Goal: Task Accomplishment & Management: Manage account settings

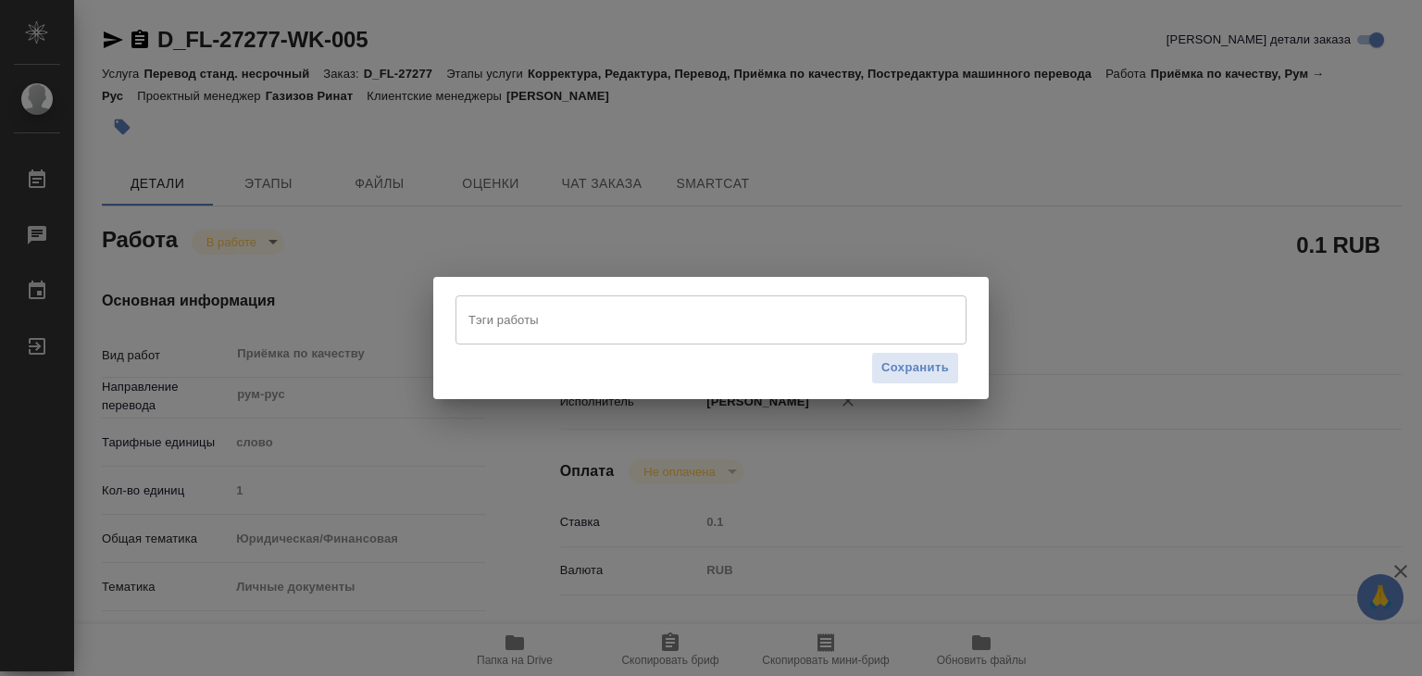
click at [526, 333] on input "Тэги работы" at bounding box center [693, 319] width 459 height 31
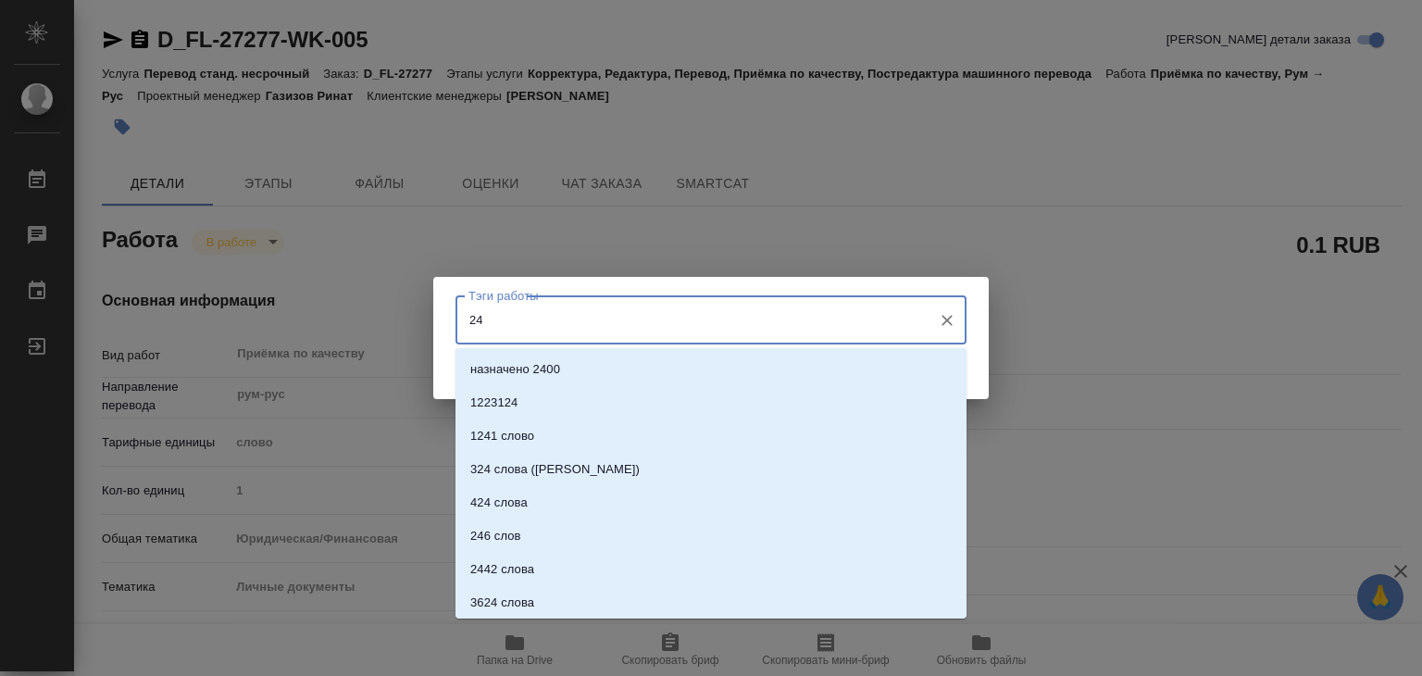
type input "242"
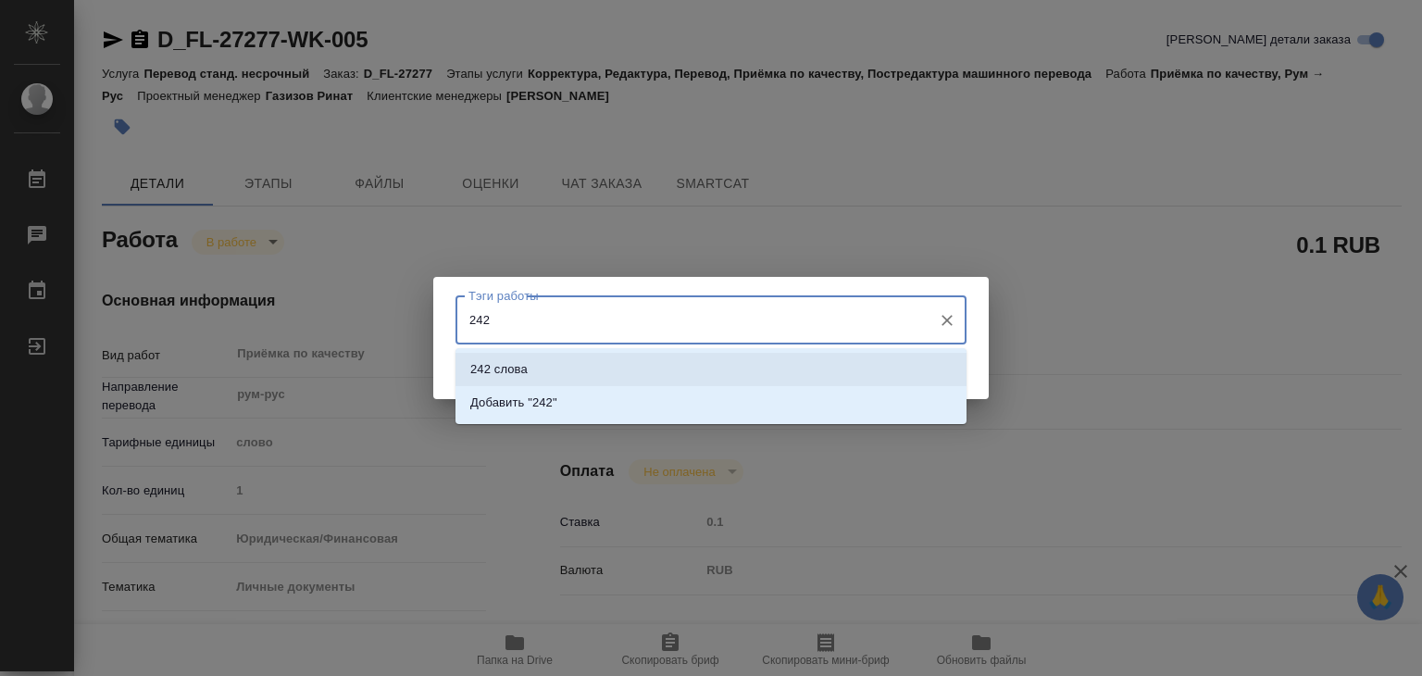
click at [550, 375] on li "242 слова" at bounding box center [710, 369] width 511 height 33
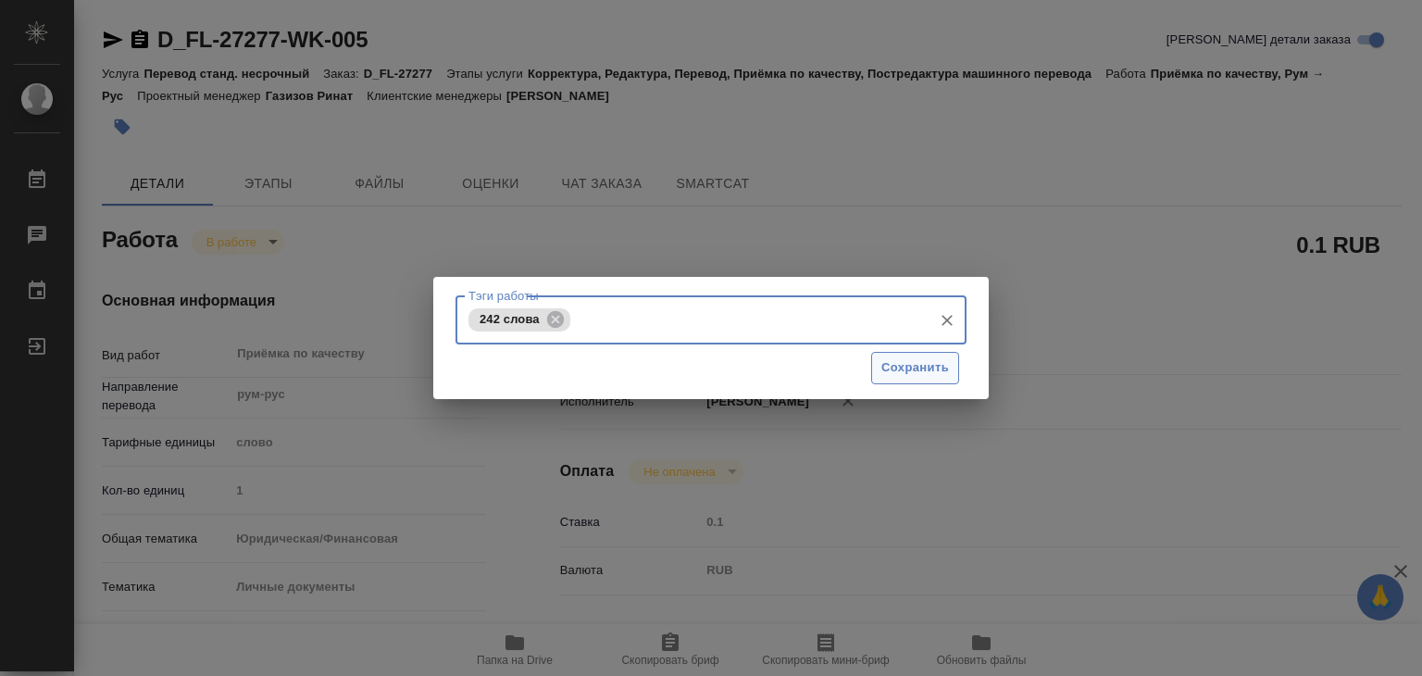
click at [912, 368] on span "Сохранить" at bounding box center [915, 367] width 68 height 21
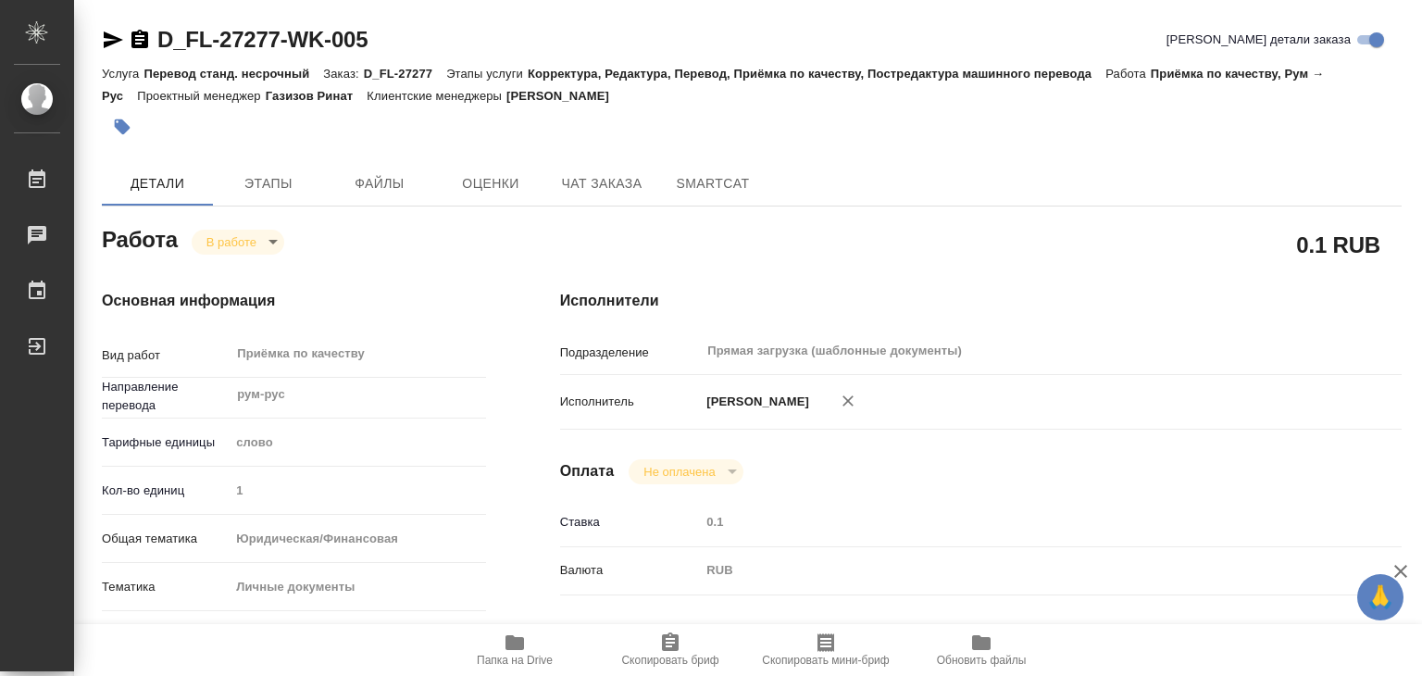
type input "inProgress"
type input "рум-рус"
type input "5a8b1489cc6b4906c91bfd90"
type input "1"
type input "yr-fn"
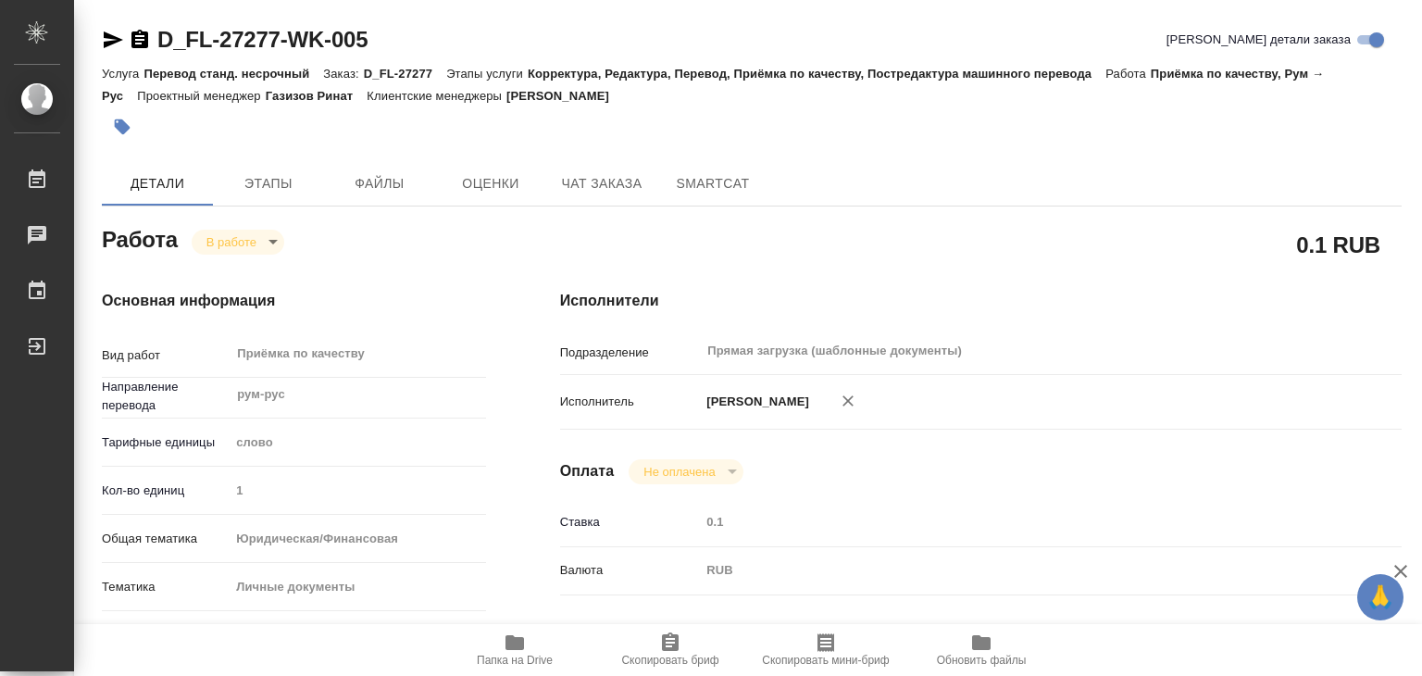
type input "5a8b8b956a9677013d343cfe"
checkbox input "true"
type input "[DATE] 13:00"
type input "05.09.2025 12:28"
type input "05.09.2025 15:00"
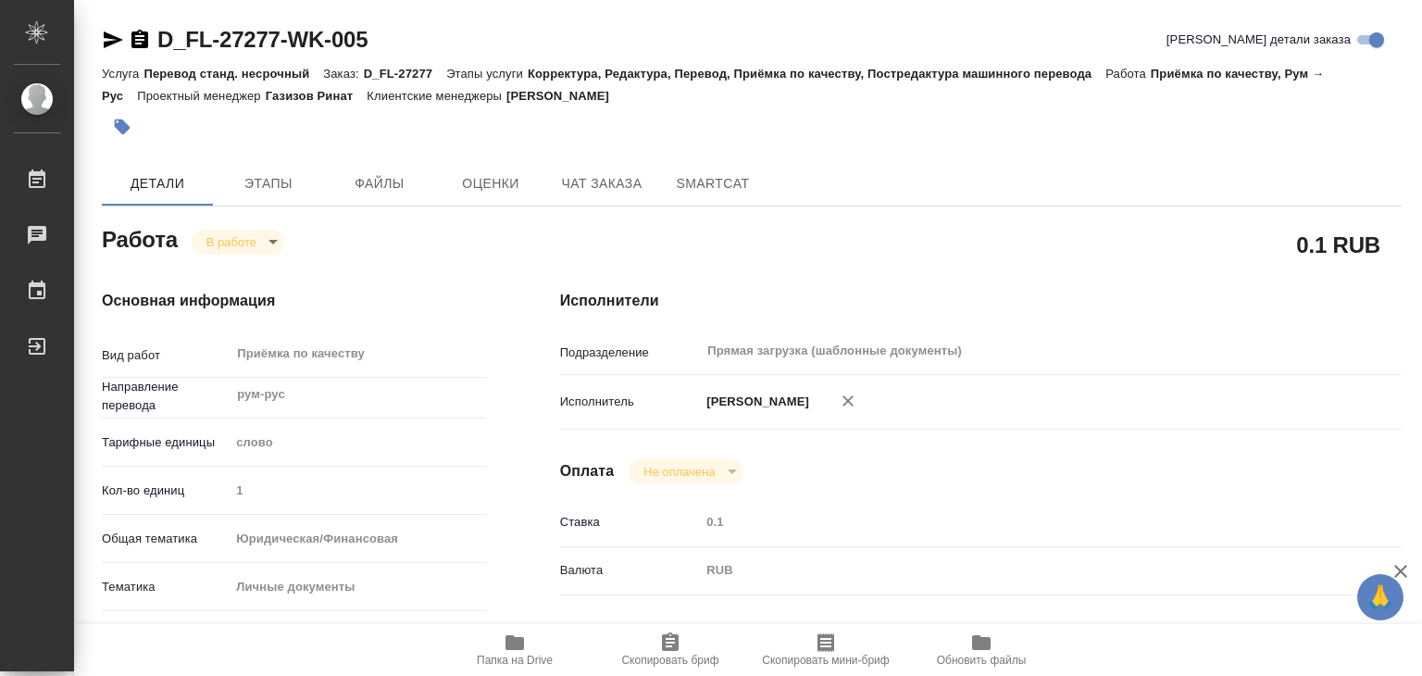
type input "08.09.2025 15:00"
type input "Прямая загрузка (шаблонные документы)"
type input "notPayed"
type input "0.1"
type input "RUB"
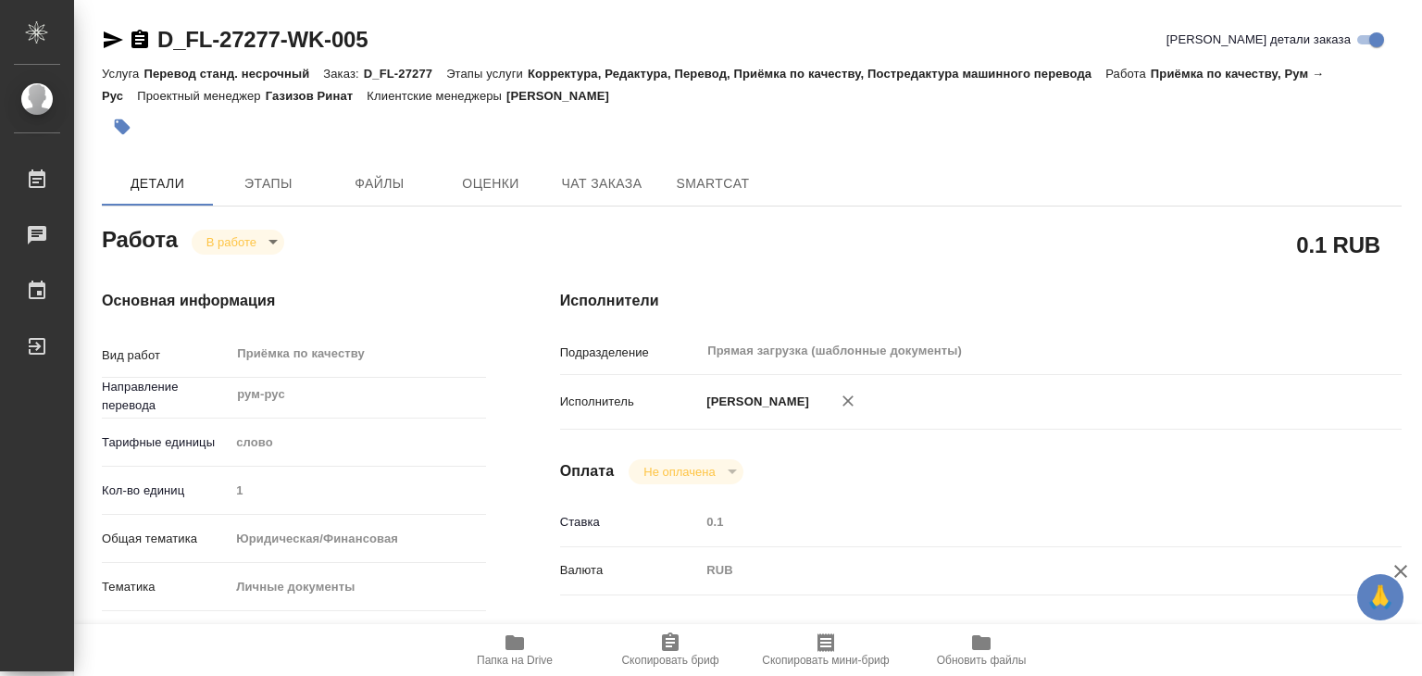
type input "[PERSON_NAME]"
type input "D_FL-27277"
type input "Перевод станд. несрочный"
type input "Корректура, Редактура, Перевод, Приёмка по качеству, Постредактура машинного пе…"
type input "[PERSON_NAME]"
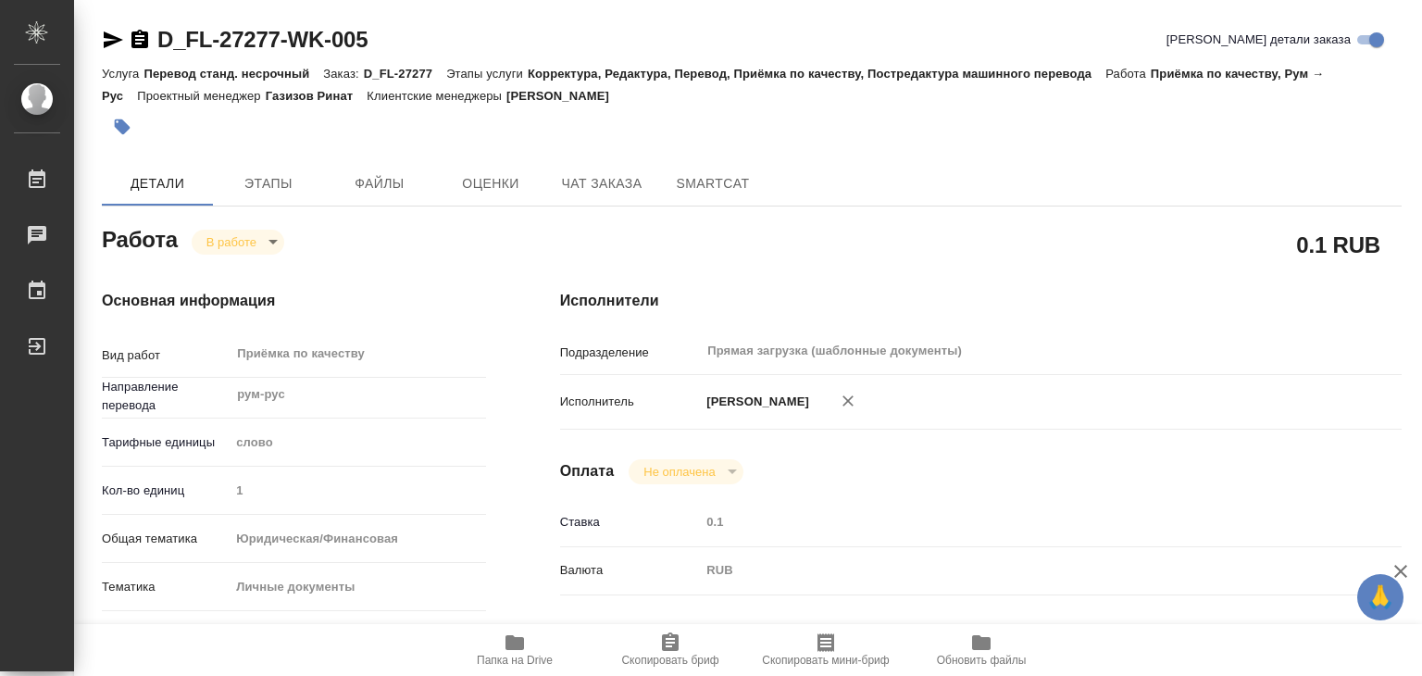
type input "/Clients/FL_D/Orders/D_FL-27277"
drag, startPoint x: 148, startPoint y: 16, endPoint x: 280, endPoint y: 43, distance: 134.2
copy link "D_FL-27277"
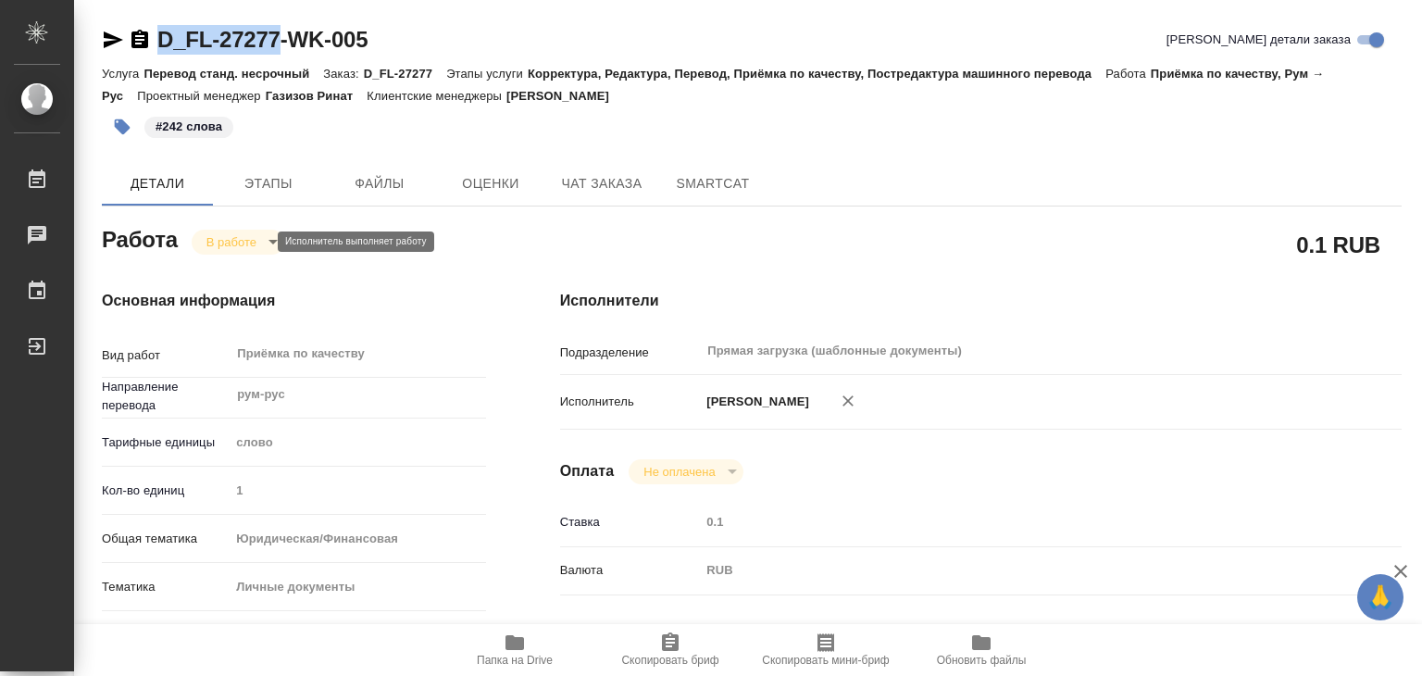
click at [234, 237] on body "🙏 .cls-1 fill:#fff; AWATERA Alilekova Valeriya Работы 0 Чаты График Выйти D_FL-…" at bounding box center [711, 338] width 1422 height 676
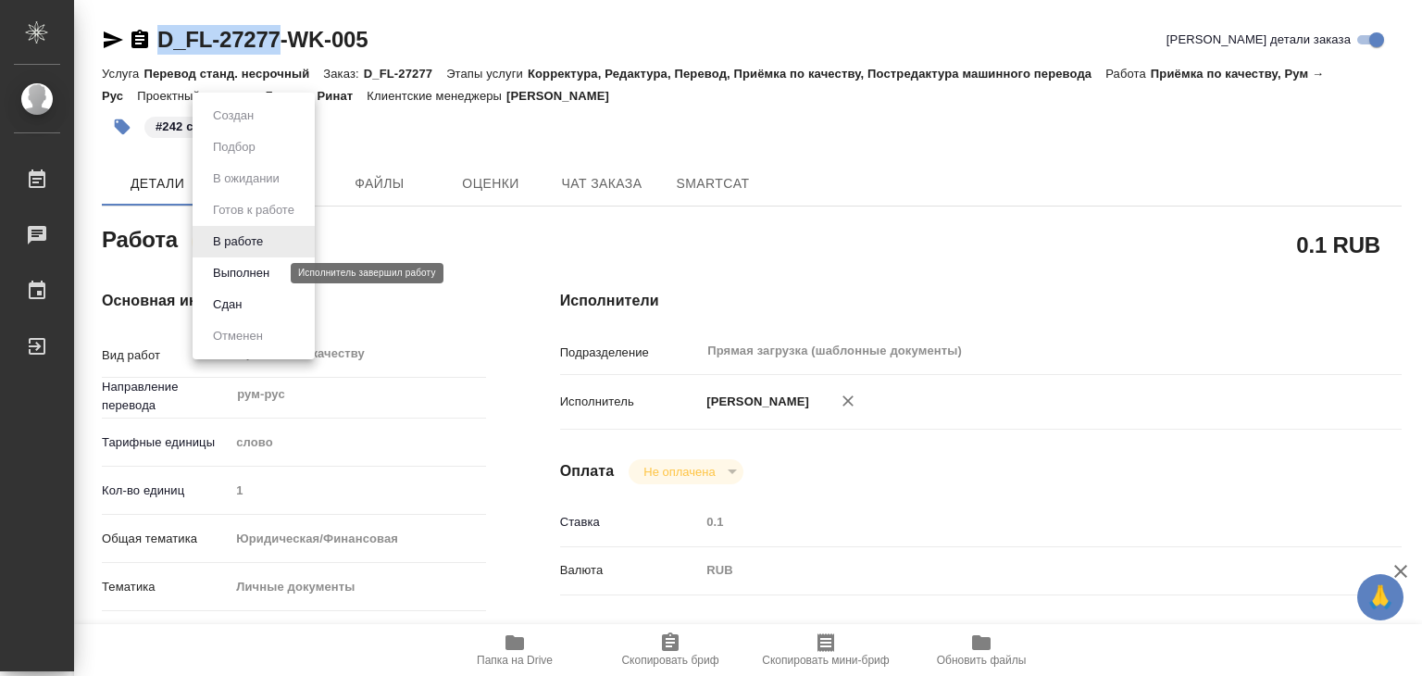
click at [267, 275] on button "Выполнен" at bounding box center [241, 273] width 68 height 20
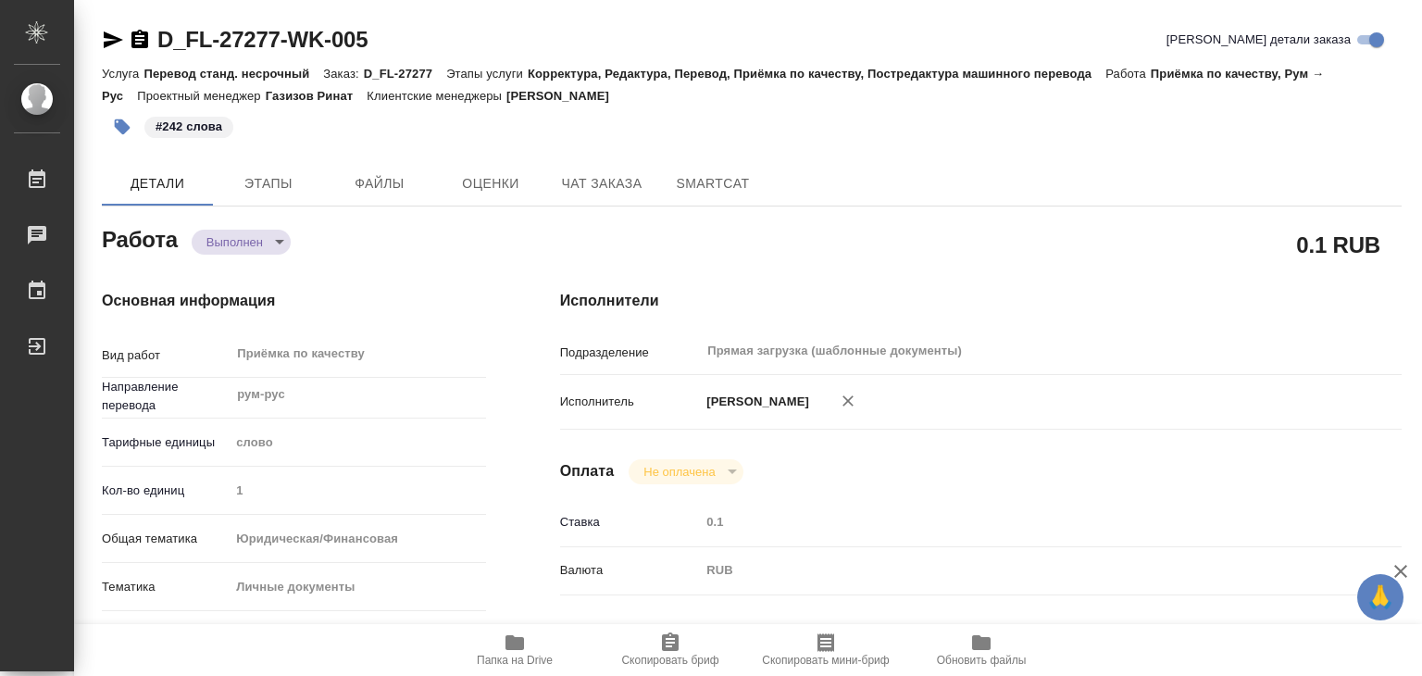
type textarea "x"
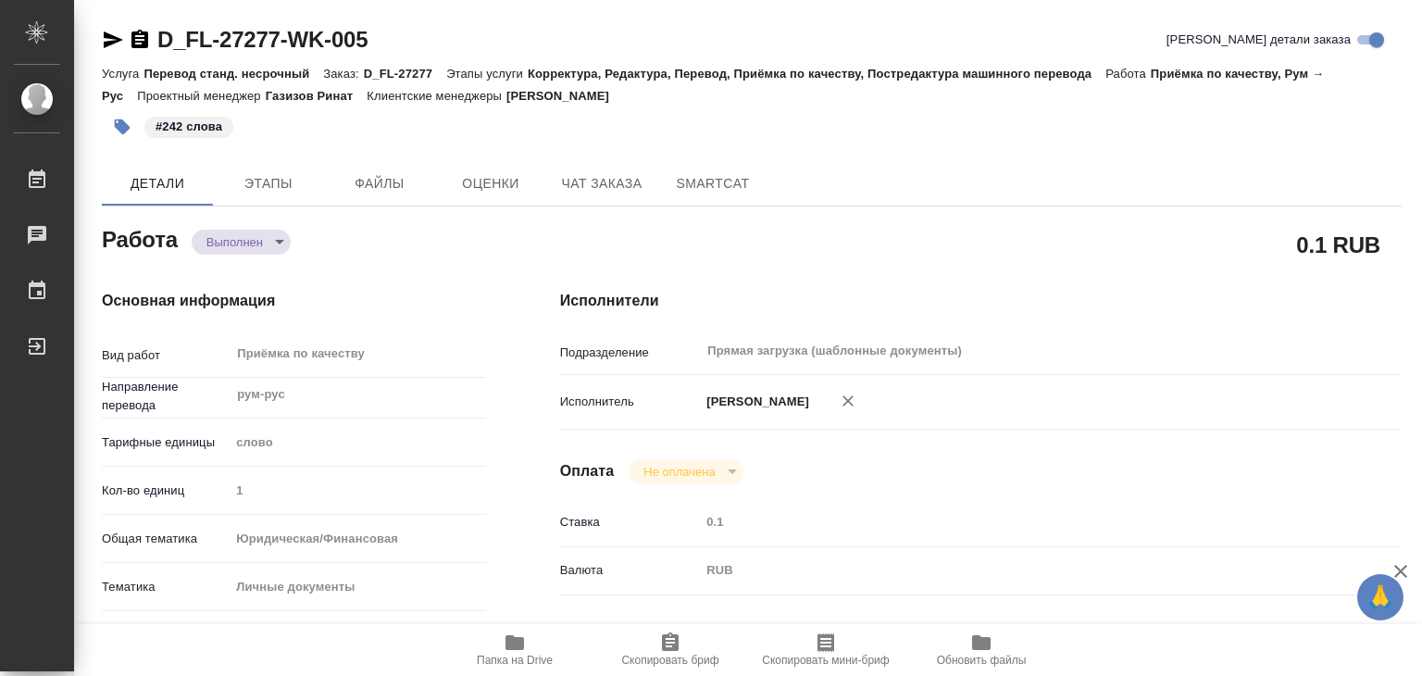
type textarea "x"
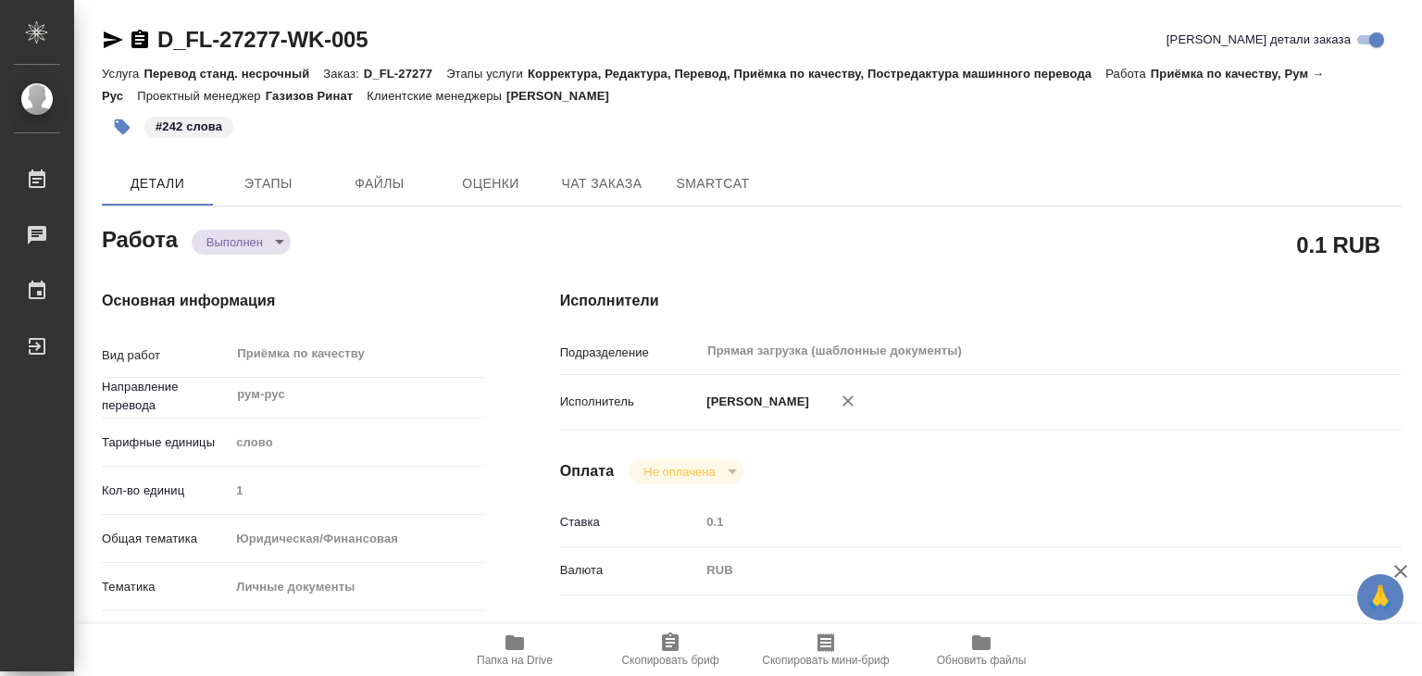
type textarea "x"
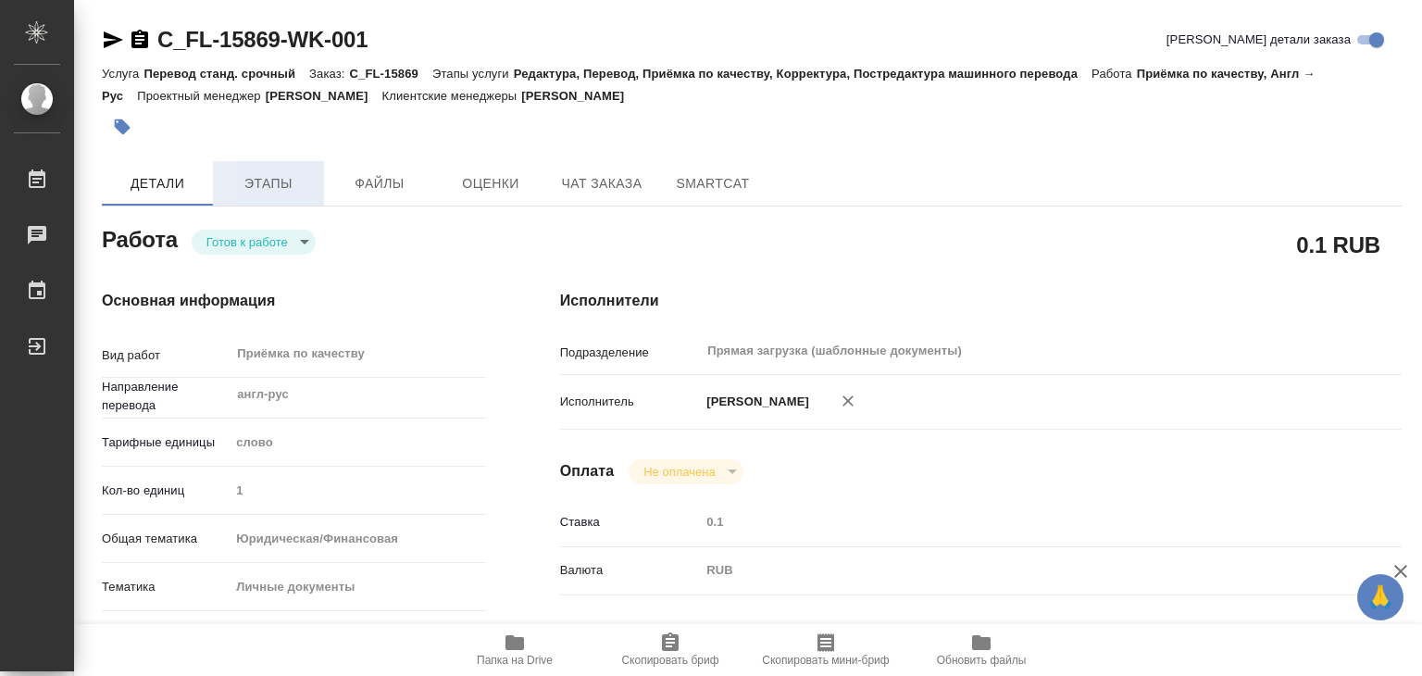
click at [287, 190] on span "Этапы" at bounding box center [268, 183] width 89 height 23
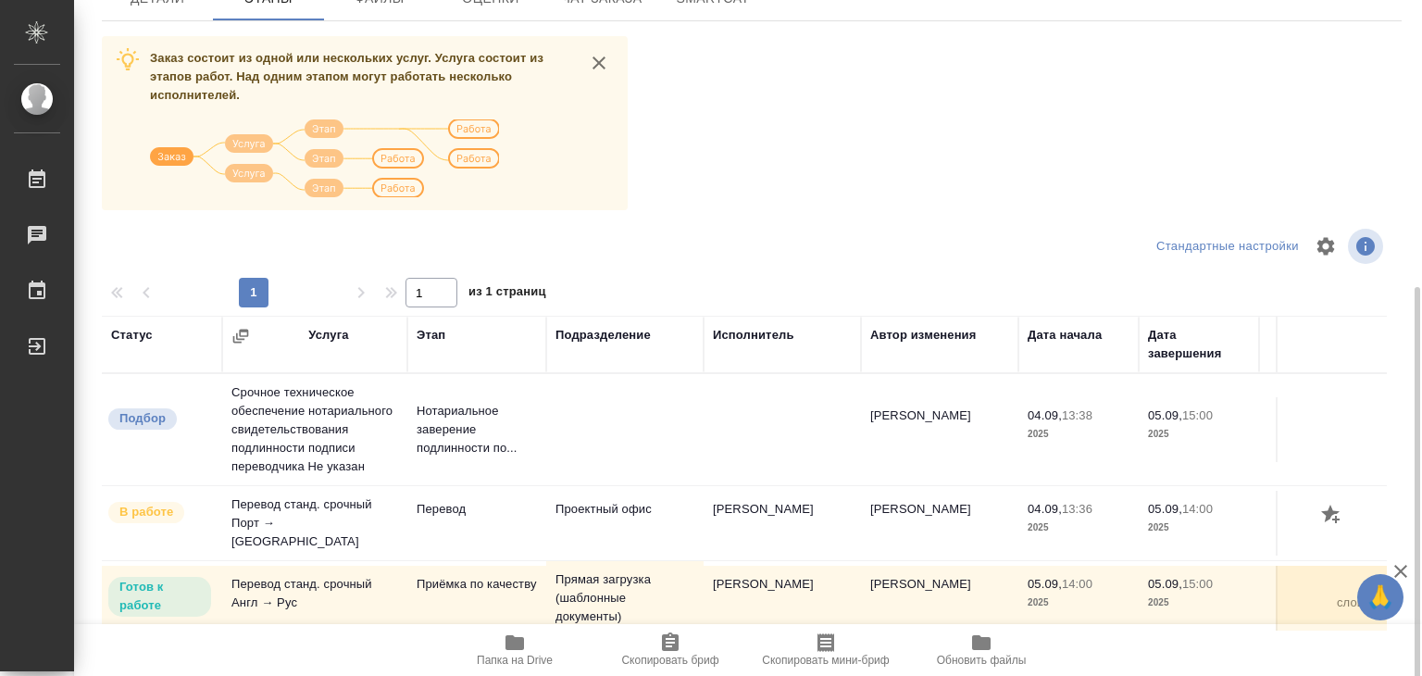
scroll to position [278, 0]
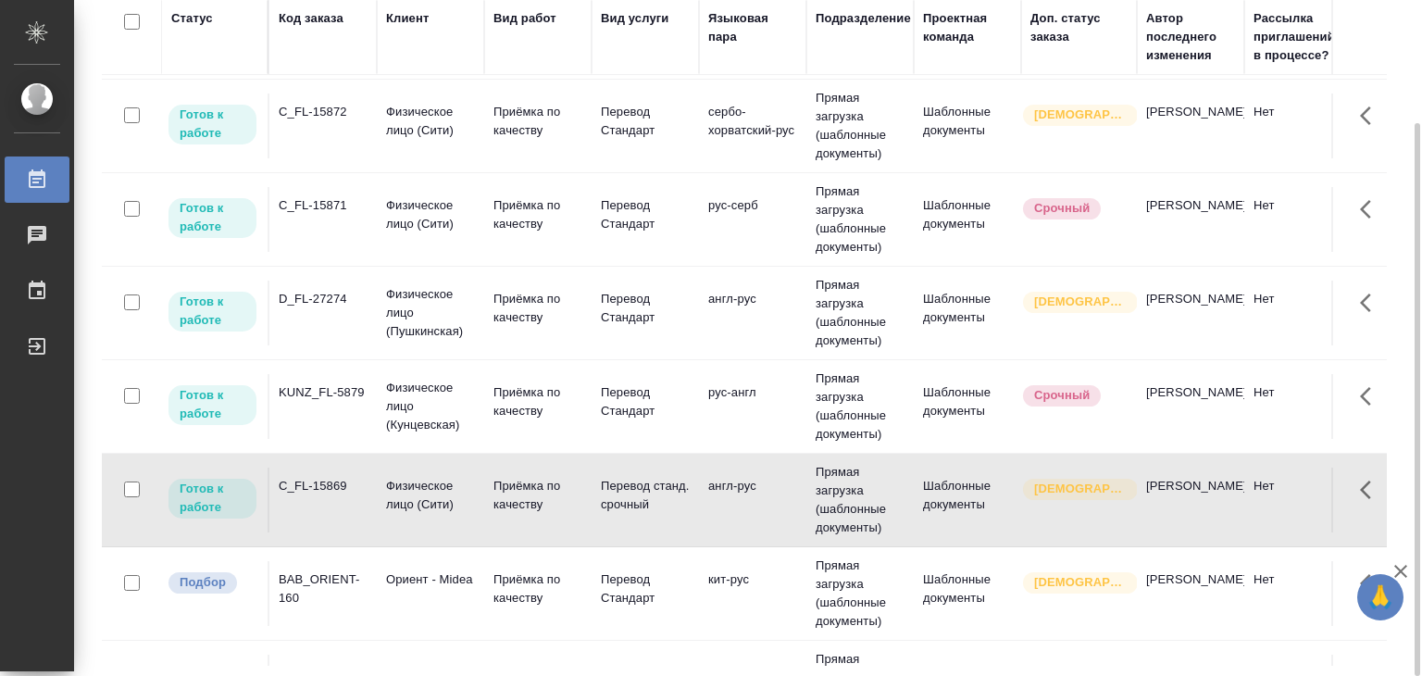
scroll to position [185, 0]
click at [489, 313] on td "Приёмка по качеству" at bounding box center [537, 311] width 107 height 65
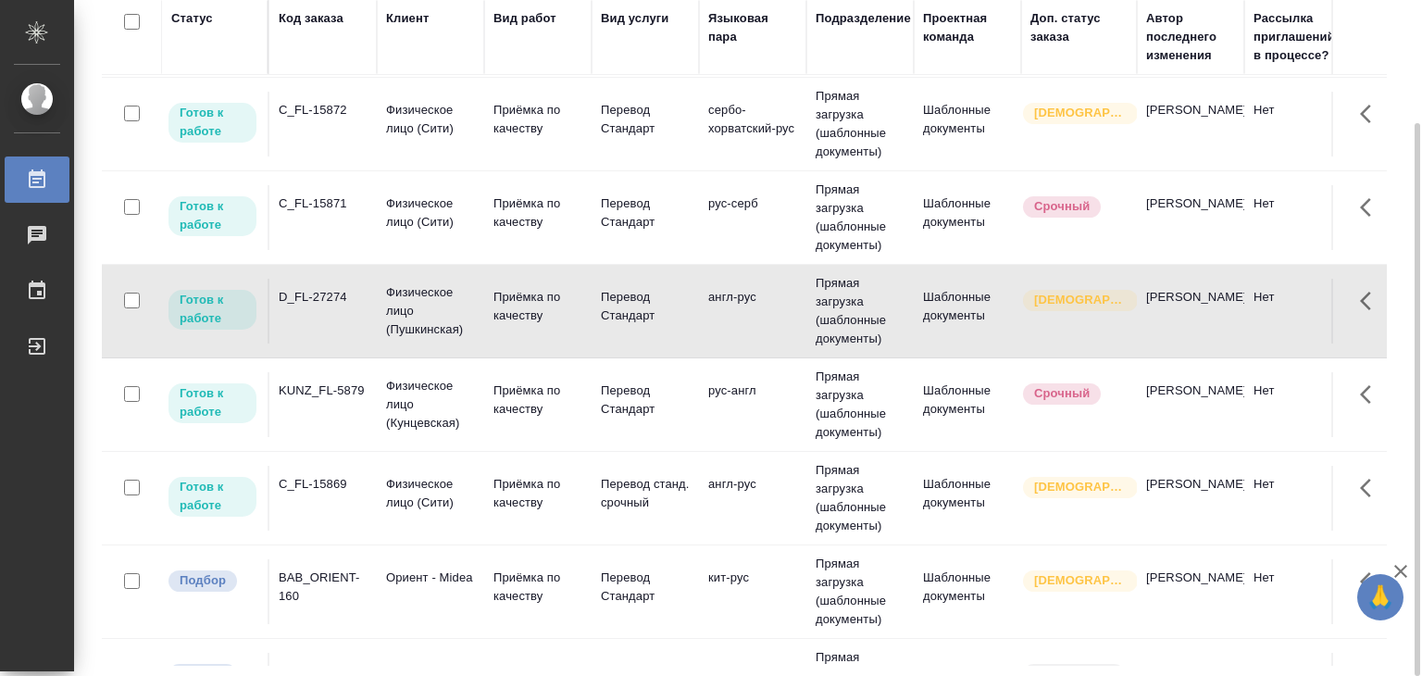
click at [373, 496] on td "C_FL-15869" at bounding box center [322, 498] width 107 height 65
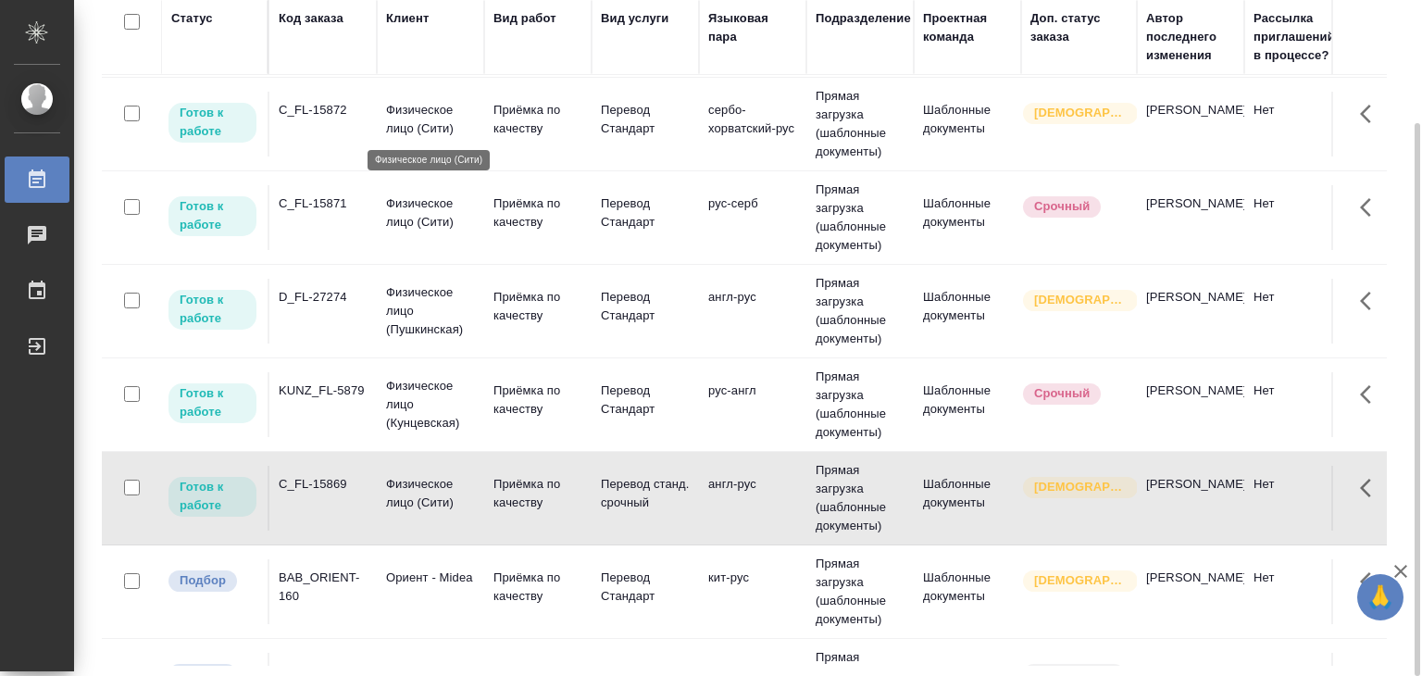
click at [474, 124] on p "Физическое лицо (Сити)" at bounding box center [430, 119] width 89 height 37
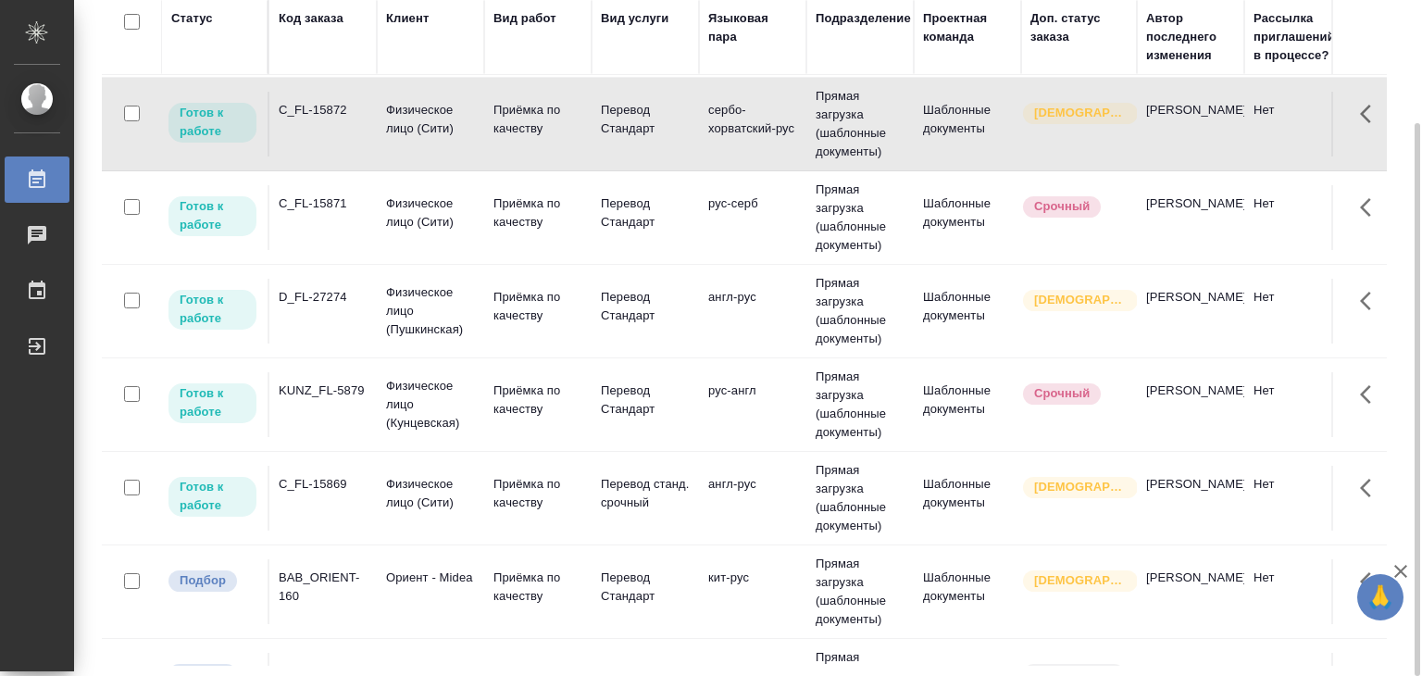
click at [469, 211] on p "Физическое лицо (Сити)" at bounding box center [430, 212] width 89 height 37
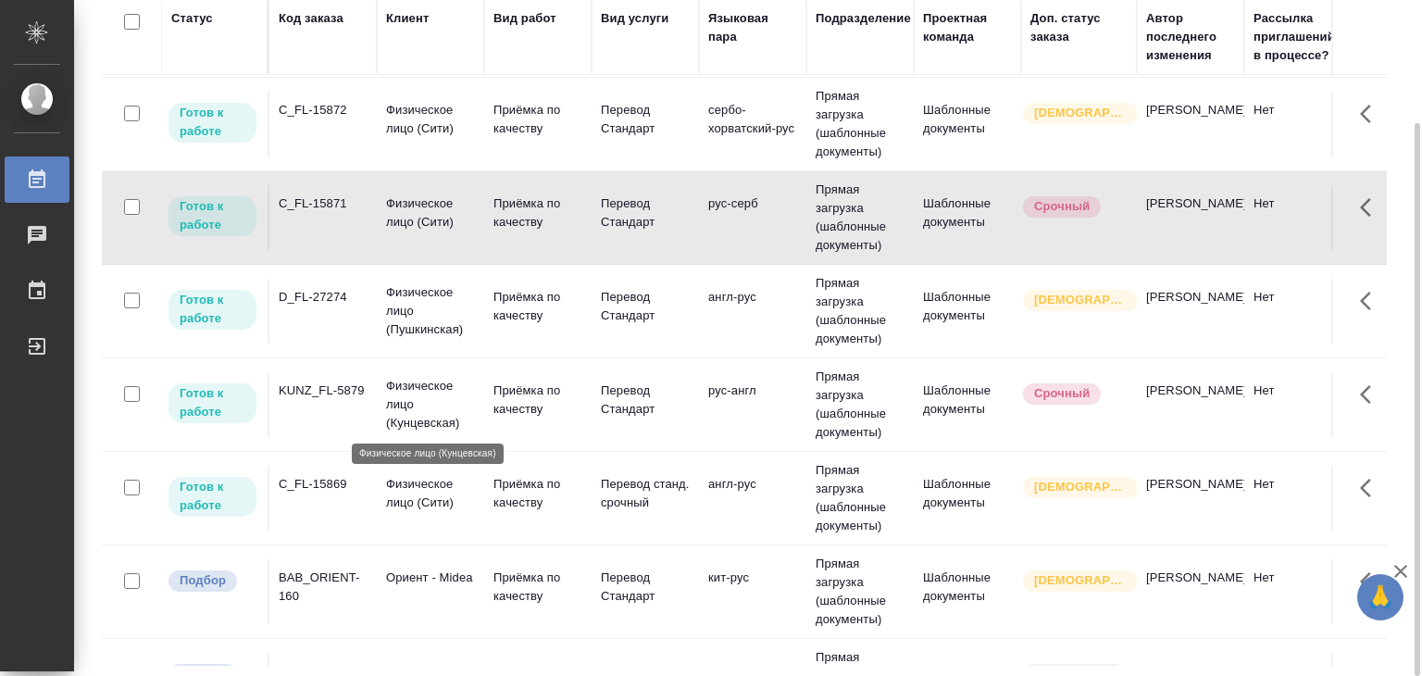
click at [411, 392] on p "Физическое лицо (Кунцевская)" at bounding box center [430, 405] width 89 height 56
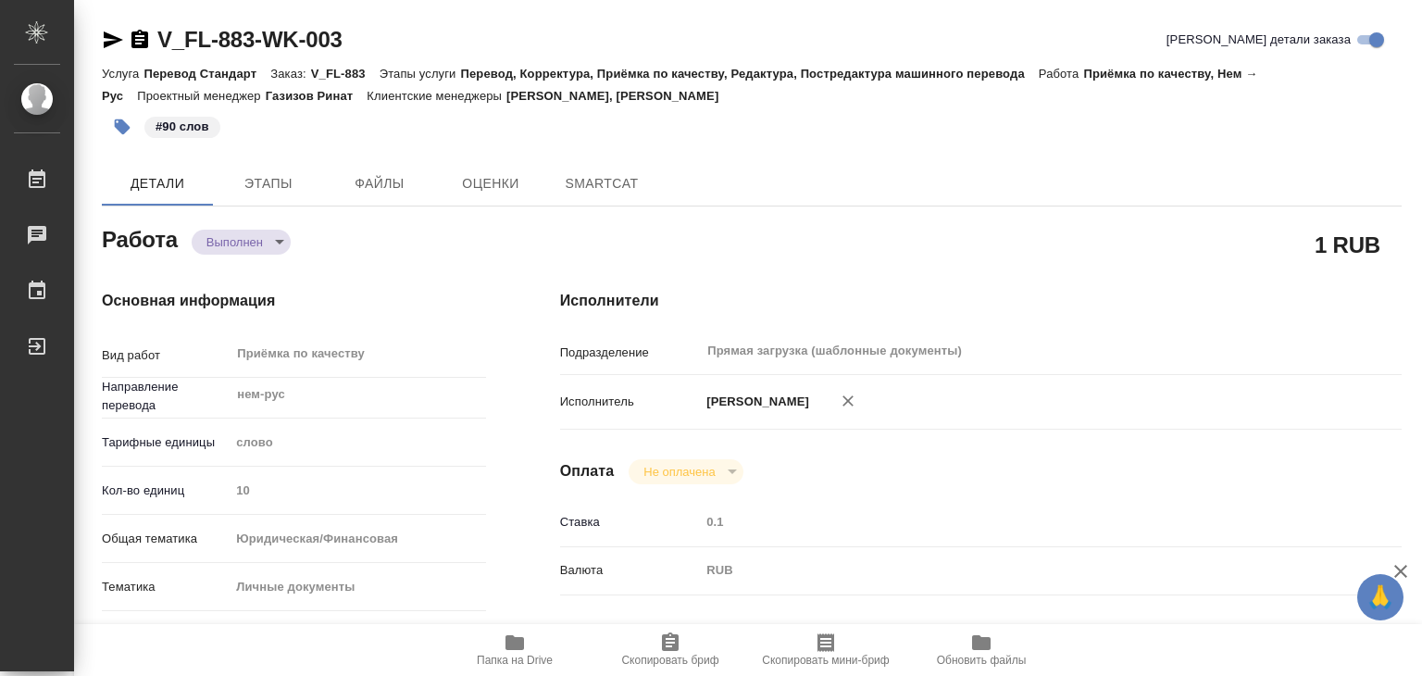
type textarea "x"
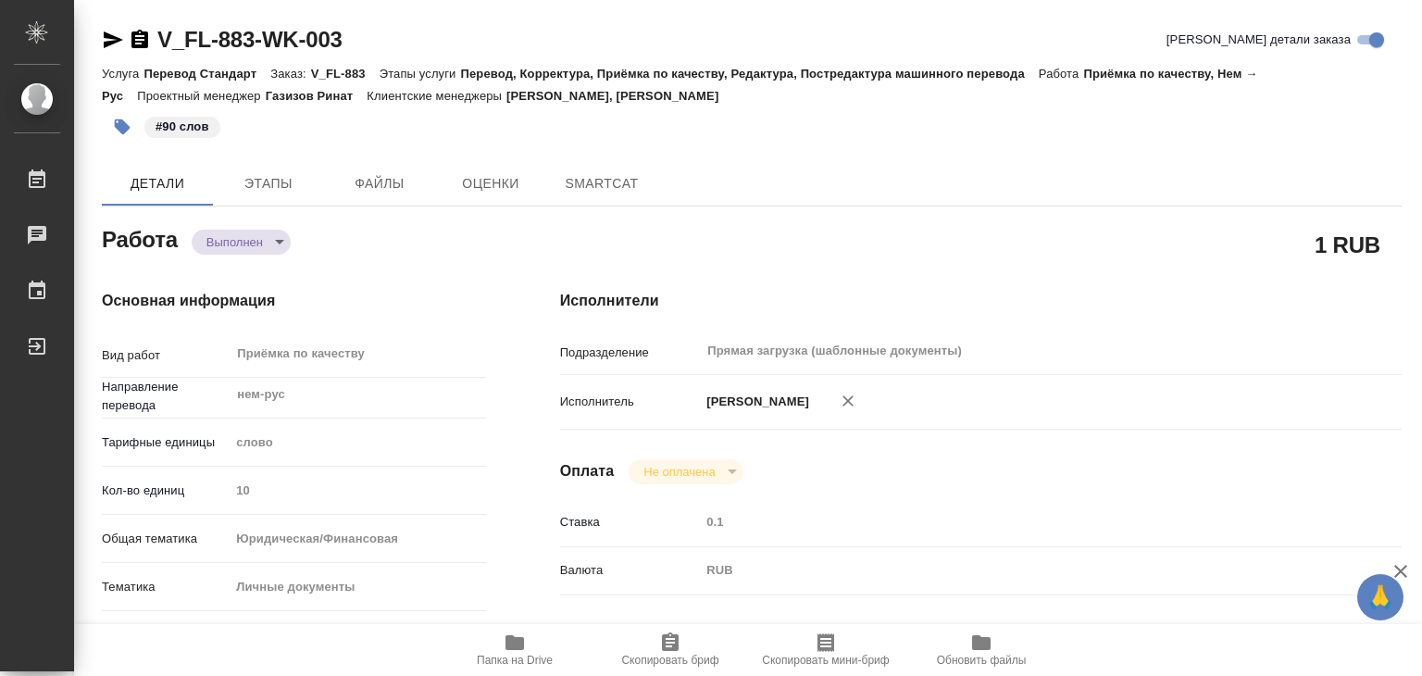
type textarea "x"
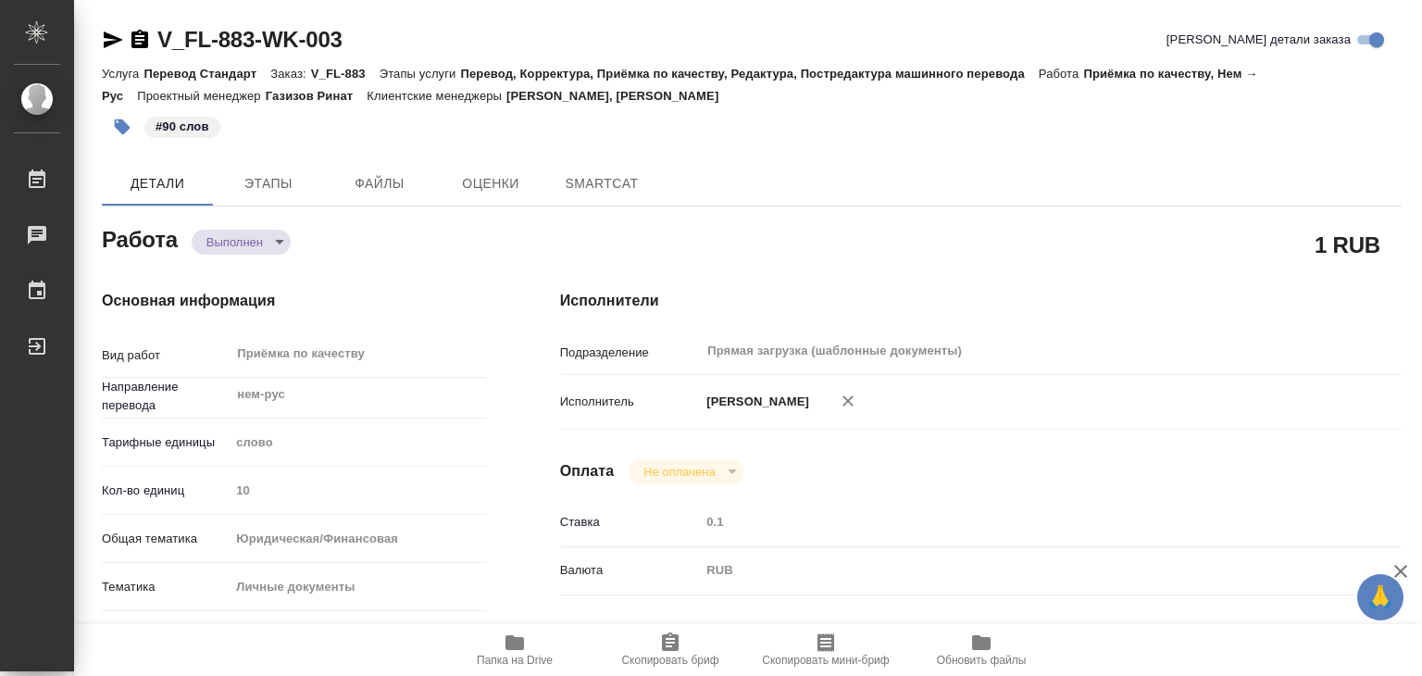
type textarea "x"
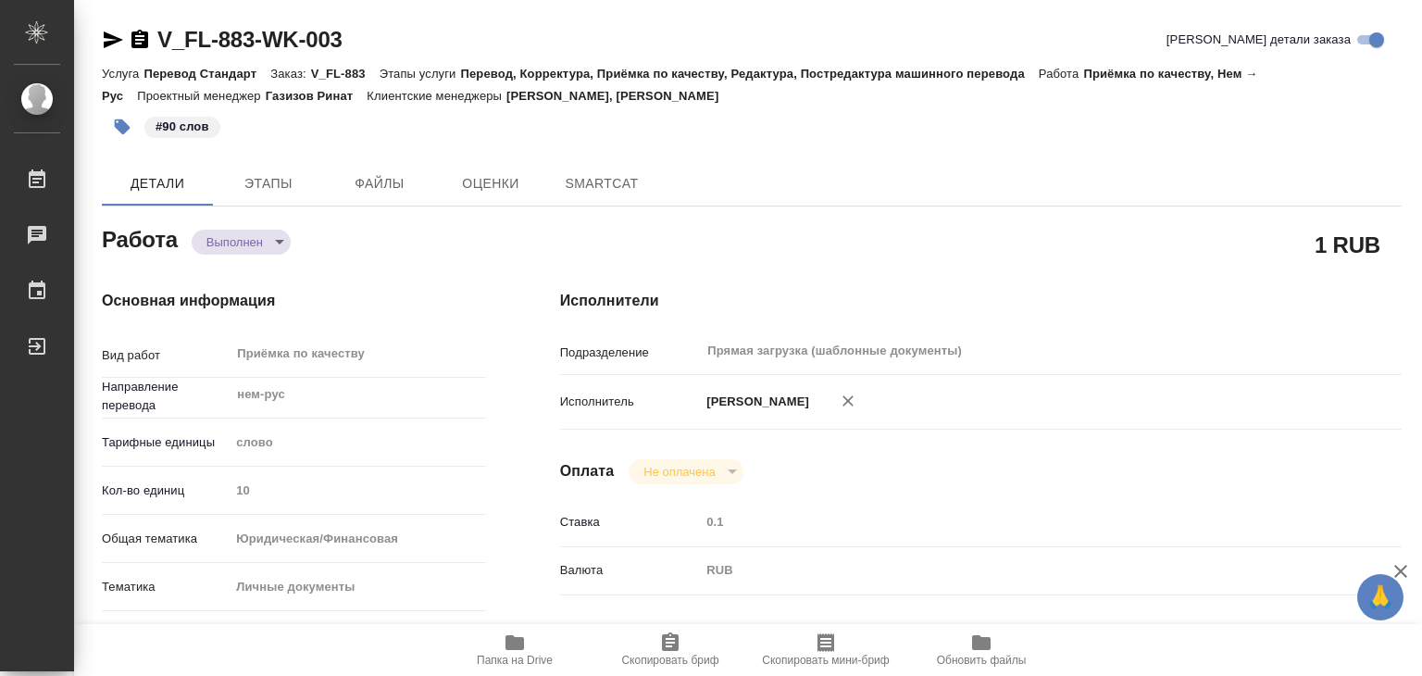
type textarea "x"
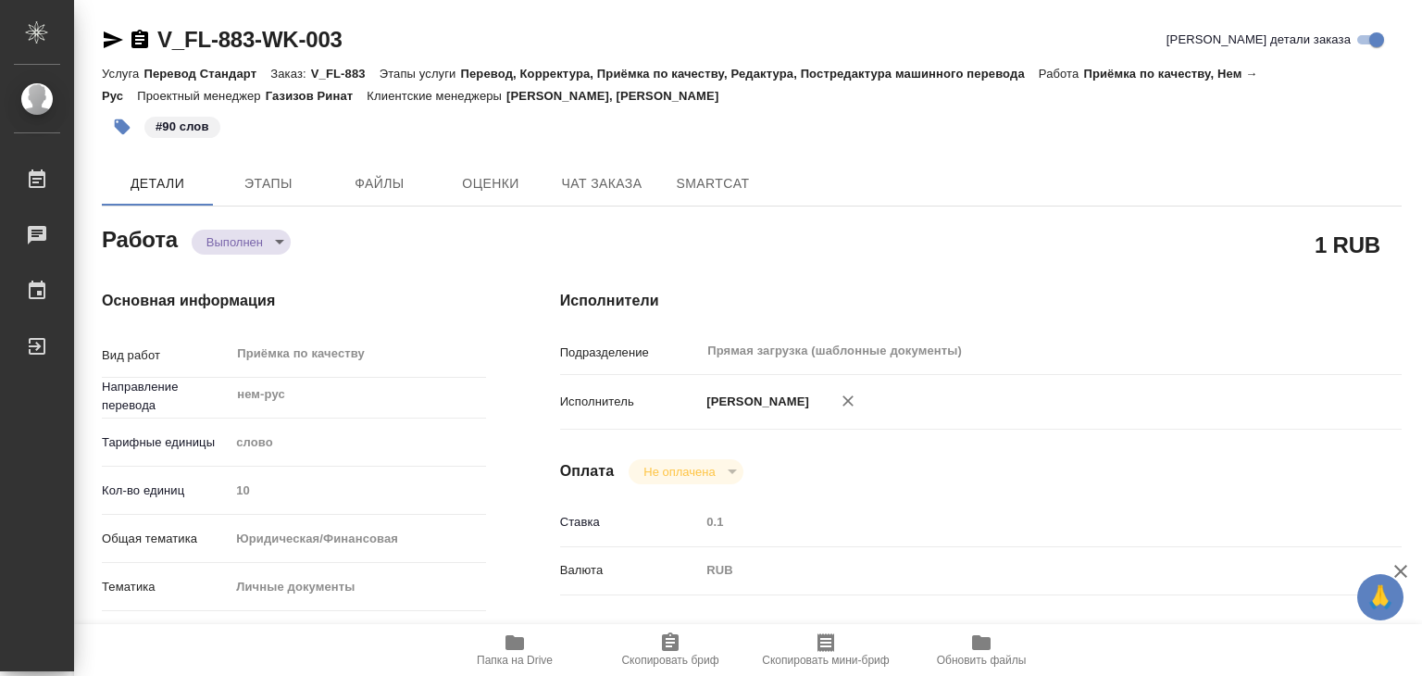
type textarea "x"
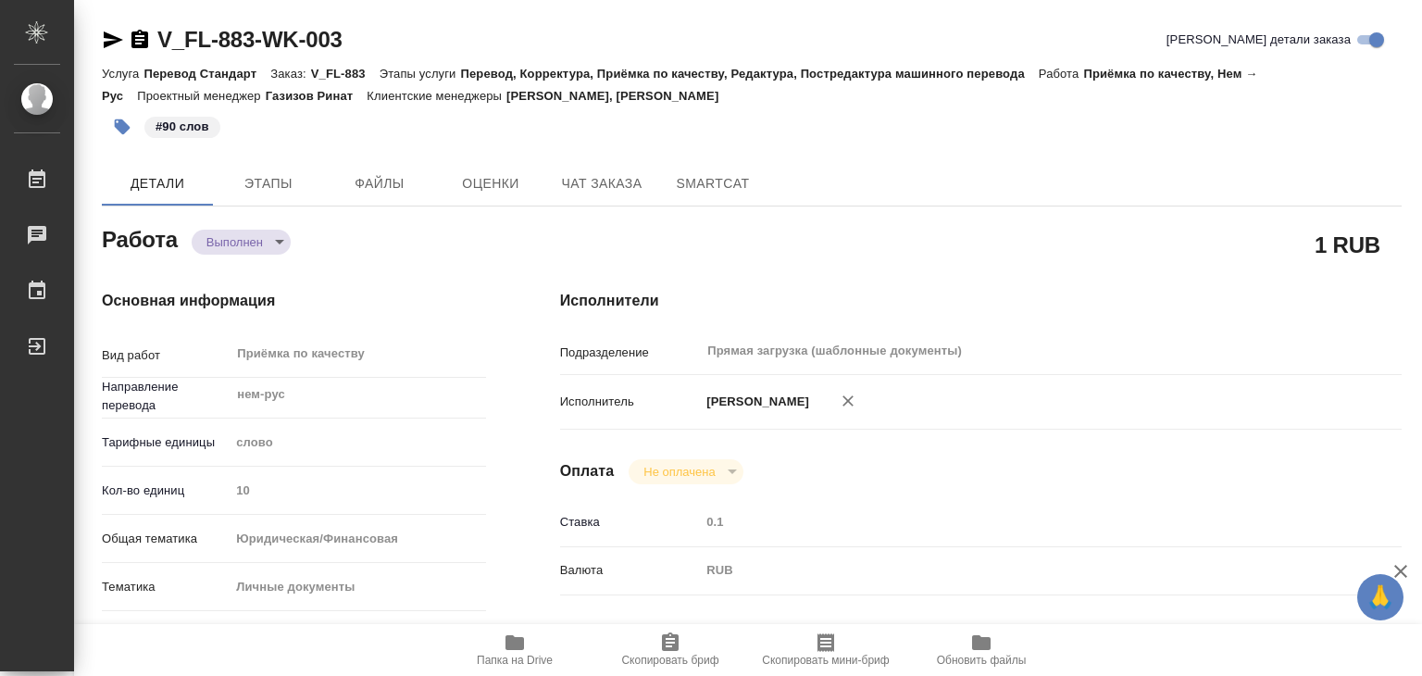
type textarea "x"
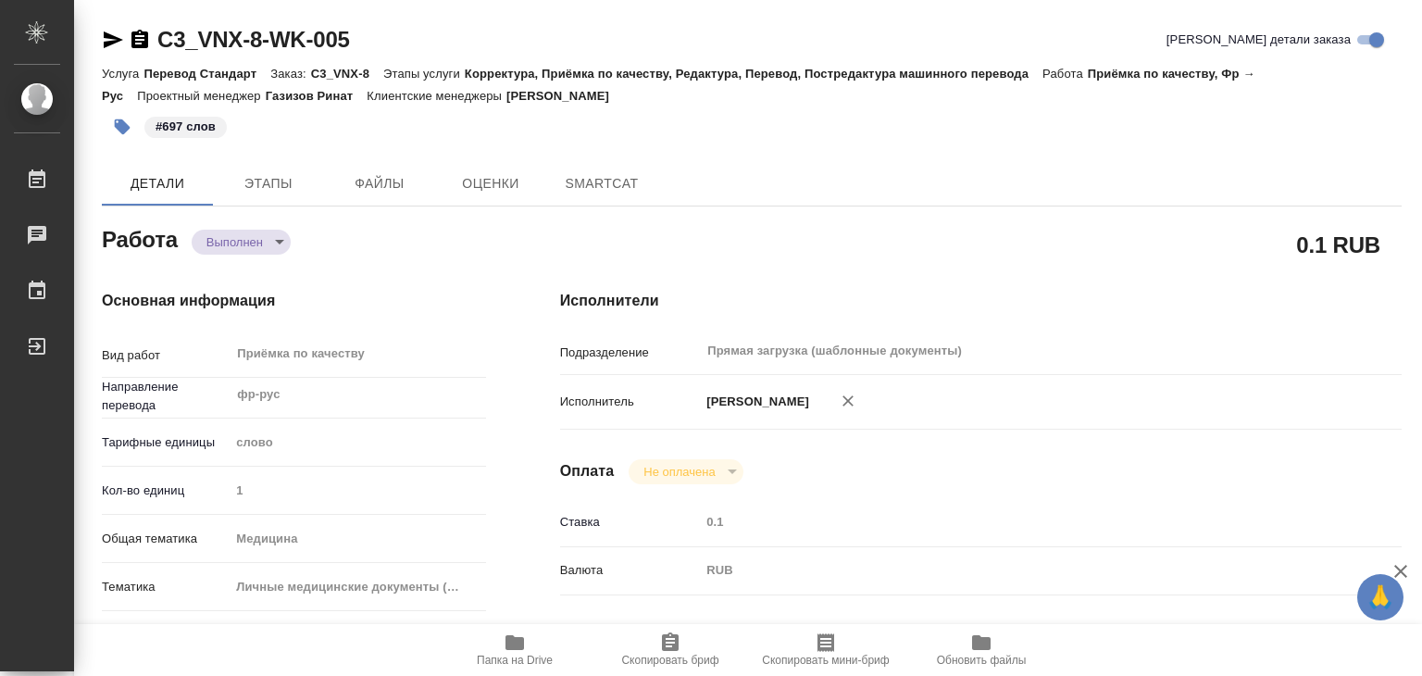
type textarea "x"
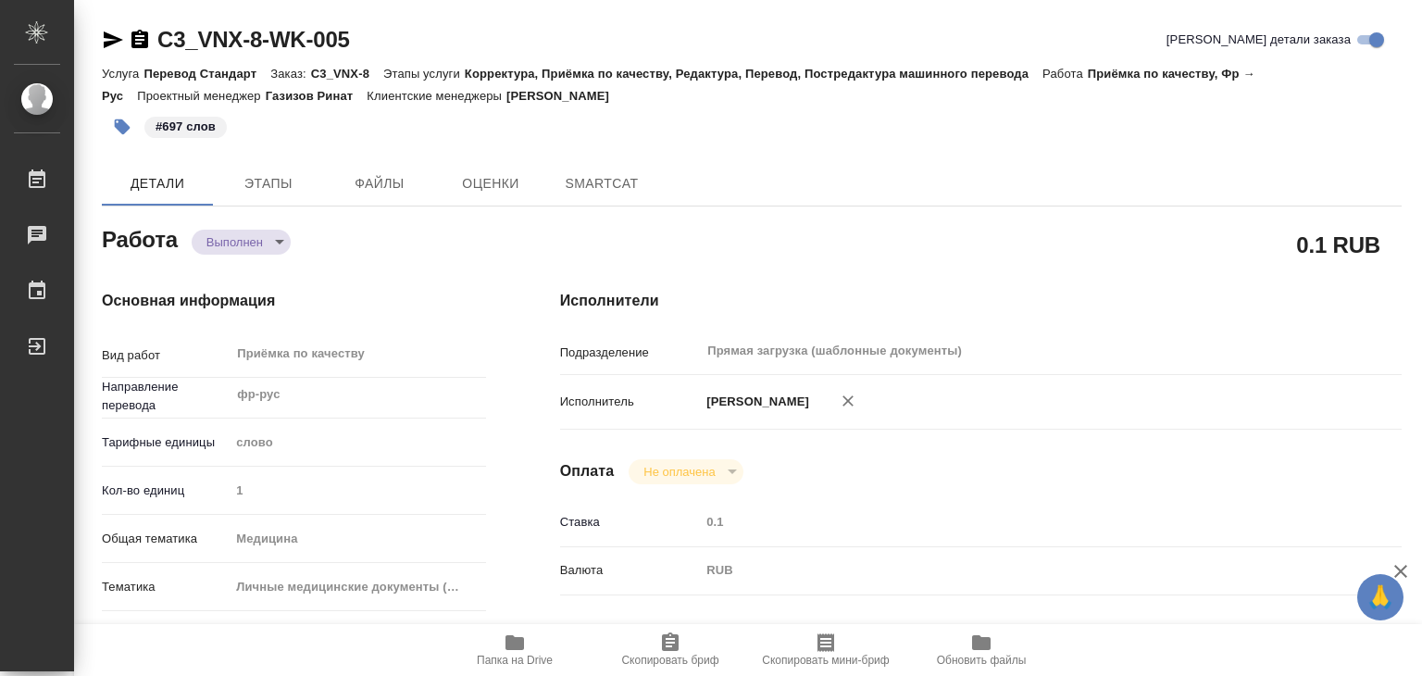
type textarea "x"
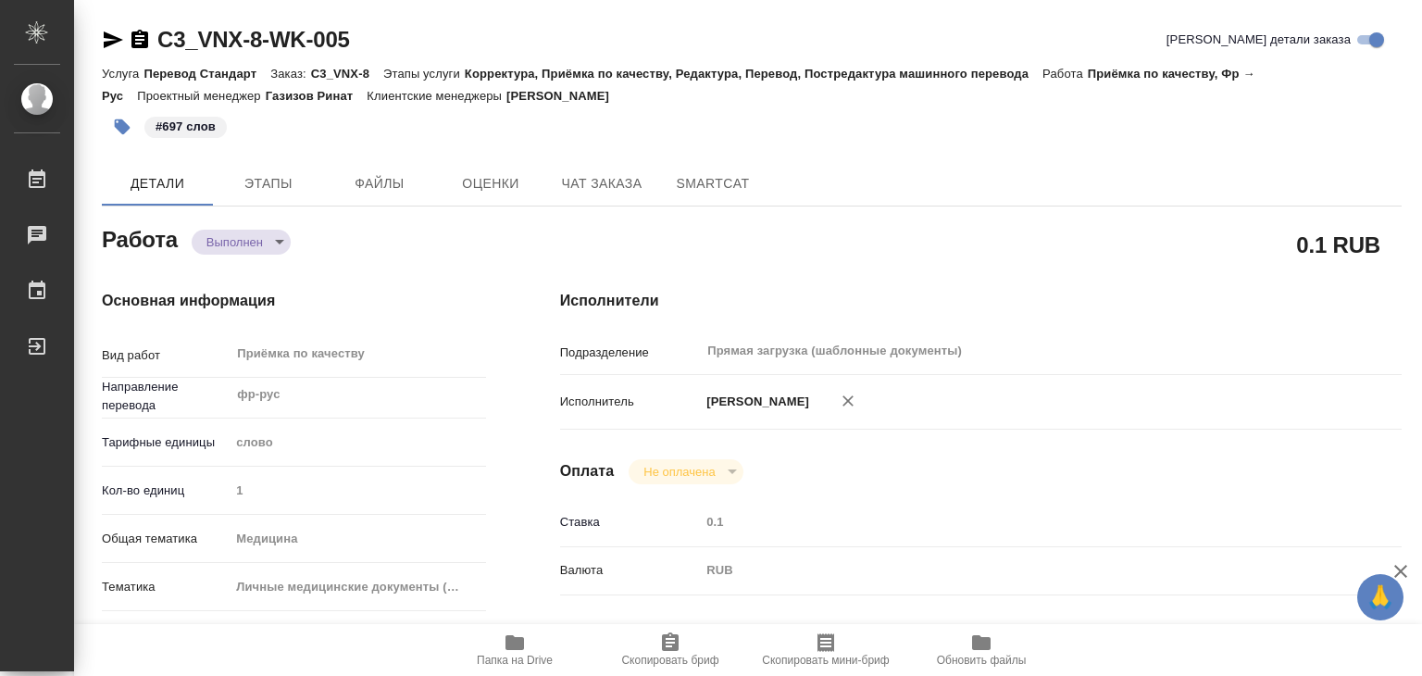
type textarea "x"
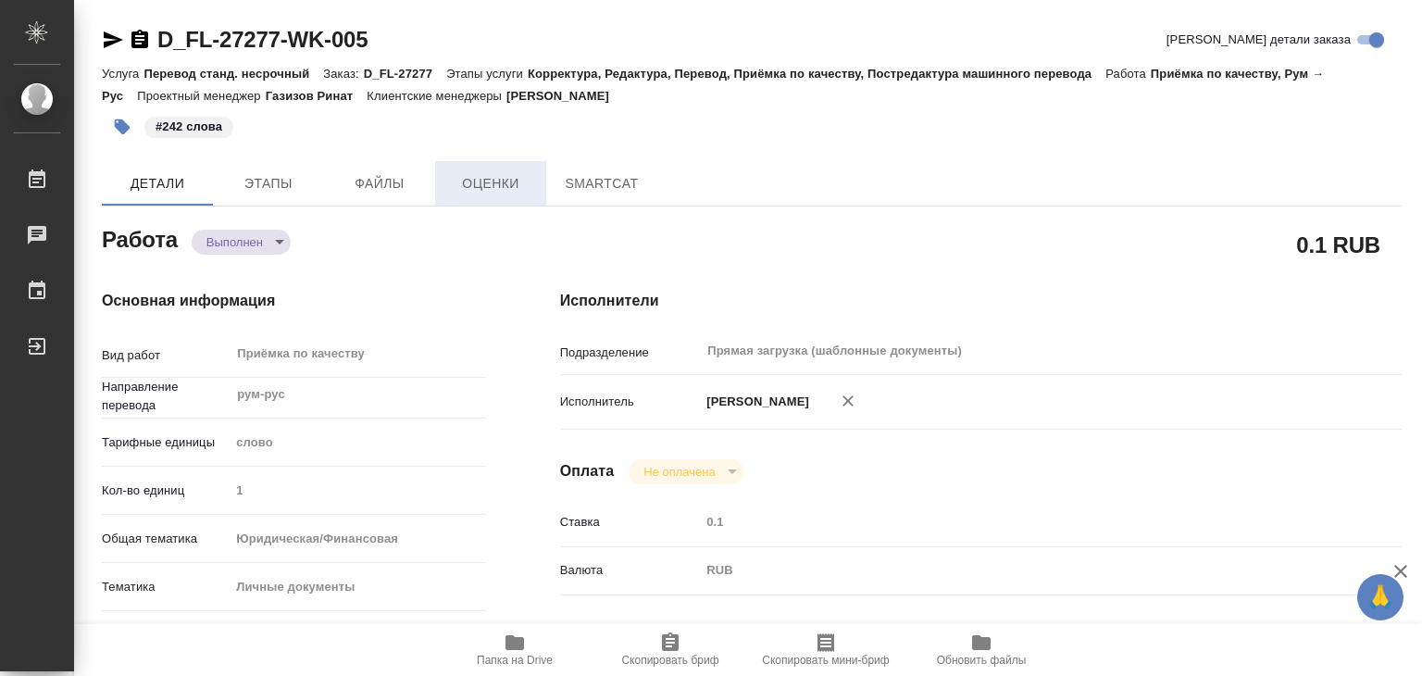
type textarea "x"
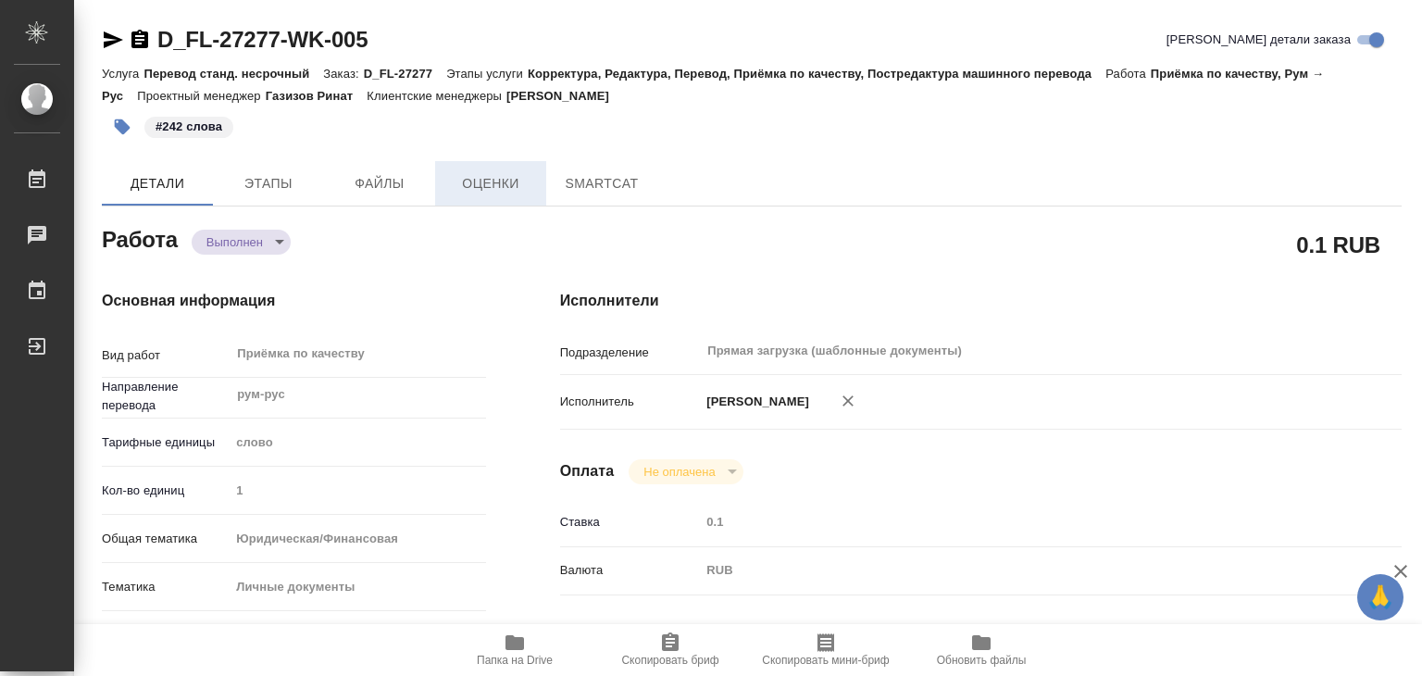
type textarea "x"
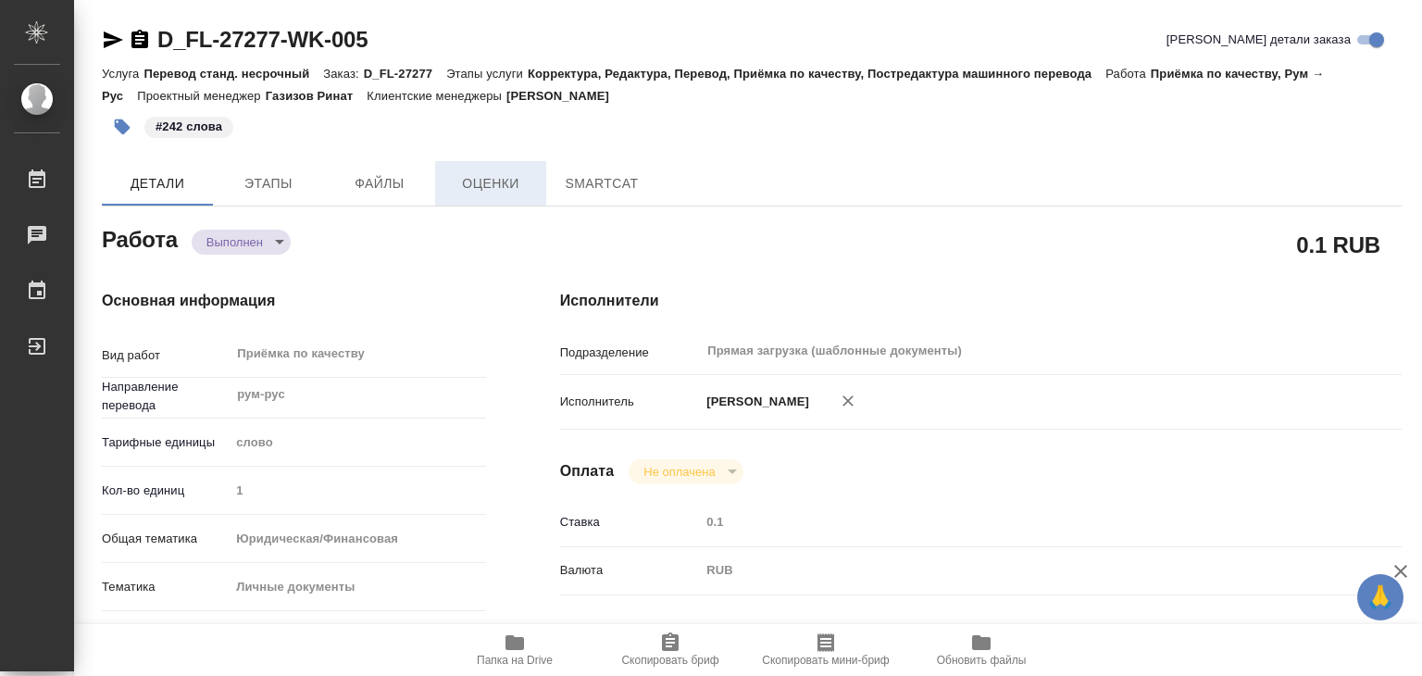
type textarea "x"
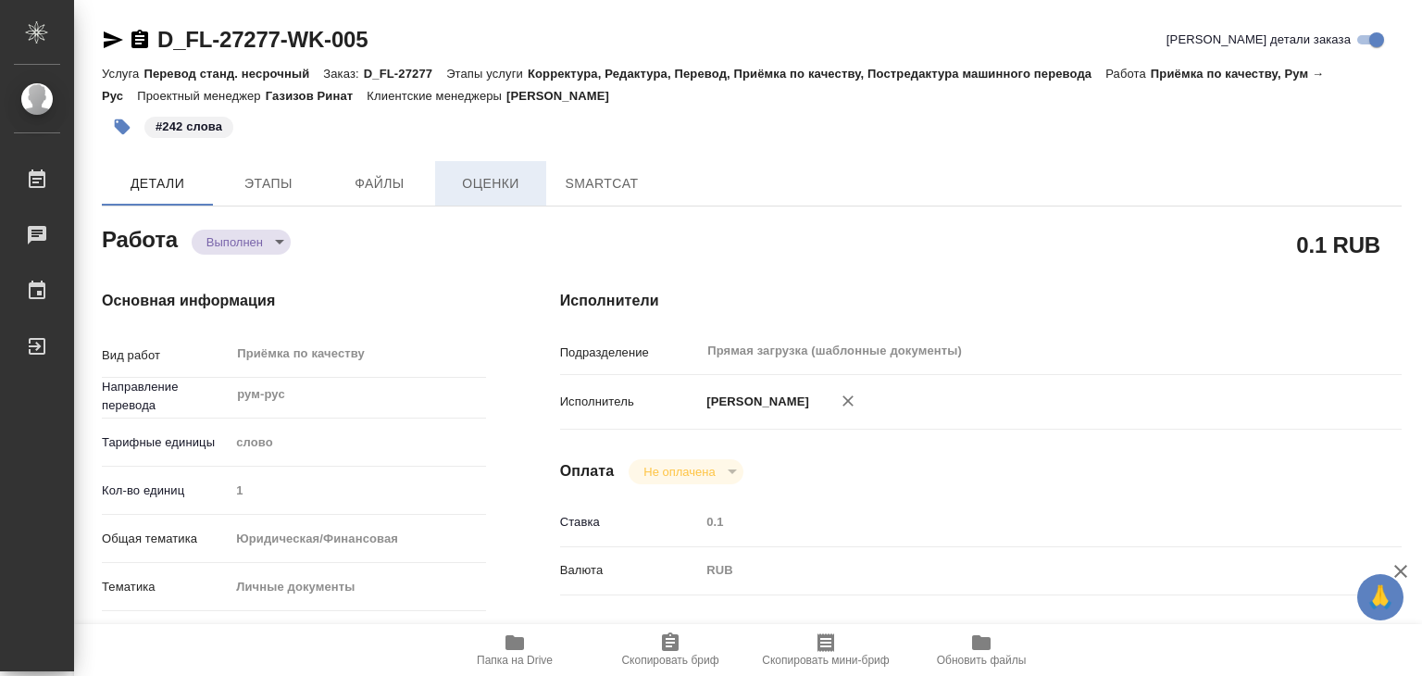
type textarea "x"
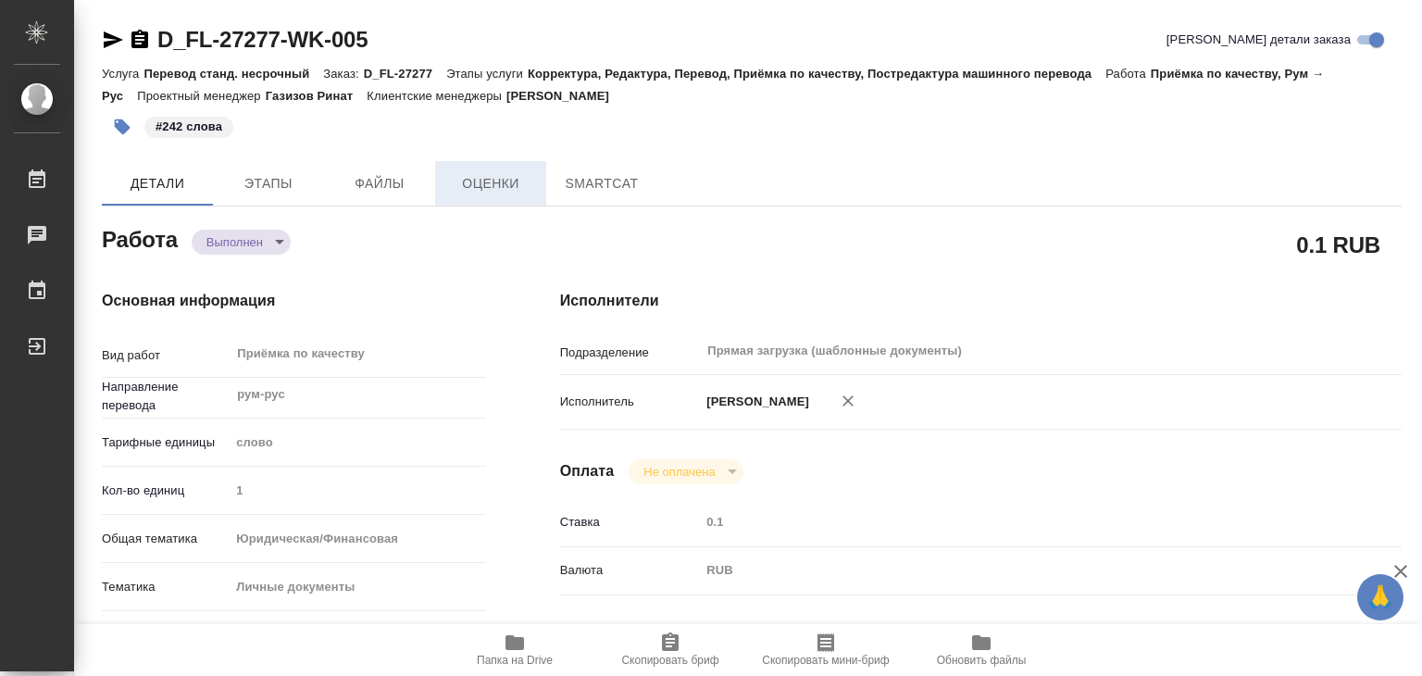
type textarea "x"
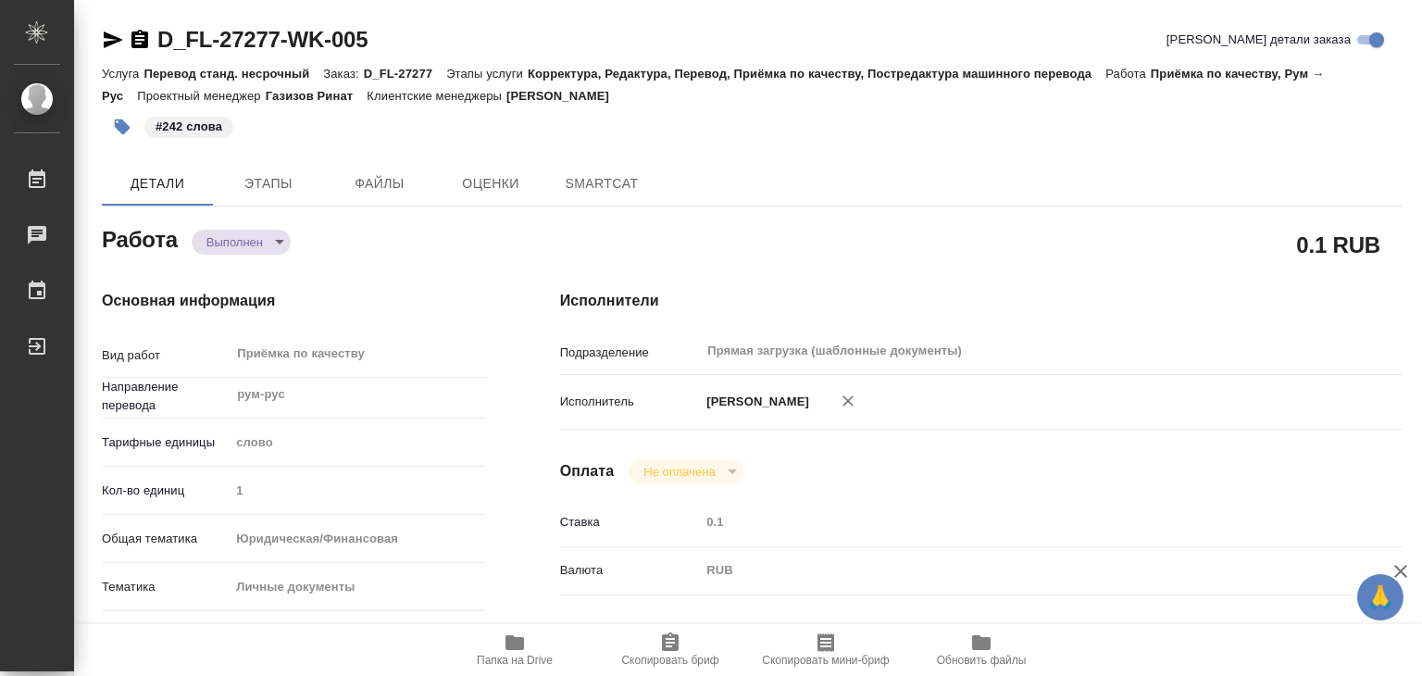
type textarea "x"
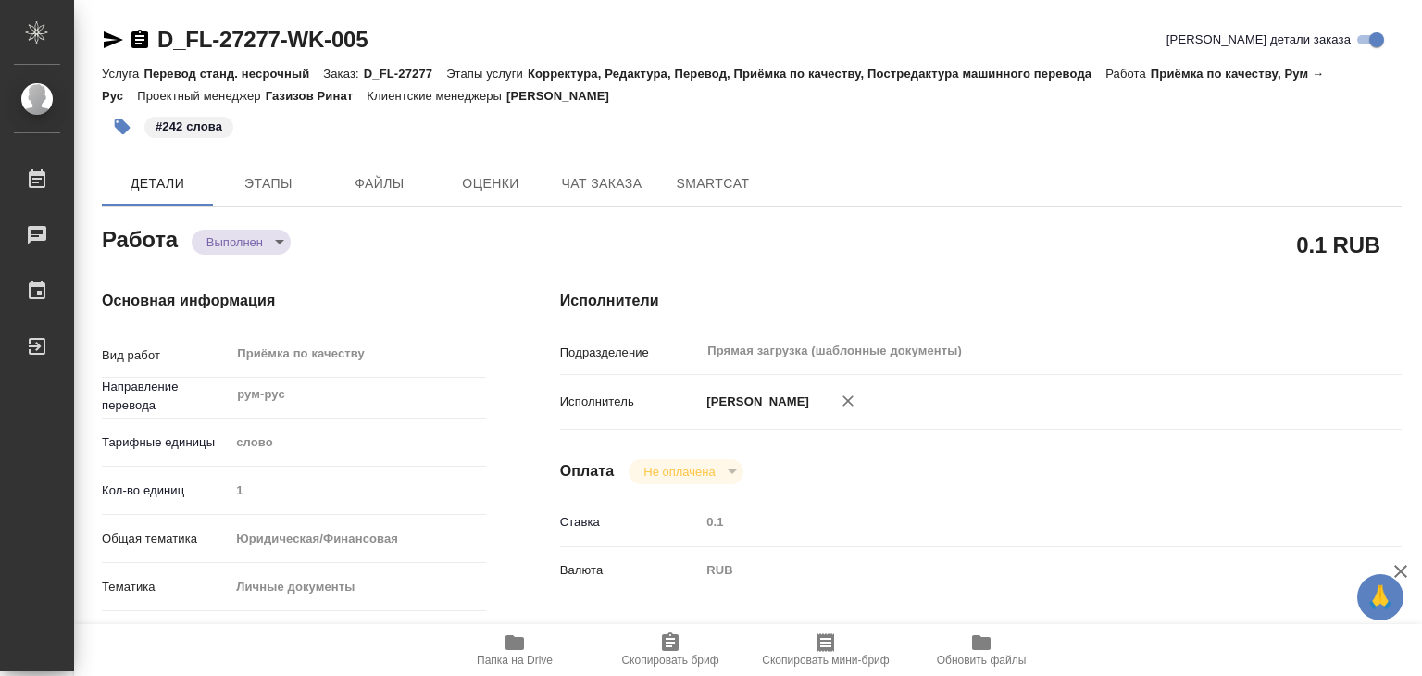
type textarea "x"
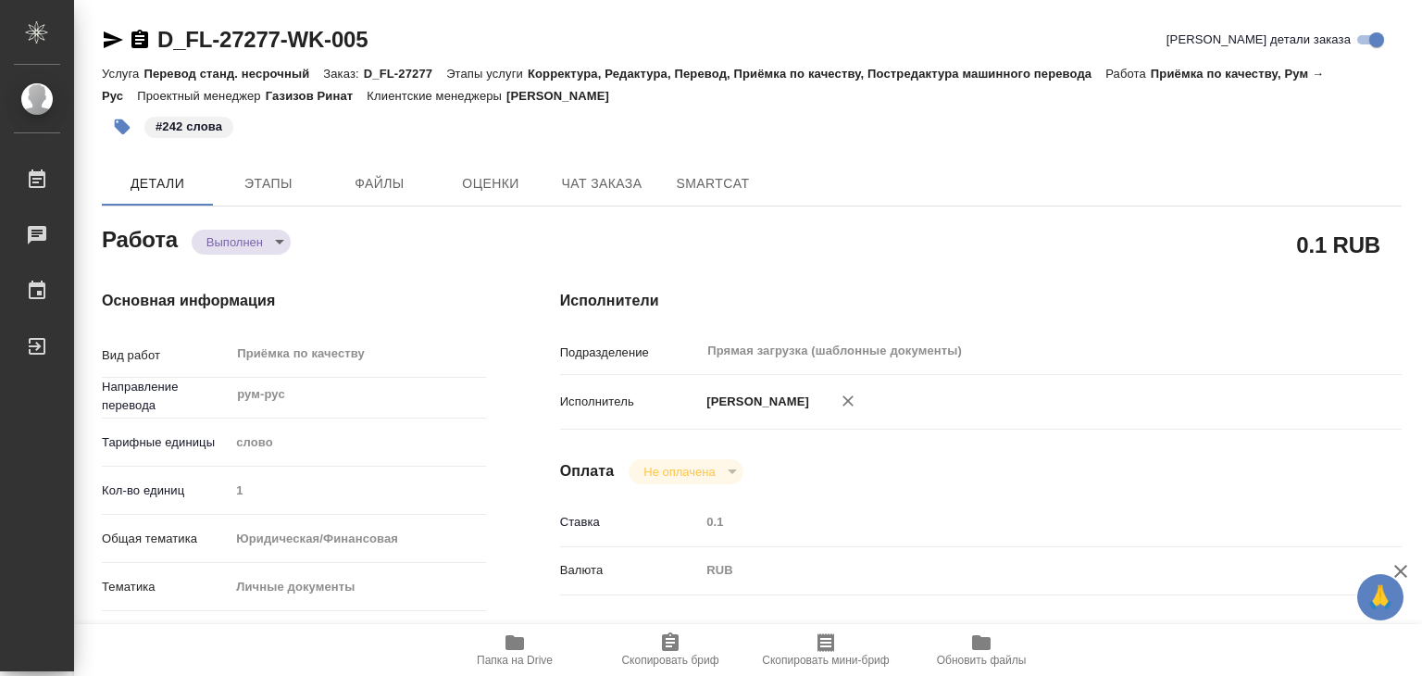
type textarea "x"
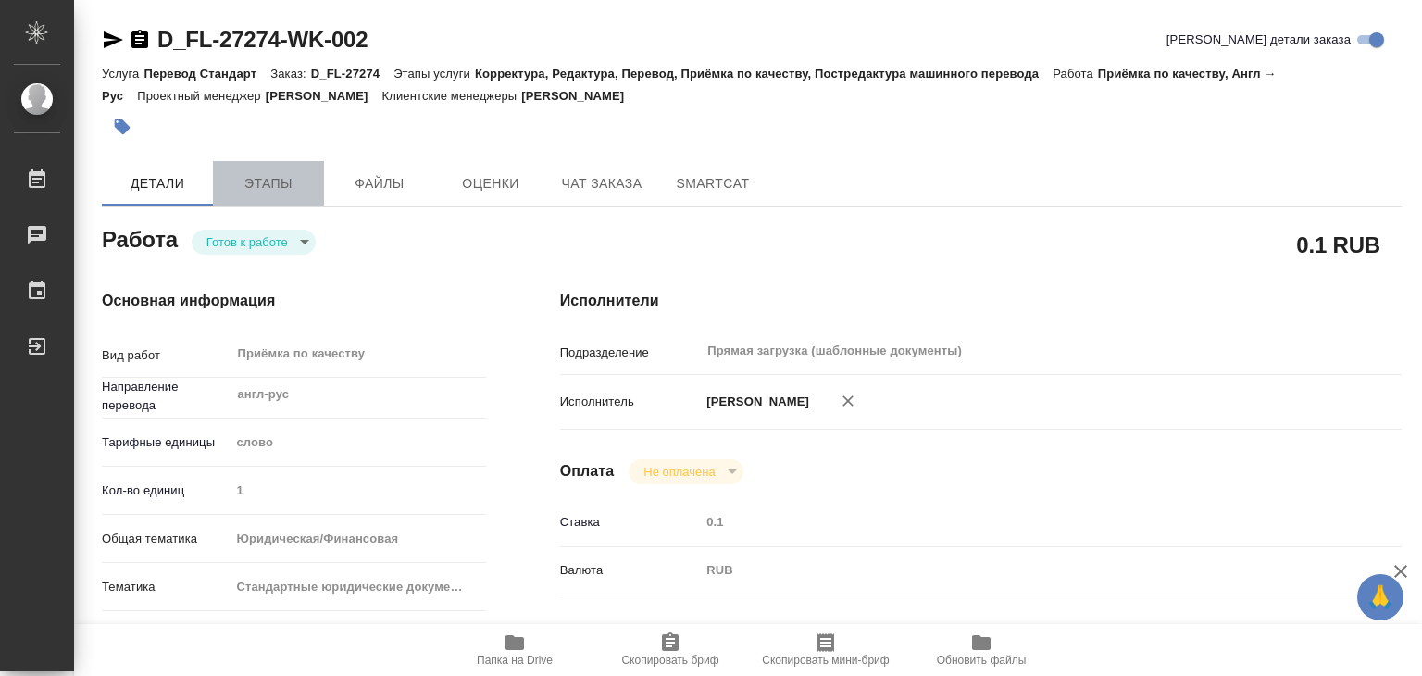
click at [250, 191] on span "Этапы" at bounding box center [268, 183] width 89 height 23
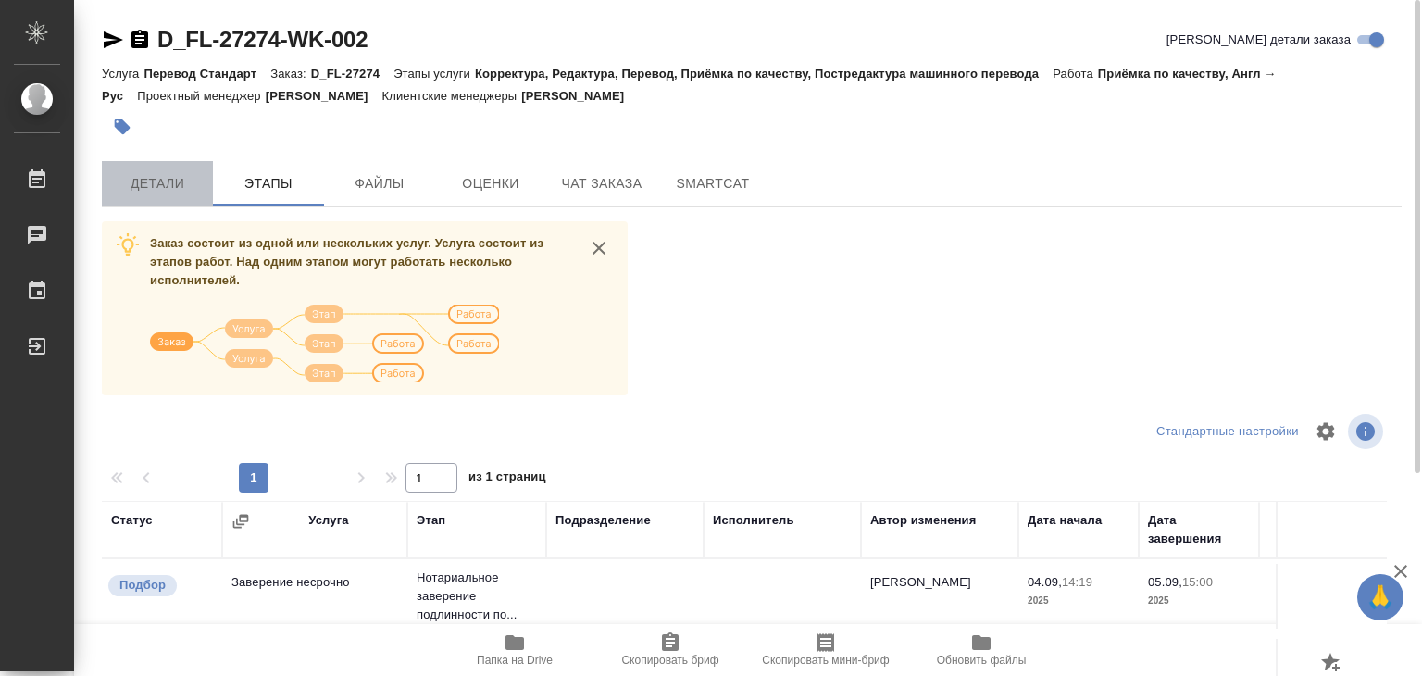
click at [152, 182] on span "Детали" at bounding box center [157, 183] width 89 height 23
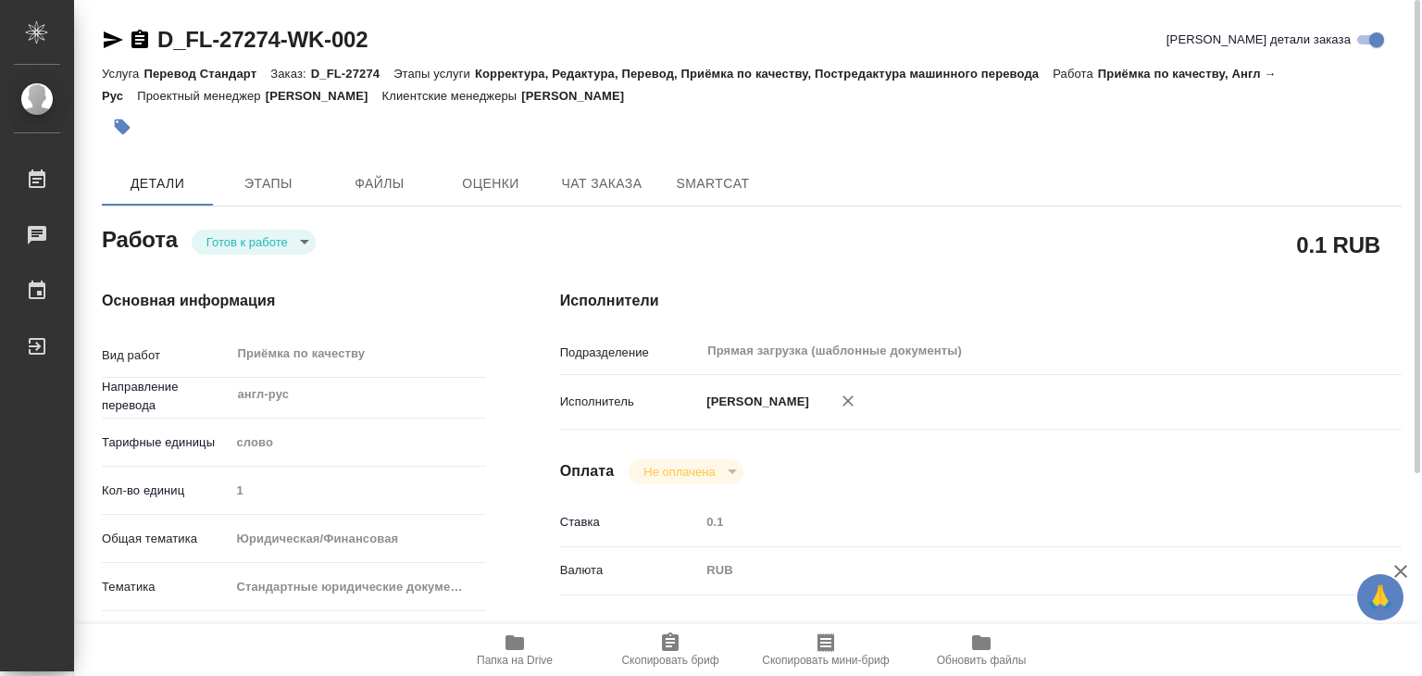
type textarea "x"
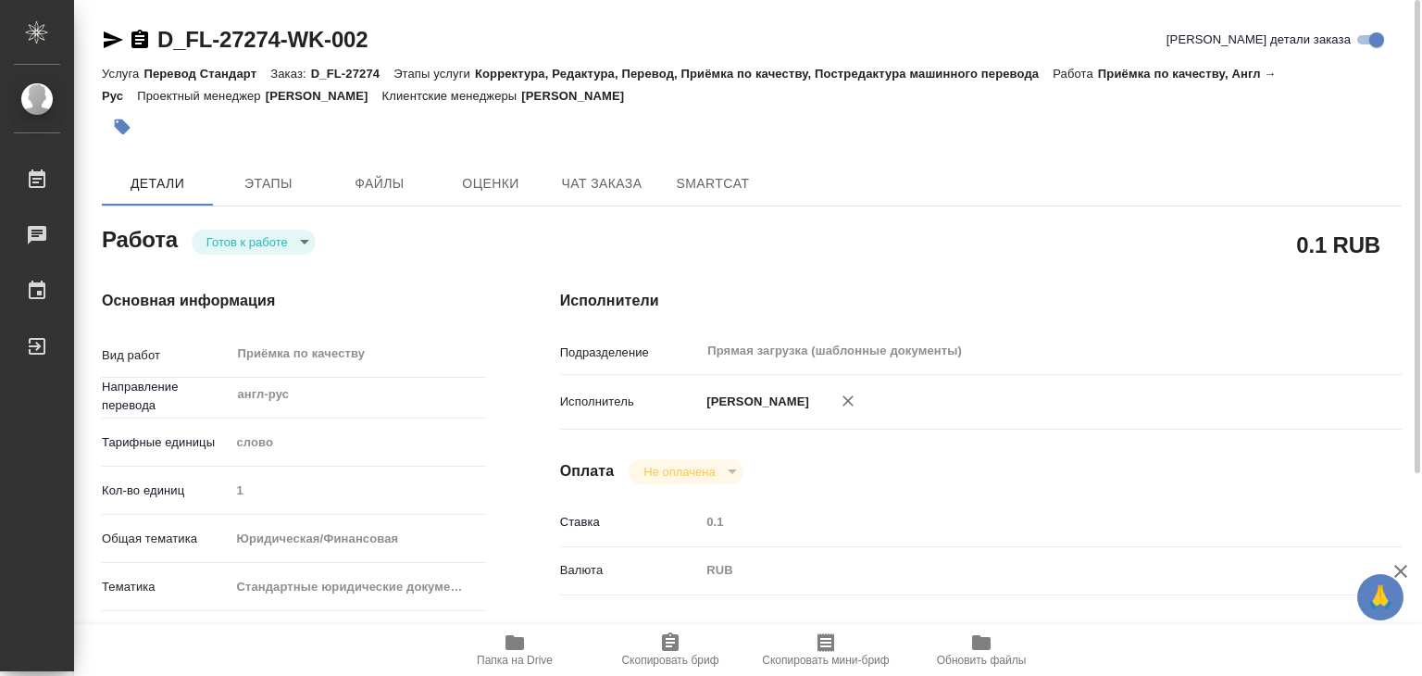
type textarea "x"
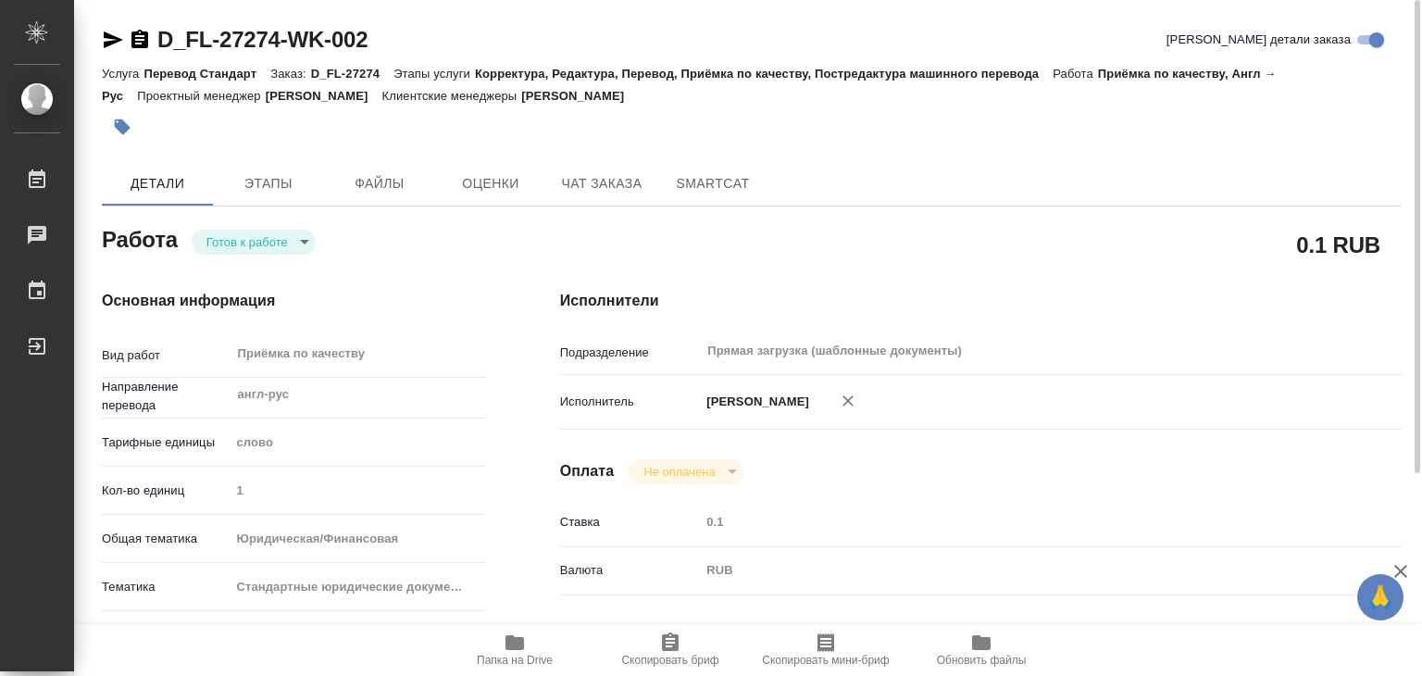
type textarea "x"
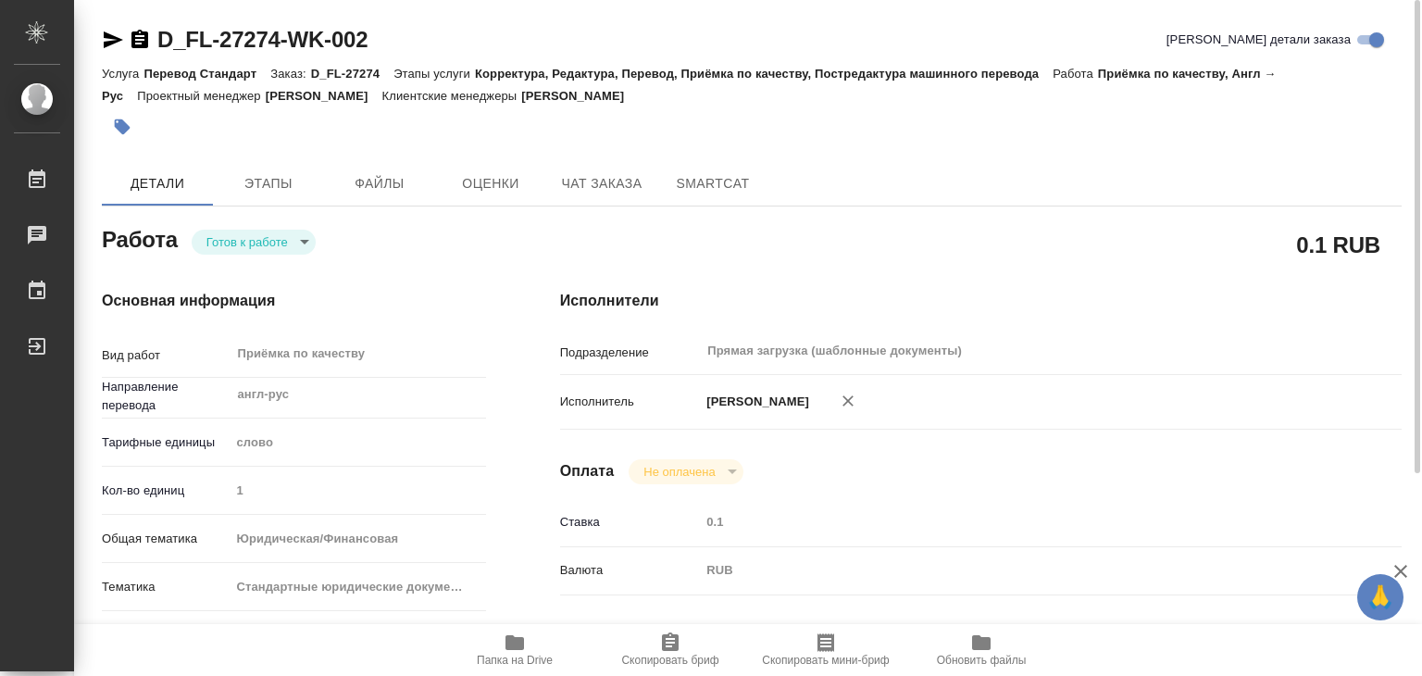
click at [218, 253] on body "🙏 .cls-1 fill:#fff; AWATERA Alilekova Valeriya Работы 0 Чаты График Выйти D_FL-…" at bounding box center [711, 338] width 1422 height 676
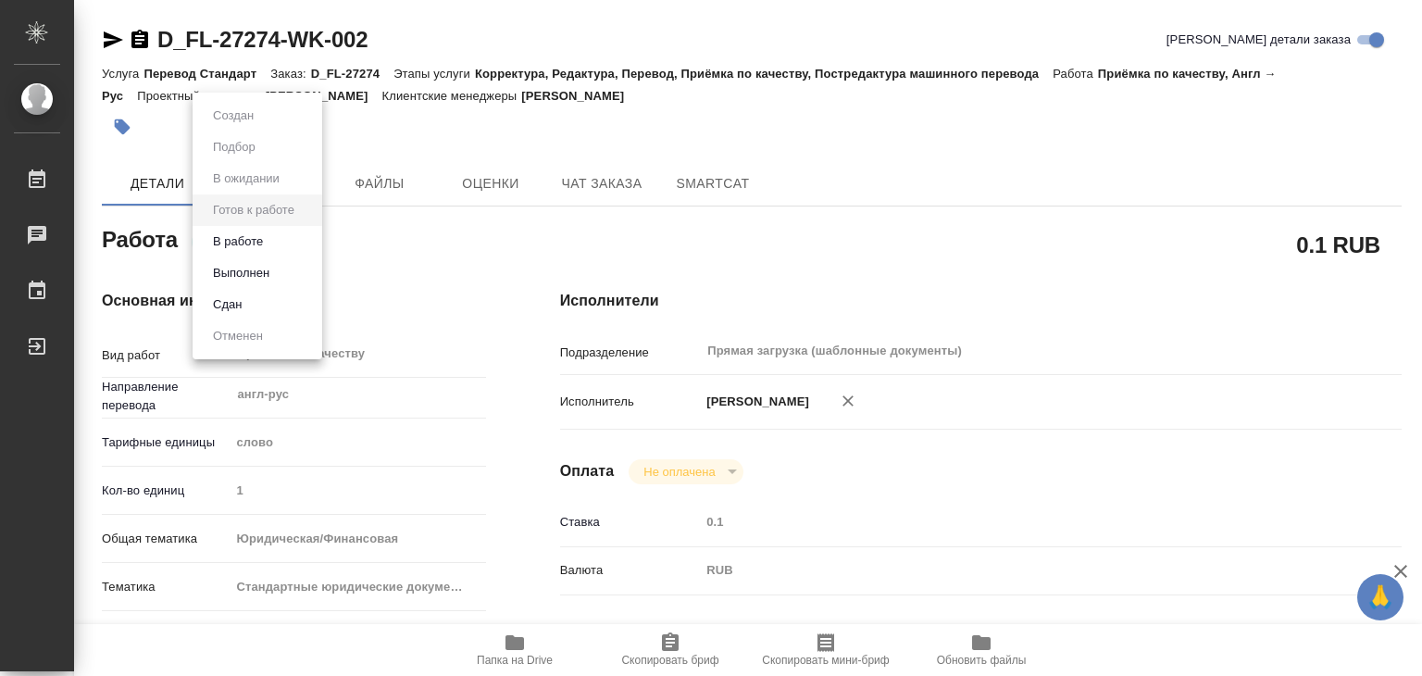
click at [284, 243] on li "В работе" at bounding box center [258, 241] width 130 height 31
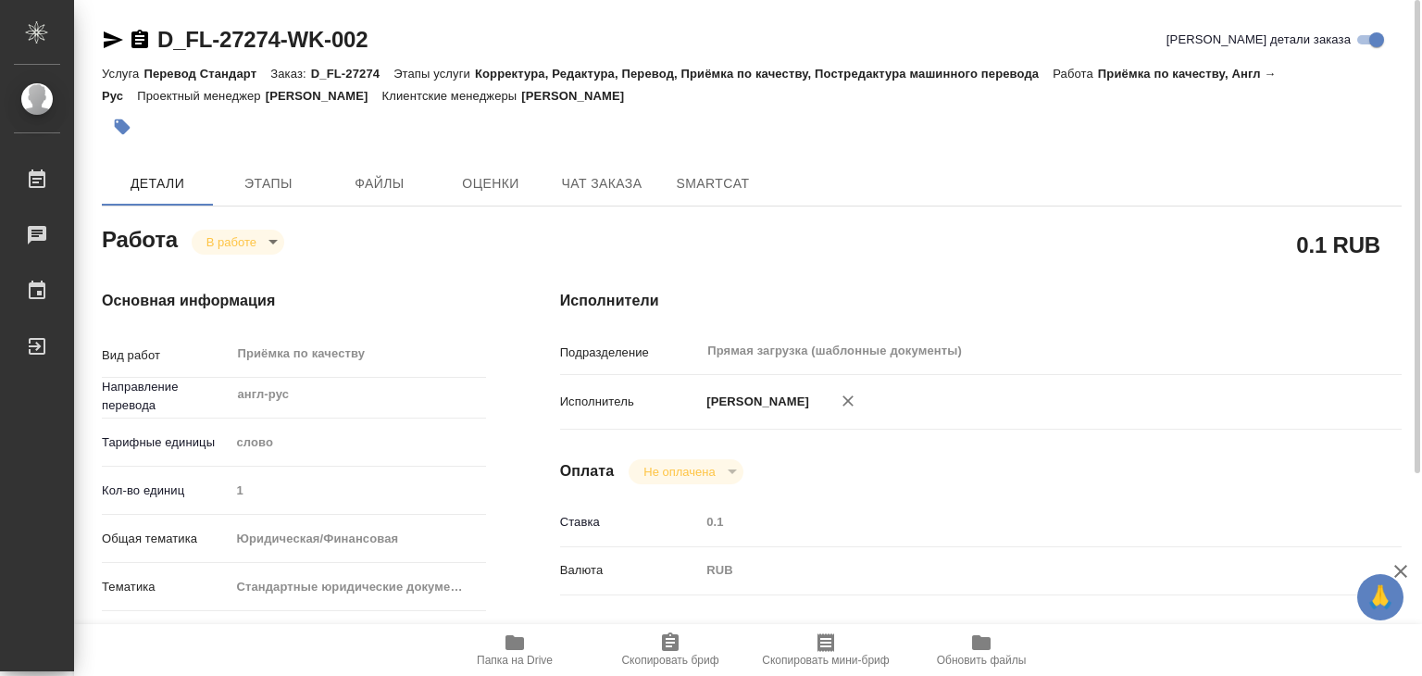
type textarea "x"
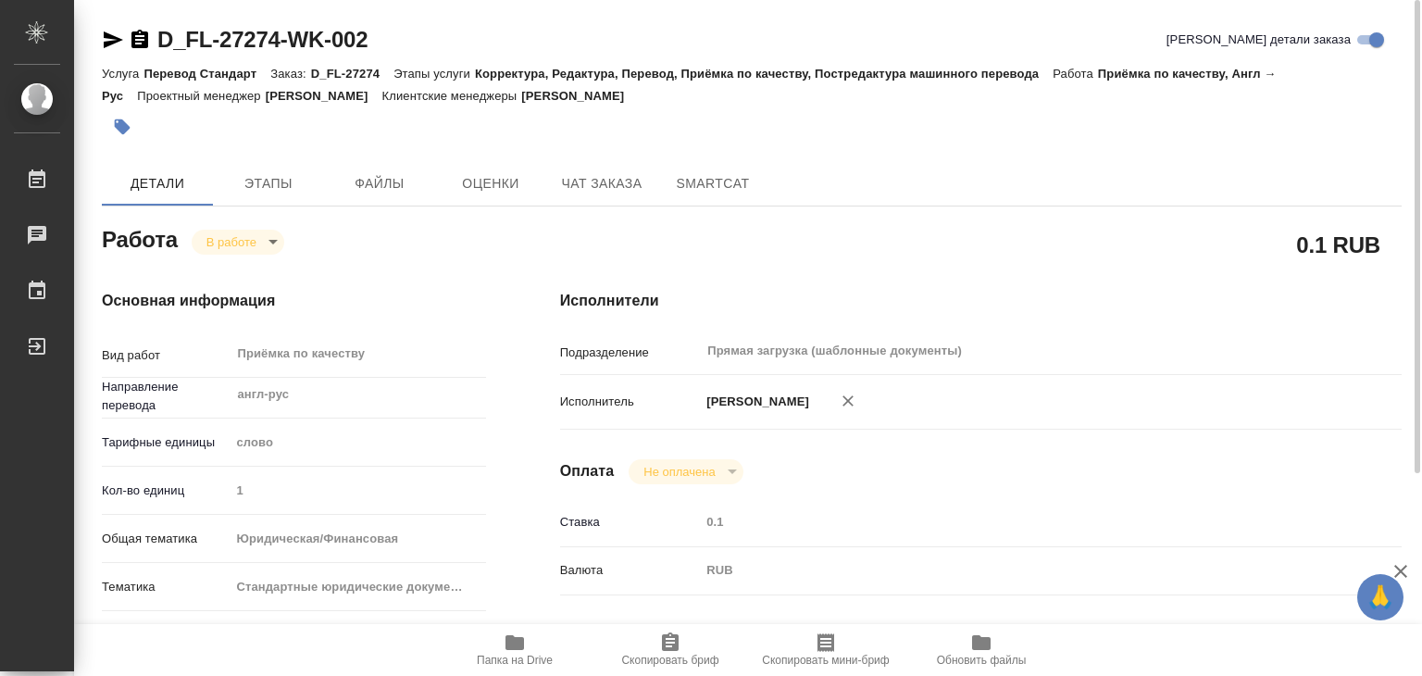
type textarea "x"
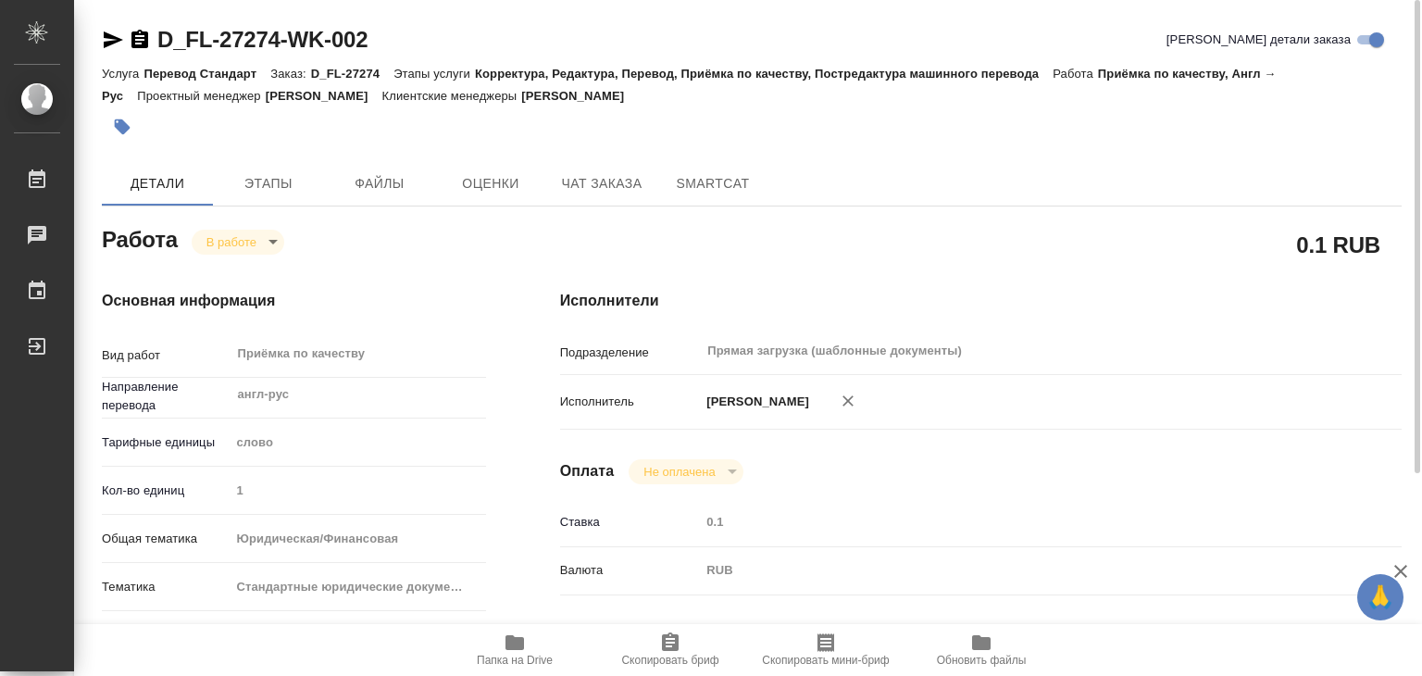
type textarea "x"
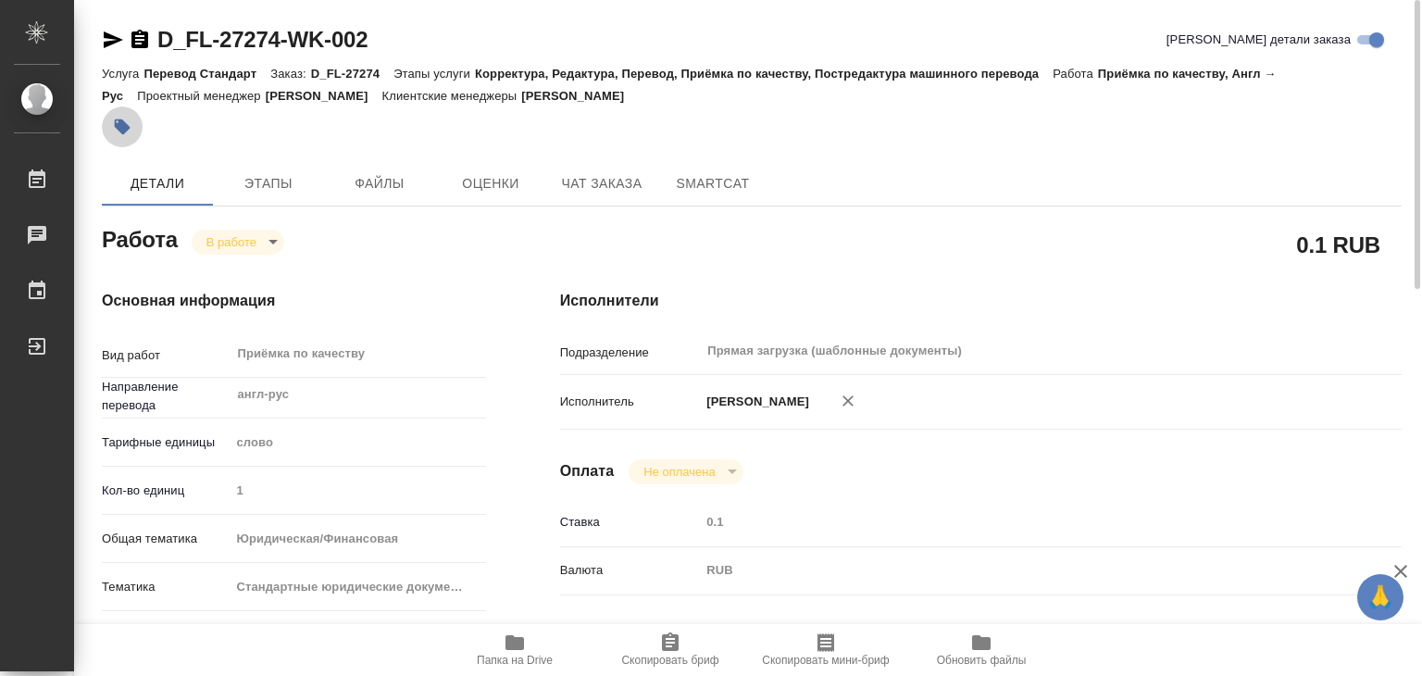
click at [121, 124] on icon "button" at bounding box center [123, 127] width 16 height 16
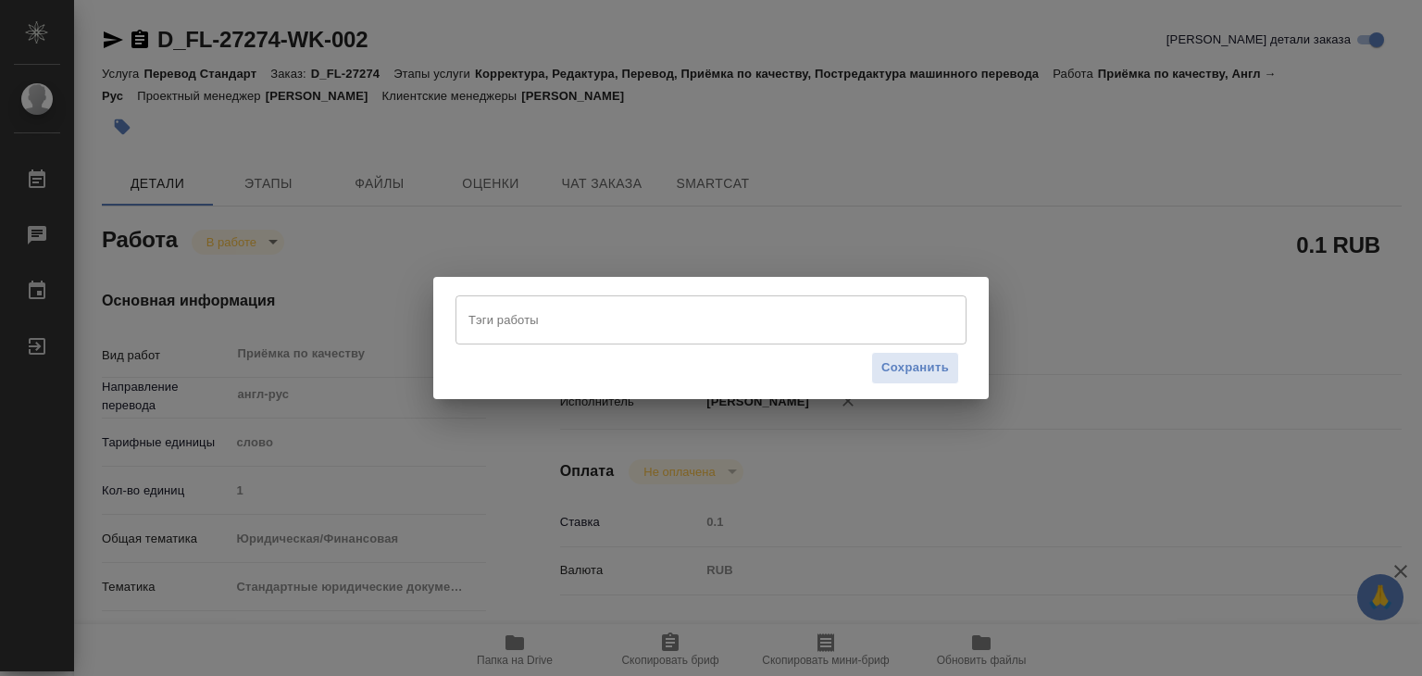
click at [569, 308] on input "Тэги работы" at bounding box center [693, 319] width 459 height 31
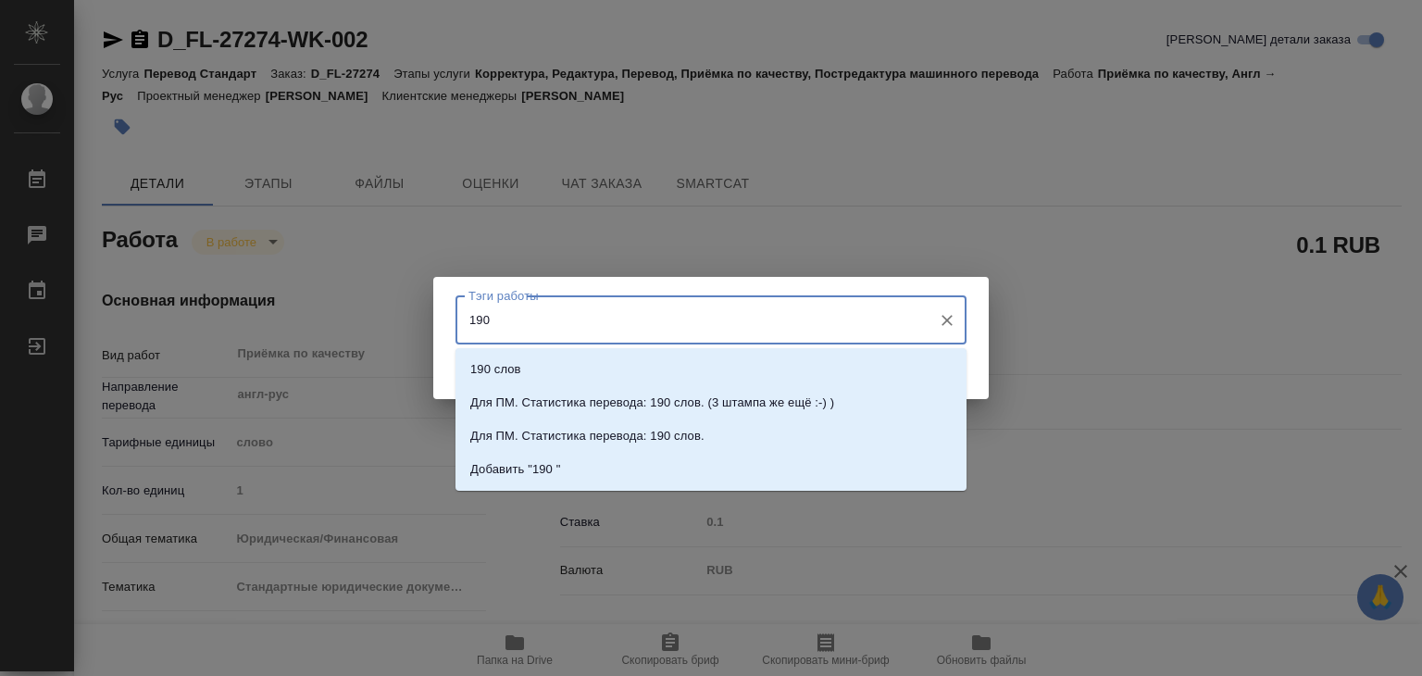
drag, startPoint x: 568, startPoint y: 314, endPoint x: 456, endPoint y: 305, distance: 112.4
click at [454, 305] on div "Тэги работы 190 Тэги работы Сохранить" at bounding box center [710, 337] width 555 height 121
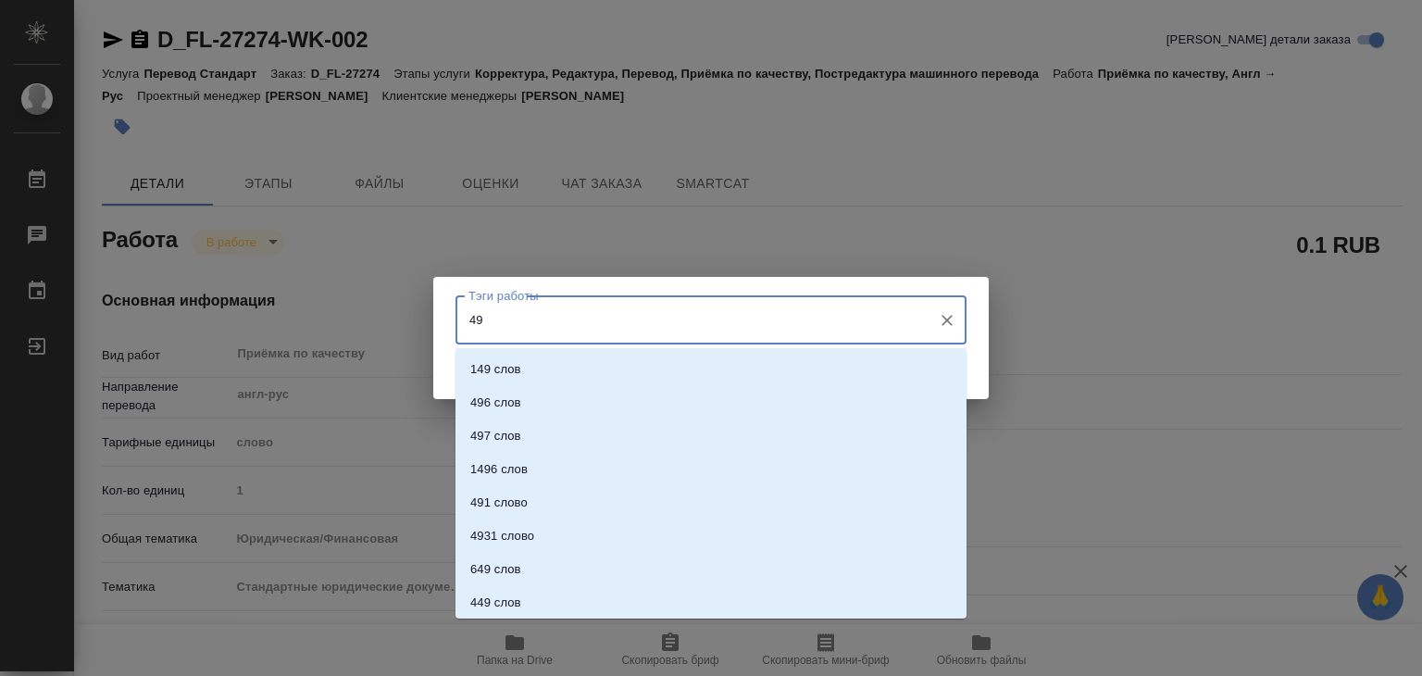
type input "490"
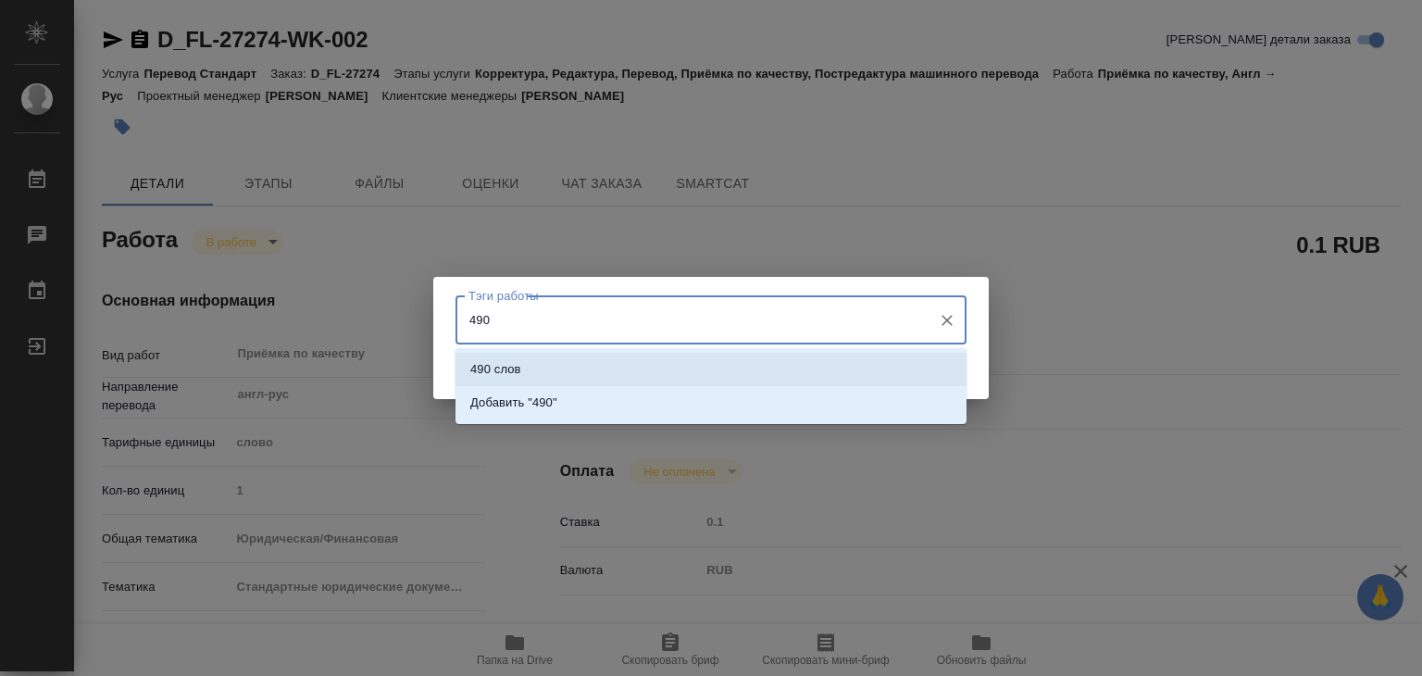
click at [534, 355] on li "490 слов" at bounding box center [710, 369] width 511 height 33
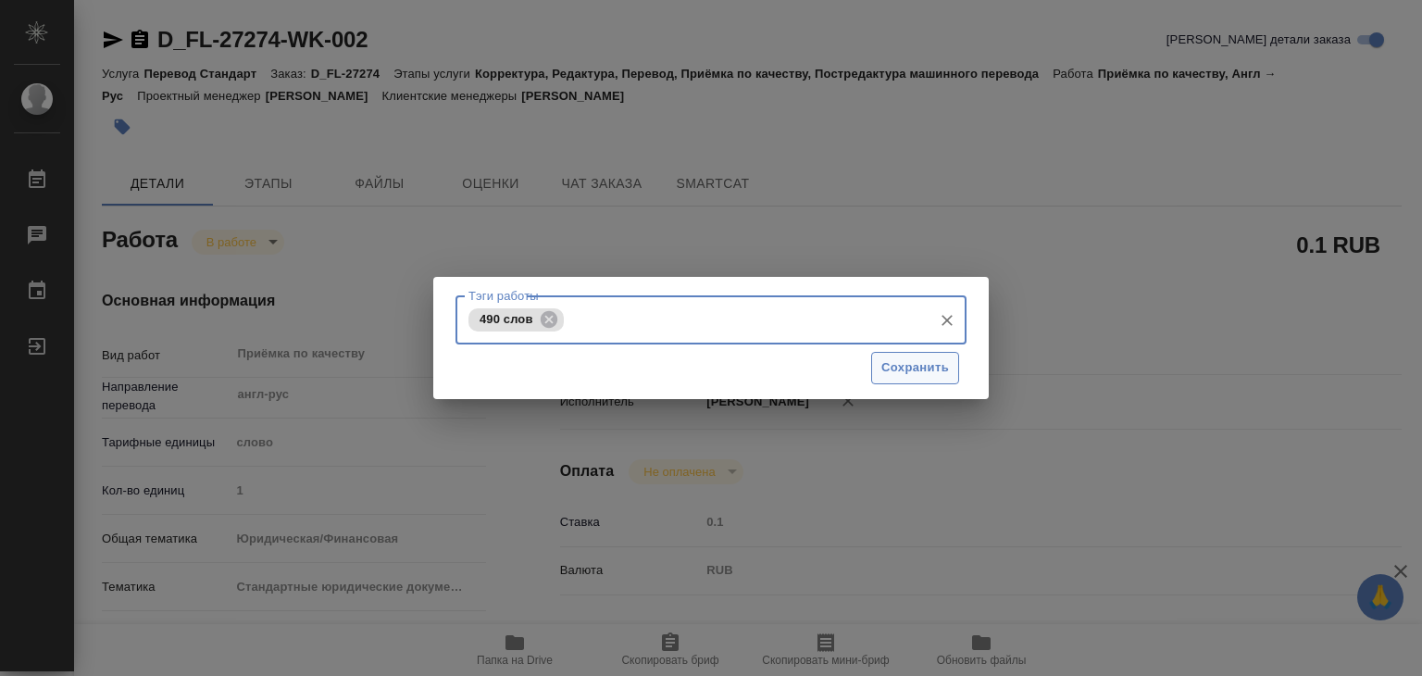
click at [892, 375] on span "Сохранить" at bounding box center [915, 367] width 68 height 21
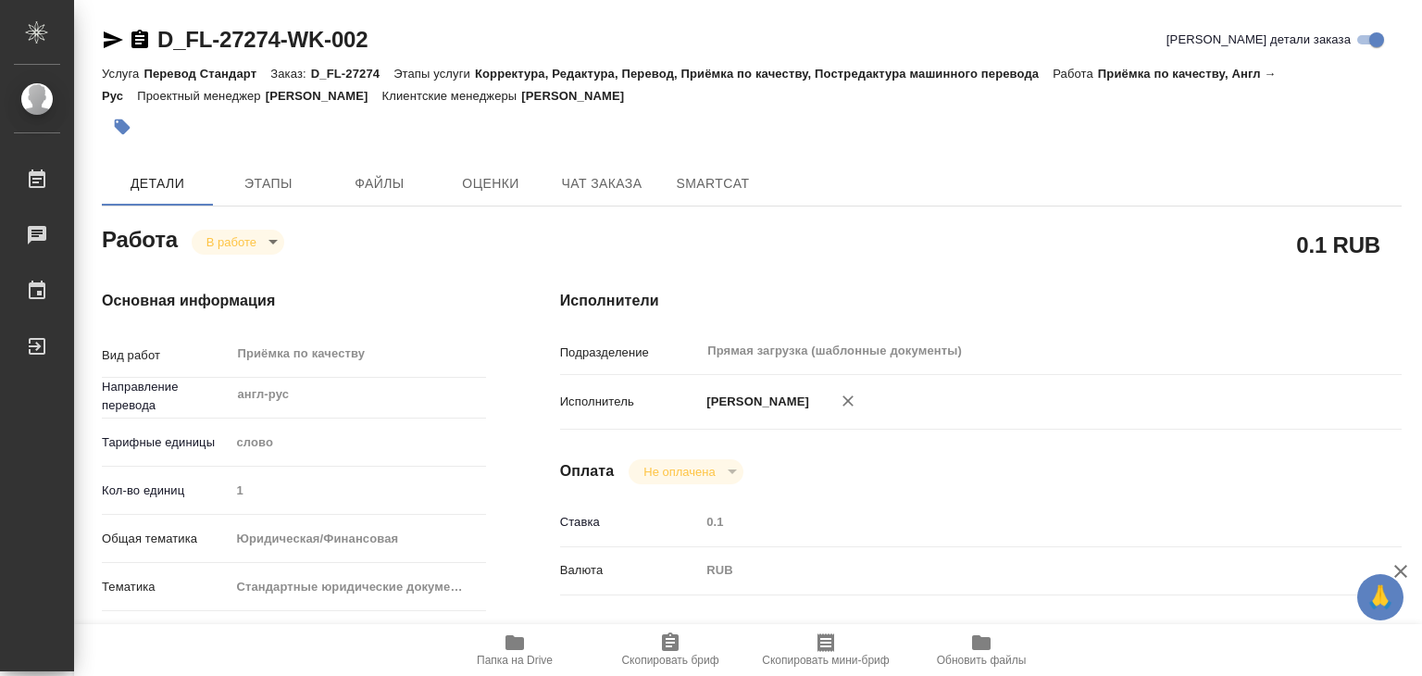
type input "inProgress"
type textarea "Приёмка по качеству"
type textarea "x"
type input "англ-рус"
type input "5a8b1489cc6b4906c91bfd90"
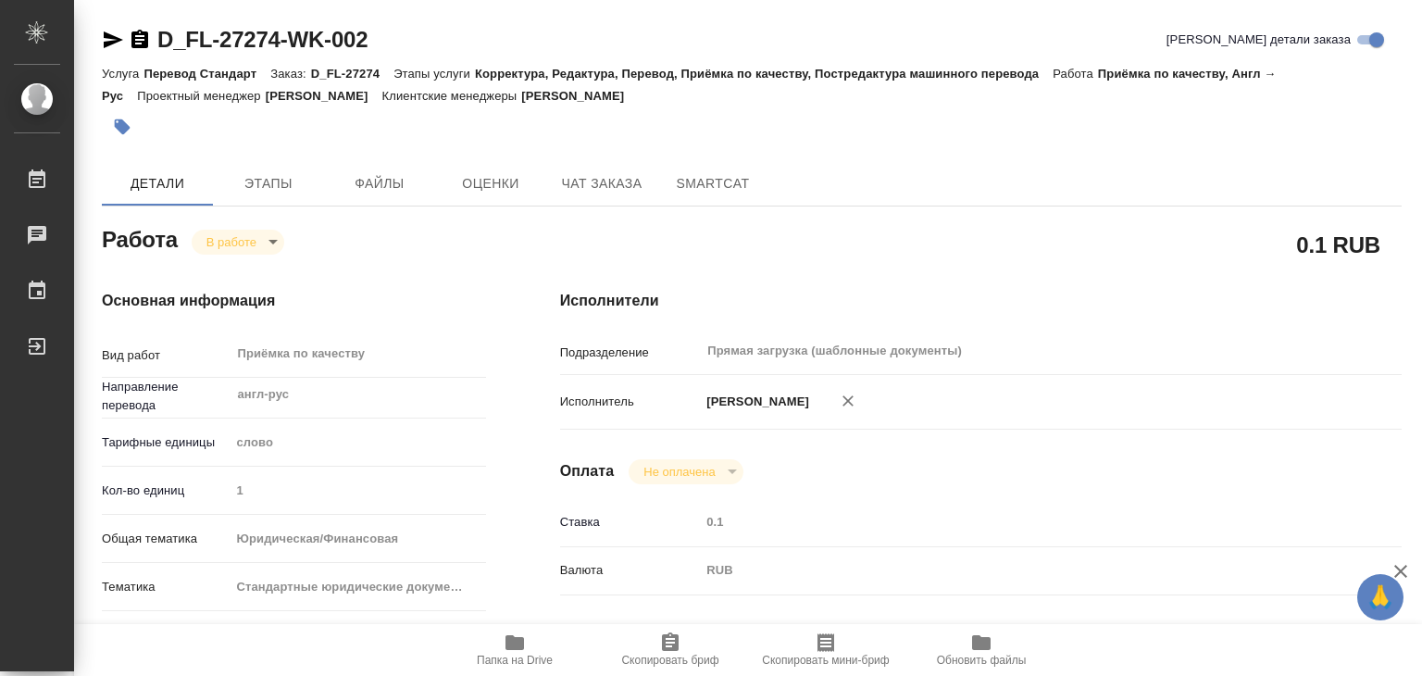
type input "1"
type input "yr-fn"
type input "5f647205b73bc97568ca66bf"
checkbox input "true"
type input "04.09.2025 14:18"
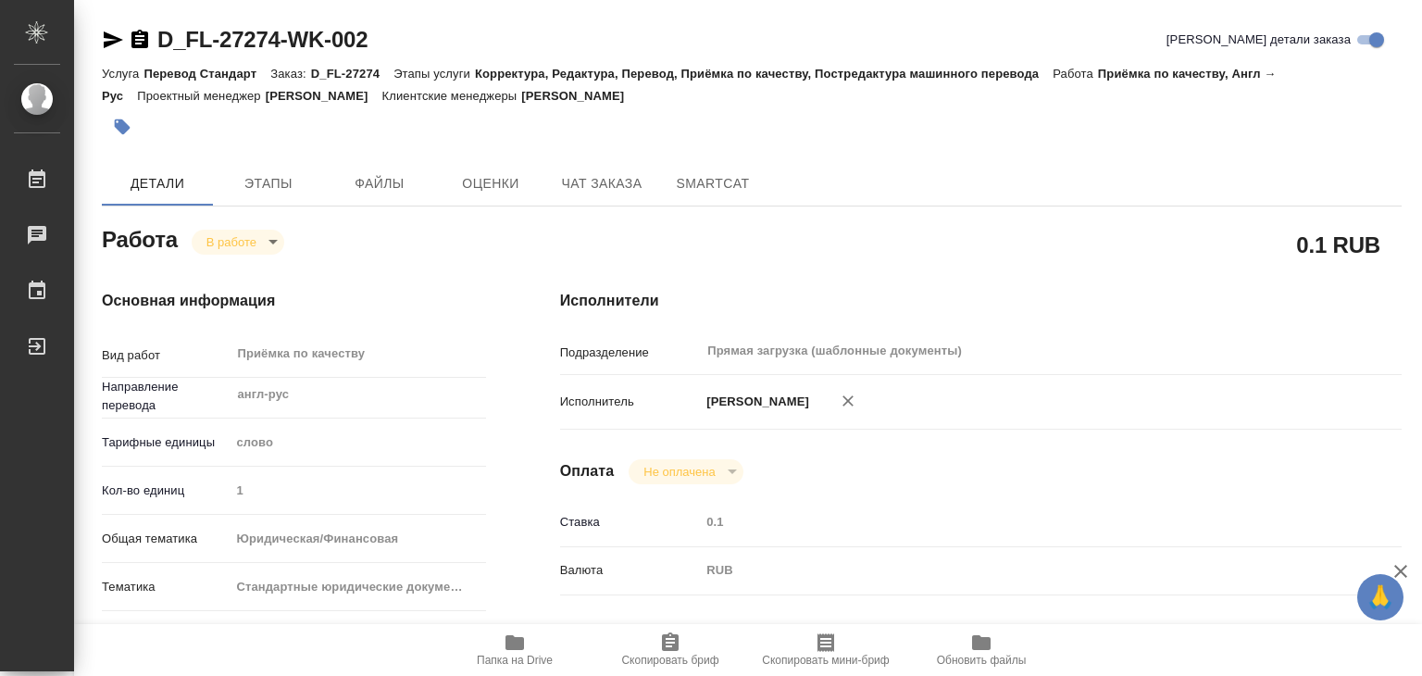
type input "05.09.2025 13:20"
type input "05.09.2025 14:00"
type input "Прямая загрузка (шаблонные документы)"
type input "notPayed"
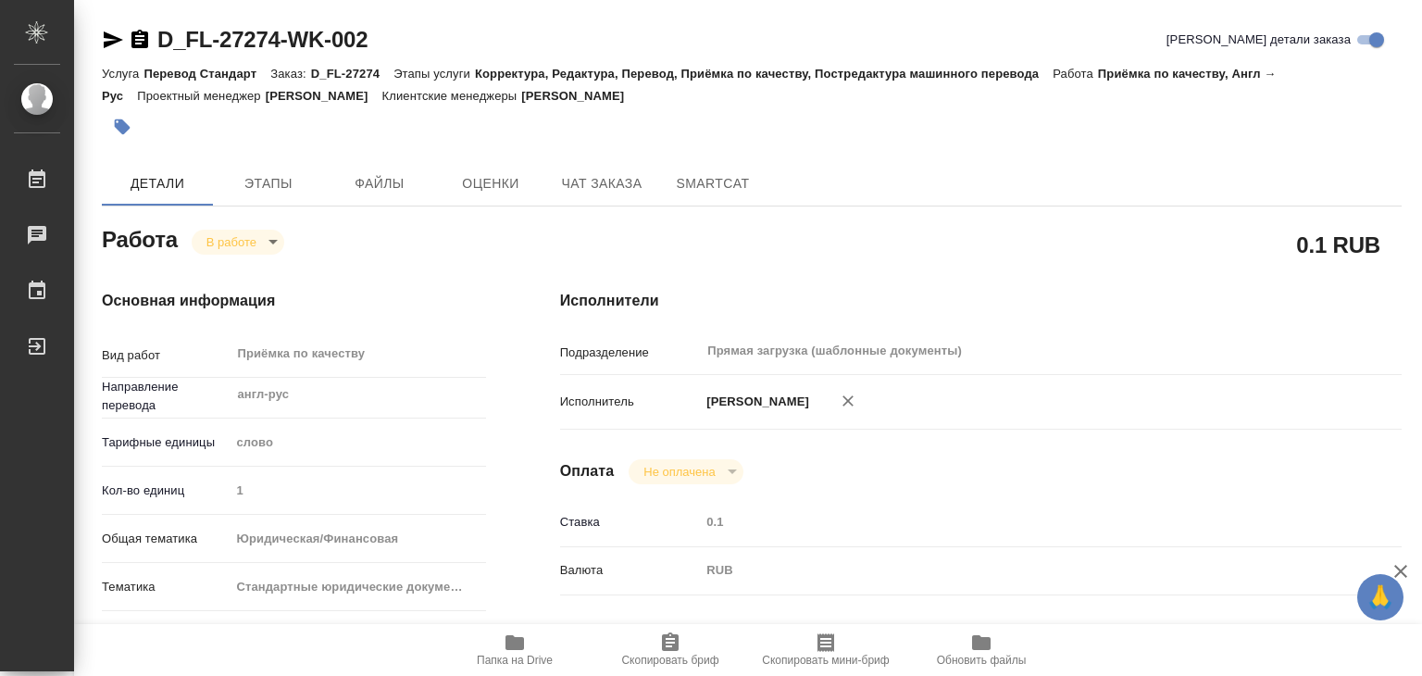
type input "0.1"
type input "RUB"
type input "[PERSON_NAME]"
type textarea "x"
type textarea "/Clients/FL_D/Orders/D_FL-27274/Corrected/D_FL-27274-WK-002"
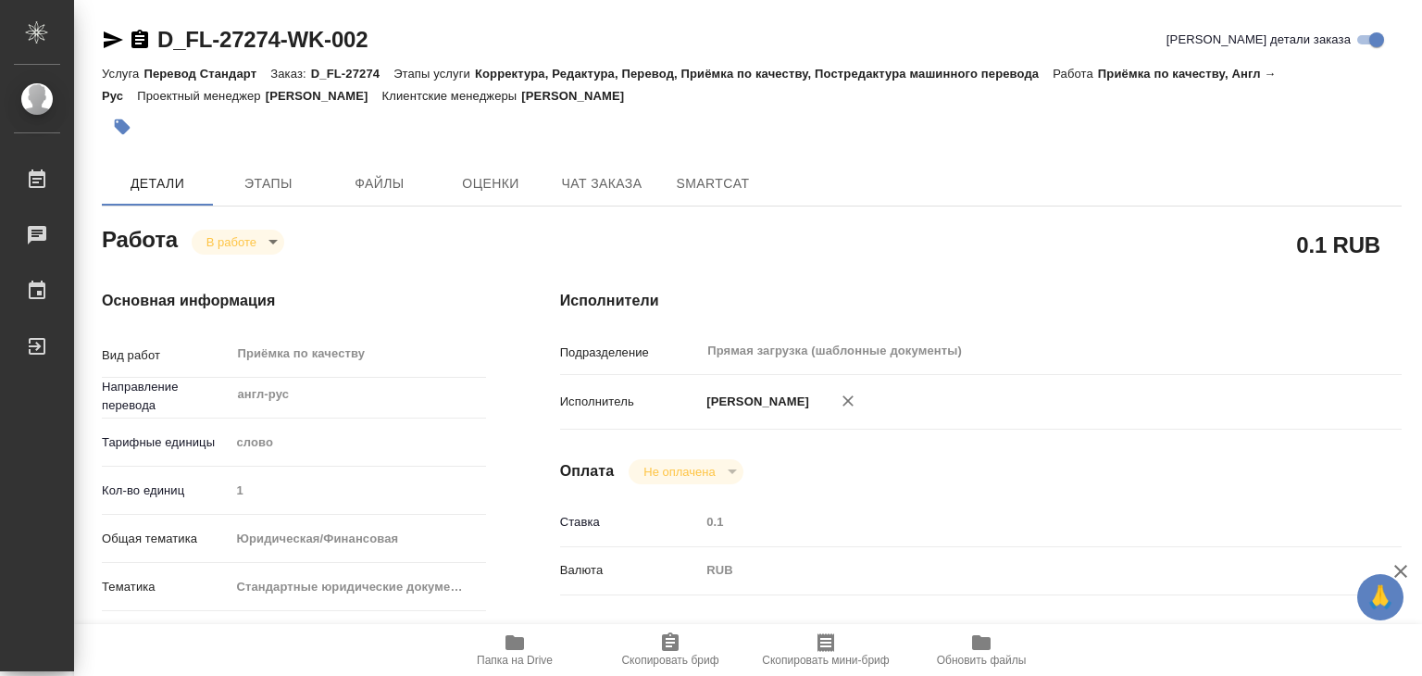
type textarea "x"
type input "D_FL-27274"
type input "Перевод Стандарт"
type input "Корректура, Редактура, Перевод, Приёмка по качеству, Постредактура машинного пе…"
type input "Булахова Елена"
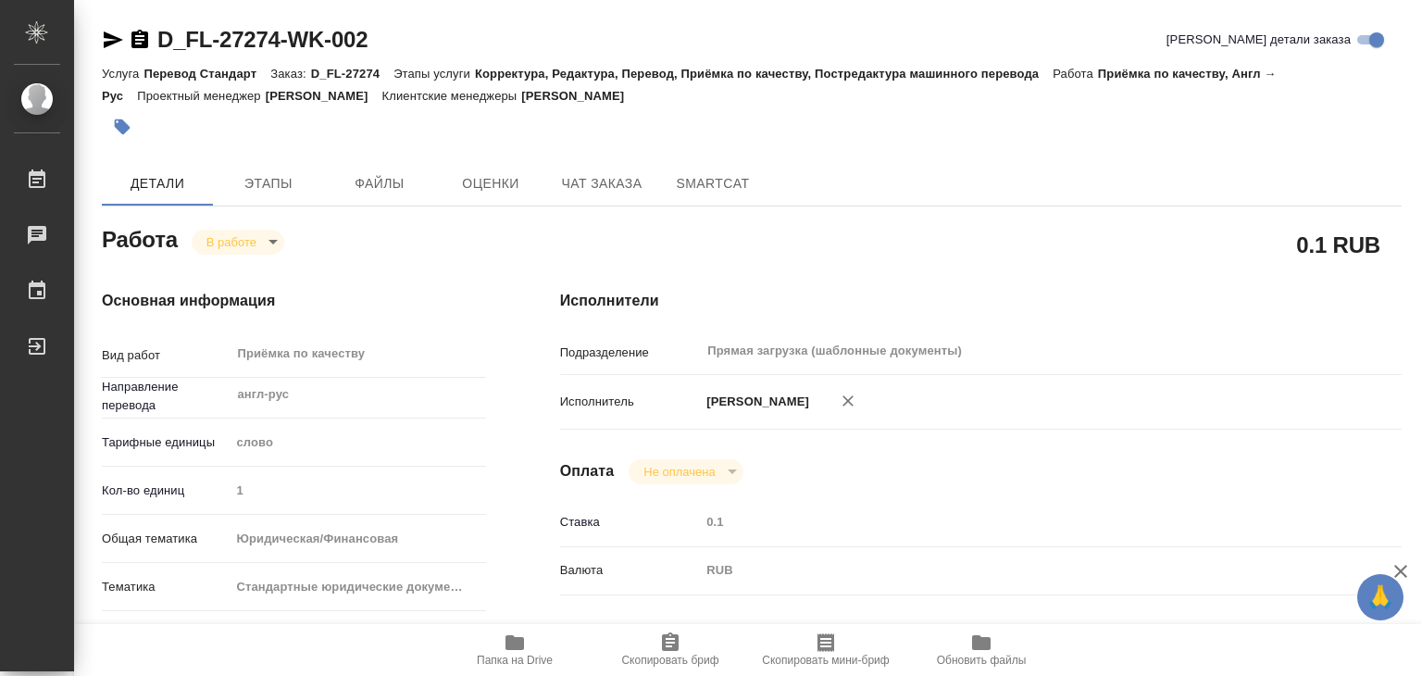
type input "/Clients/FL_D/Orders/D_FL-27274"
type textarea "x"
type textarea "рус текст не перенабиваем"
type textarea "x"
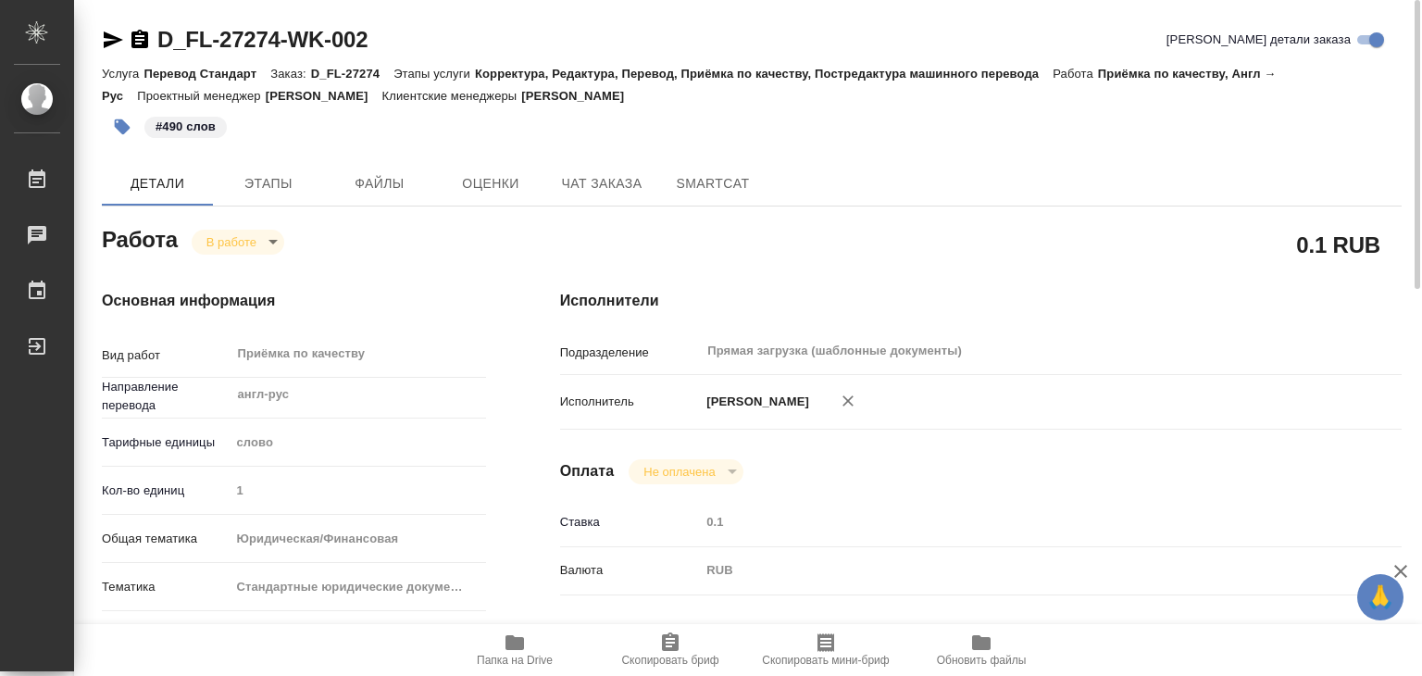
type textarea "x"
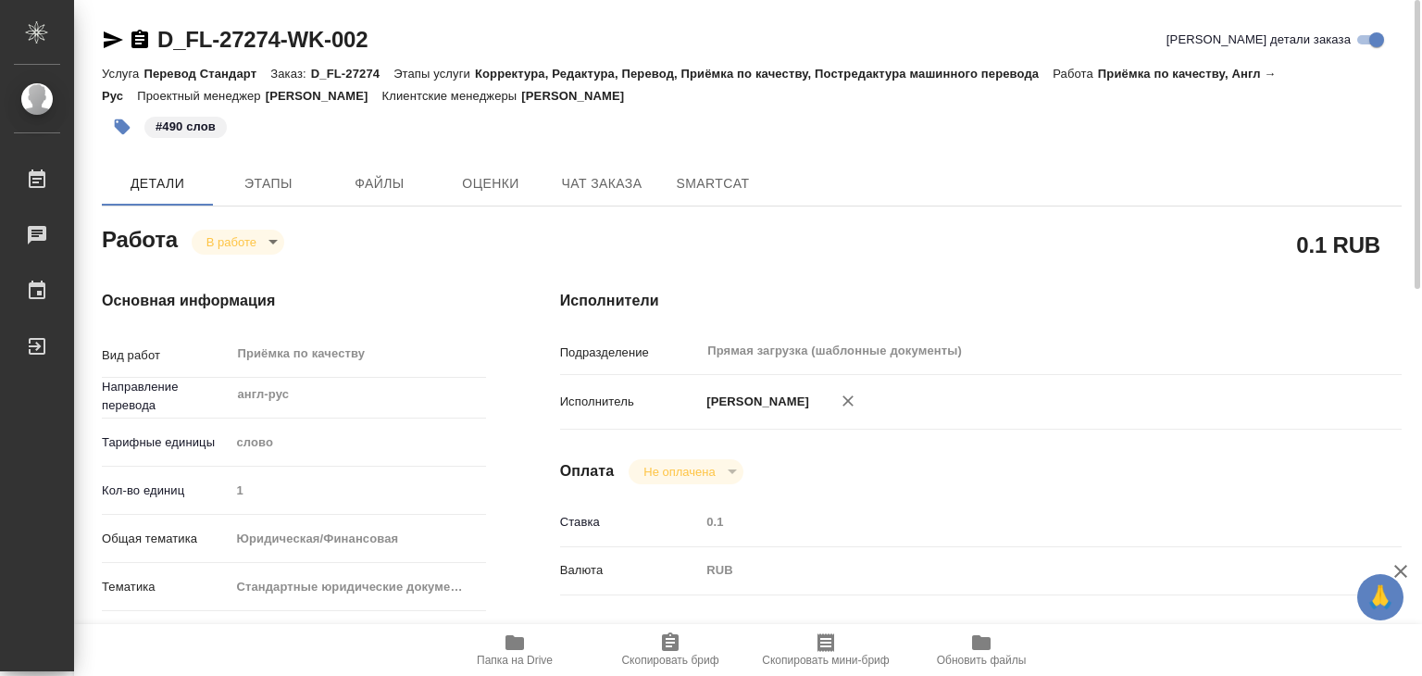
type textarea "x"
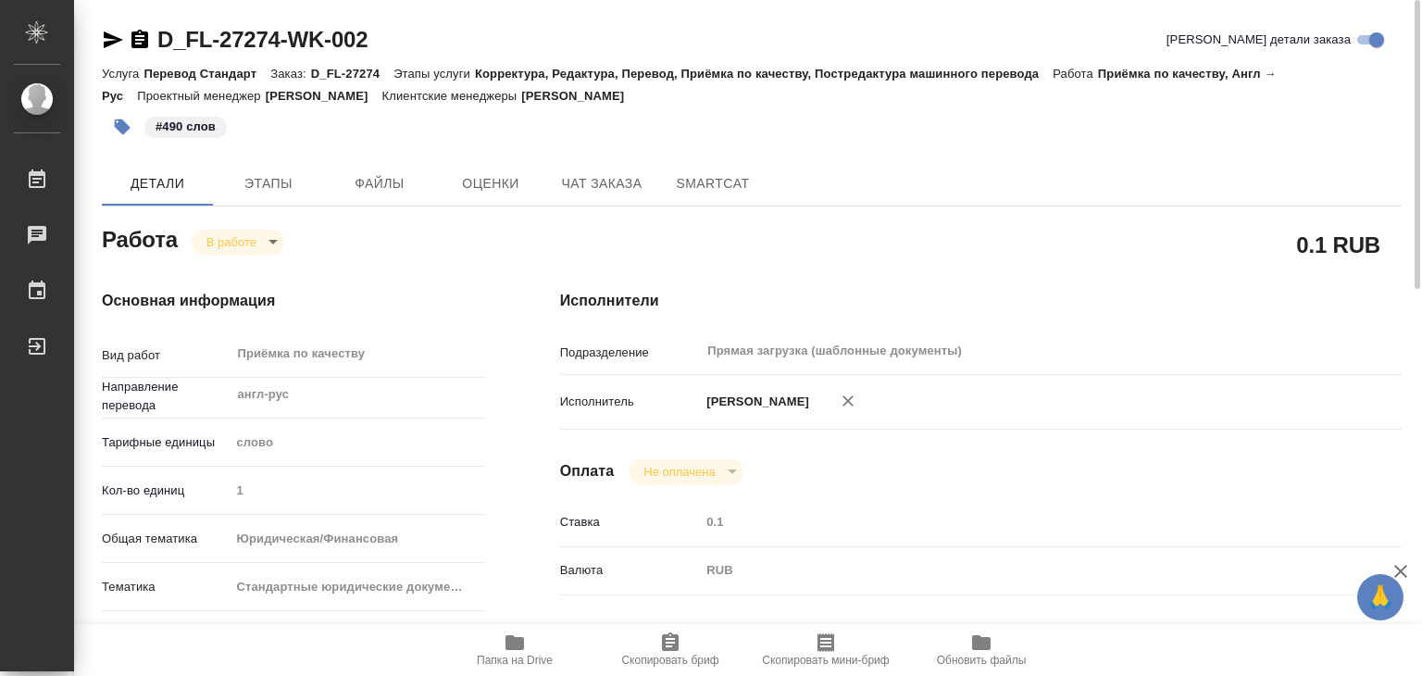
type textarea "x"
click at [255, 245] on body "🙏 .cls-1 fill:#fff; AWATERA Alilekova Valeriya Работы 0 Чаты График Выйти D_FL-…" at bounding box center [711, 338] width 1422 height 676
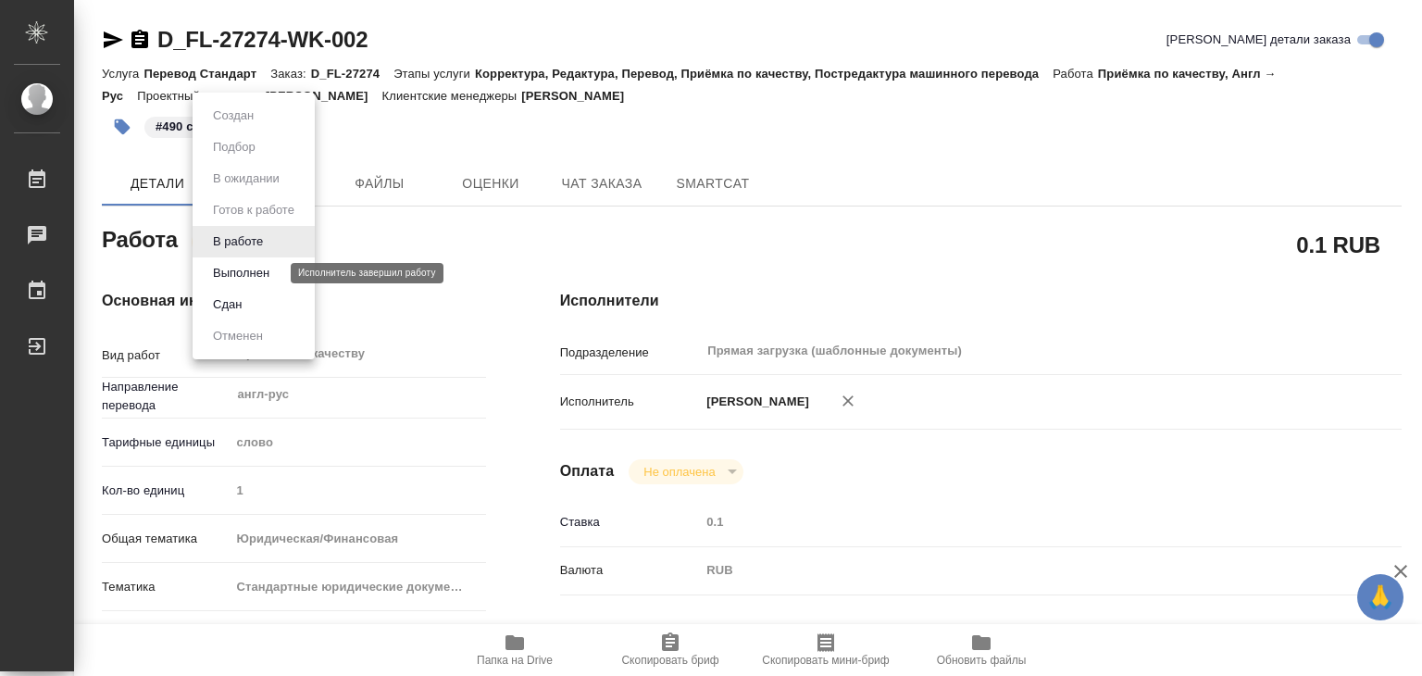
click at [266, 268] on button "Выполнен" at bounding box center [241, 273] width 68 height 20
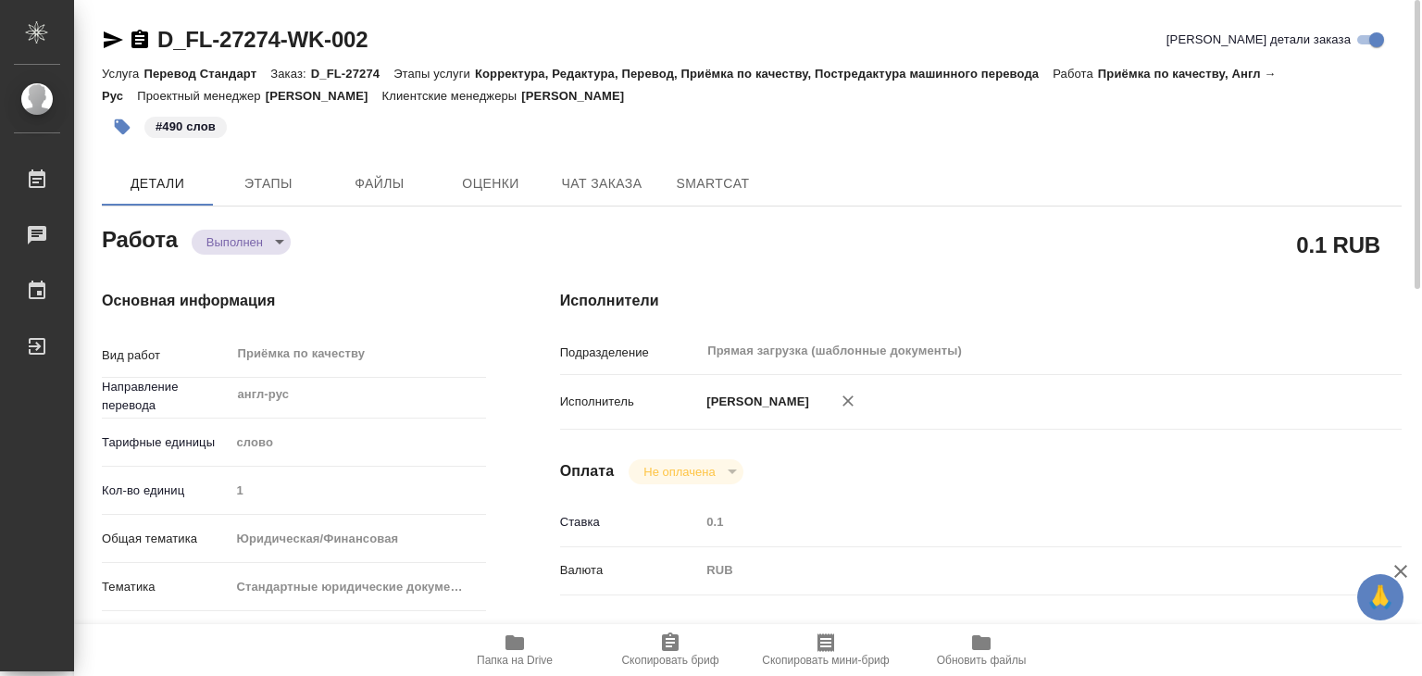
type textarea "x"
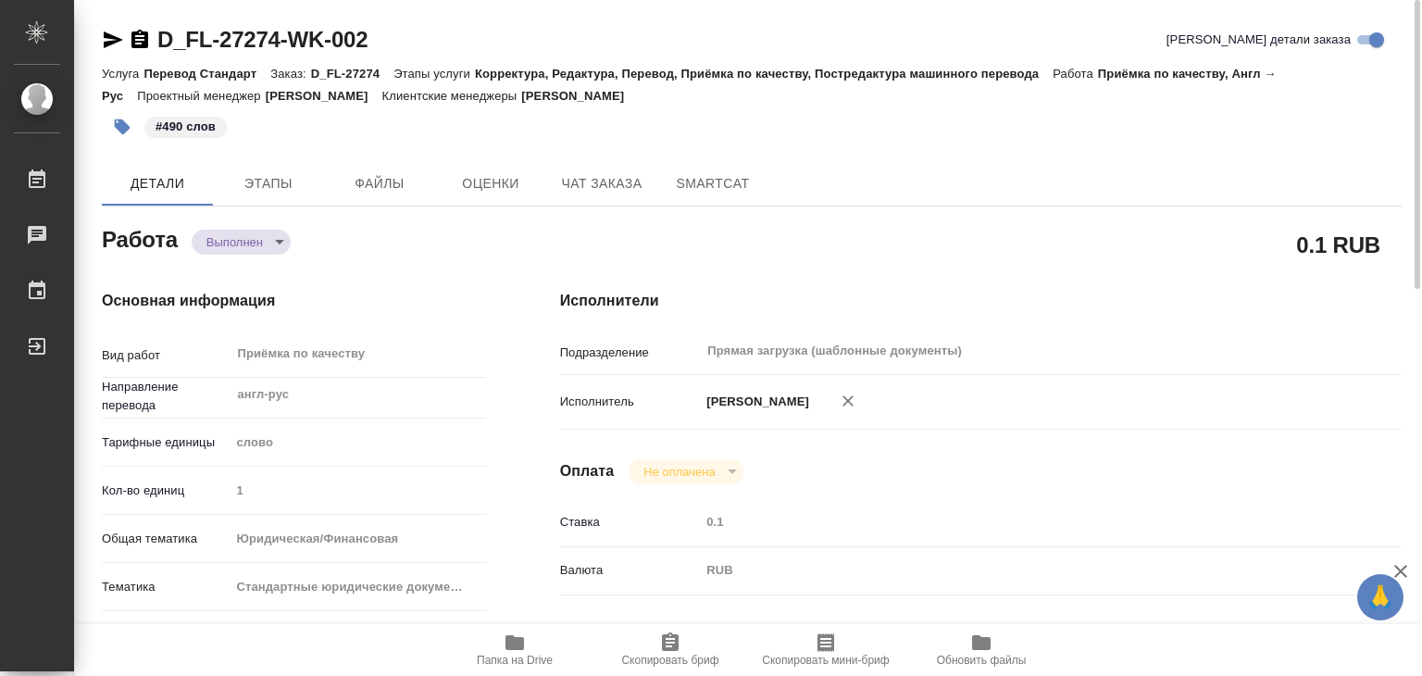
type textarea "x"
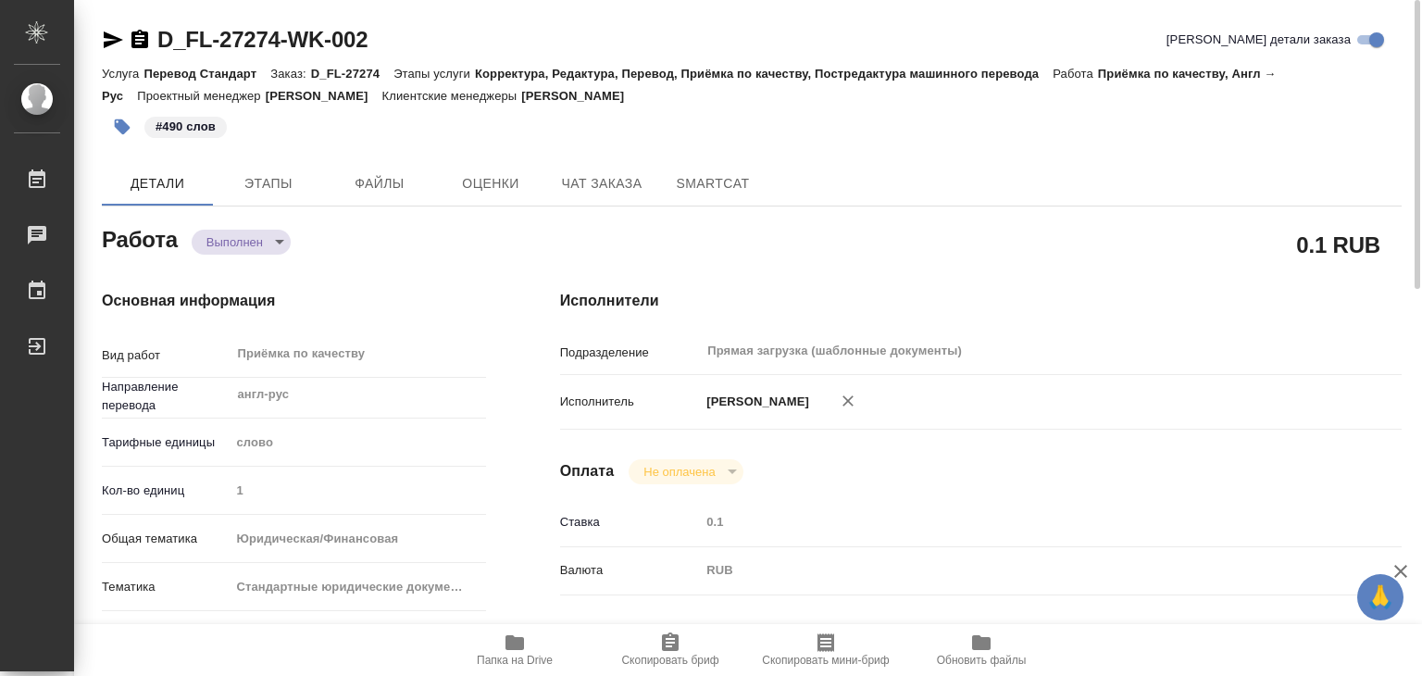
type textarea "x"
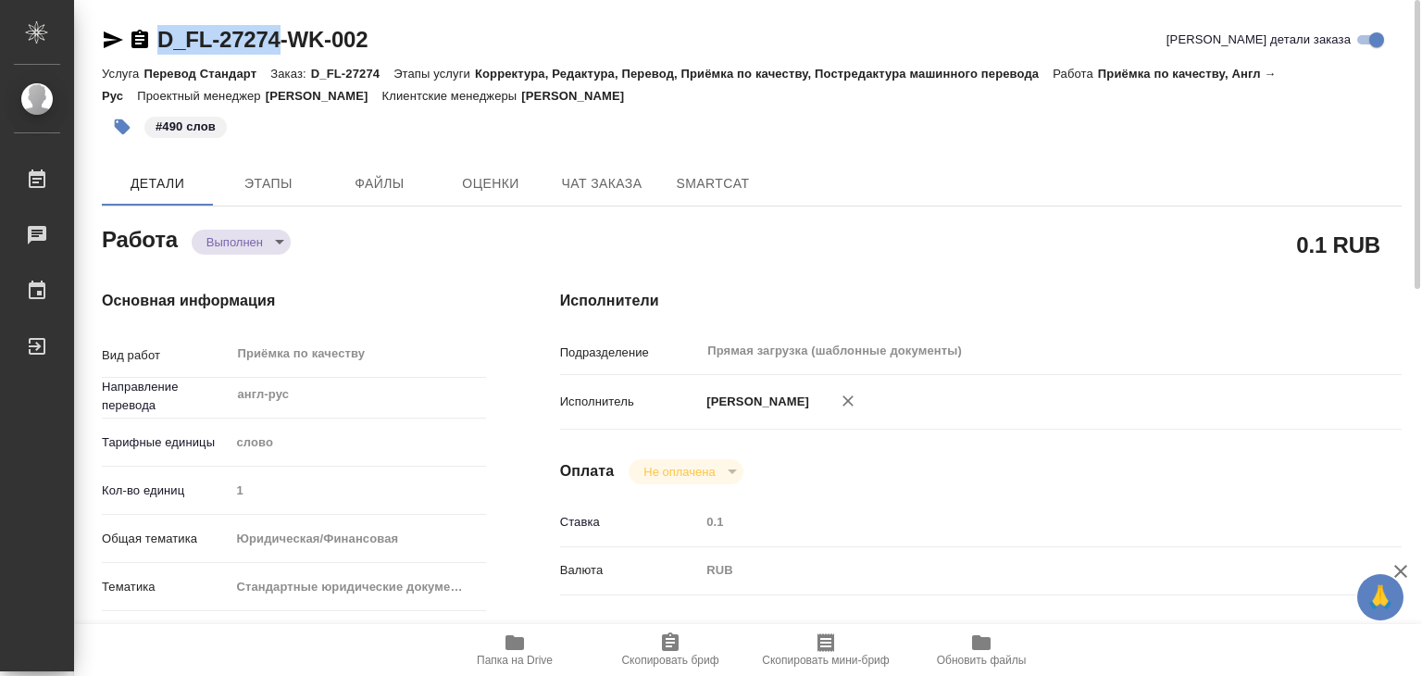
drag, startPoint x: 148, startPoint y: 12, endPoint x: 280, endPoint y: 33, distance: 133.2
copy link "D_FL-27274"
click at [419, 75] on p "Этапы услуги" at bounding box center [433, 74] width 81 height 14
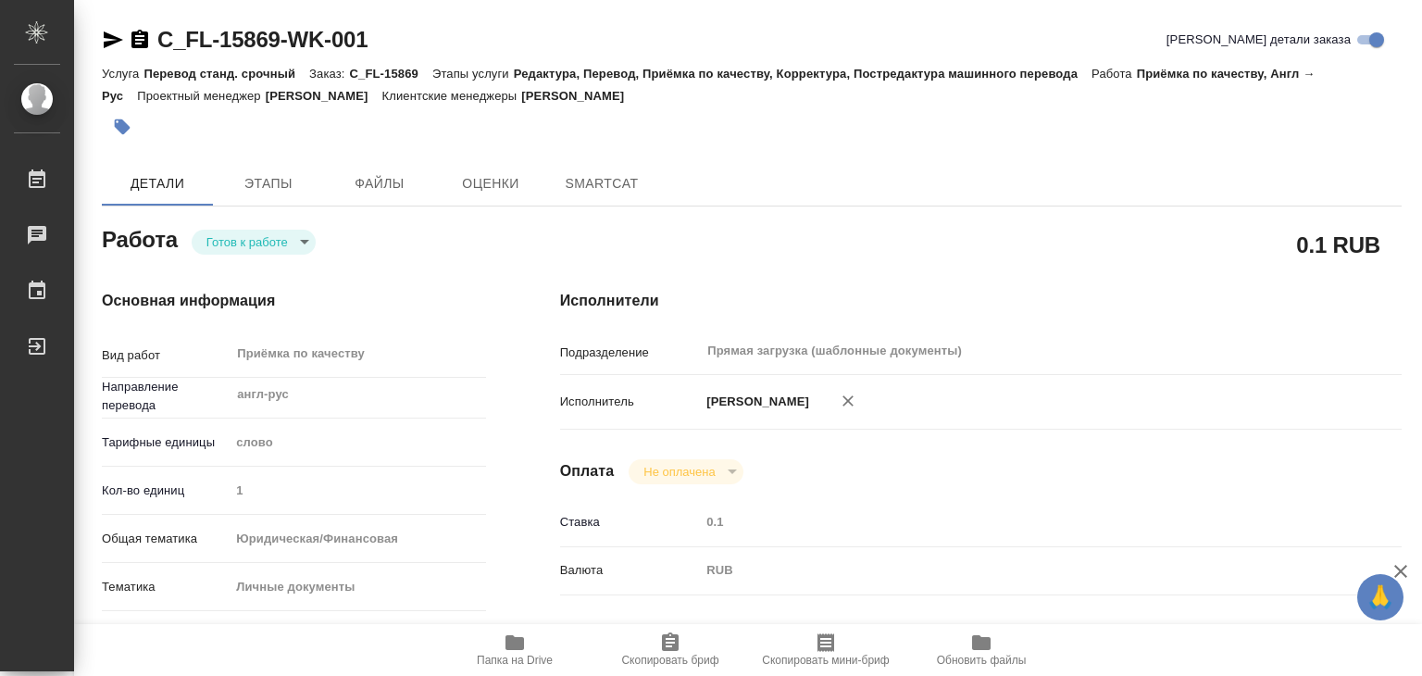
type textarea "x"
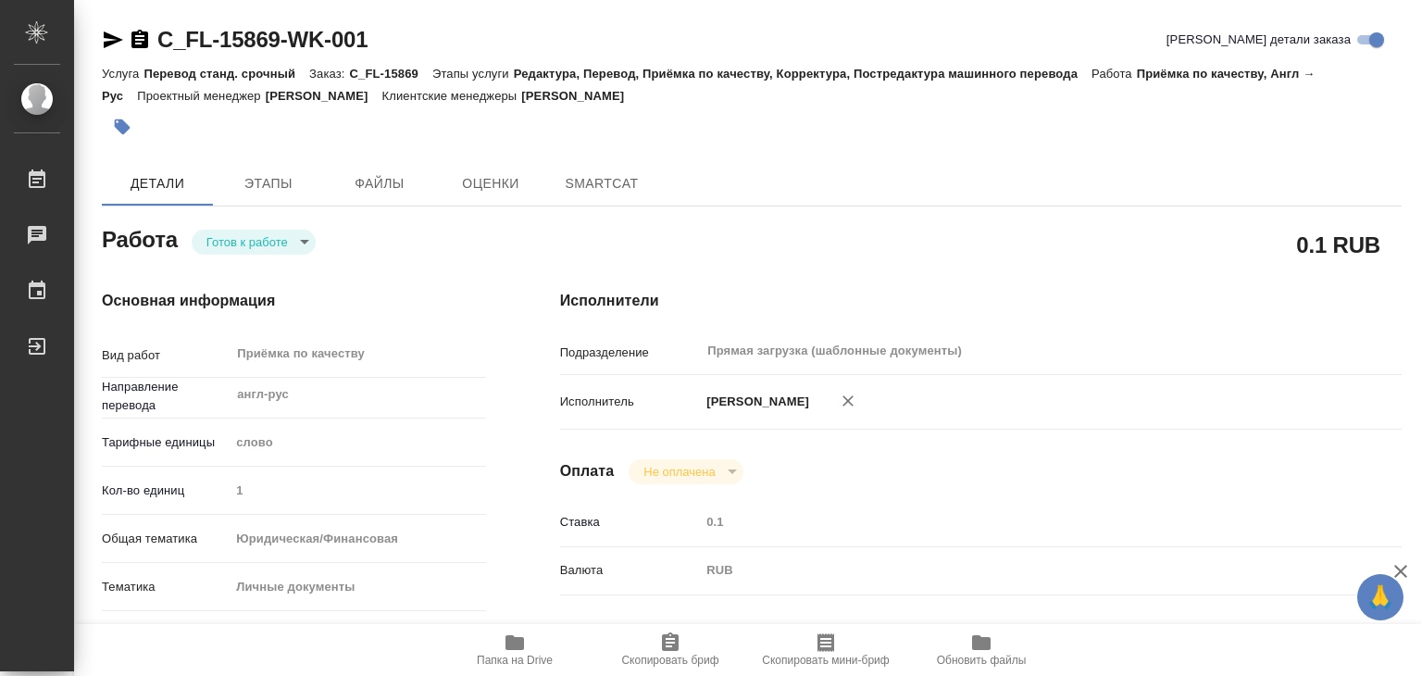
type textarea "x"
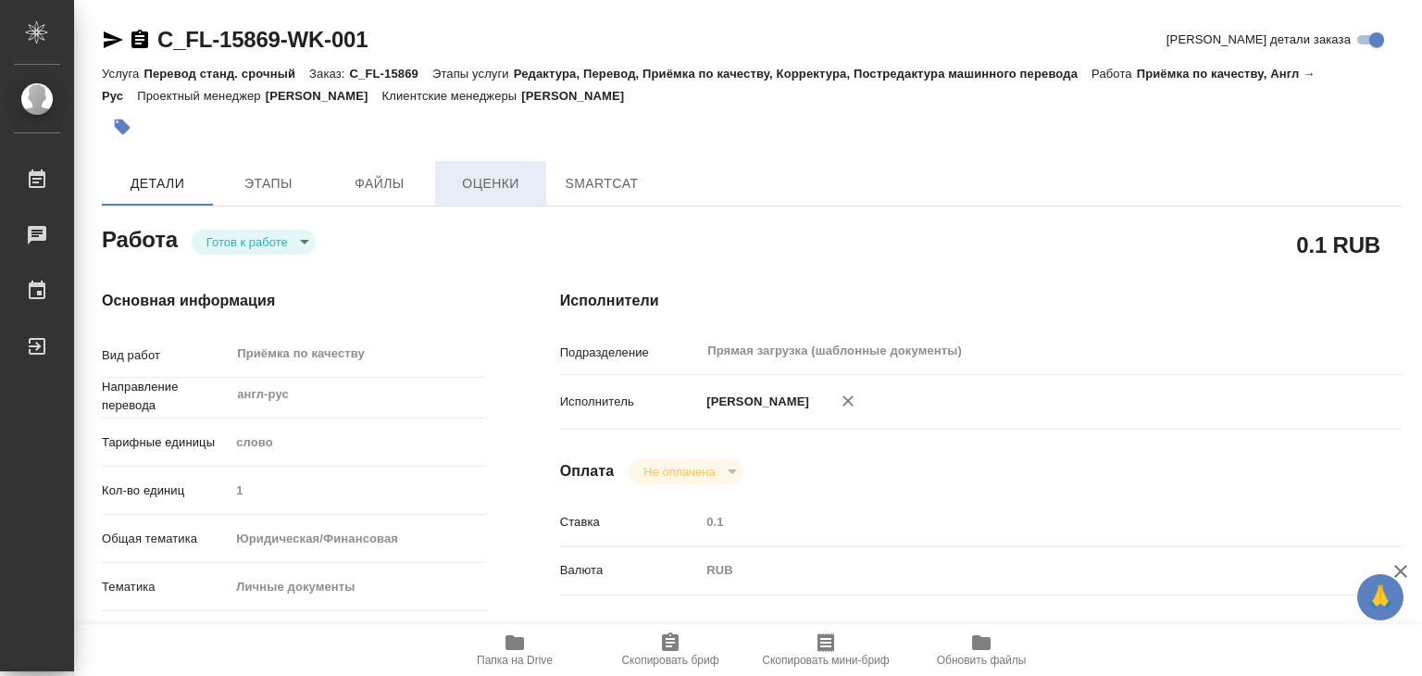
type textarea "x"
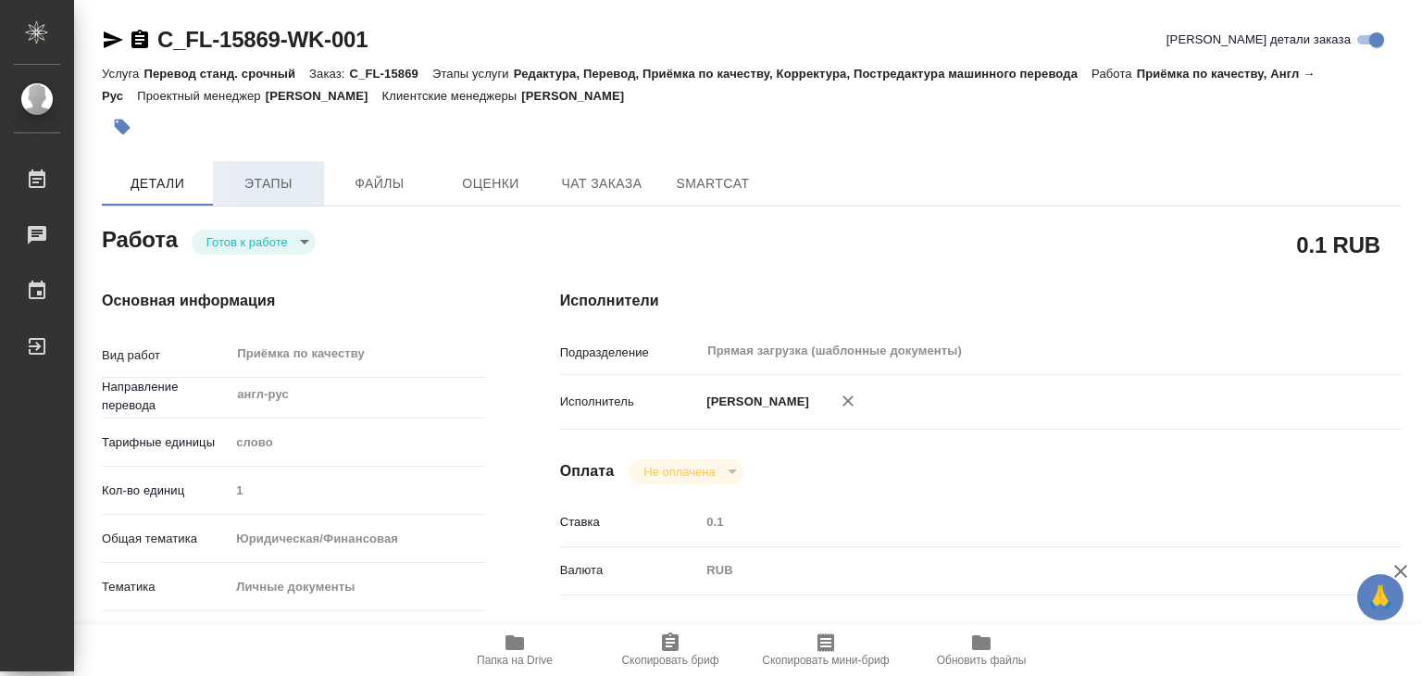
click at [289, 178] on span "Этапы" at bounding box center [268, 183] width 89 height 23
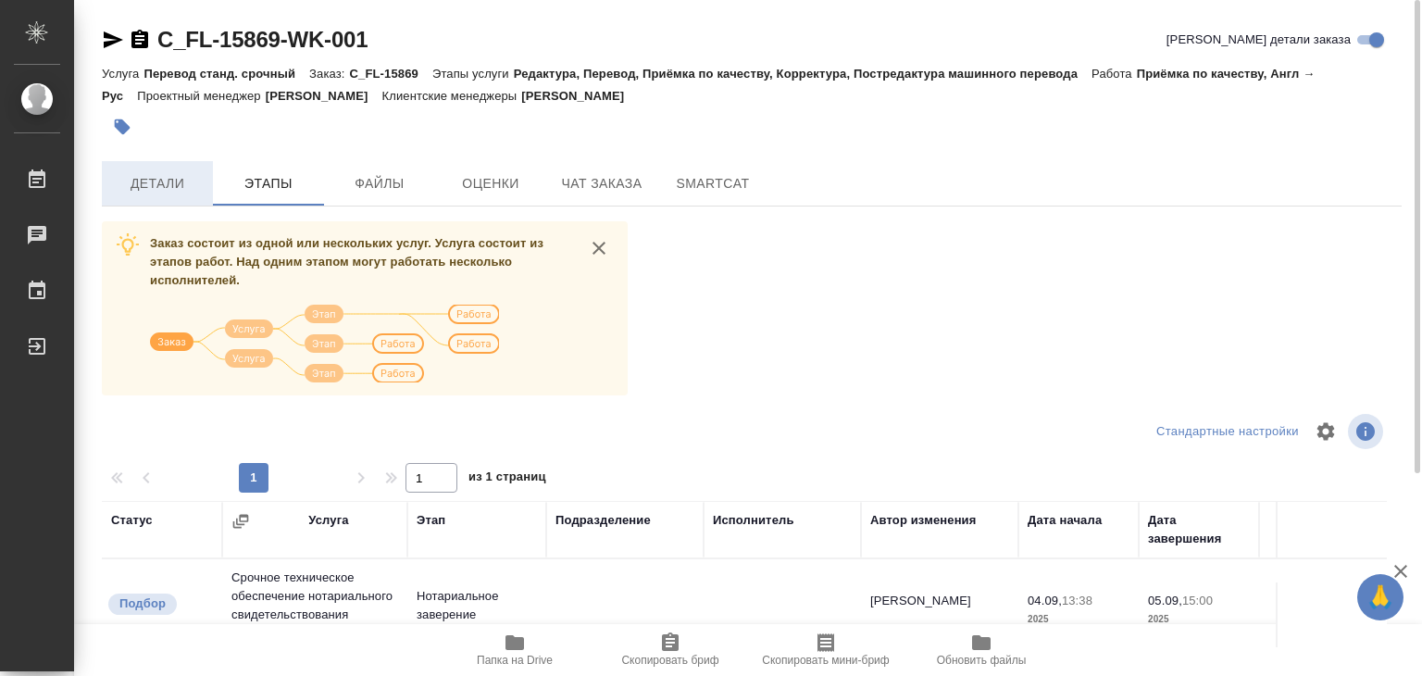
click at [181, 182] on span "Детали" at bounding box center [157, 183] width 89 height 23
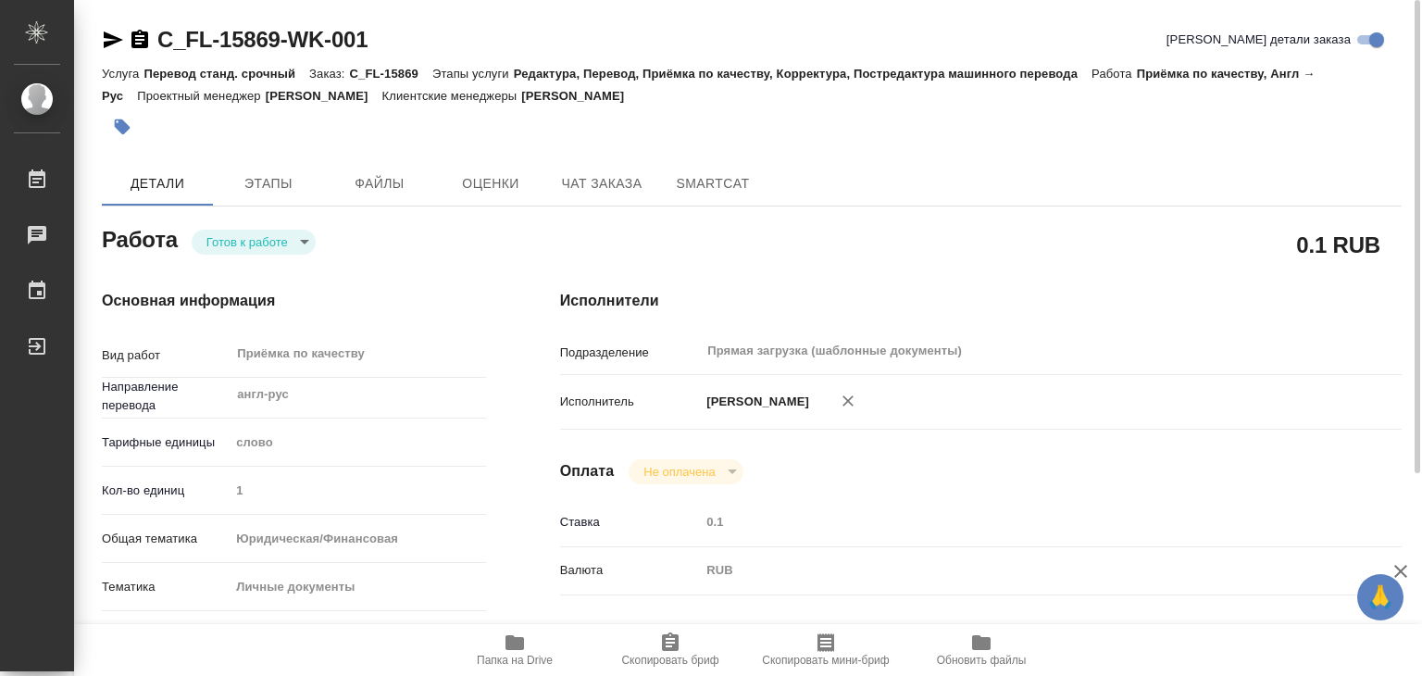
type textarea "x"
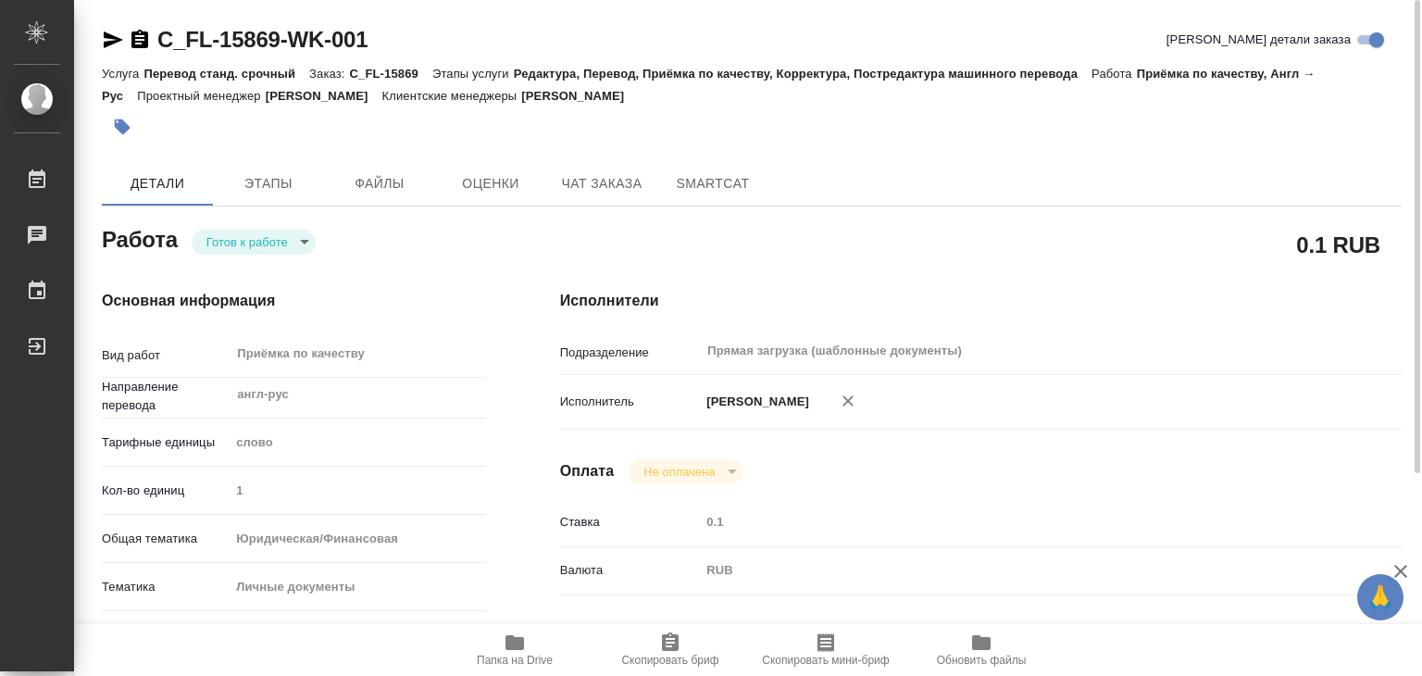
type textarea "x"
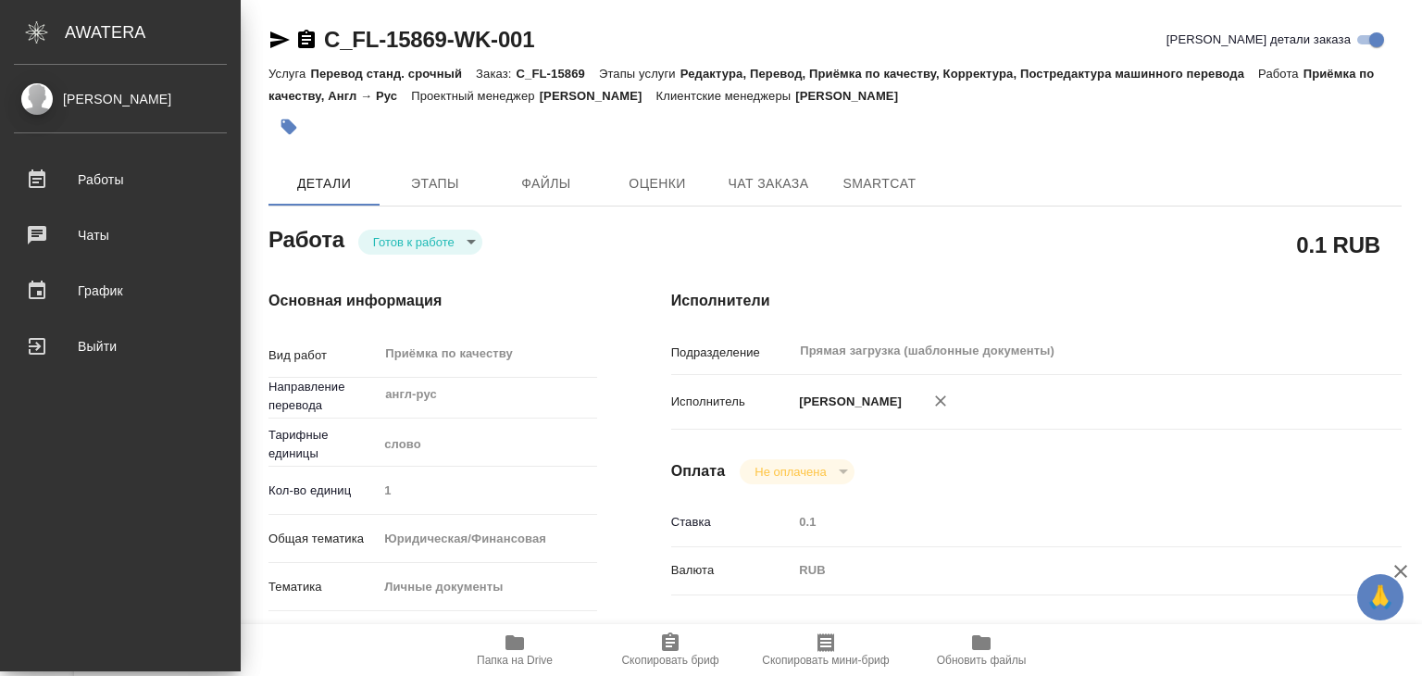
type textarea "x"
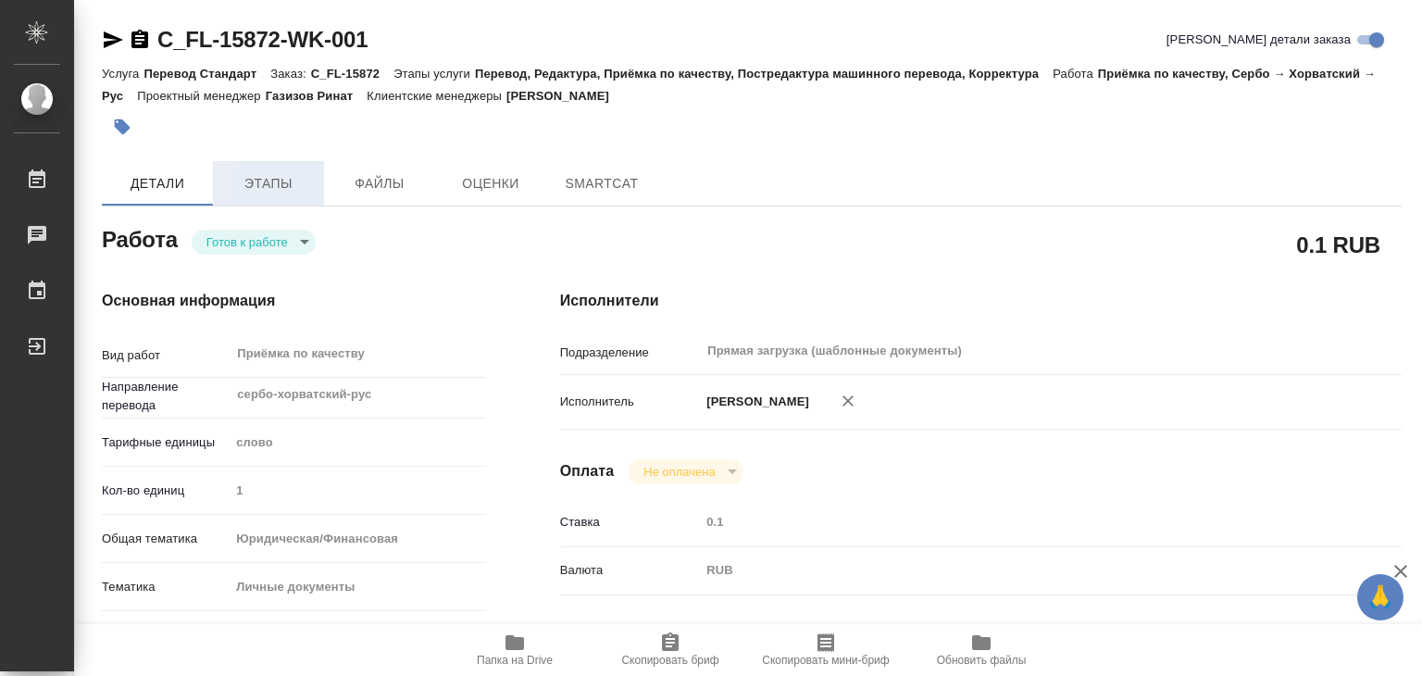
type textarea "x"
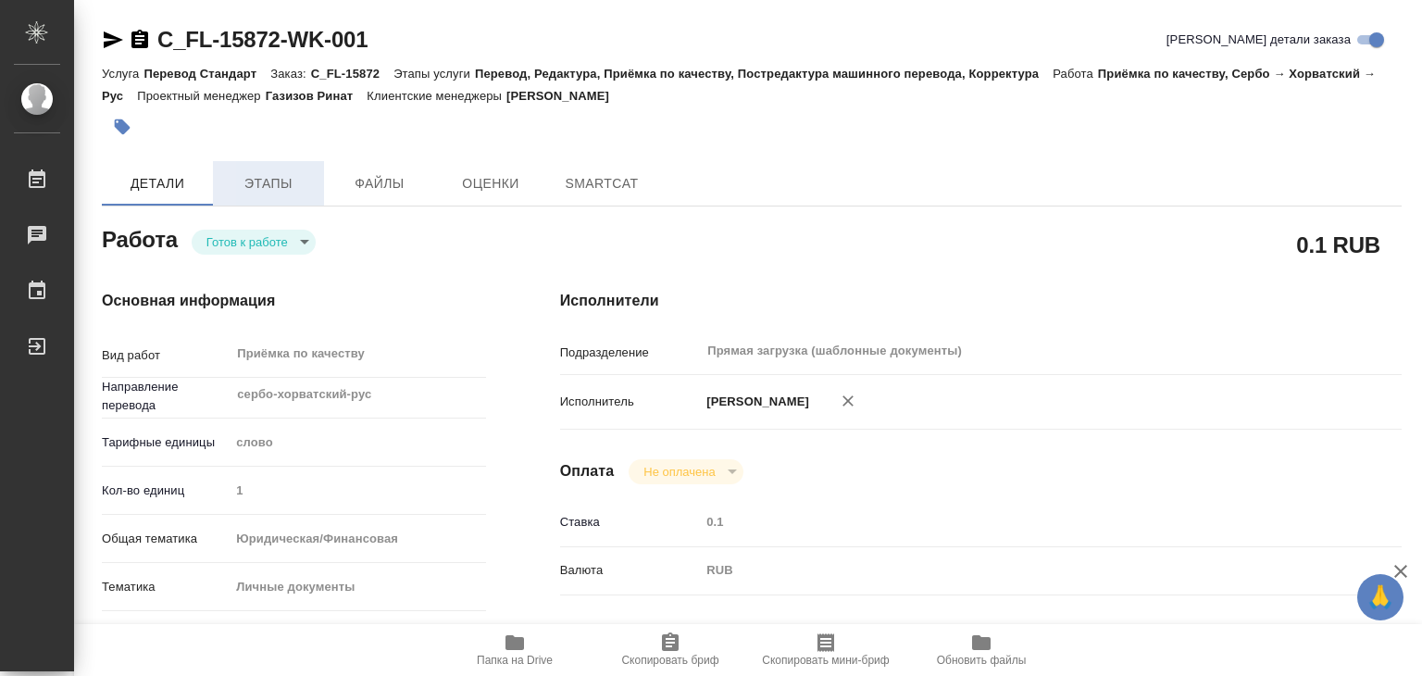
type textarea "x"
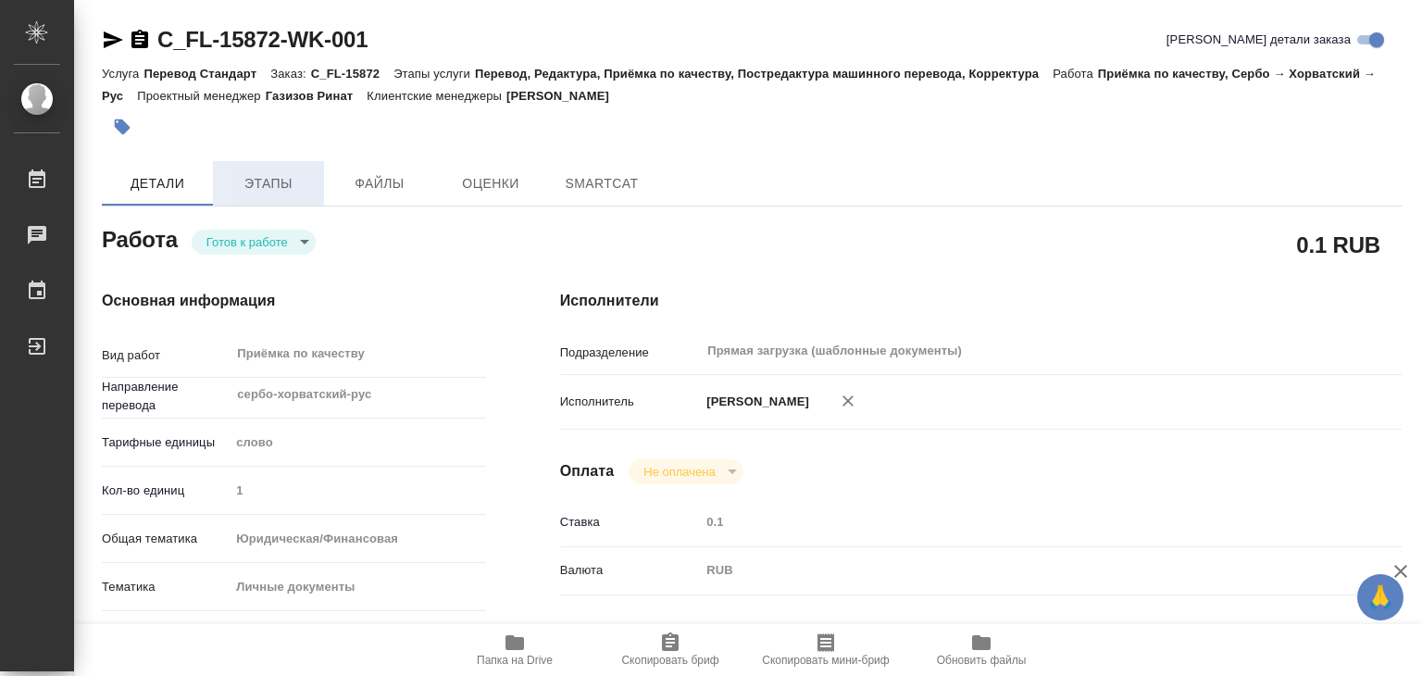
type textarea "x"
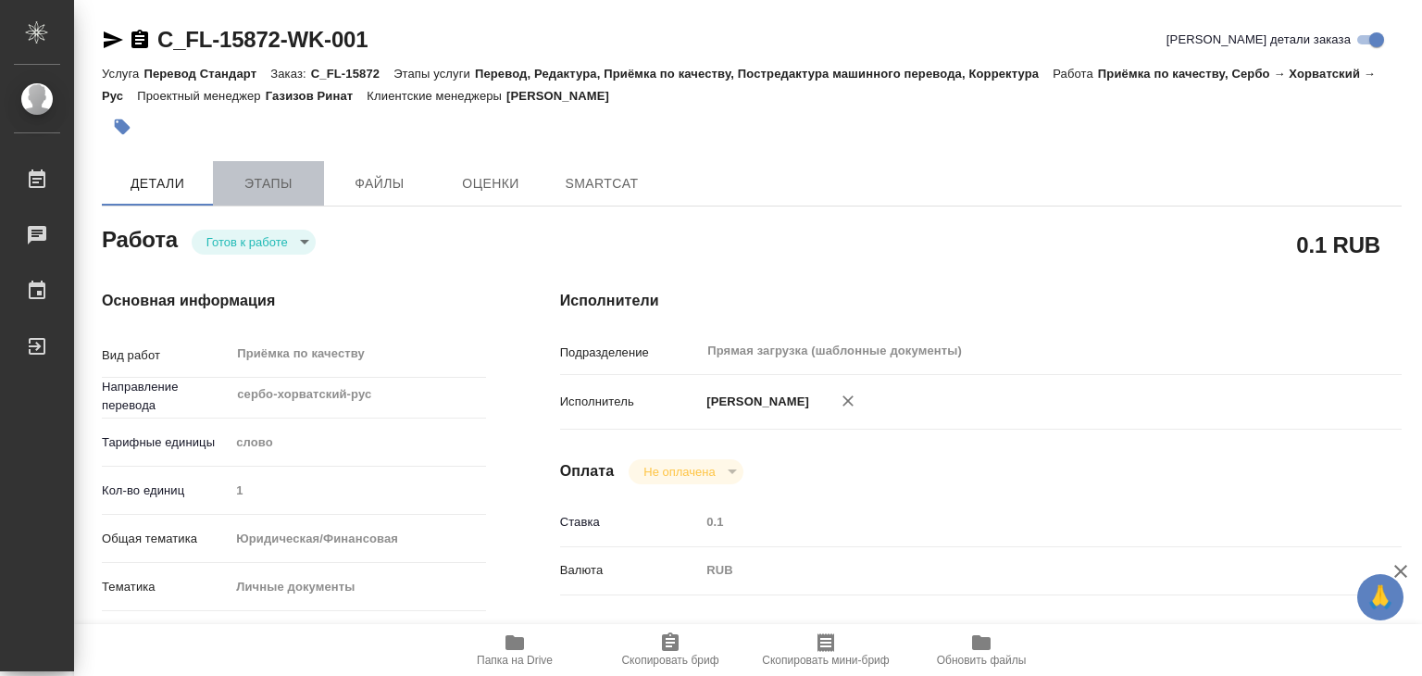
click at [255, 192] on span "Этапы" at bounding box center [268, 183] width 89 height 23
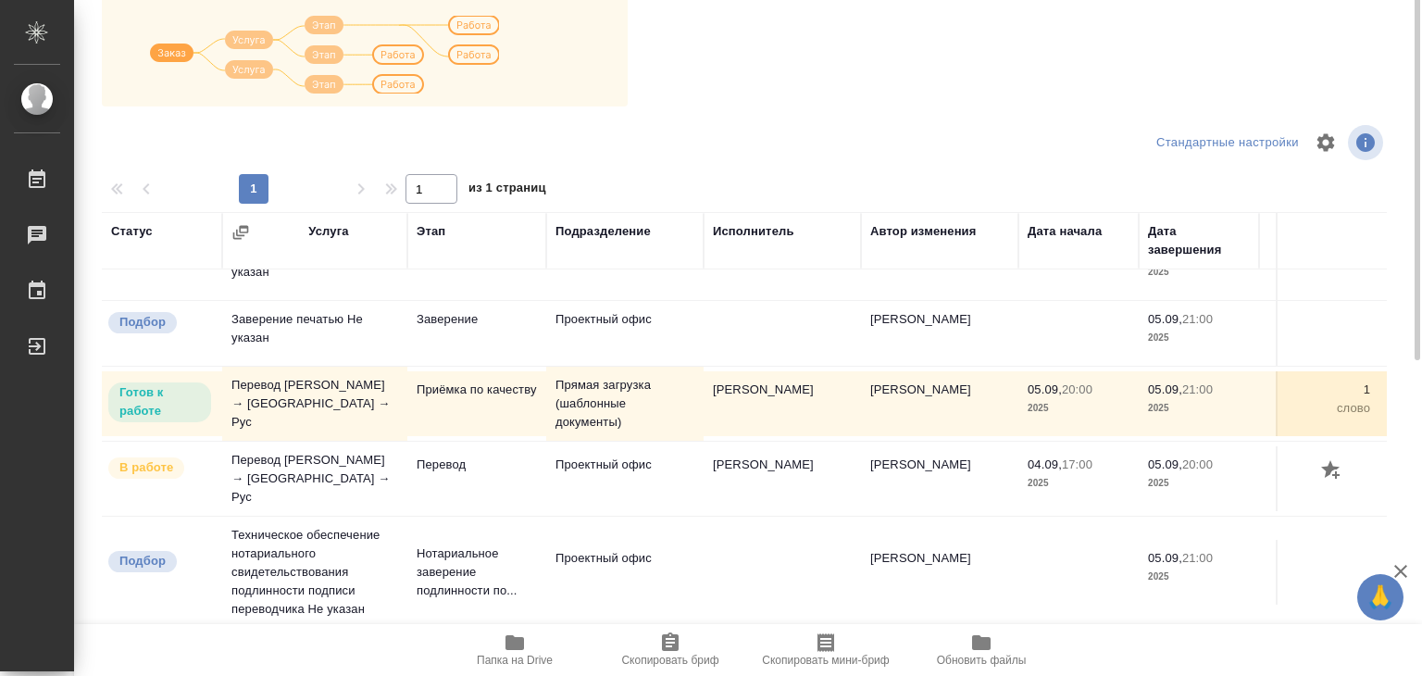
scroll to position [11, 0]
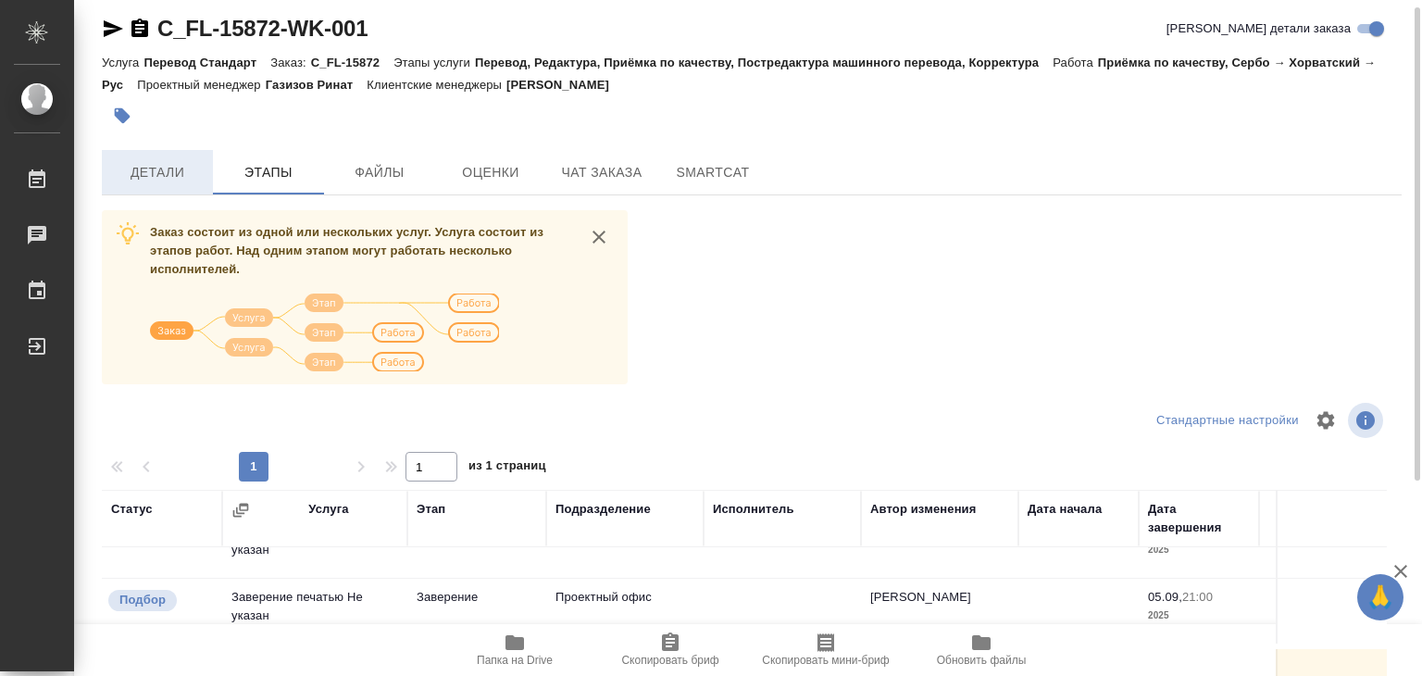
click at [144, 169] on span "Детали" at bounding box center [157, 172] width 89 height 23
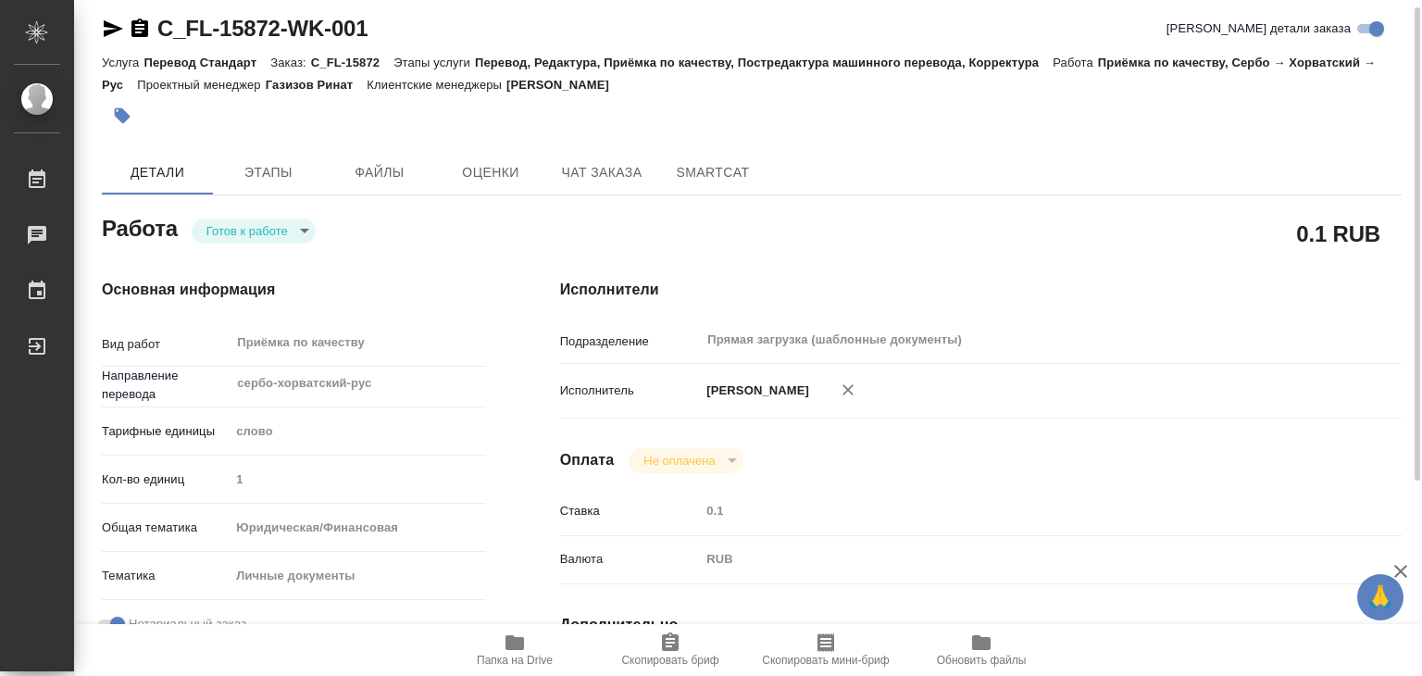
type textarea "x"
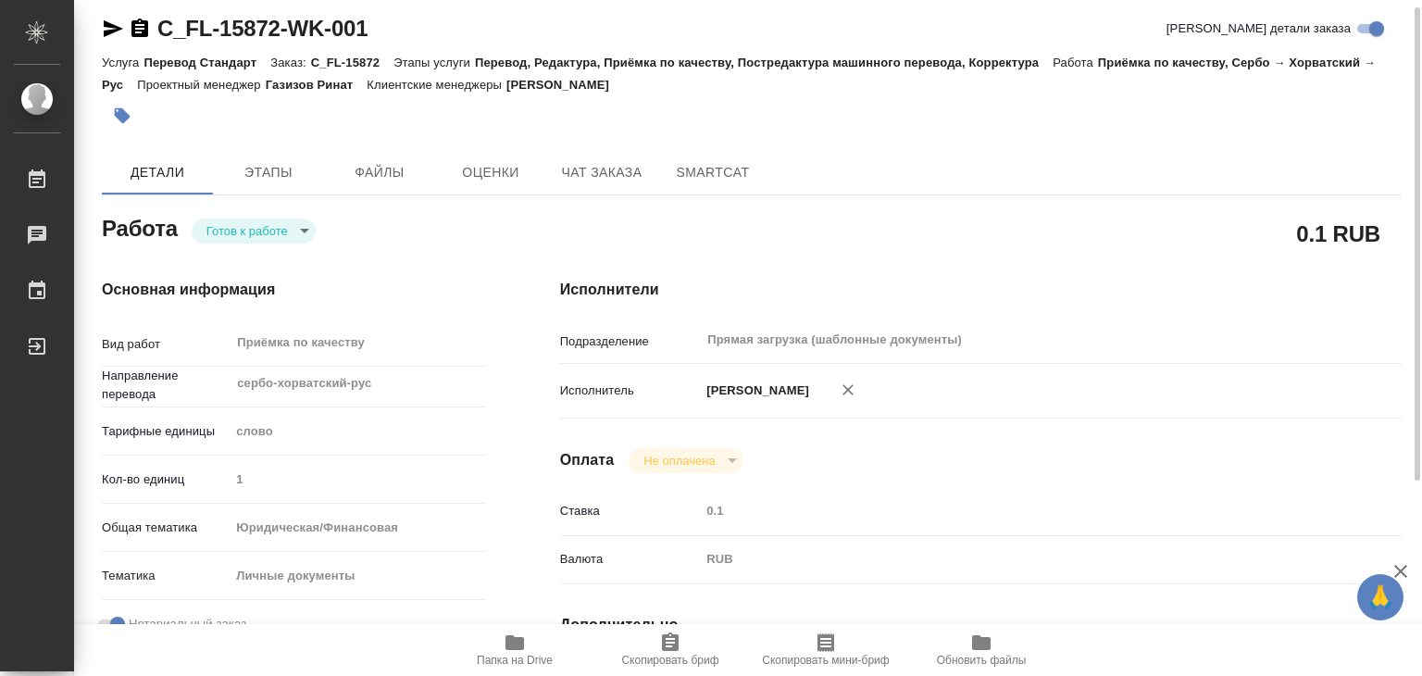
type textarea "x"
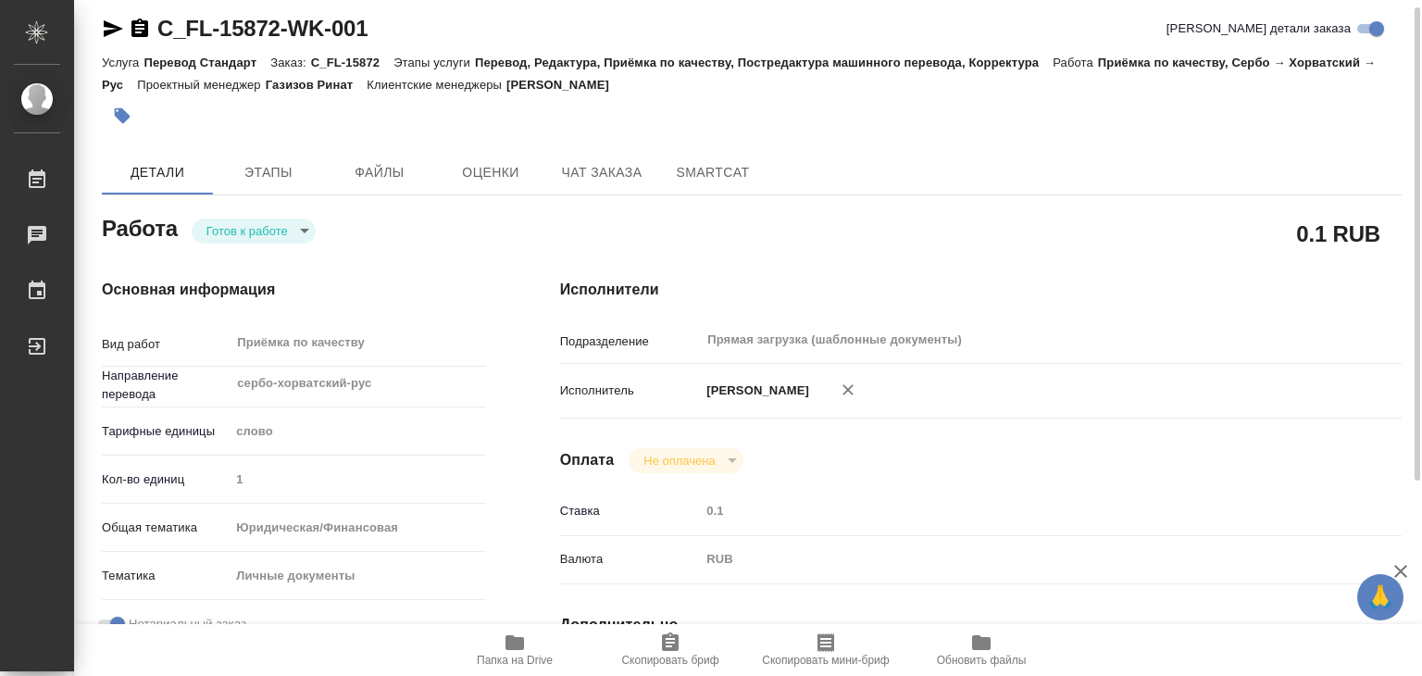
type textarea "x"
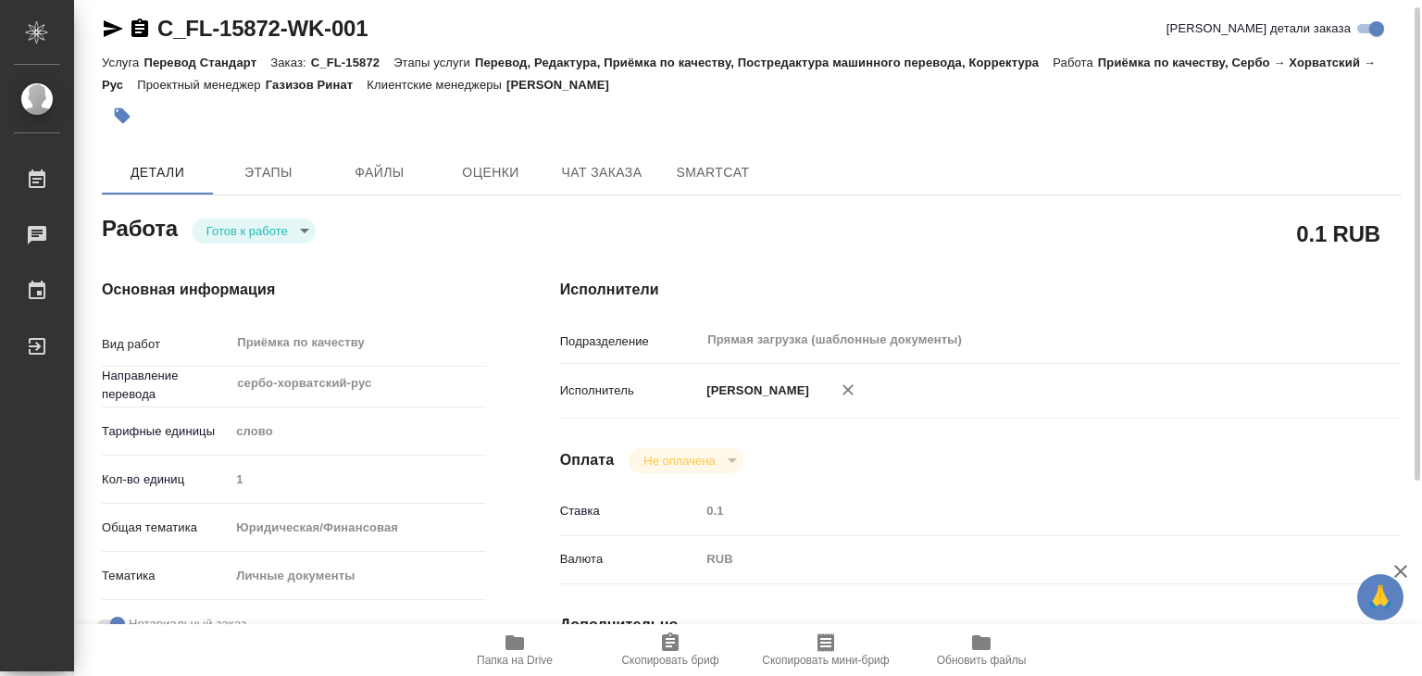
type textarea "x"
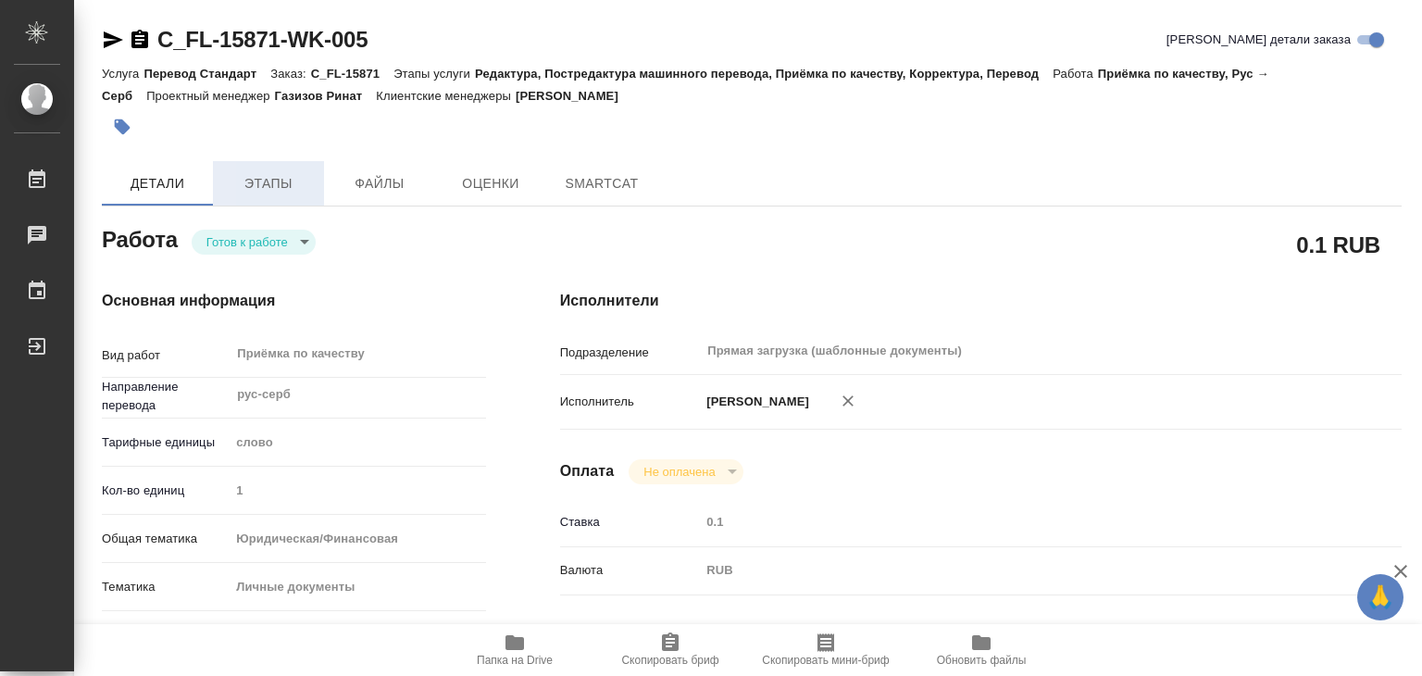
type textarea "x"
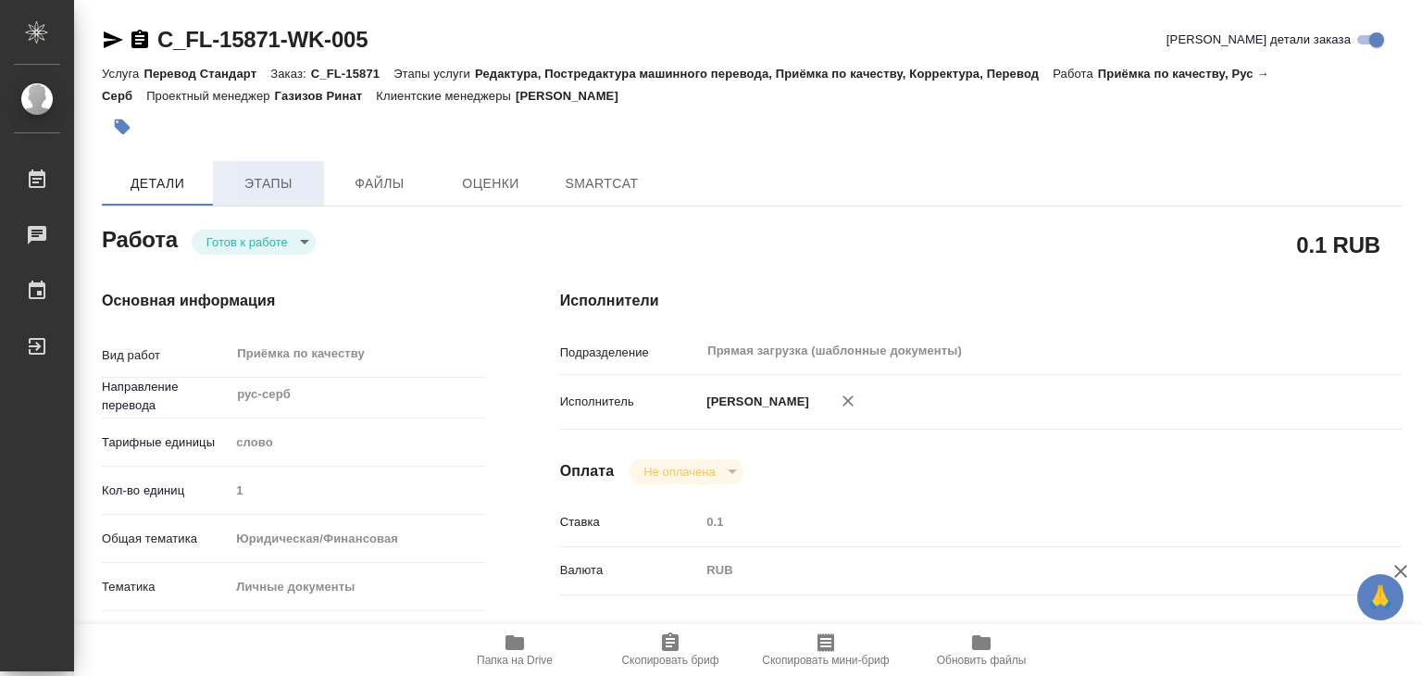
type textarea "x"
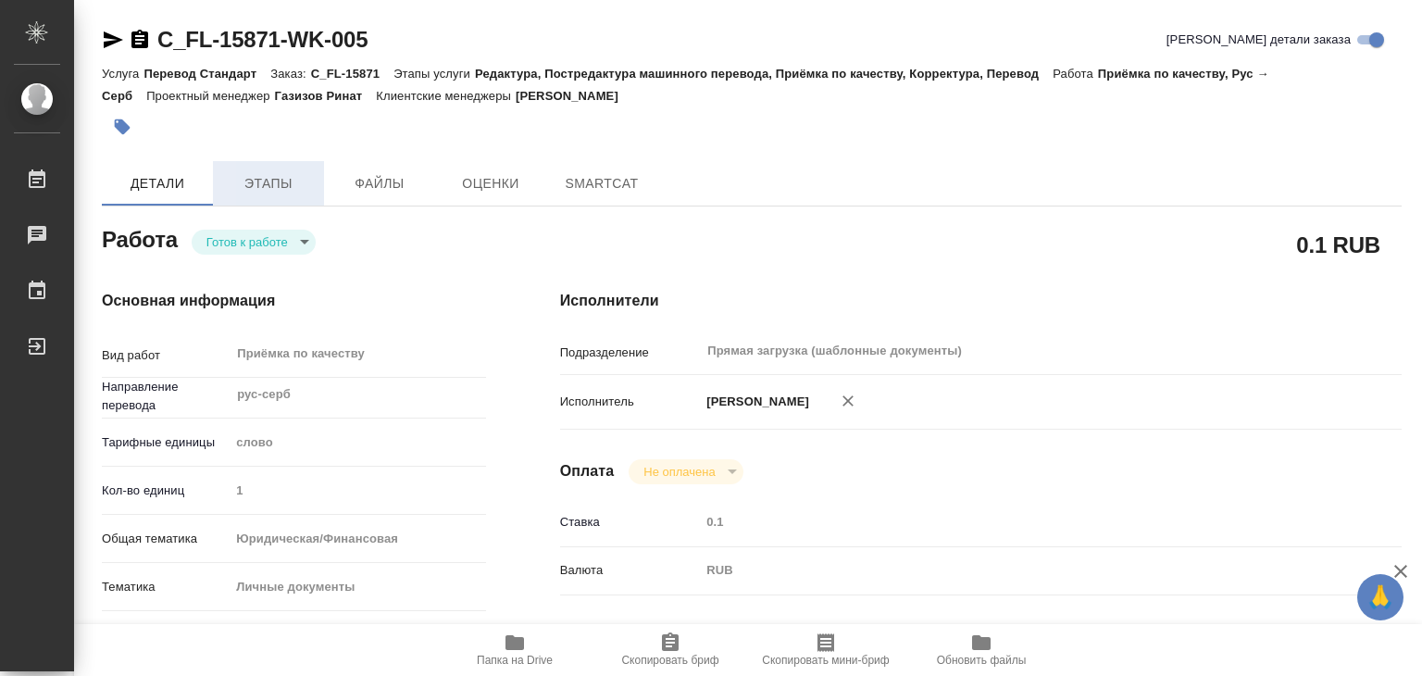
type textarea "x"
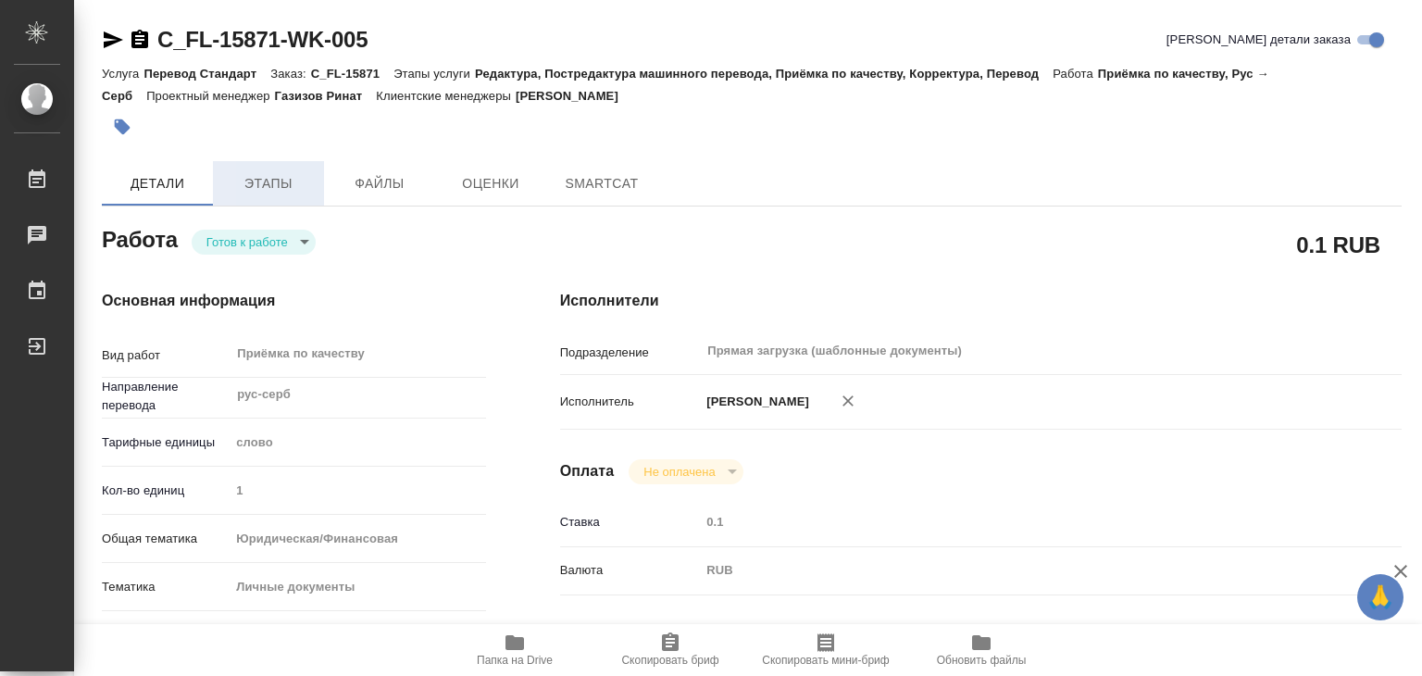
click at [299, 187] on span "Этапы" at bounding box center [268, 183] width 89 height 23
type textarea "x"
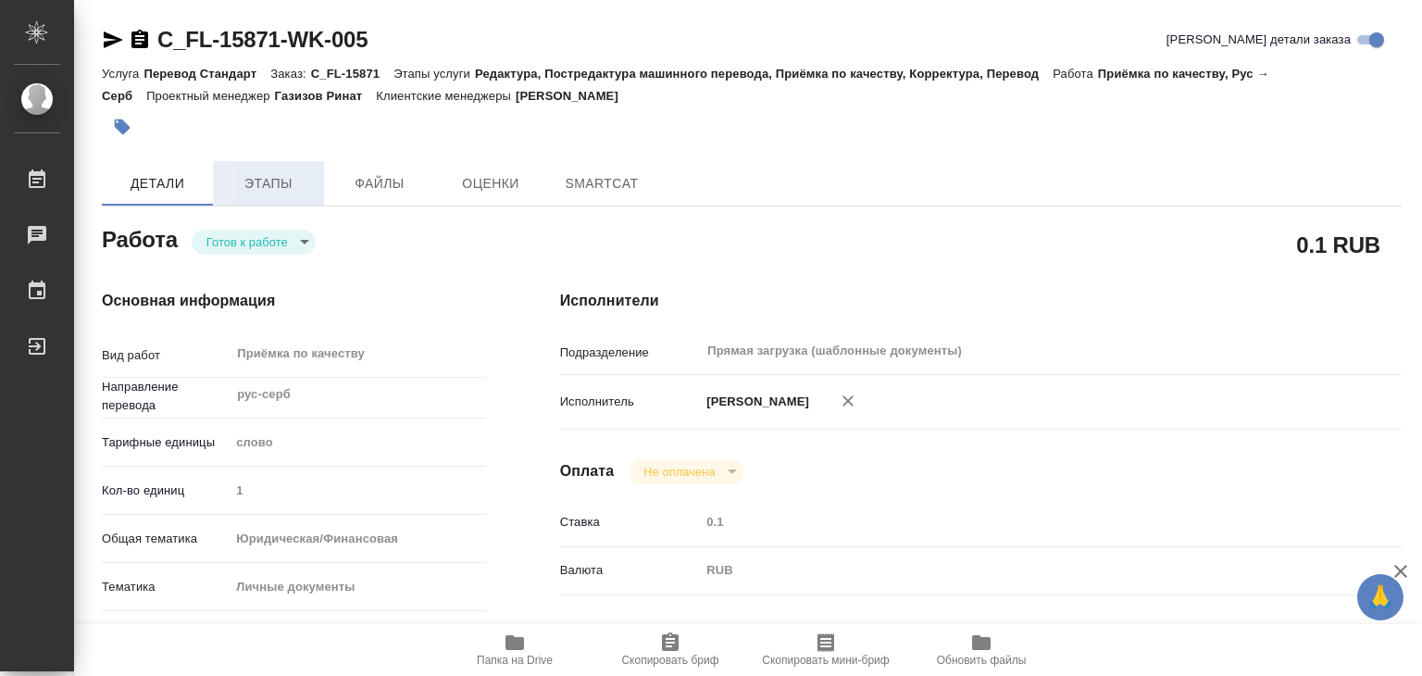
type textarea "x"
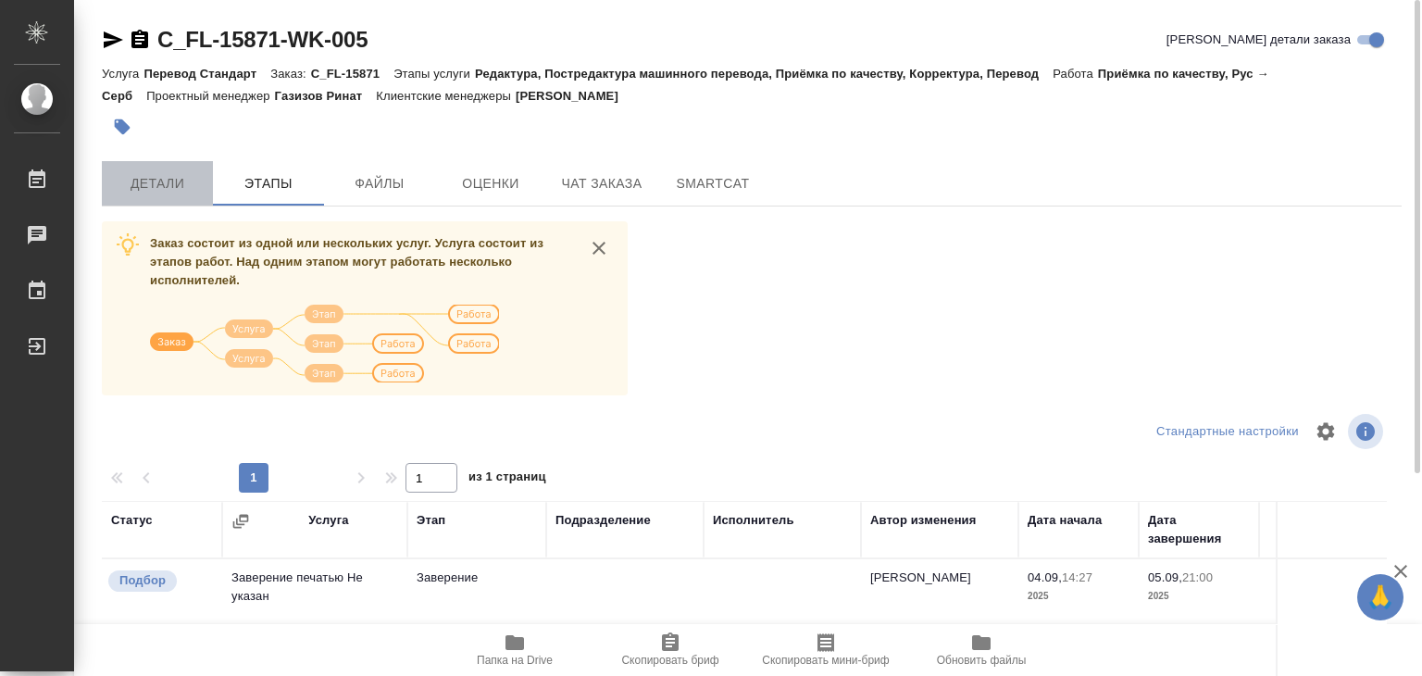
click at [156, 180] on span "Детали" at bounding box center [157, 183] width 89 height 23
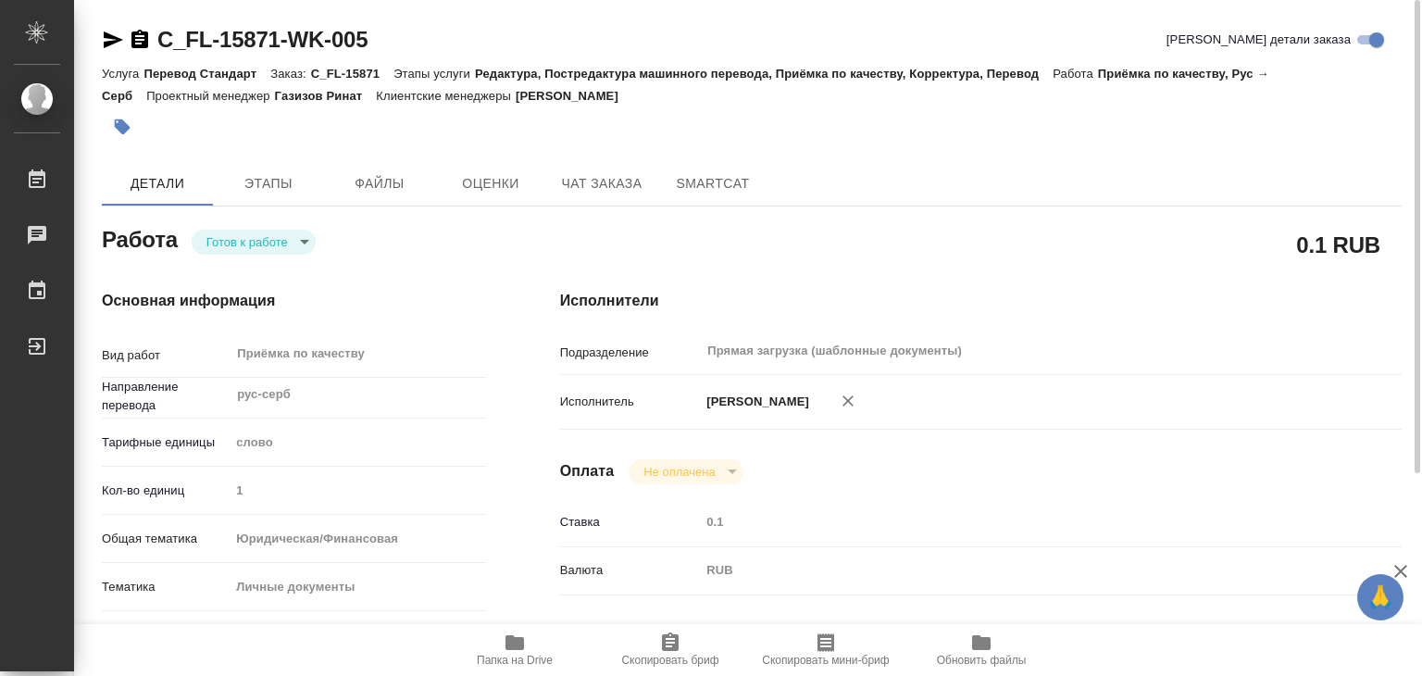
type textarea "x"
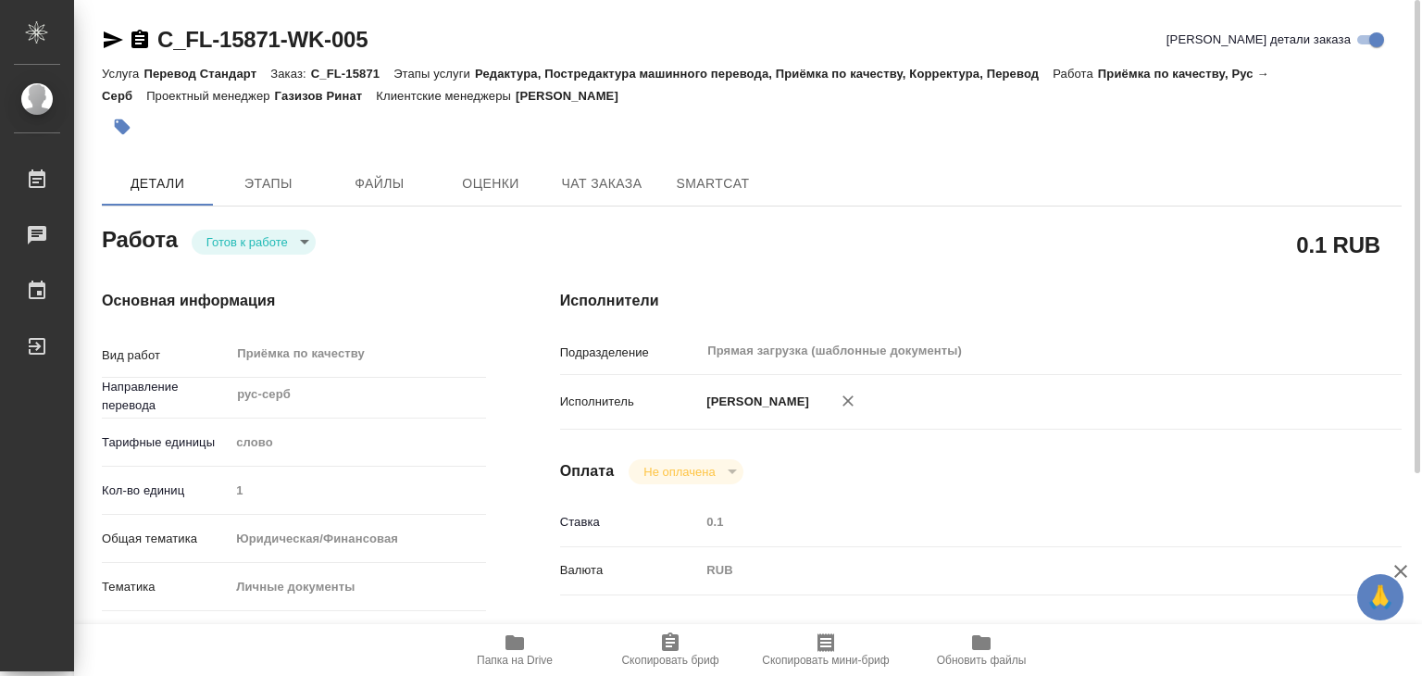
type textarea "x"
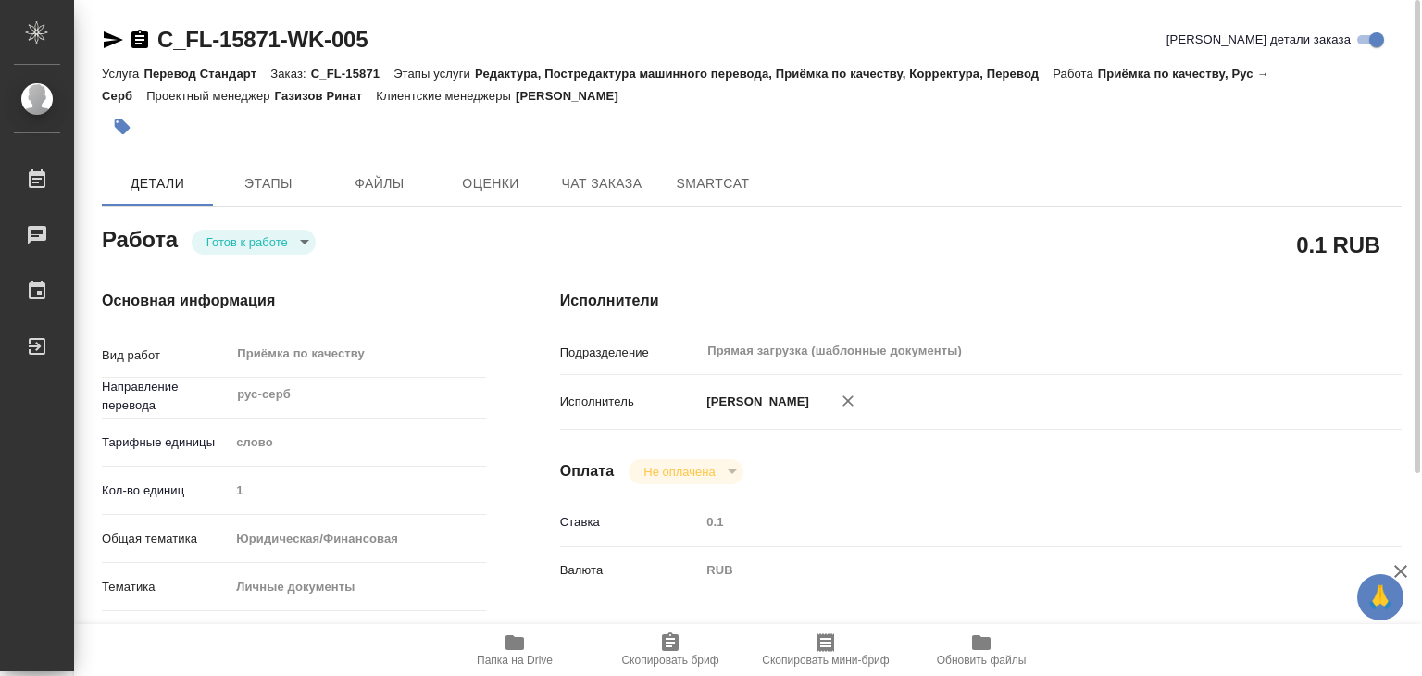
type textarea "x"
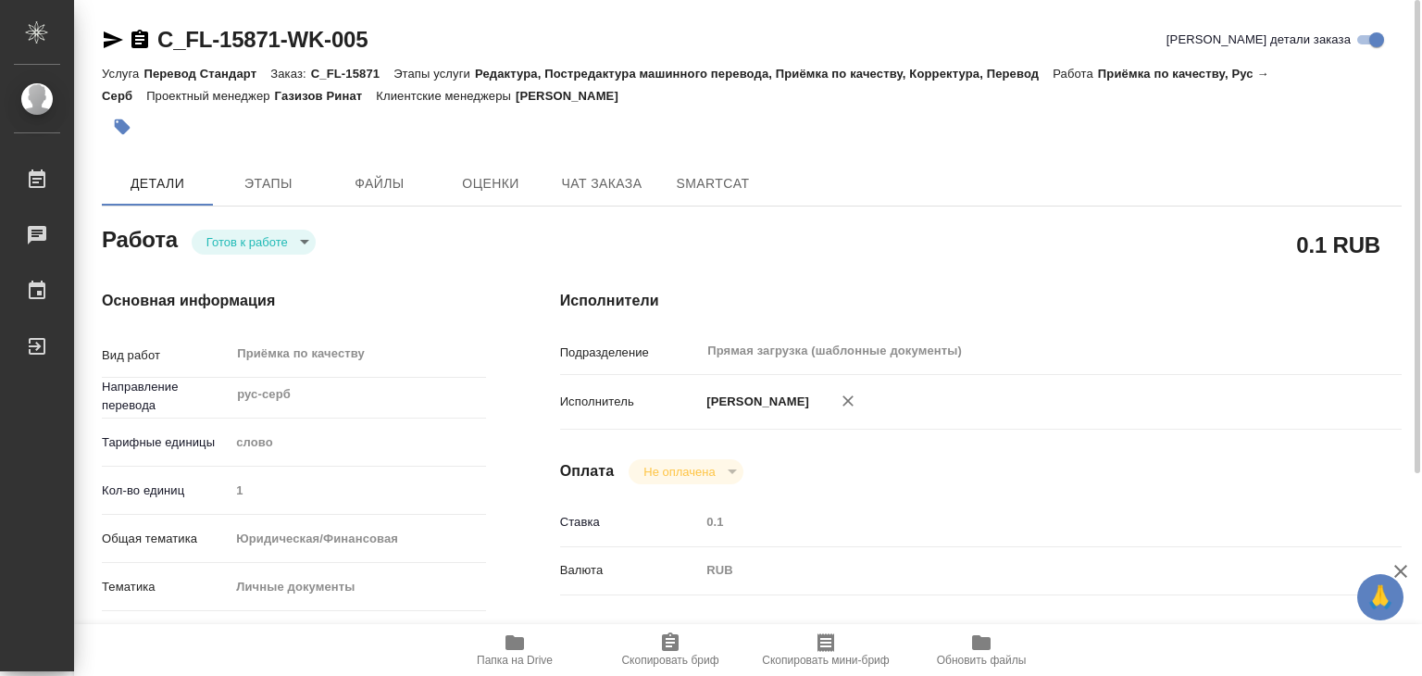
type textarea "x"
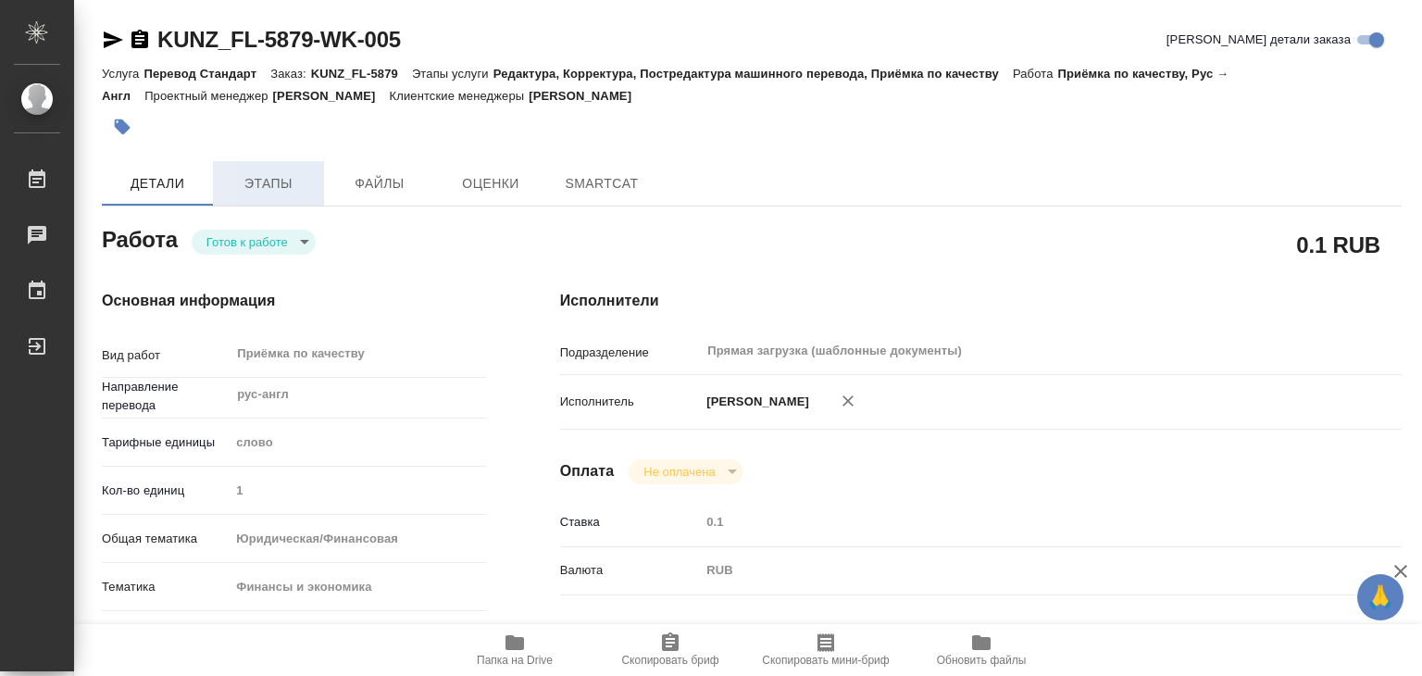
type textarea "x"
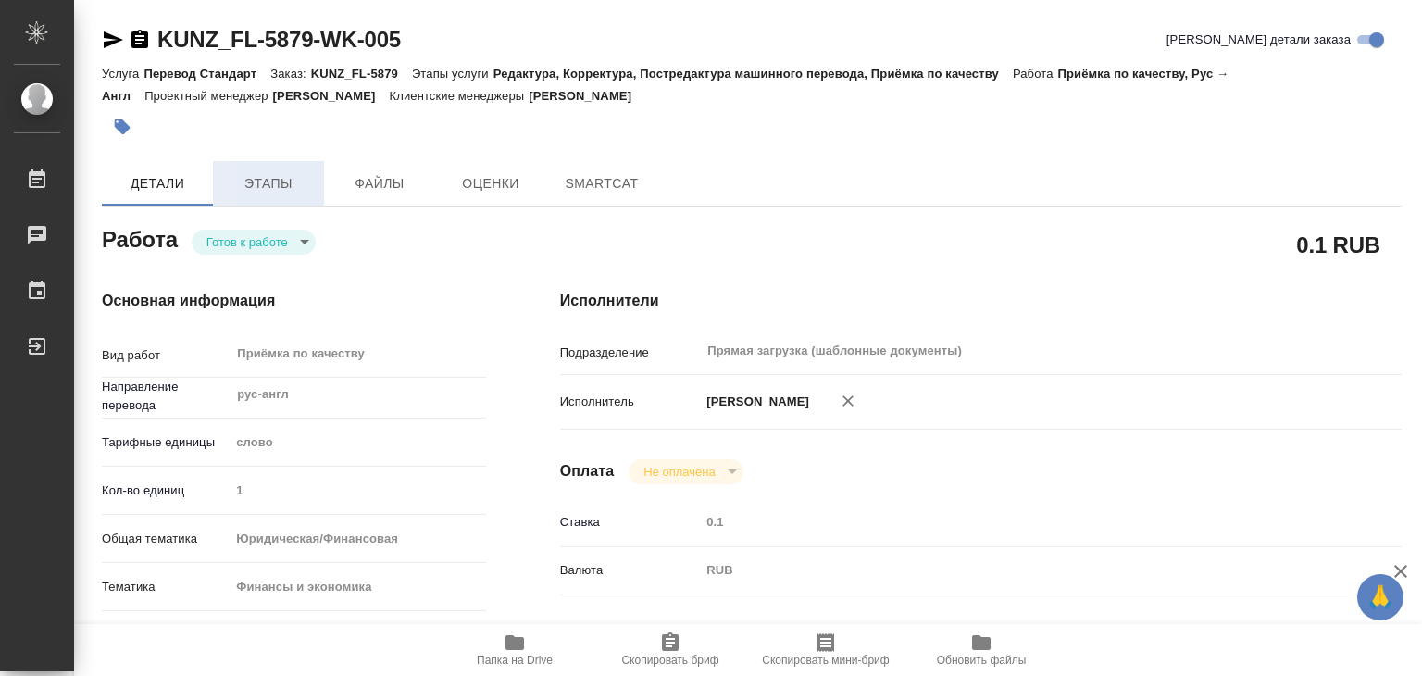
click at [280, 193] on span "Этапы" at bounding box center [268, 183] width 89 height 23
type textarea "x"
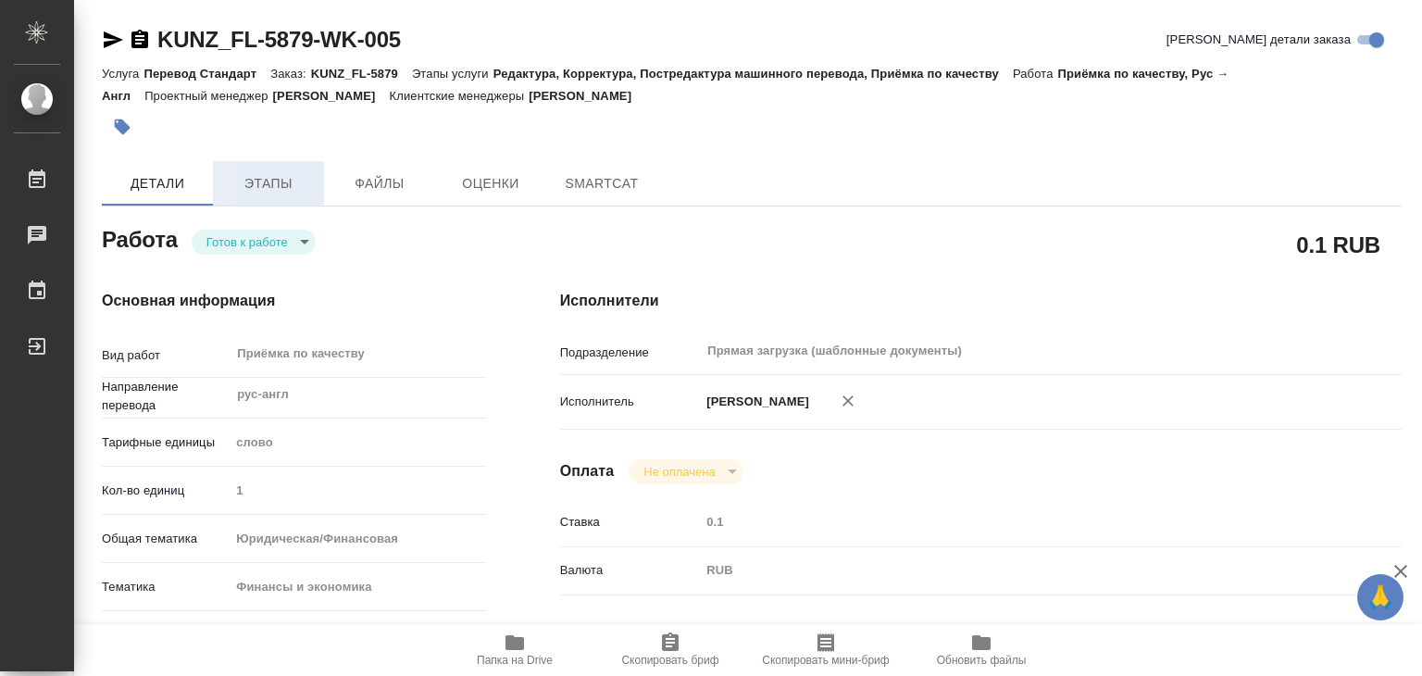
type textarea "x"
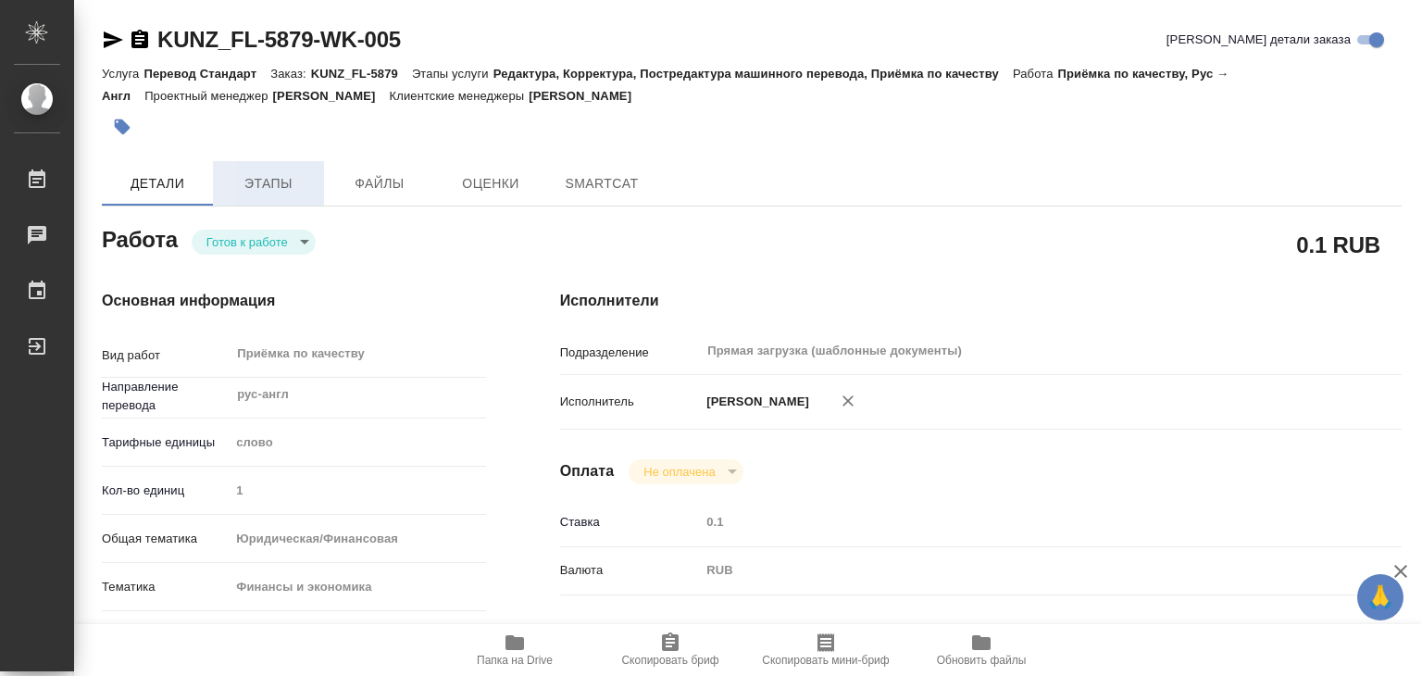
type textarea "x"
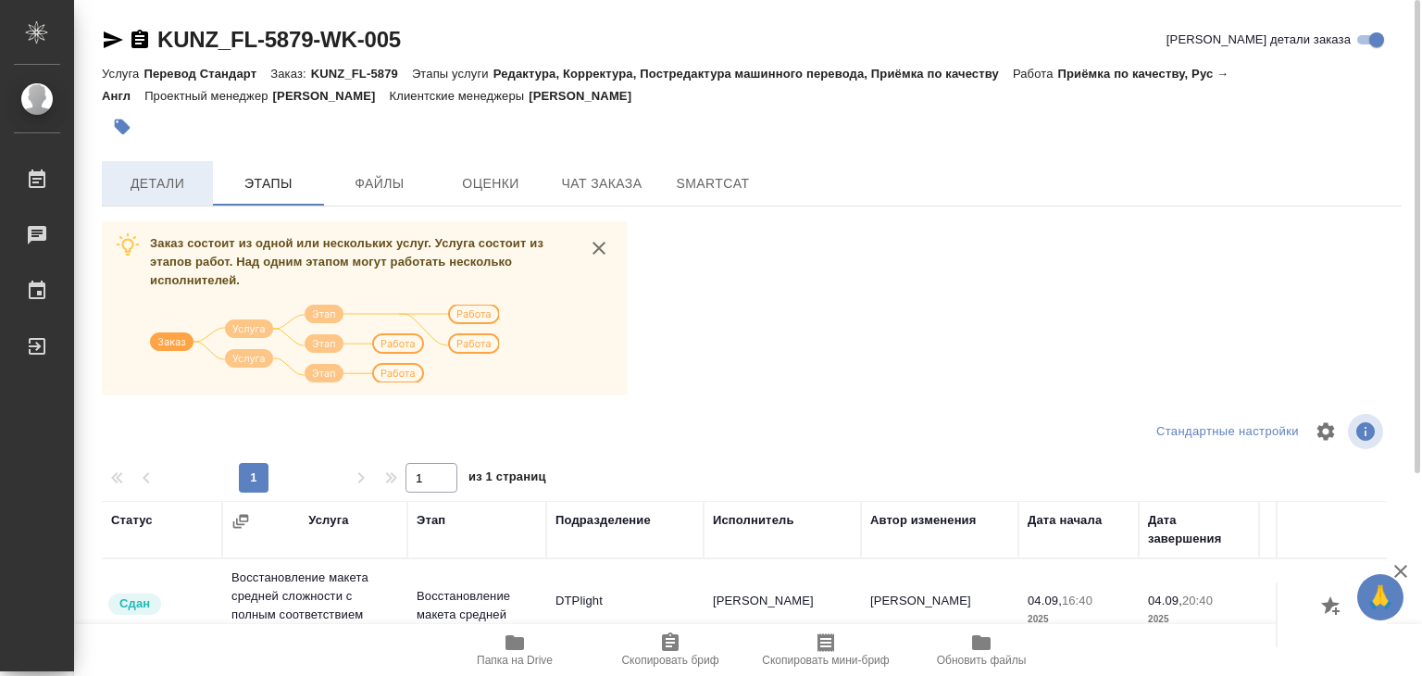
click at [165, 197] on button "Детали" at bounding box center [157, 183] width 111 height 44
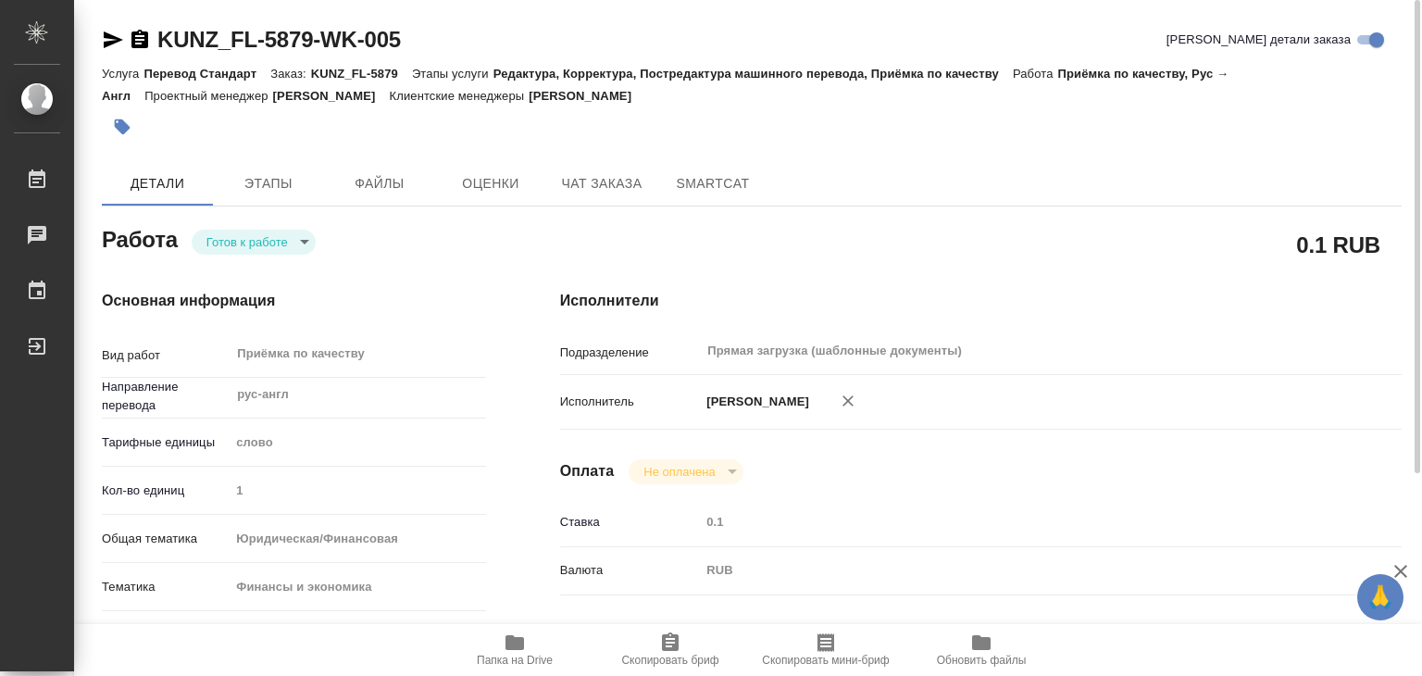
type textarea "x"
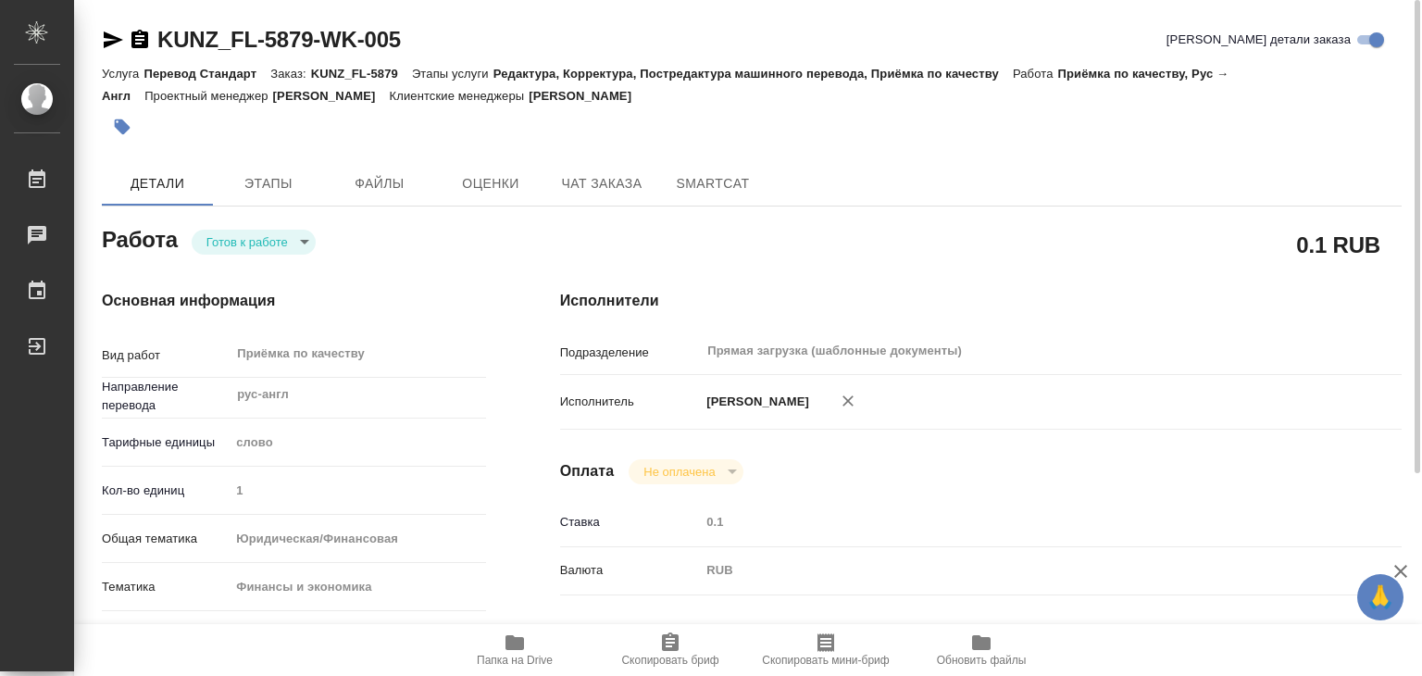
type textarea "x"
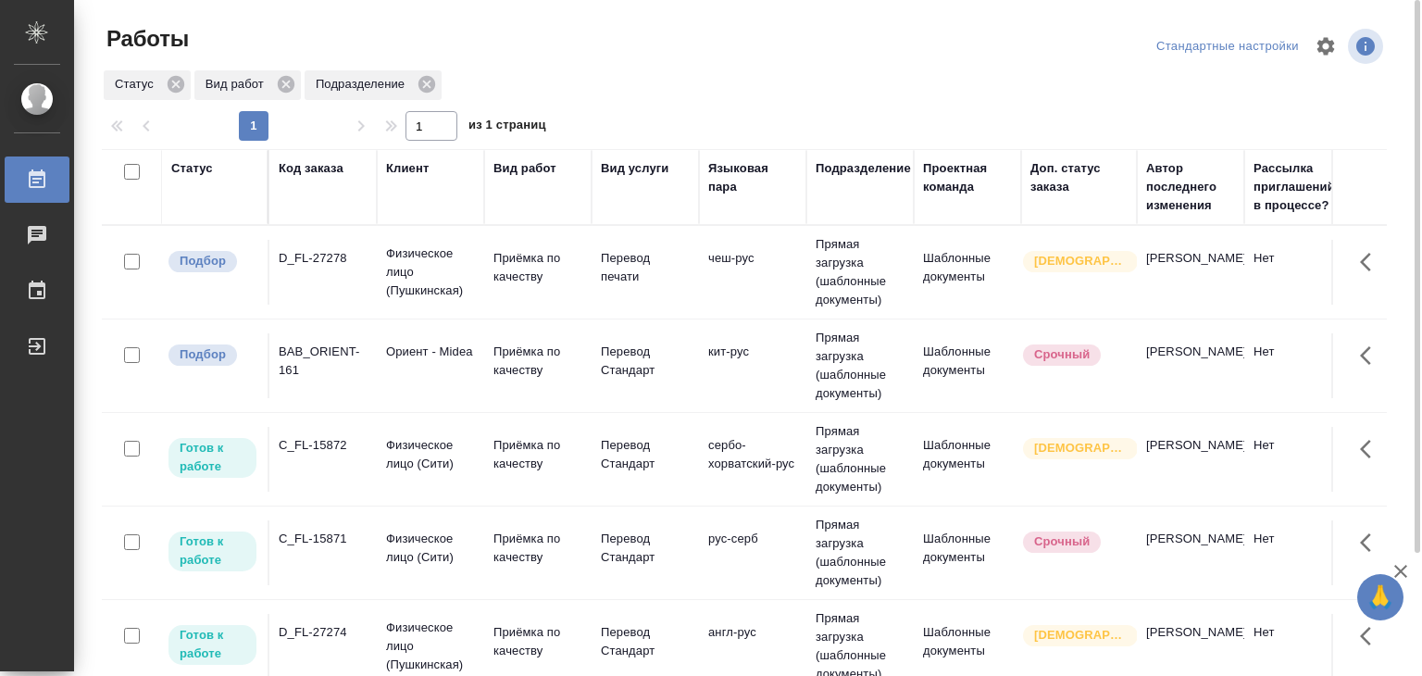
click at [493, 278] on p "Приёмка по качеству" at bounding box center [537, 267] width 89 height 37
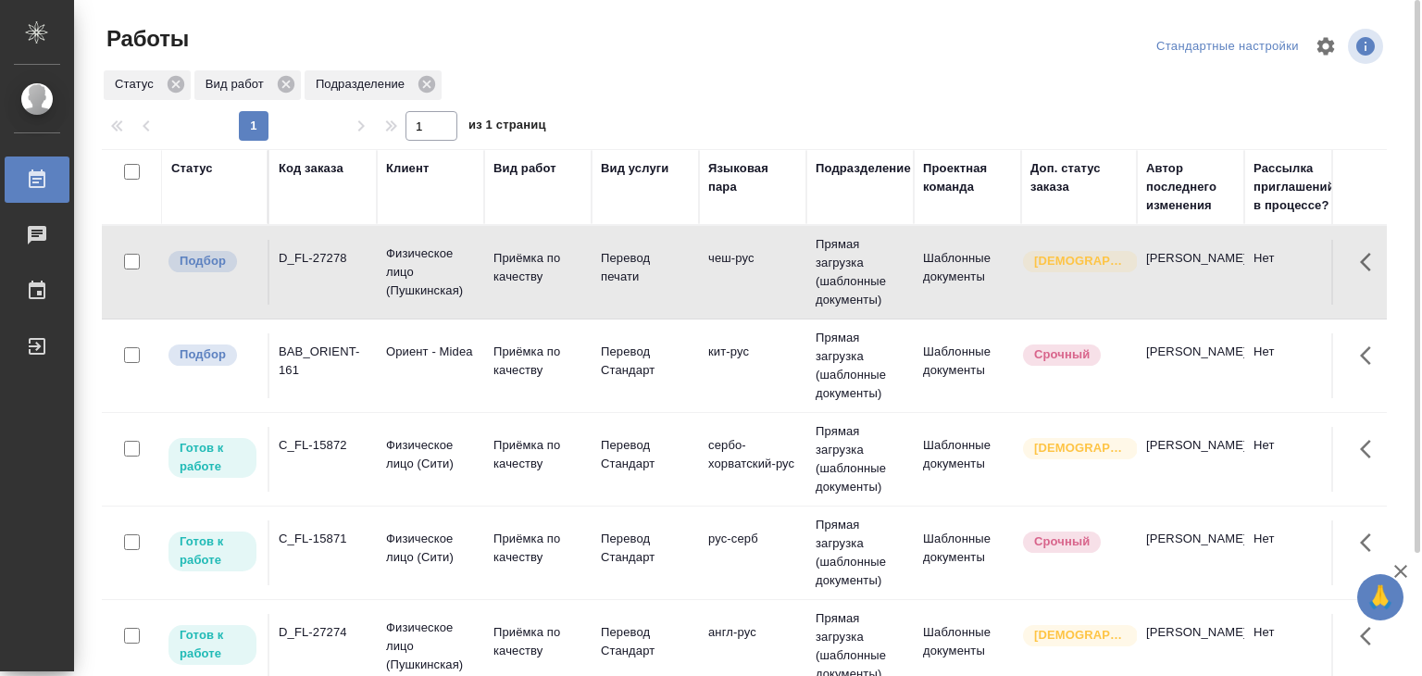
click at [414, 361] on p "Ориент - Midea" at bounding box center [430, 352] width 89 height 19
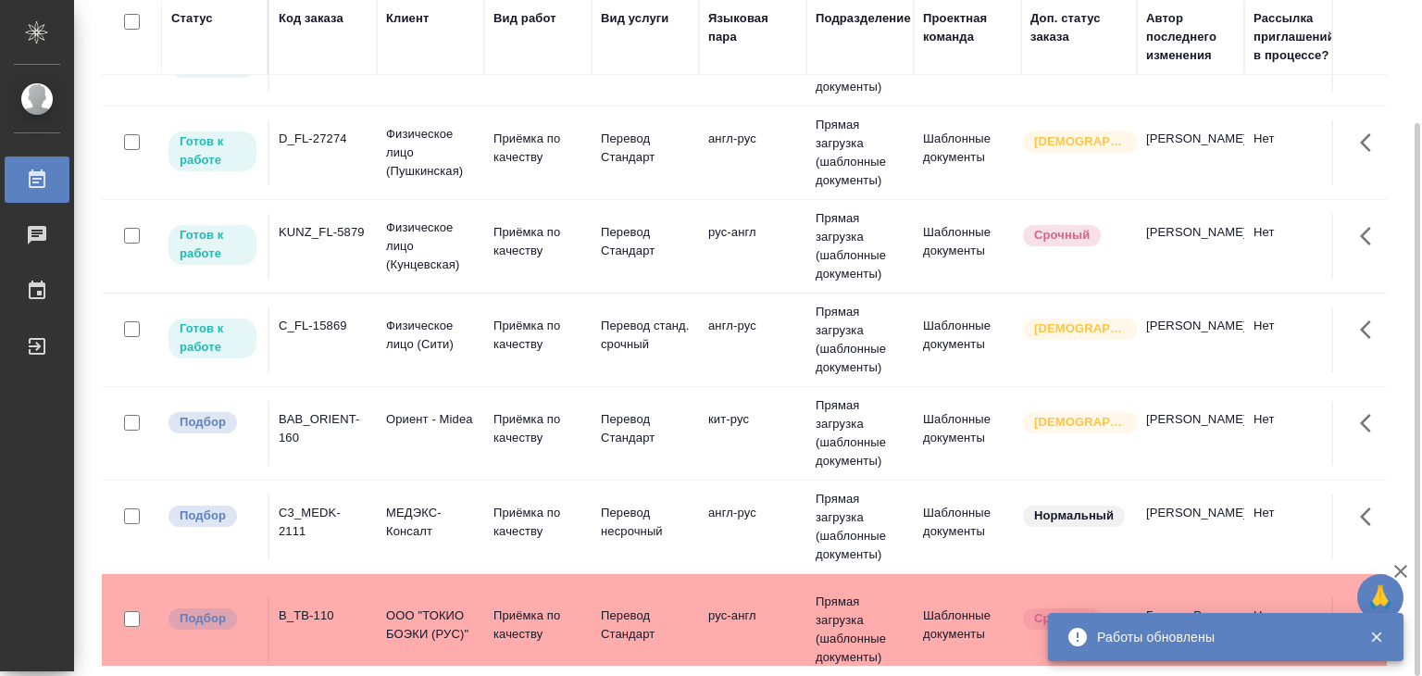
scroll to position [370, 0]
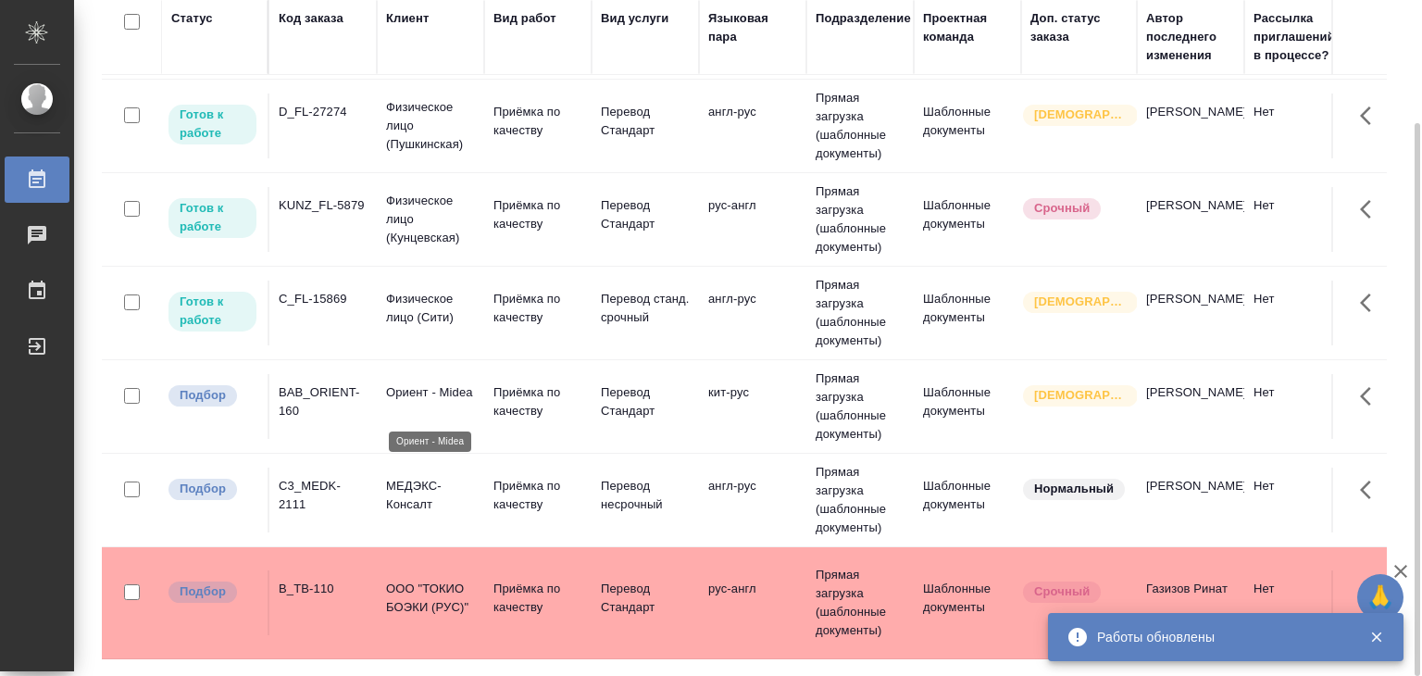
click at [430, 397] on p "Ориент - Midea" at bounding box center [430, 392] width 89 height 19
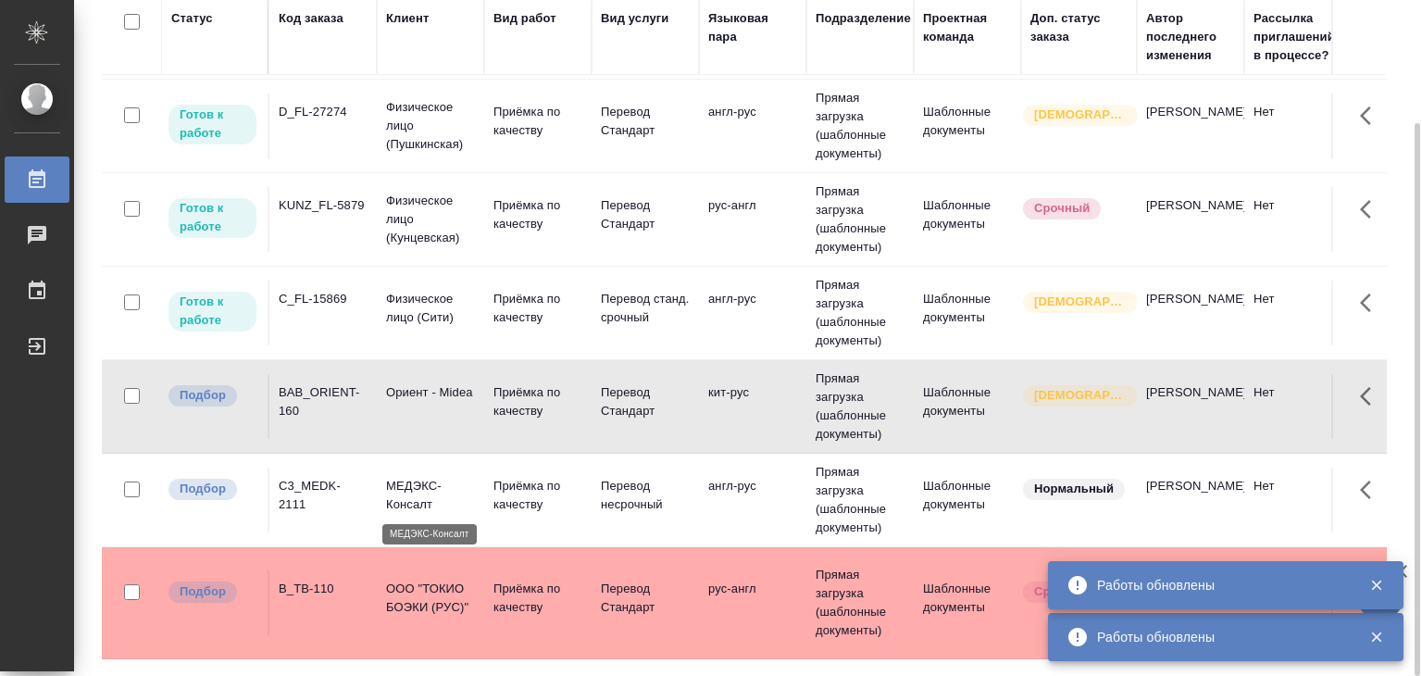
click at [393, 502] on p "МЕДЭКС-Консалт" at bounding box center [430, 495] width 89 height 37
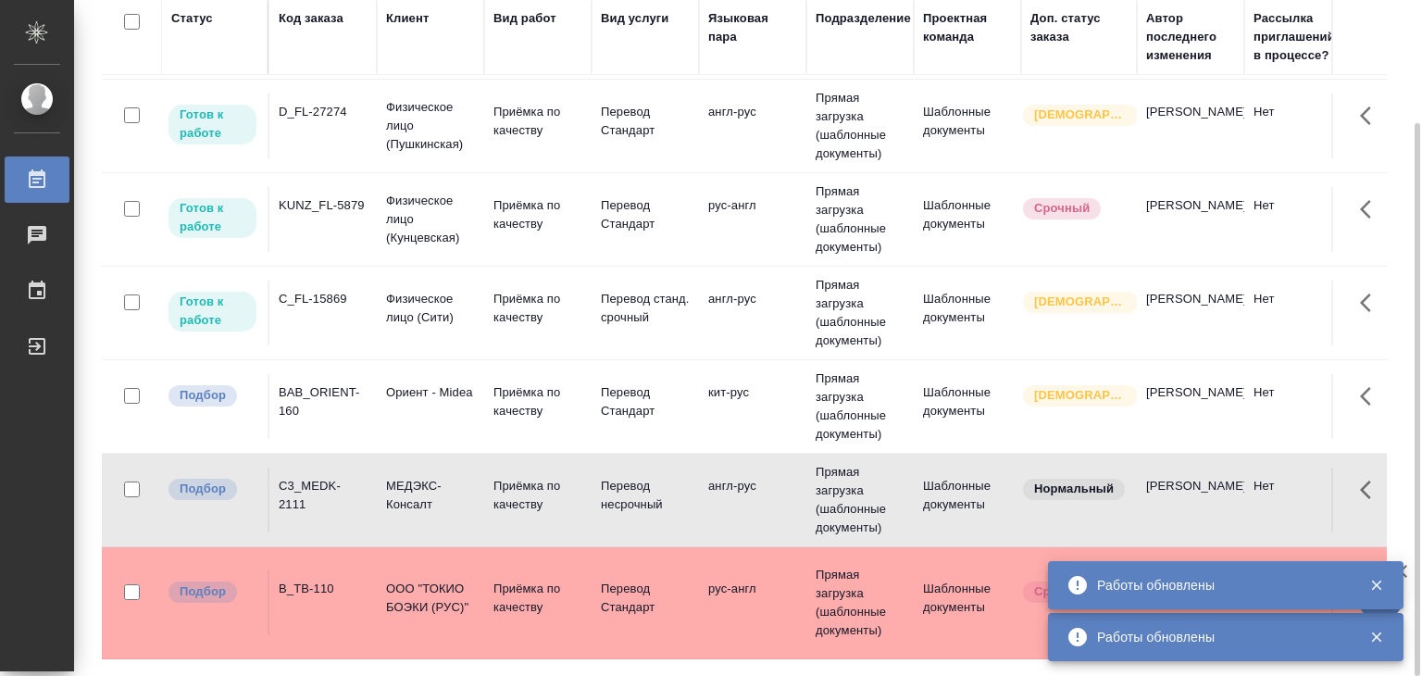
scroll to position [463, 0]
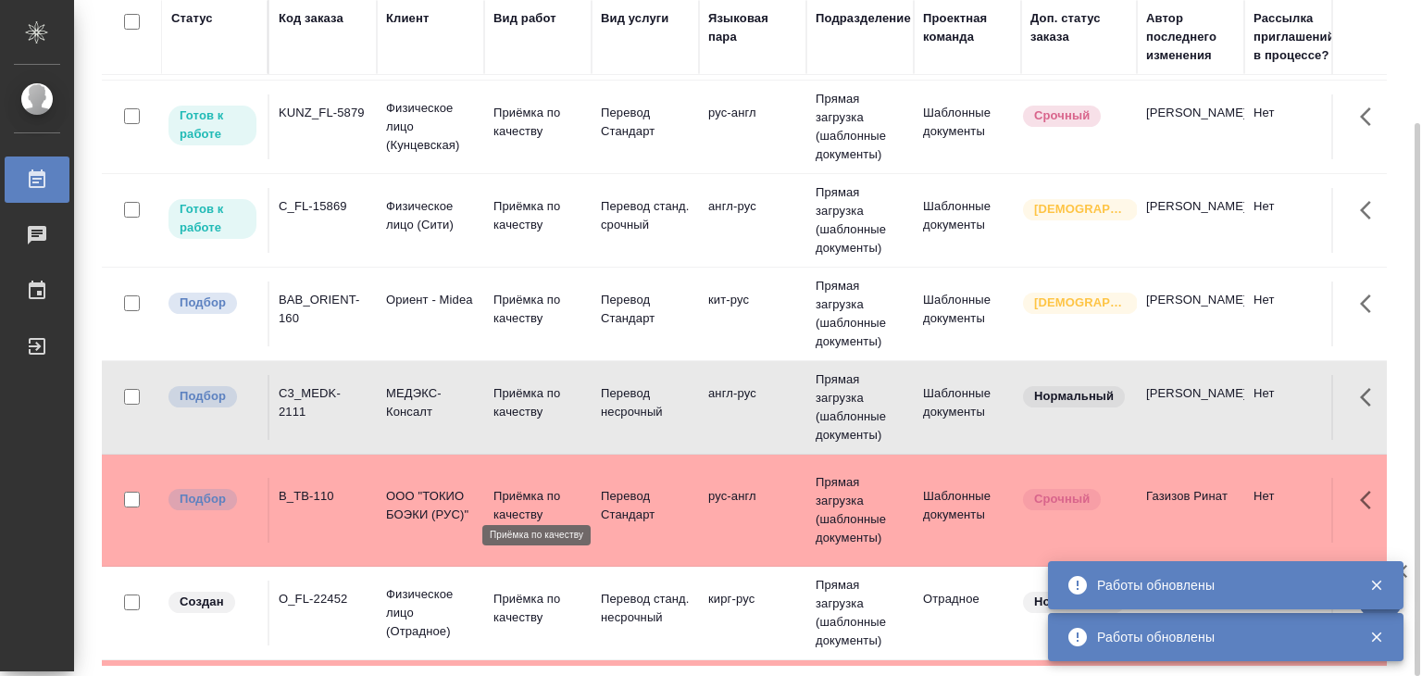
click at [498, 487] on p "Приёмка по качеству" at bounding box center [537, 505] width 89 height 37
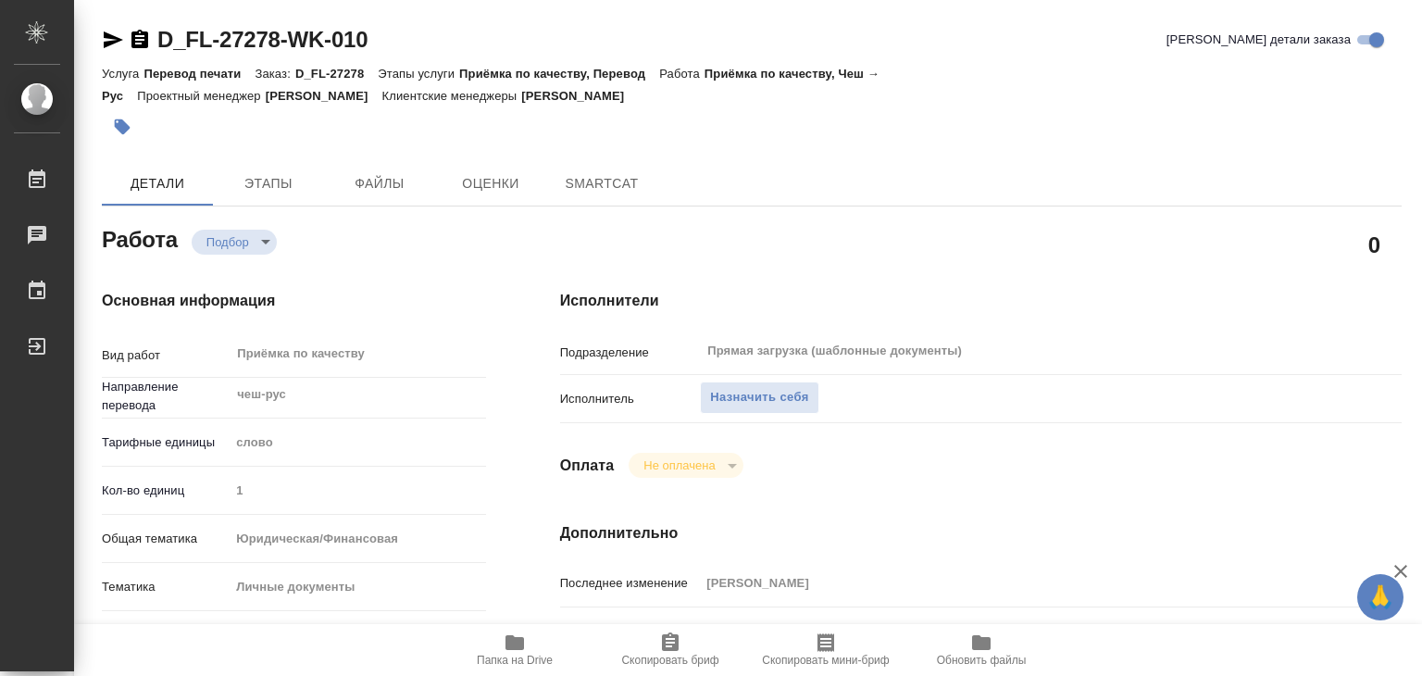
type textarea "x"
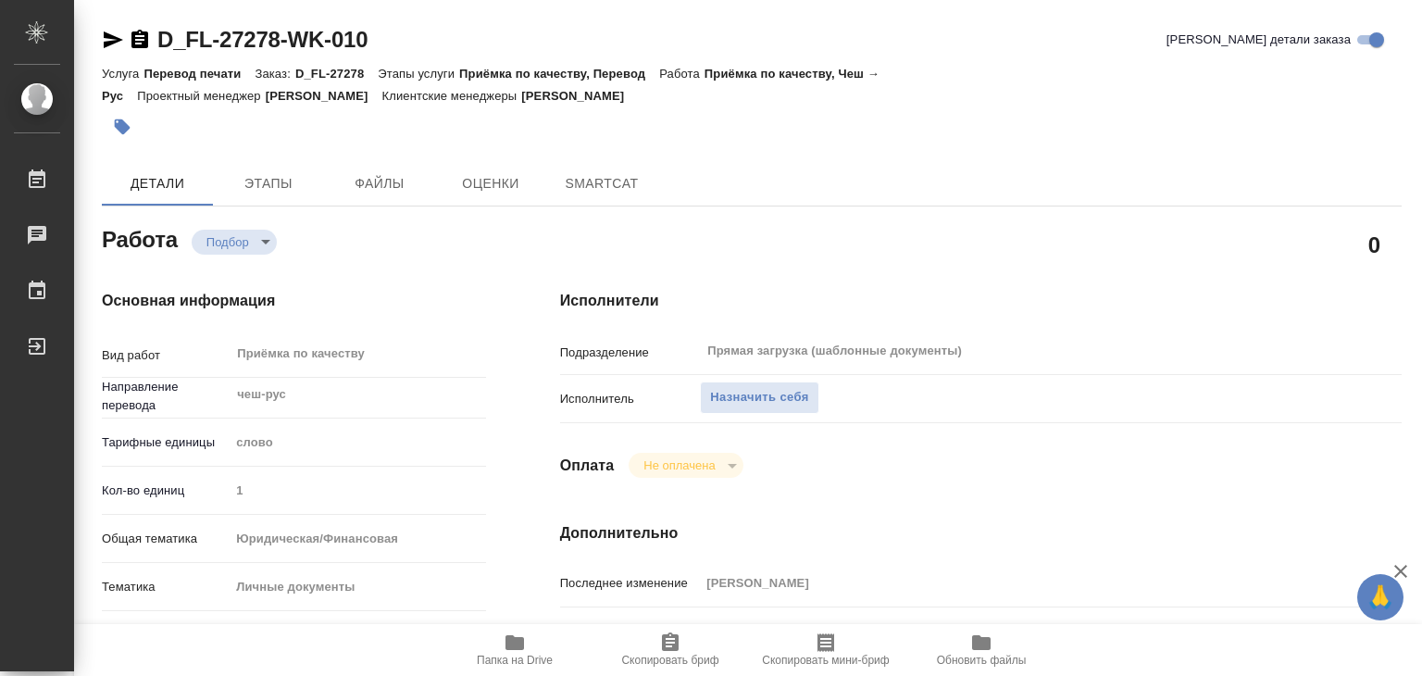
type textarea "x"
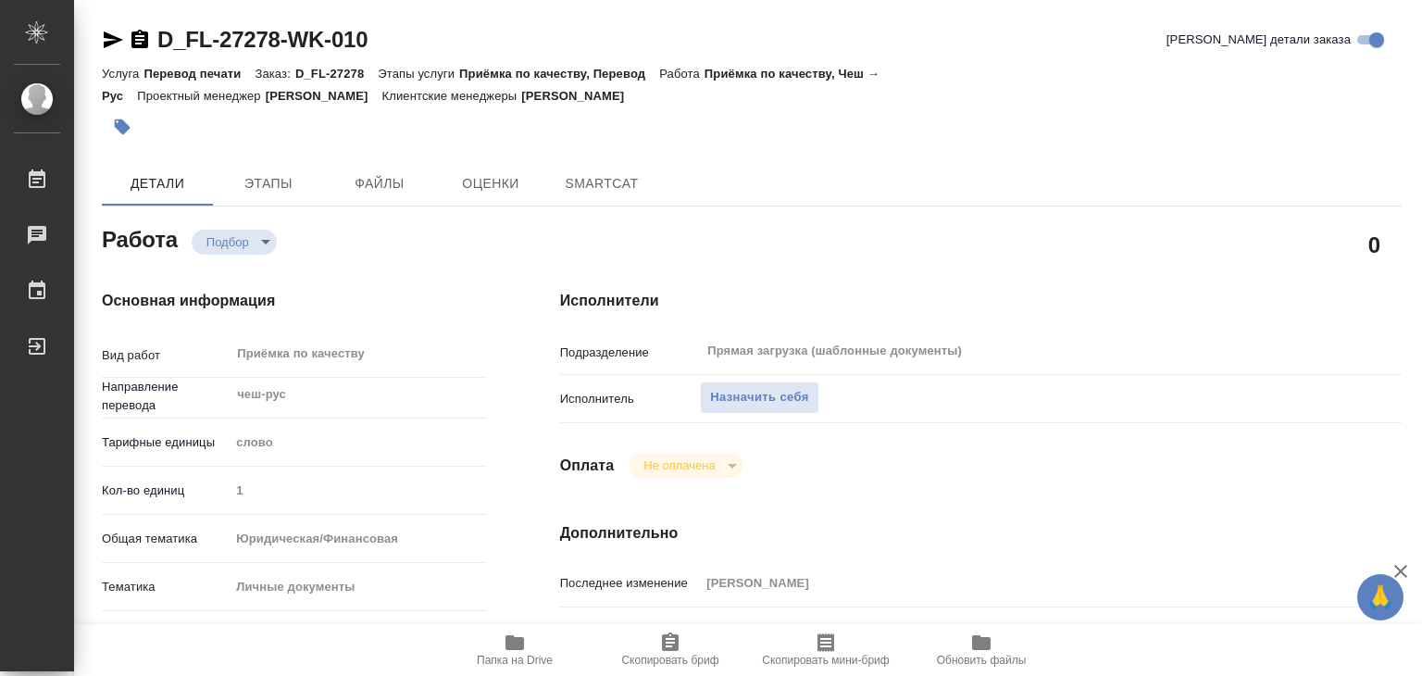
type textarea "x"
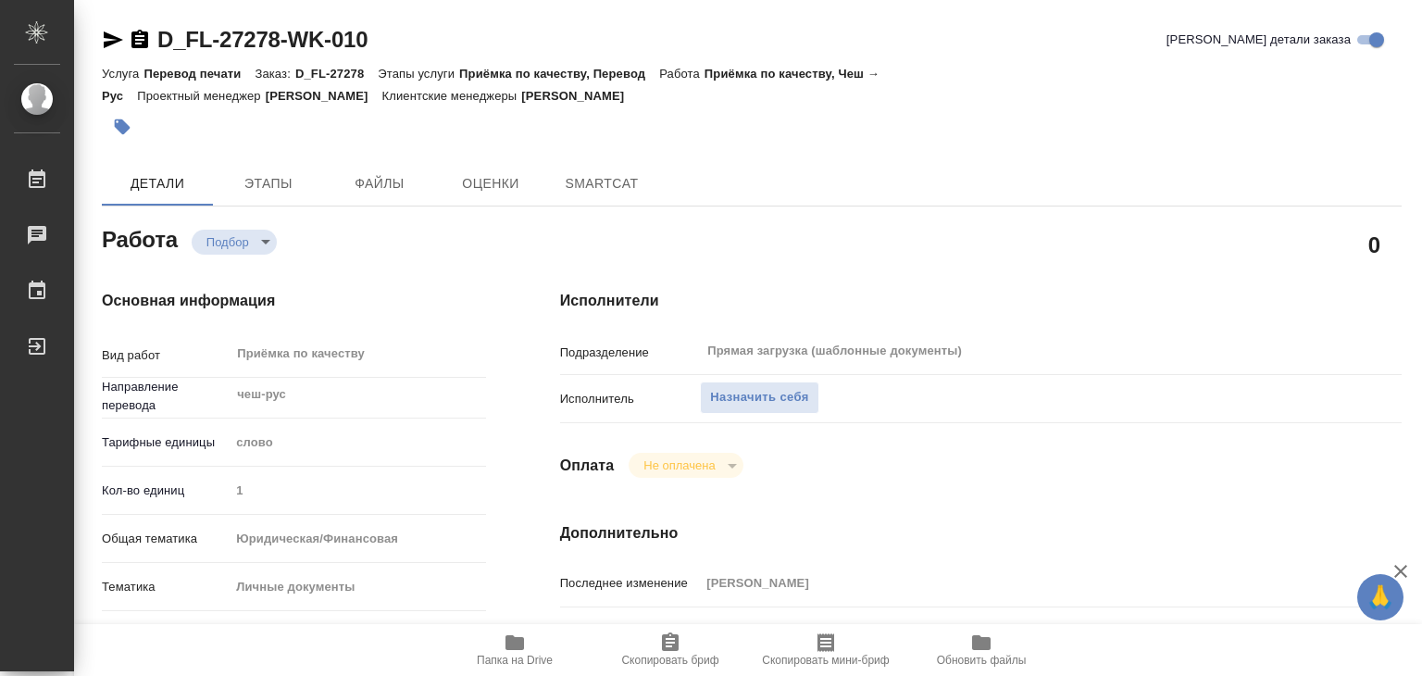
type textarea "x"
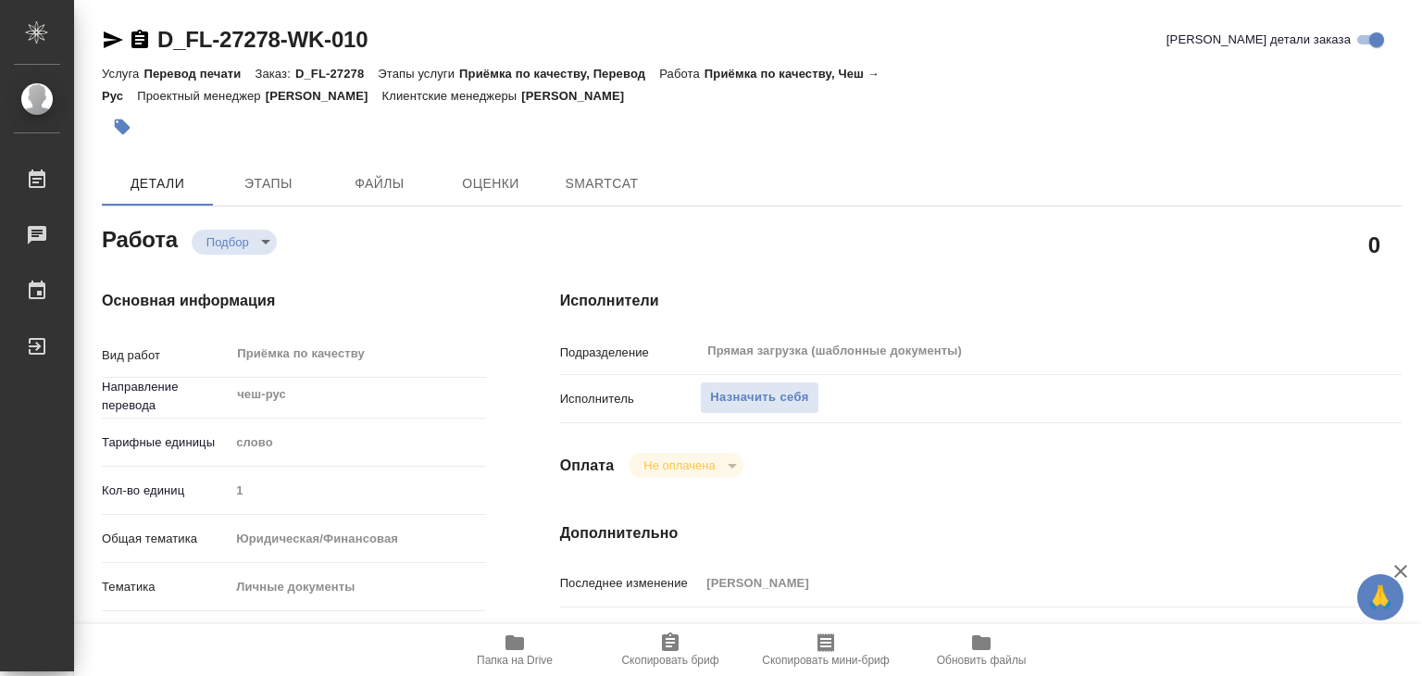
type textarea "x"
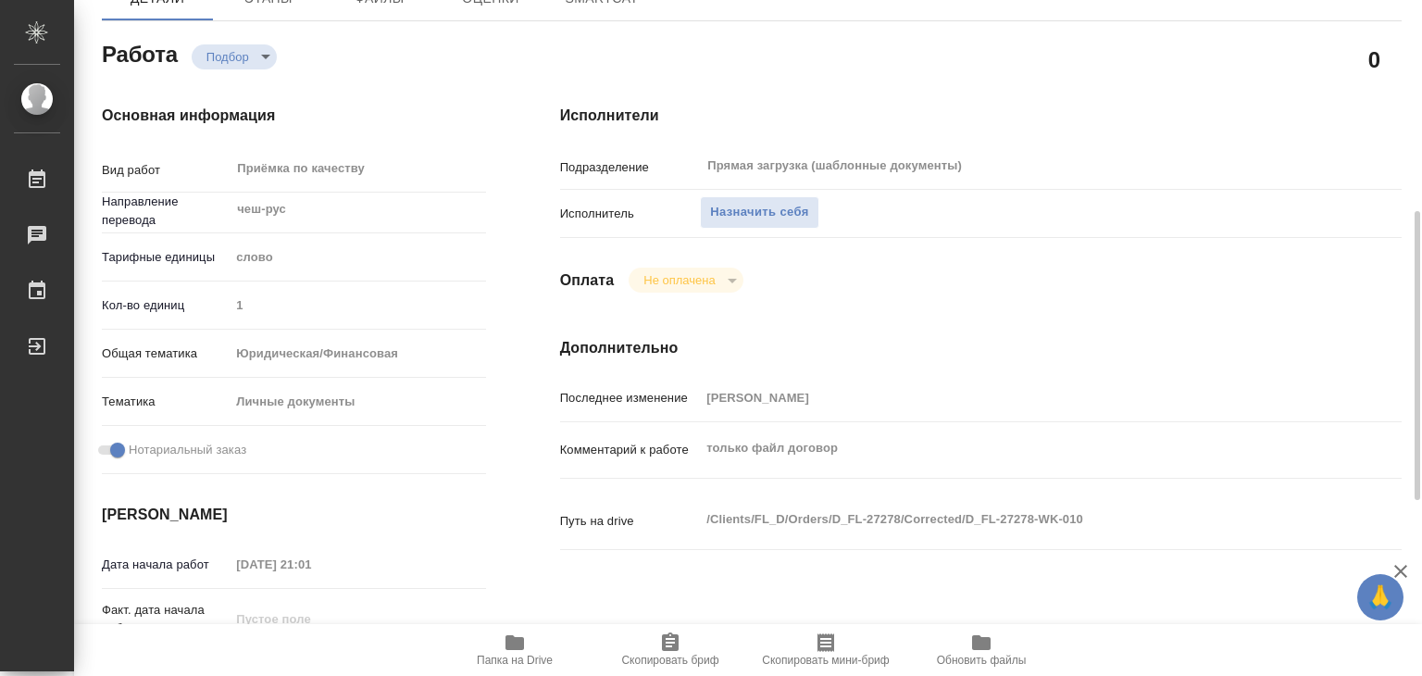
scroll to position [278, 0]
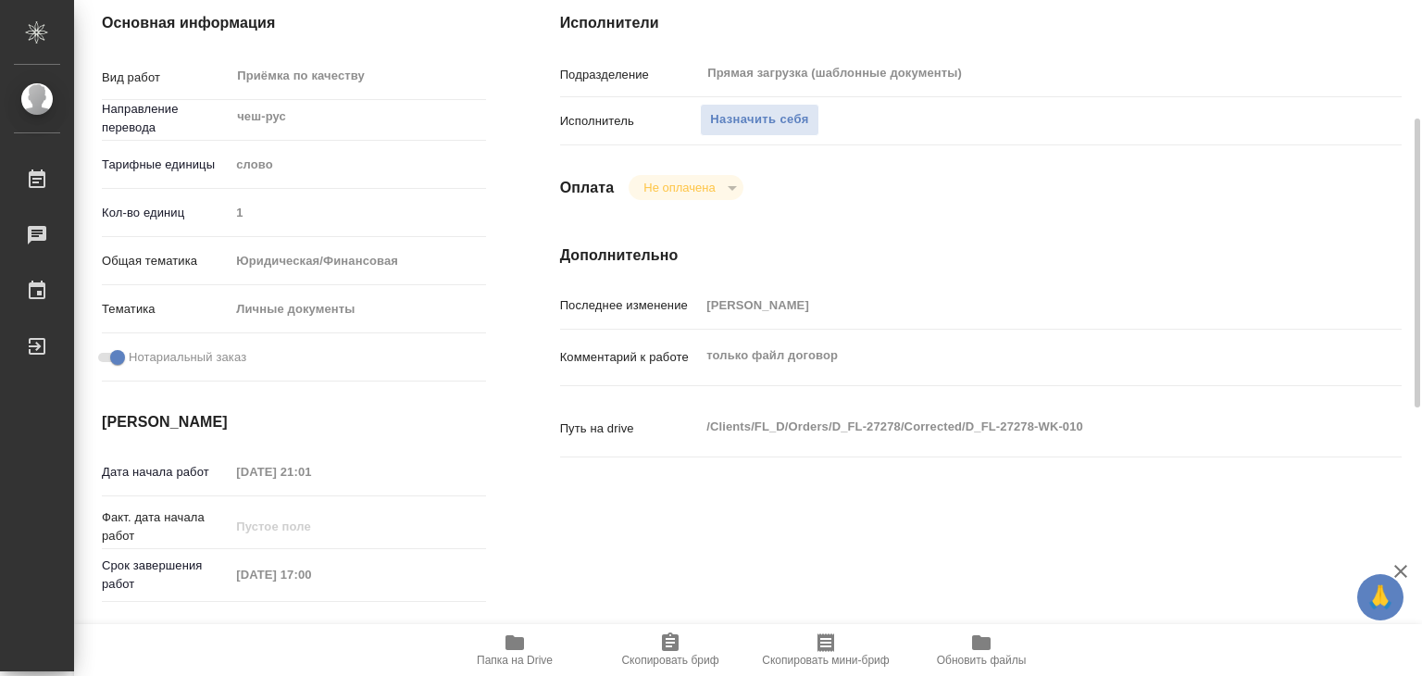
type textarea "x"
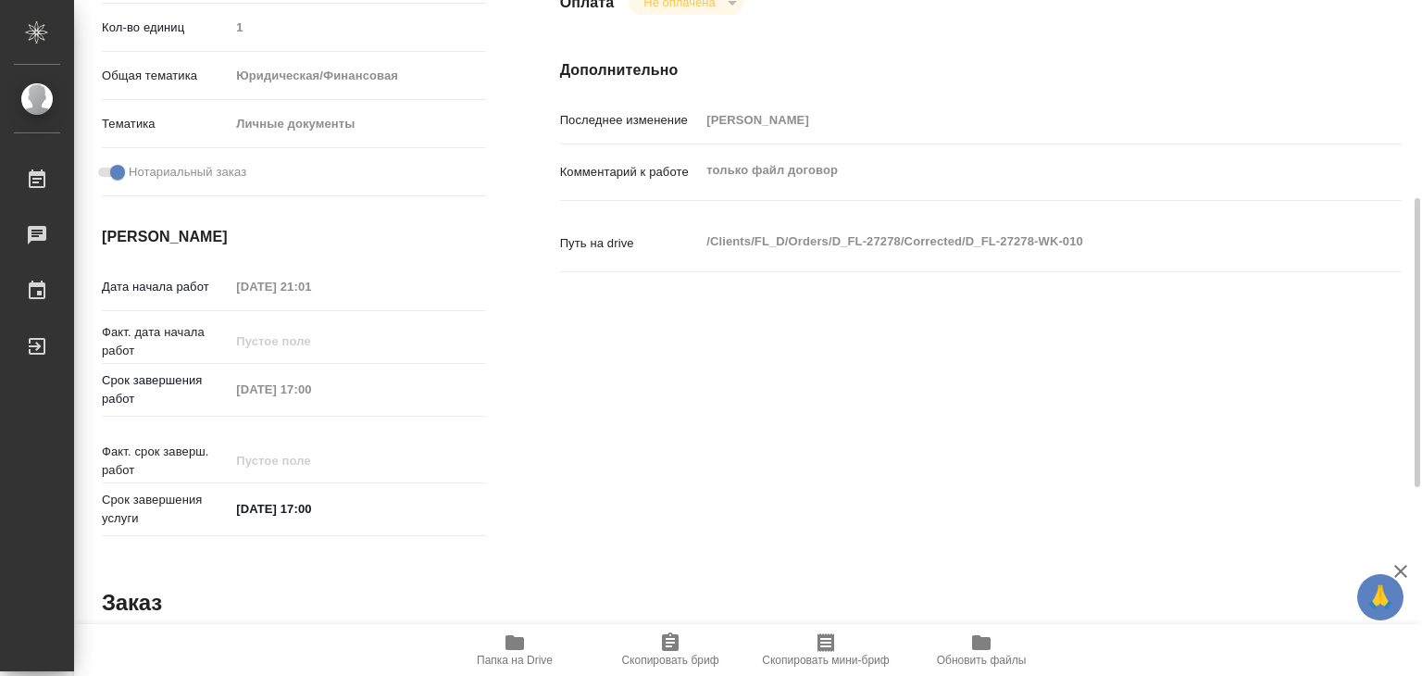
type textarea "x"
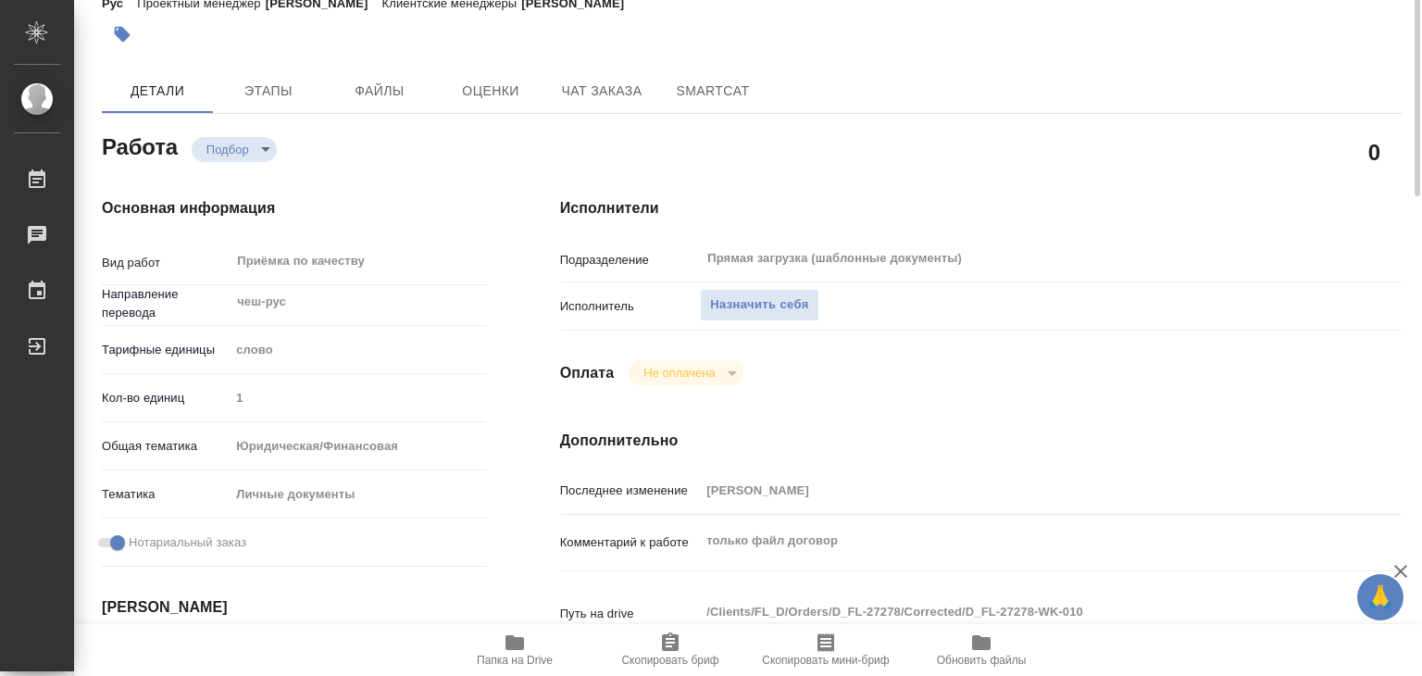
scroll to position [0, 0]
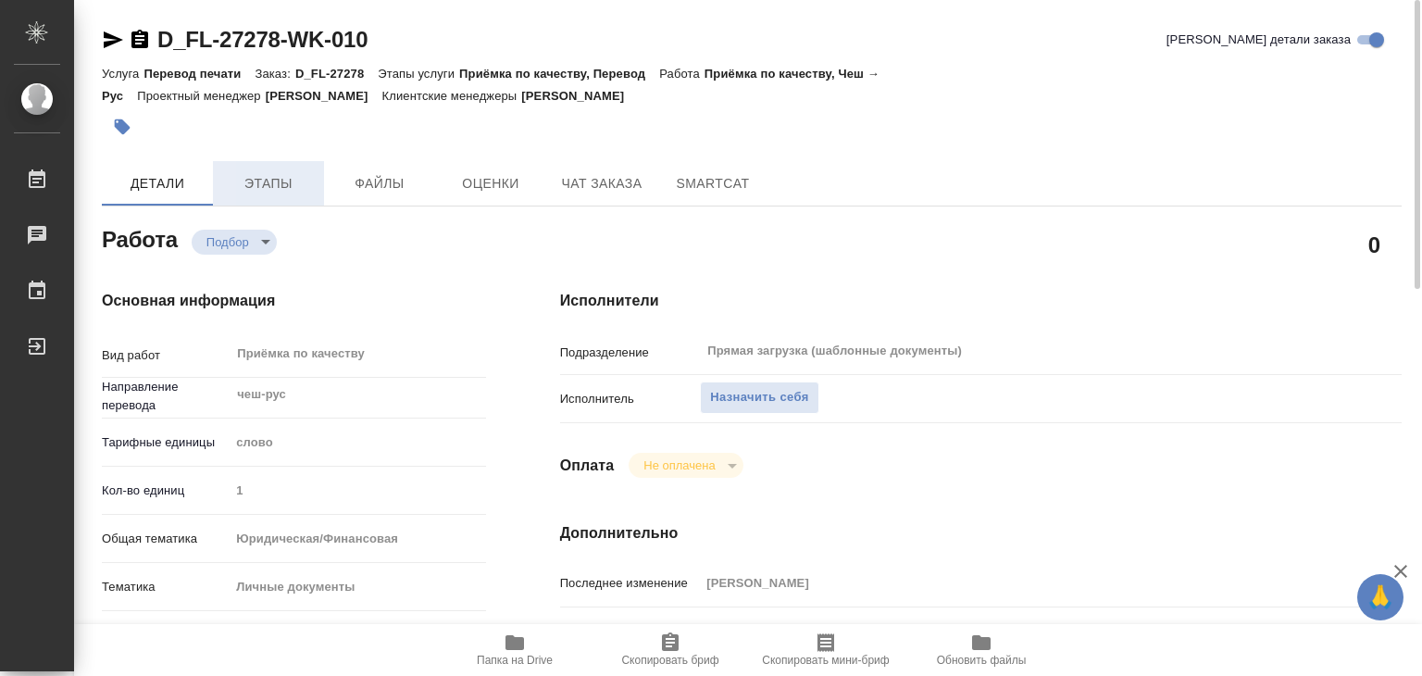
type textarea "x"
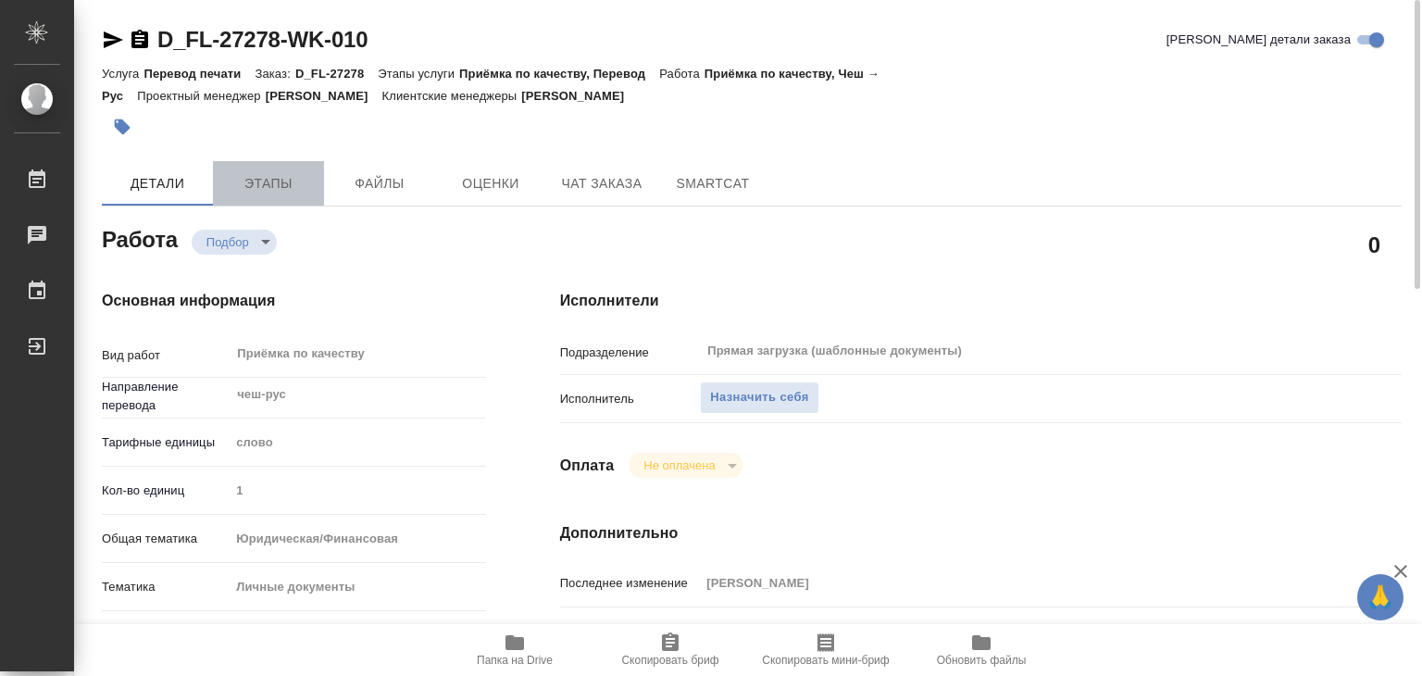
click at [282, 196] on button "Этапы" at bounding box center [268, 183] width 111 height 44
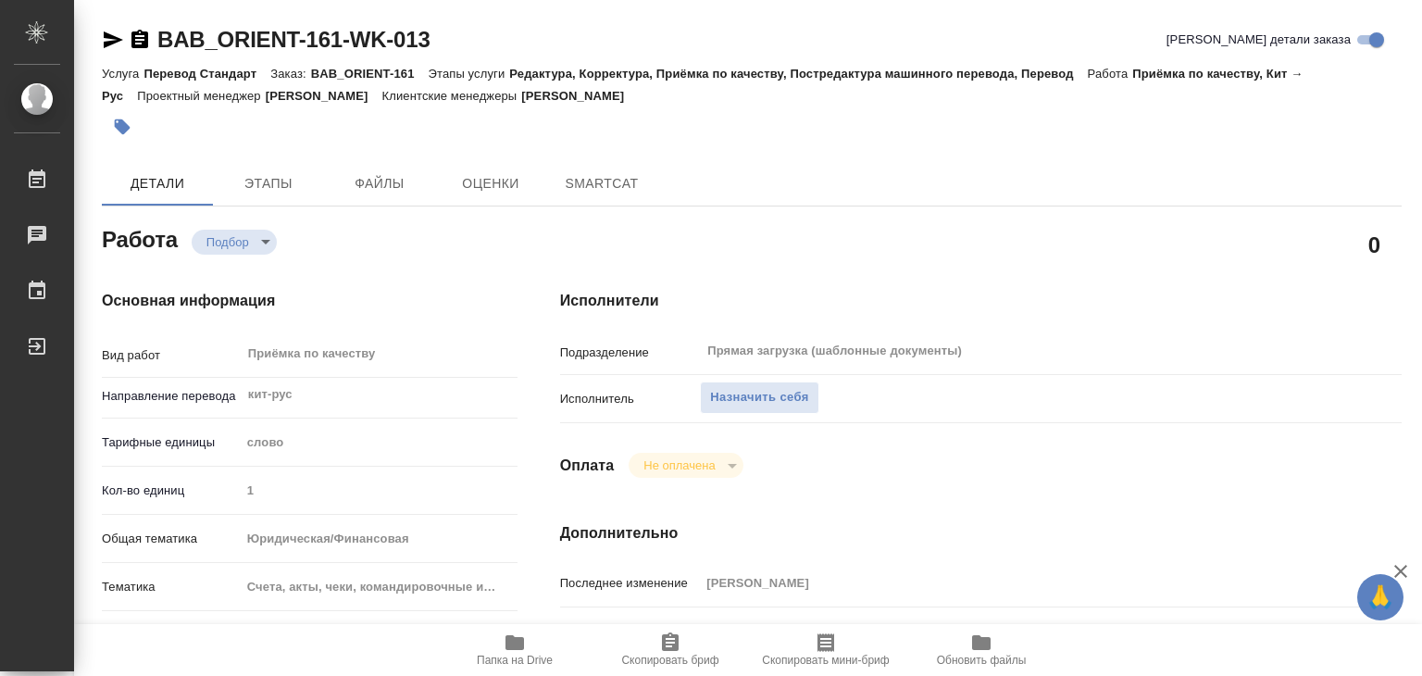
type textarea "x"
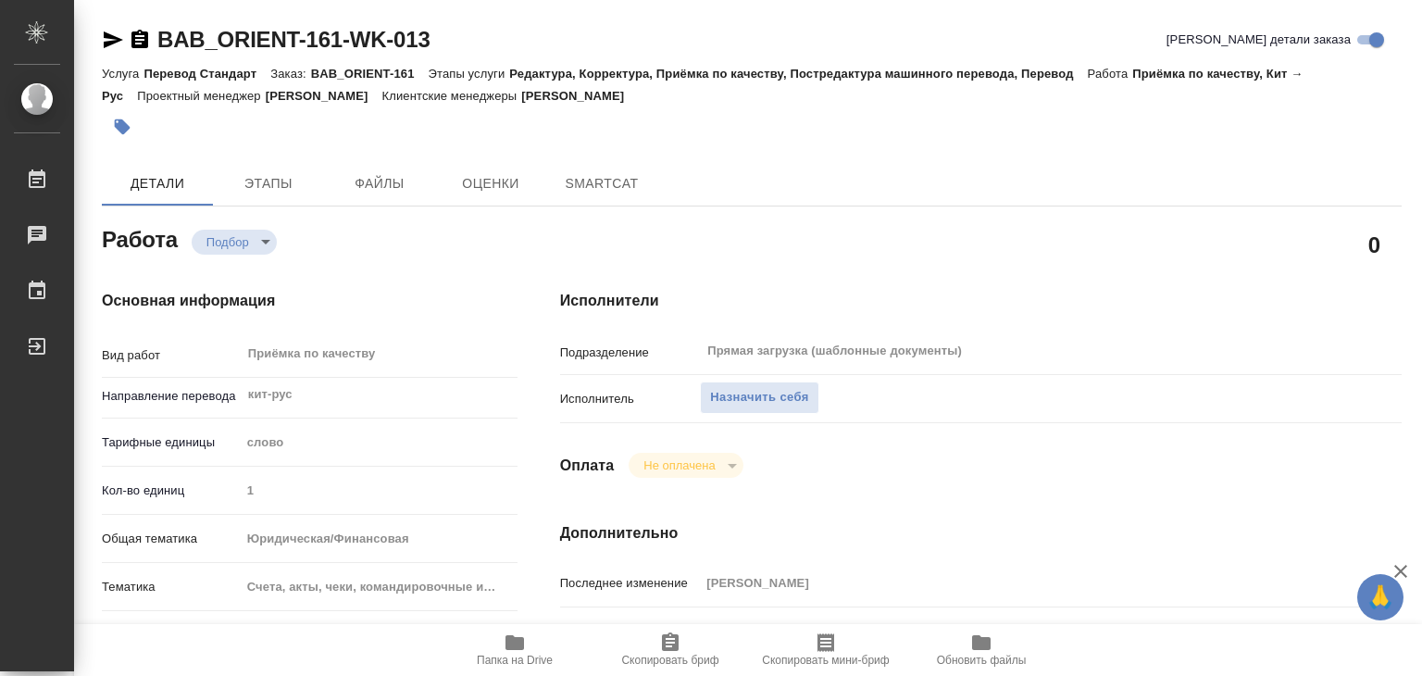
type textarea "x"
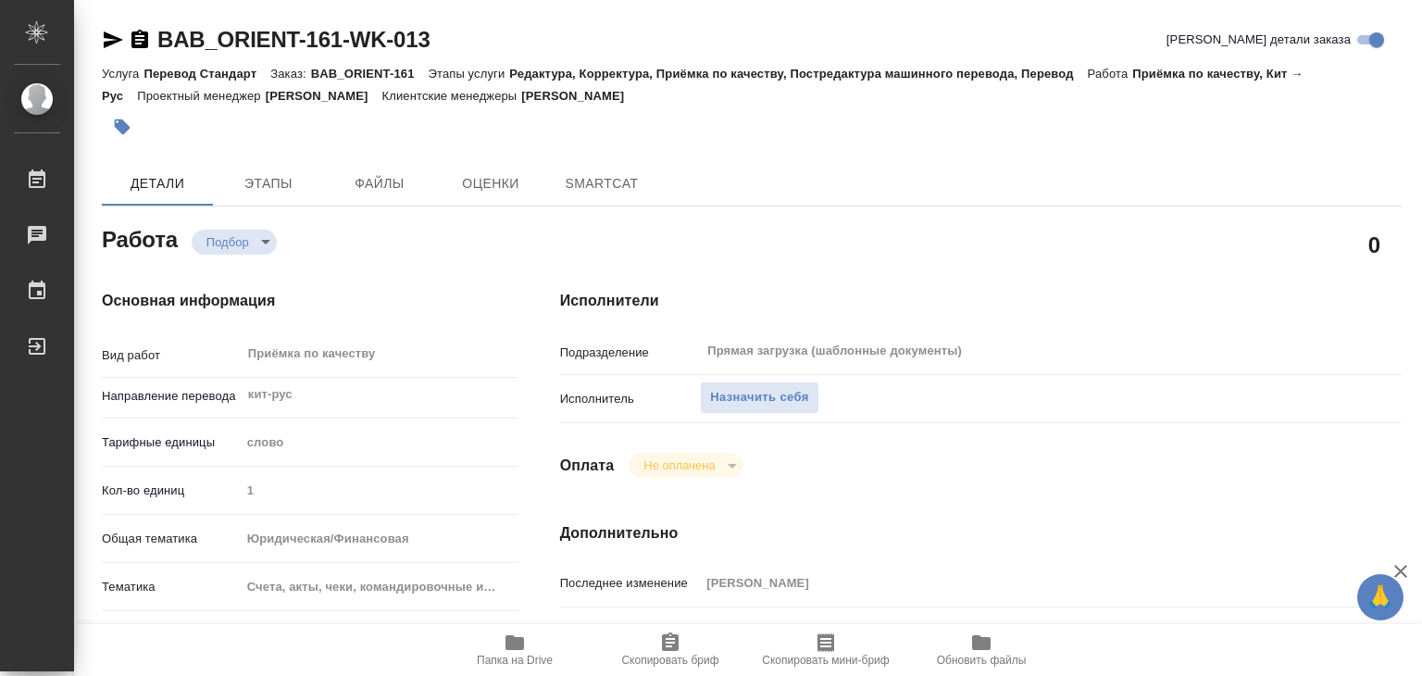
type textarea "x"
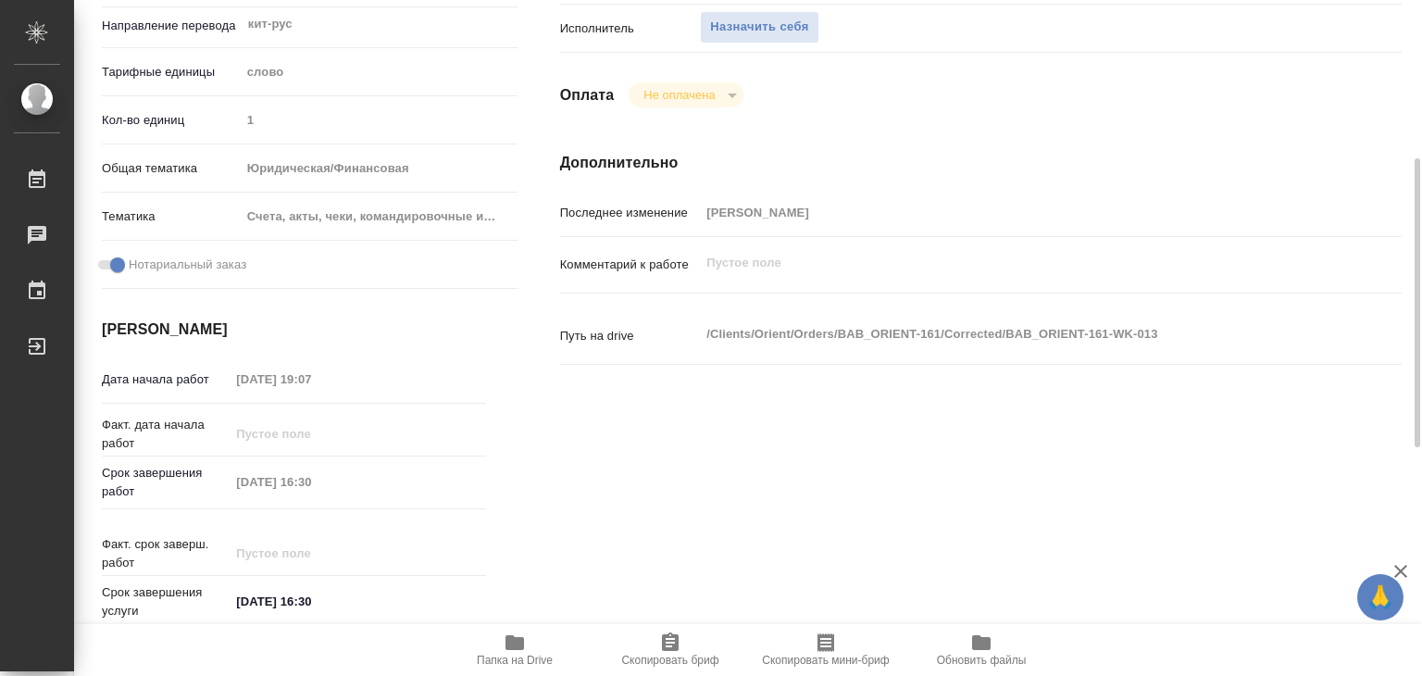
type textarea "x"
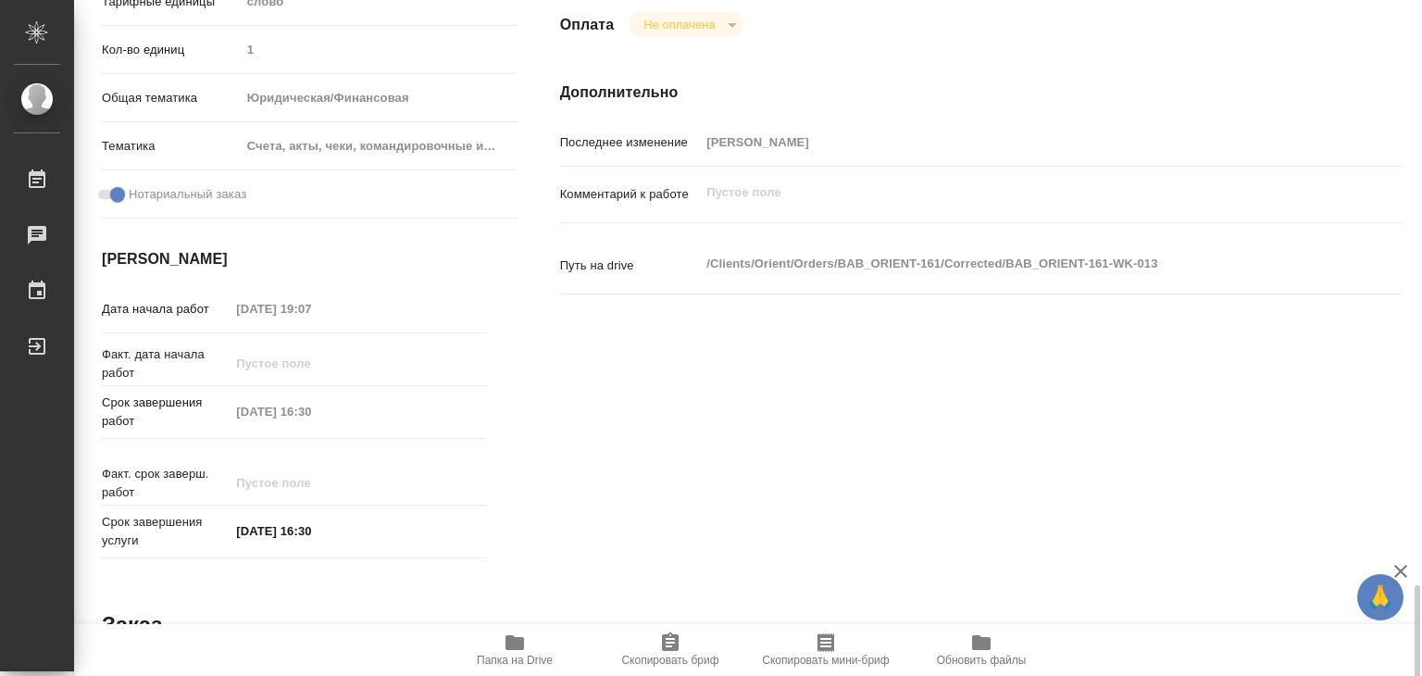
type textarea "x"
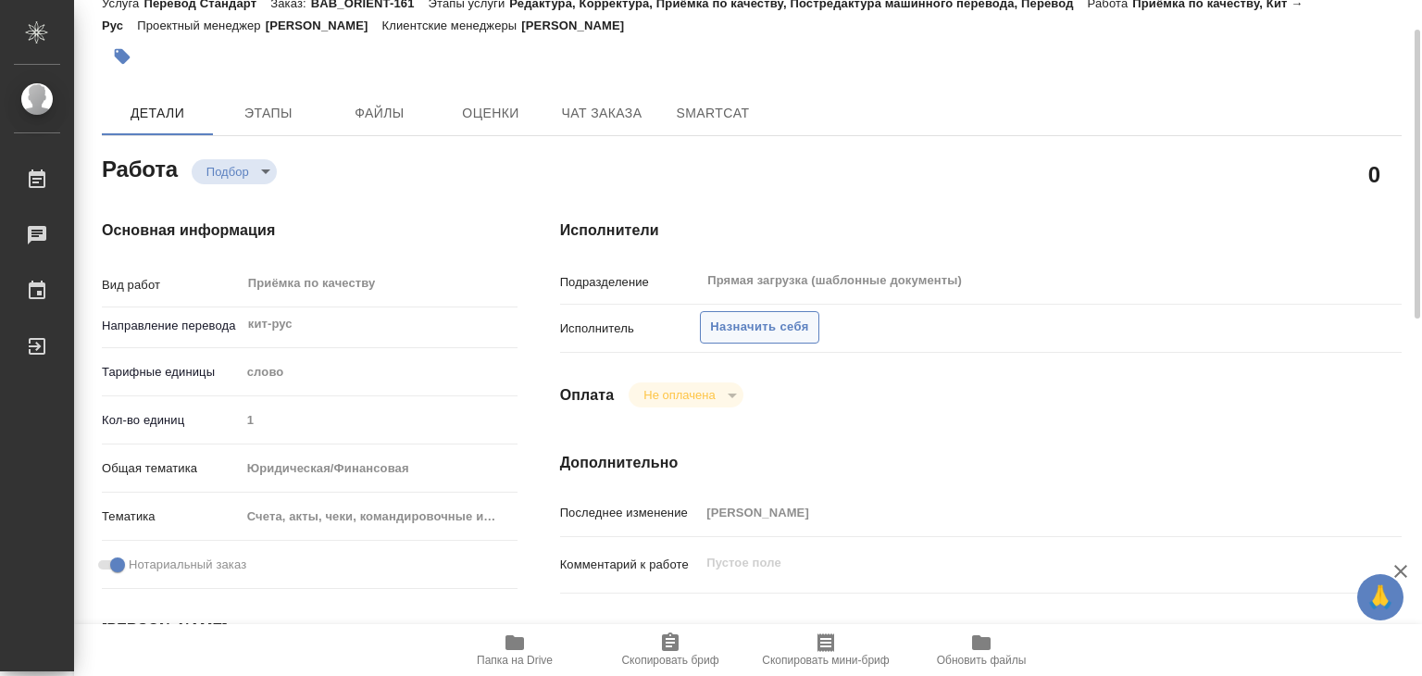
scroll to position [533, 0]
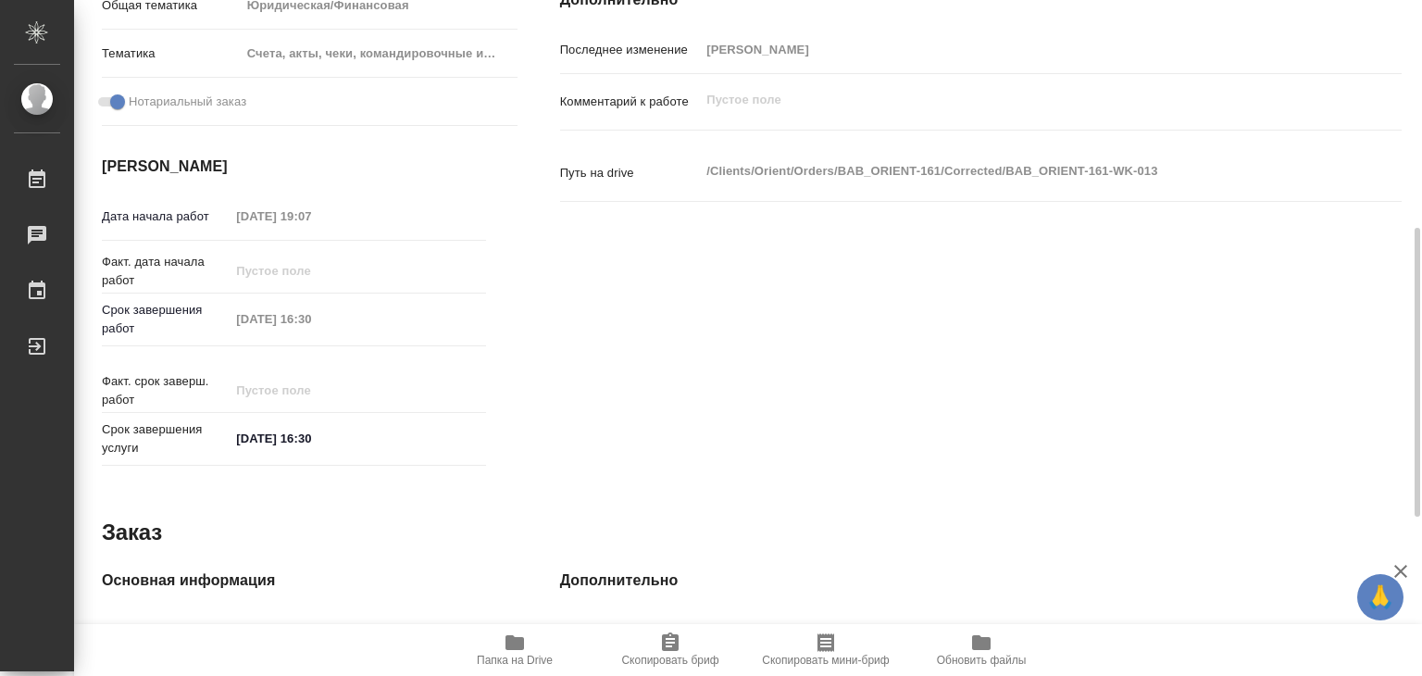
type textarea "x"
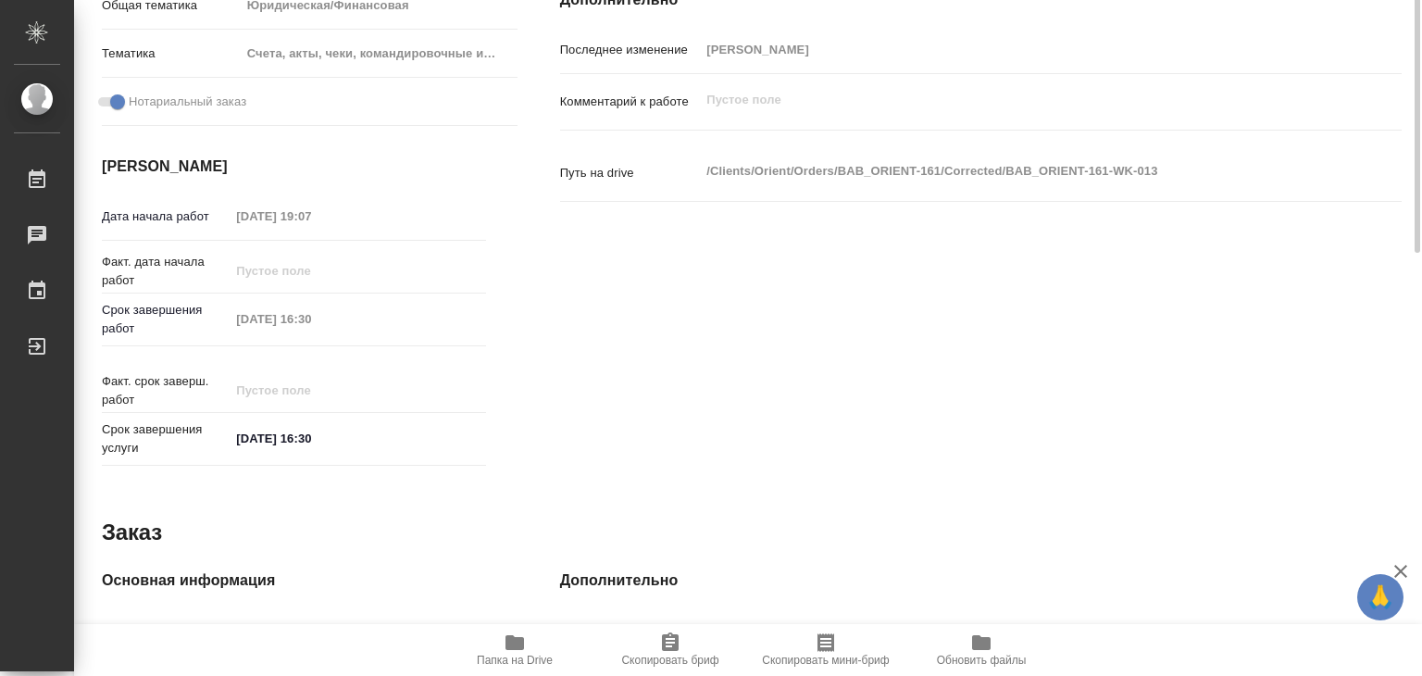
scroll to position [163, 0]
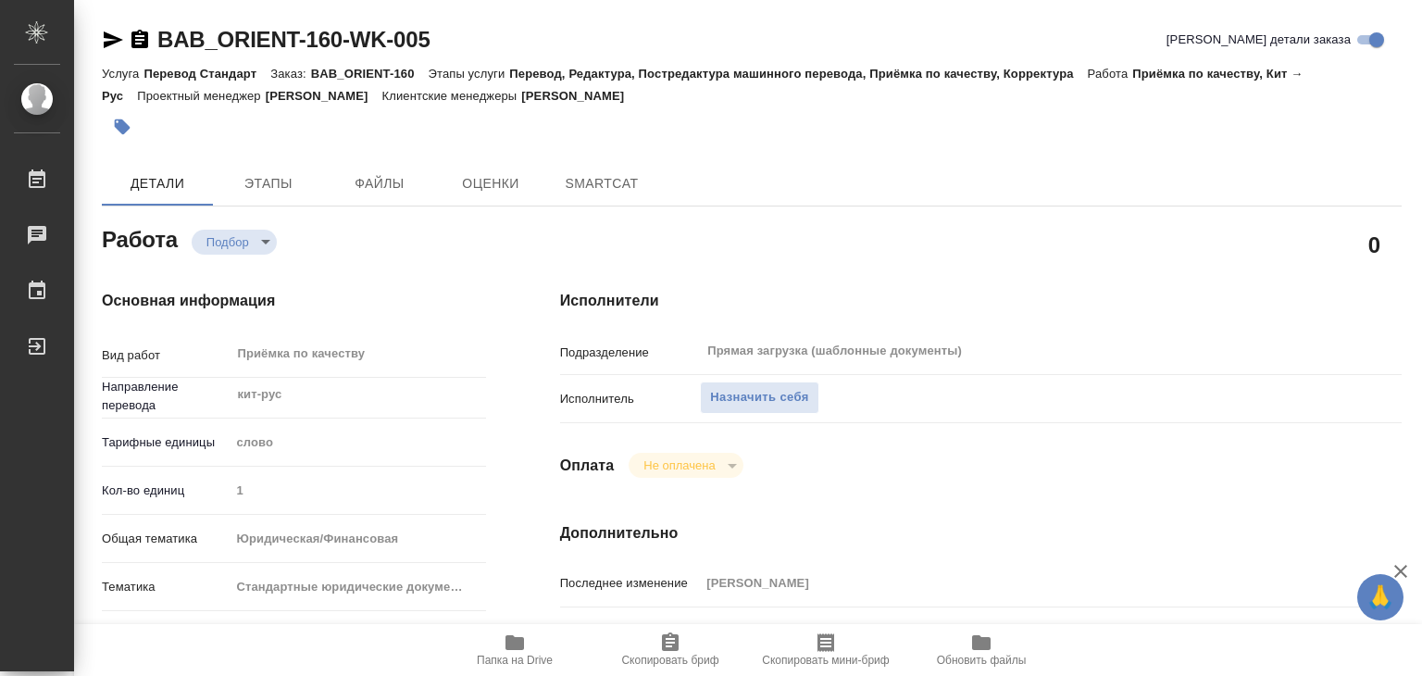
type textarea "x"
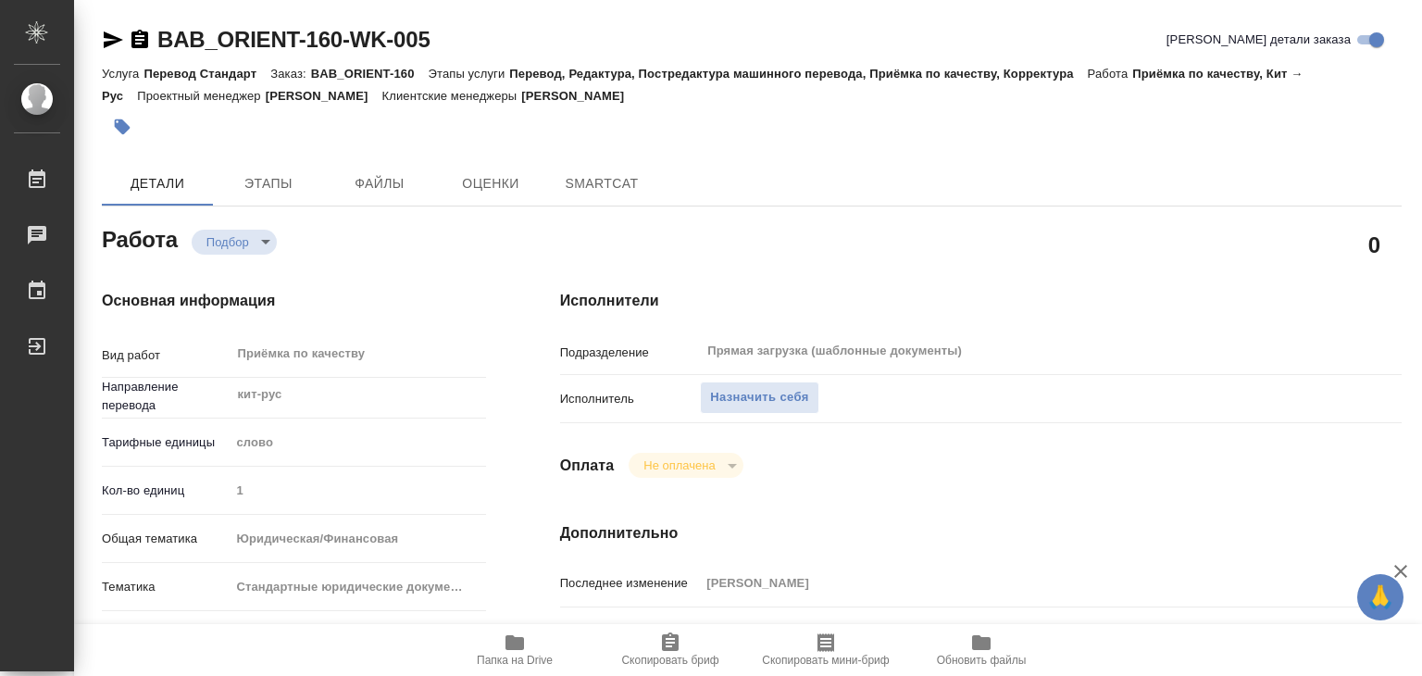
type textarea "x"
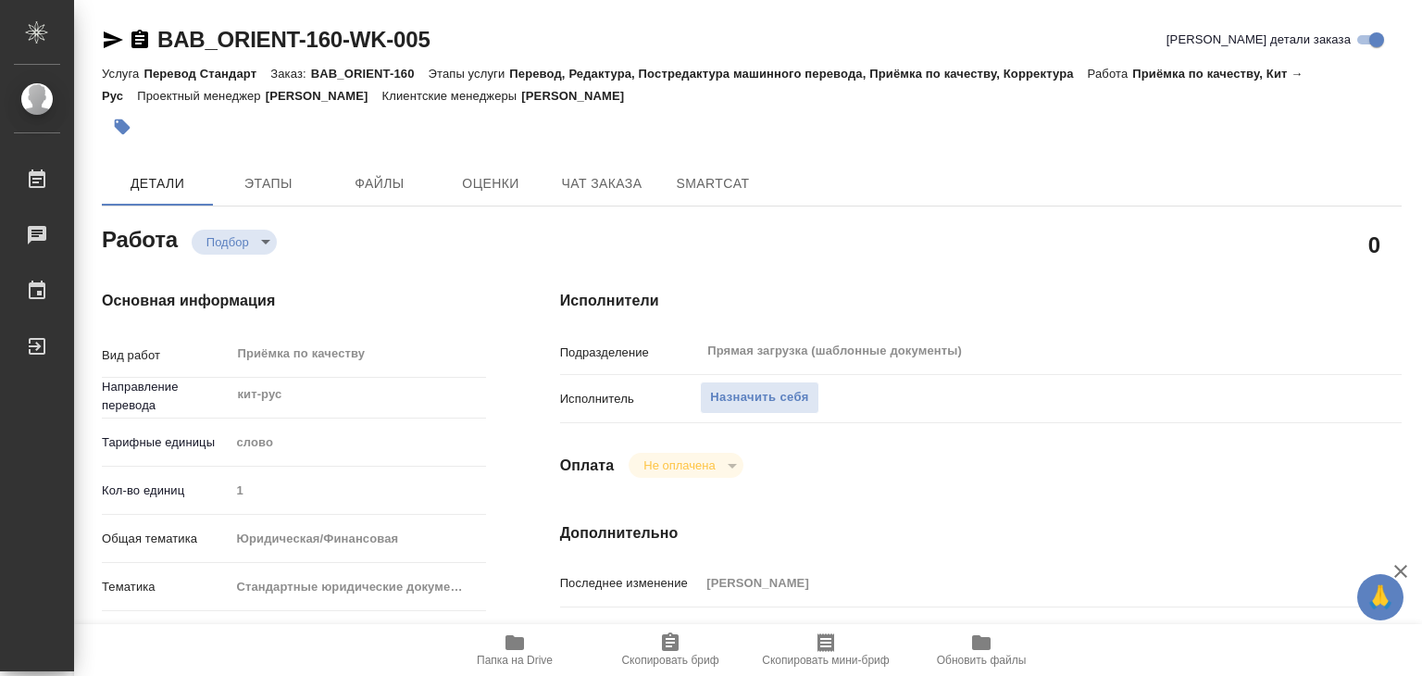
type textarea "x"
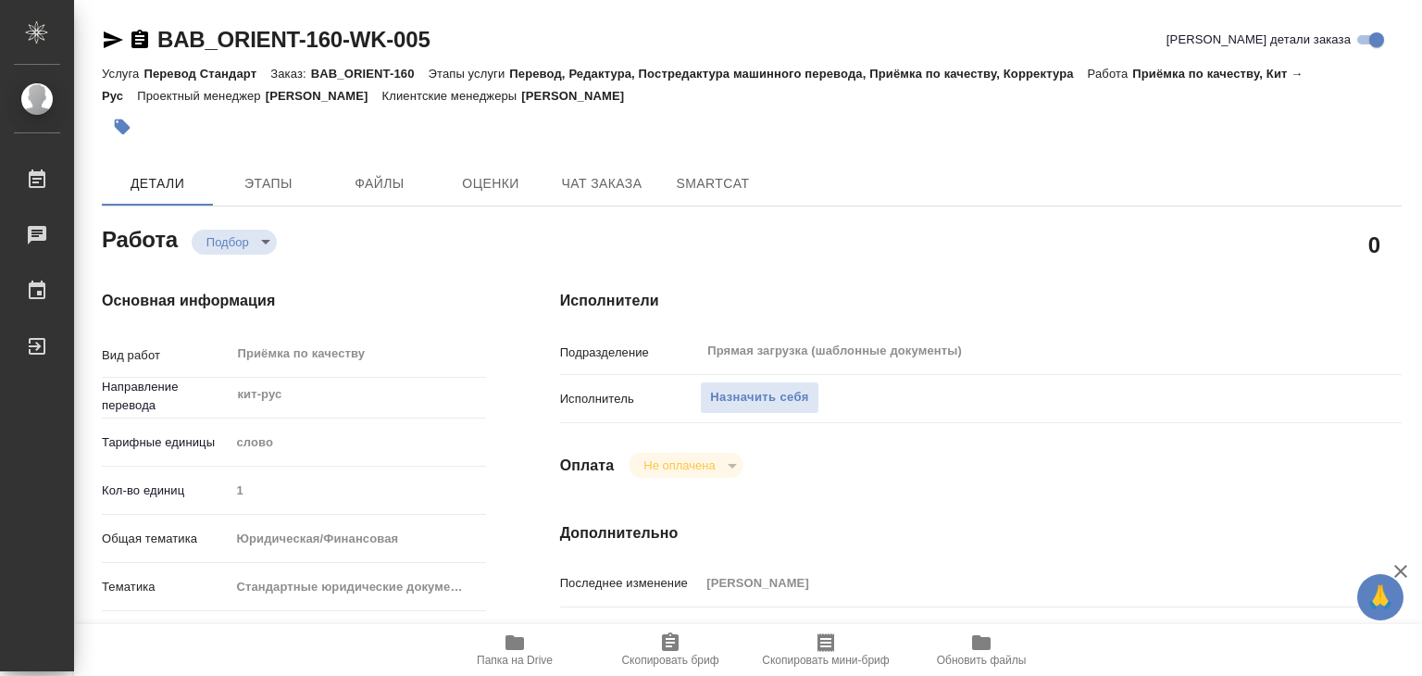
type textarea "x"
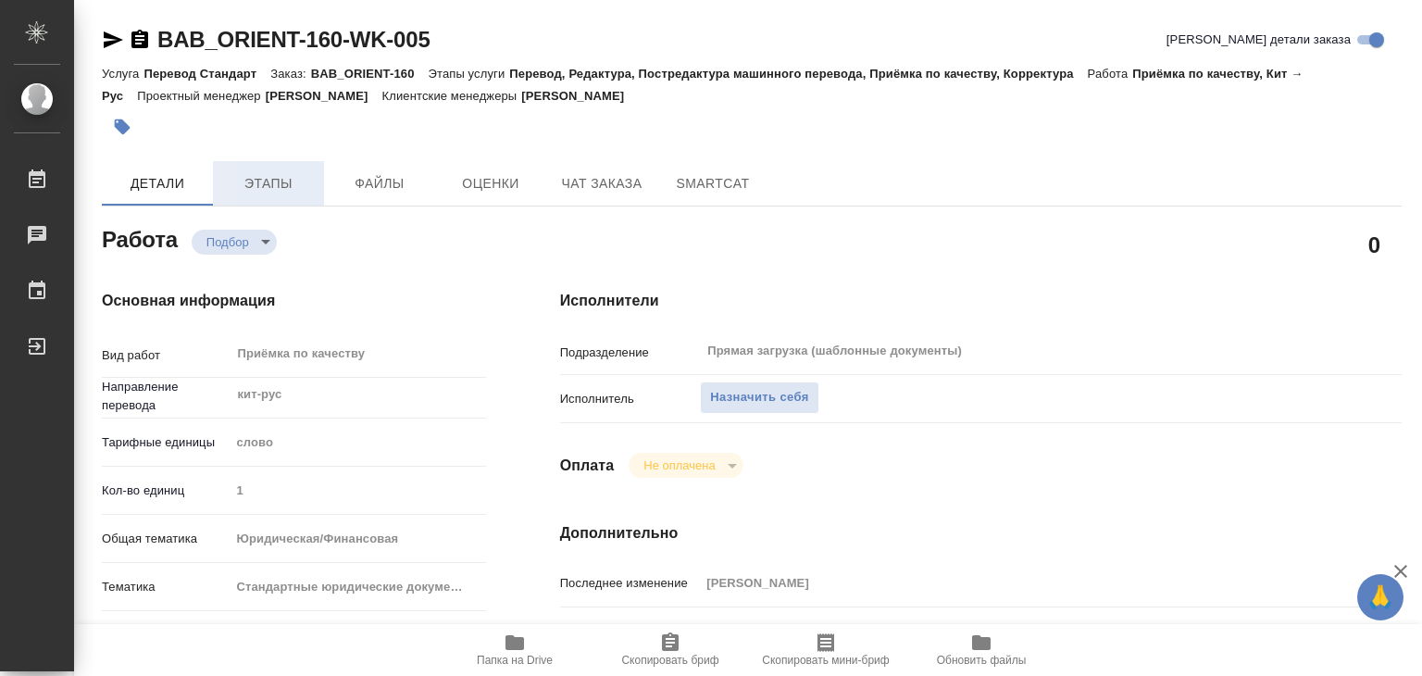
click at [275, 184] on span "Этапы" at bounding box center [268, 183] width 89 height 23
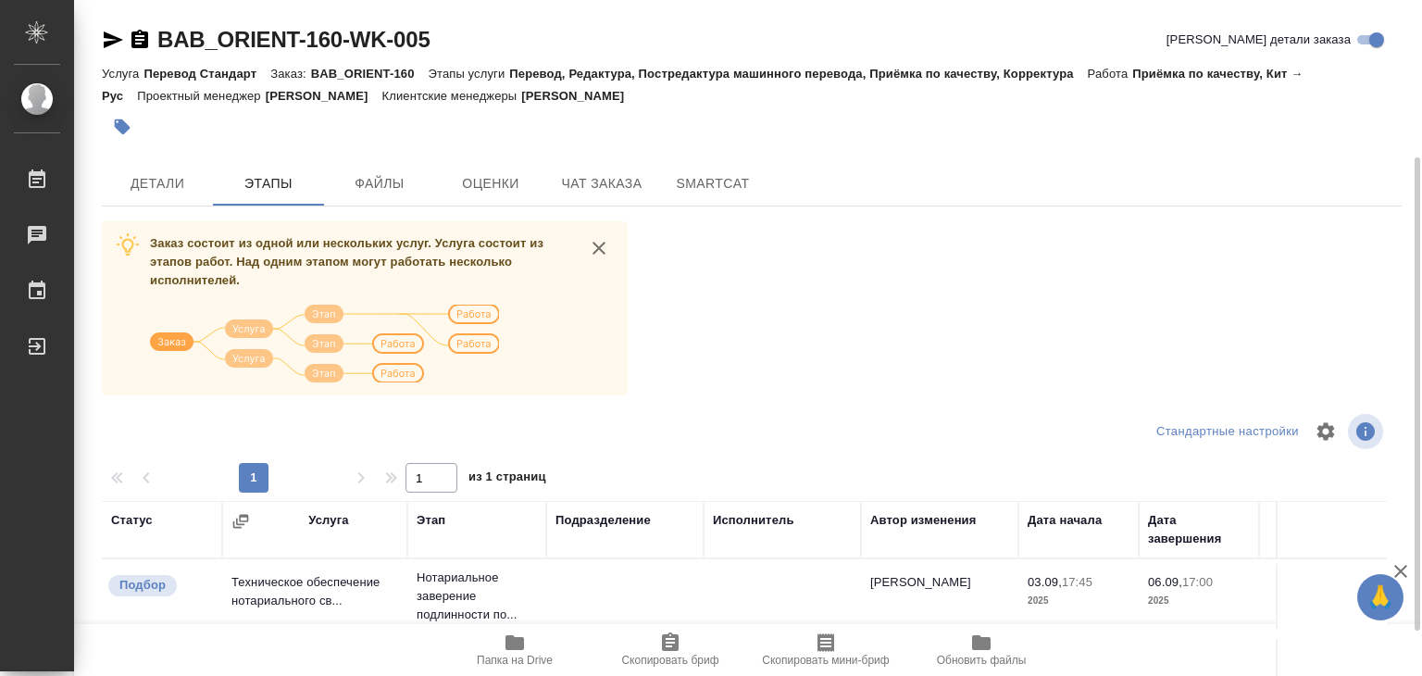
scroll to position [289, 0]
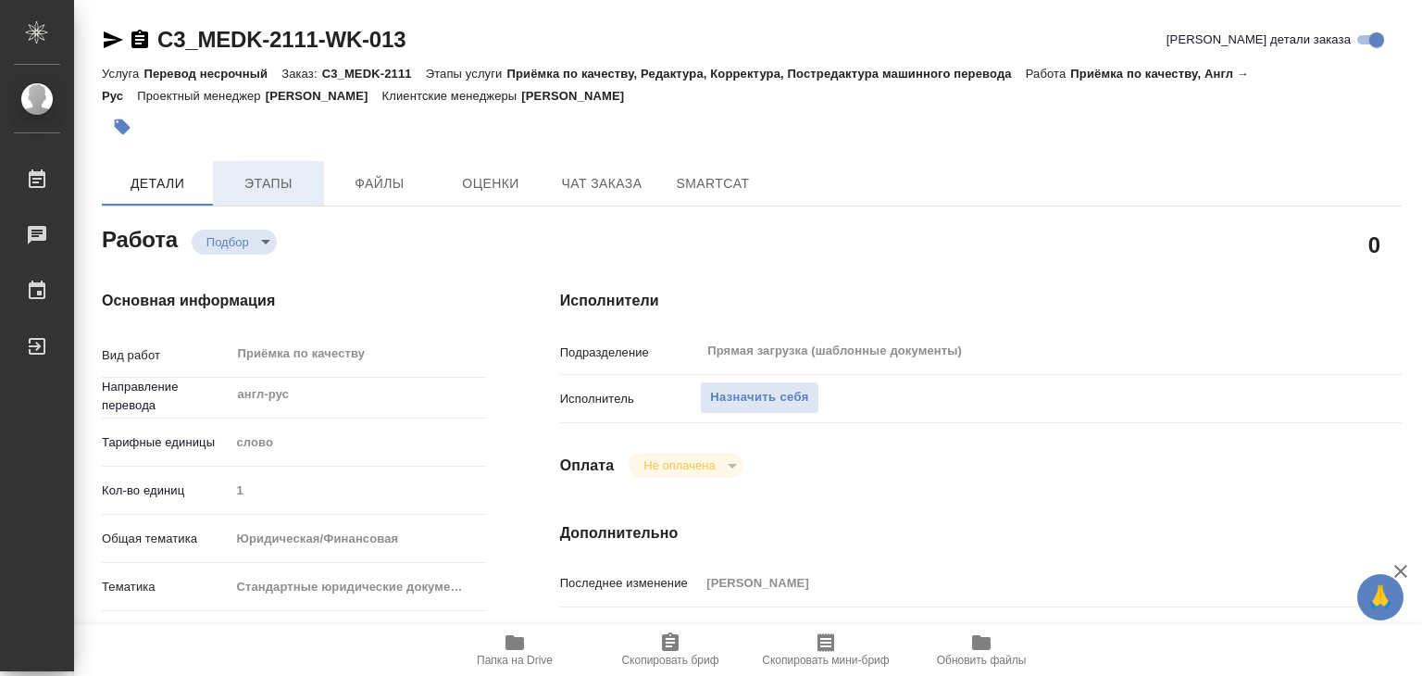
click at [250, 190] on span "Этапы" at bounding box center [268, 183] width 89 height 23
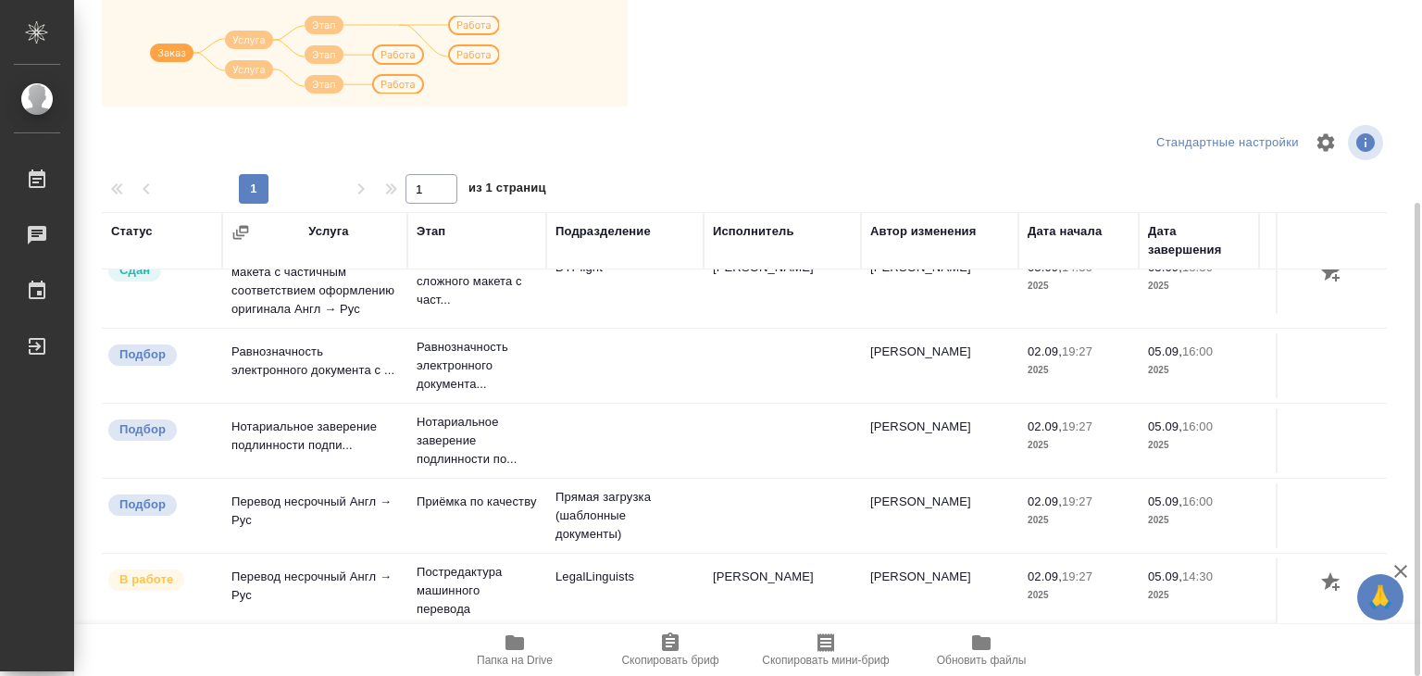
scroll to position [131, 0]
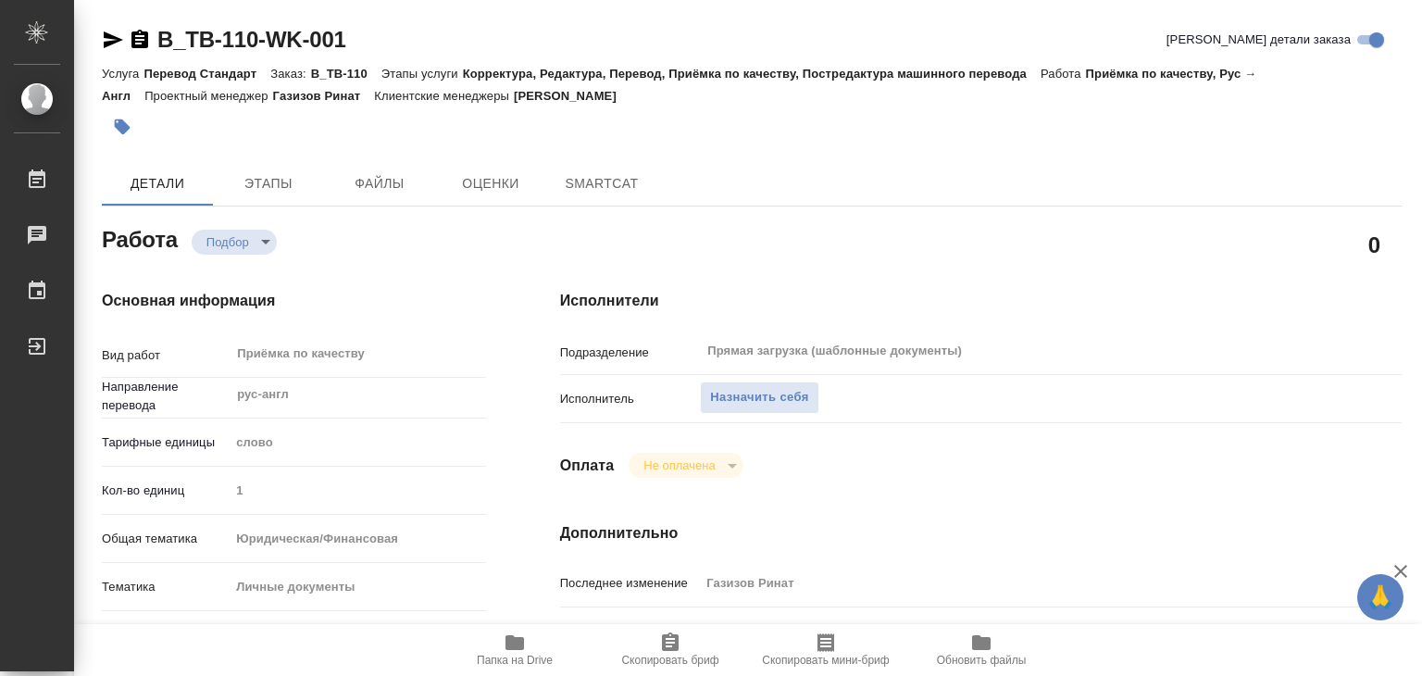
type textarea "x"
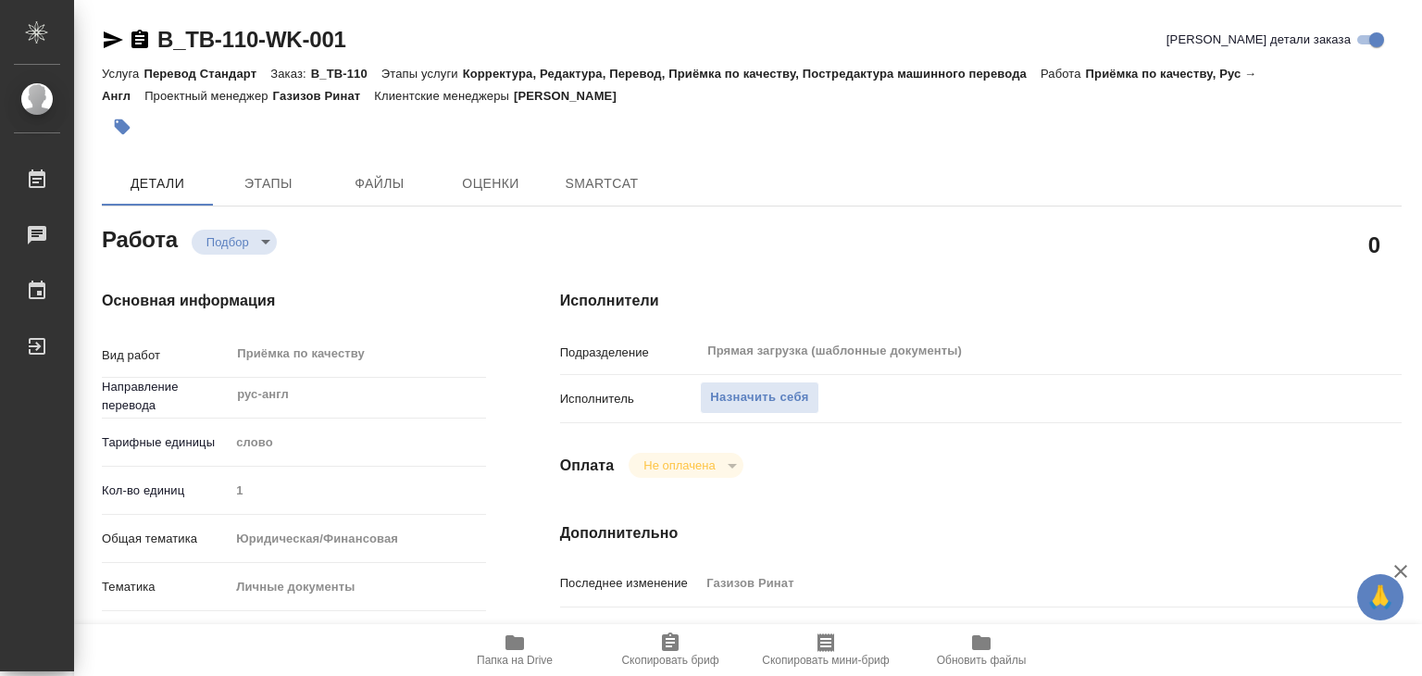
type textarea "x"
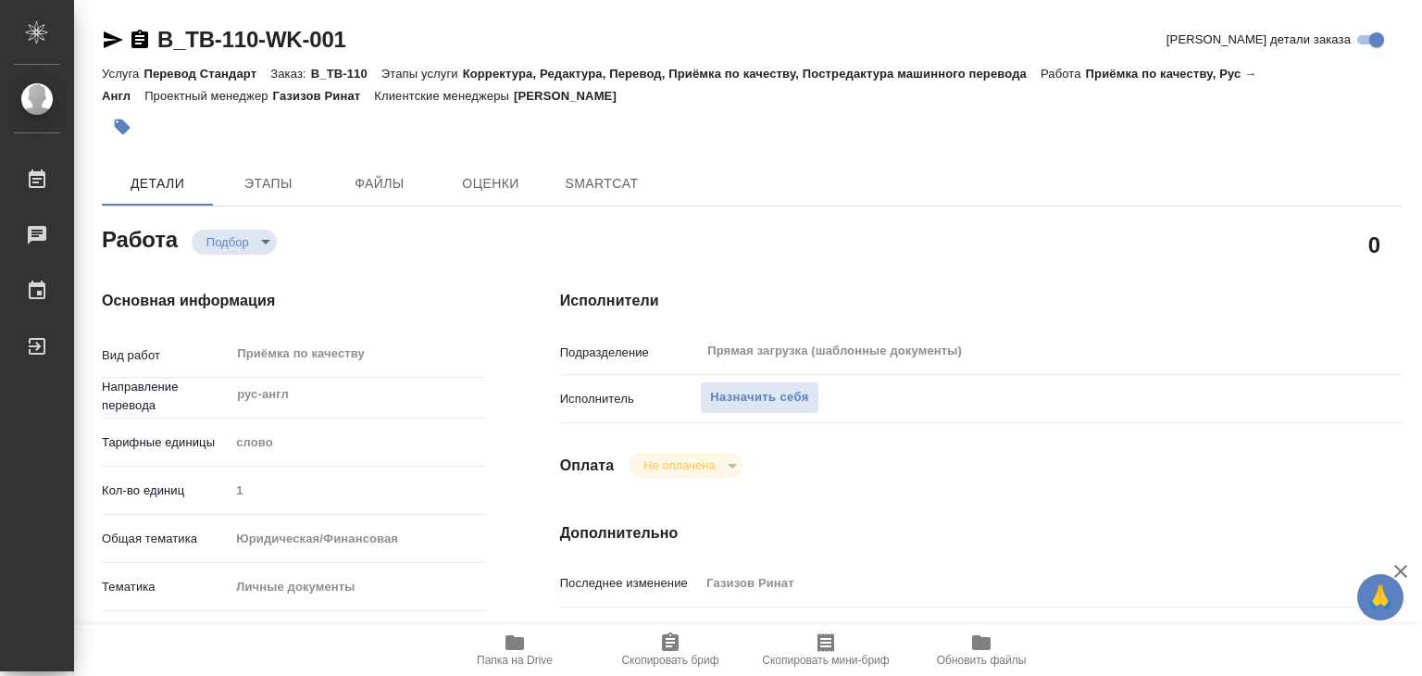
type textarea "x"
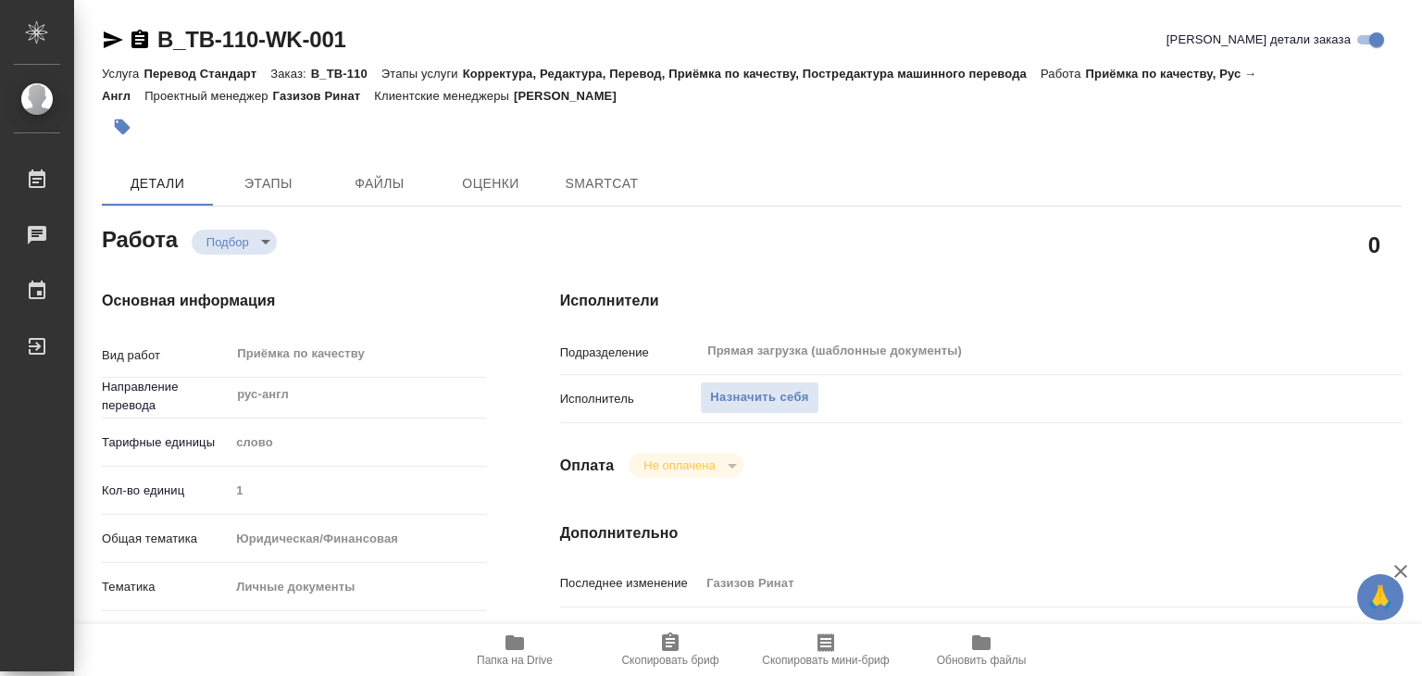
type textarea "x"
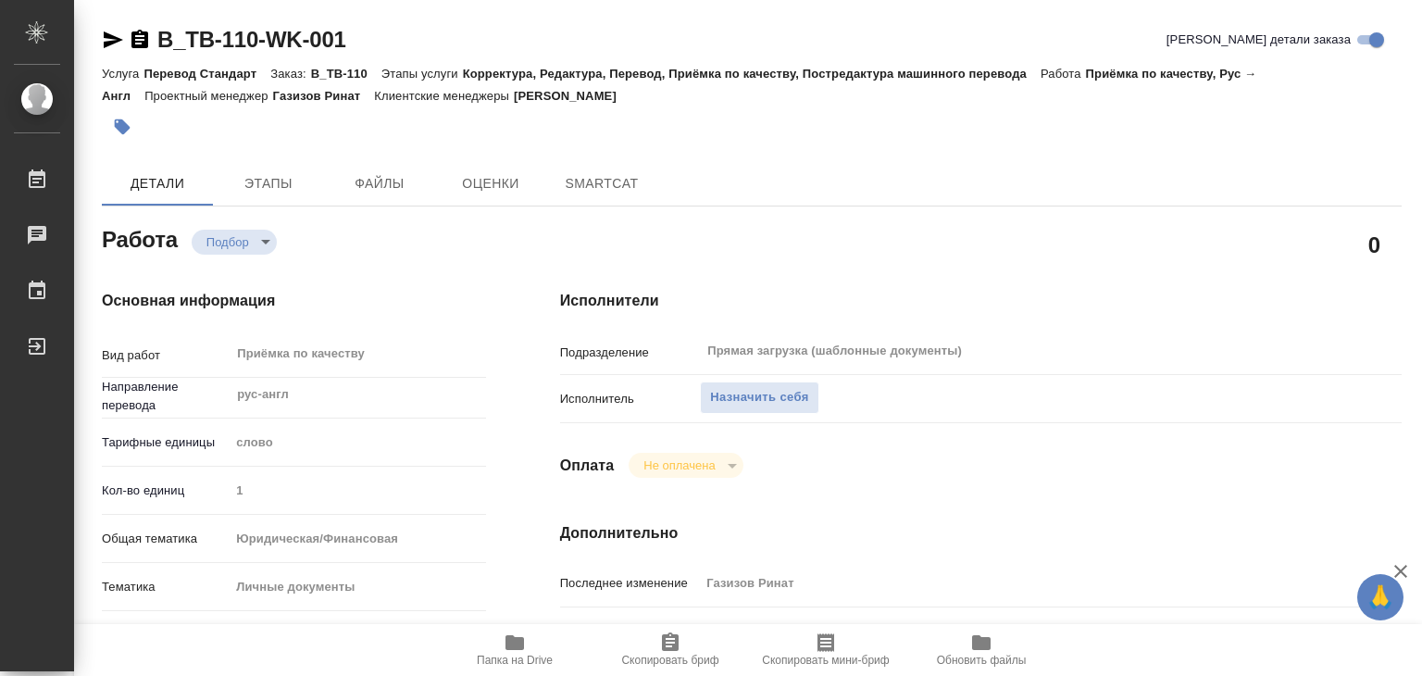
type textarea "x"
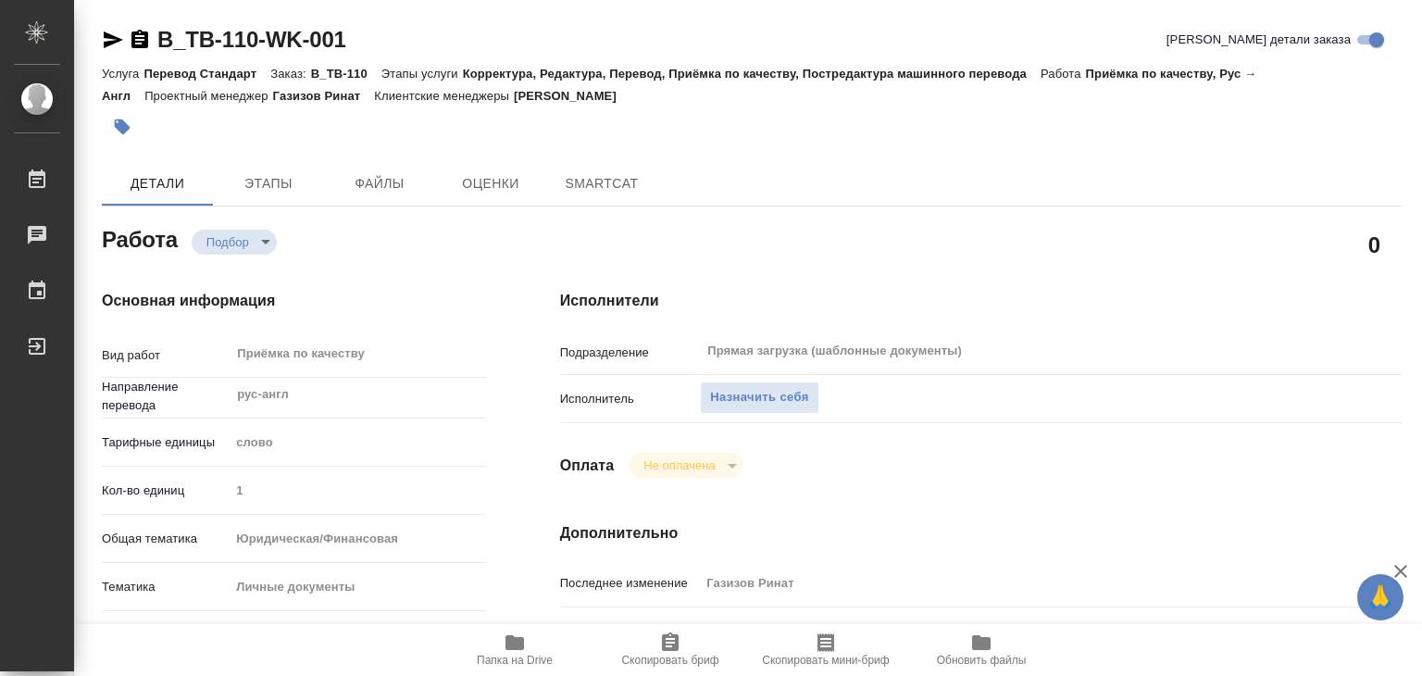
type textarea "x"
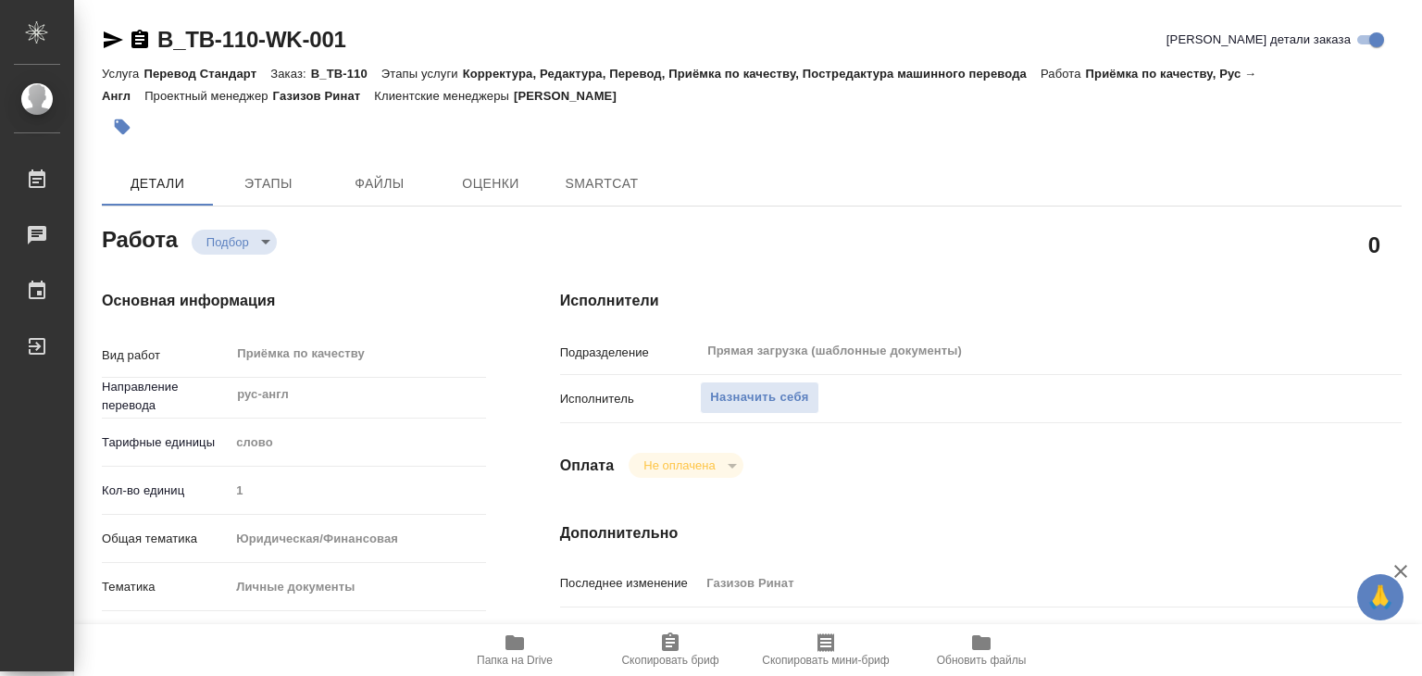
type textarea "x"
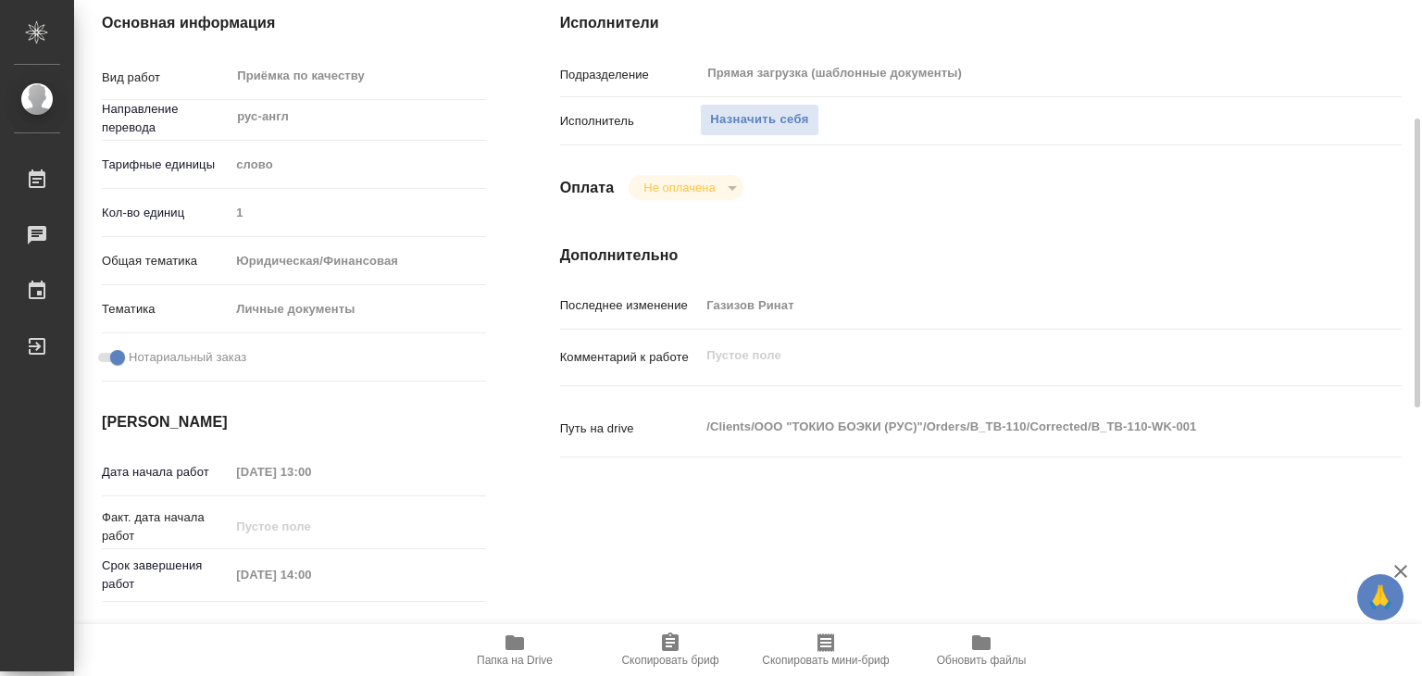
scroll to position [370, 0]
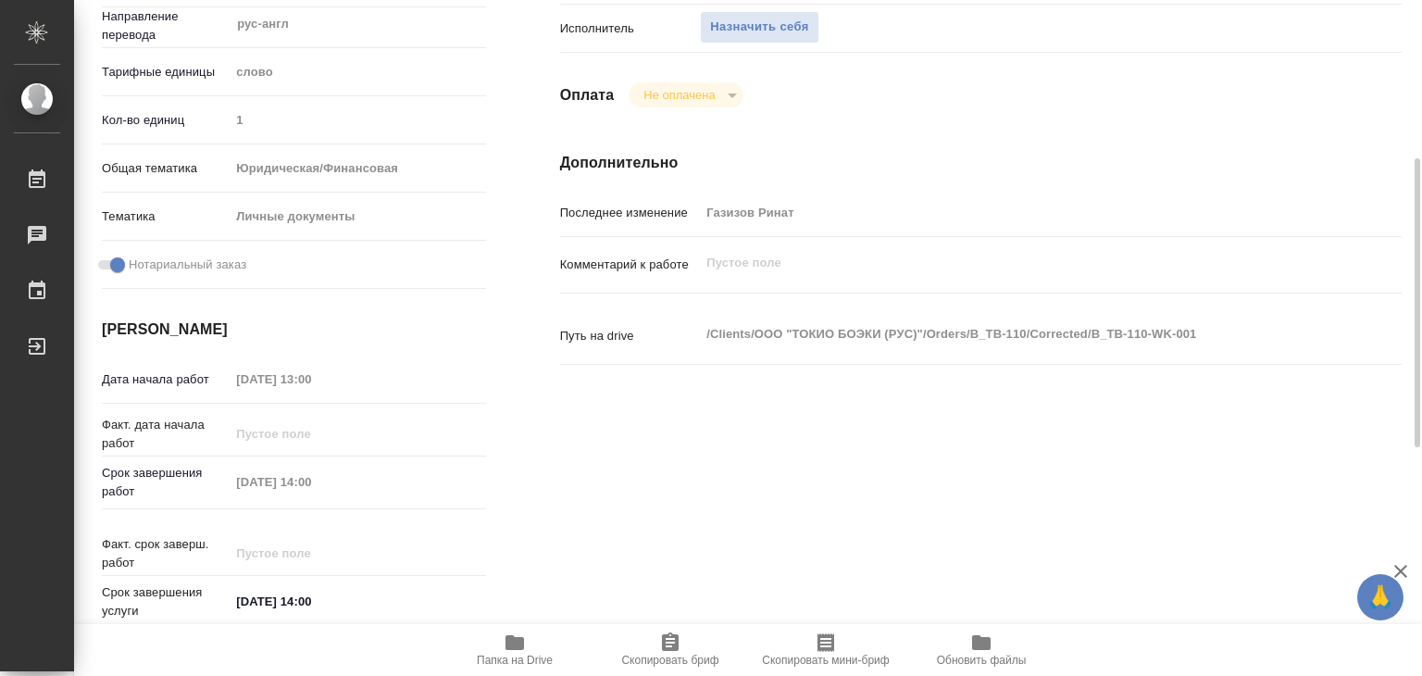
type textarea "x"
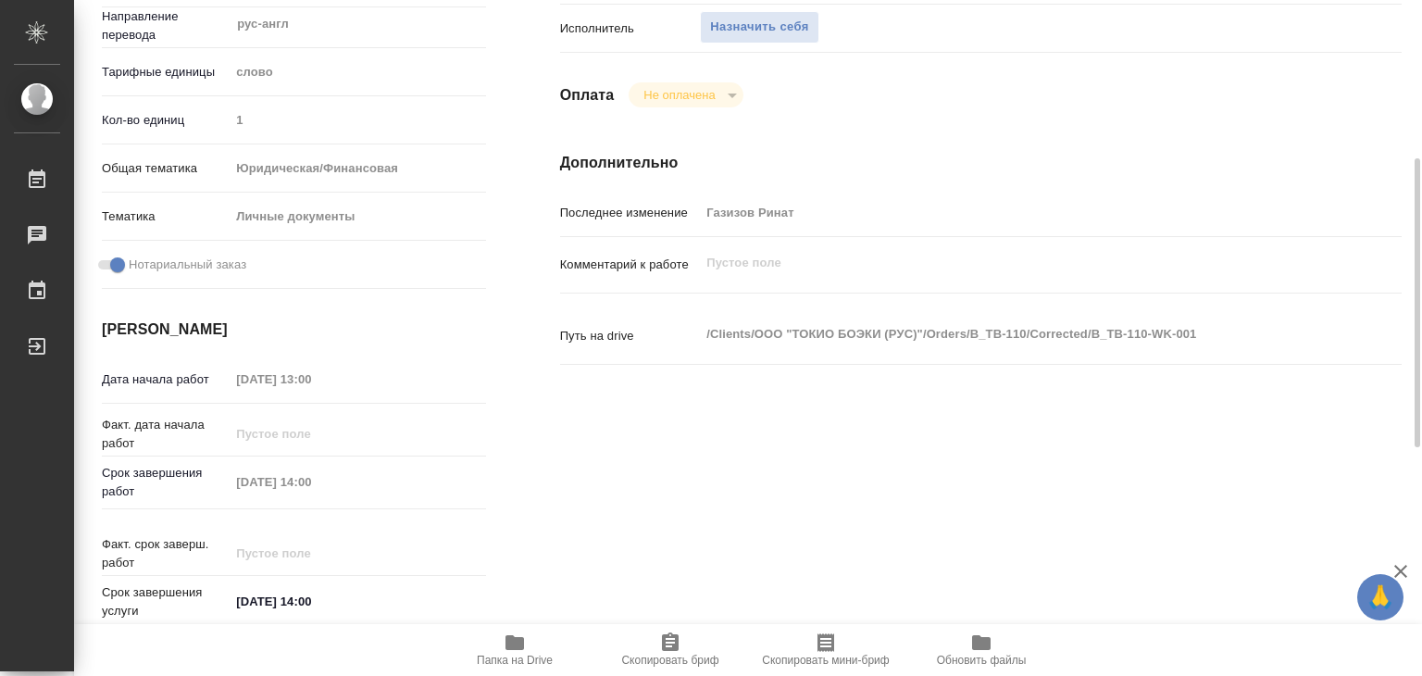
scroll to position [0, 0]
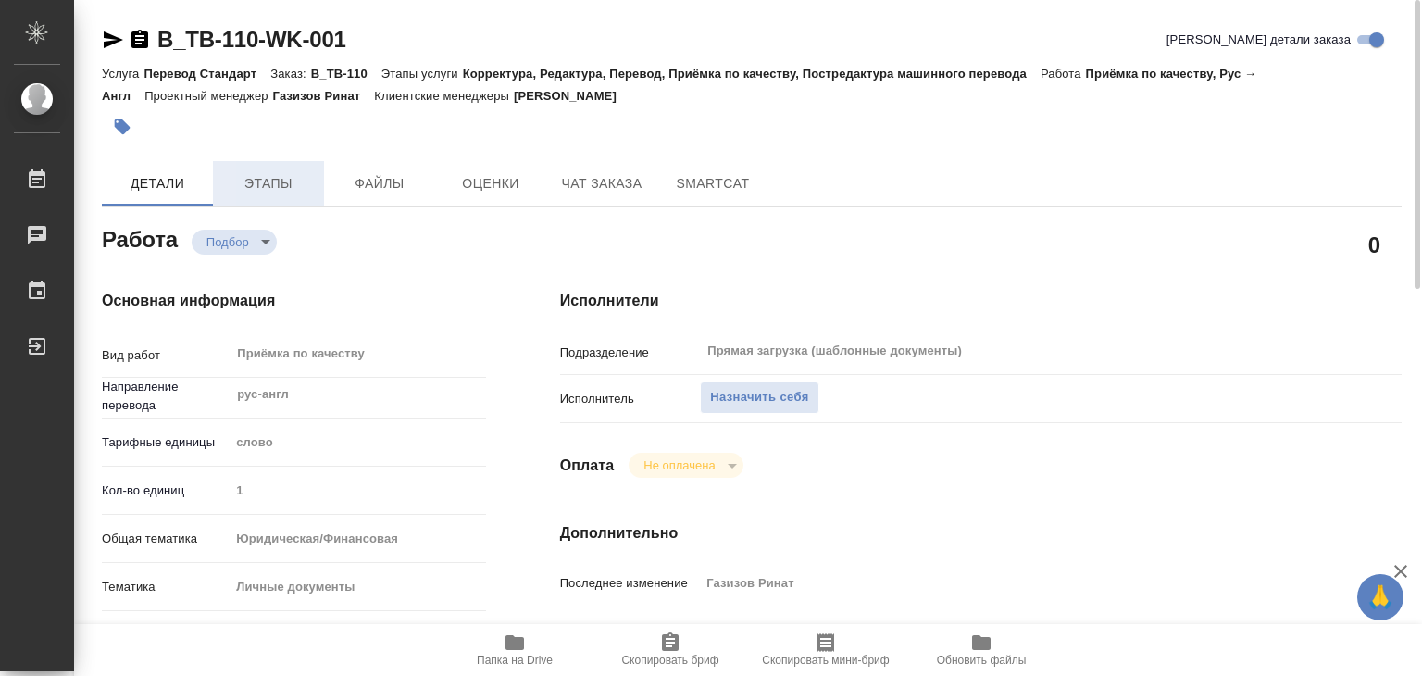
click at [283, 194] on button "Этапы" at bounding box center [268, 183] width 111 height 44
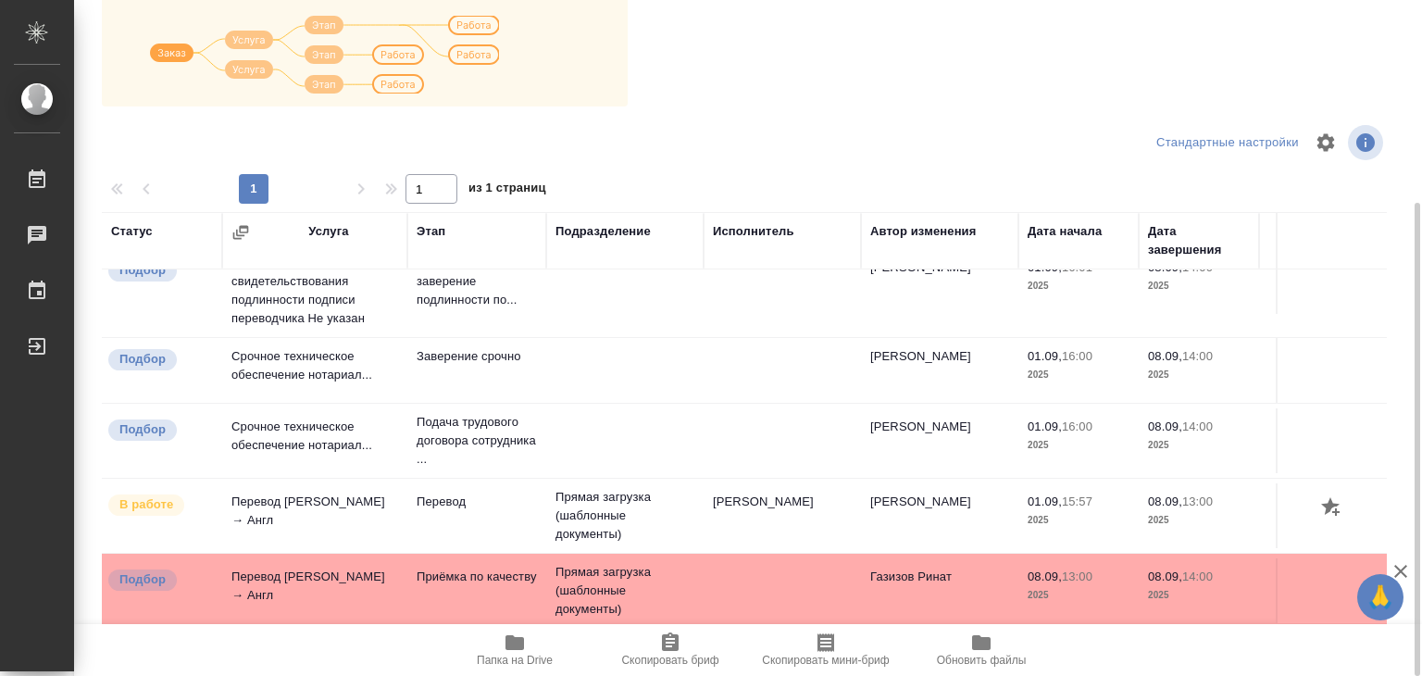
scroll to position [11, 0]
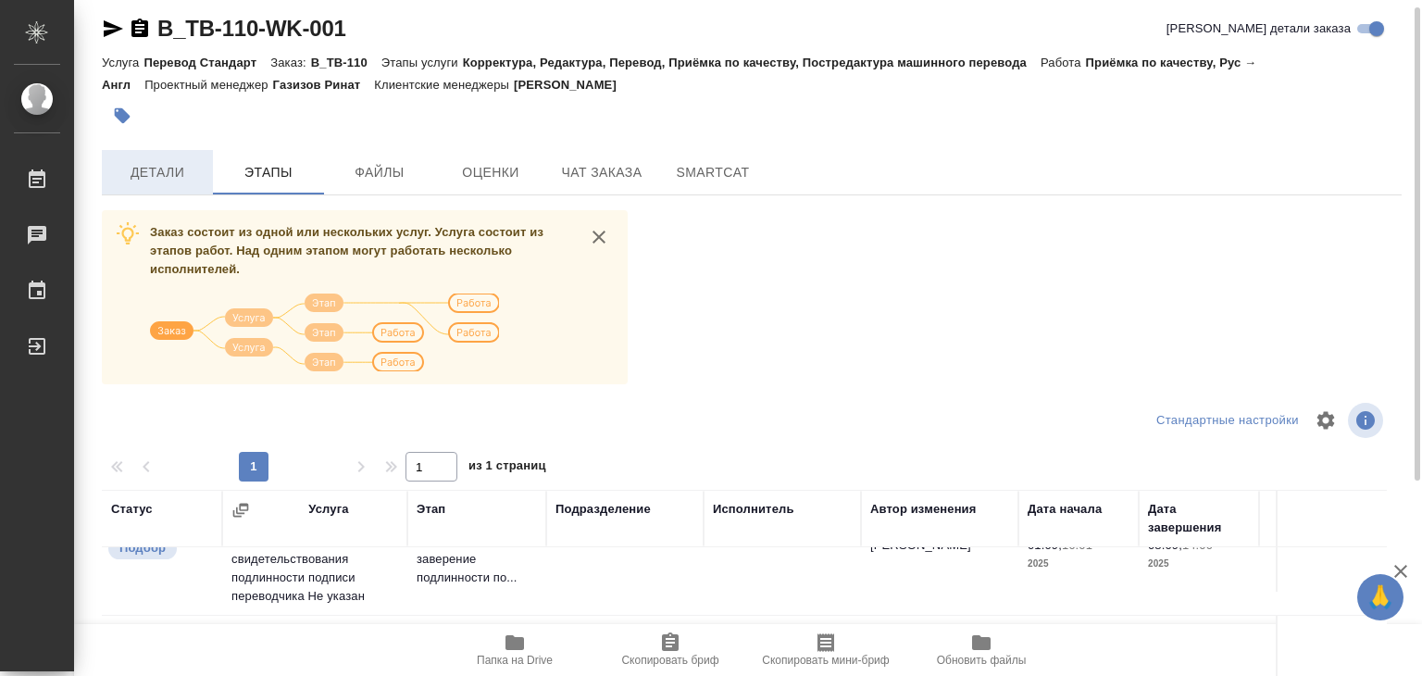
click at [175, 182] on span "Детали" at bounding box center [157, 172] width 89 height 23
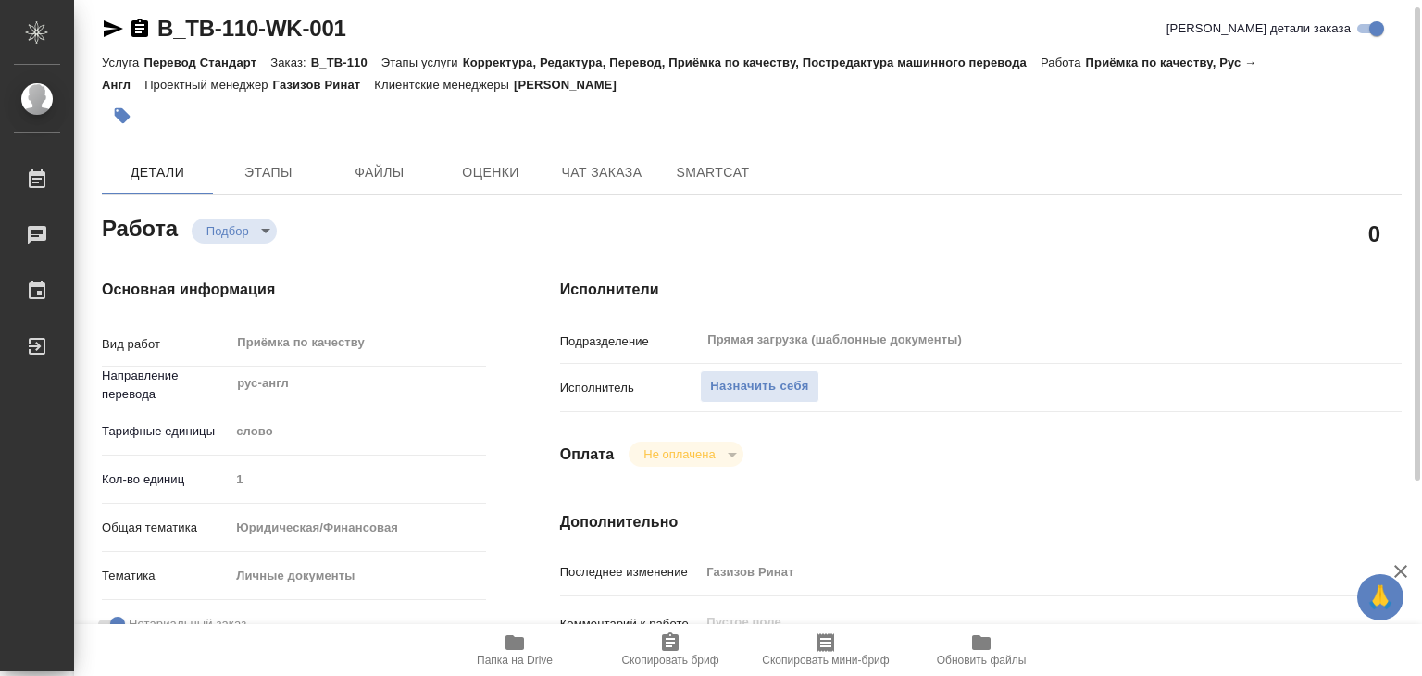
type textarea "x"
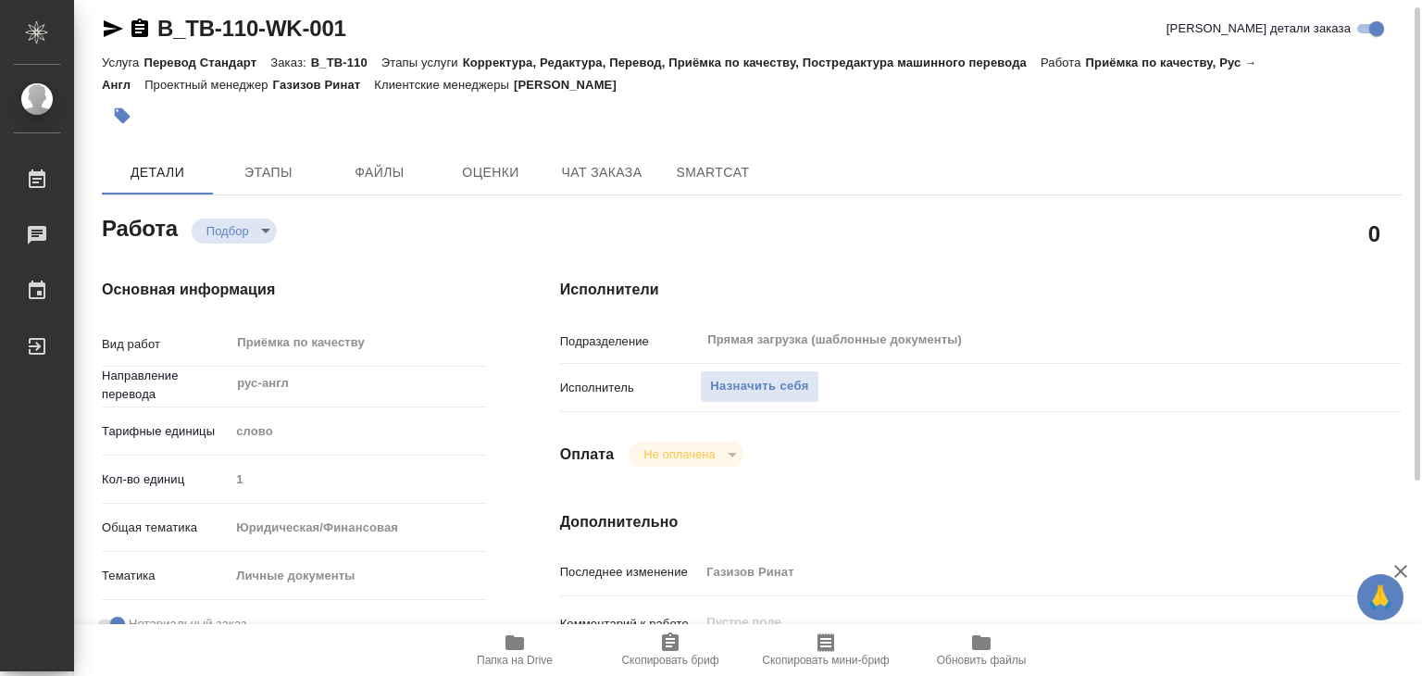
type textarea "x"
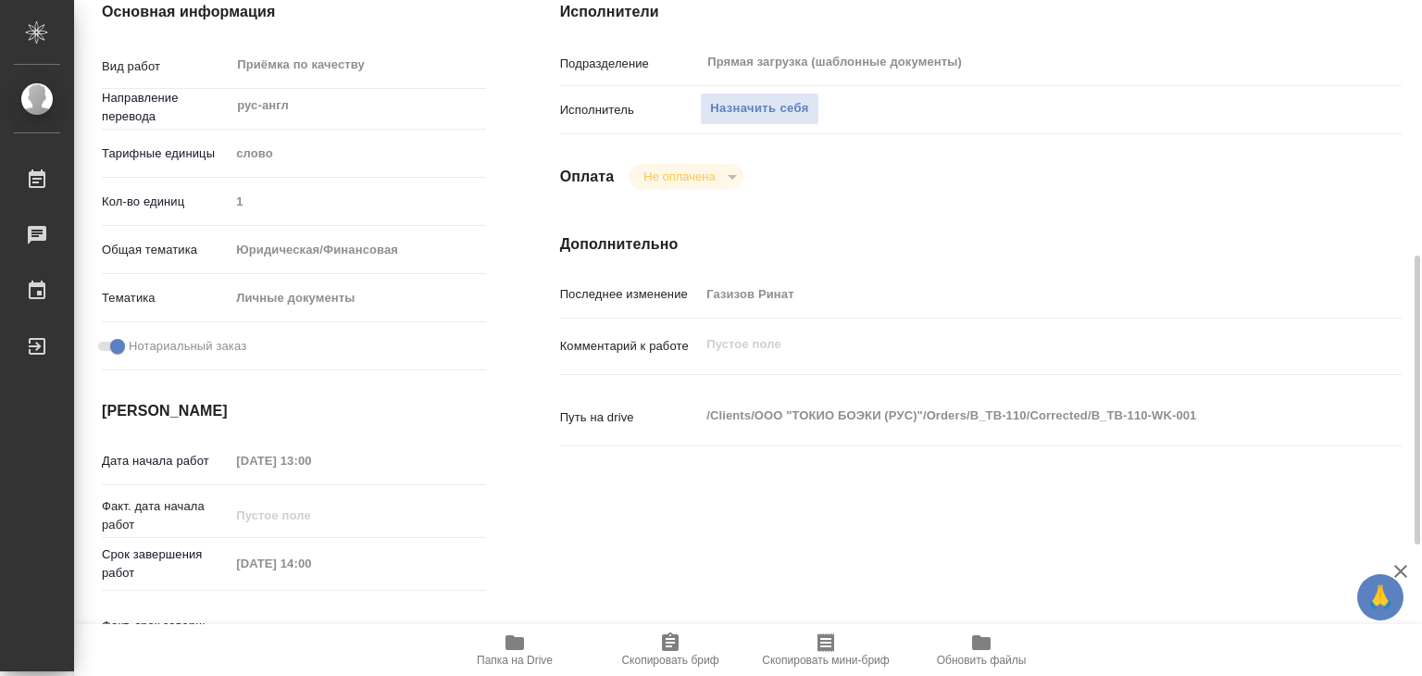
scroll to position [381, 0]
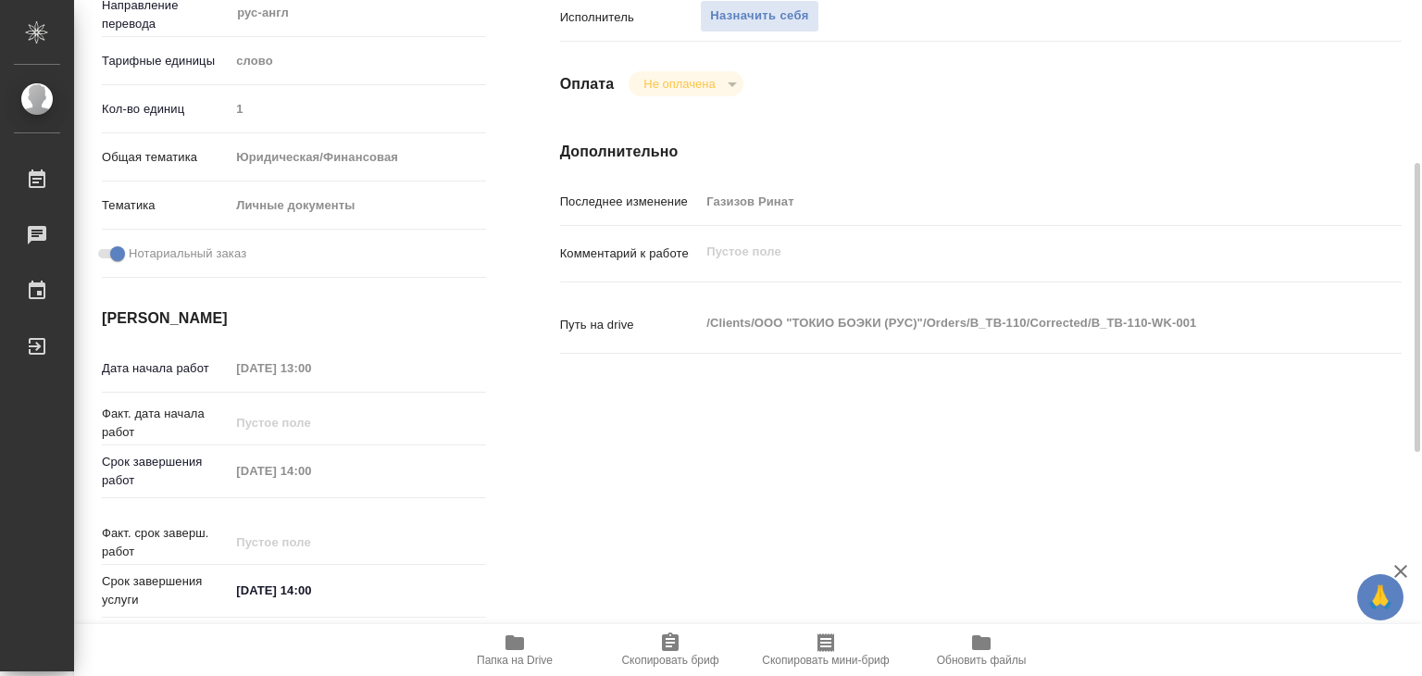
type textarea "x"
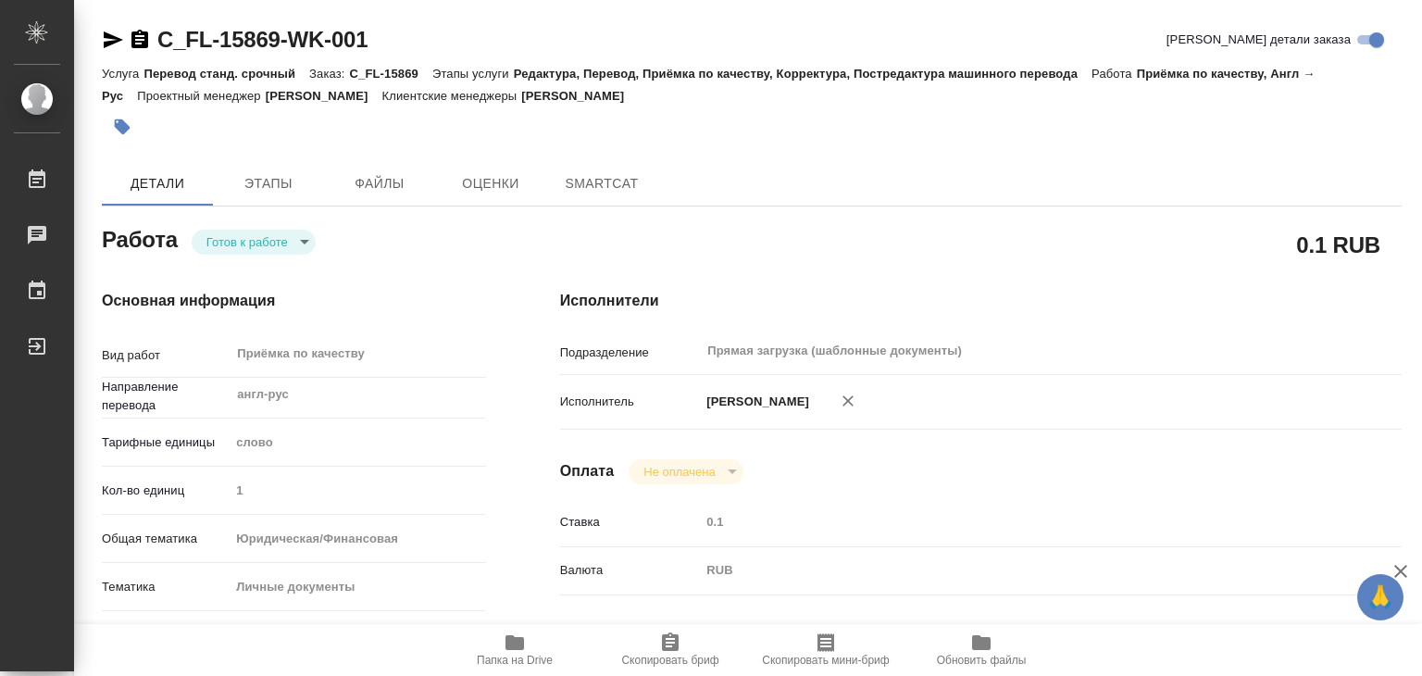
type textarea "x"
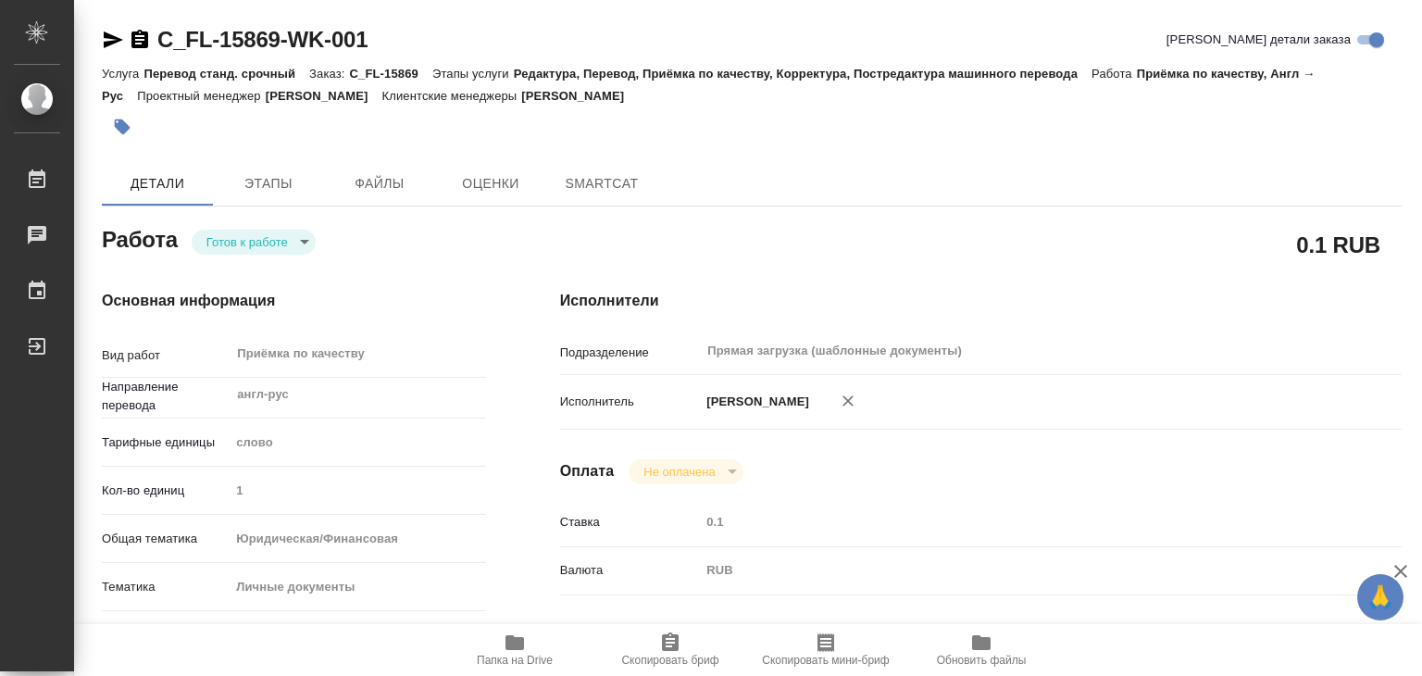
type textarea "x"
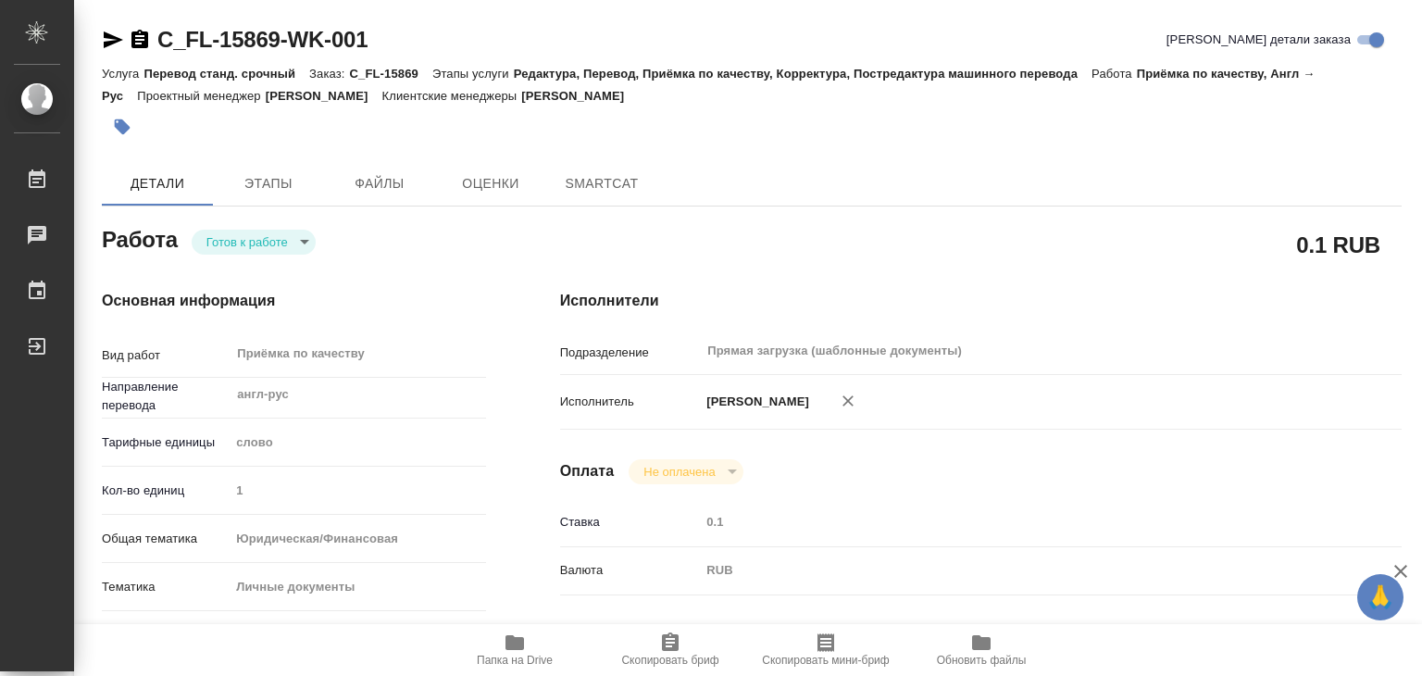
type textarea "x"
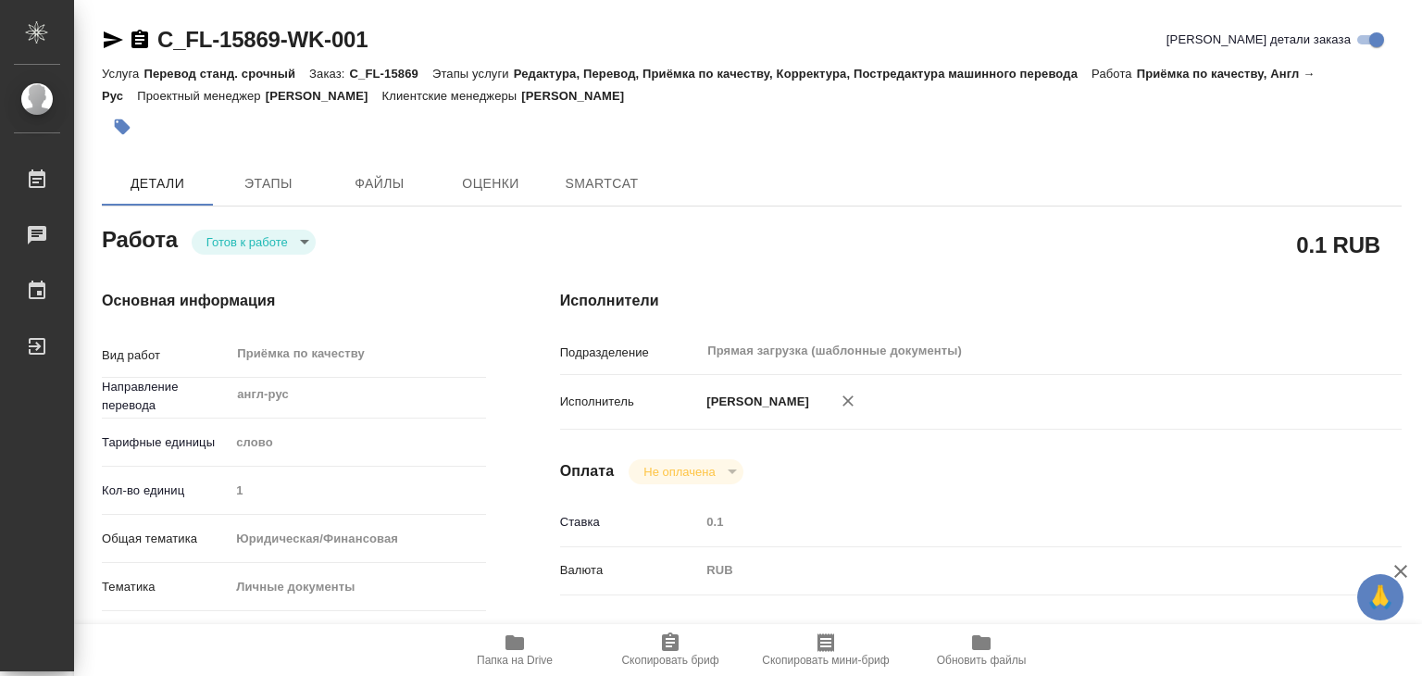
type textarea "x"
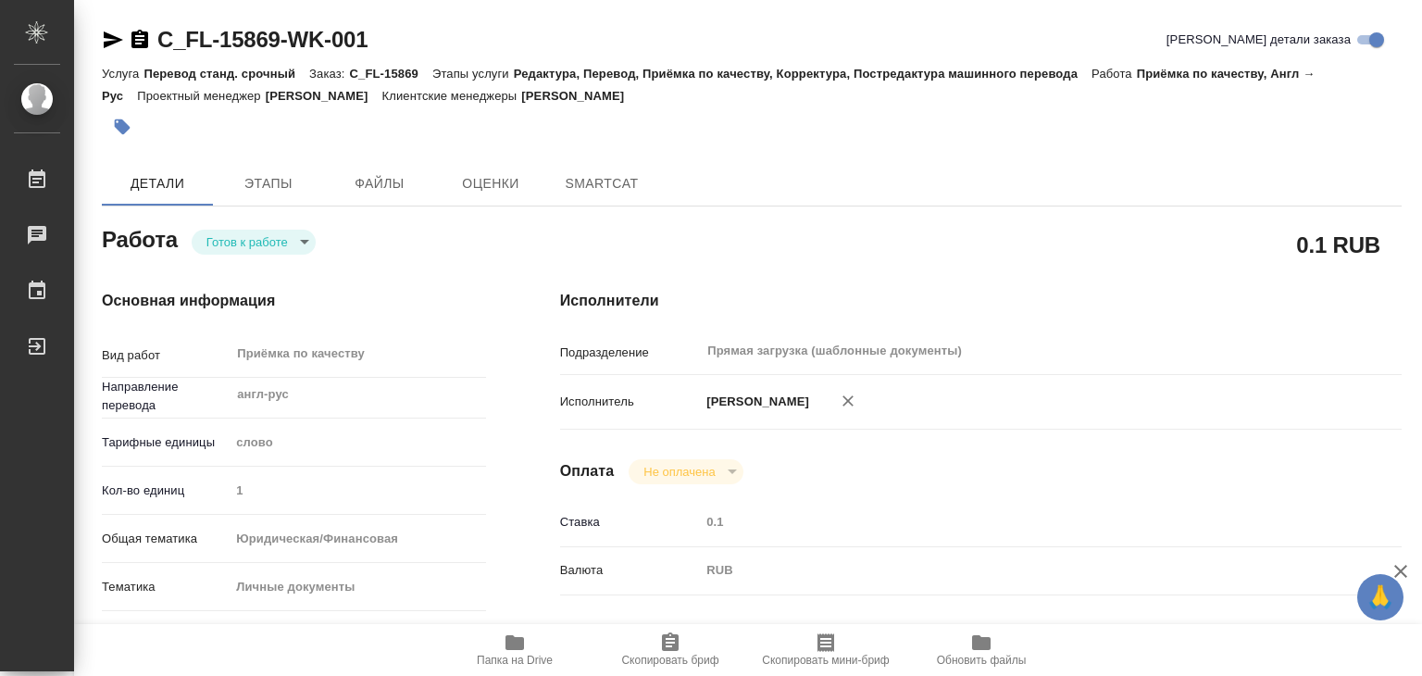
type textarea "x"
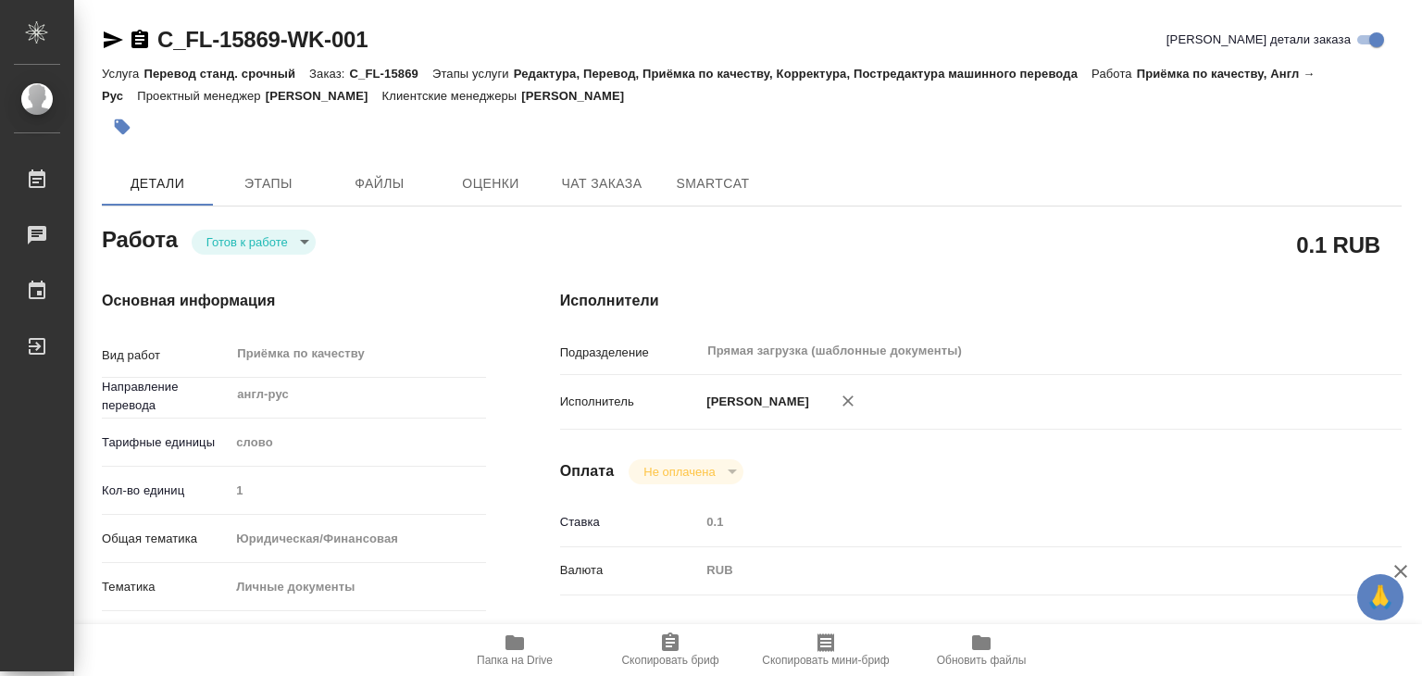
type textarea "x"
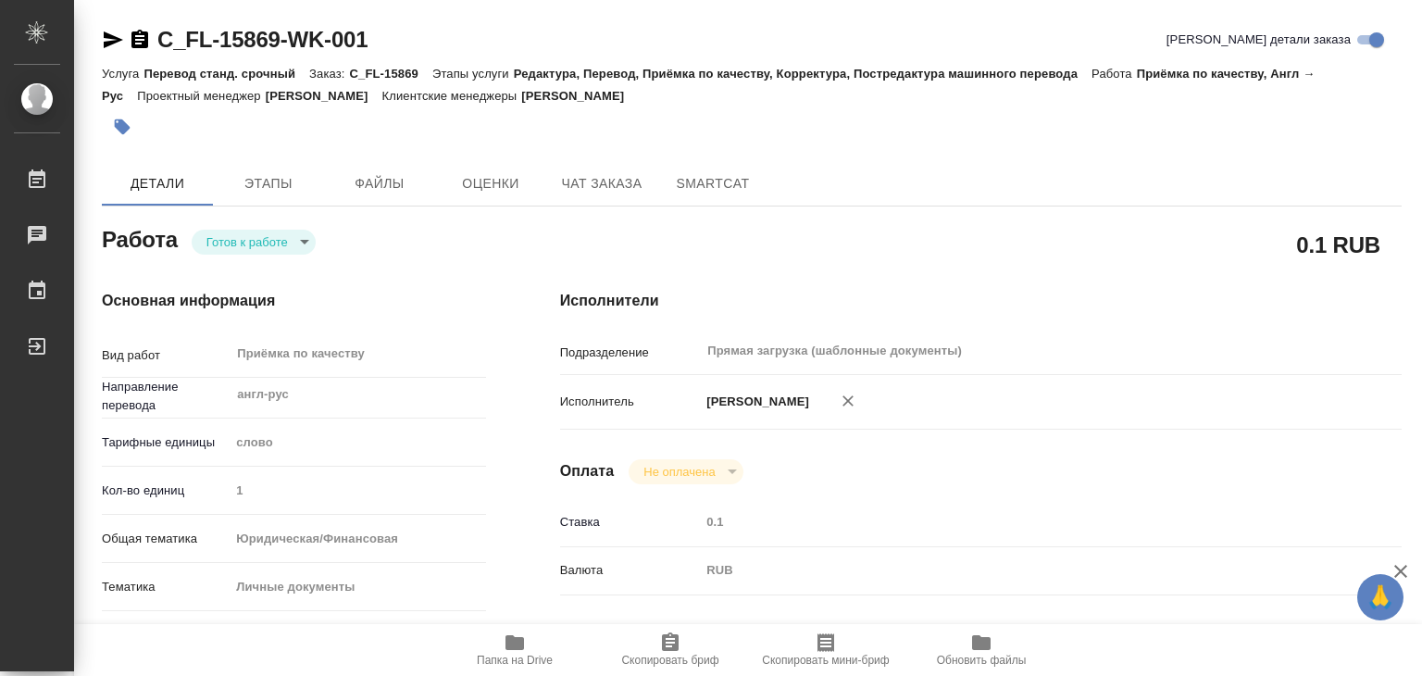
type textarea "x"
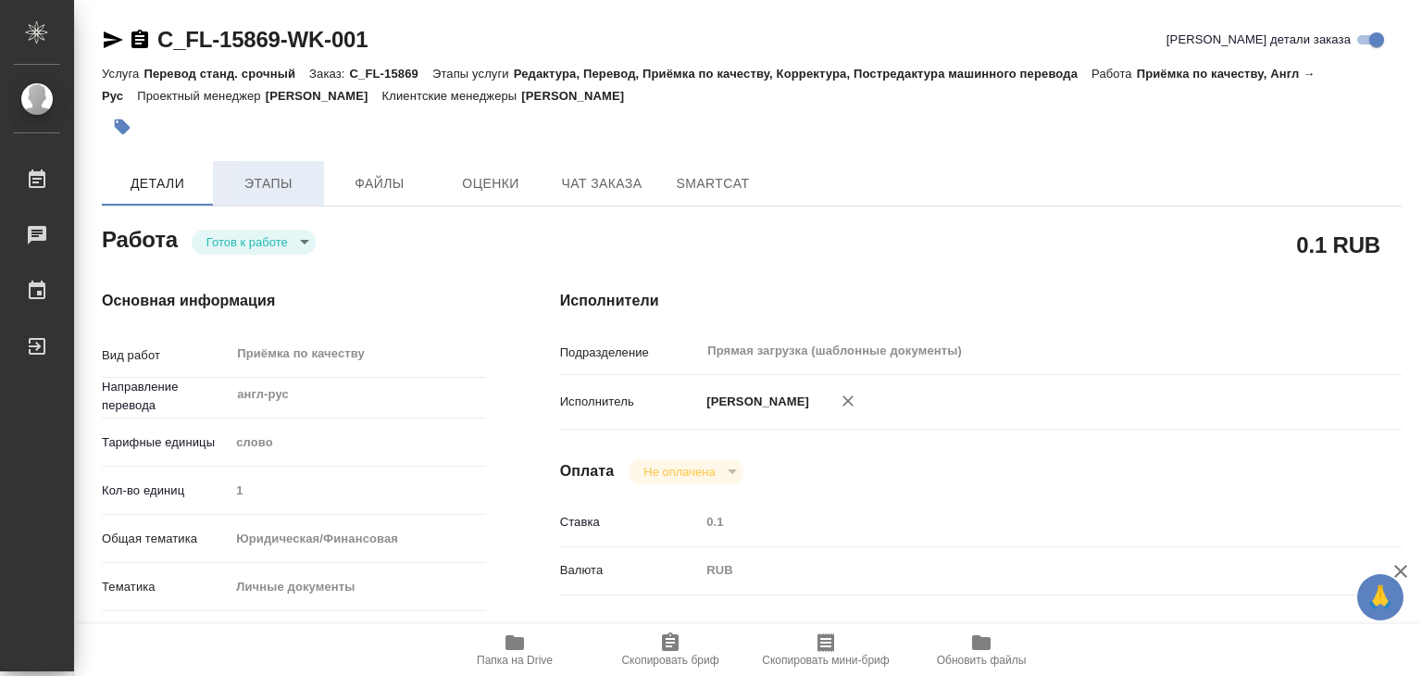
click at [263, 181] on span "Этапы" at bounding box center [268, 183] width 89 height 23
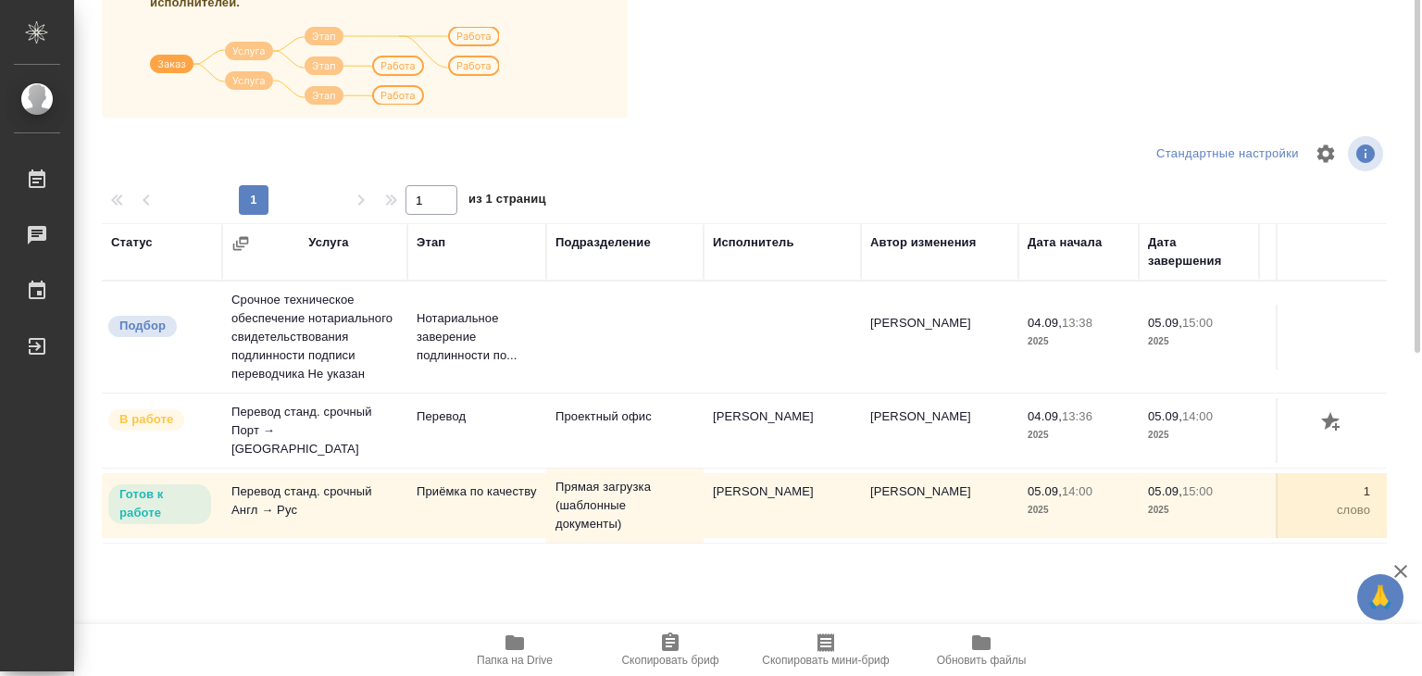
scroll to position [93, 0]
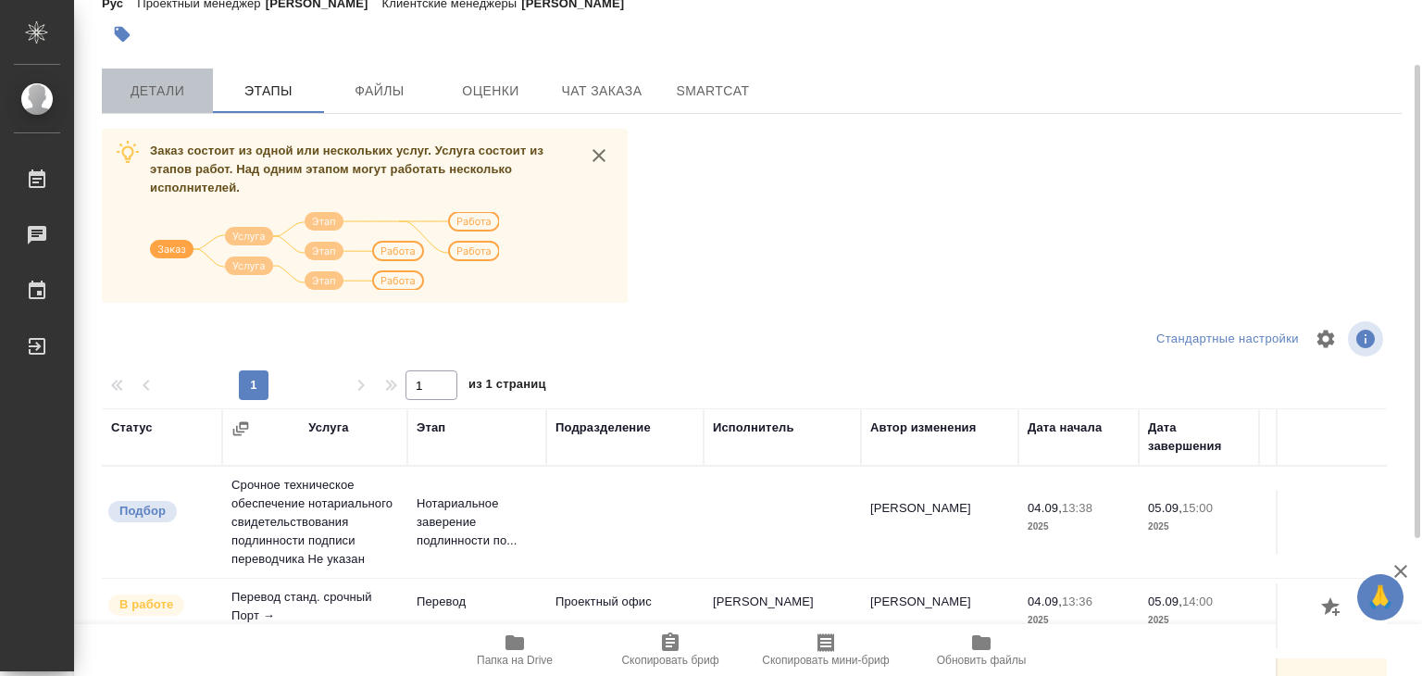
click at [163, 93] on span "Детали" at bounding box center [157, 91] width 89 height 23
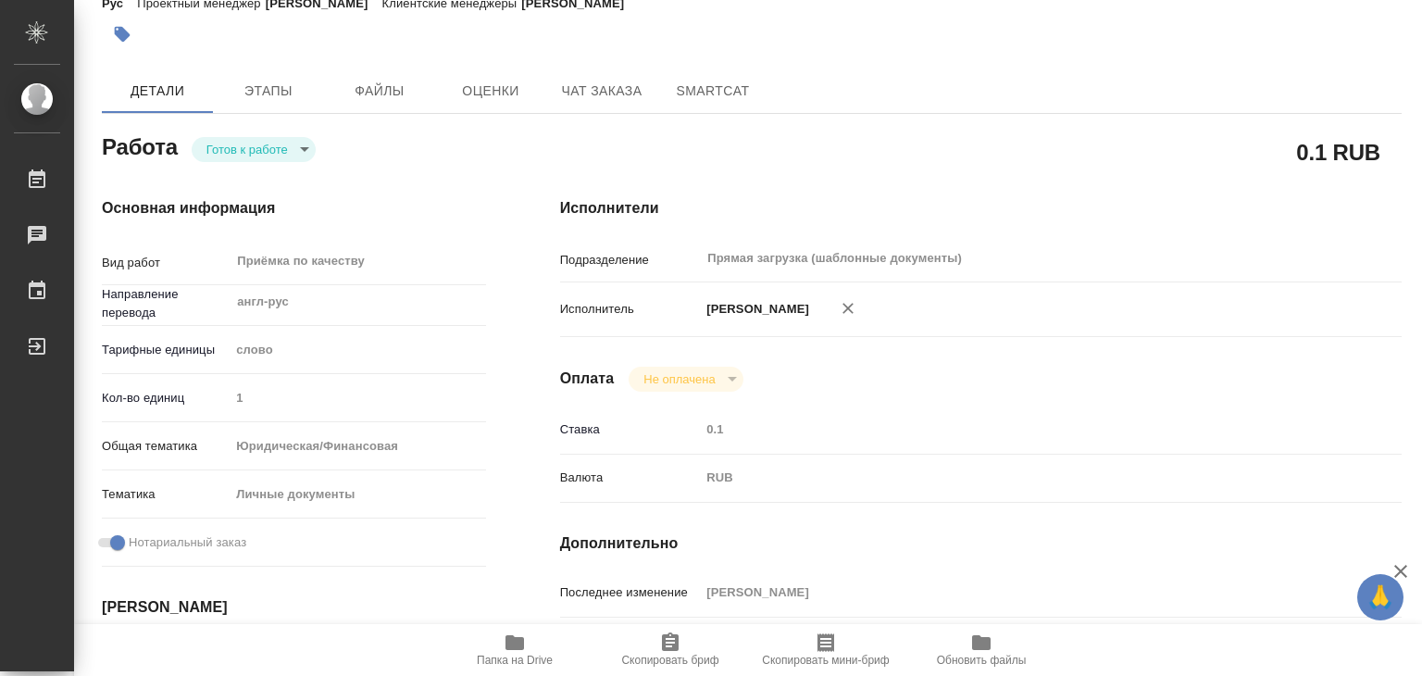
type textarea "x"
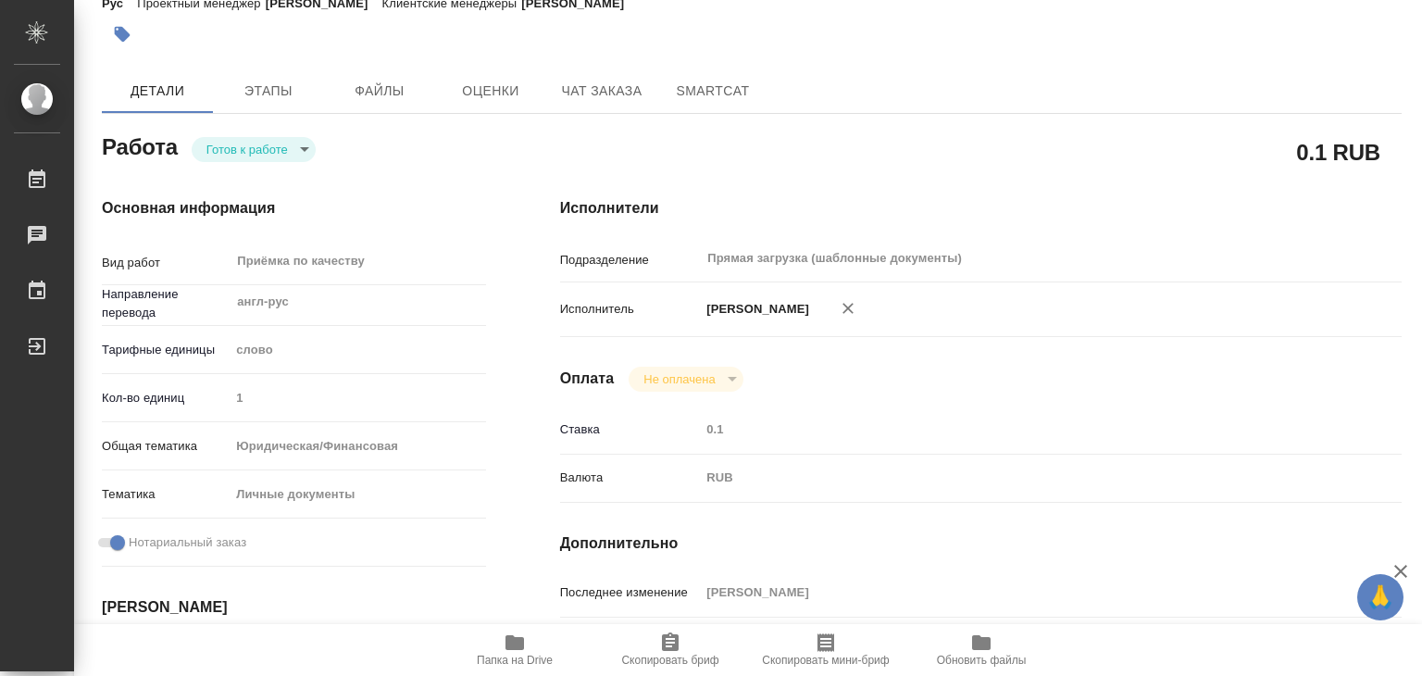
type textarea "x"
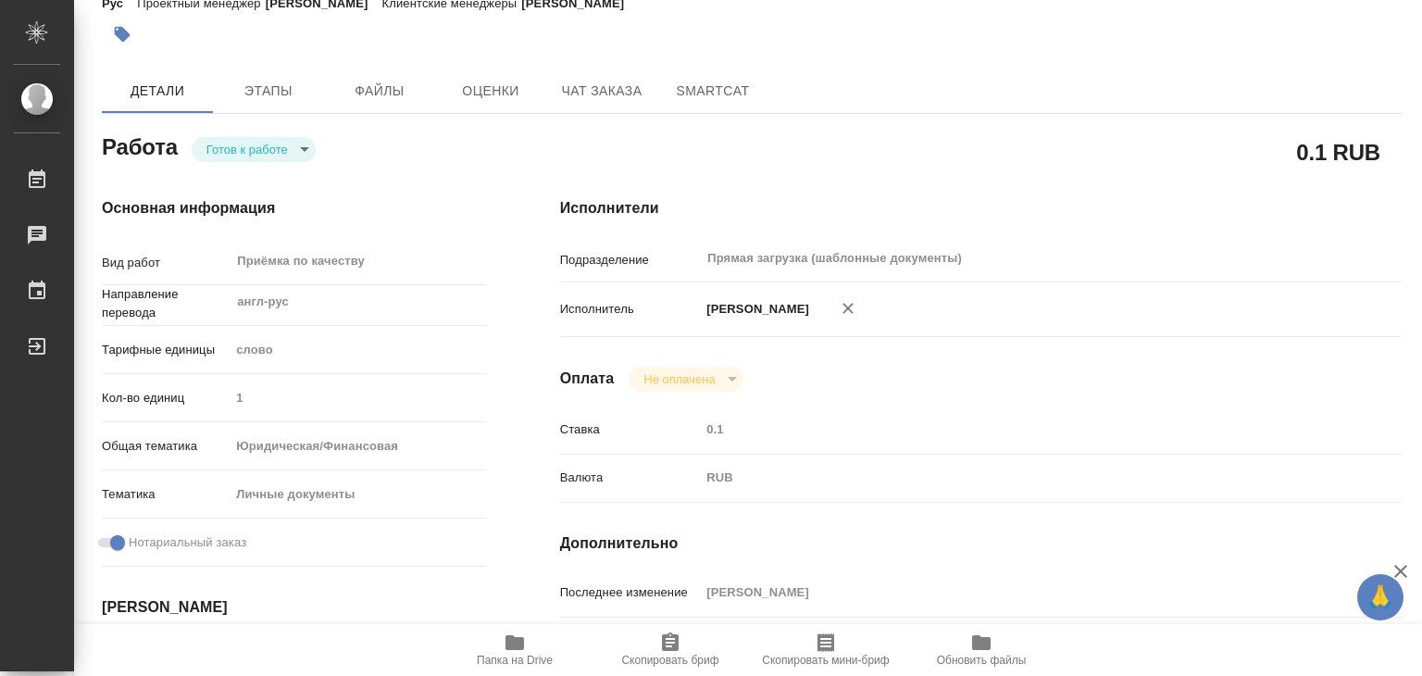
type textarea "x"
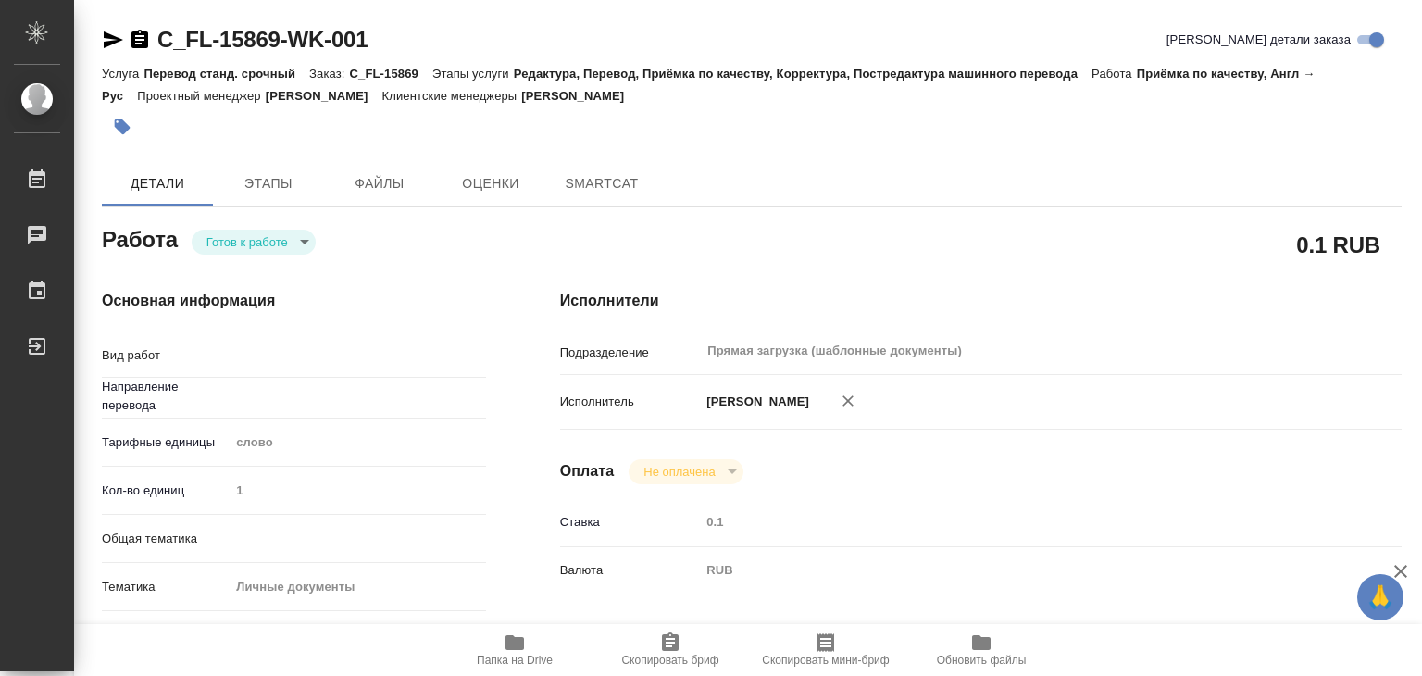
type textarea "x"
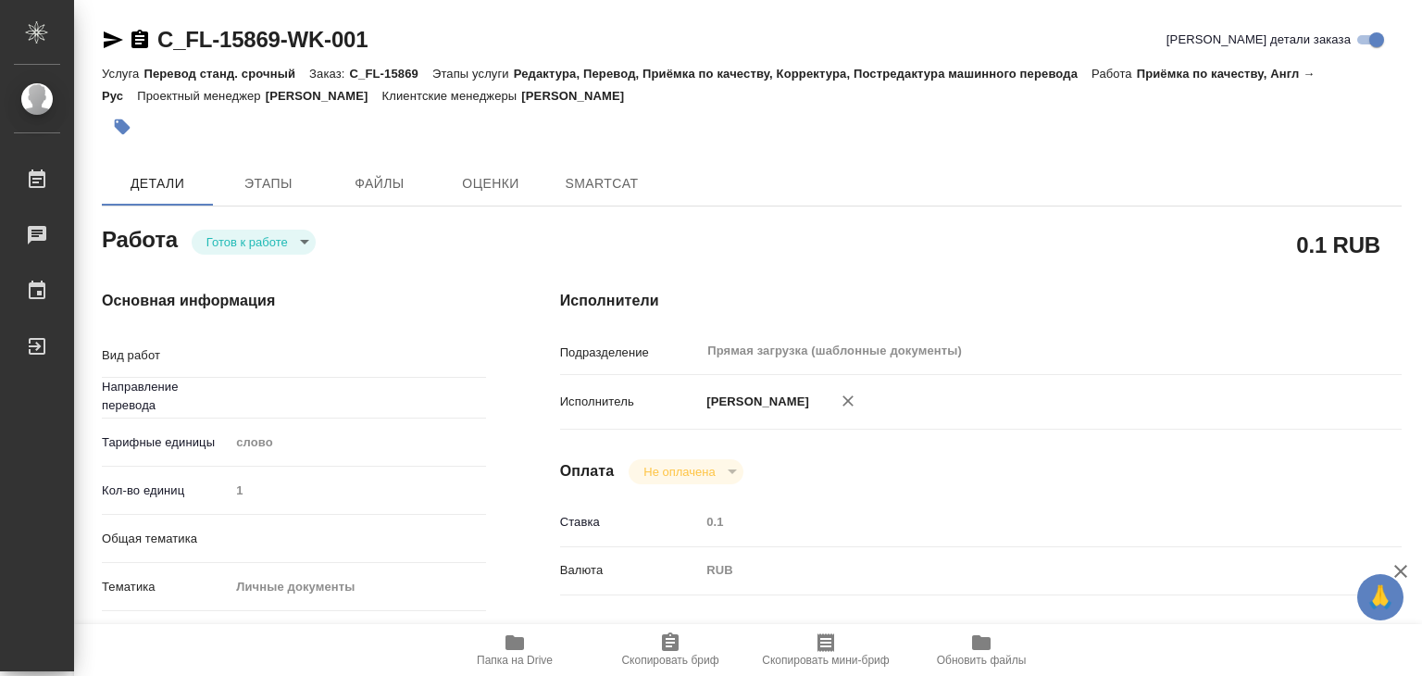
type textarea "x"
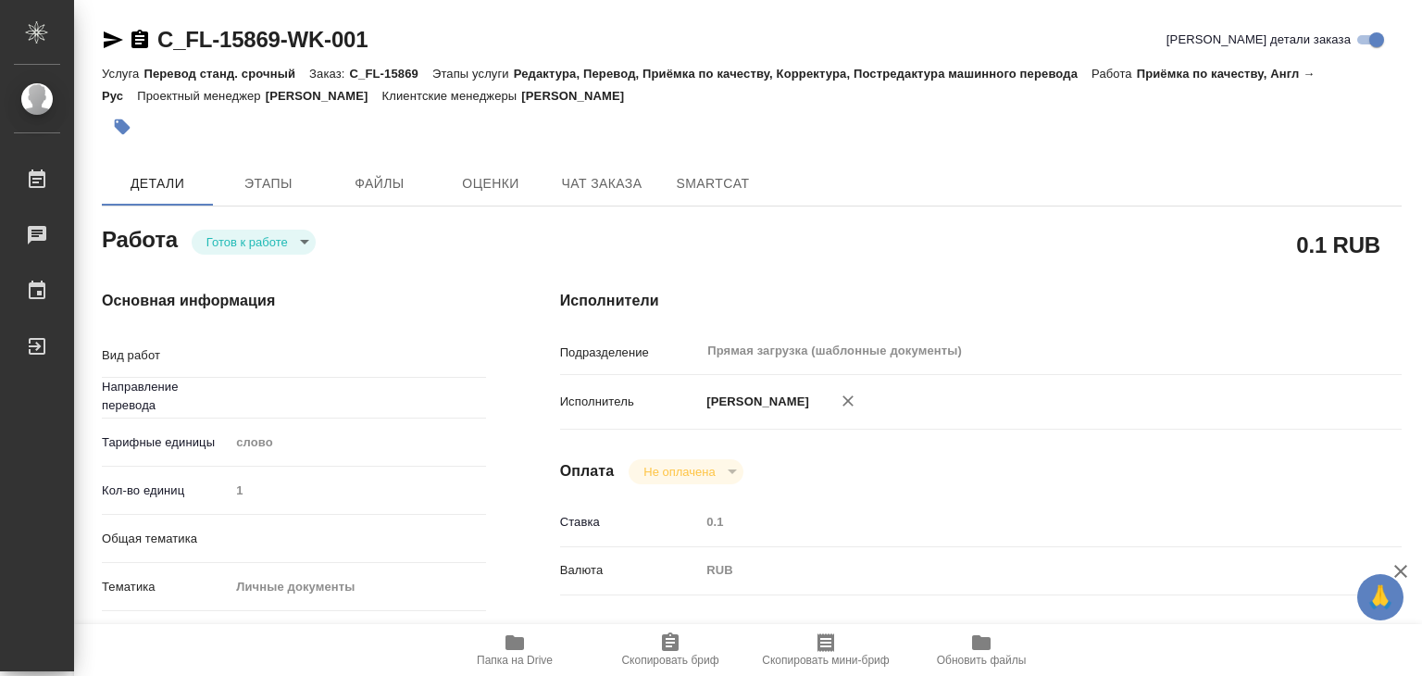
type textarea "x"
type textarea "Приёмка по качеству"
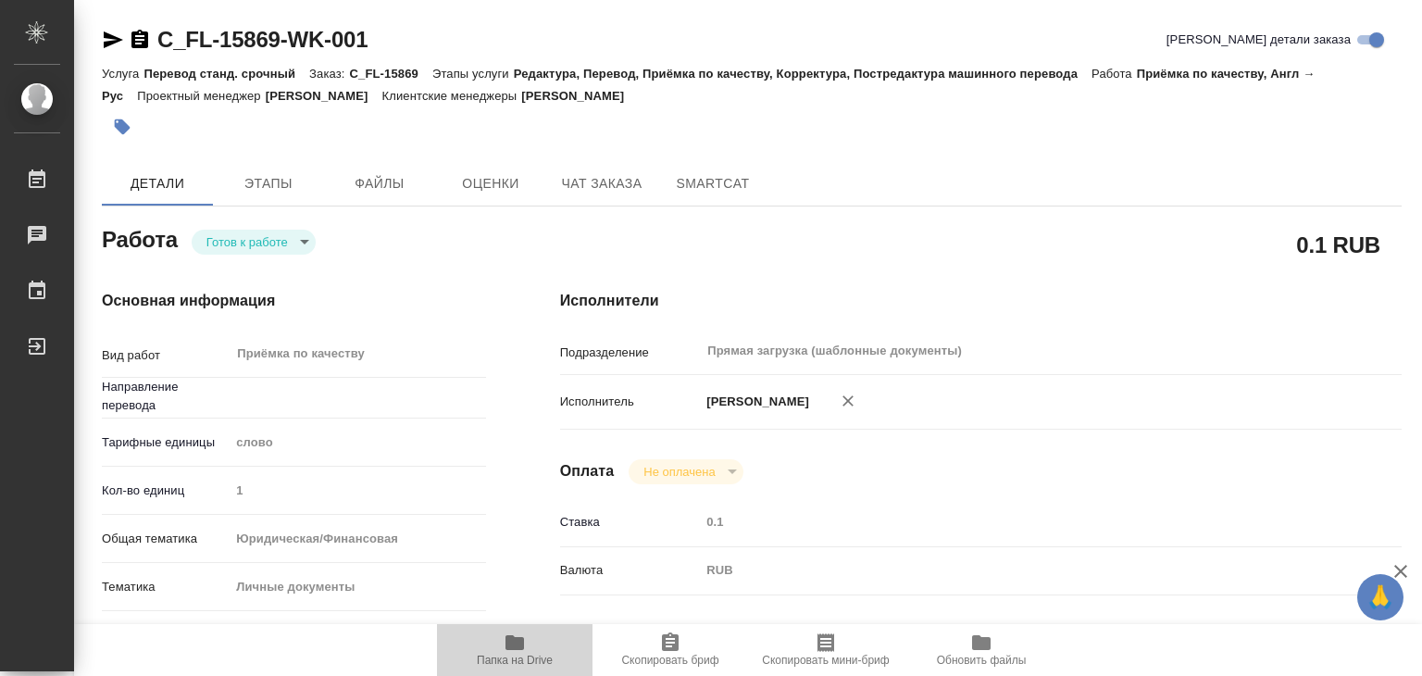
click at [520, 648] on icon "button" at bounding box center [514, 642] width 19 height 15
type textarea "x"
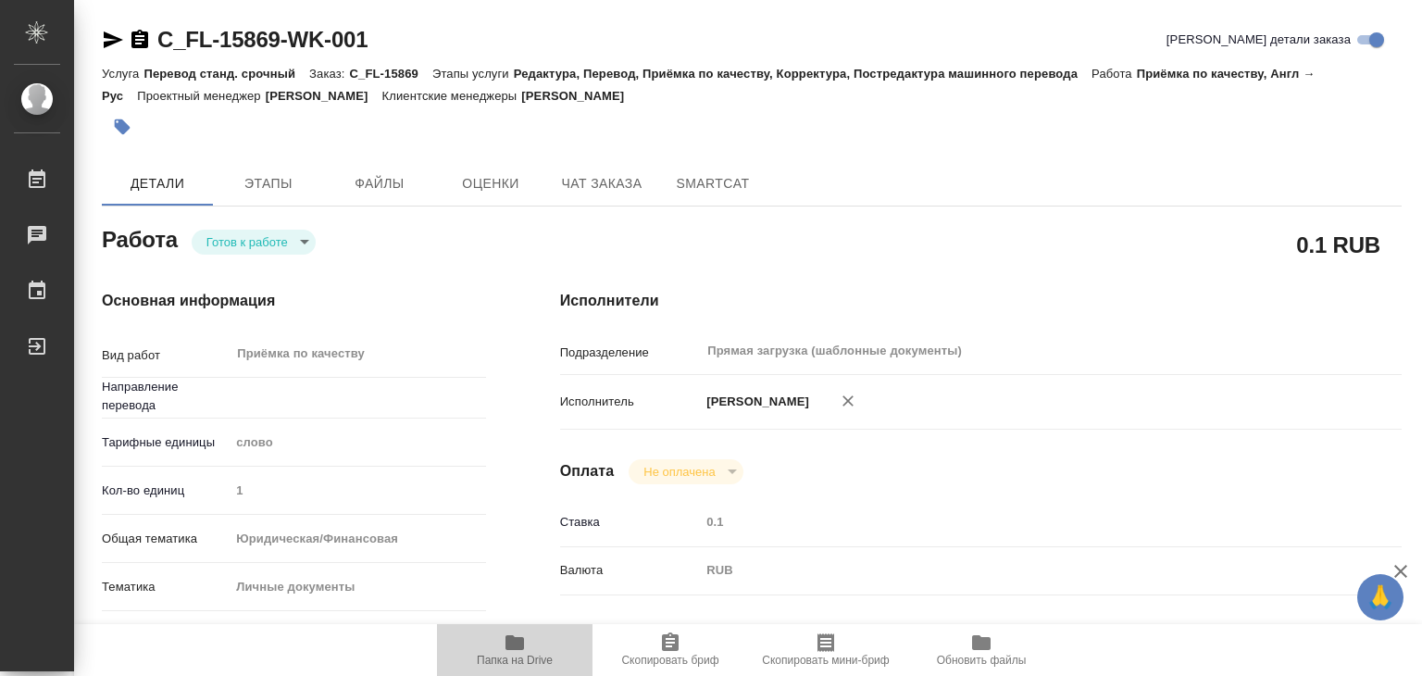
type textarea "x"
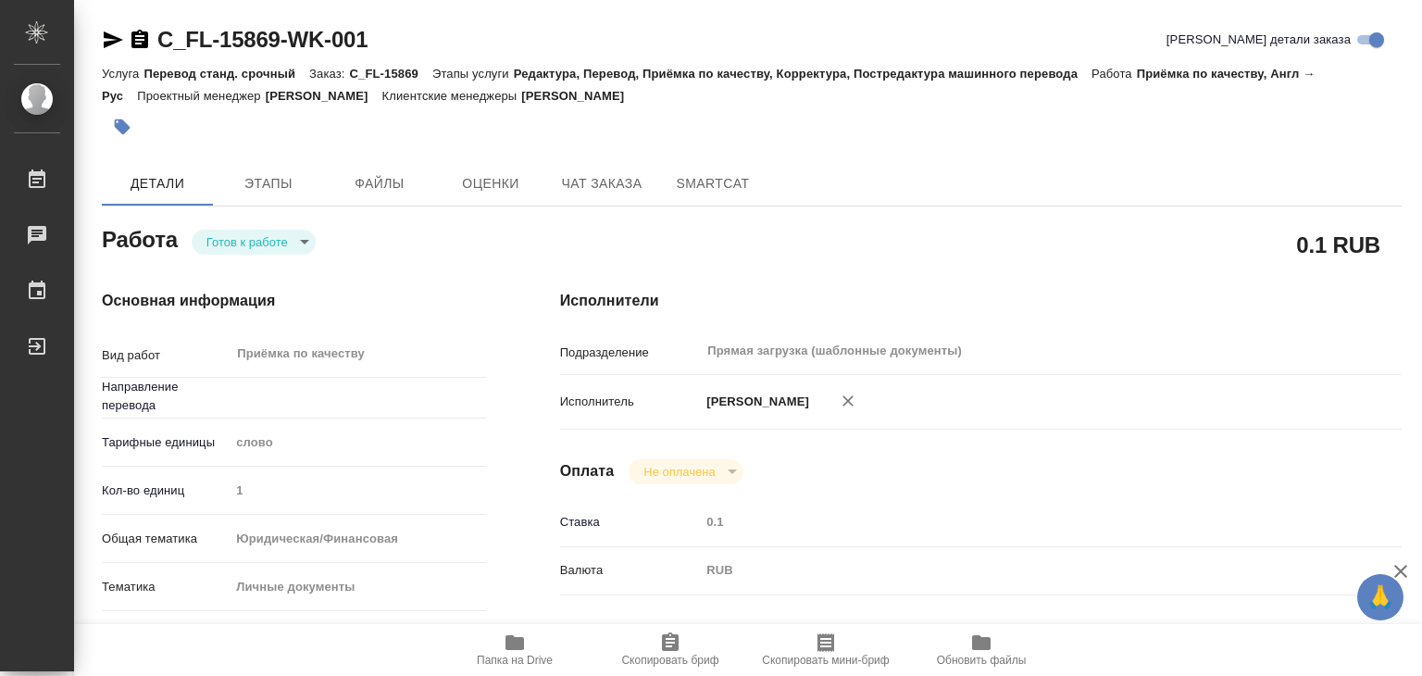
type textarea "x"
type input "англ-рус"
type textarea "x"
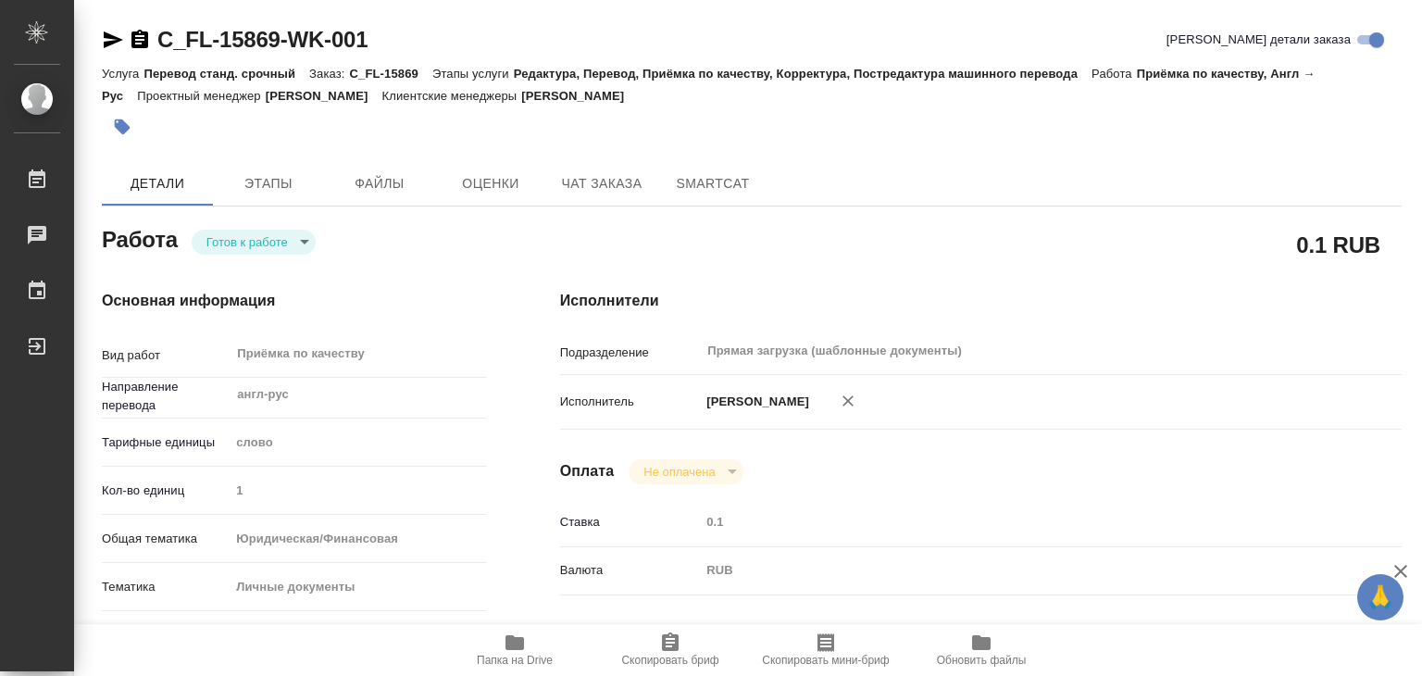
type textarea "x"
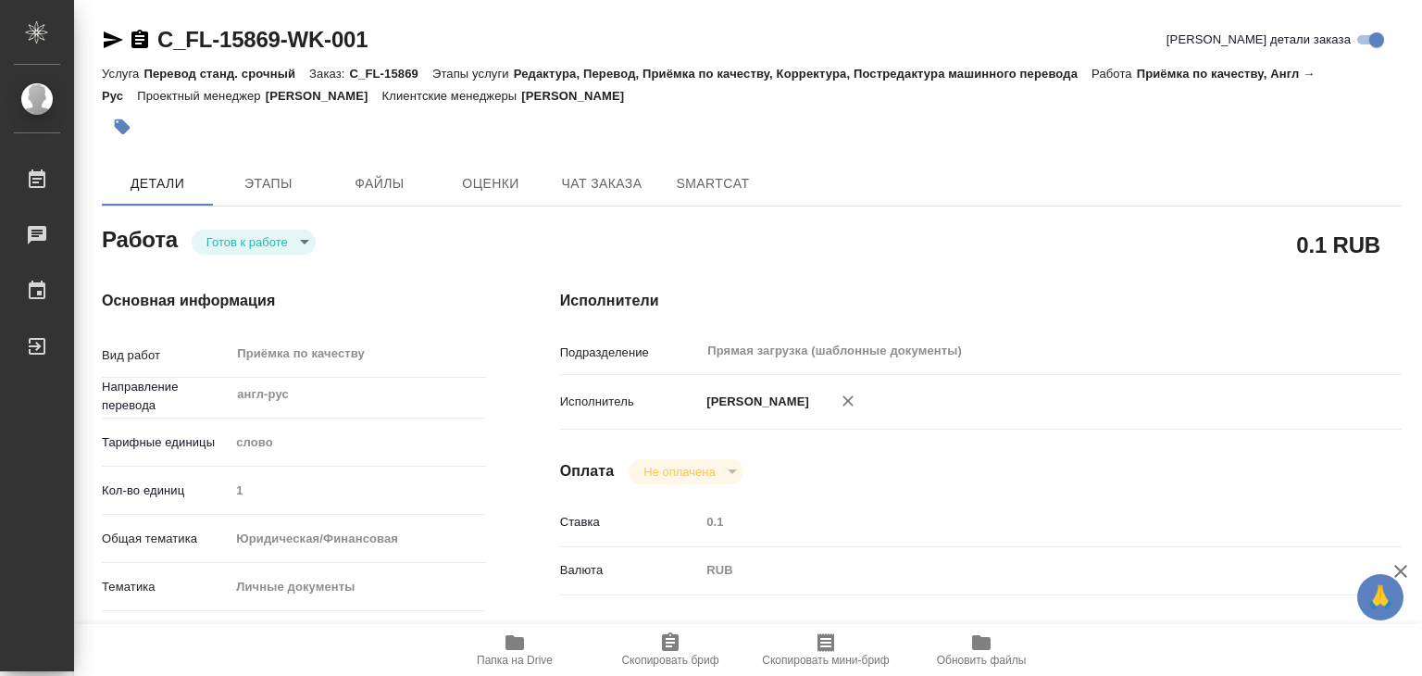
type textarea "x"
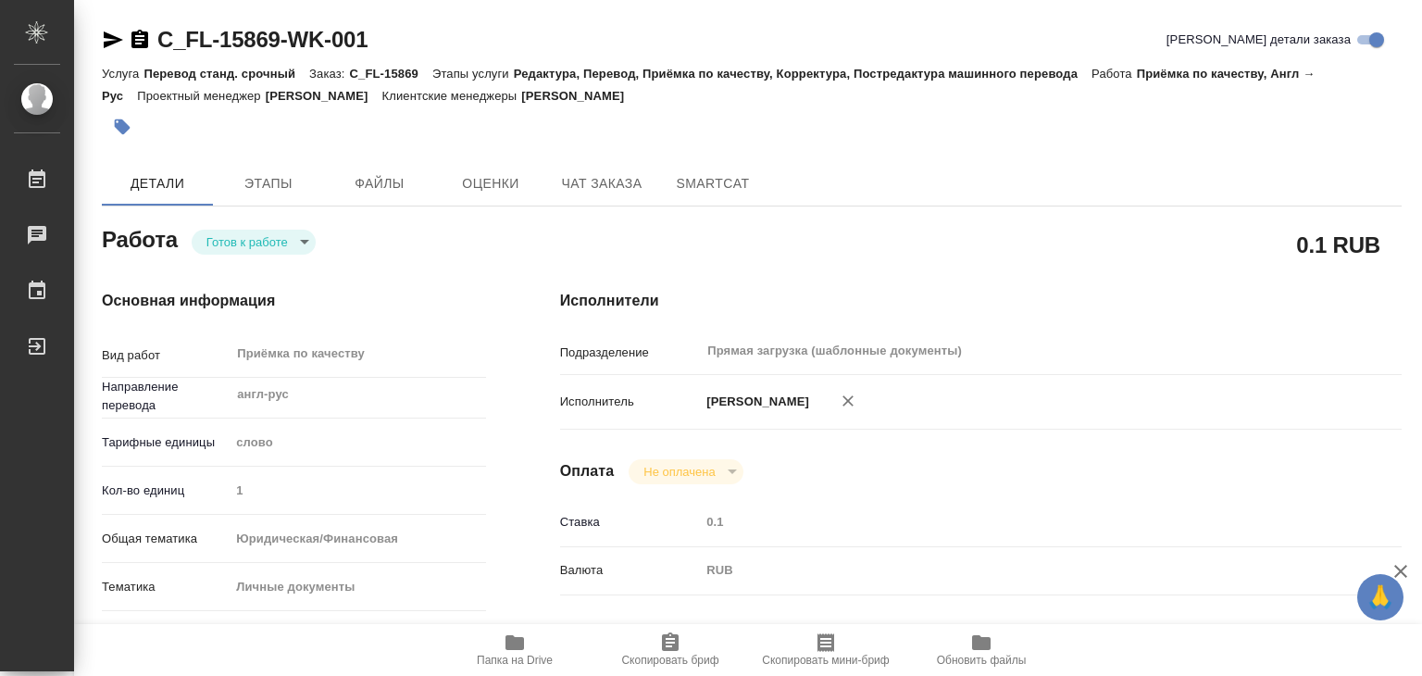
type textarea "x"
click at [232, 191] on span "Этапы" at bounding box center [268, 183] width 89 height 23
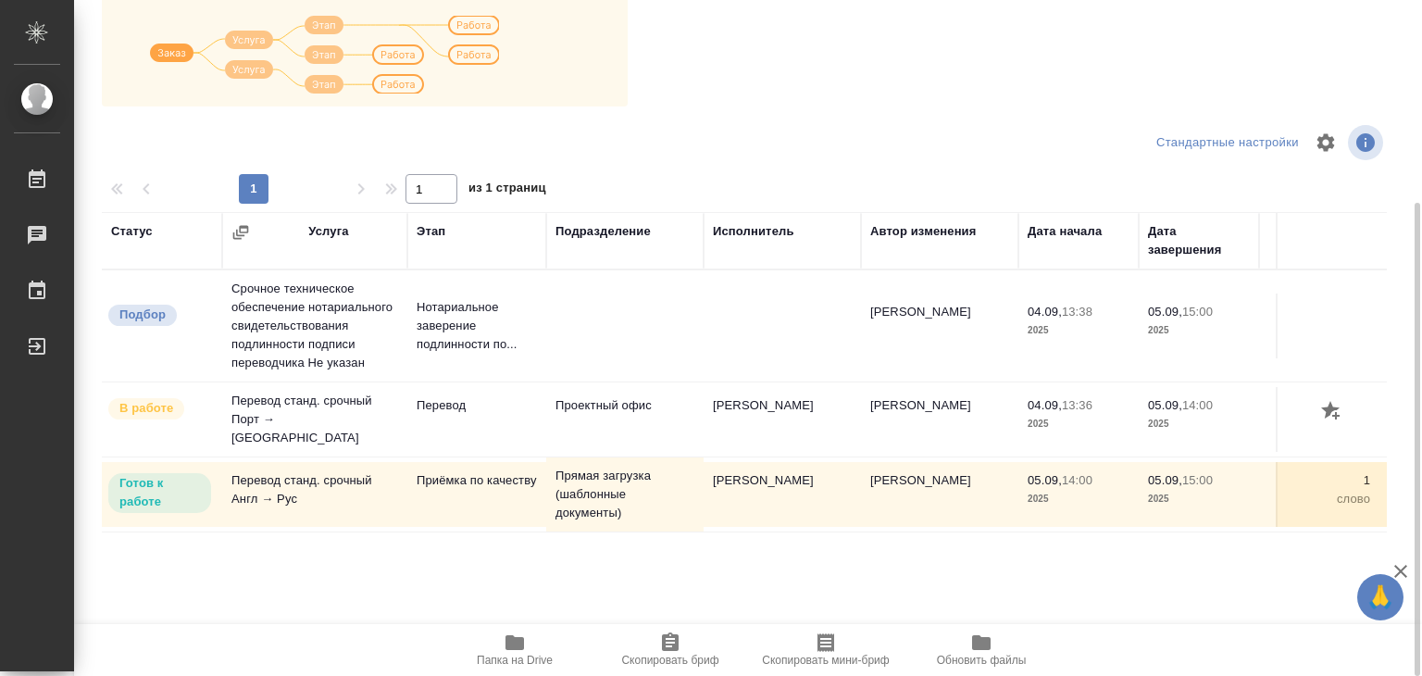
scroll to position [11, 0]
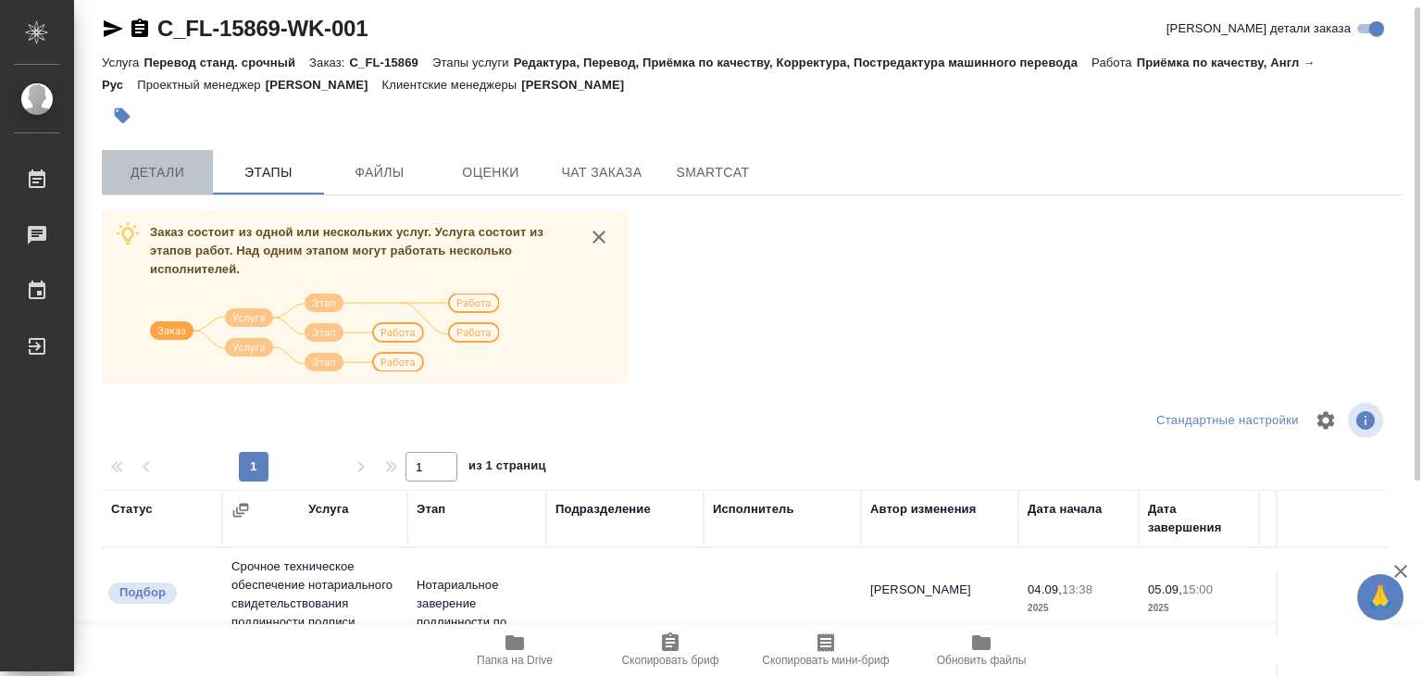
click at [166, 176] on span "Детали" at bounding box center [157, 172] width 89 height 23
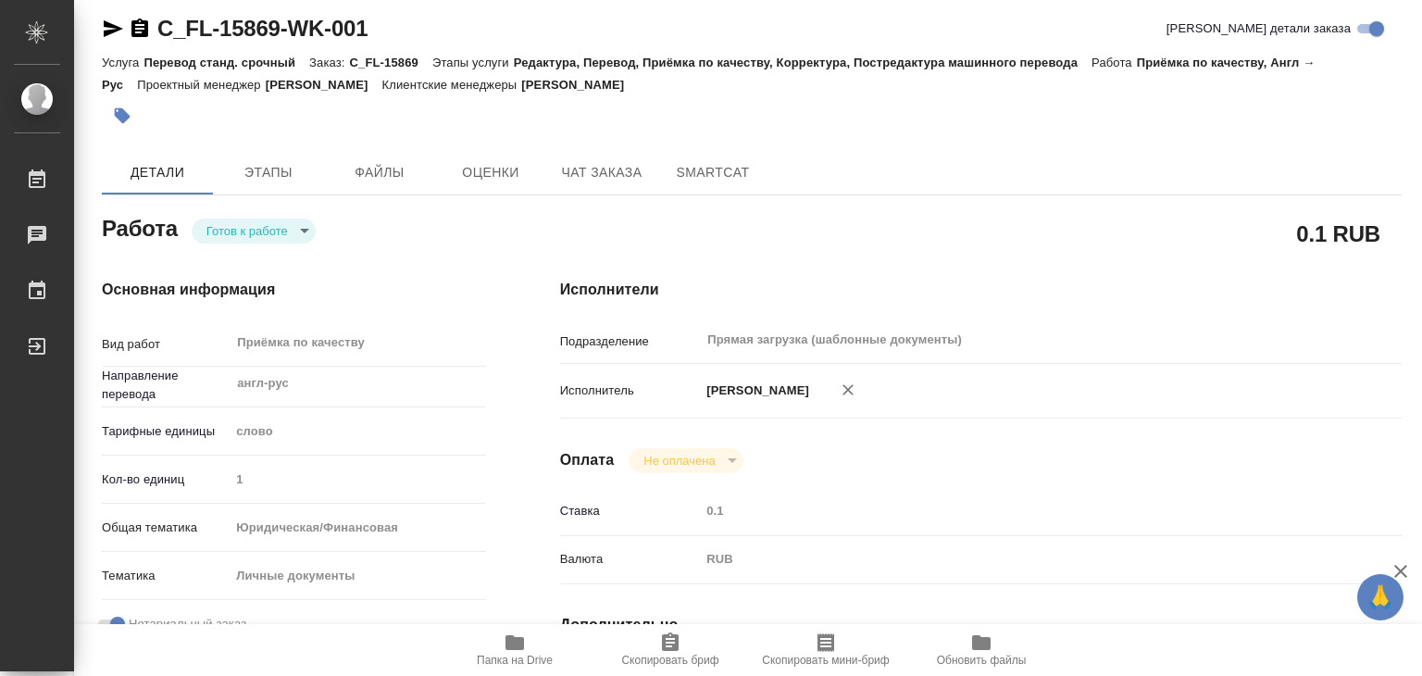
type textarea "x"
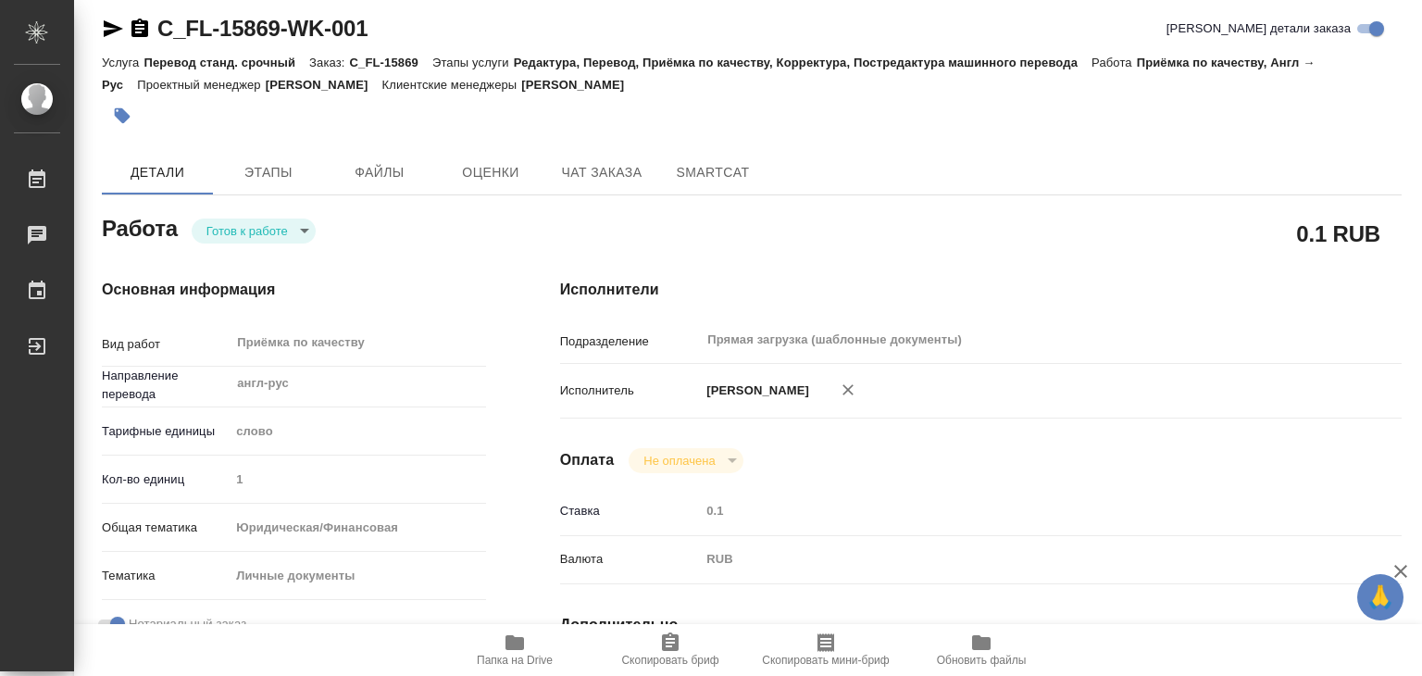
type textarea "x"
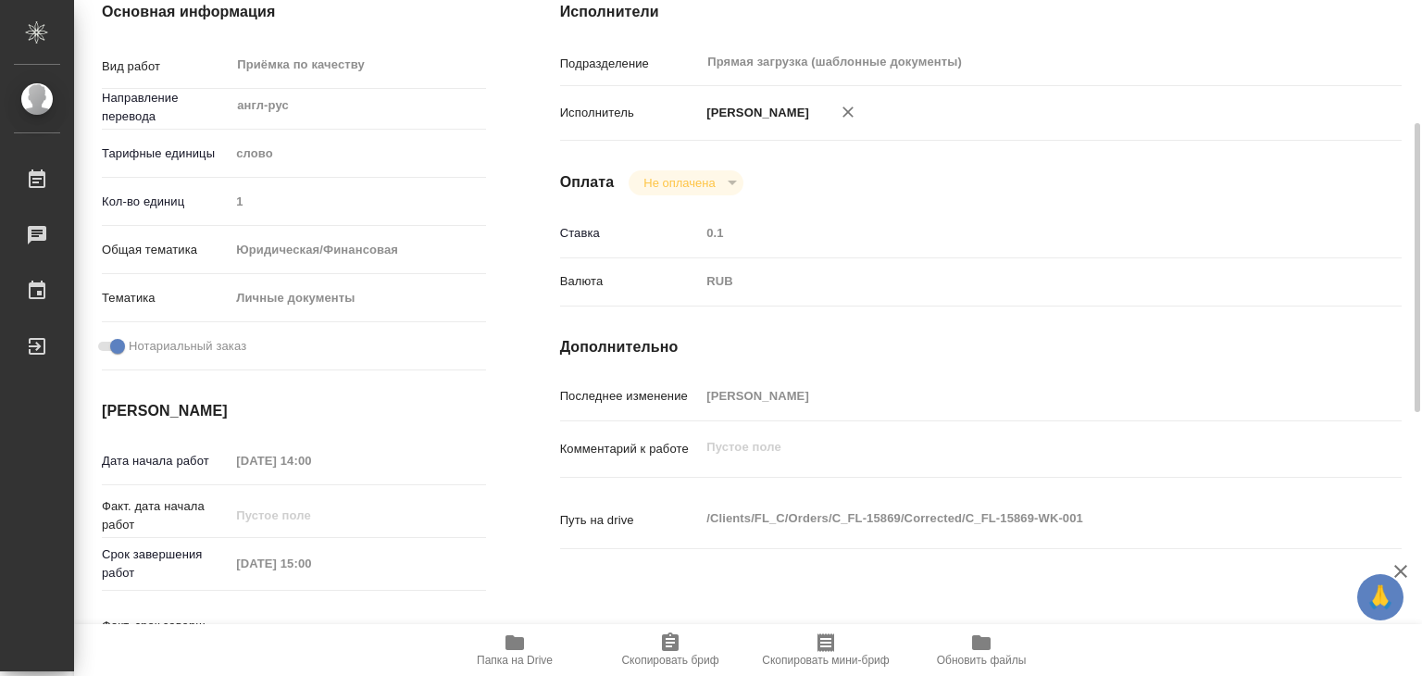
type textarea "x"
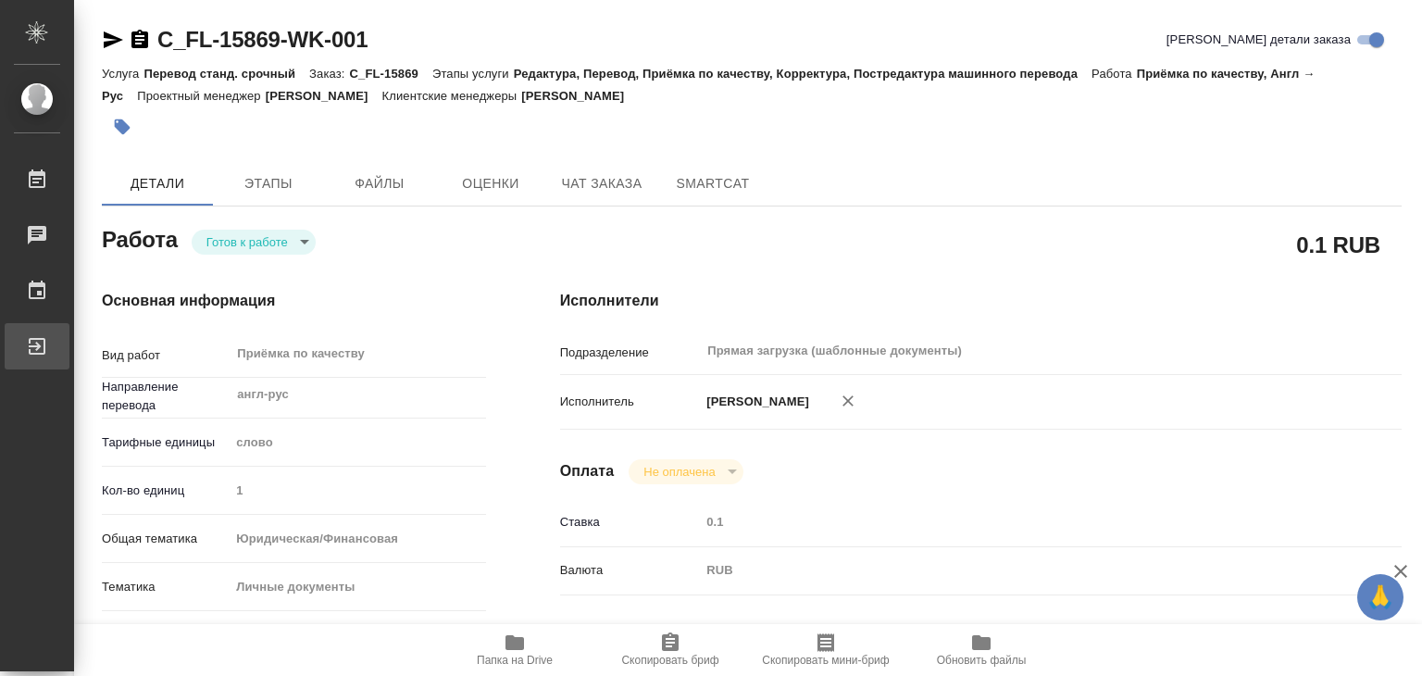
type textarea "x"
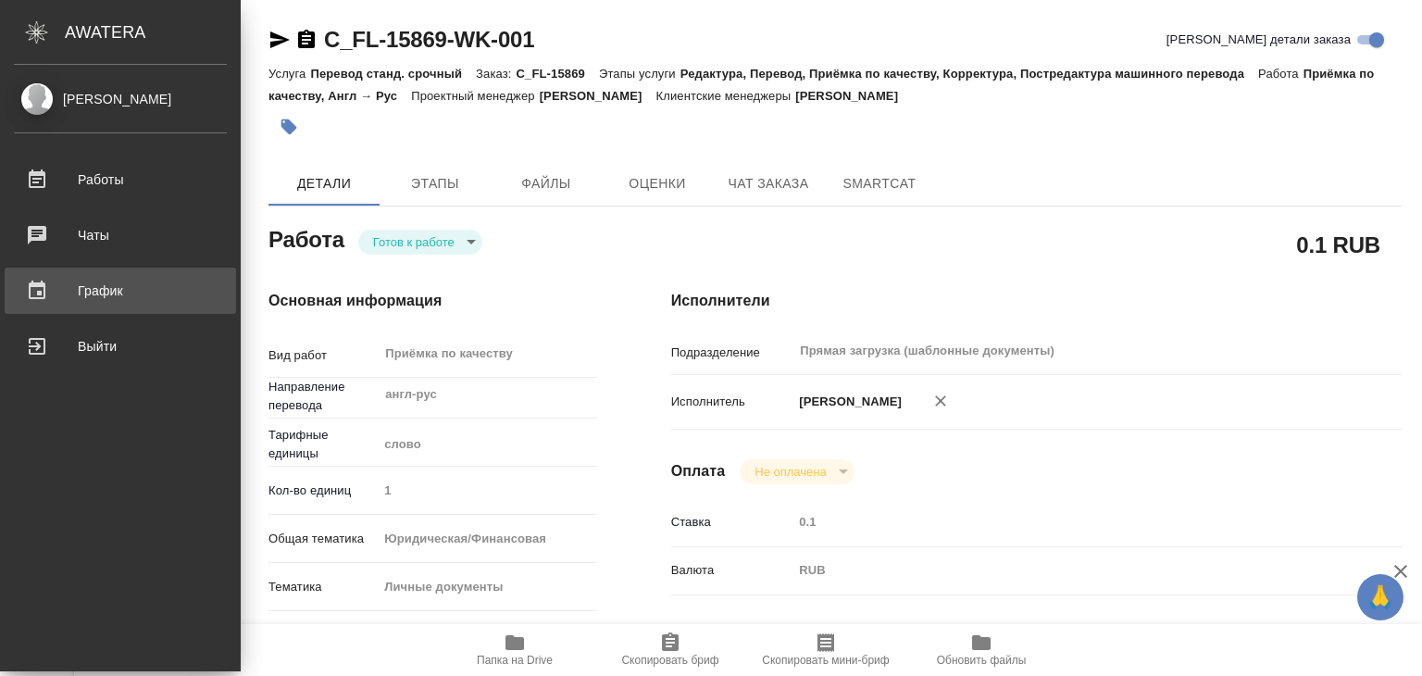
click at [80, 290] on div "График" at bounding box center [120, 291] width 213 height 28
type textarea "x"
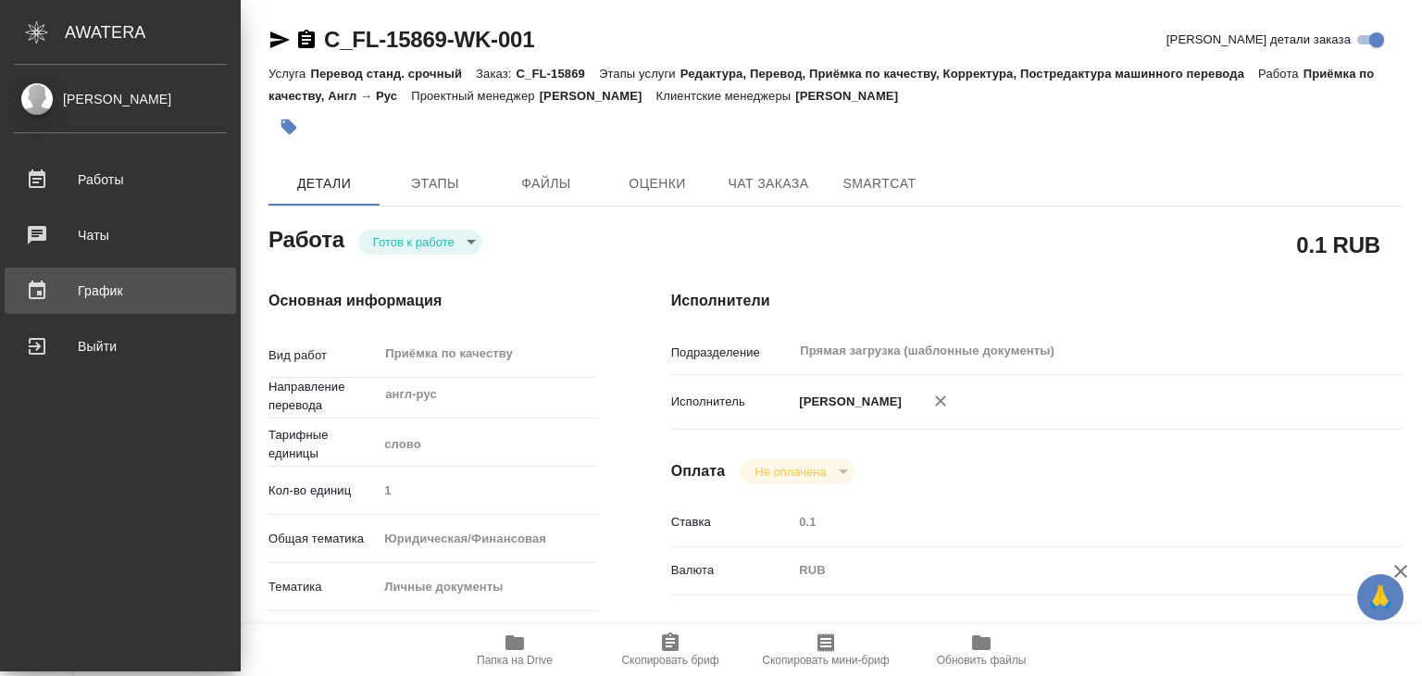
type textarea "x"
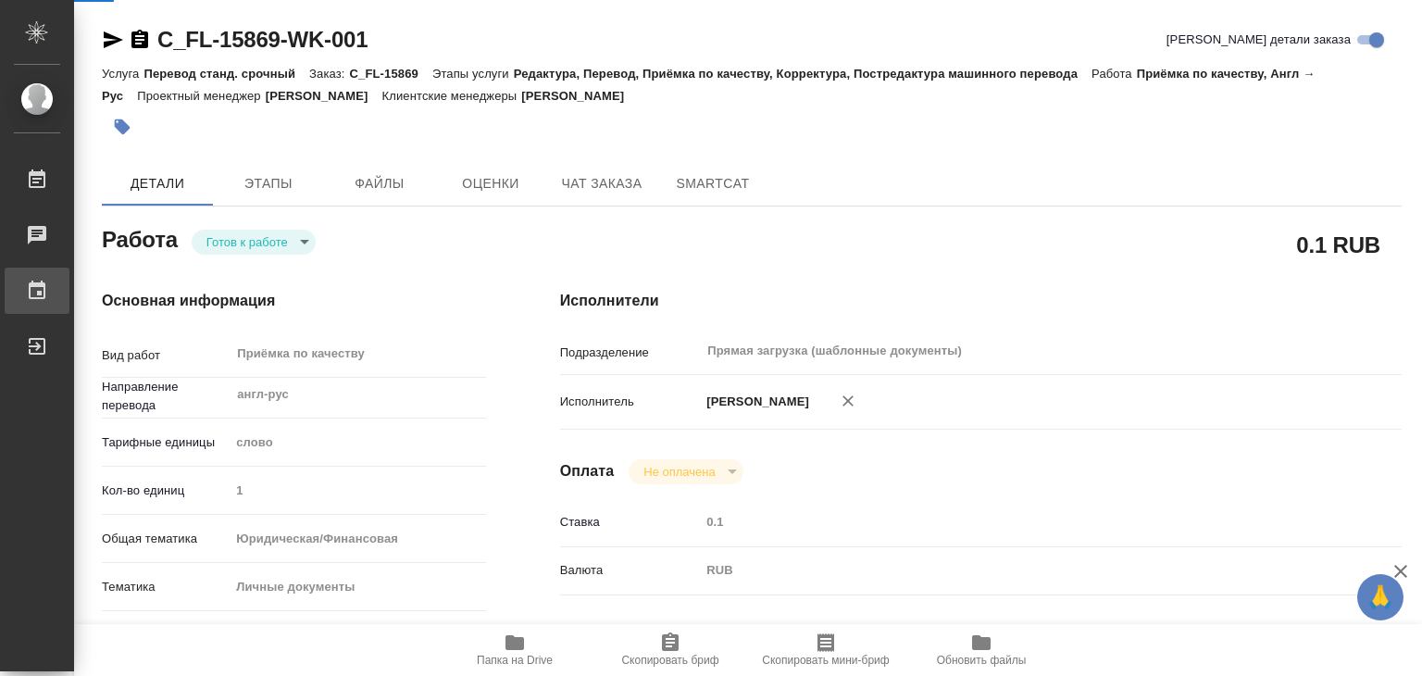
type textarea "x"
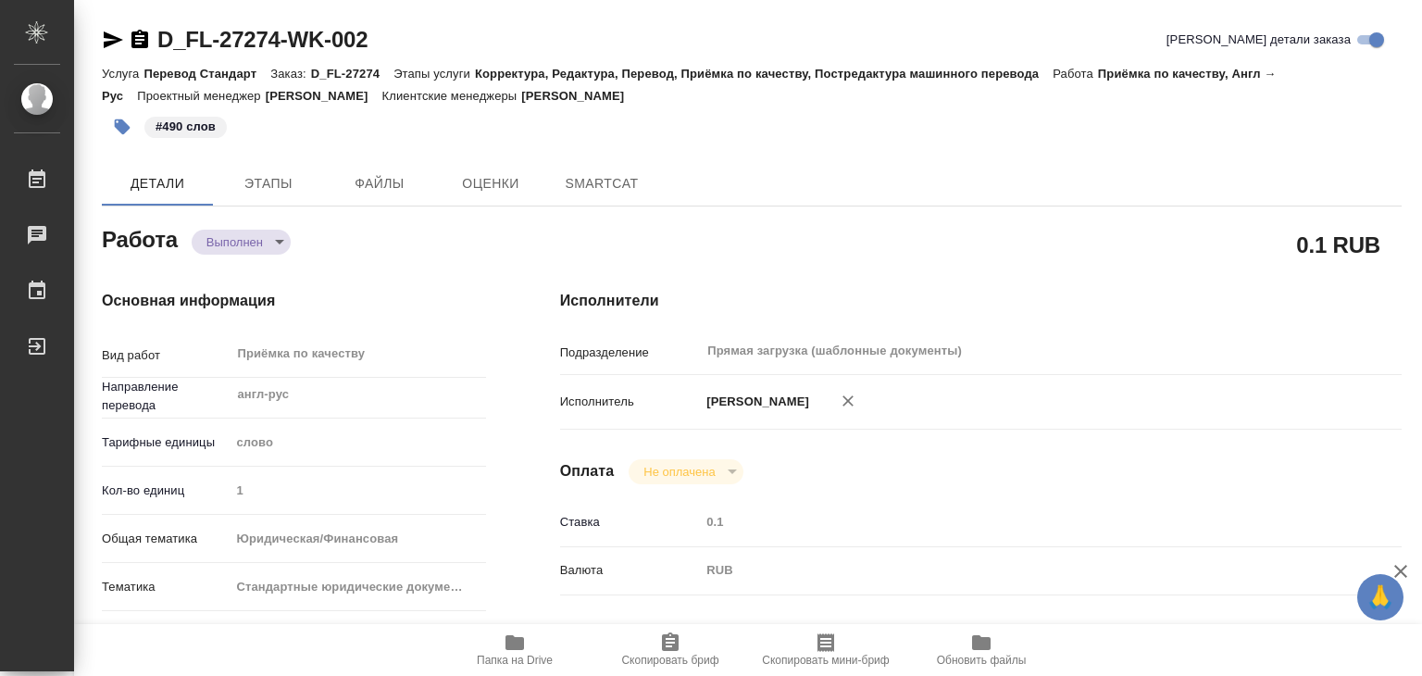
type textarea "x"
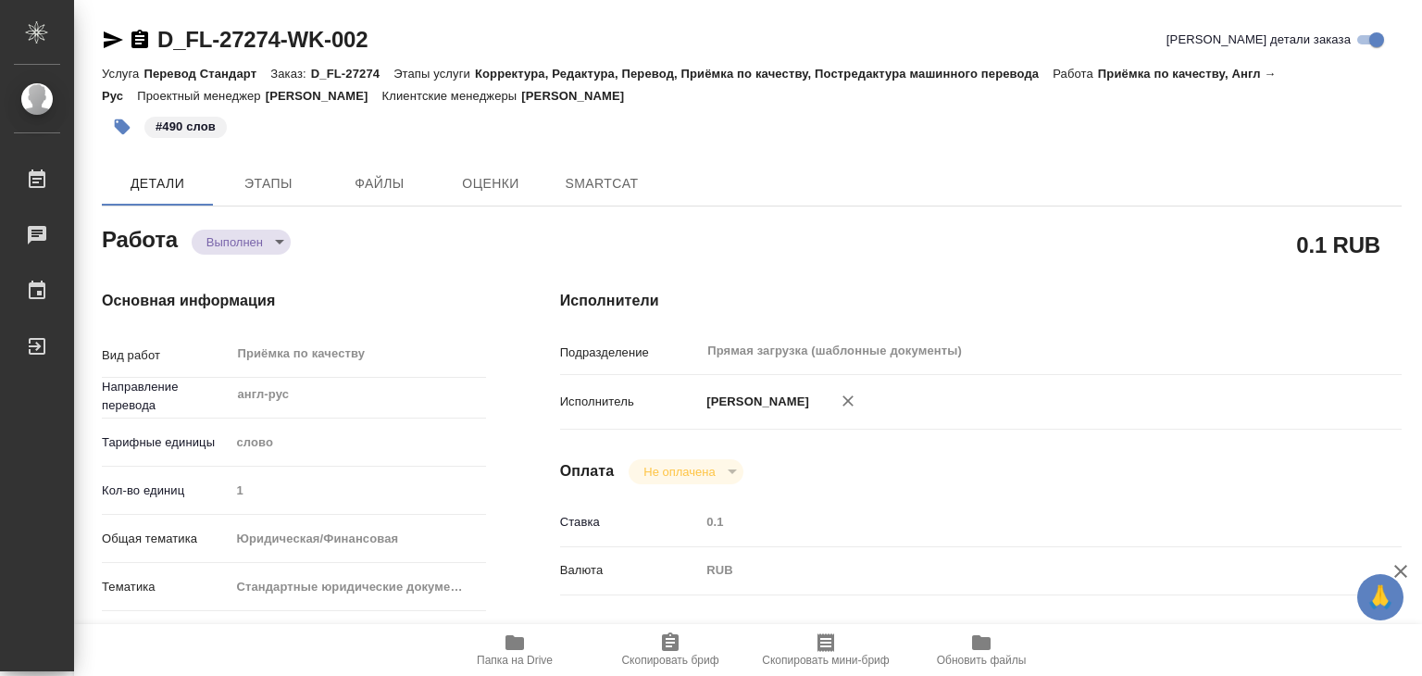
type textarea "x"
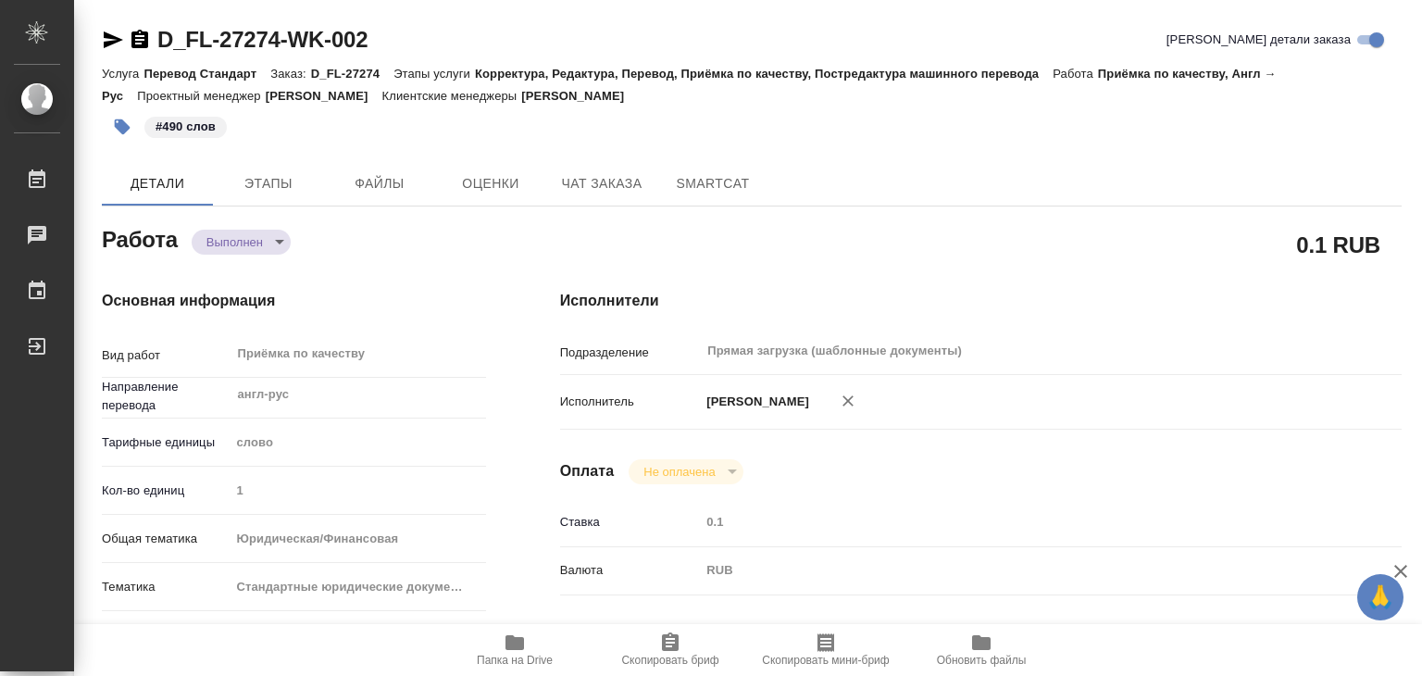
type textarea "x"
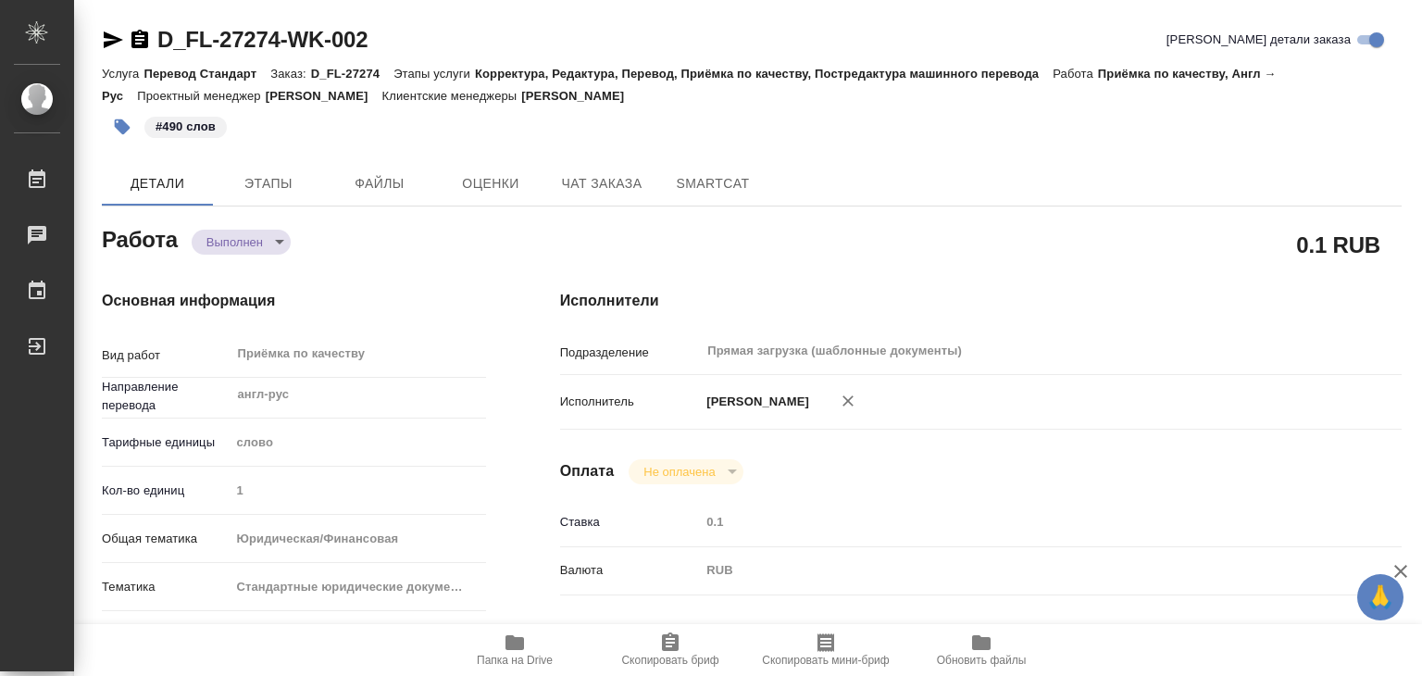
type textarea "x"
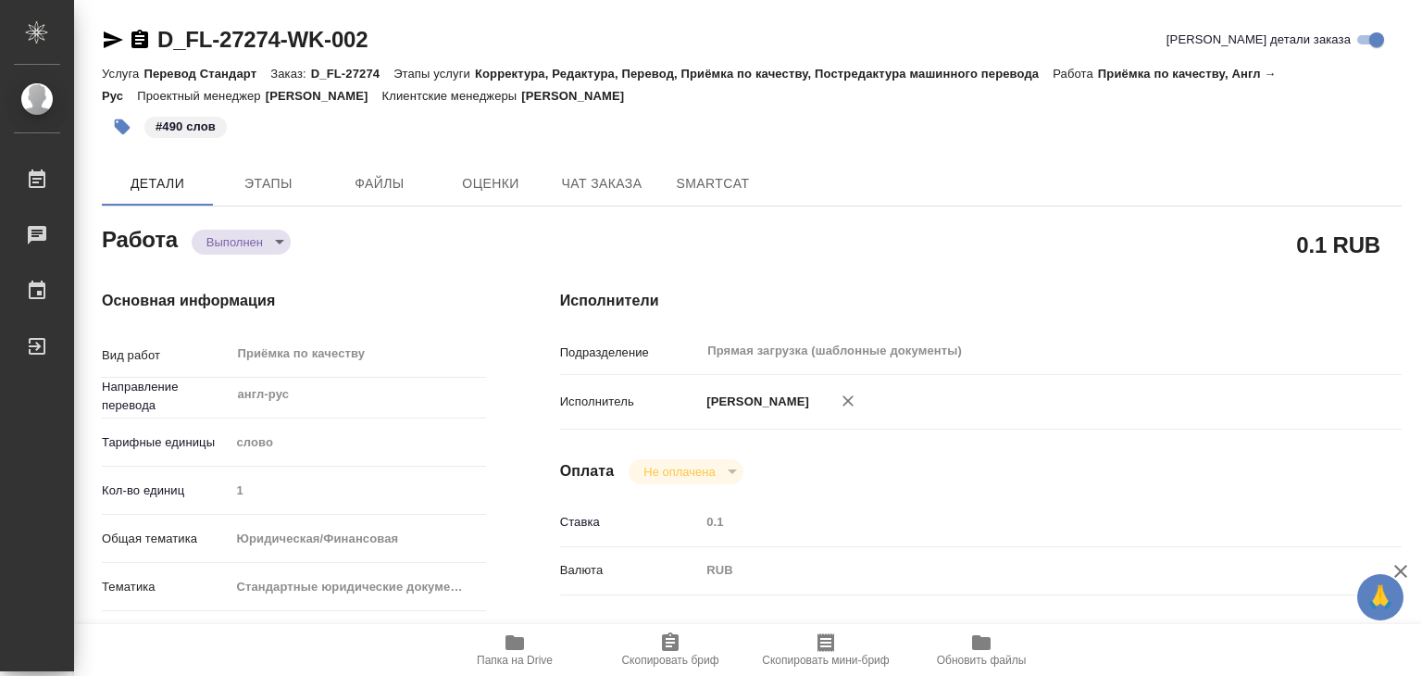
type textarea "x"
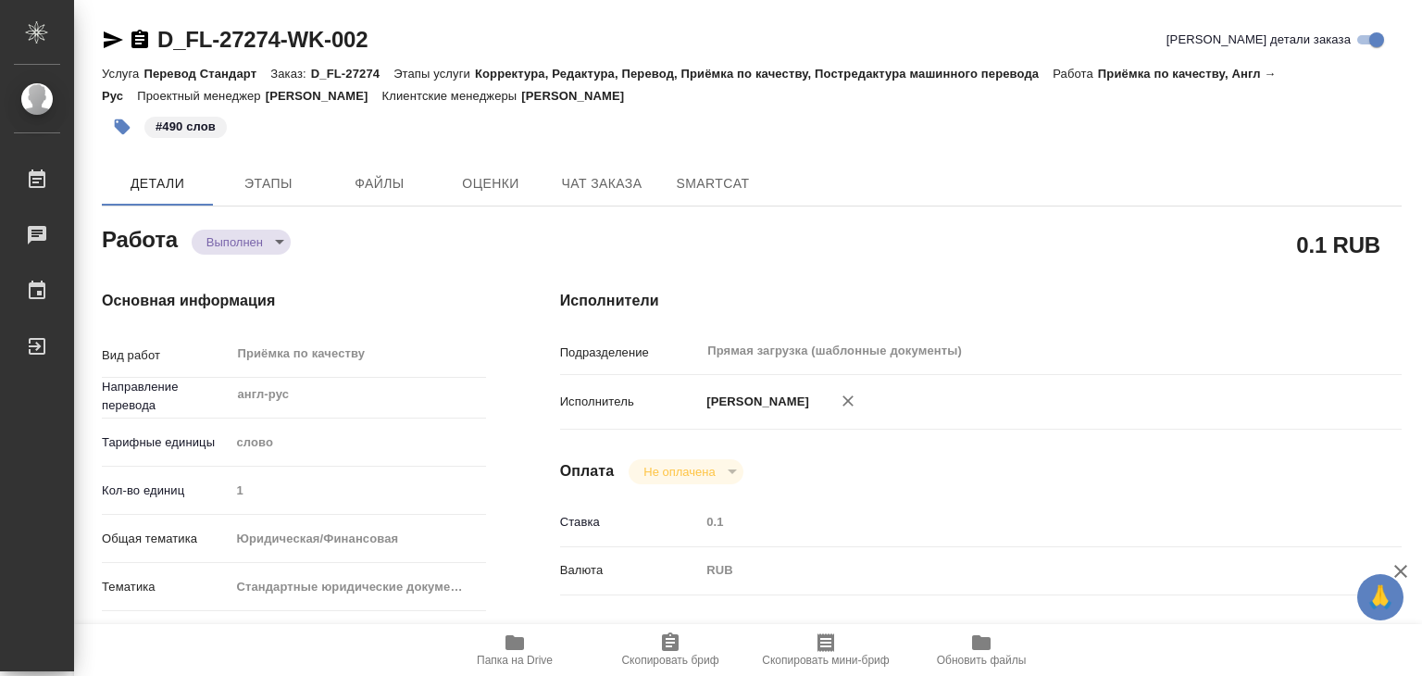
type textarea "x"
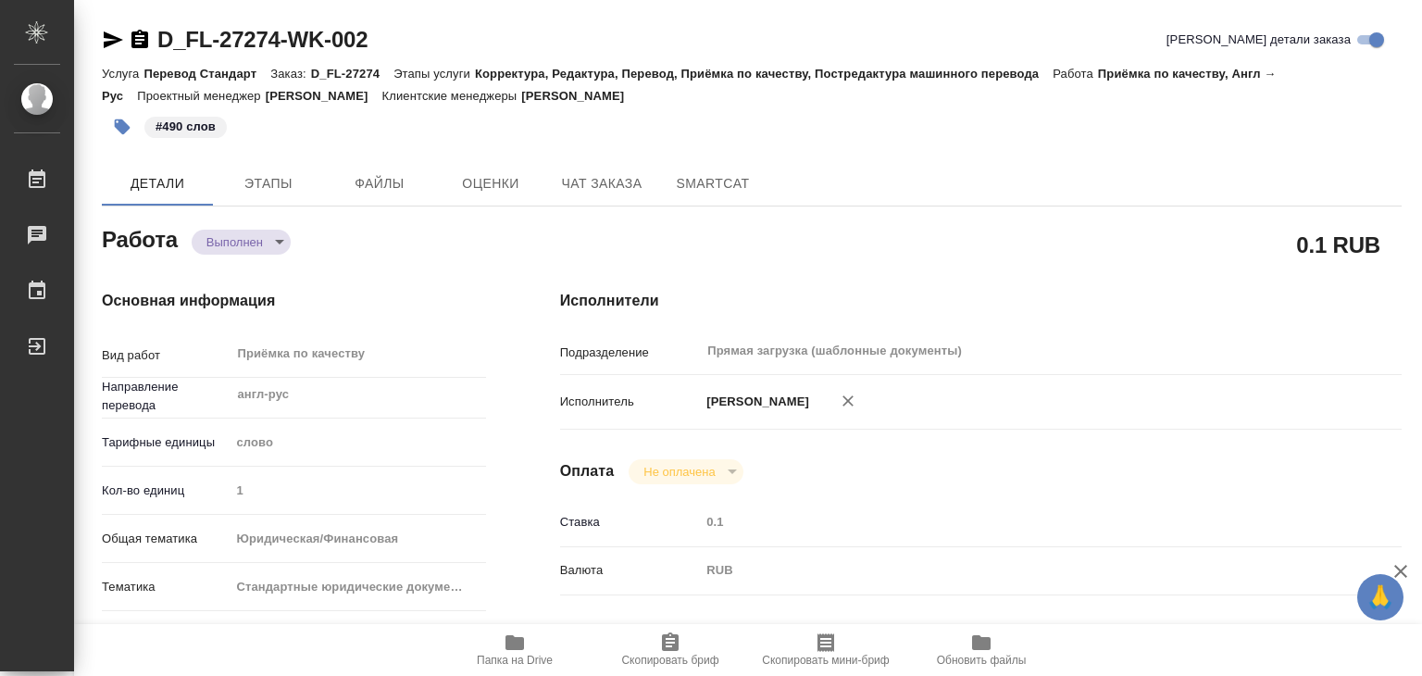
type textarea "x"
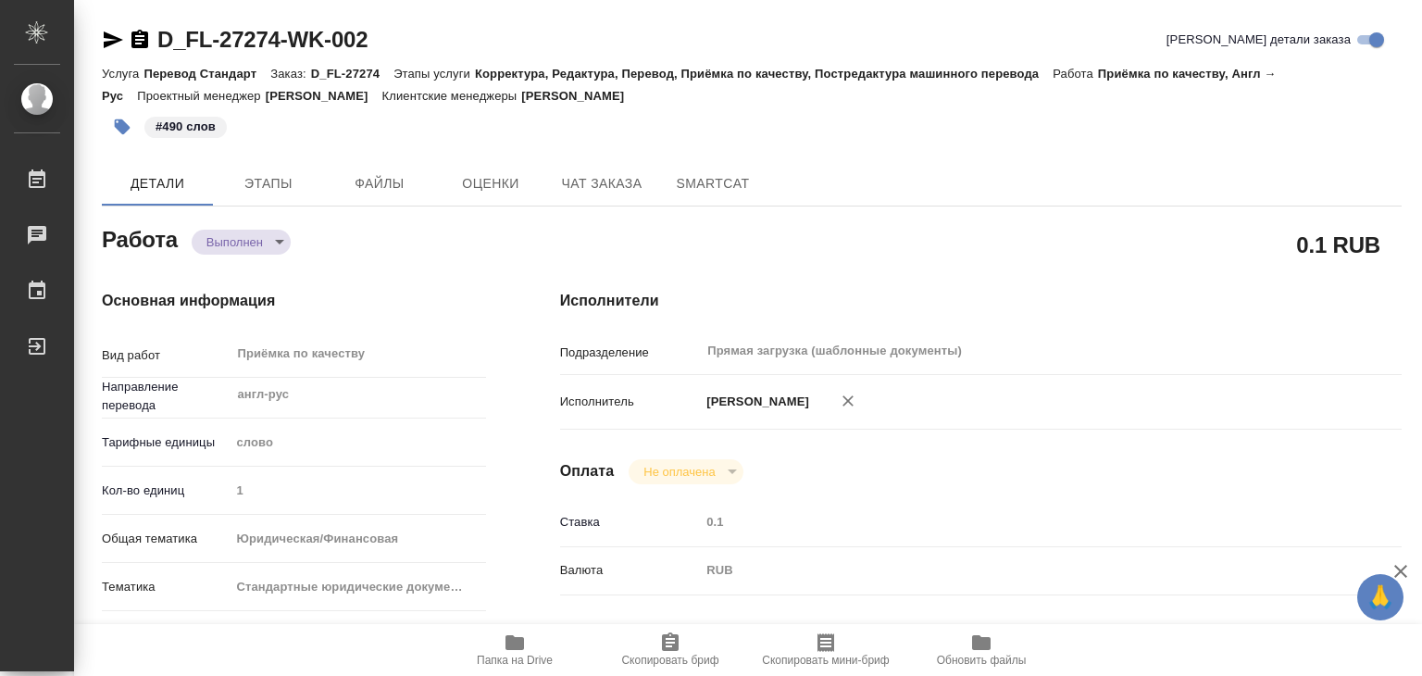
type textarea "x"
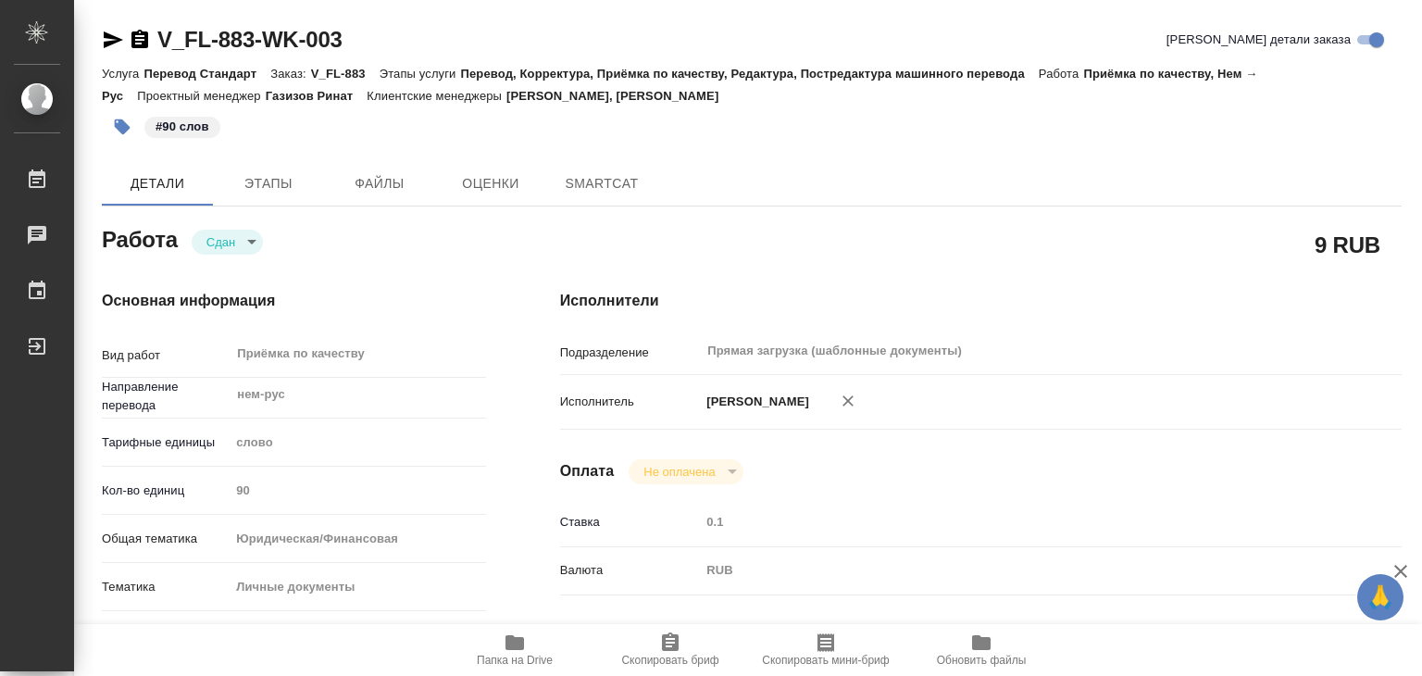
type textarea "x"
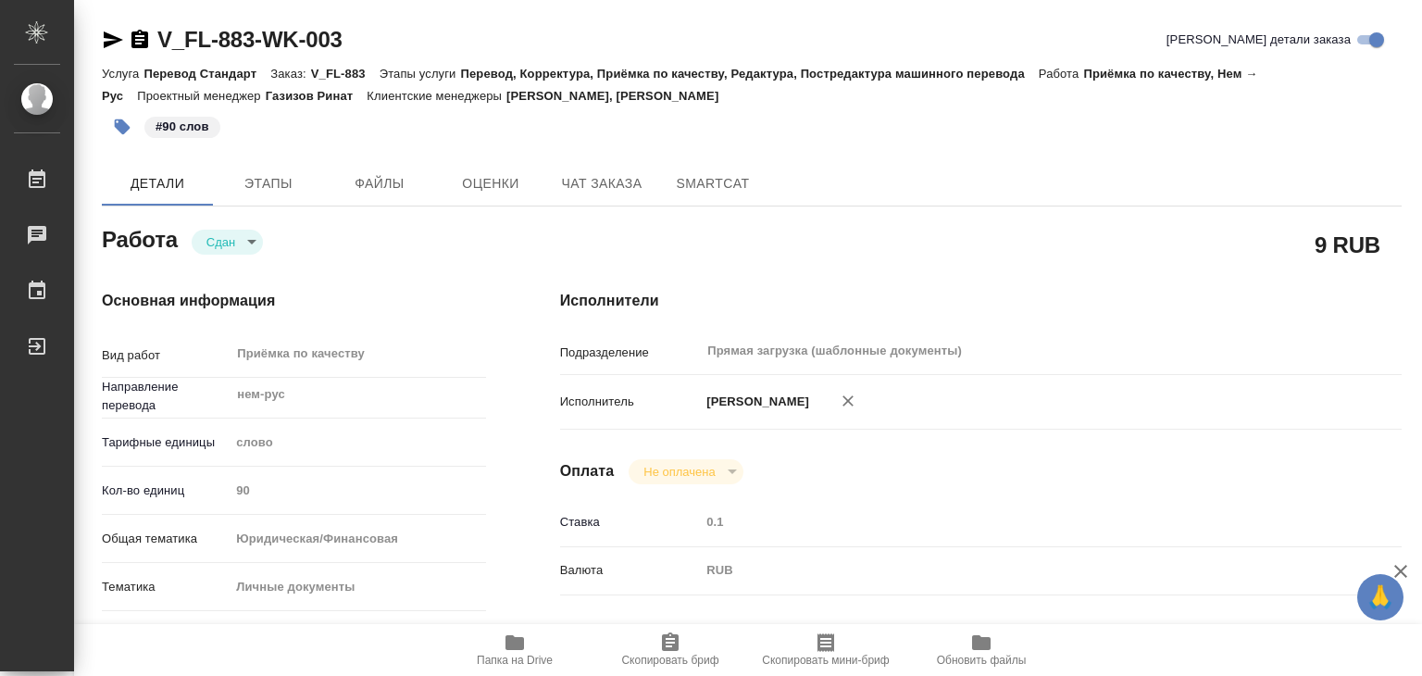
type textarea "x"
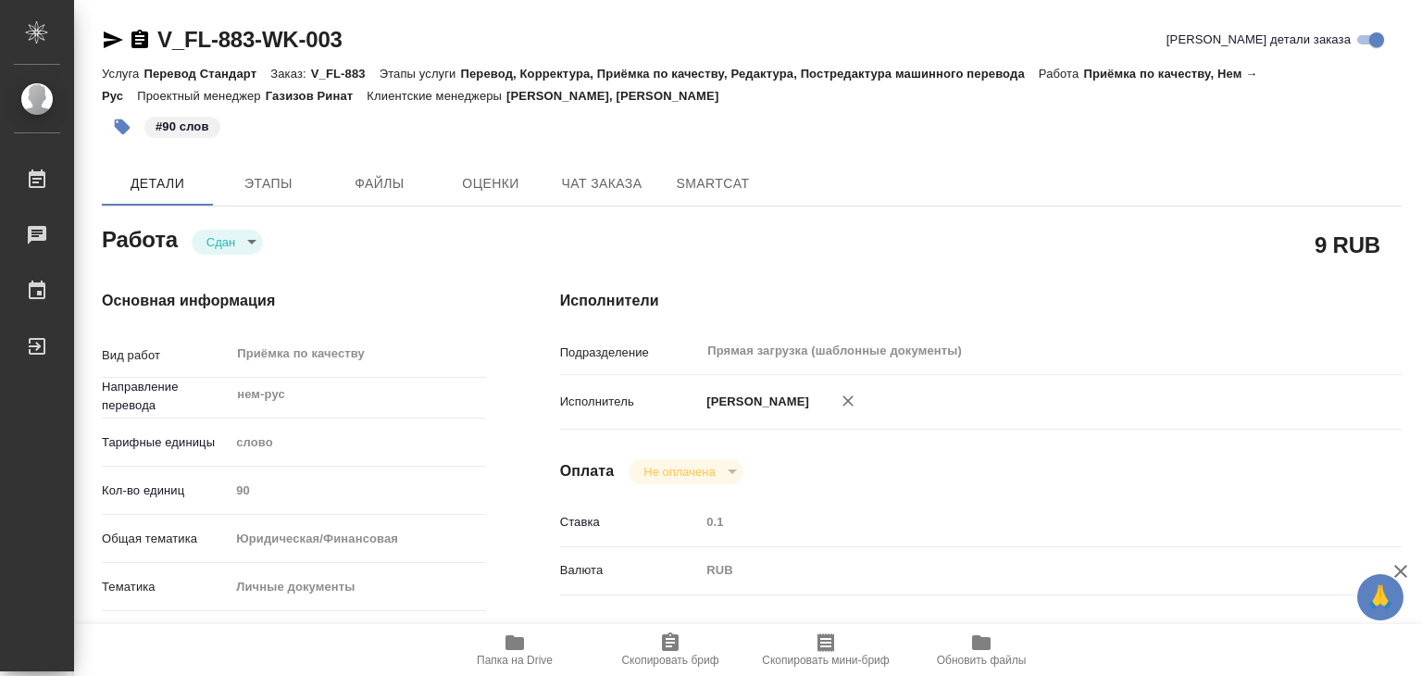
type textarea "x"
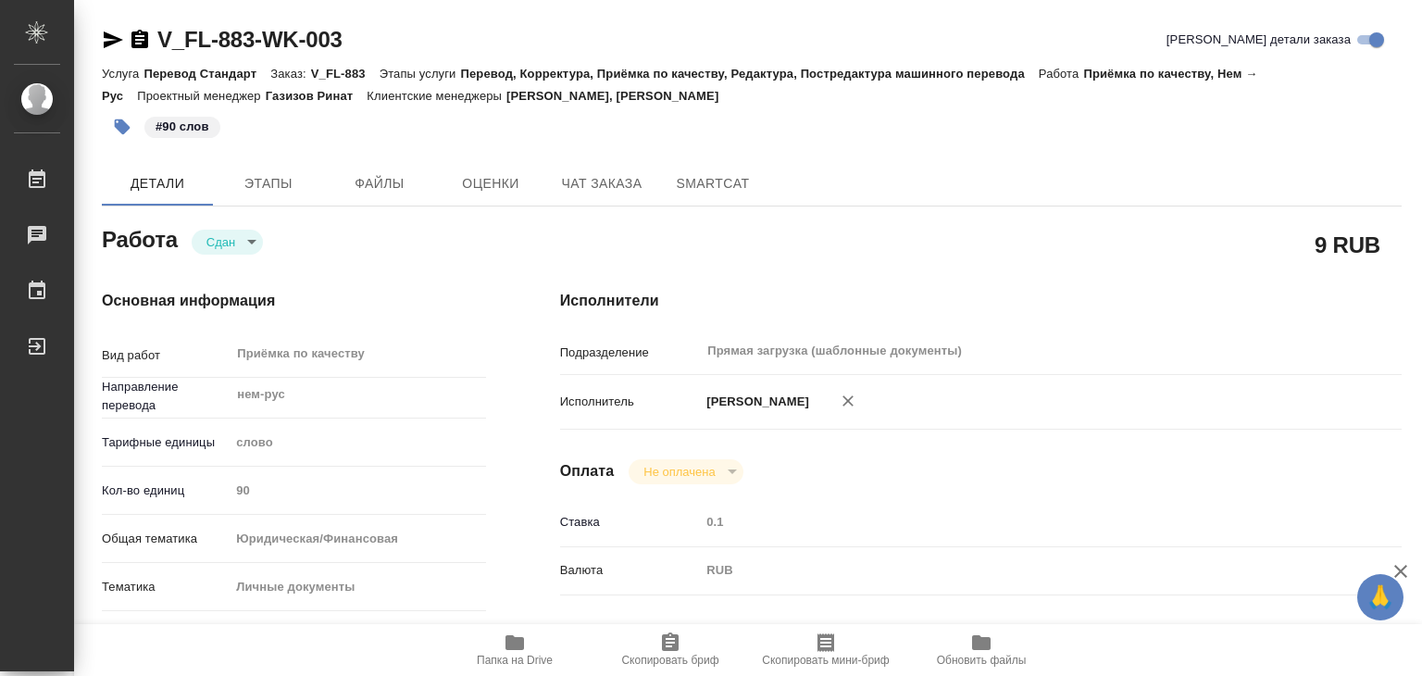
type textarea "x"
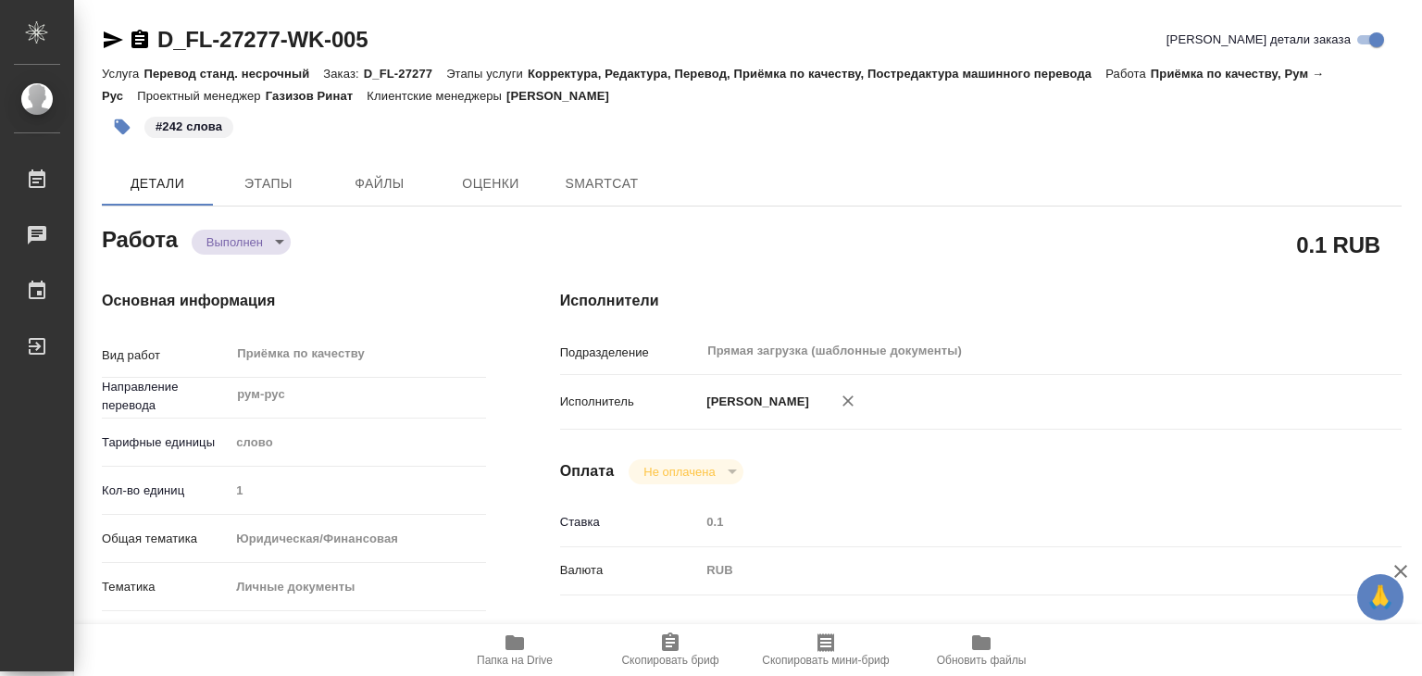
type textarea "x"
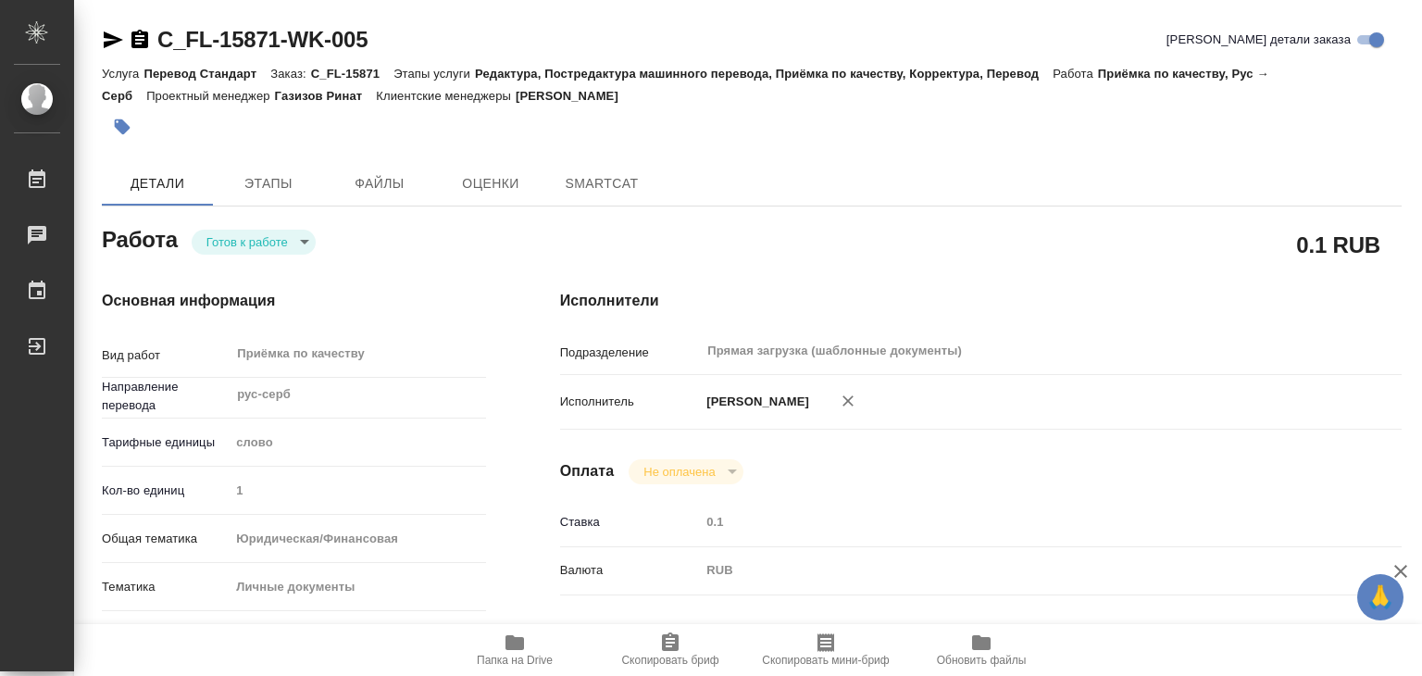
type textarea "x"
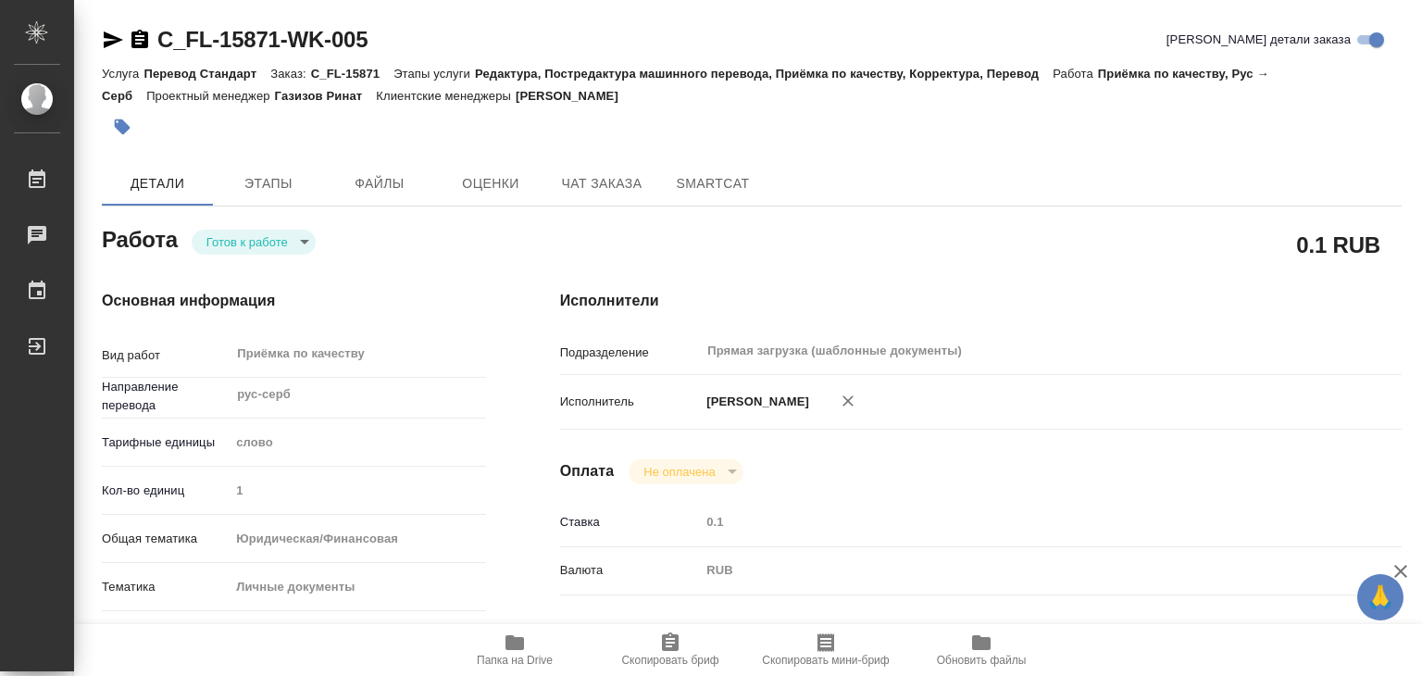
type textarea "x"
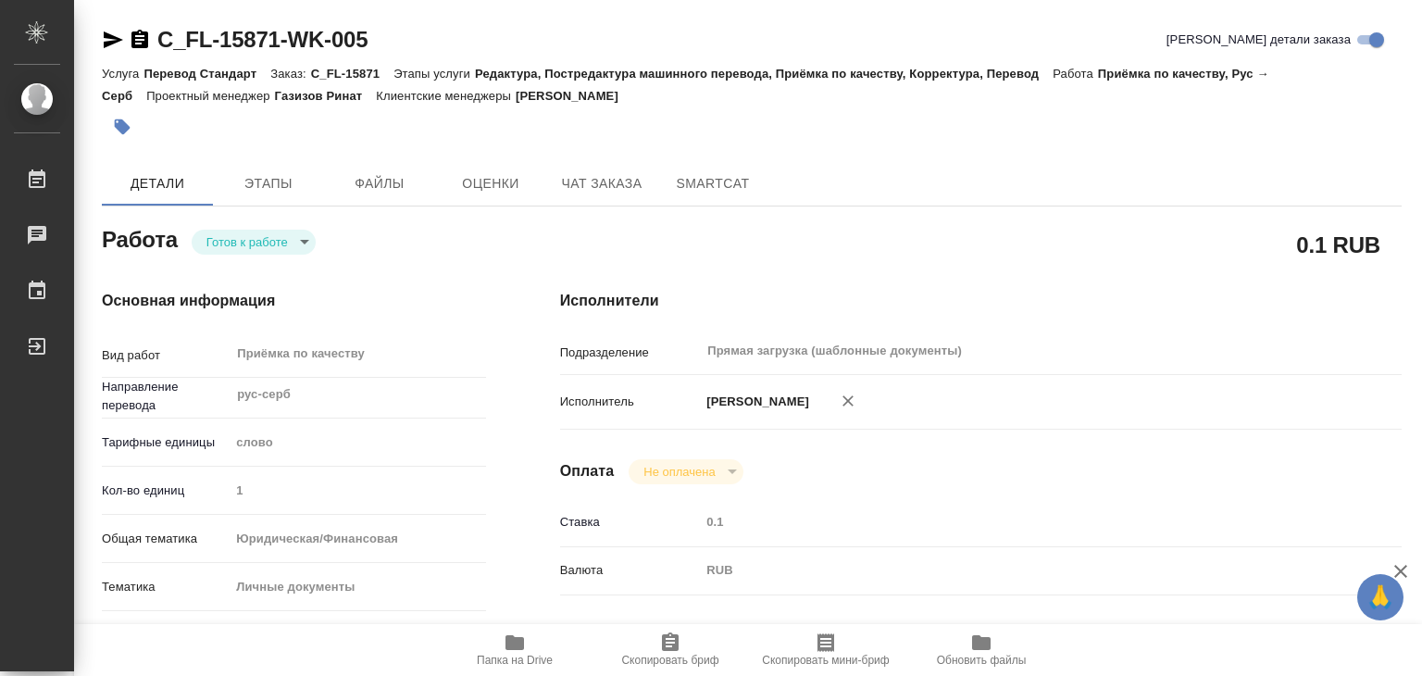
type textarea "x"
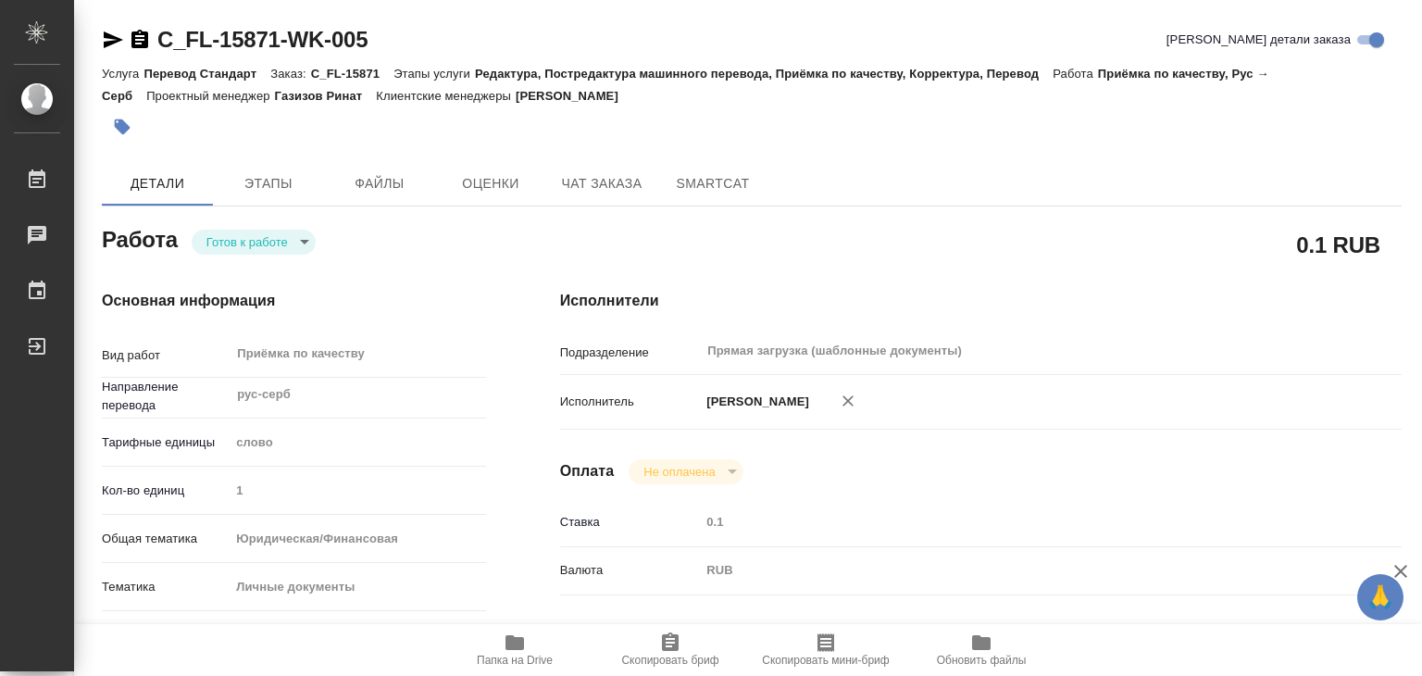
type textarea "x"
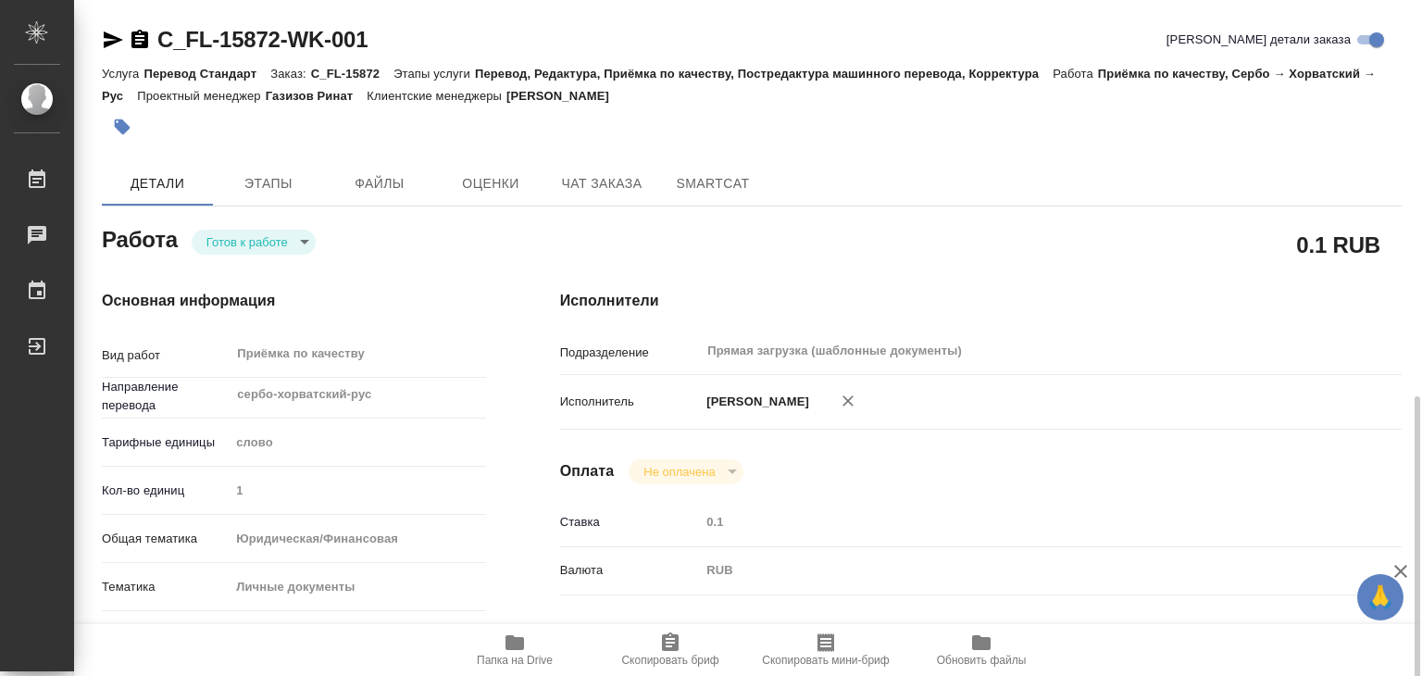
scroll to position [370, 0]
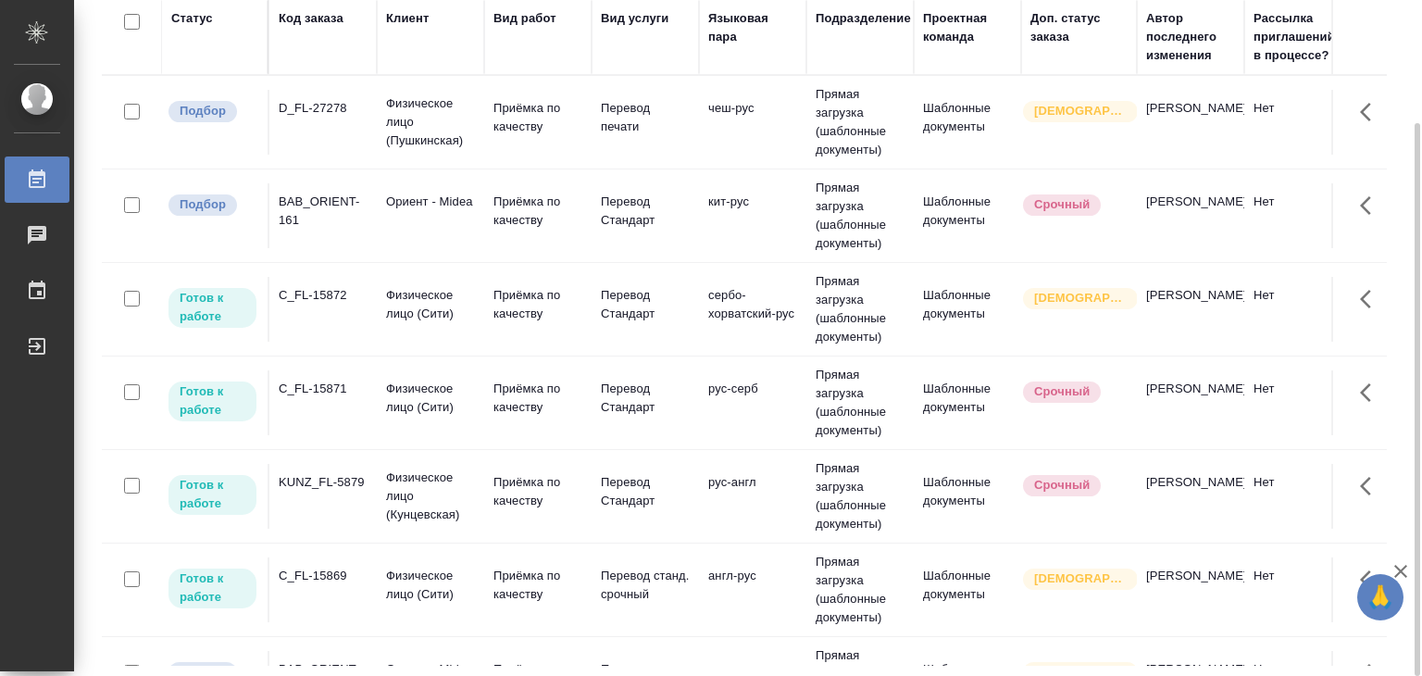
click at [472, 211] on p "Ориент - Midea" at bounding box center [430, 202] width 89 height 19
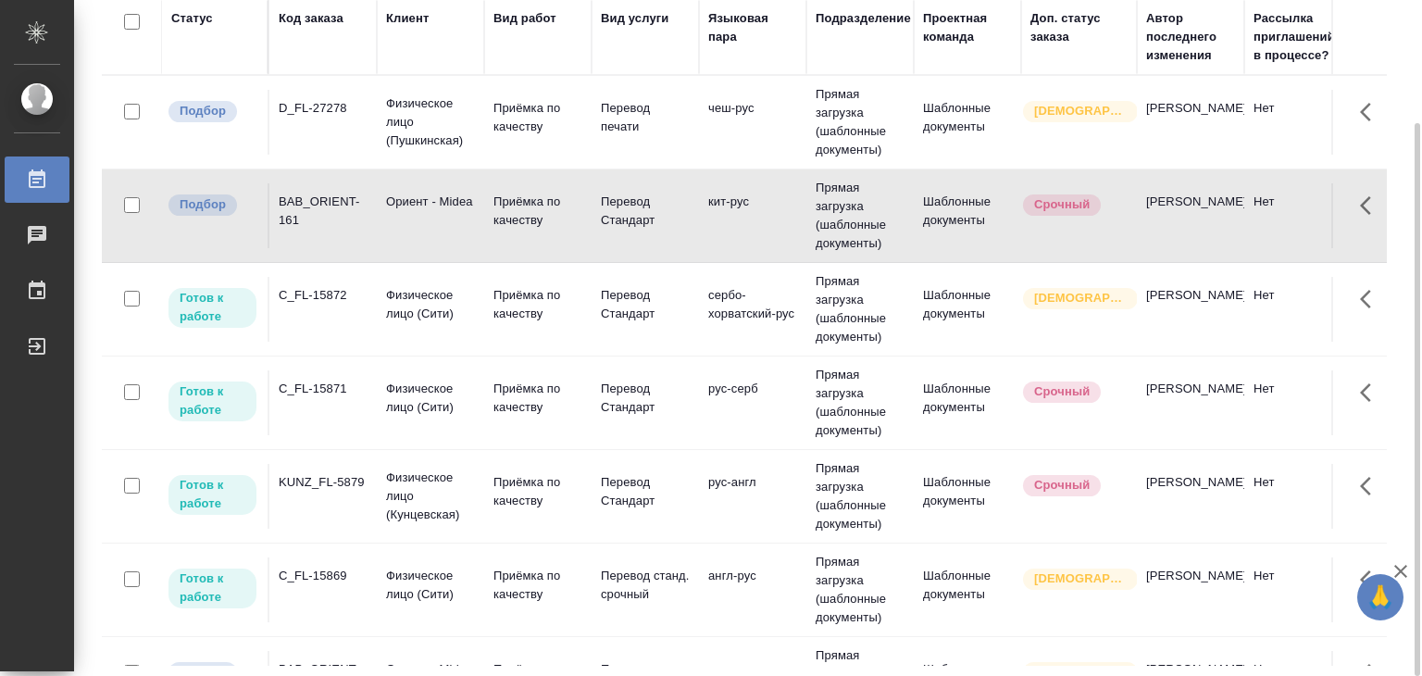
click at [592, 131] on td "Перевод печати" at bounding box center [645, 122] width 107 height 65
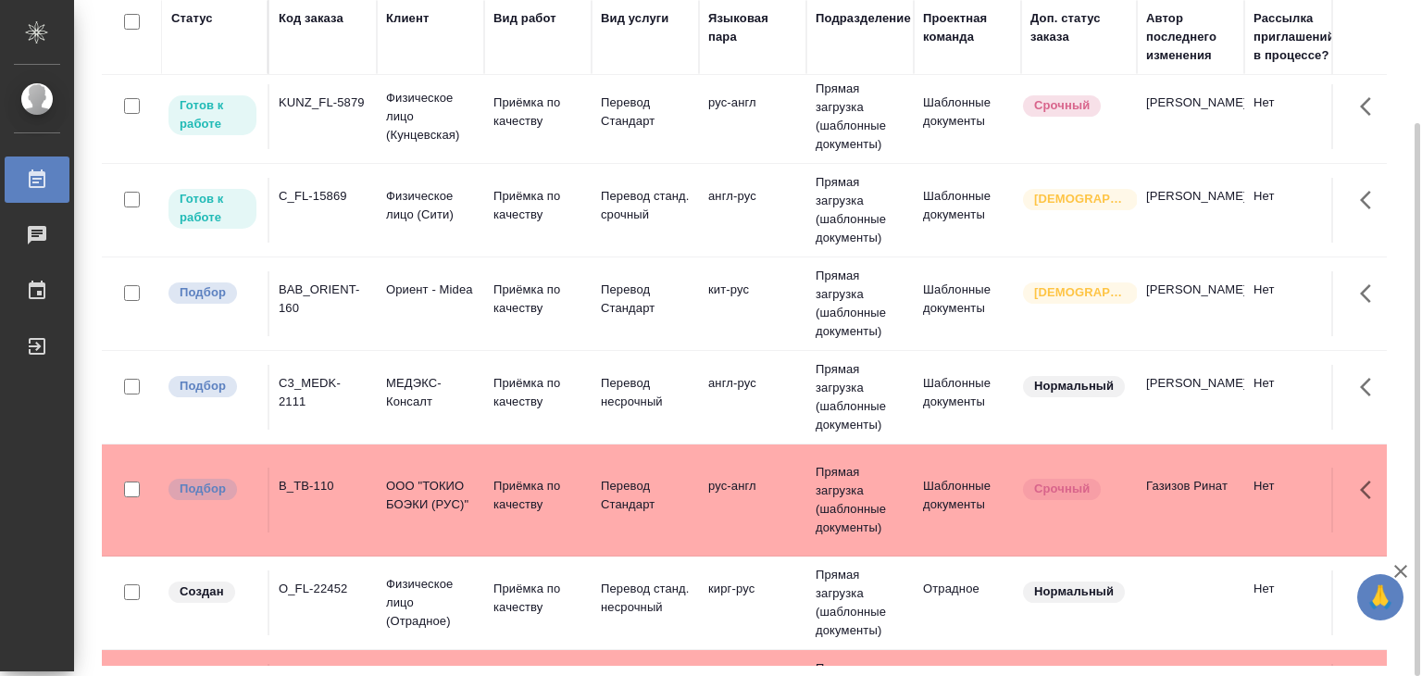
scroll to position [370, 0]
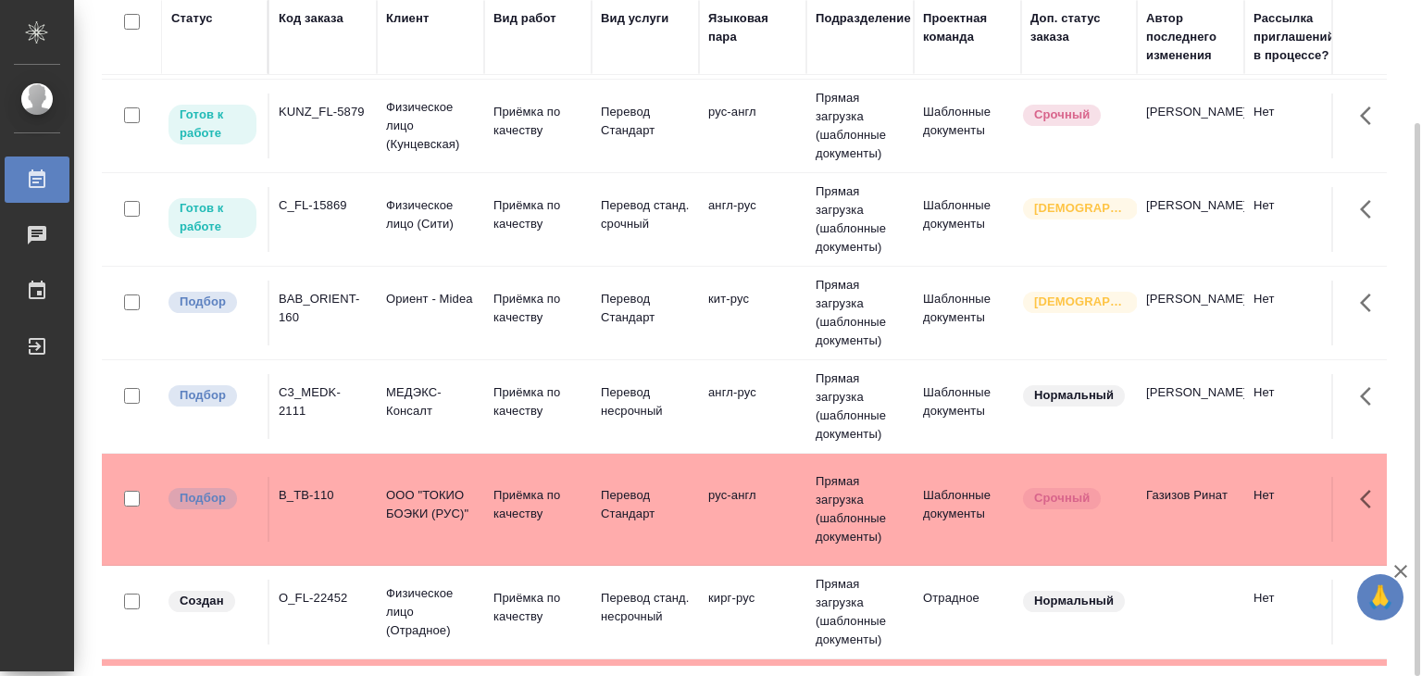
click at [512, 325] on td "Приёмка по качеству" at bounding box center [537, 312] width 107 height 65
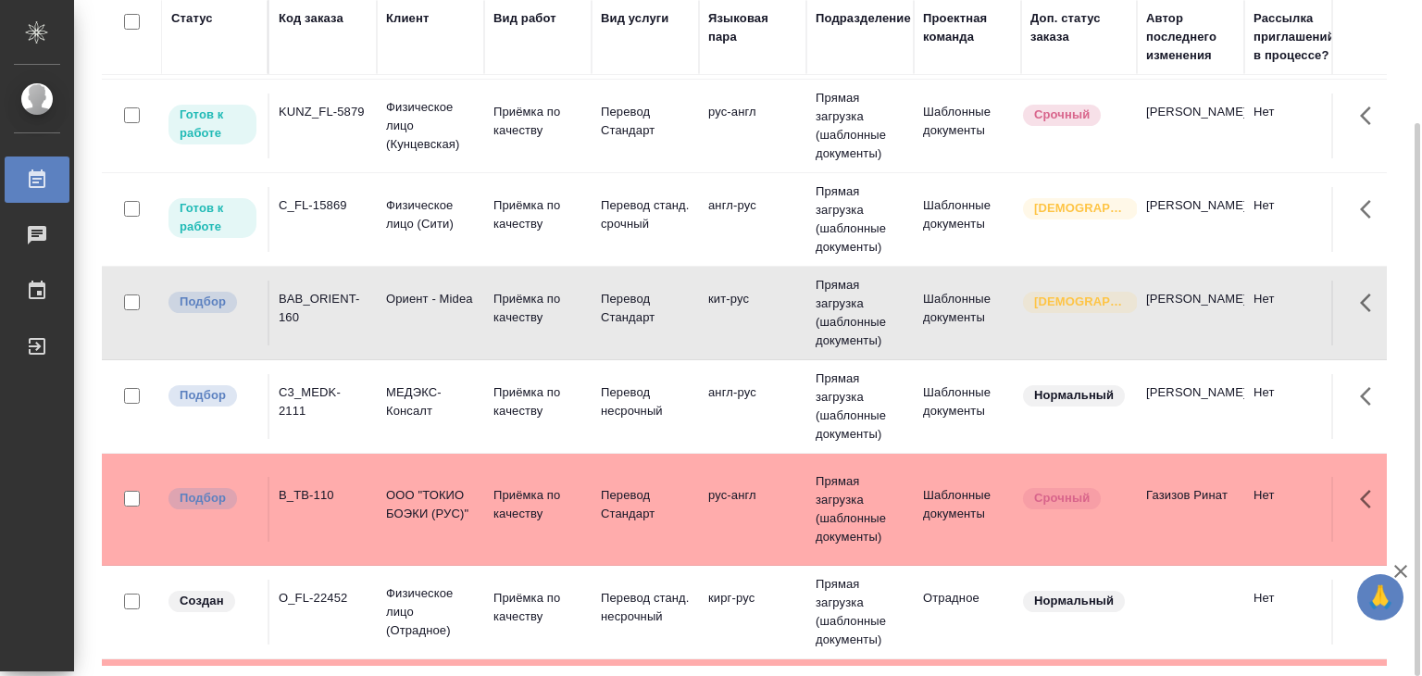
click at [543, 389] on p "Приёмка по качеству" at bounding box center [537, 401] width 89 height 37
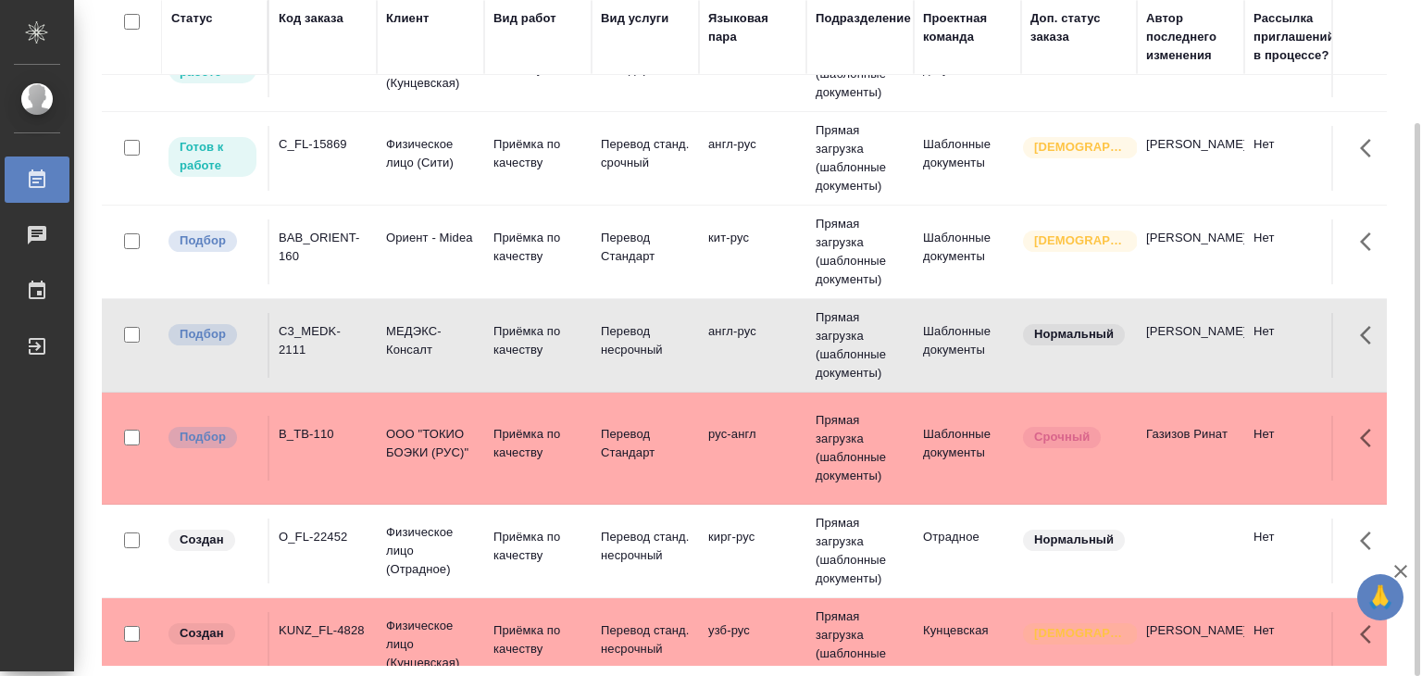
scroll to position [463, 0]
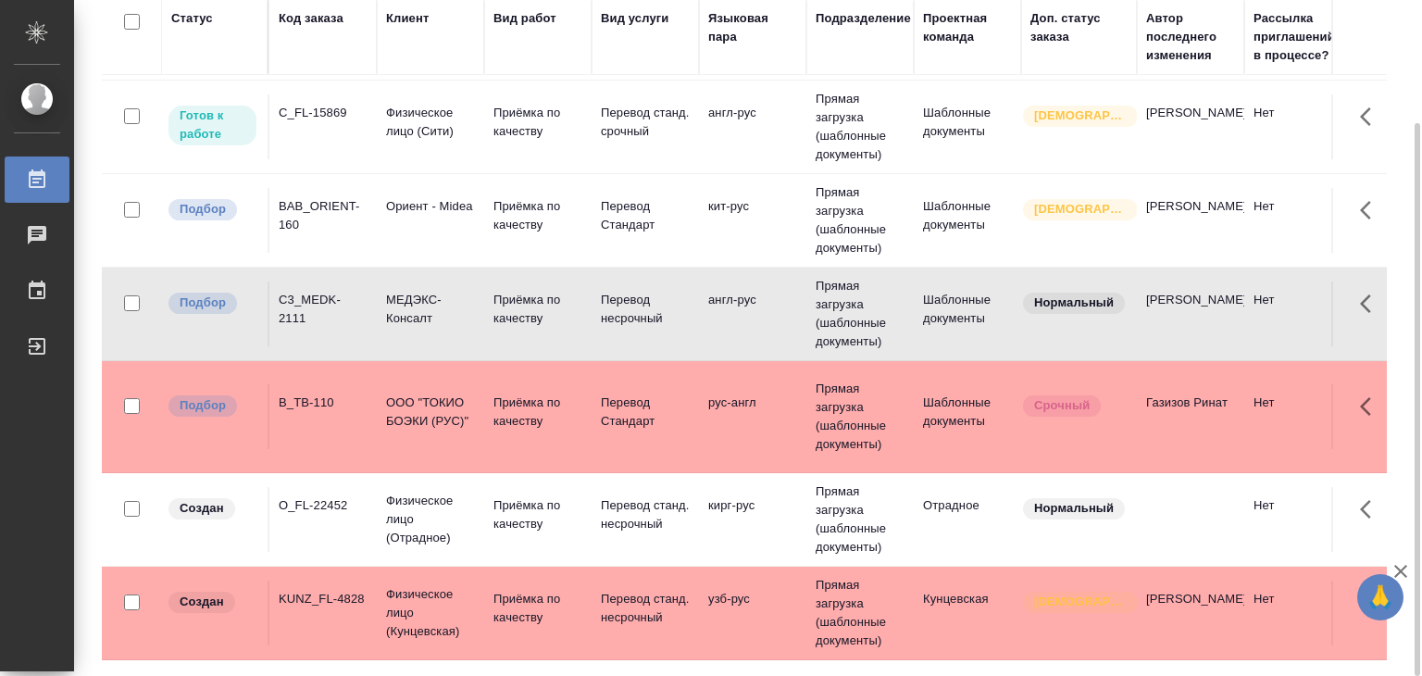
click at [539, 393] on p "Приёмка по качеству" at bounding box center [537, 411] width 89 height 37
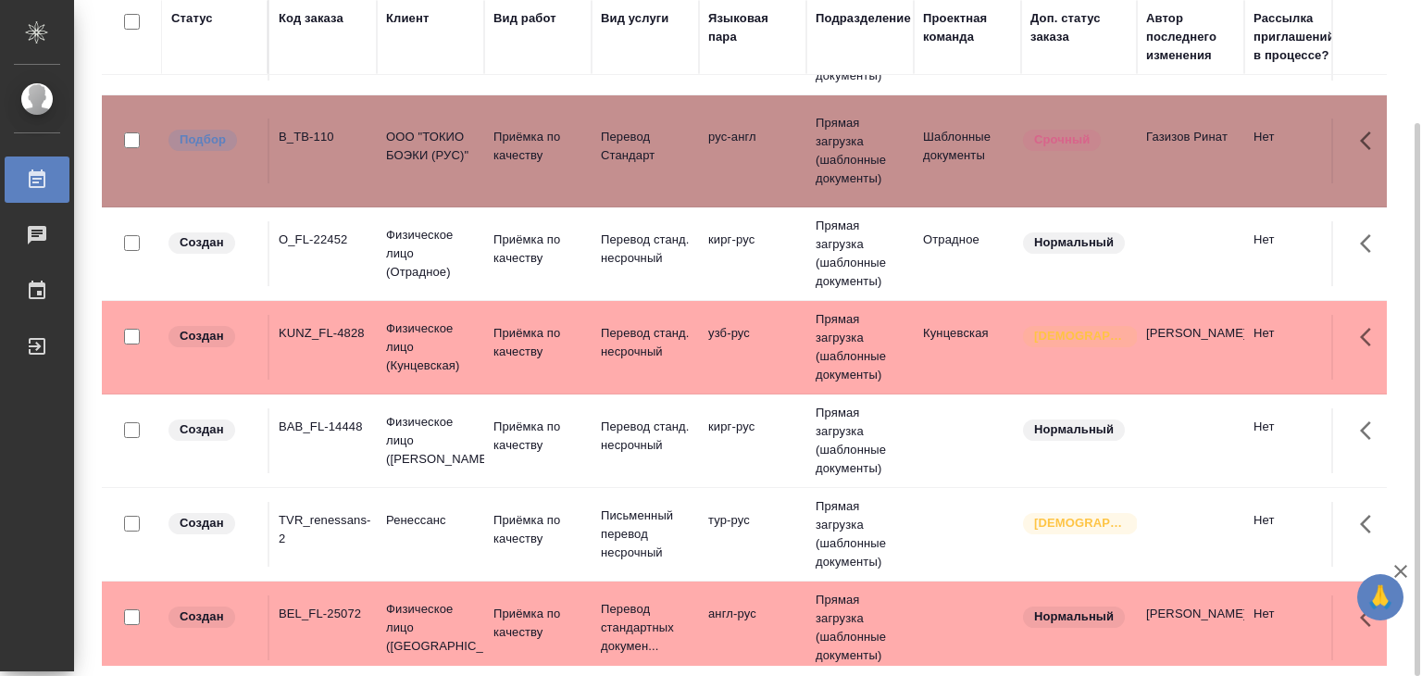
scroll to position [823, 0]
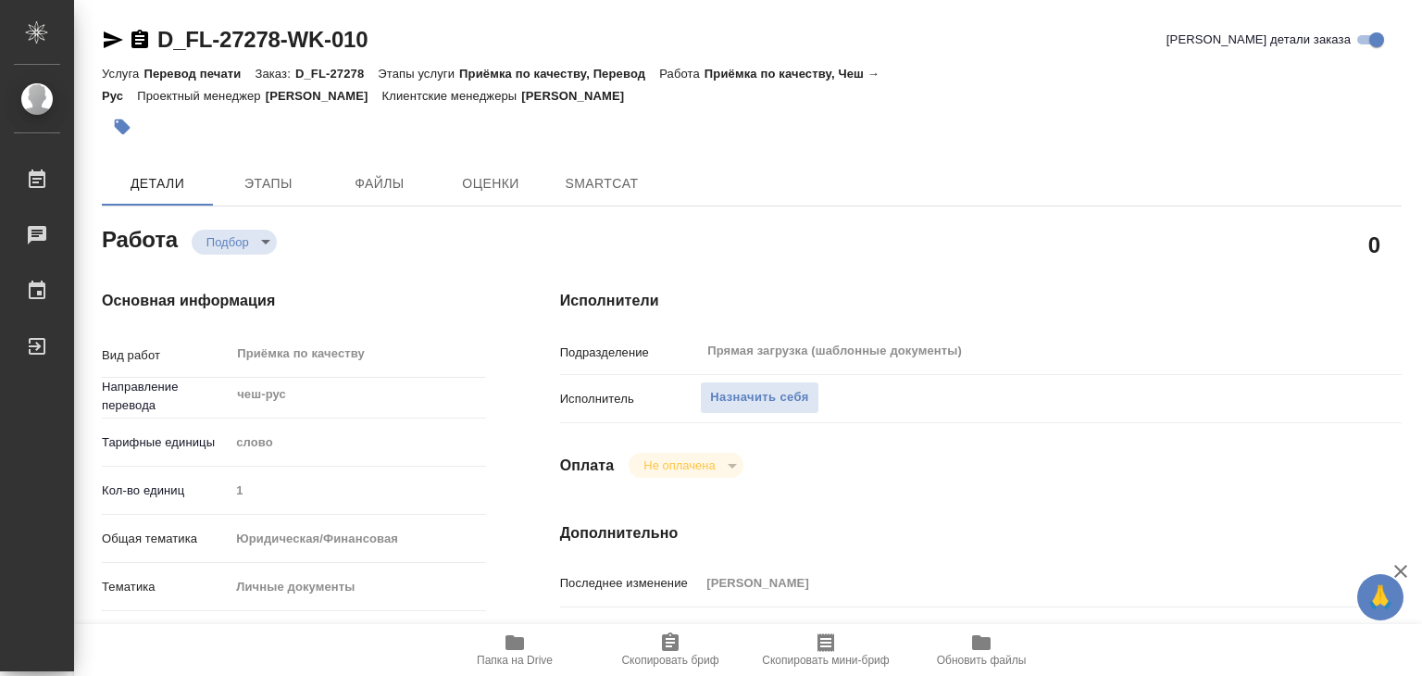
type textarea "x"
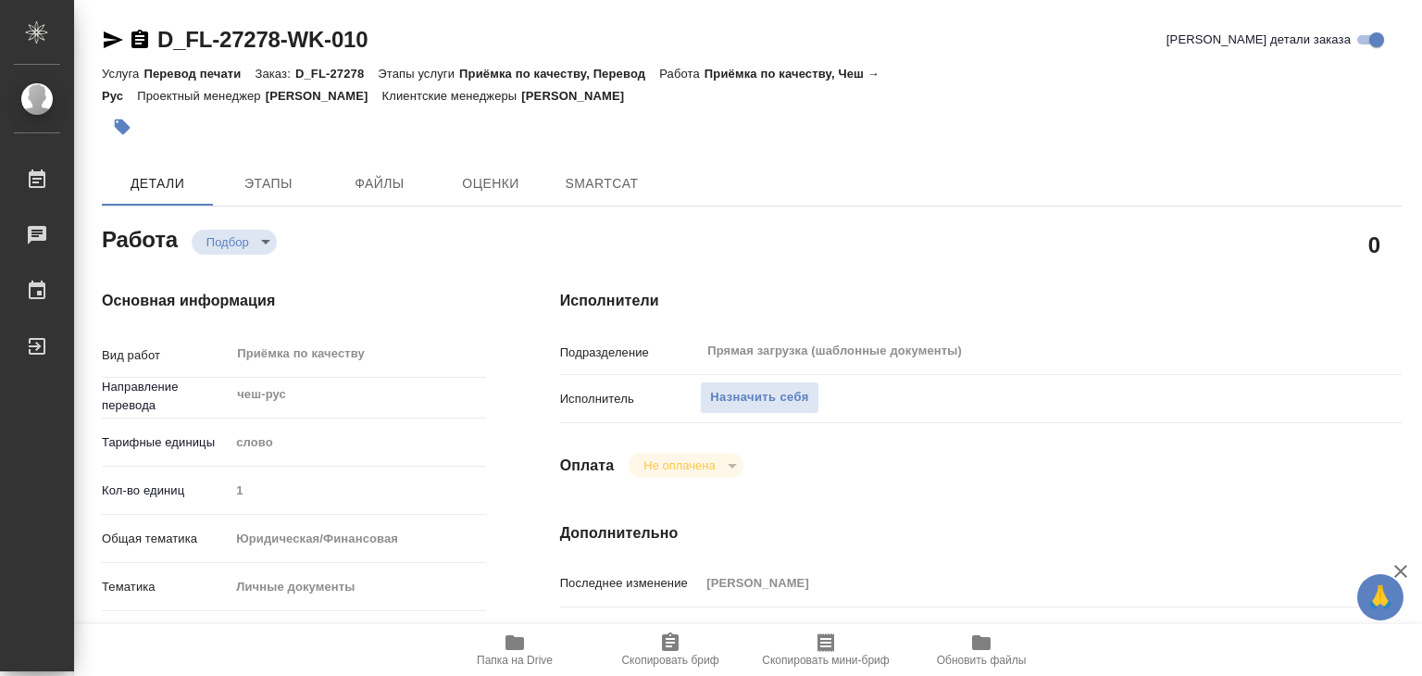
type textarea "x"
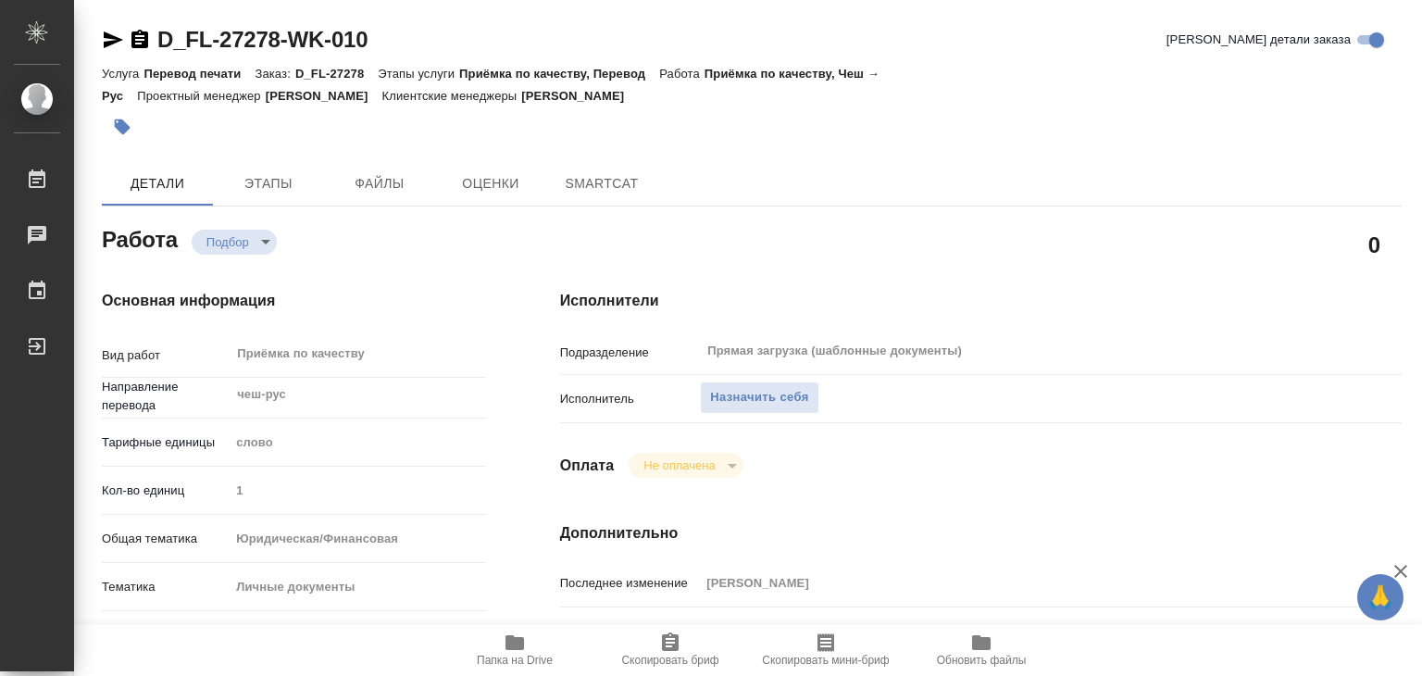
type textarea "x"
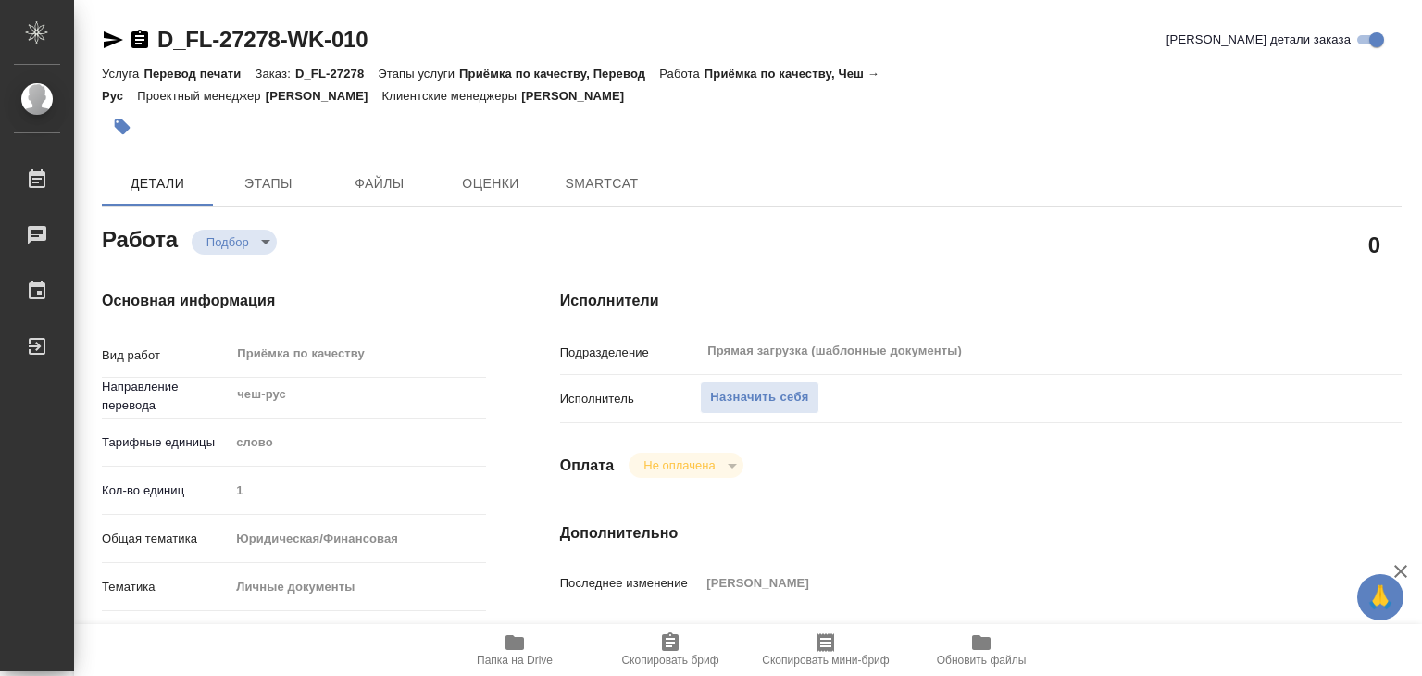
type textarea "x"
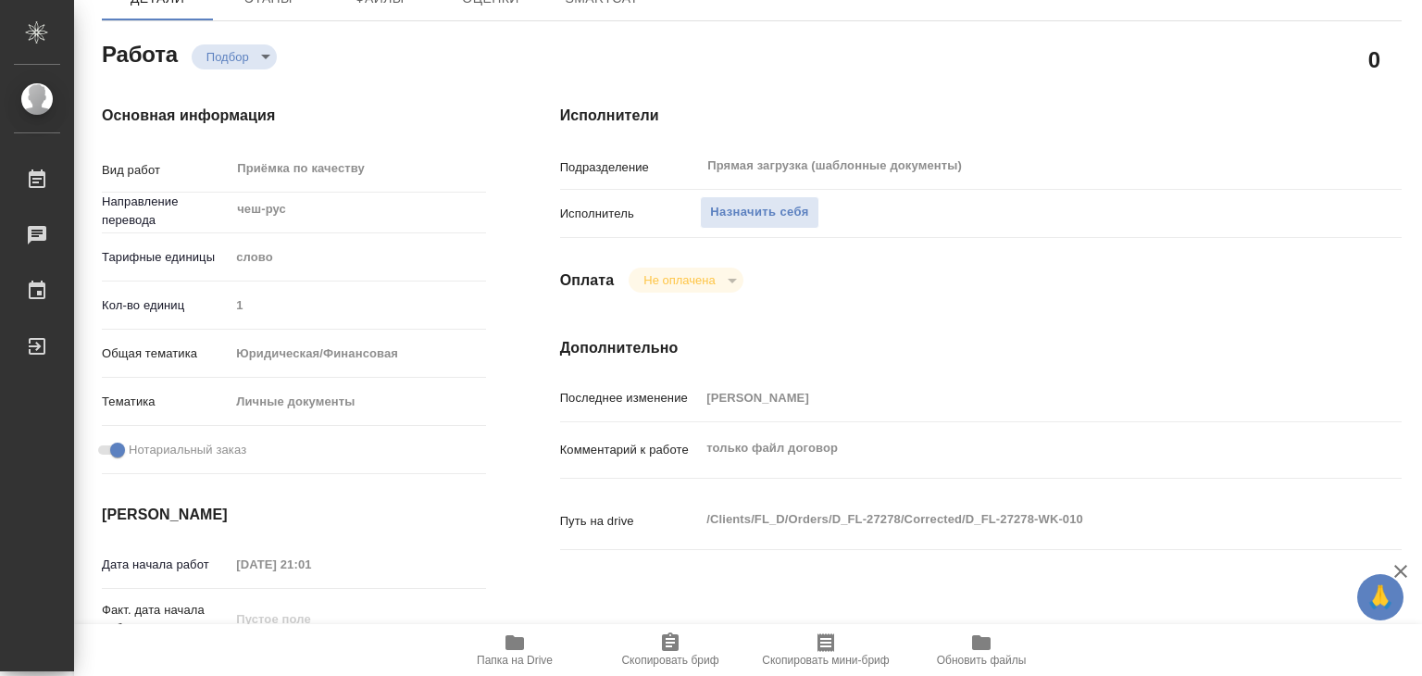
type textarea "x"
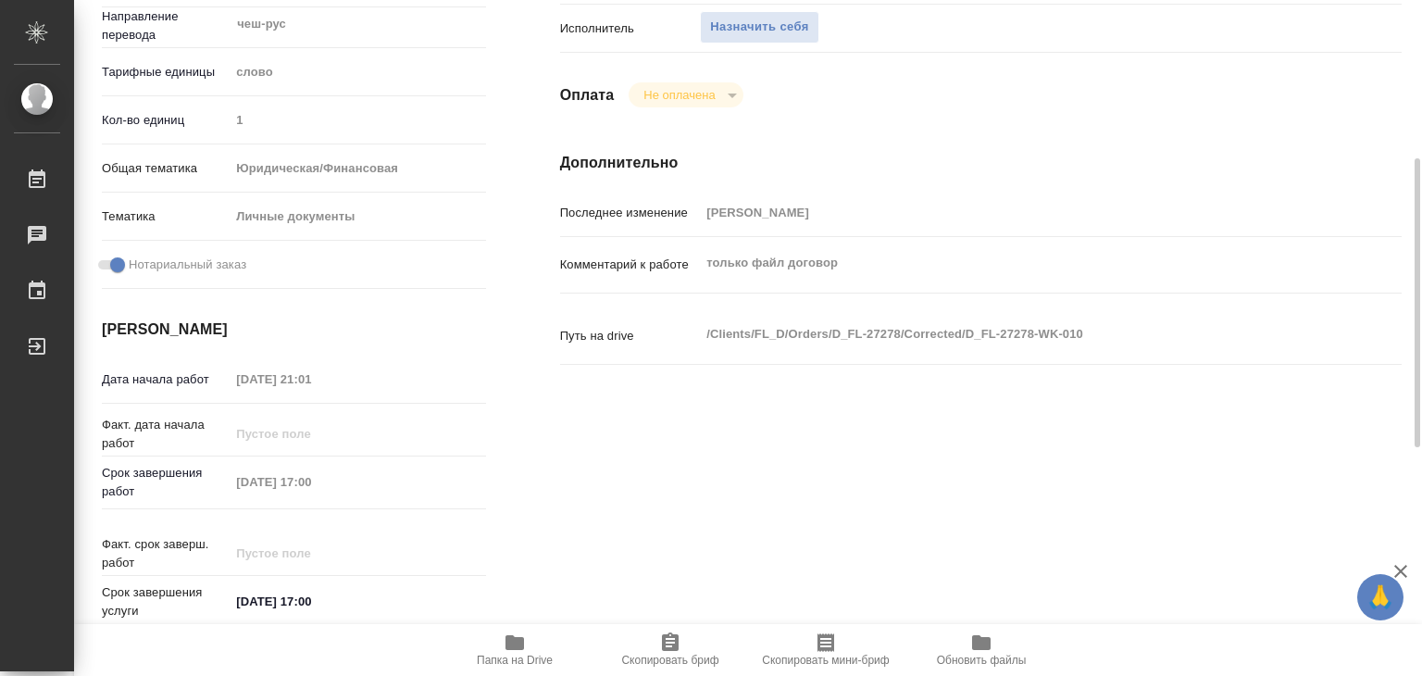
scroll to position [93, 0]
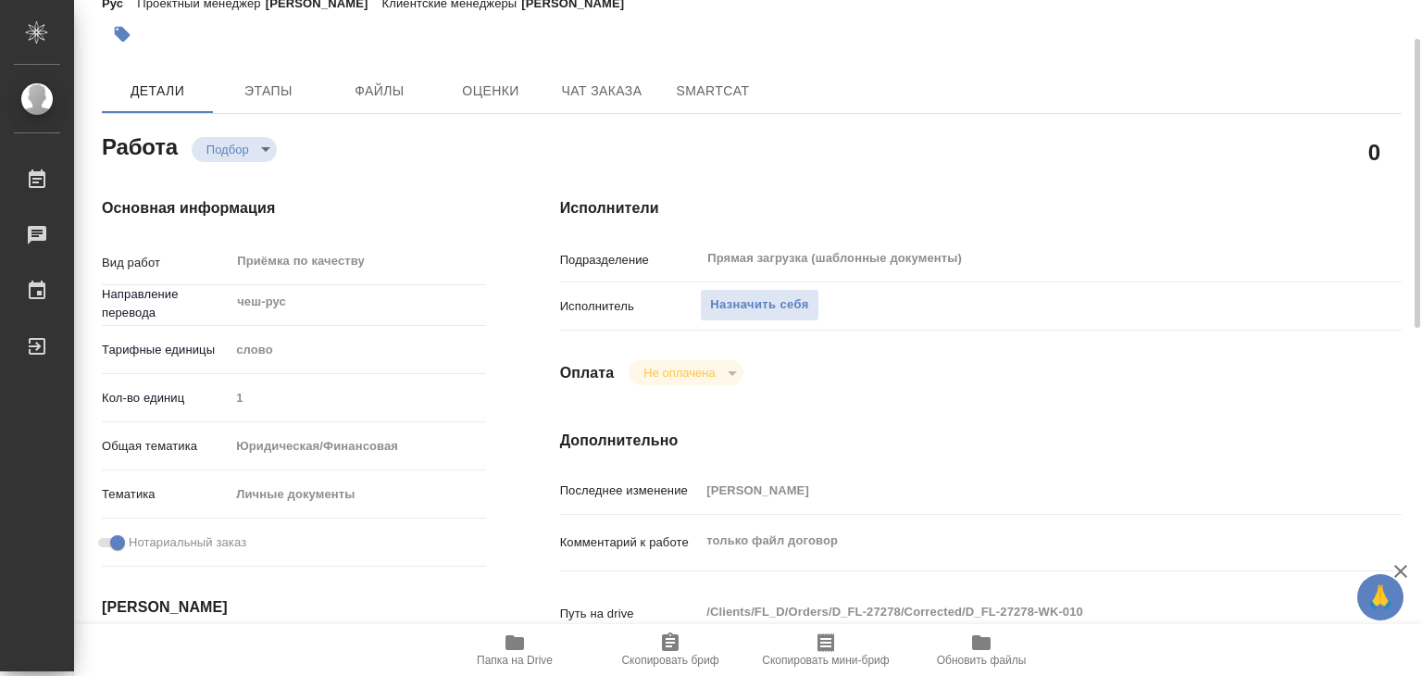
type textarea "x"
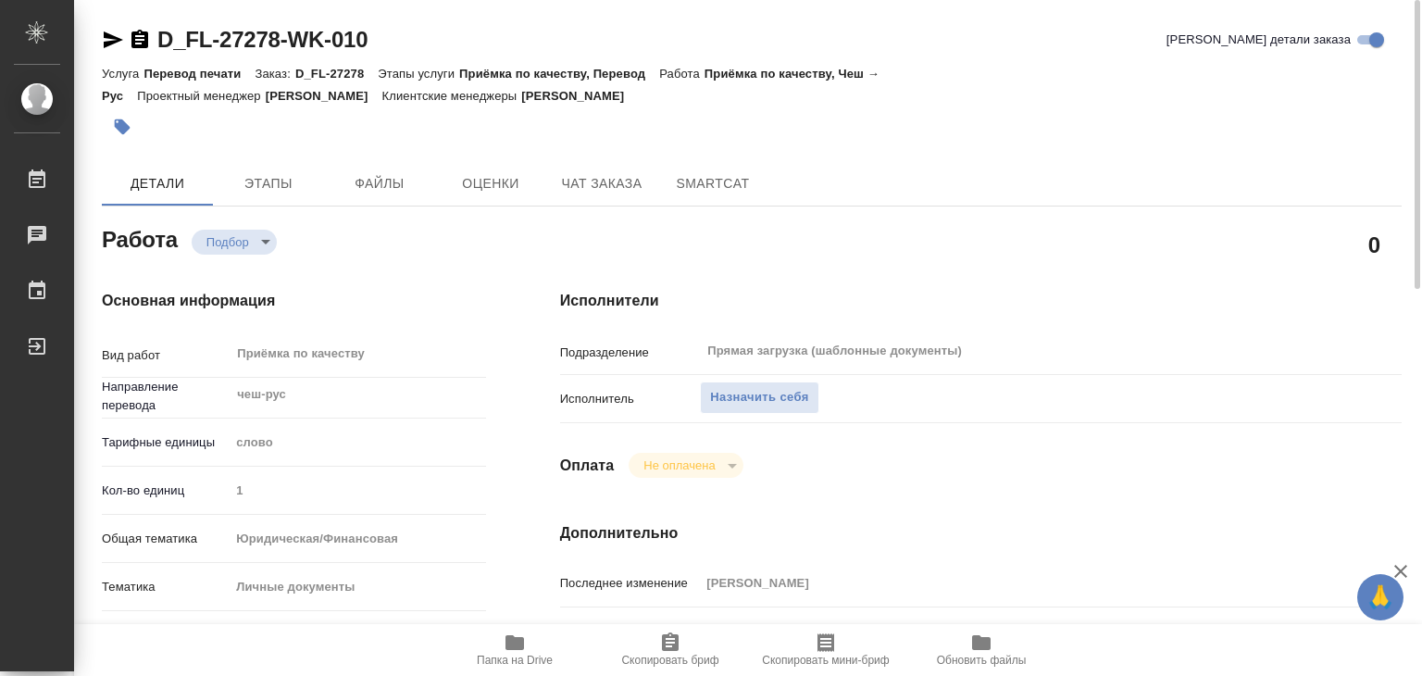
scroll to position [463, 0]
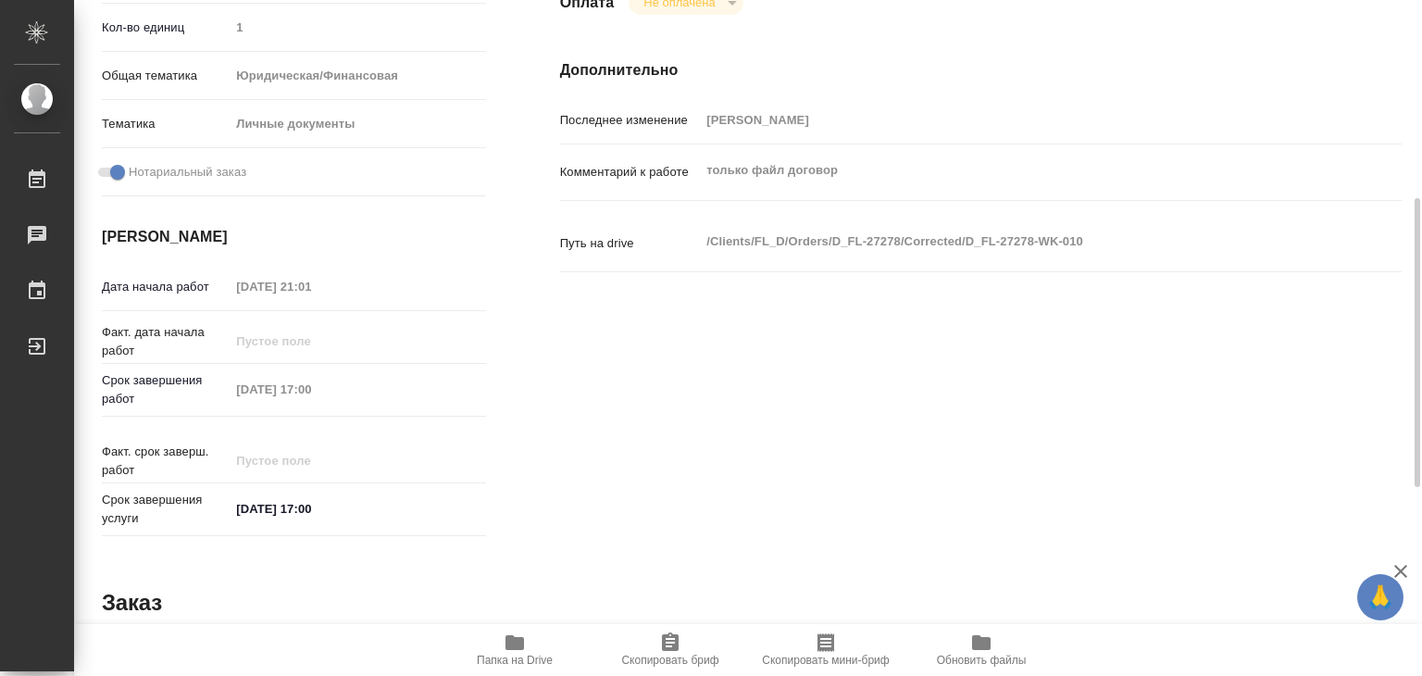
type textarea "x"
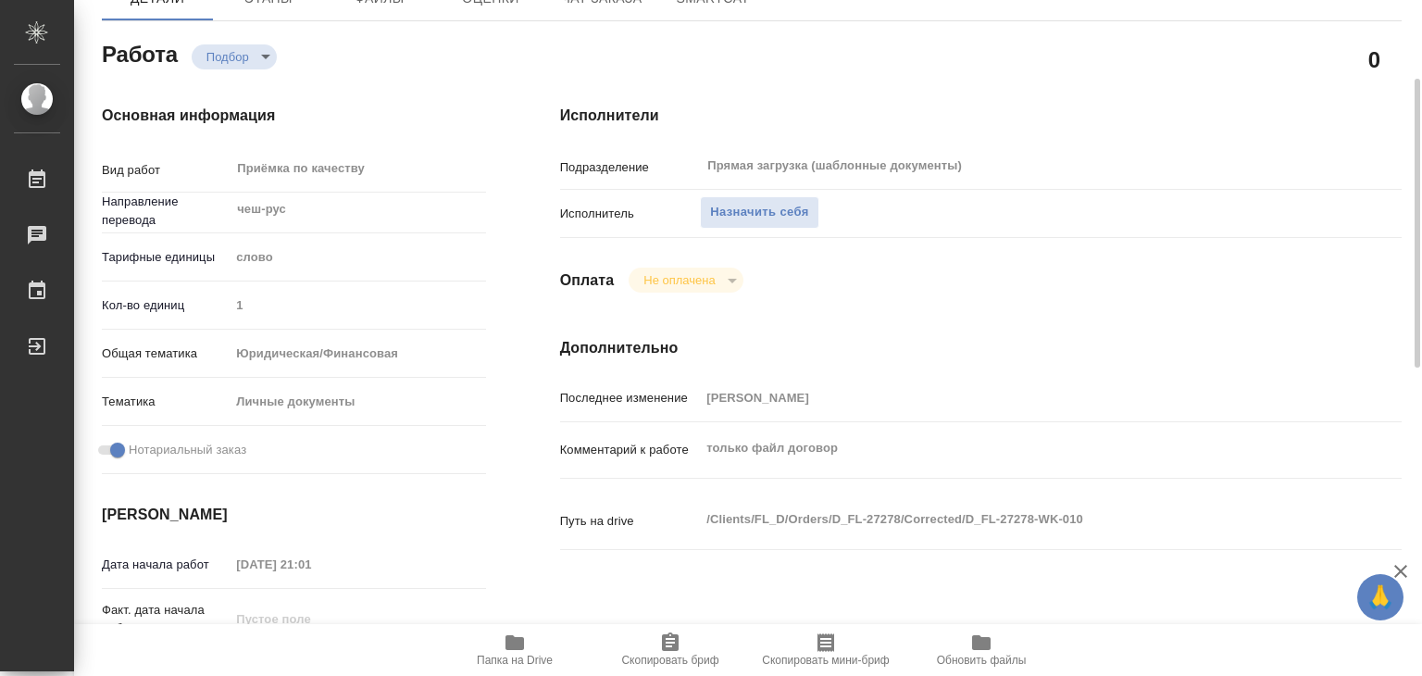
scroll to position [93, 0]
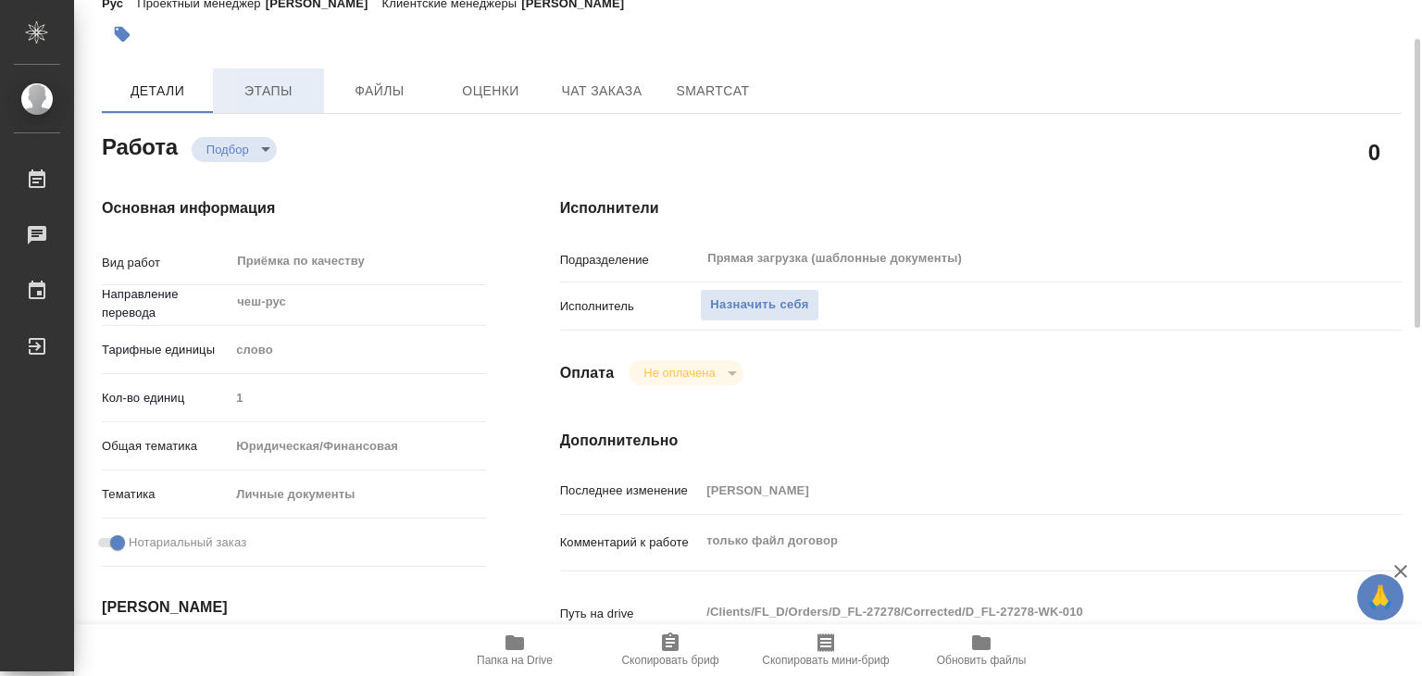
click at [251, 93] on span "Этапы" at bounding box center [268, 91] width 89 height 23
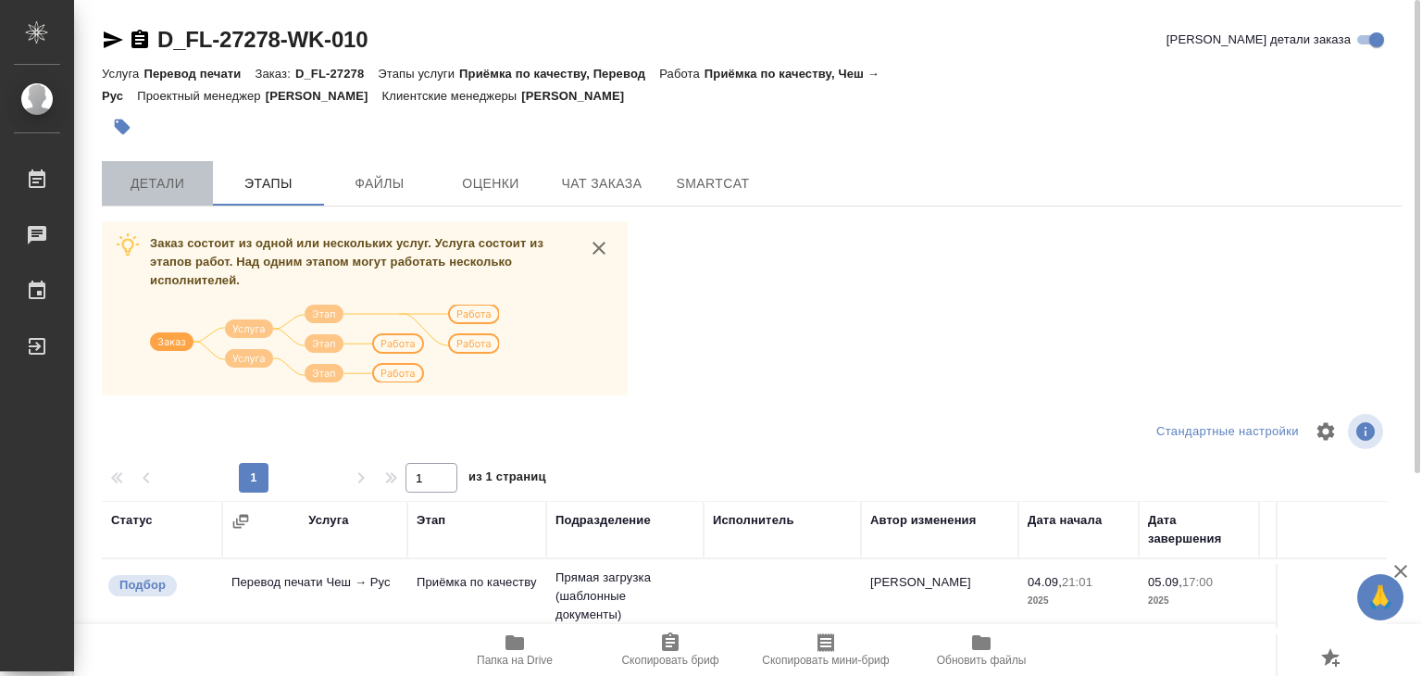
click at [155, 181] on span "Детали" at bounding box center [157, 183] width 89 height 23
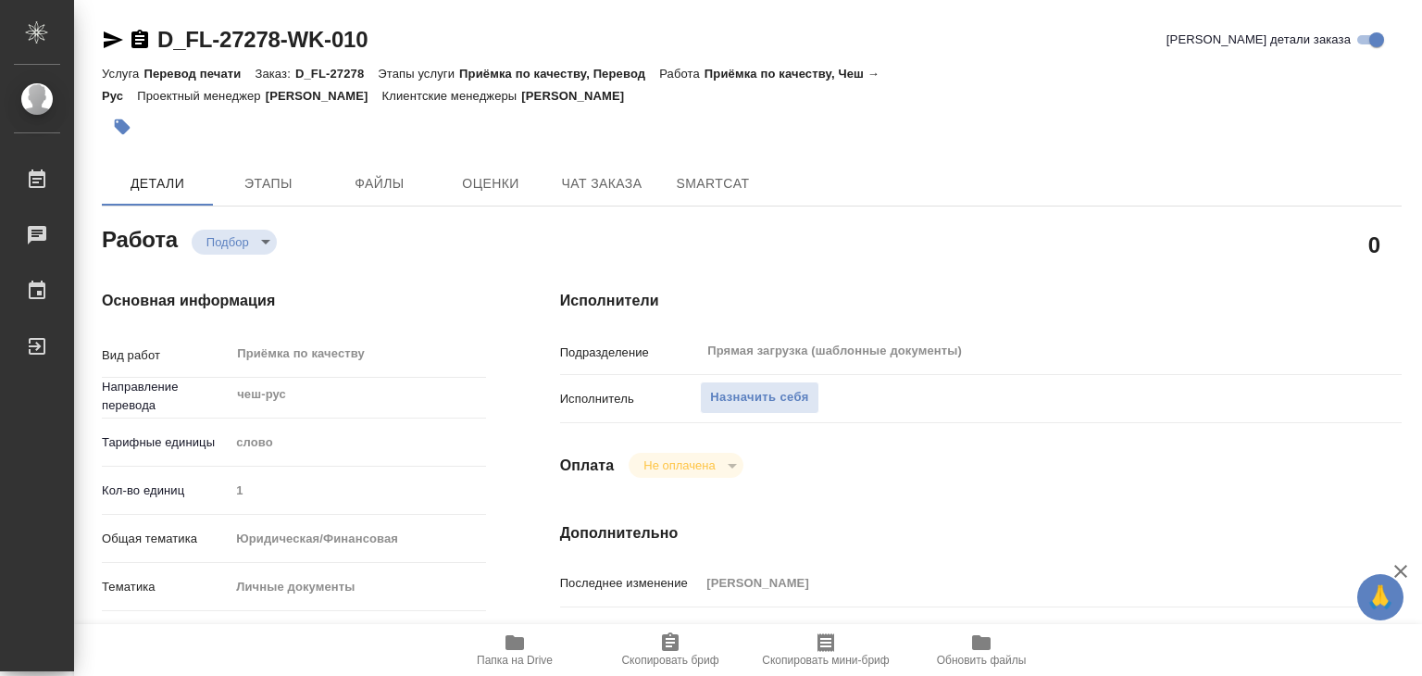
type textarea "x"
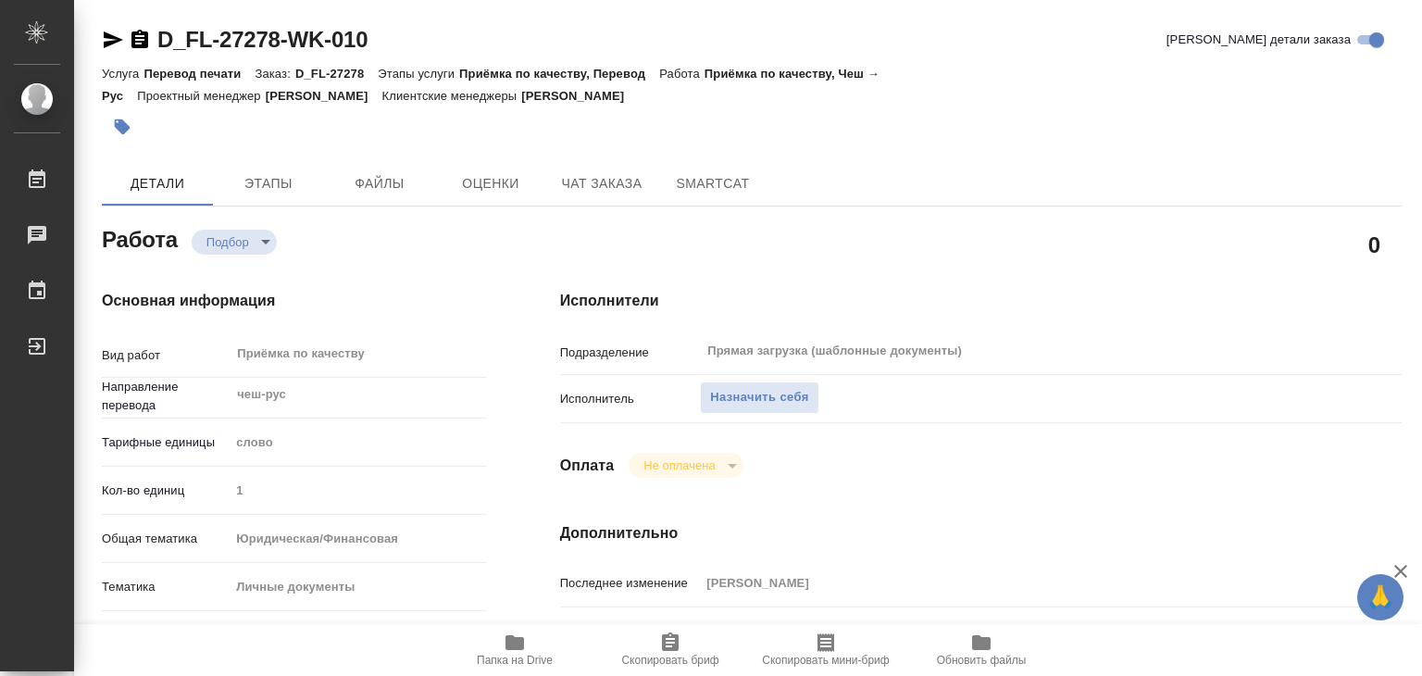
type textarea "x"
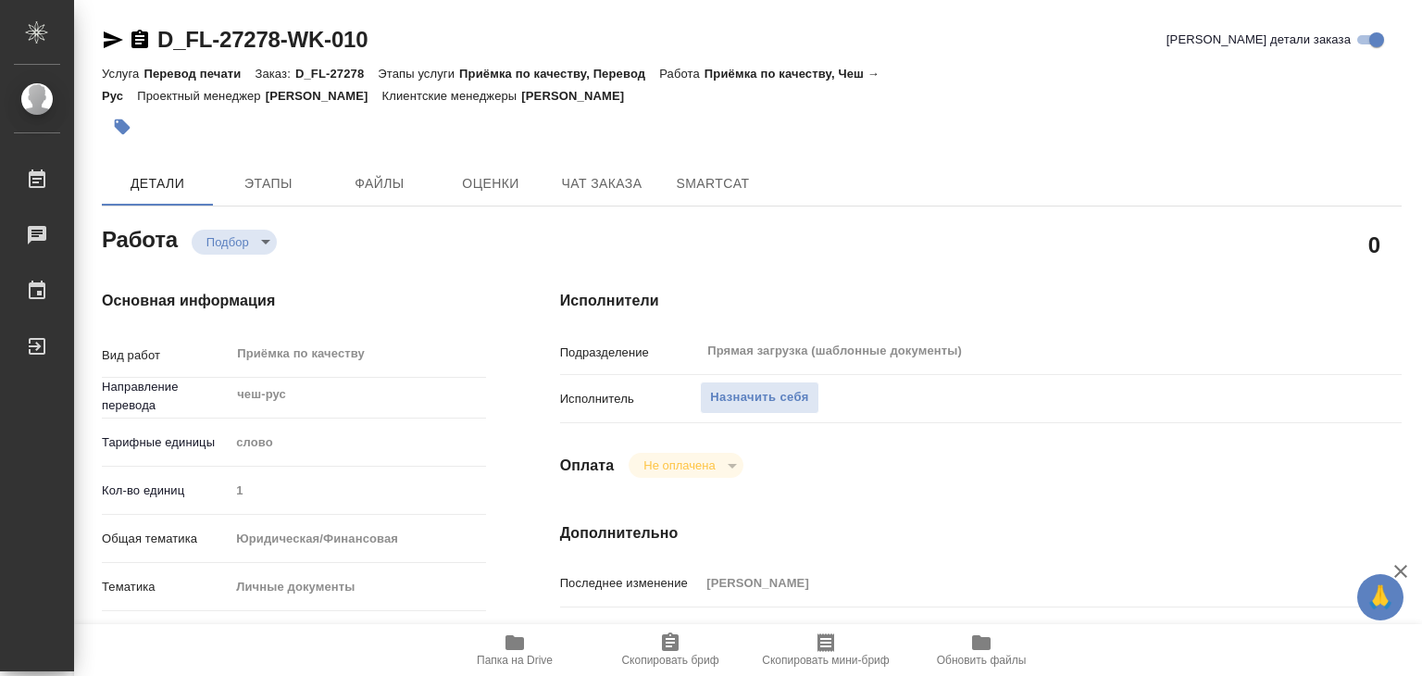
scroll to position [370, 0]
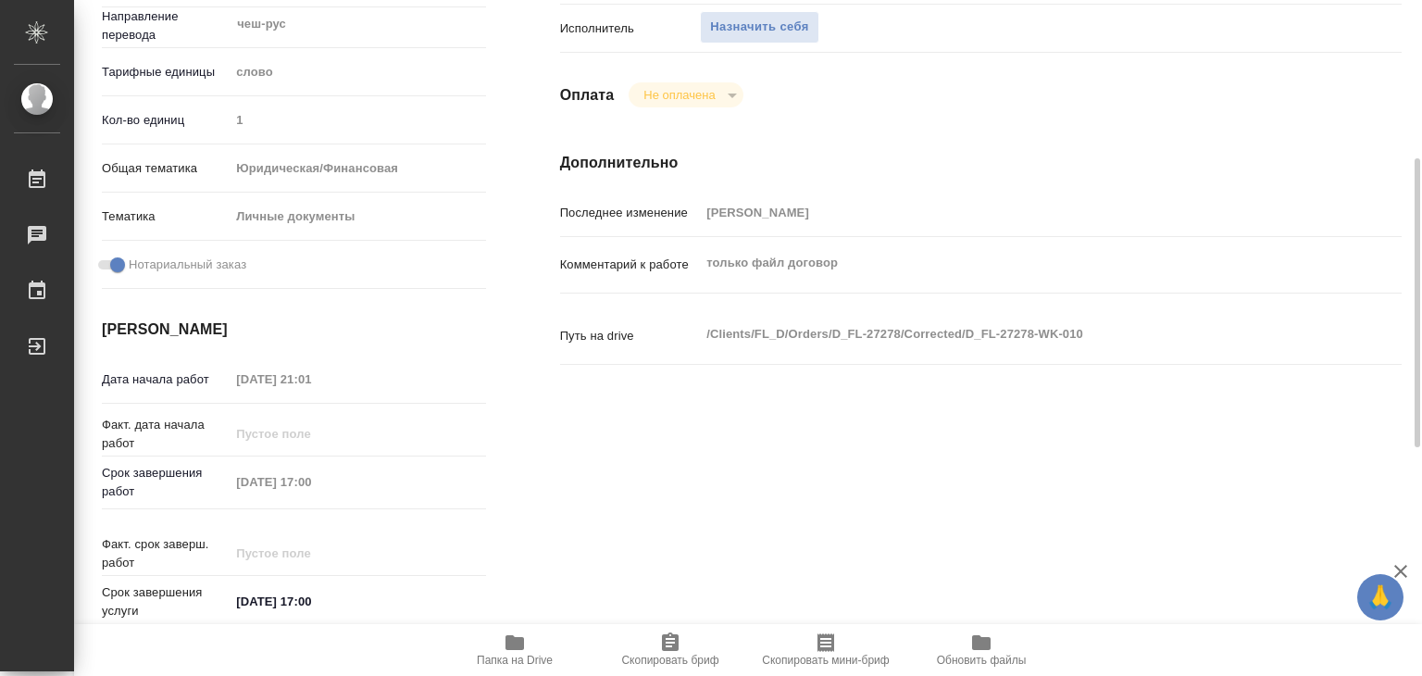
type textarea "x"
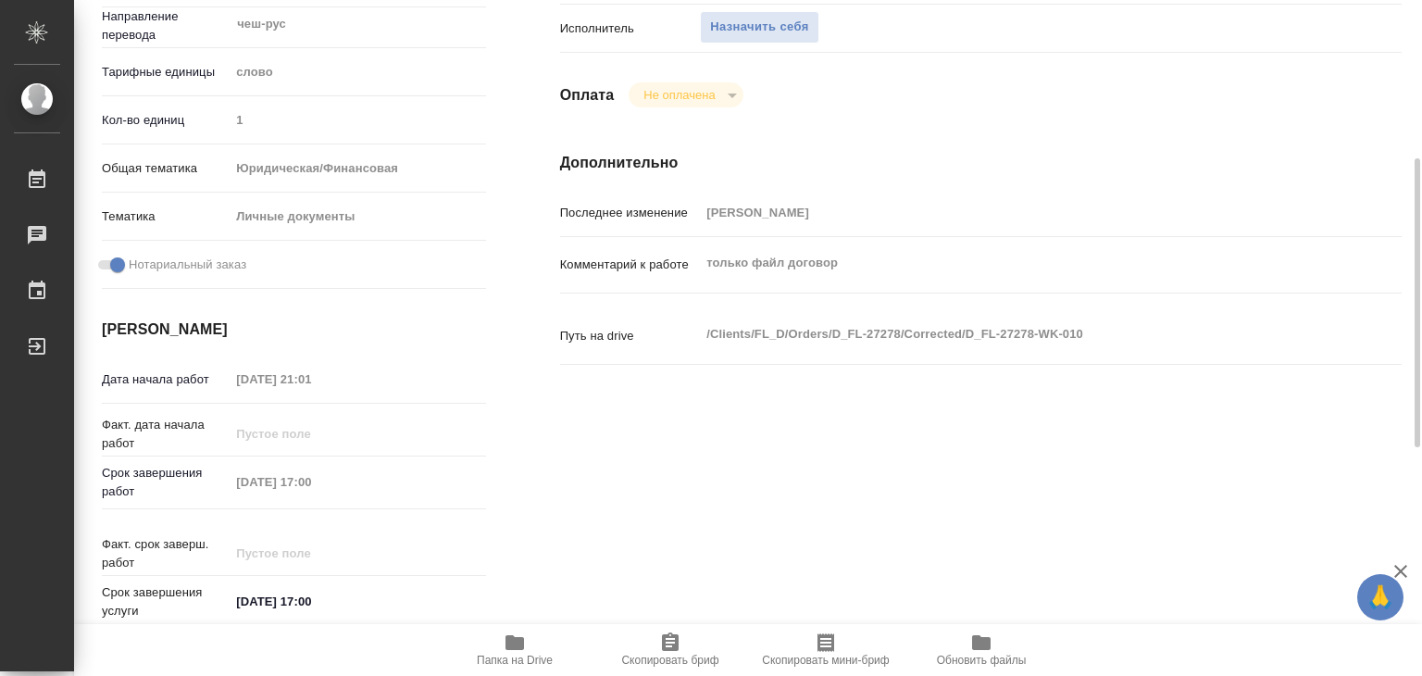
scroll to position [463, 0]
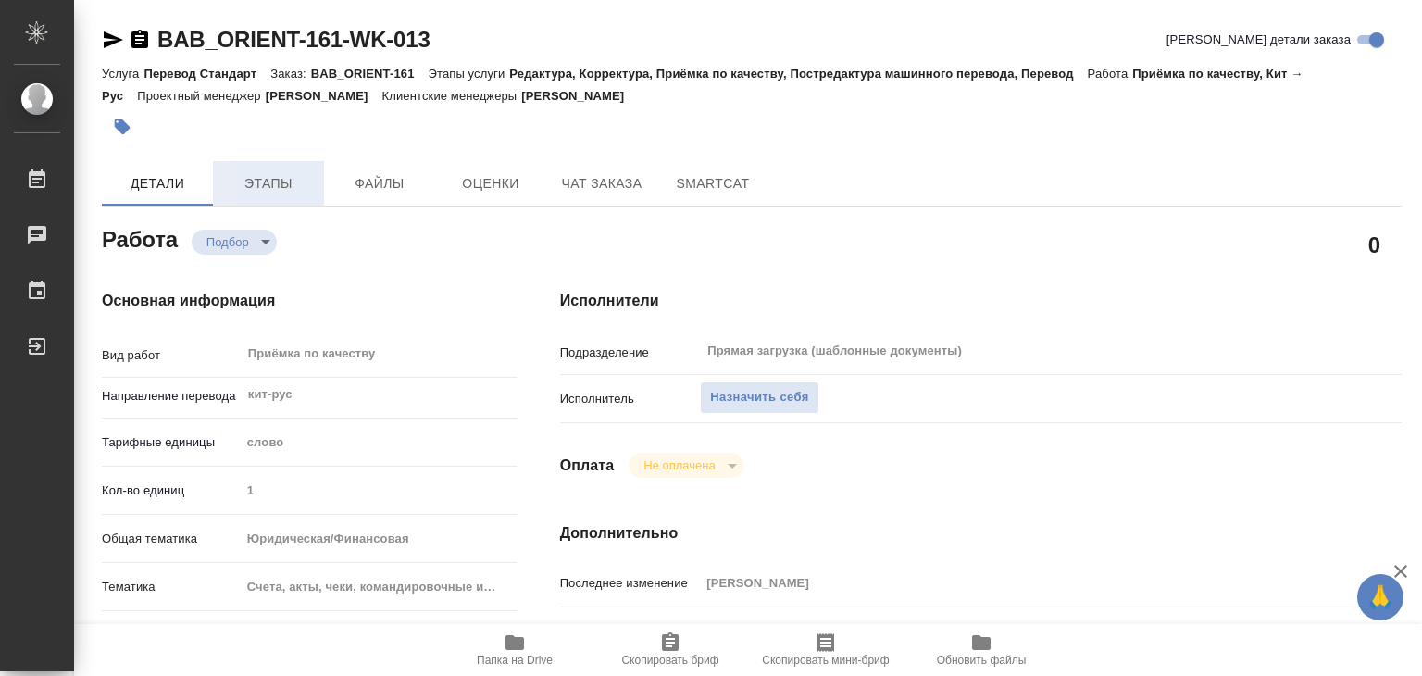
click at [272, 200] on button "Этапы" at bounding box center [268, 183] width 111 height 44
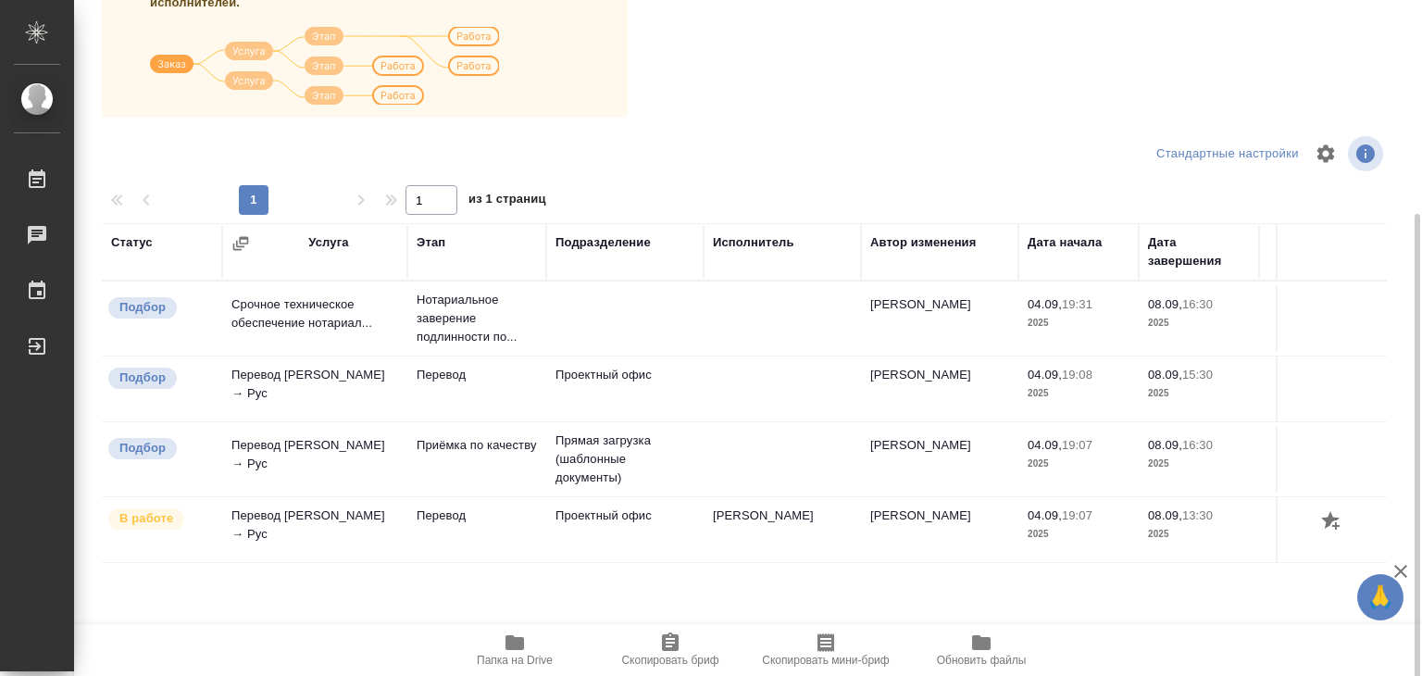
scroll to position [289, 0]
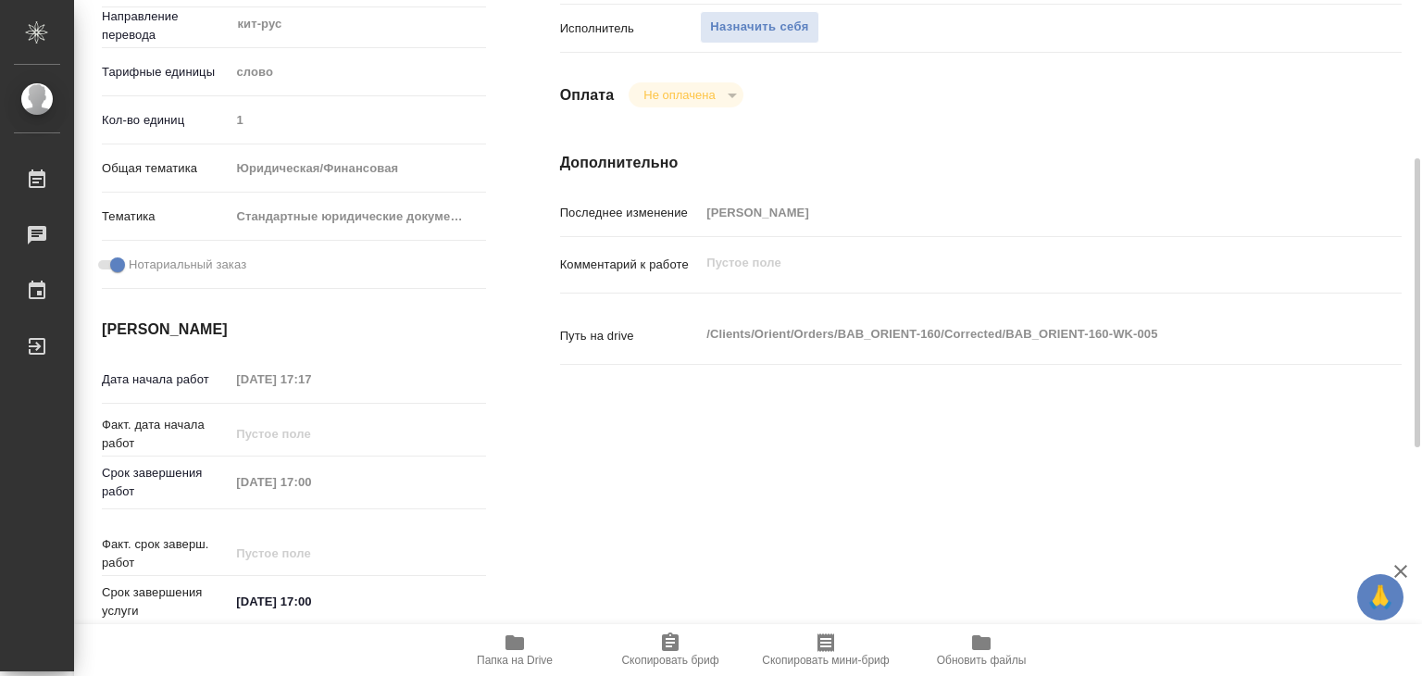
scroll to position [93, 0]
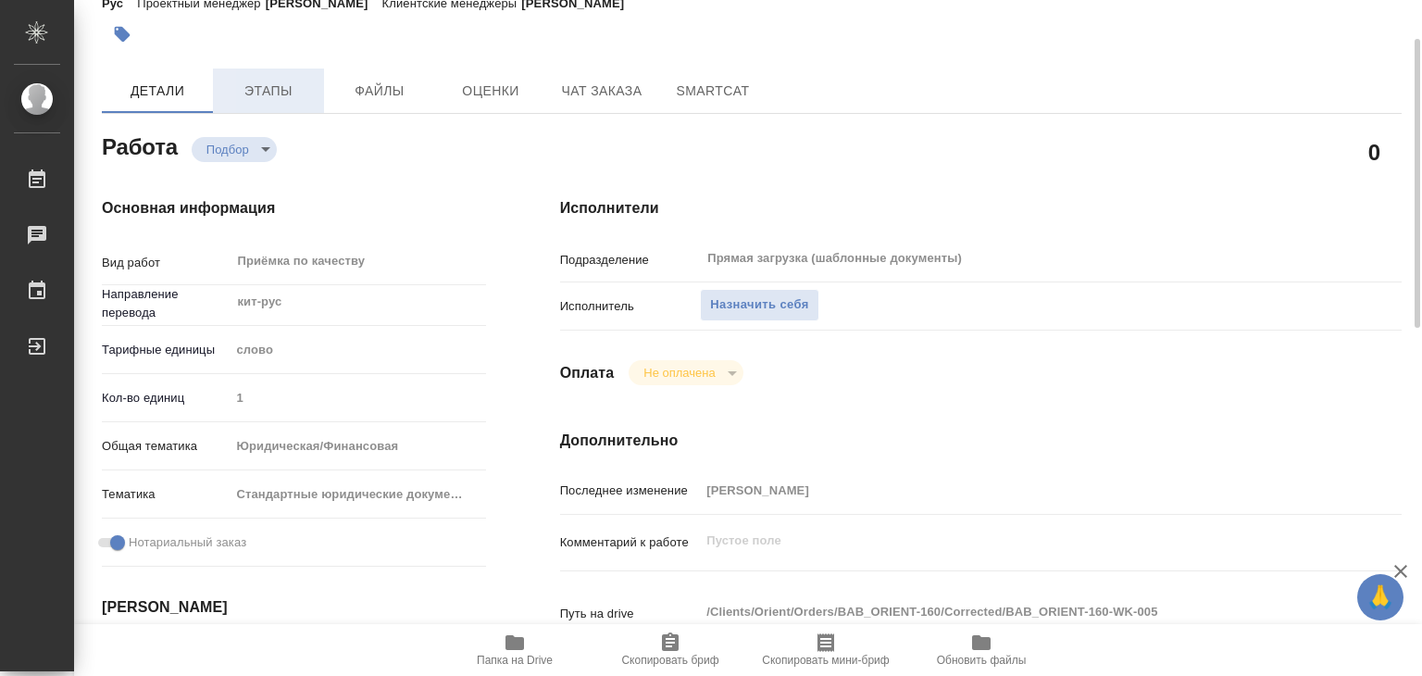
click at [251, 87] on span "Этапы" at bounding box center [268, 91] width 89 height 23
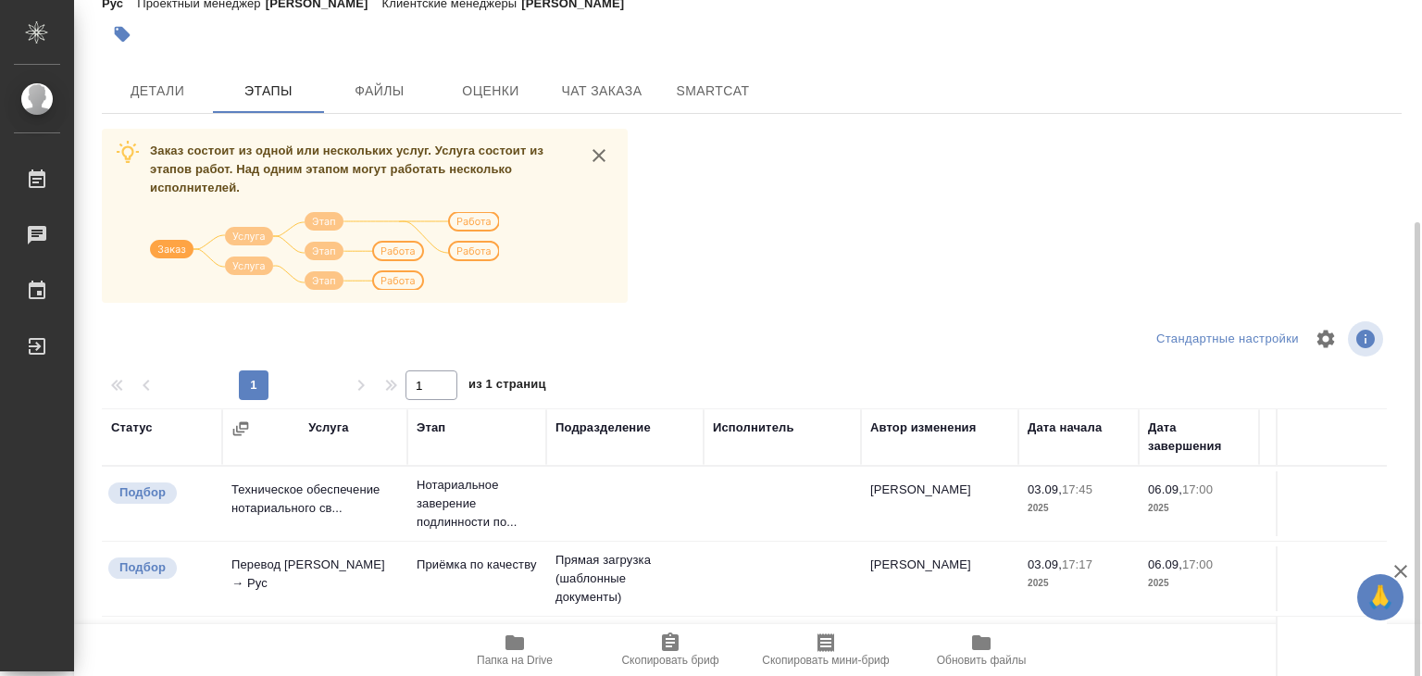
scroll to position [289, 0]
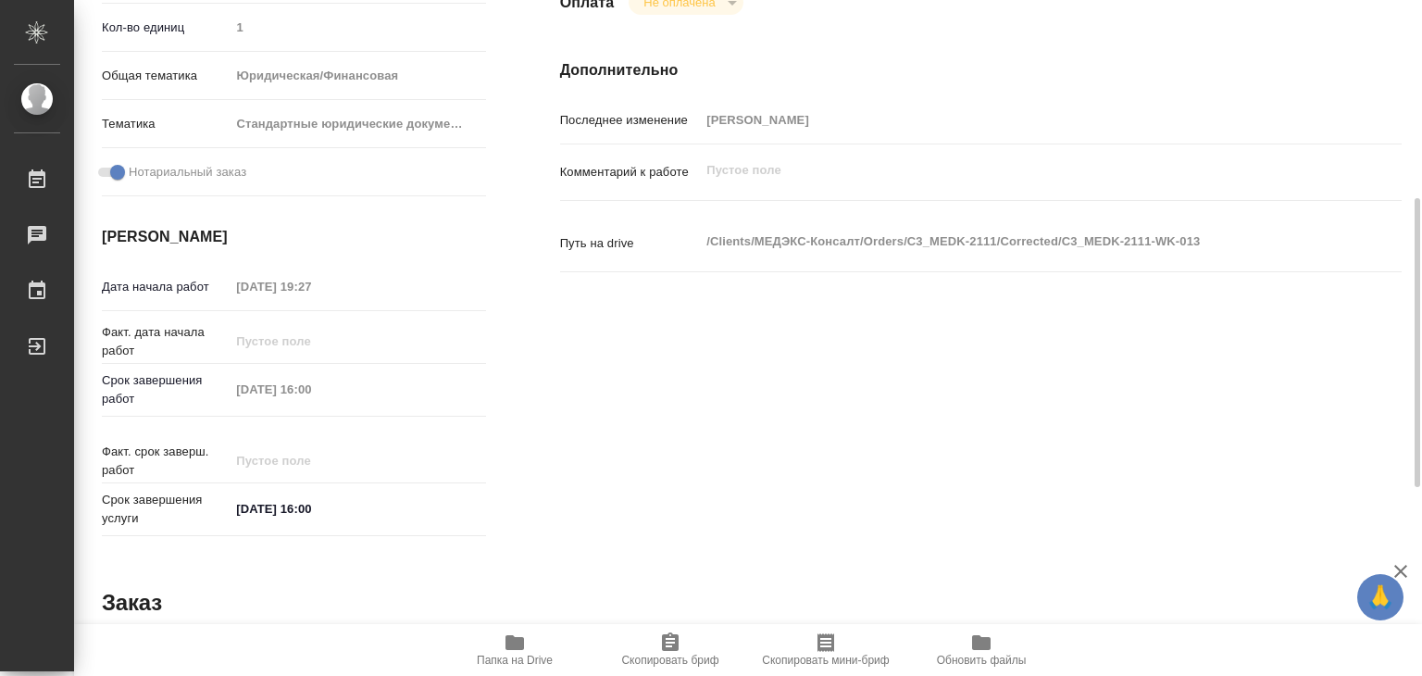
scroll to position [93, 0]
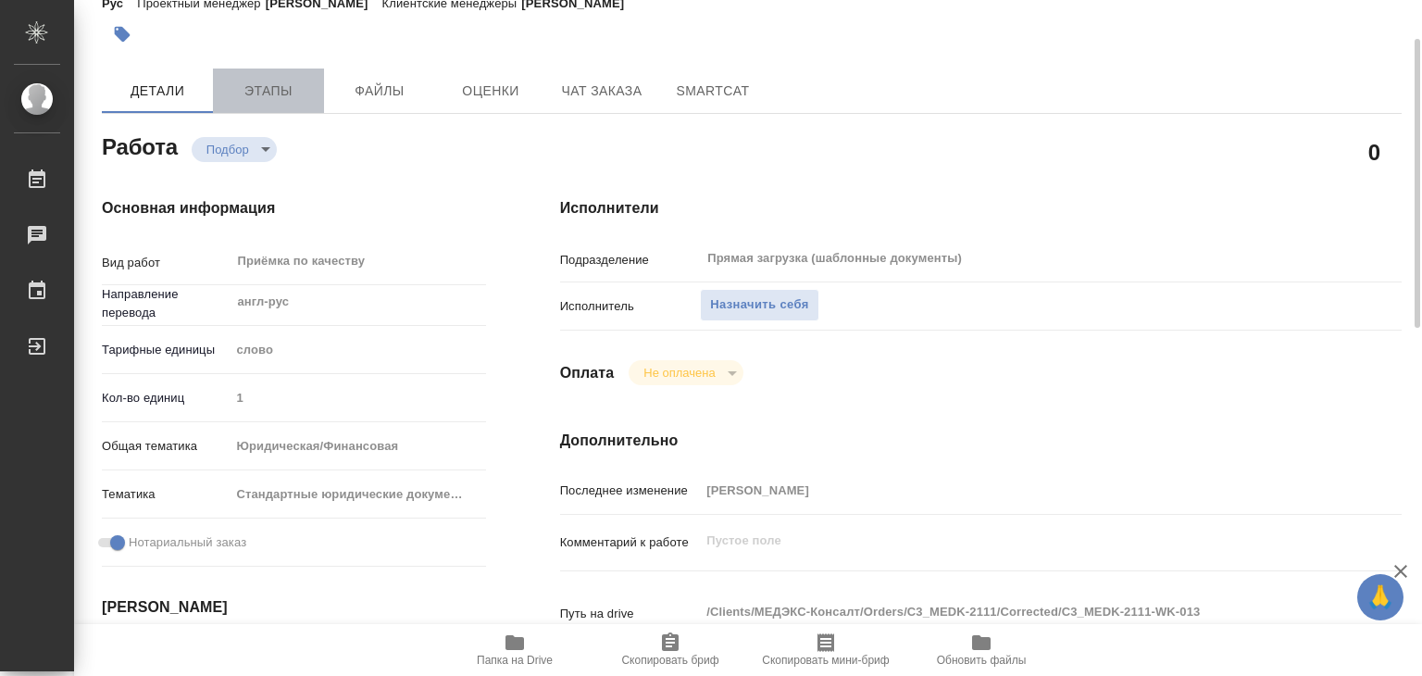
click at [258, 69] on button "Этапы" at bounding box center [268, 91] width 111 height 44
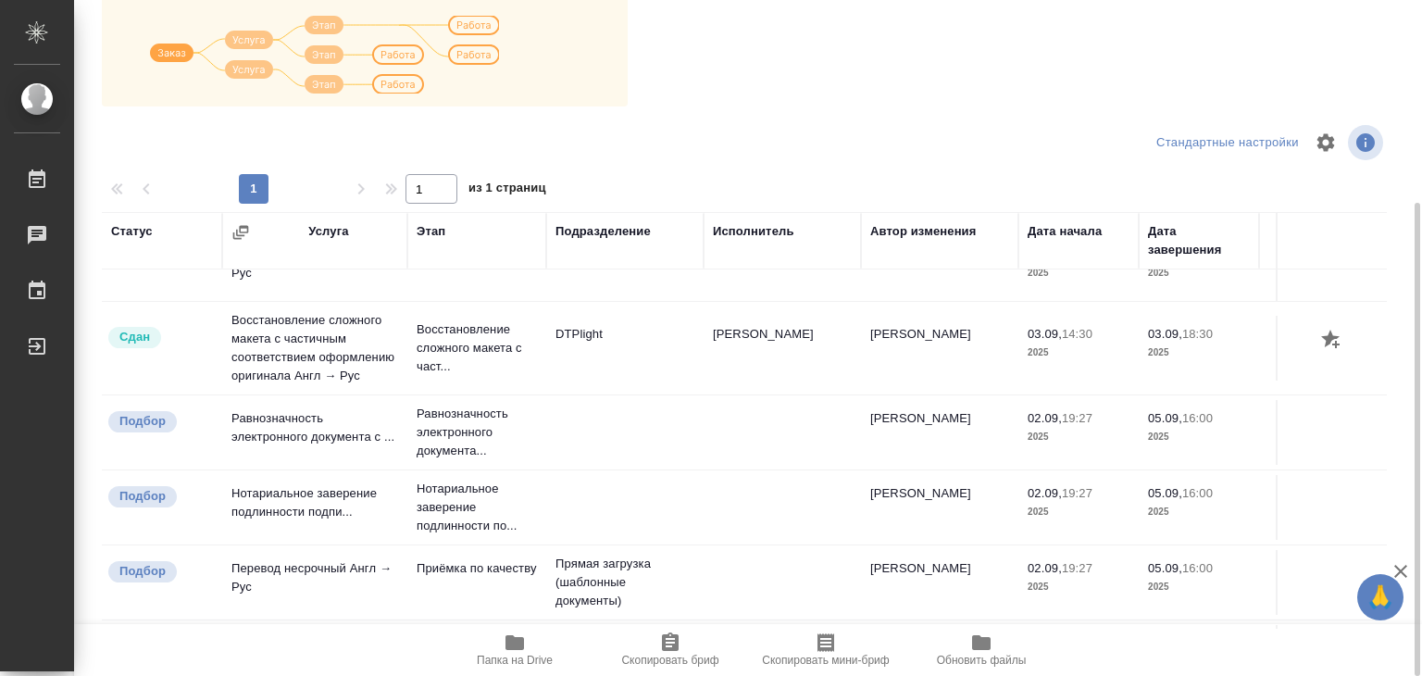
scroll to position [131, 0]
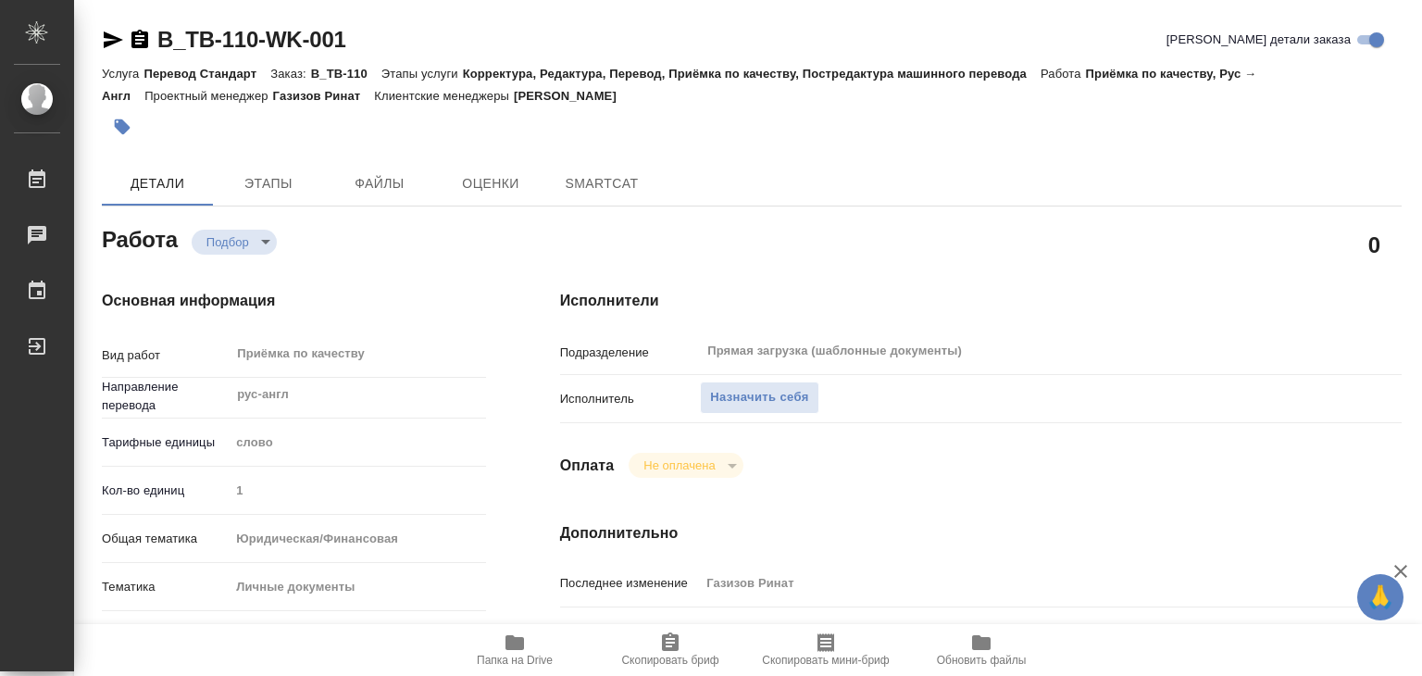
type textarea "x"
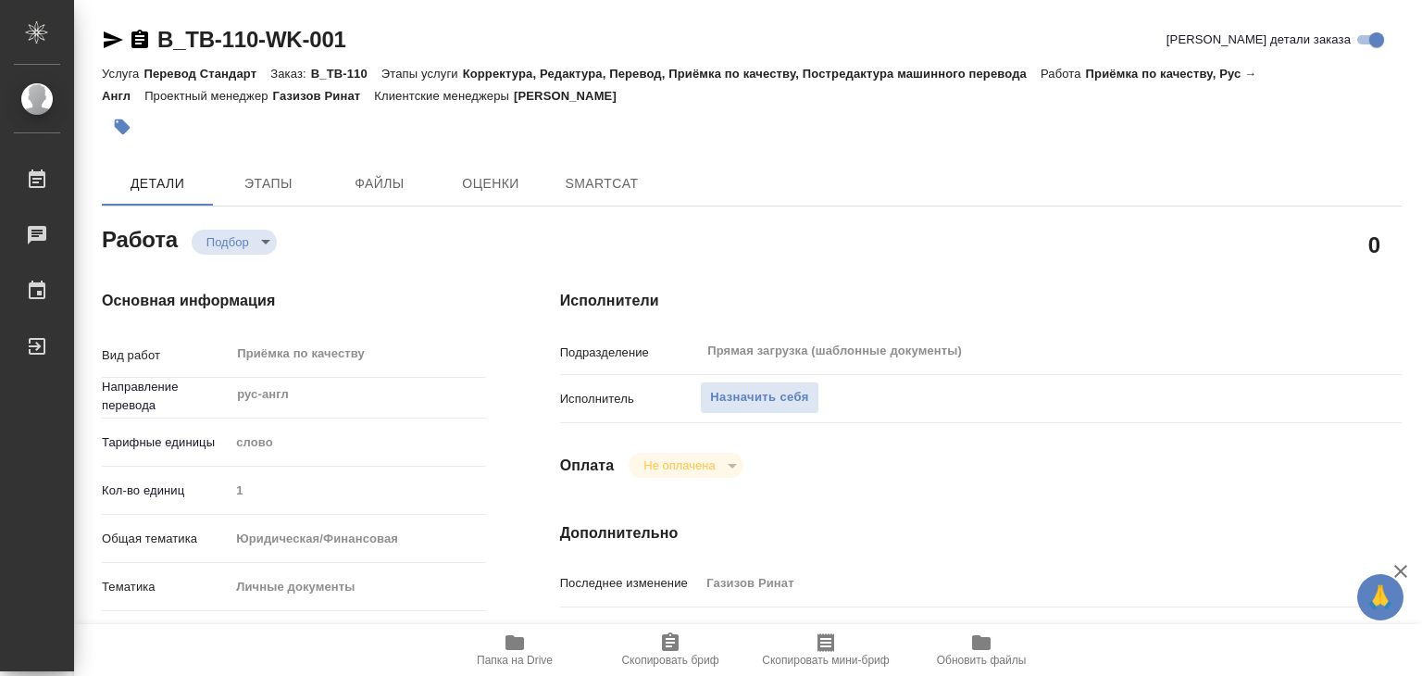
type textarea "x"
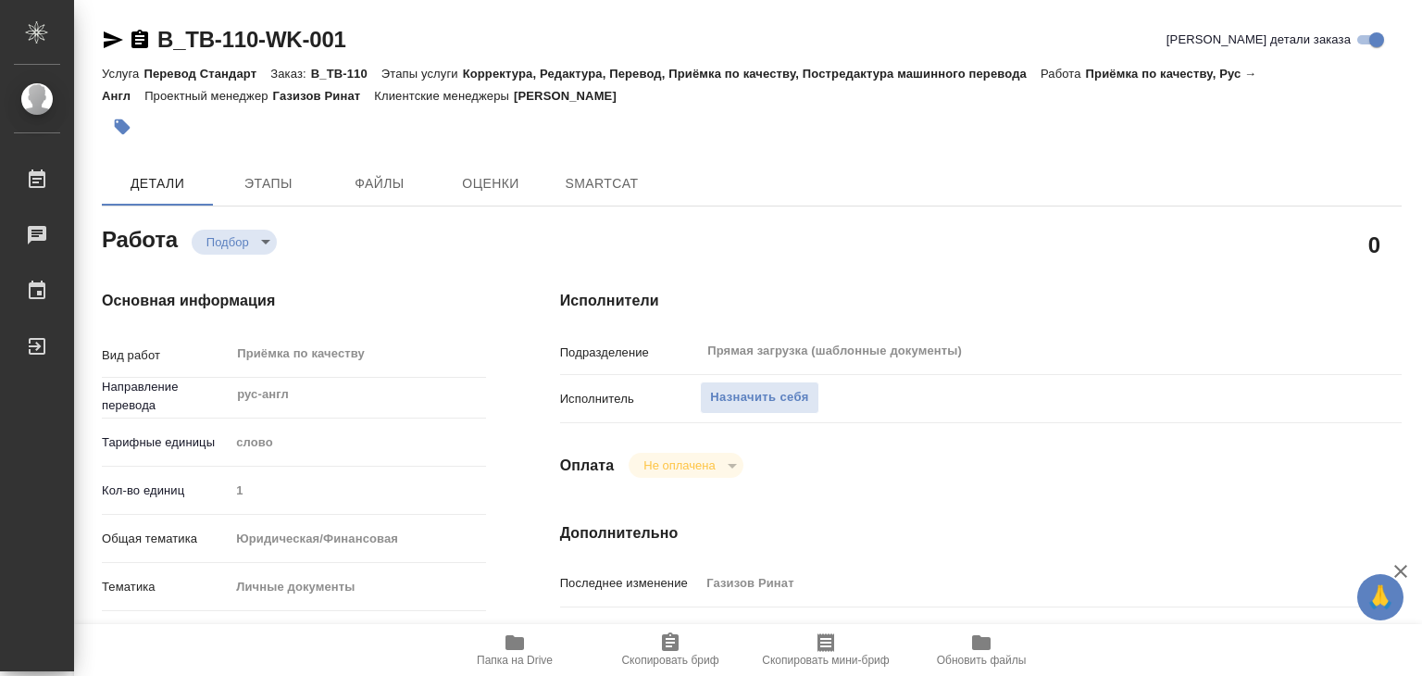
type textarea "x"
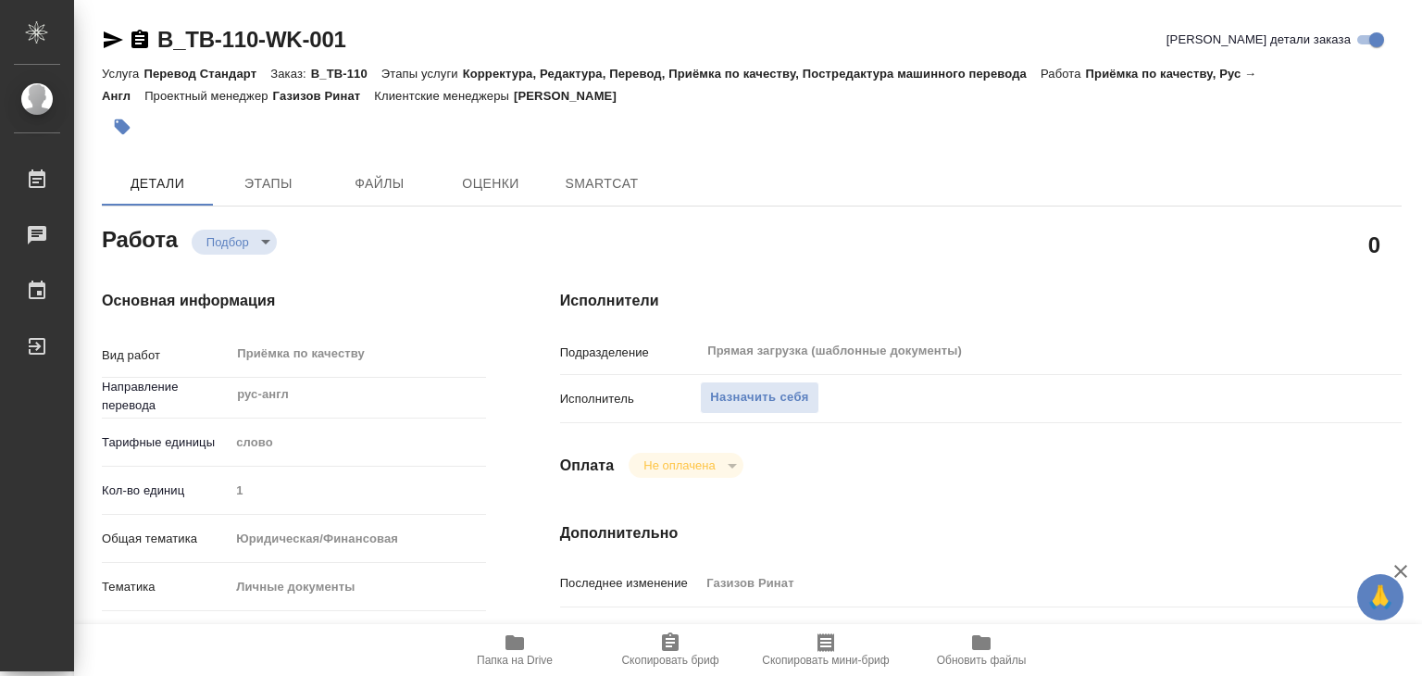
type textarea "x"
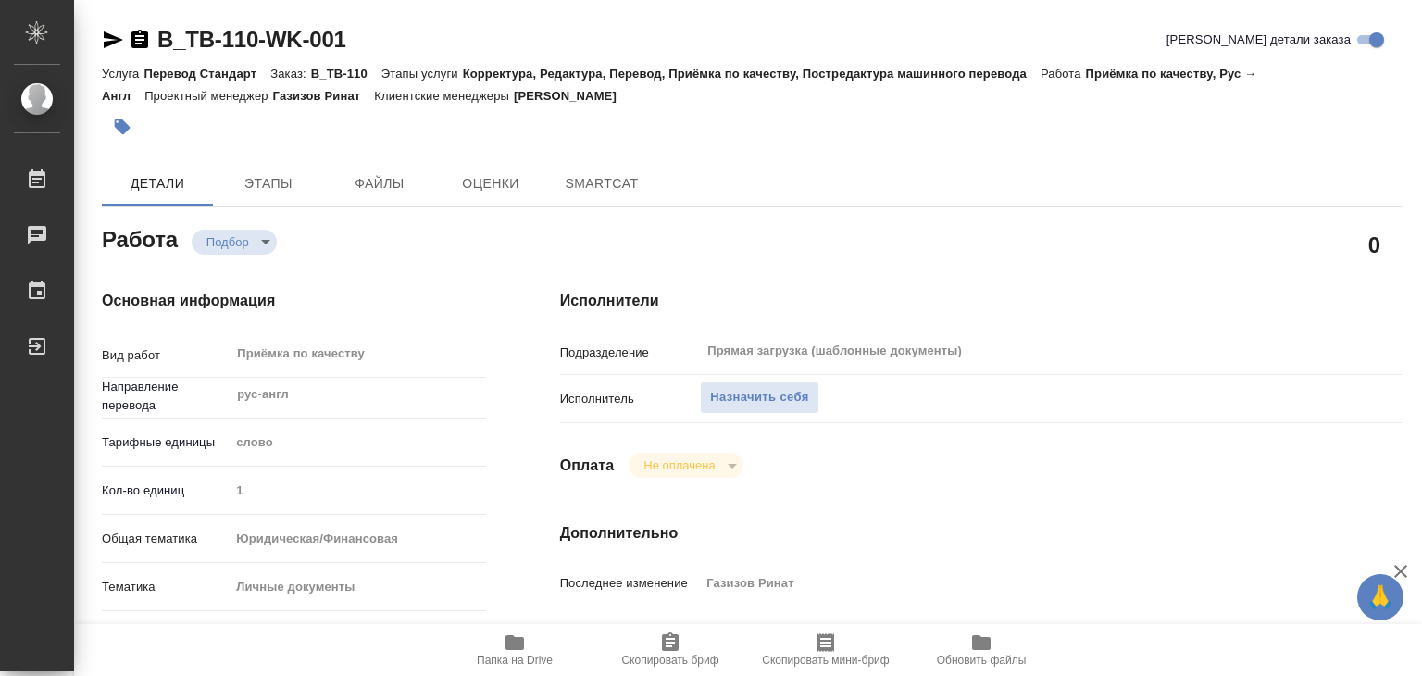
type textarea "x"
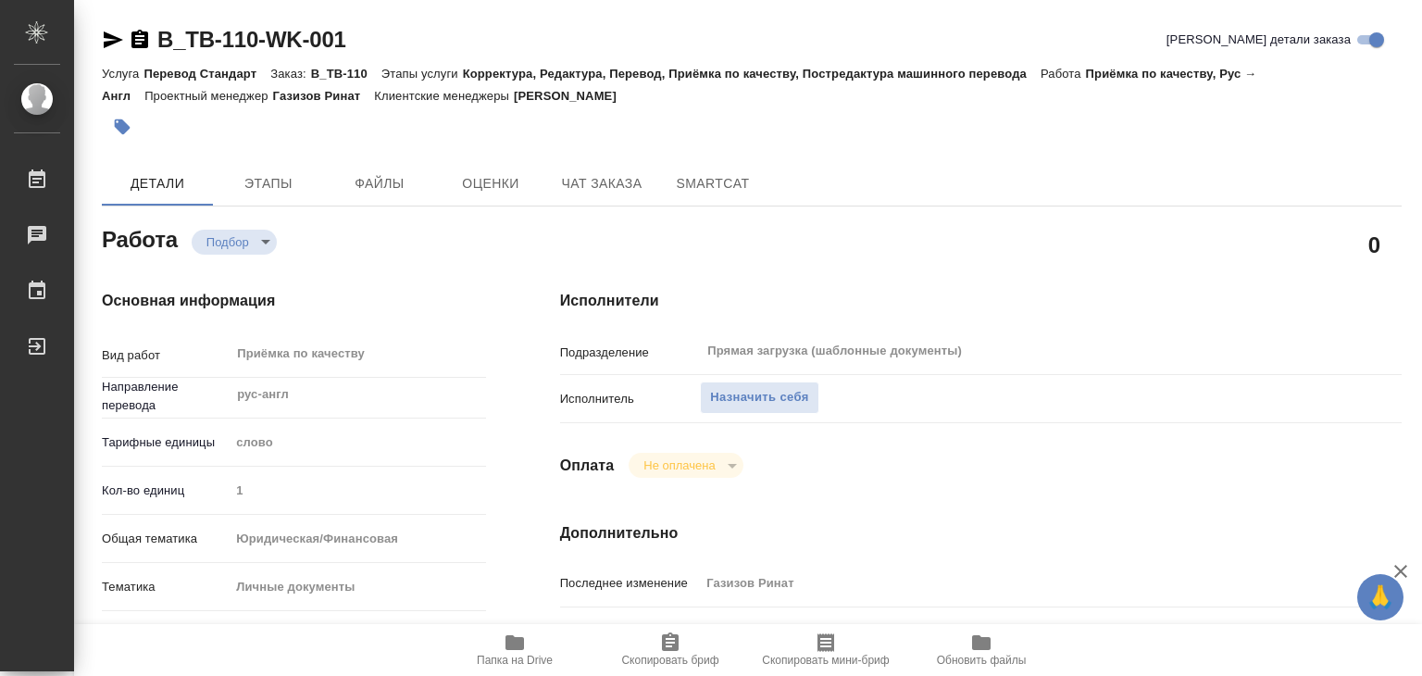
type textarea "x"
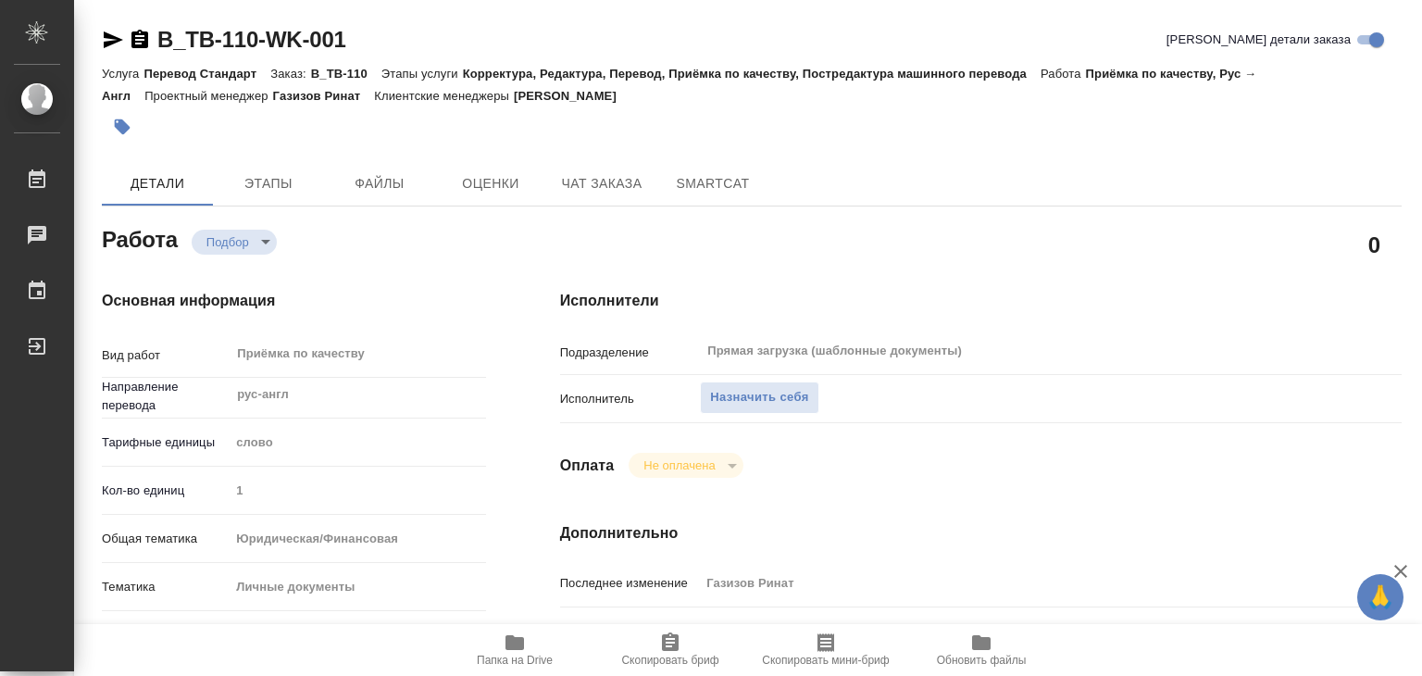
type textarea "x"
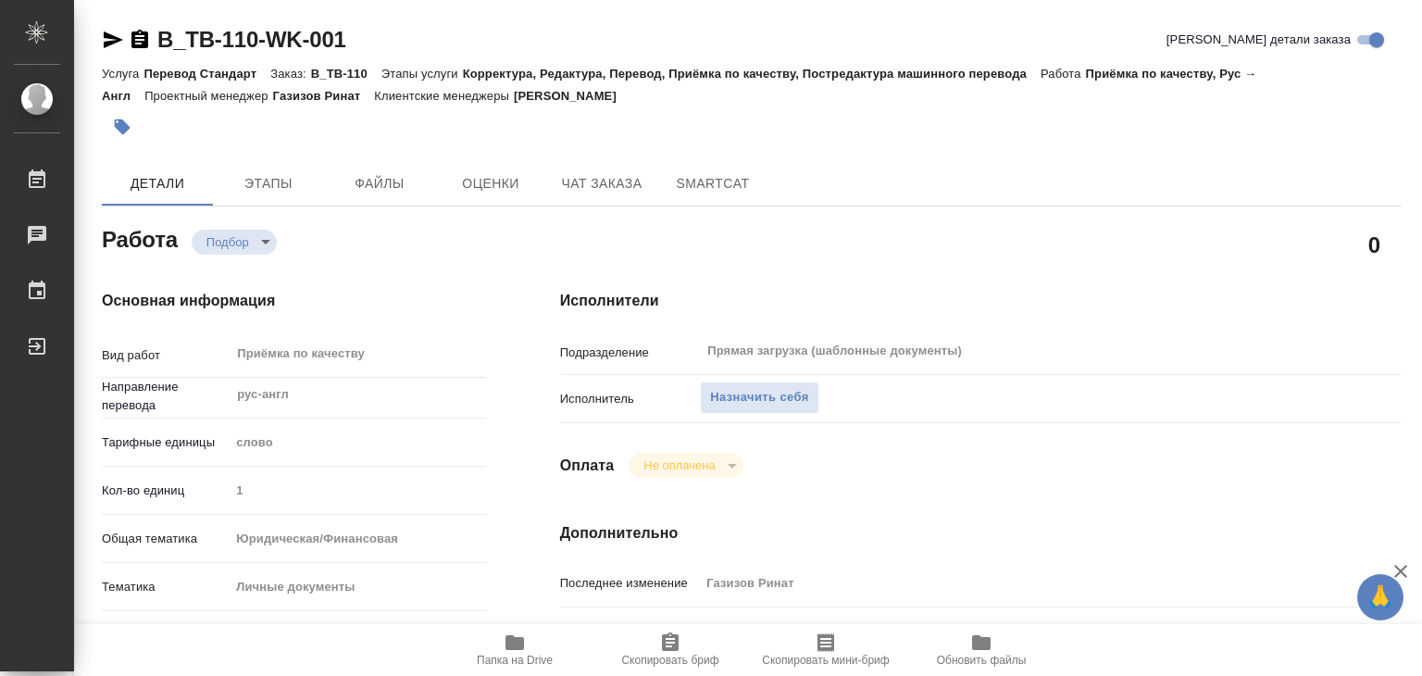
type textarea "x"
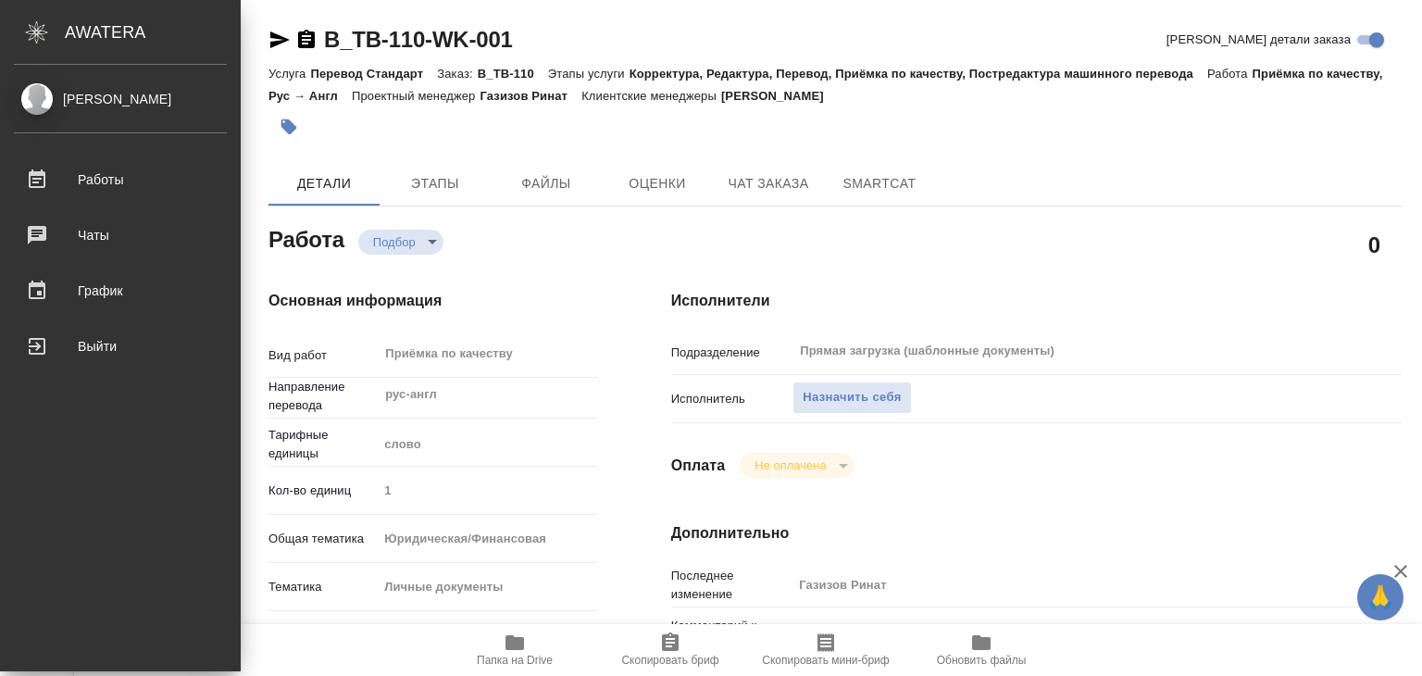
type textarea "x"
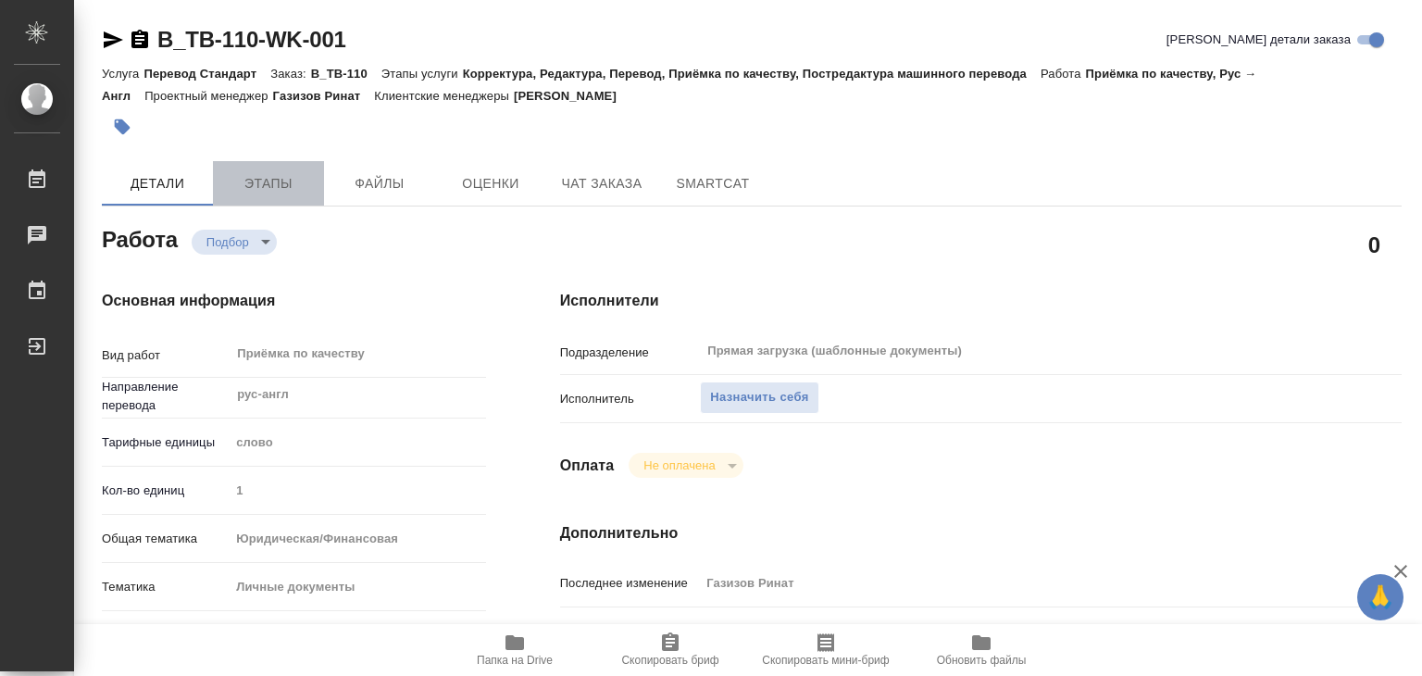
click at [277, 191] on span "Этапы" at bounding box center [268, 183] width 89 height 23
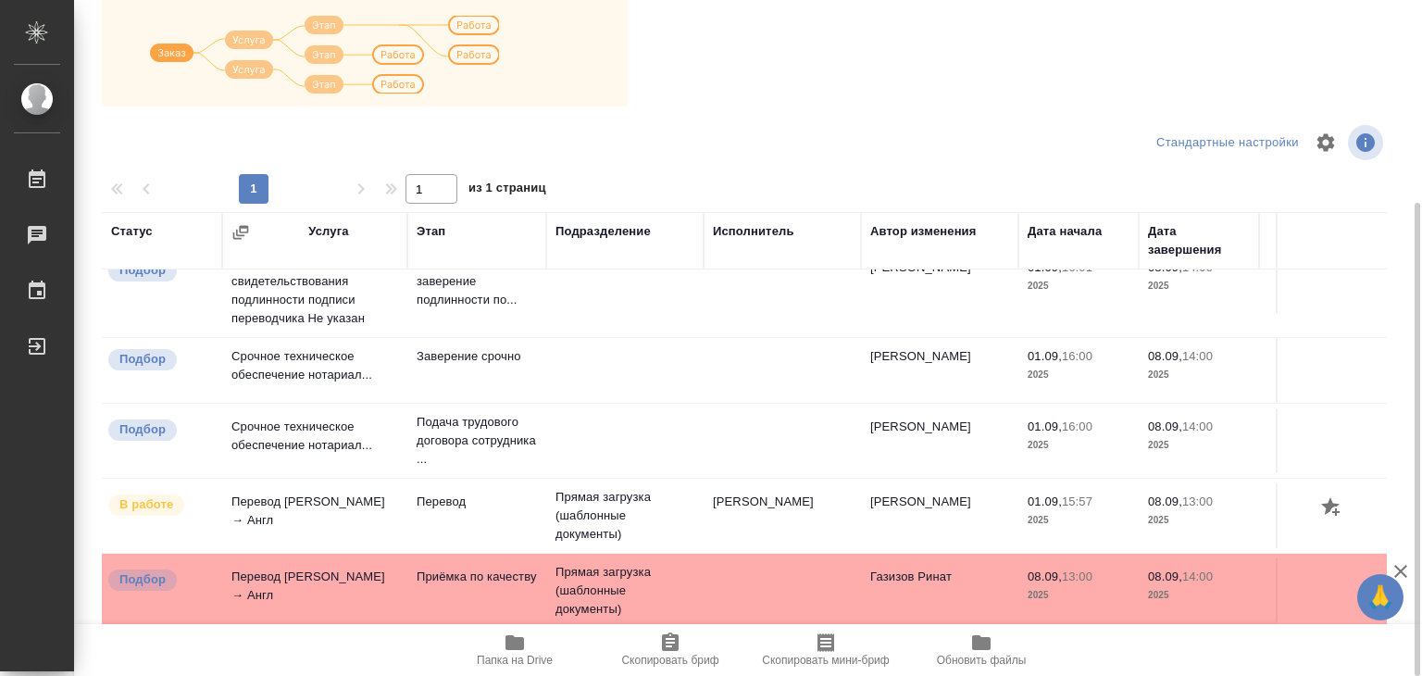
scroll to position [141, 0]
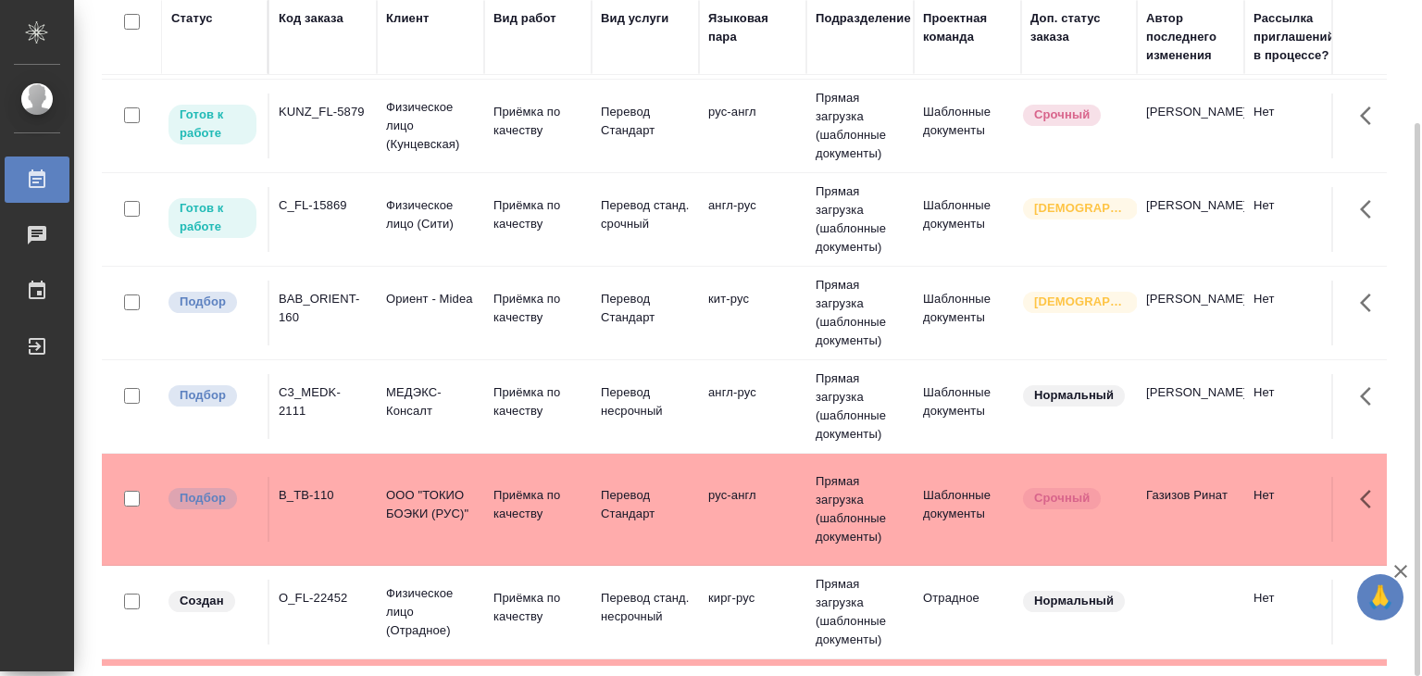
scroll to position [370, 0]
click at [546, 486] on p "Приёмка по качеству" at bounding box center [537, 504] width 89 height 37
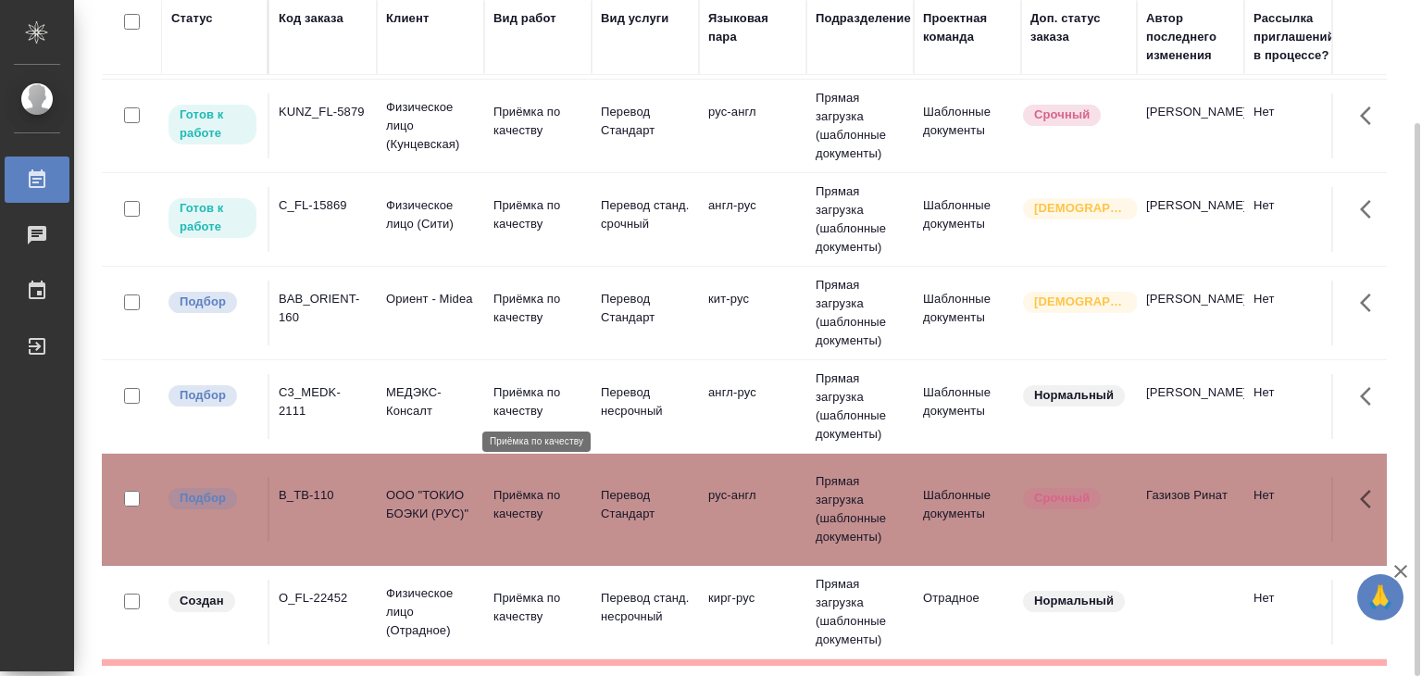
click at [517, 409] on p "Приёмка по качеству" at bounding box center [537, 401] width 89 height 37
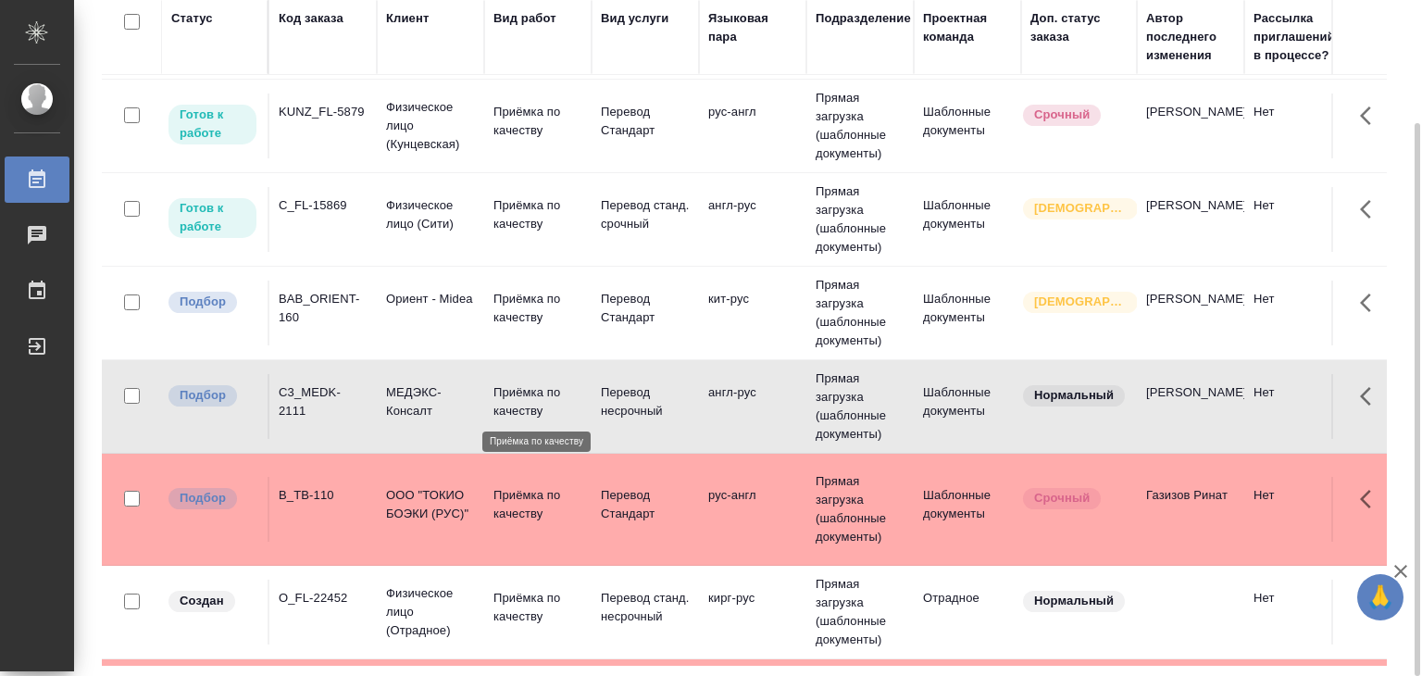
click at [547, 305] on p "Приёмка по качеству" at bounding box center [537, 308] width 89 height 37
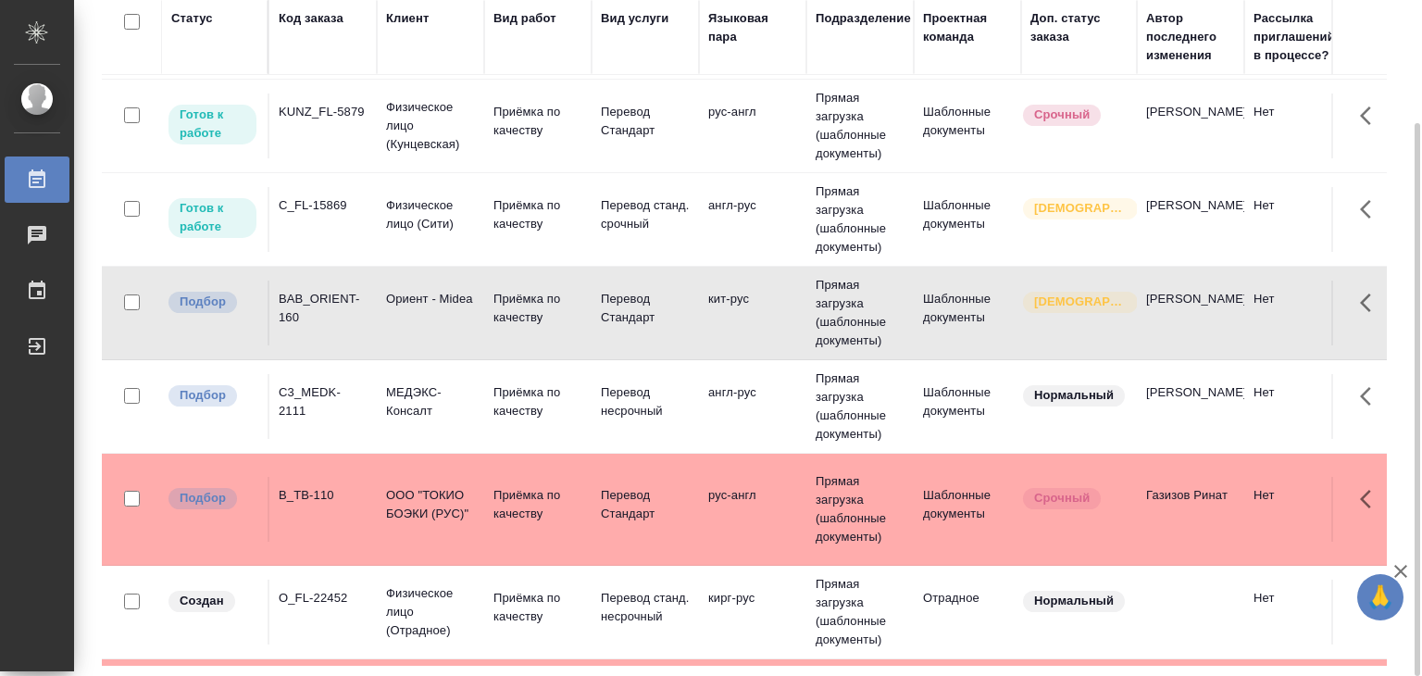
scroll to position [93, 0]
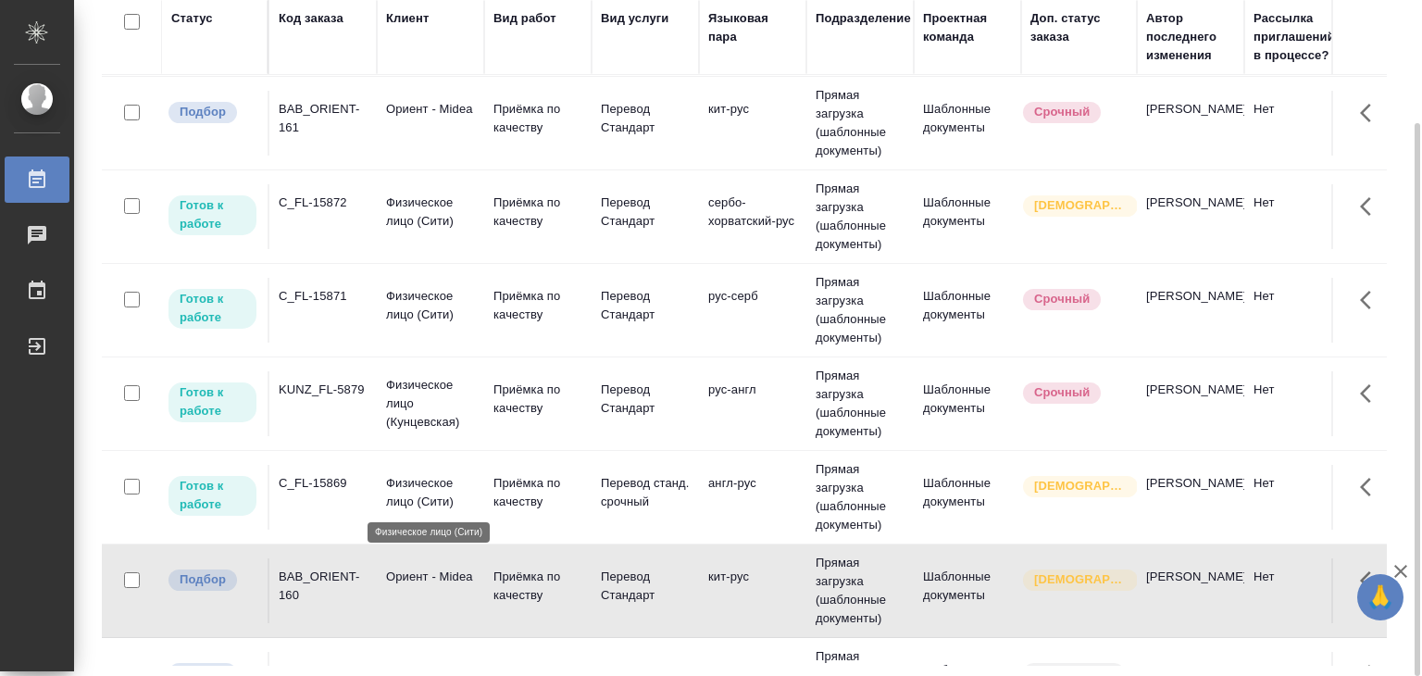
click at [434, 496] on p "Физическое лицо (Сити)" at bounding box center [430, 492] width 89 height 37
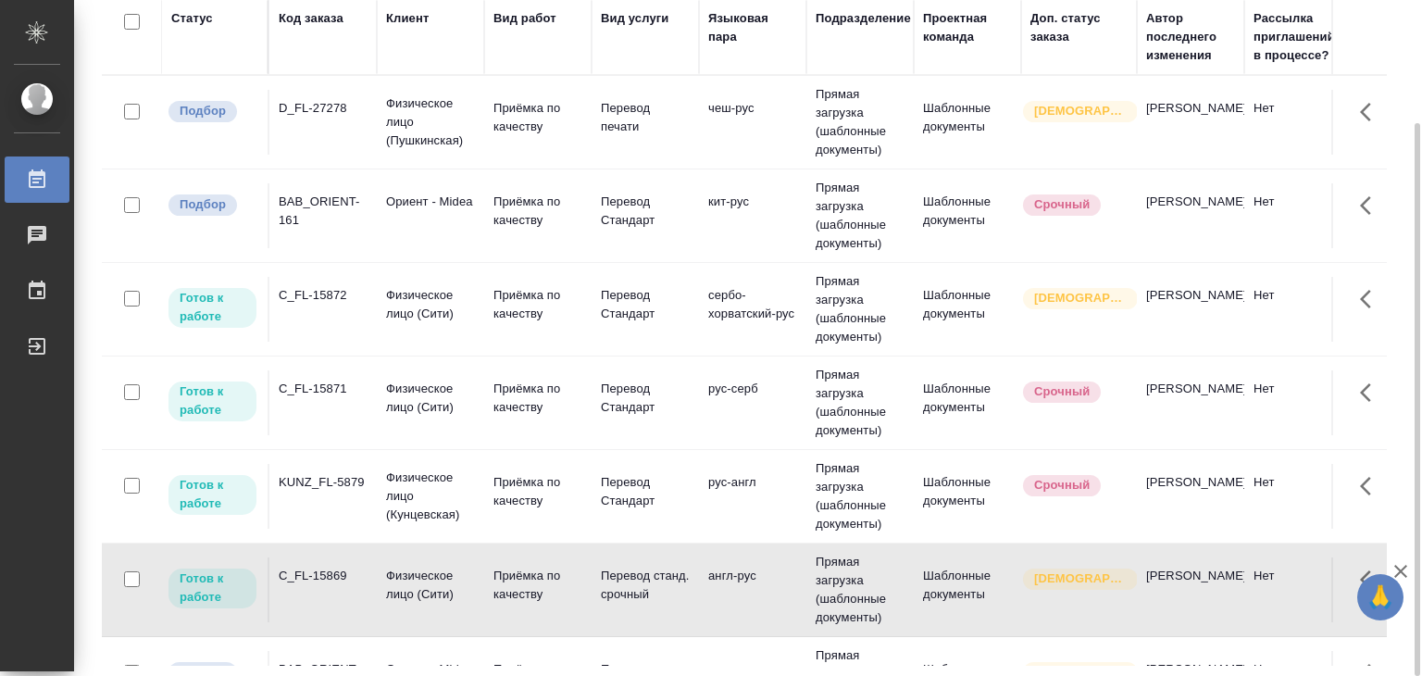
scroll to position [0, 0]
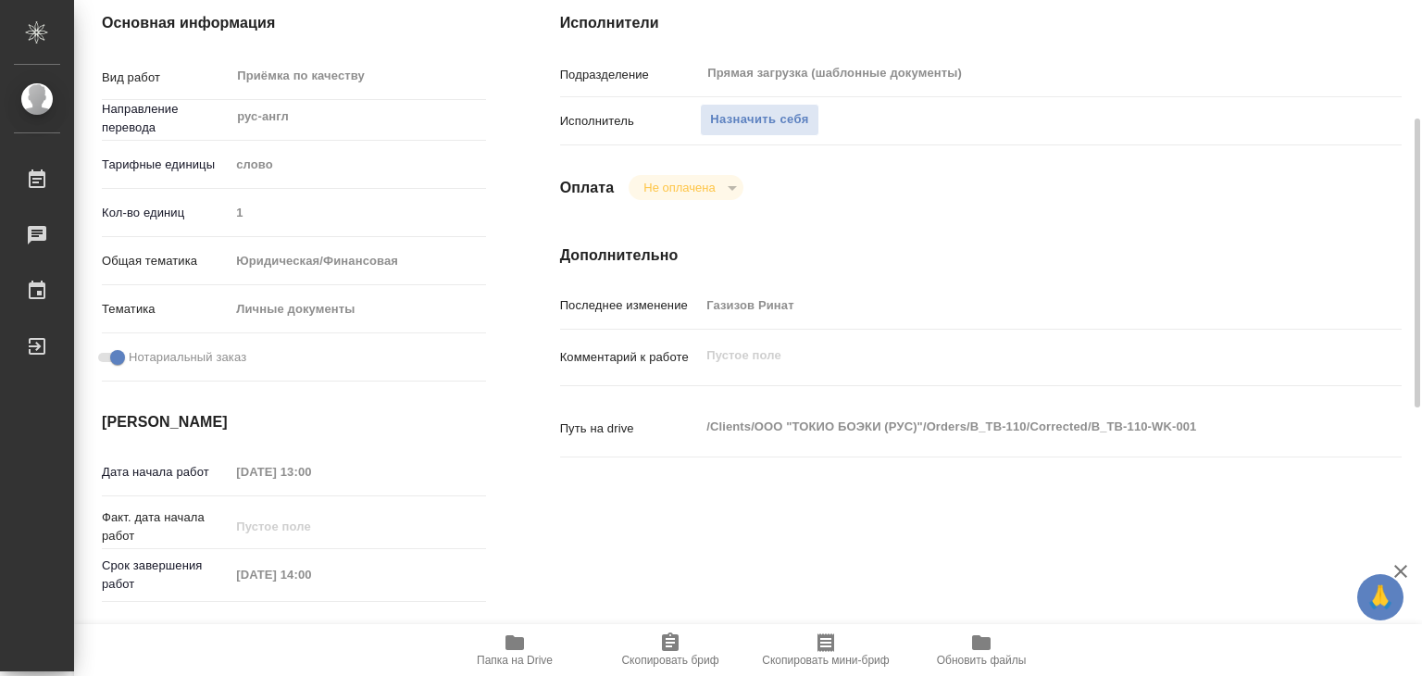
scroll to position [370, 0]
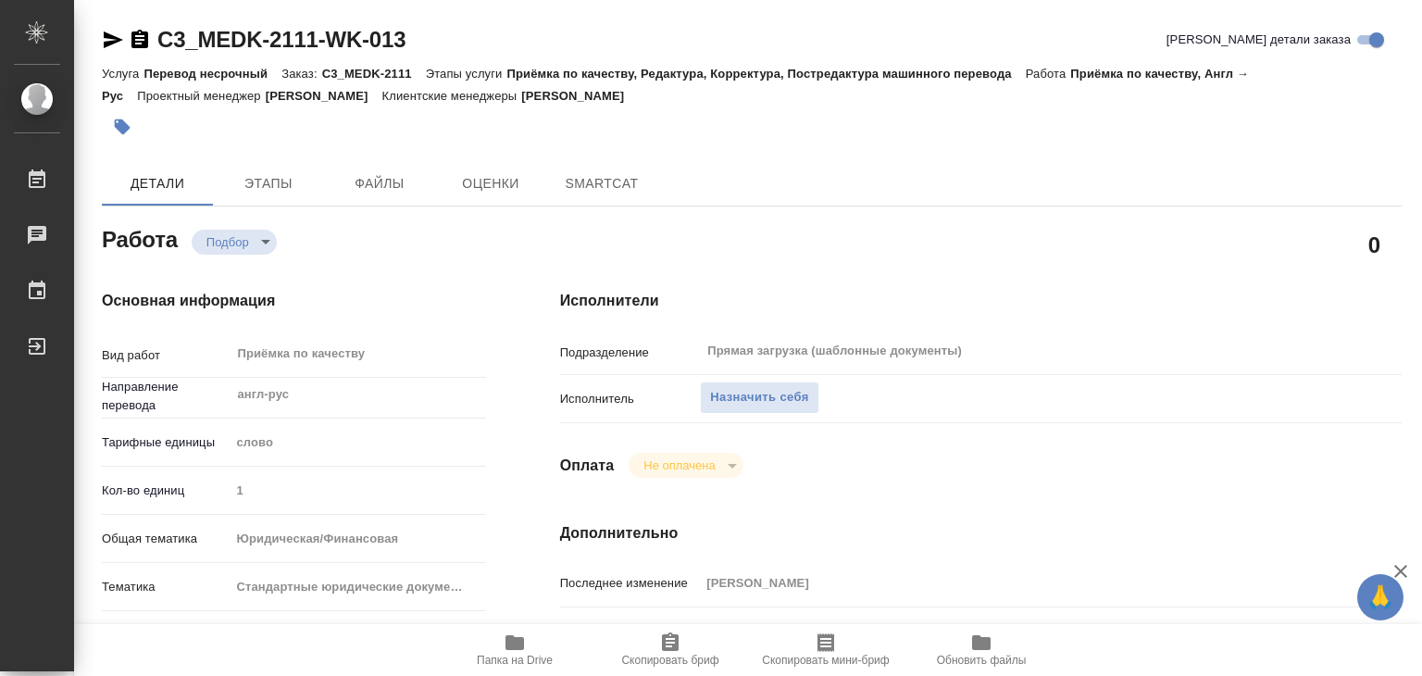
type textarea "x"
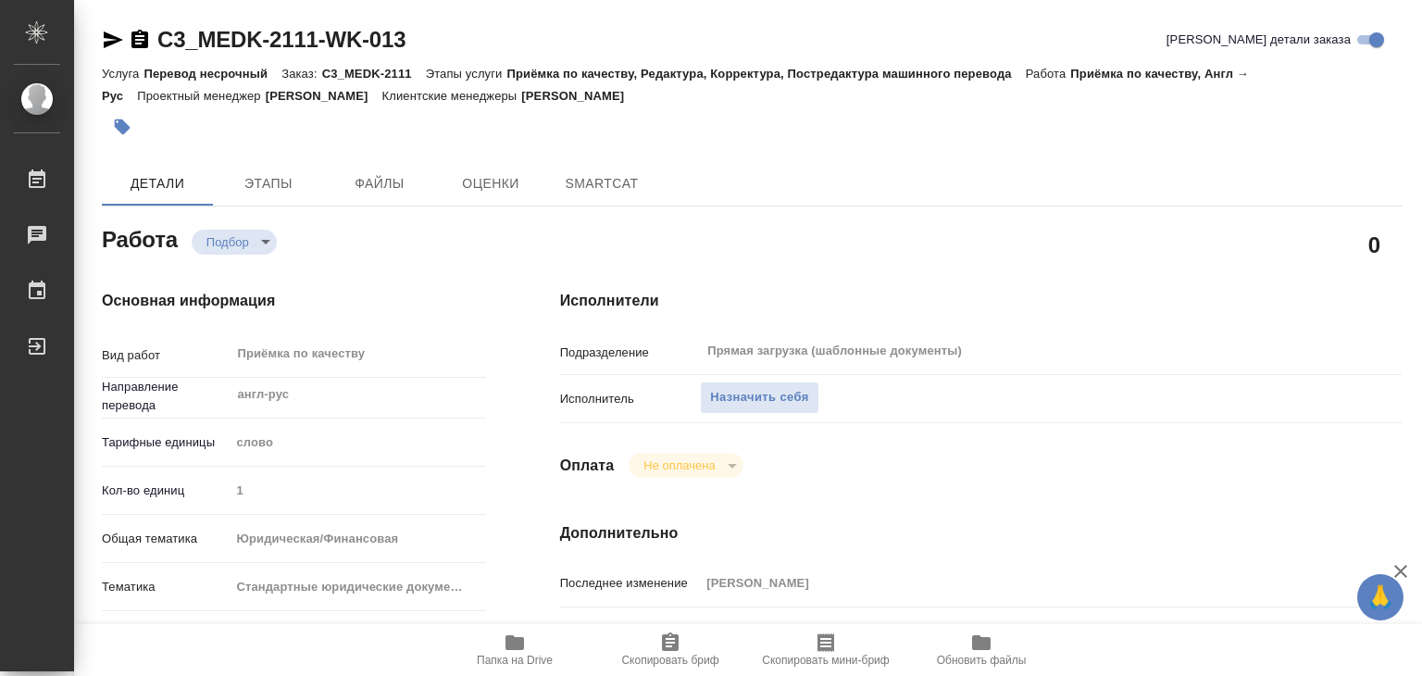
type textarea "x"
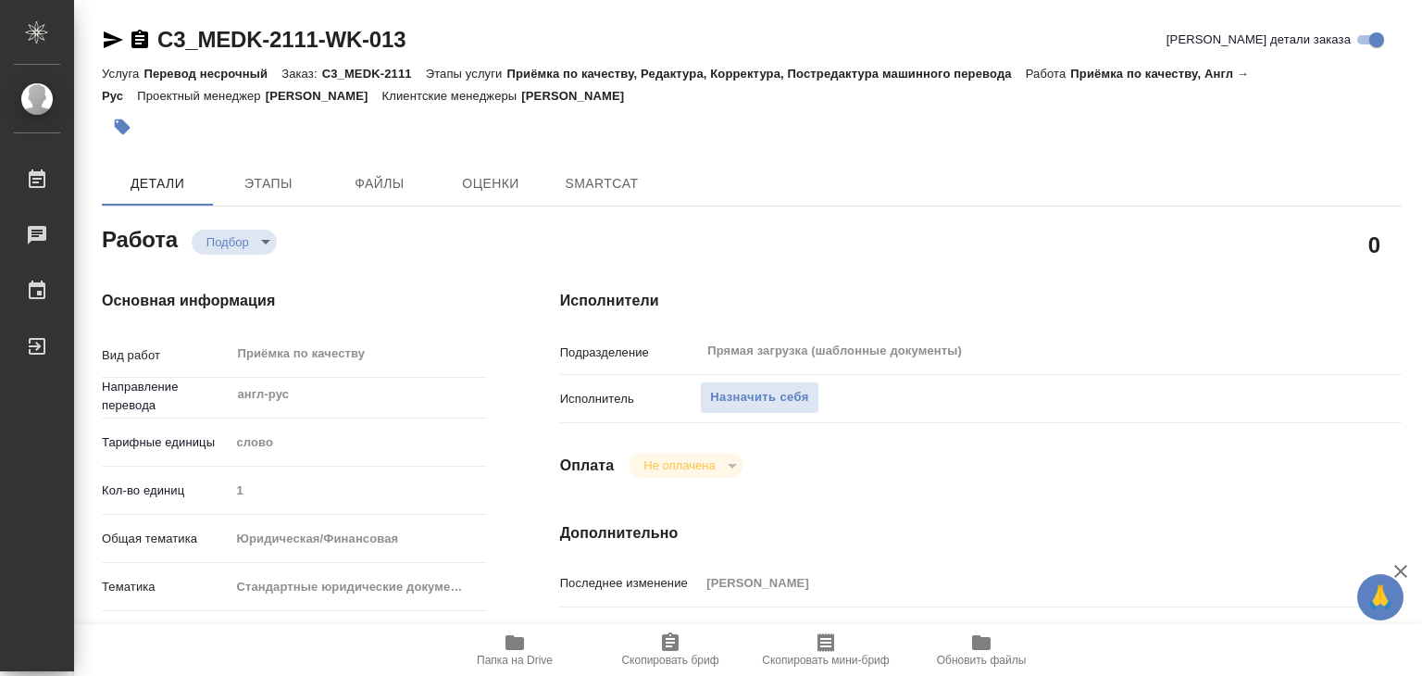
type textarea "x"
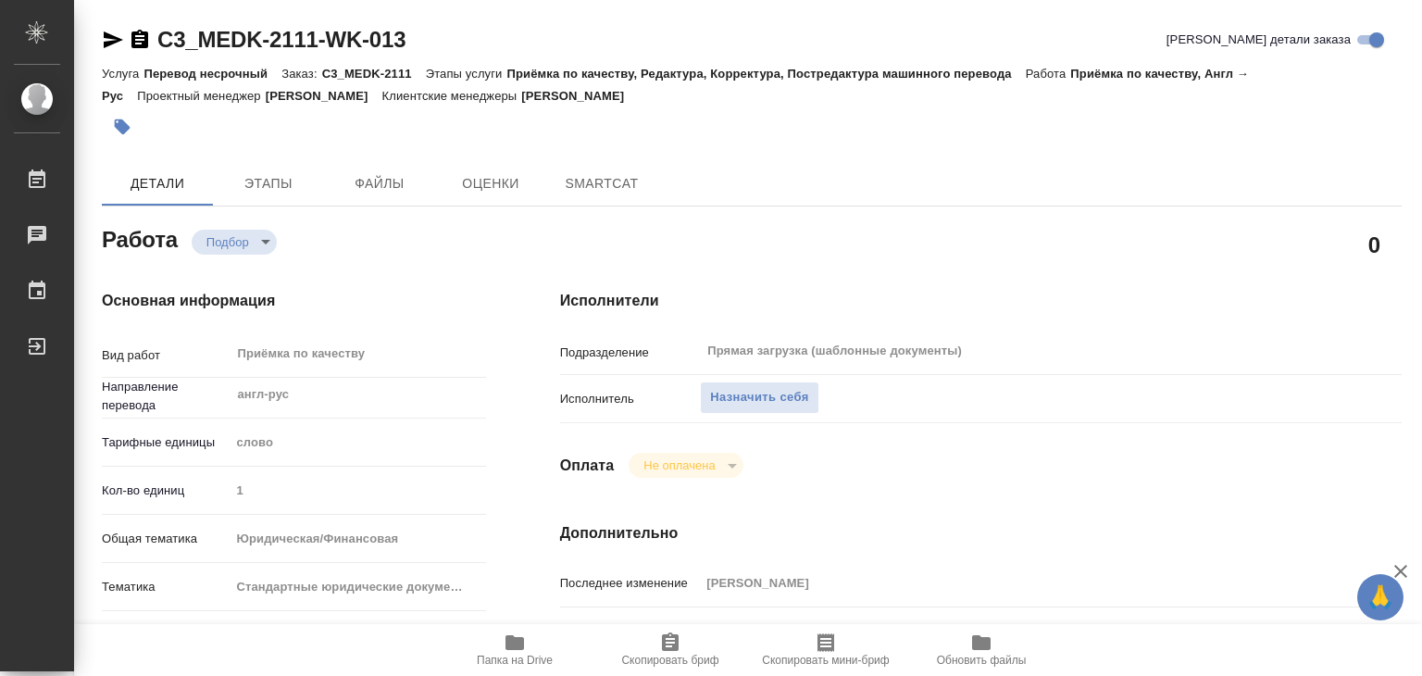
type textarea "x"
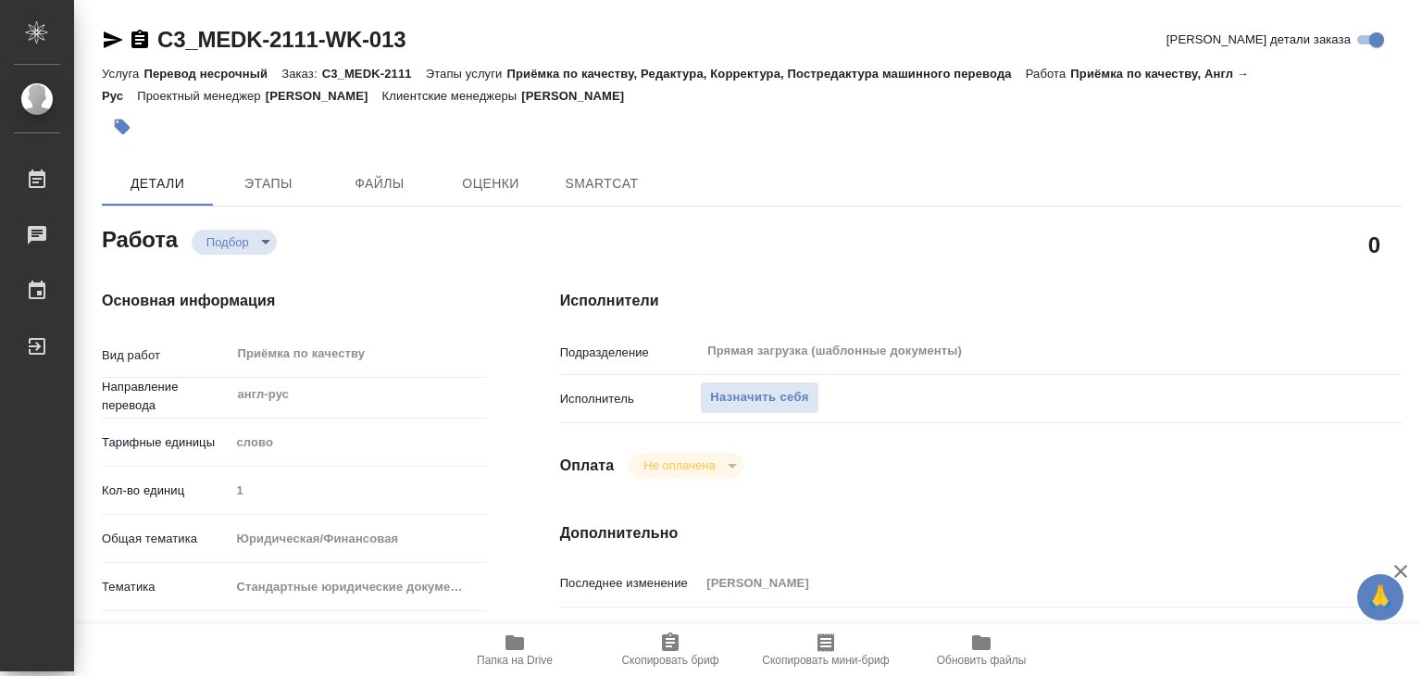
type textarea "x"
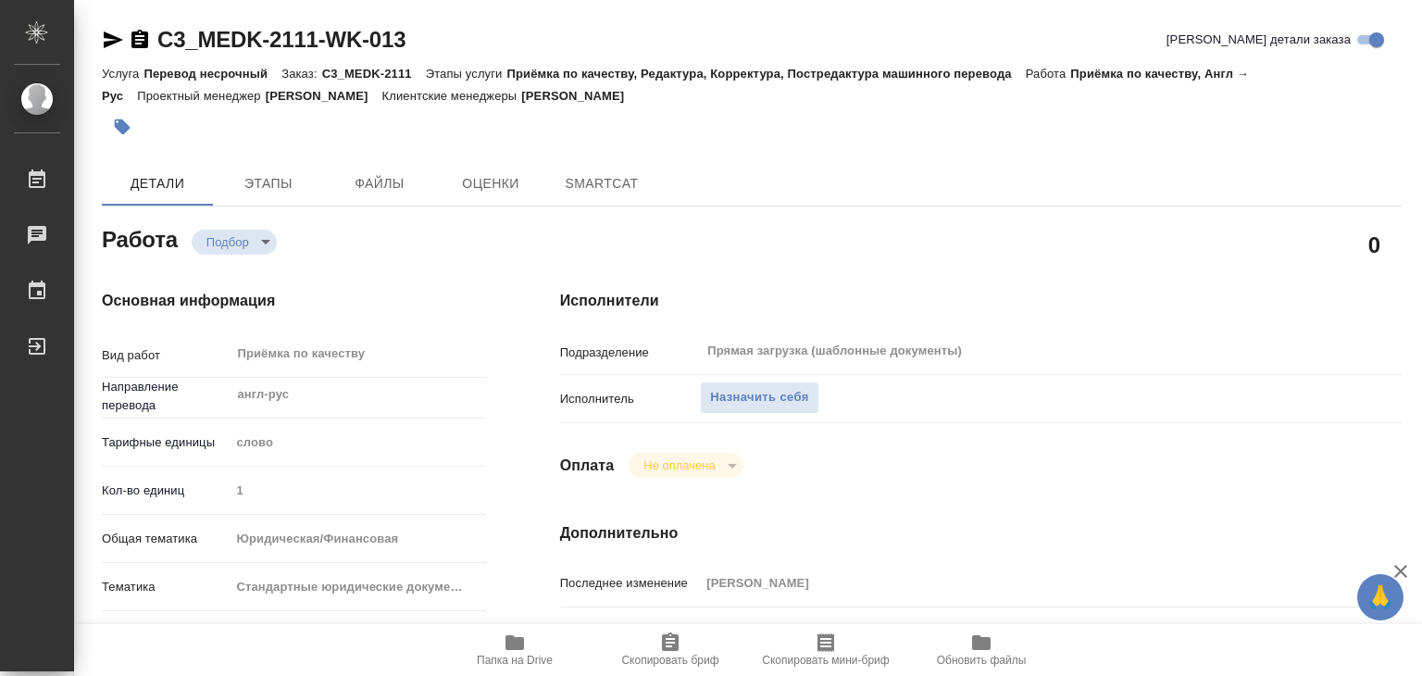
type textarea "x"
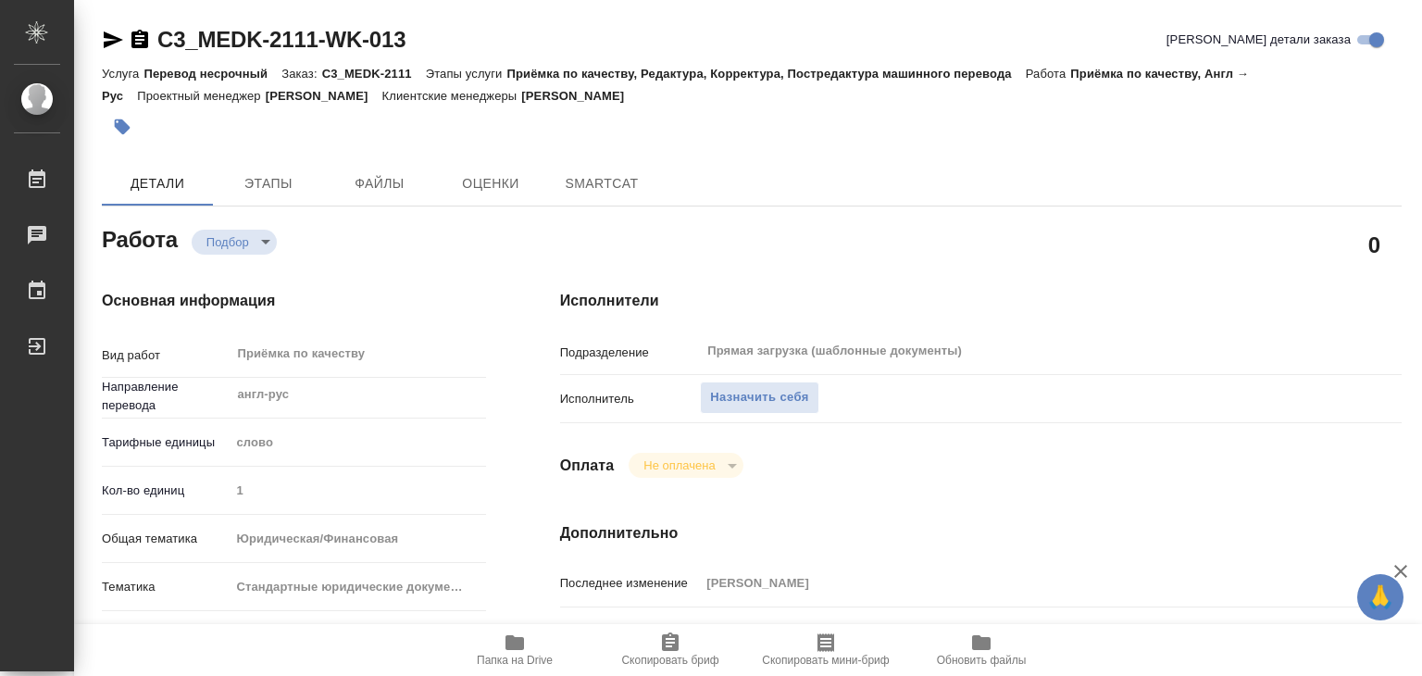
type textarea "x"
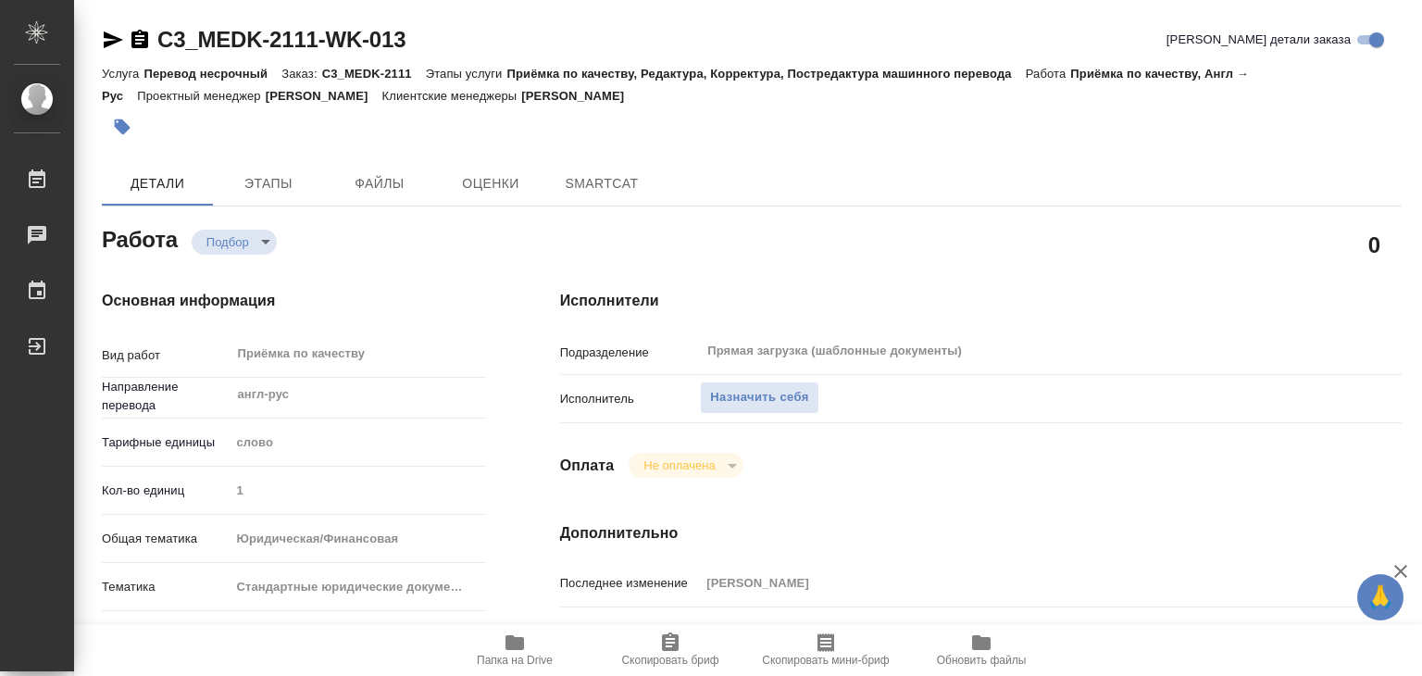
type textarea "x"
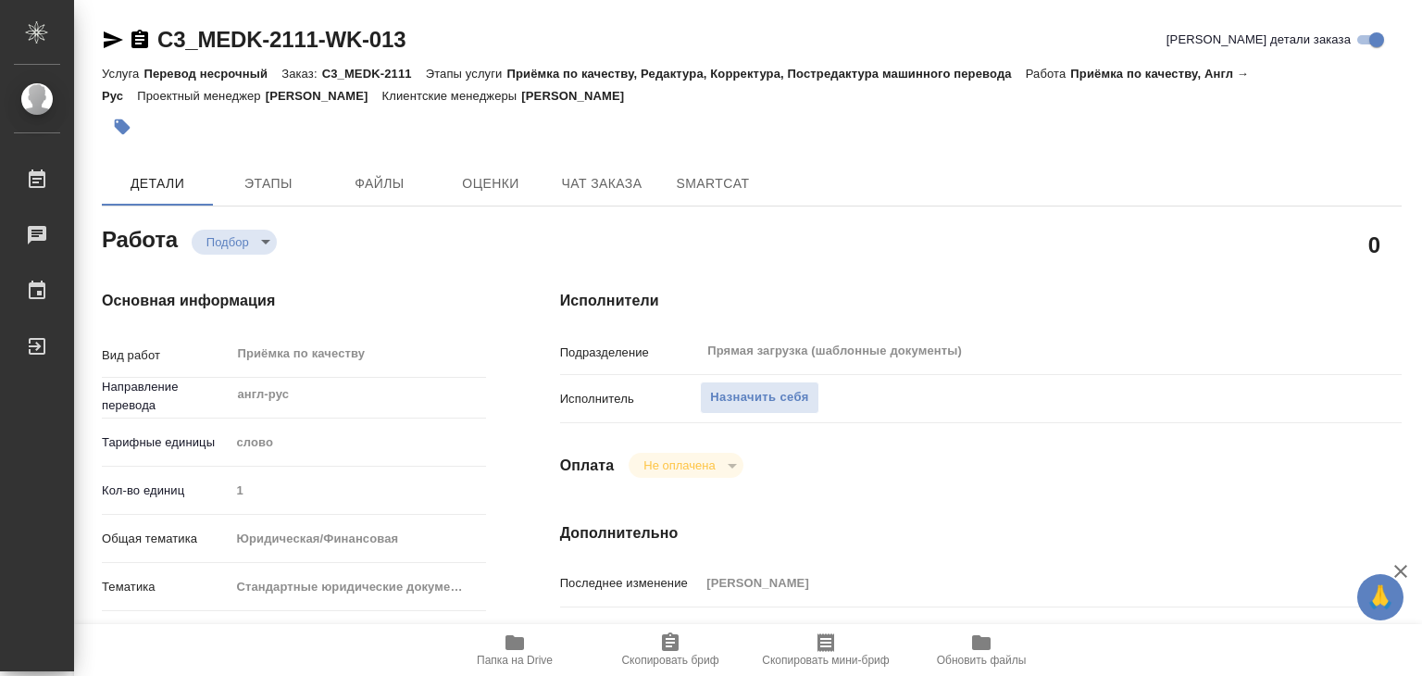
type textarea "x"
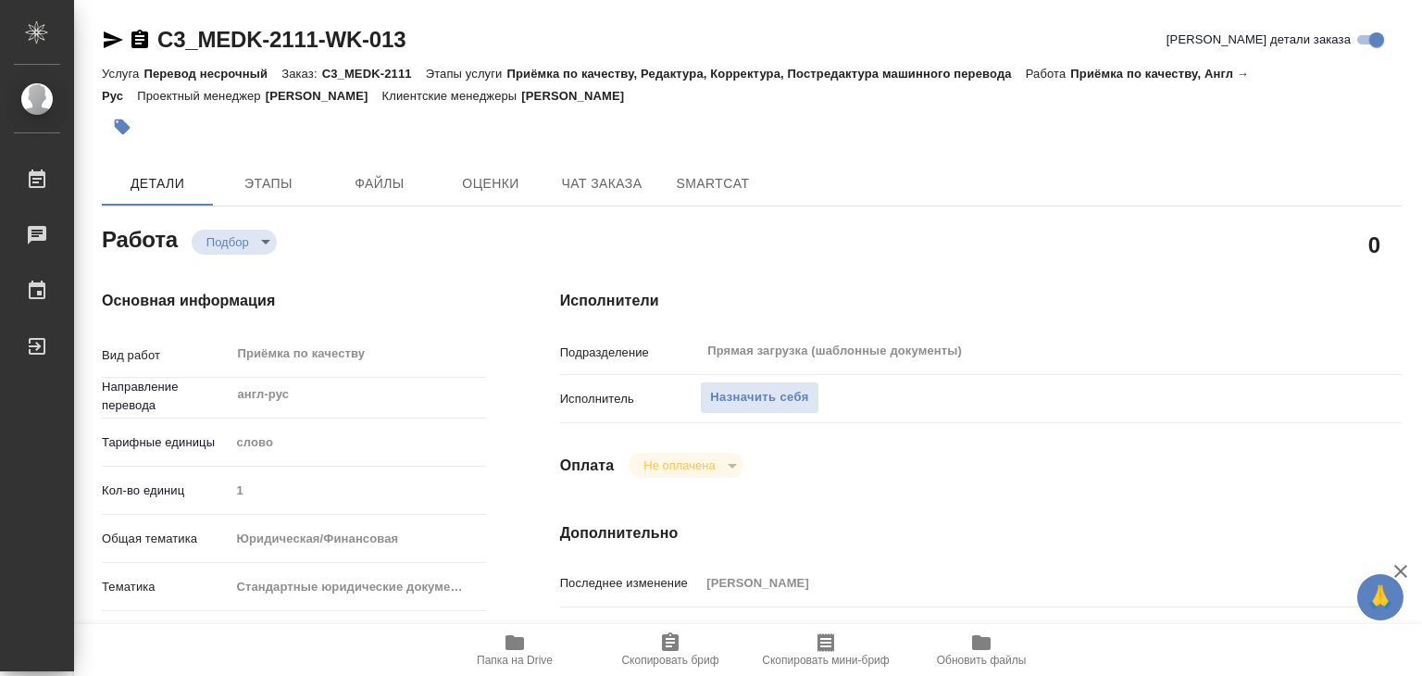
type textarea "x"
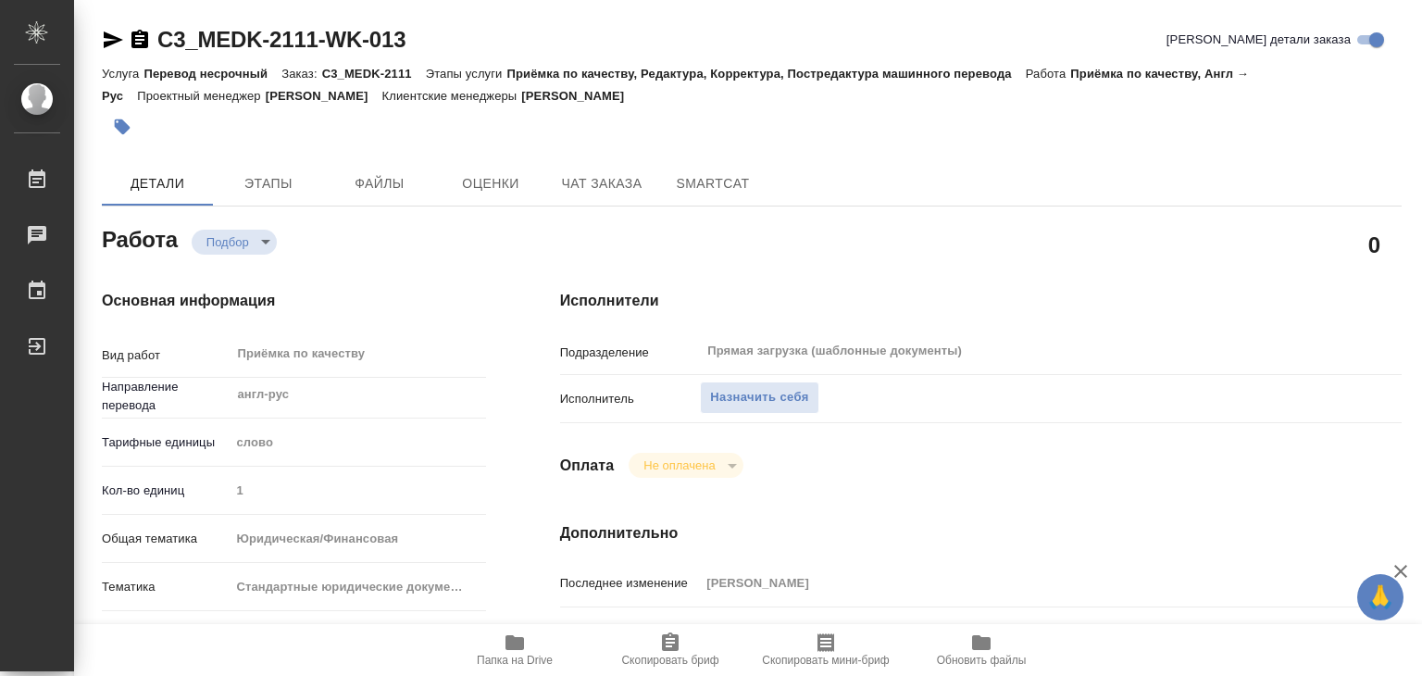
type textarea "x"
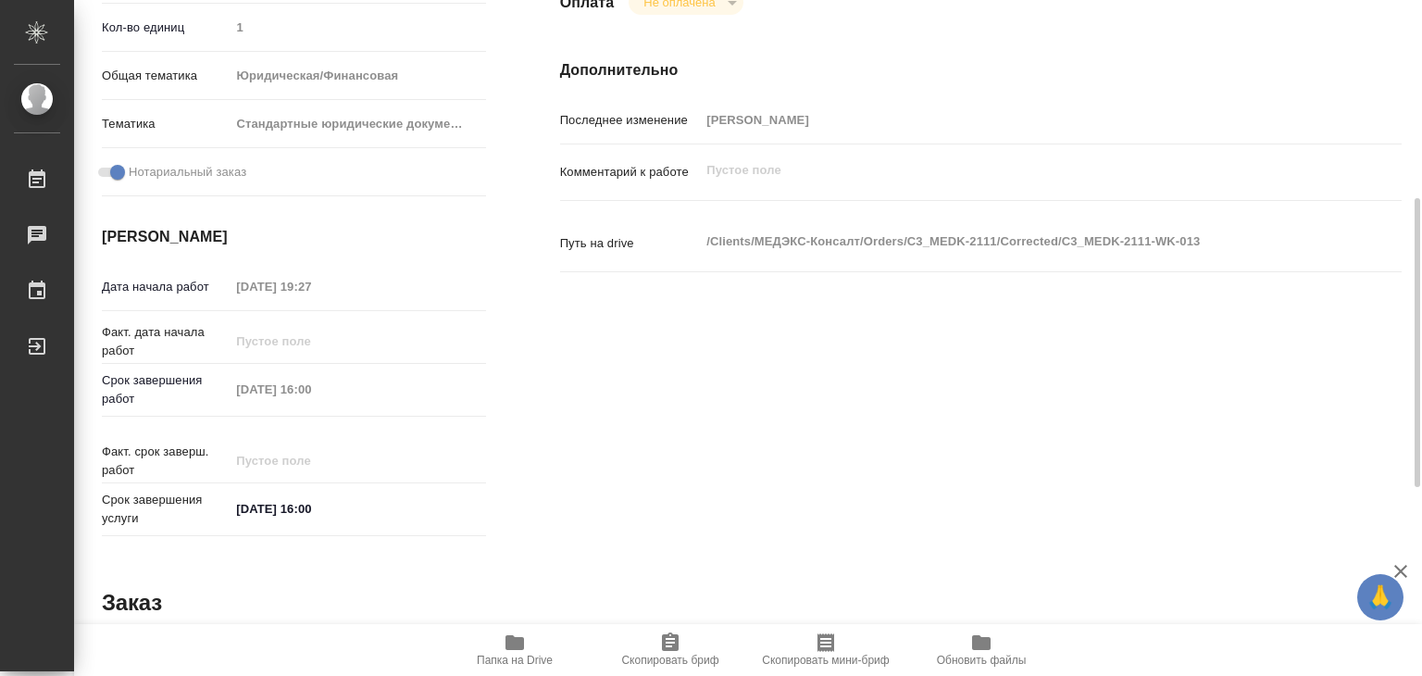
scroll to position [93, 0]
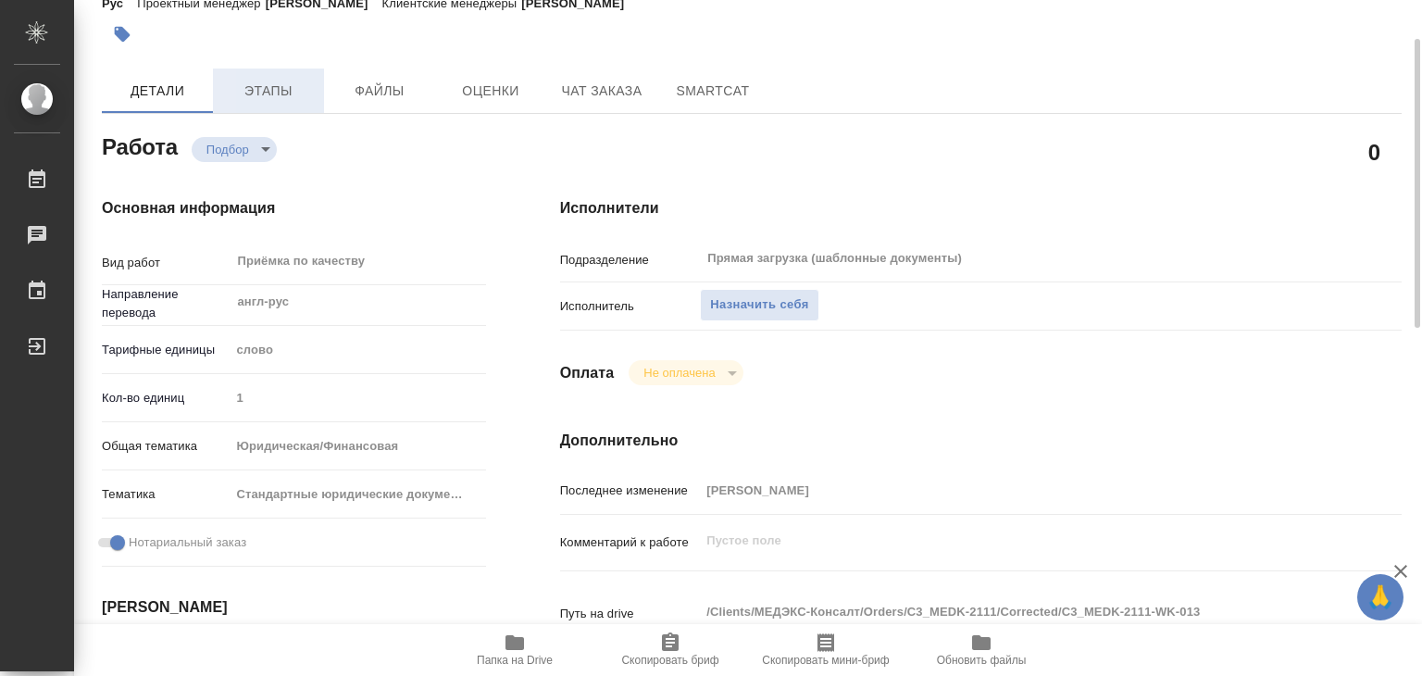
click at [249, 94] on span "Этапы" at bounding box center [268, 91] width 89 height 23
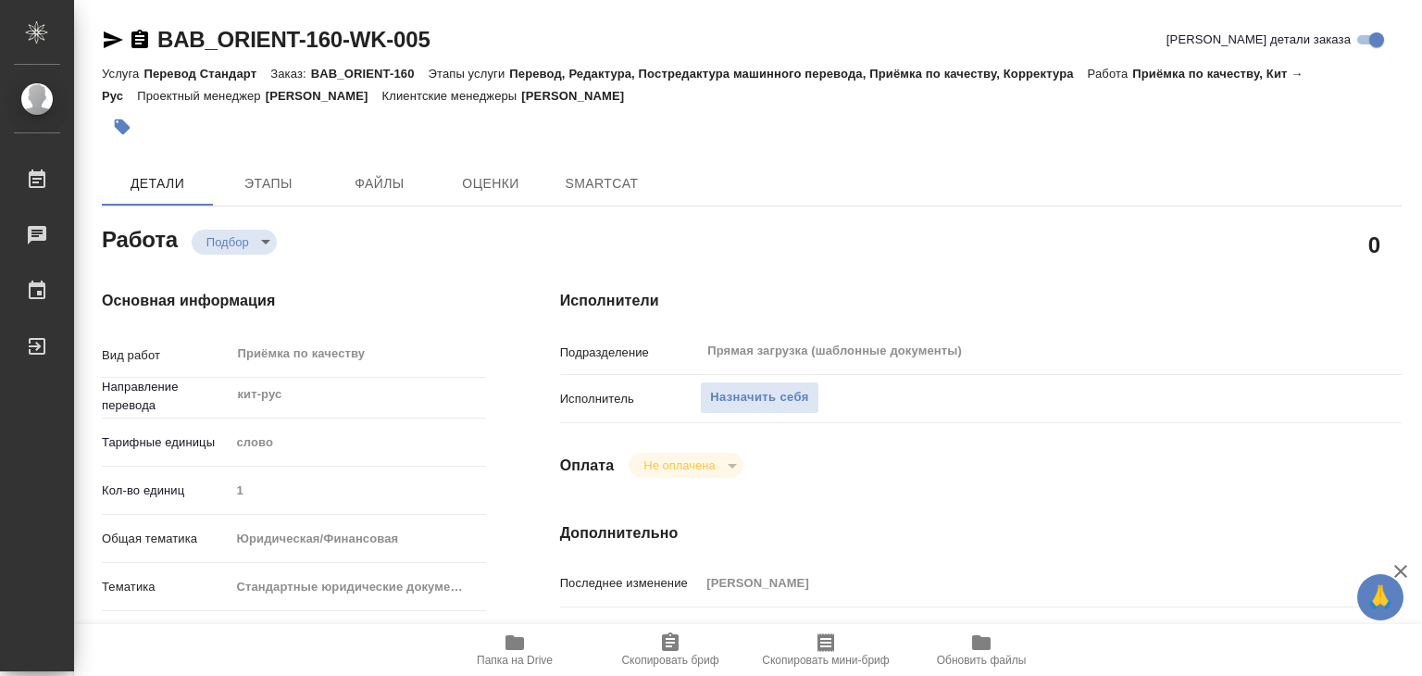
type textarea "x"
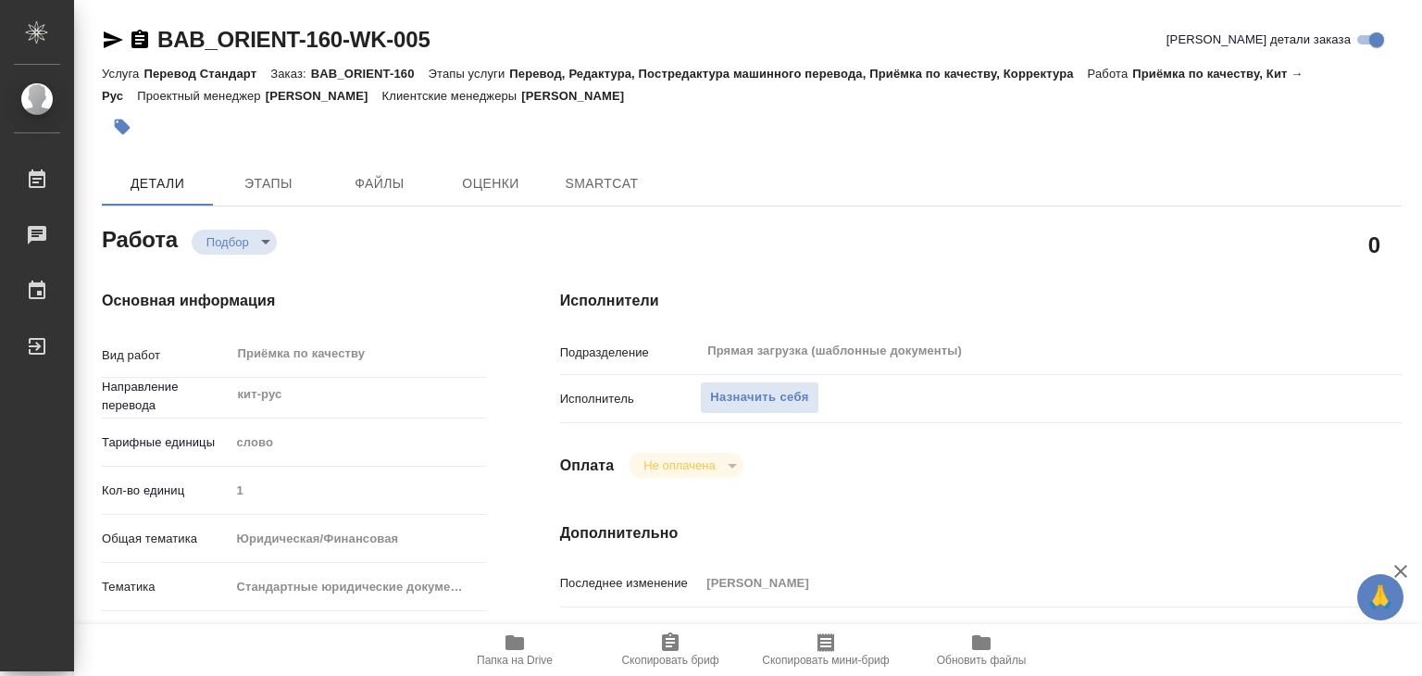
type textarea "x"
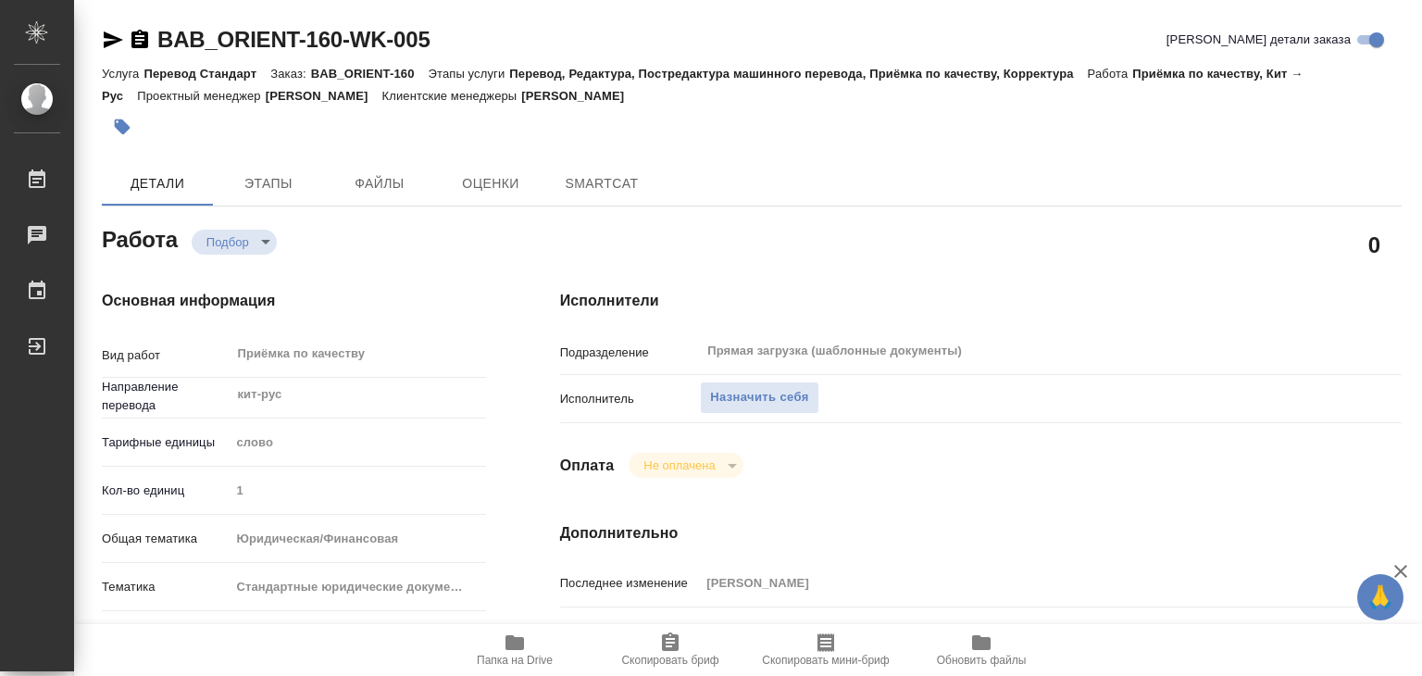
type textarea "x"
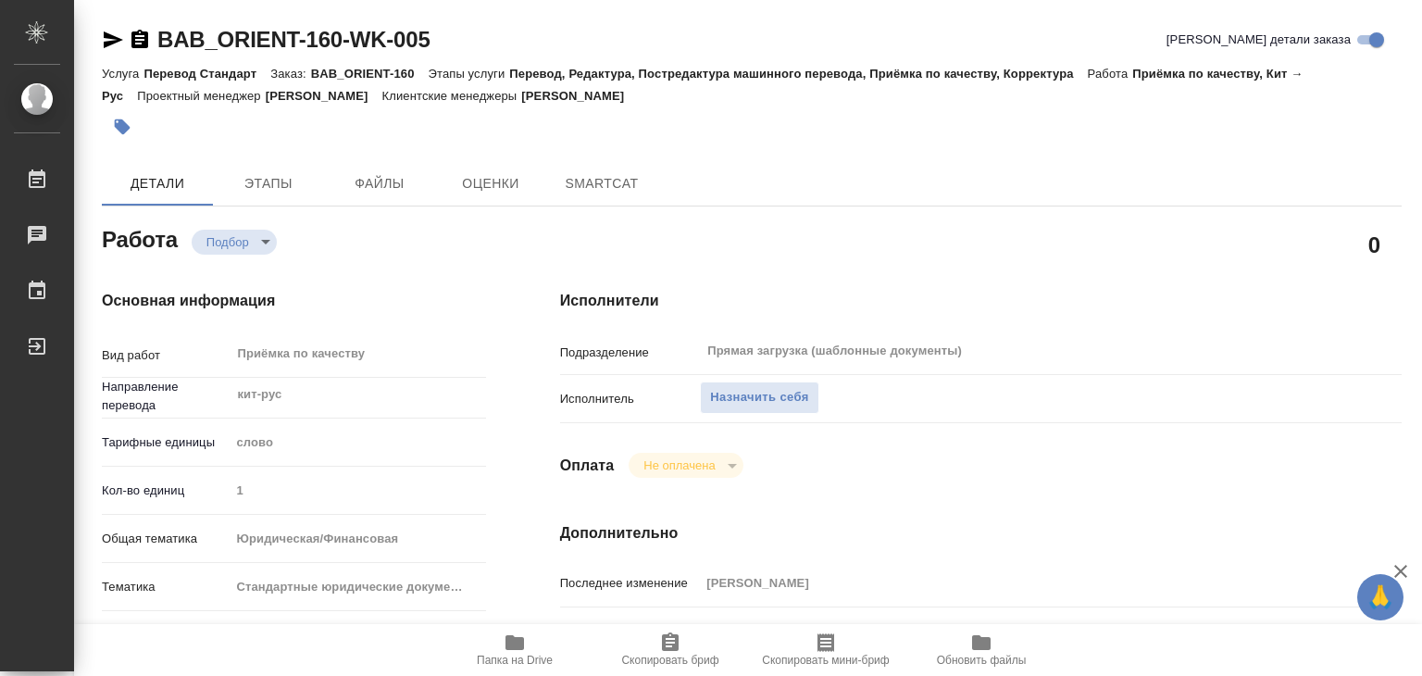
type textarea "x"
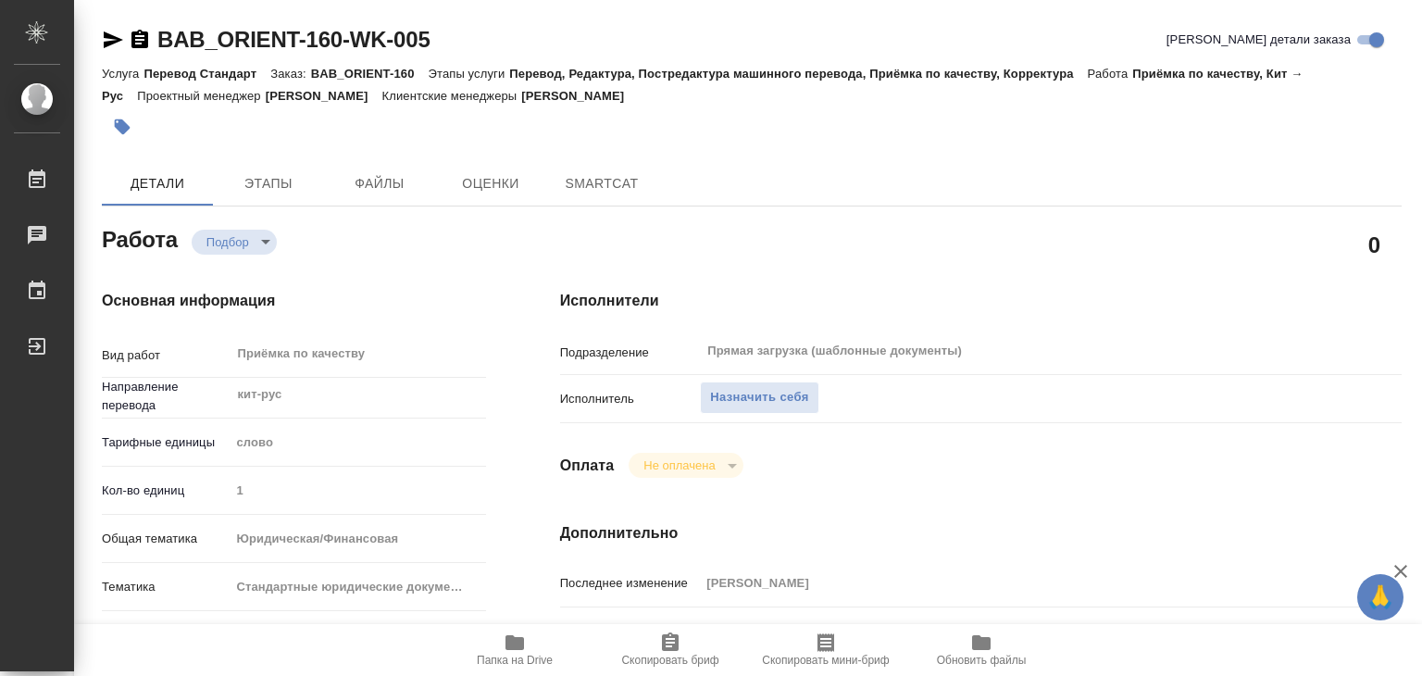
type textarea "x"
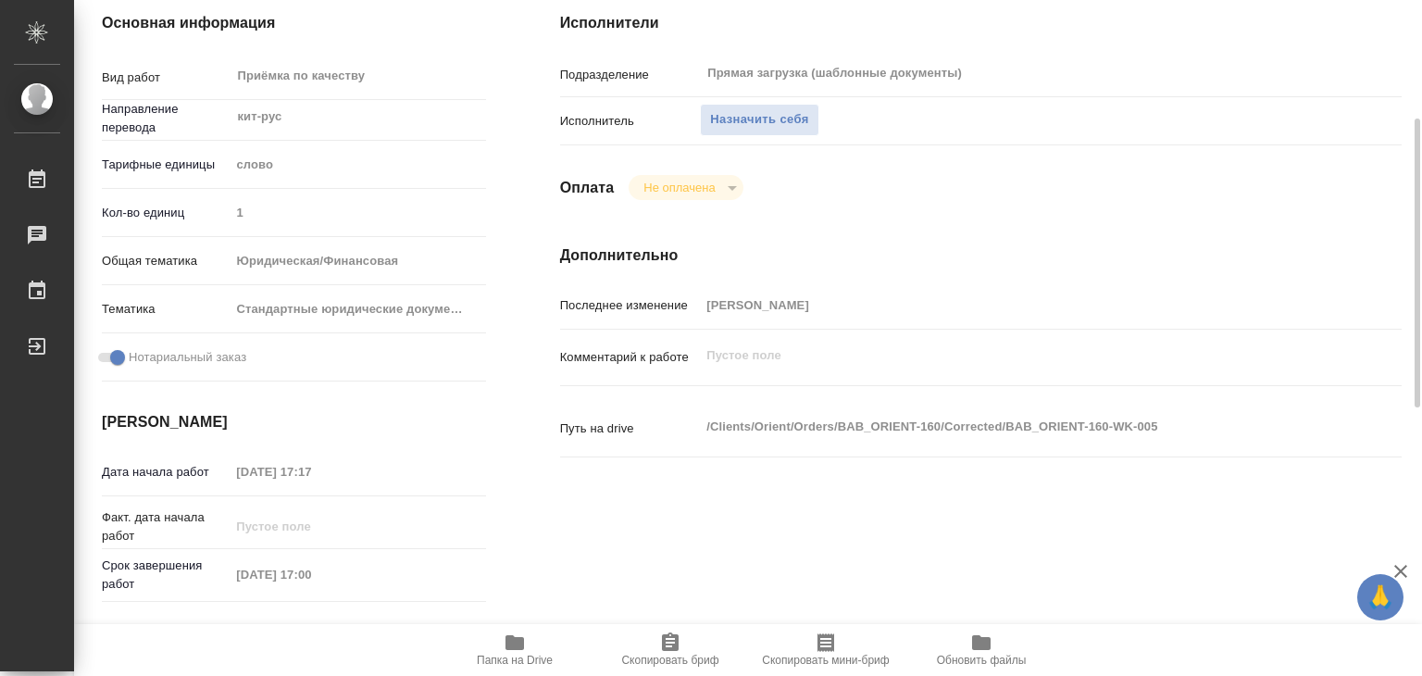
type textarea "x"
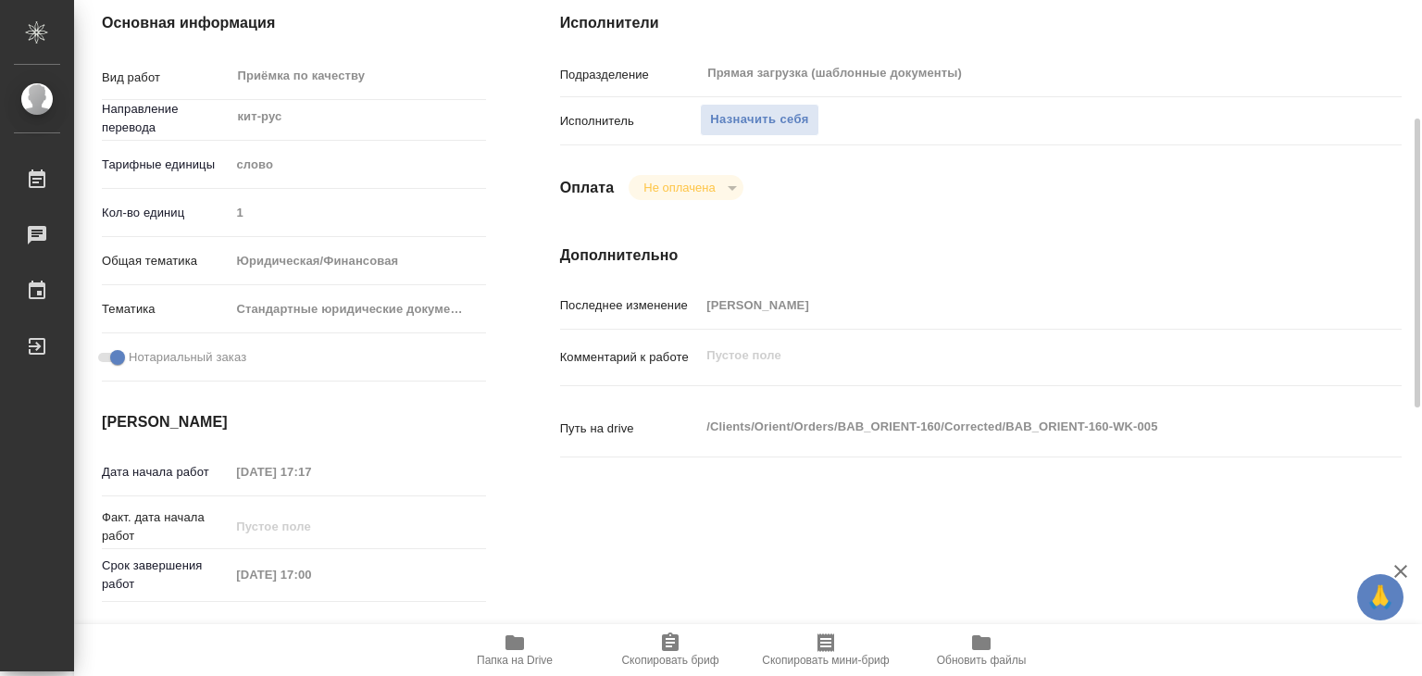
type textarea "x"
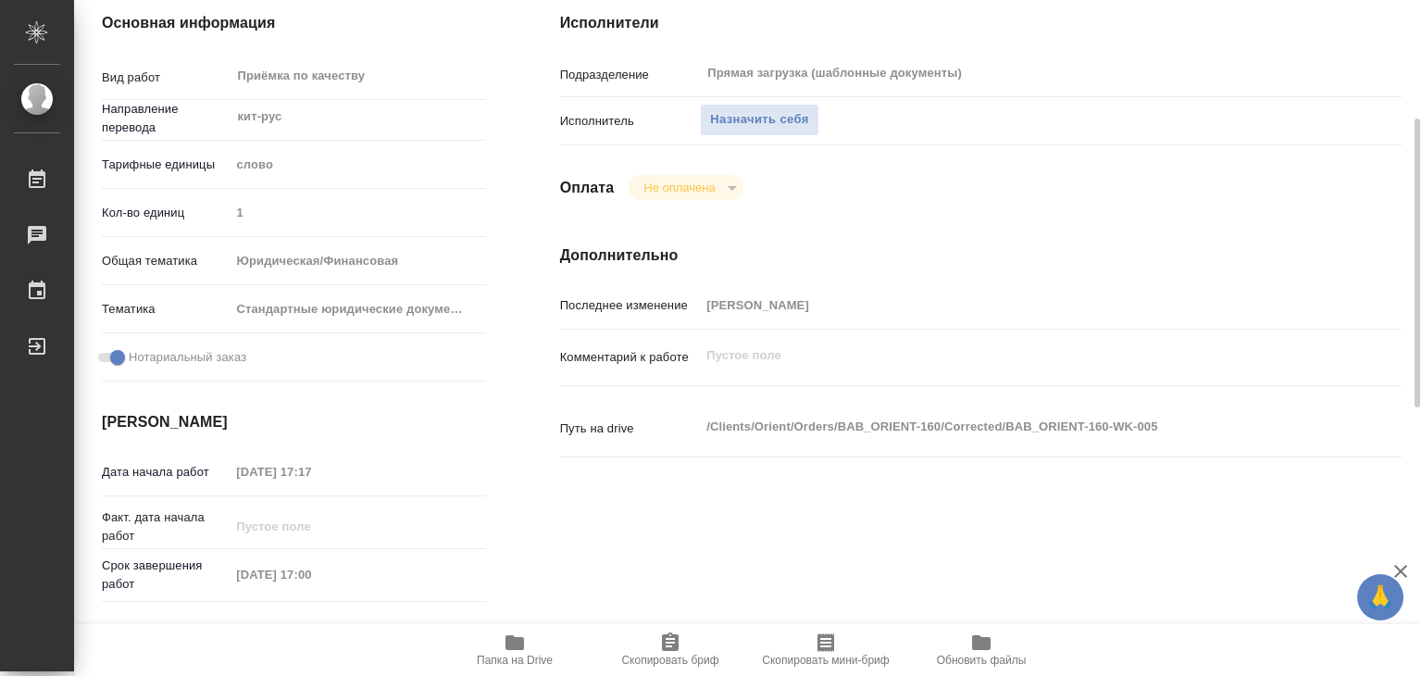
type textarea "x"
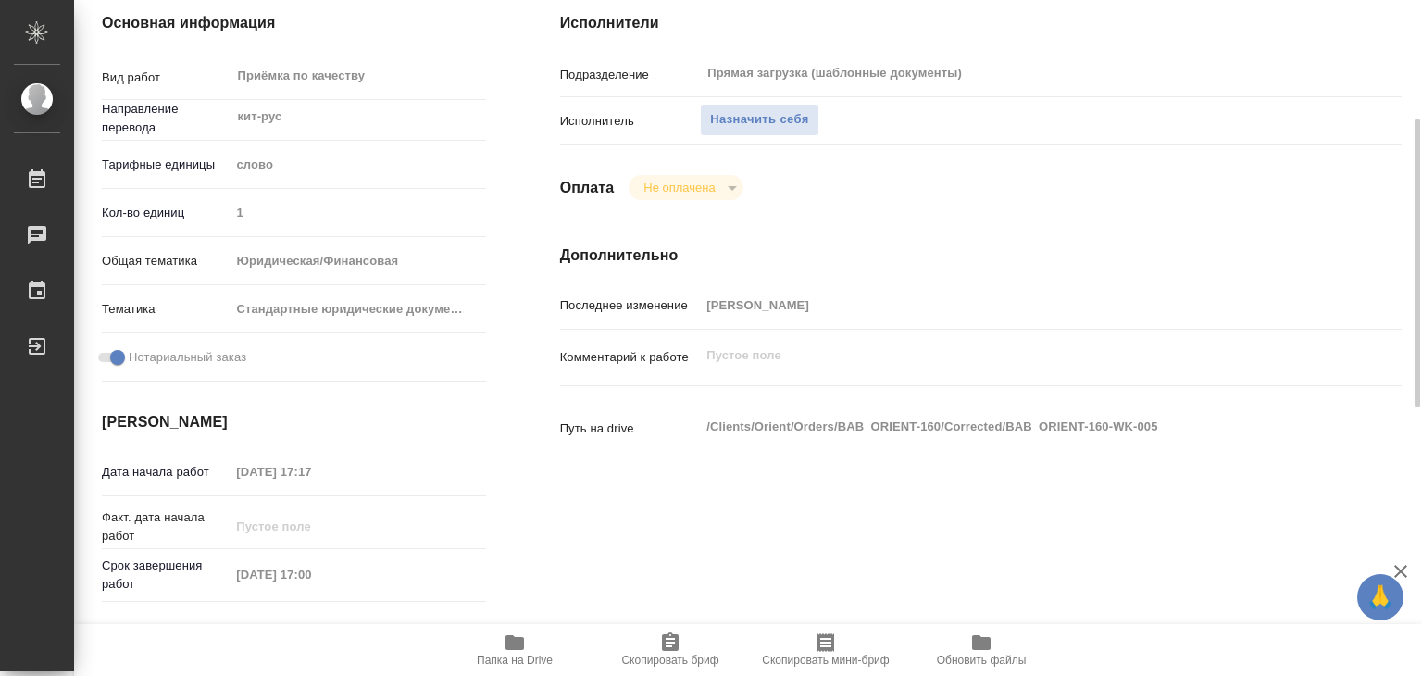
scroll to position [463, 0]
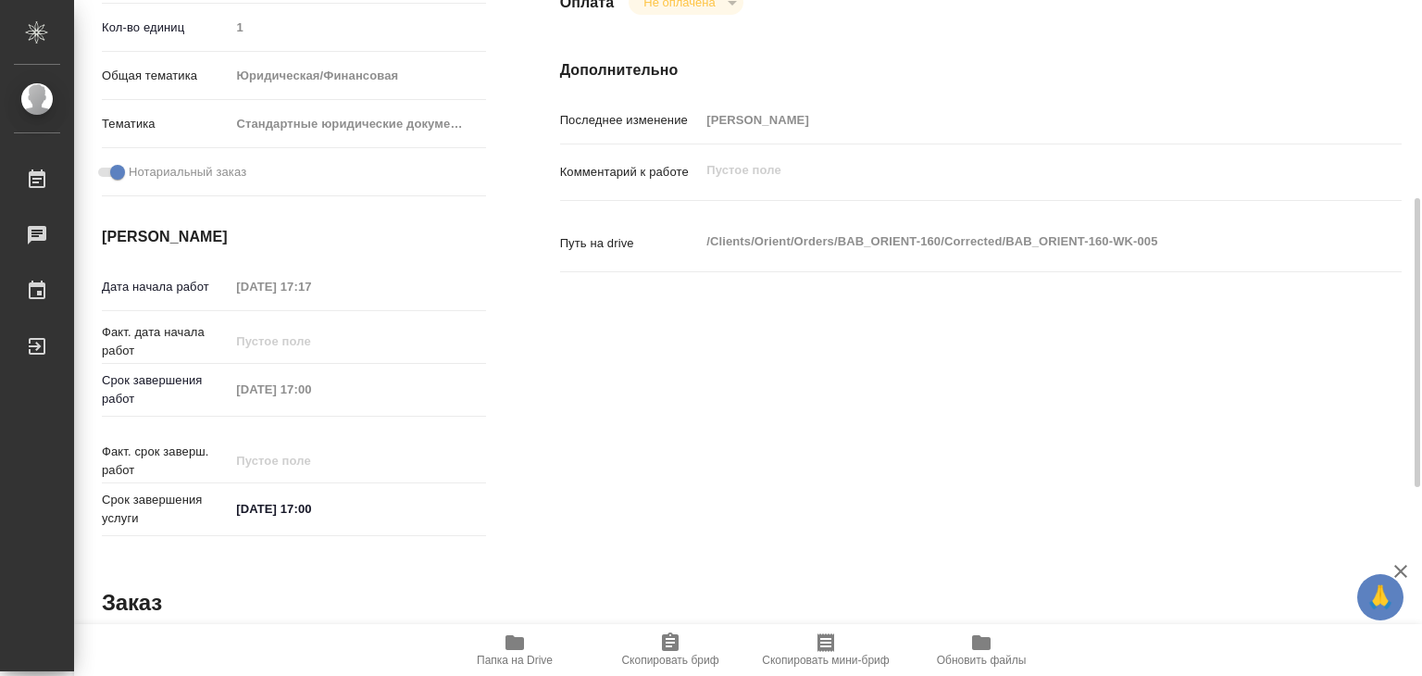
type textarea "x"
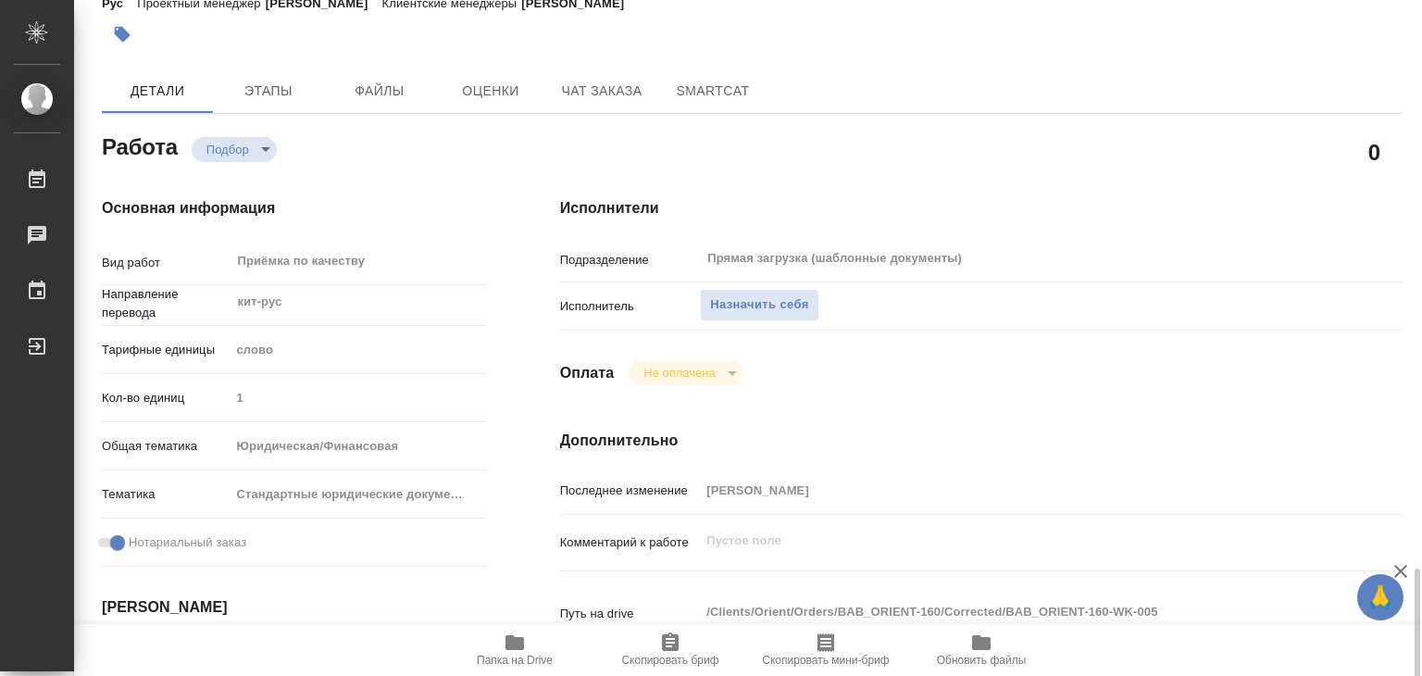
scroll to position [0, 0]
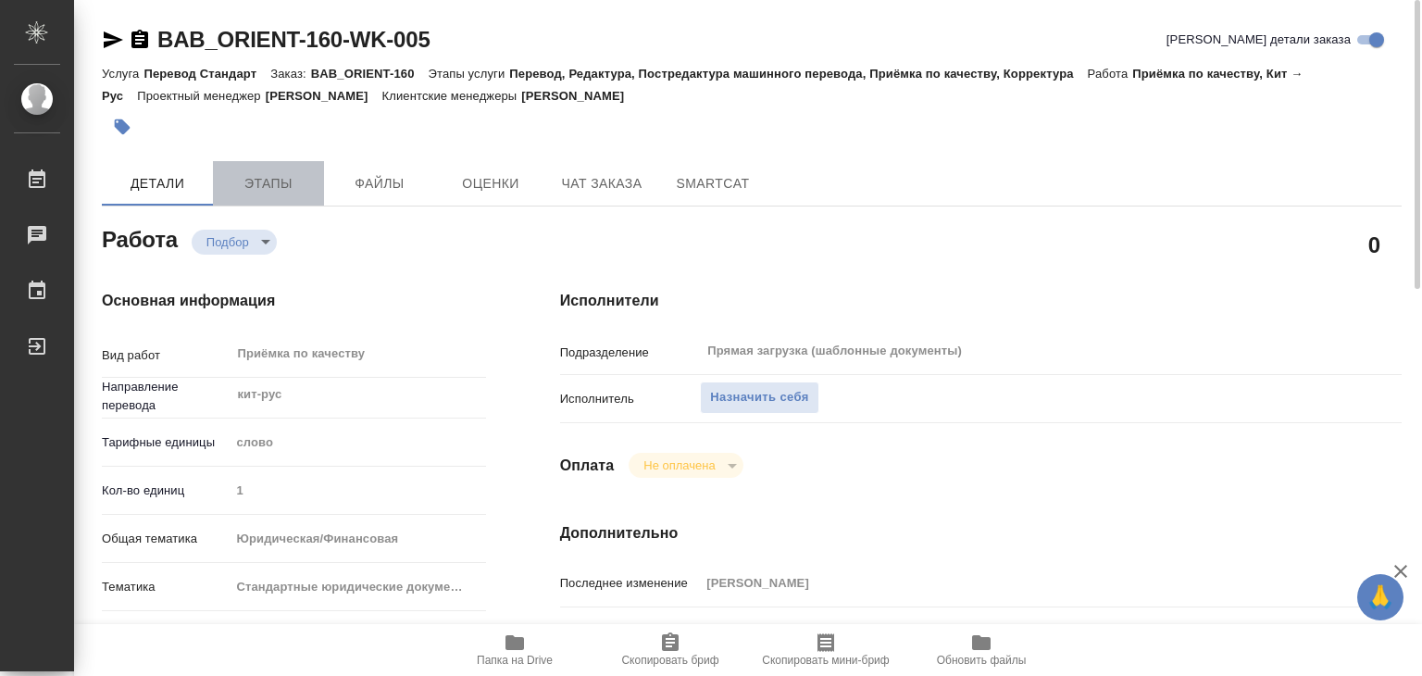
click at [285, 195] on button "Этапы" at bounding box center [268, 183] width 111 height 44
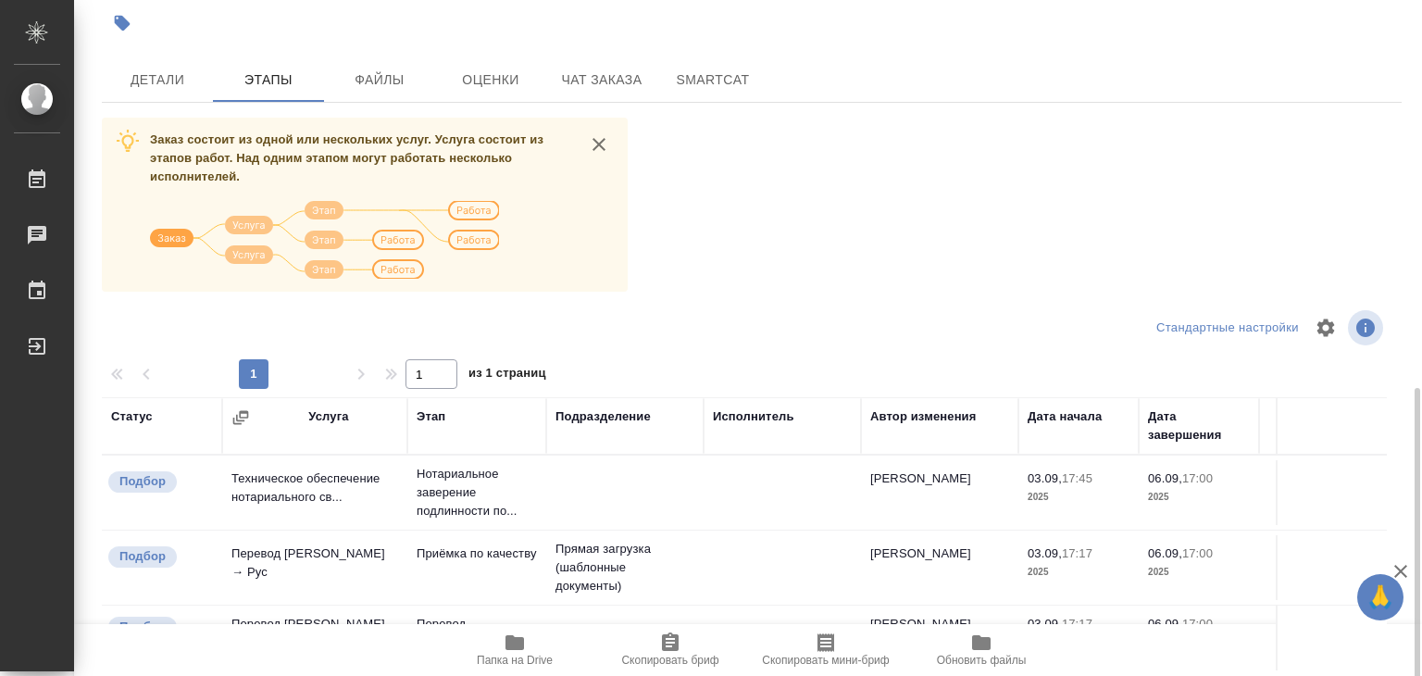
scroll to position [11, 0]
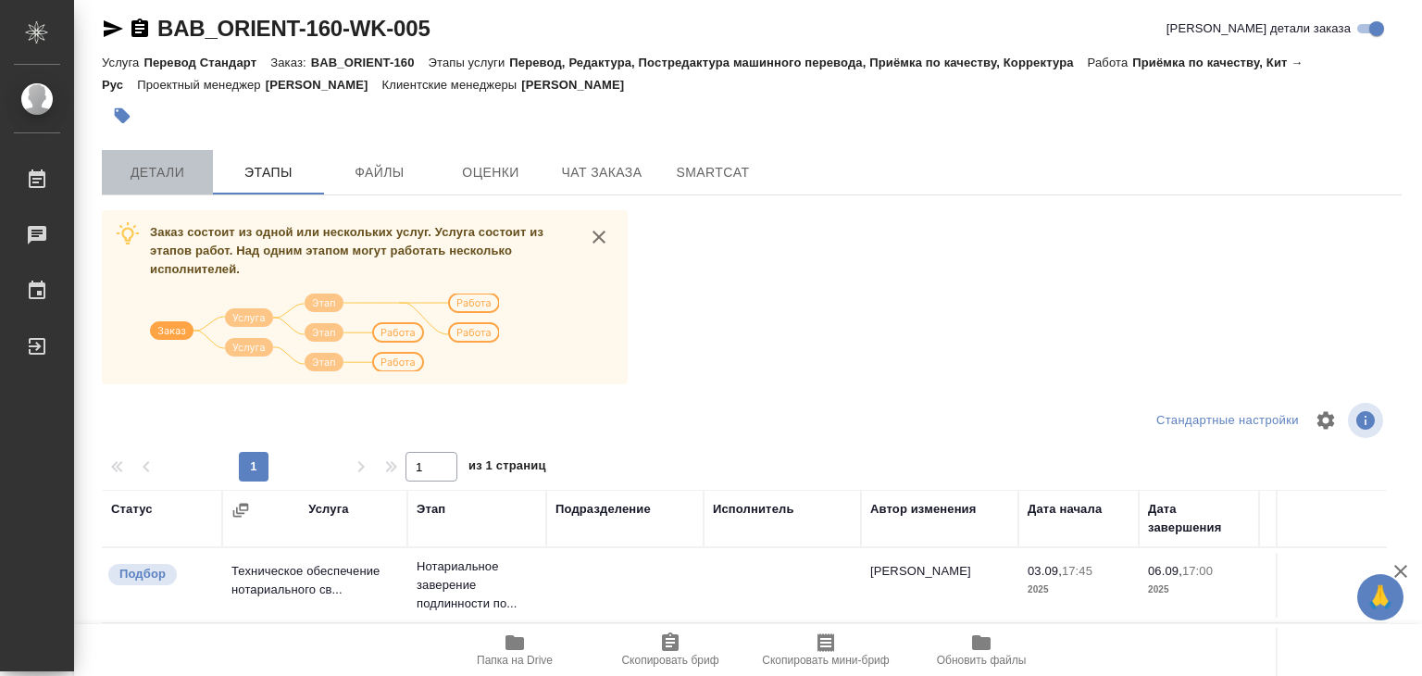
click at [163, 193] on button "Детали" at bounding box center [157, 172] width 111 height 44
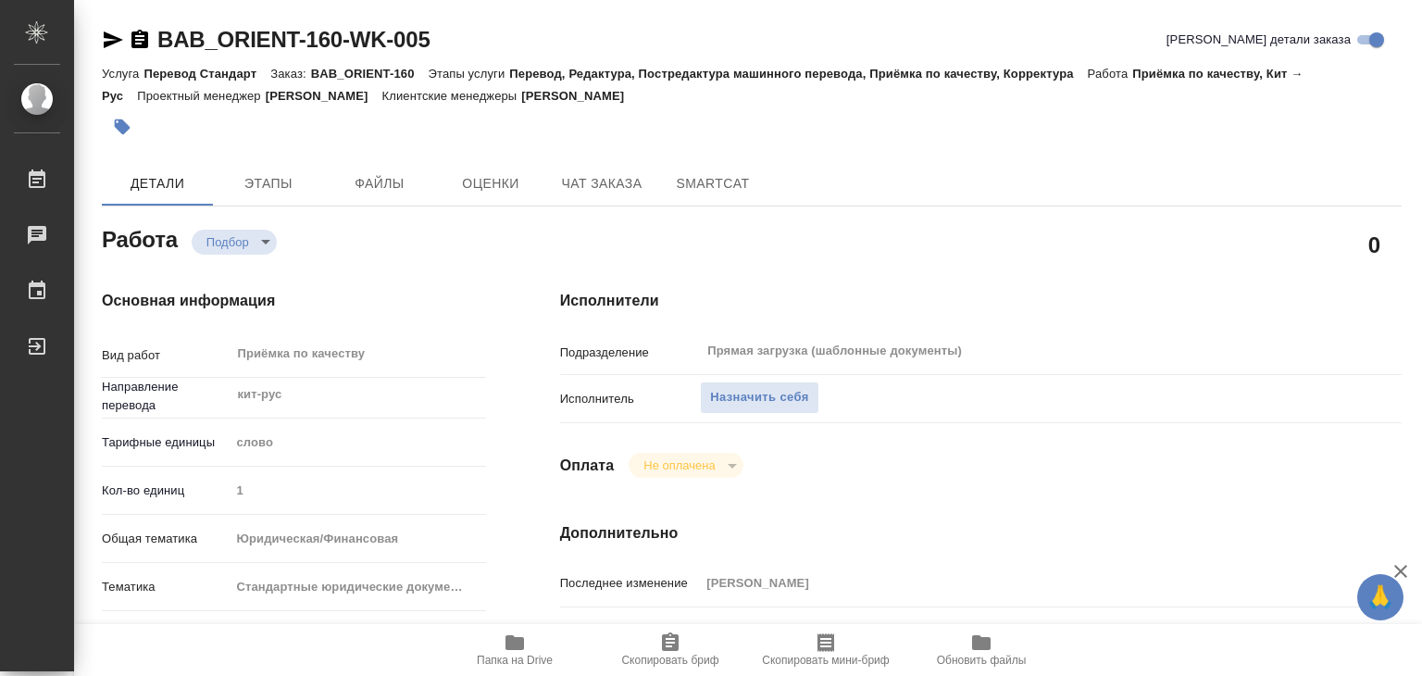
type textarea "x"
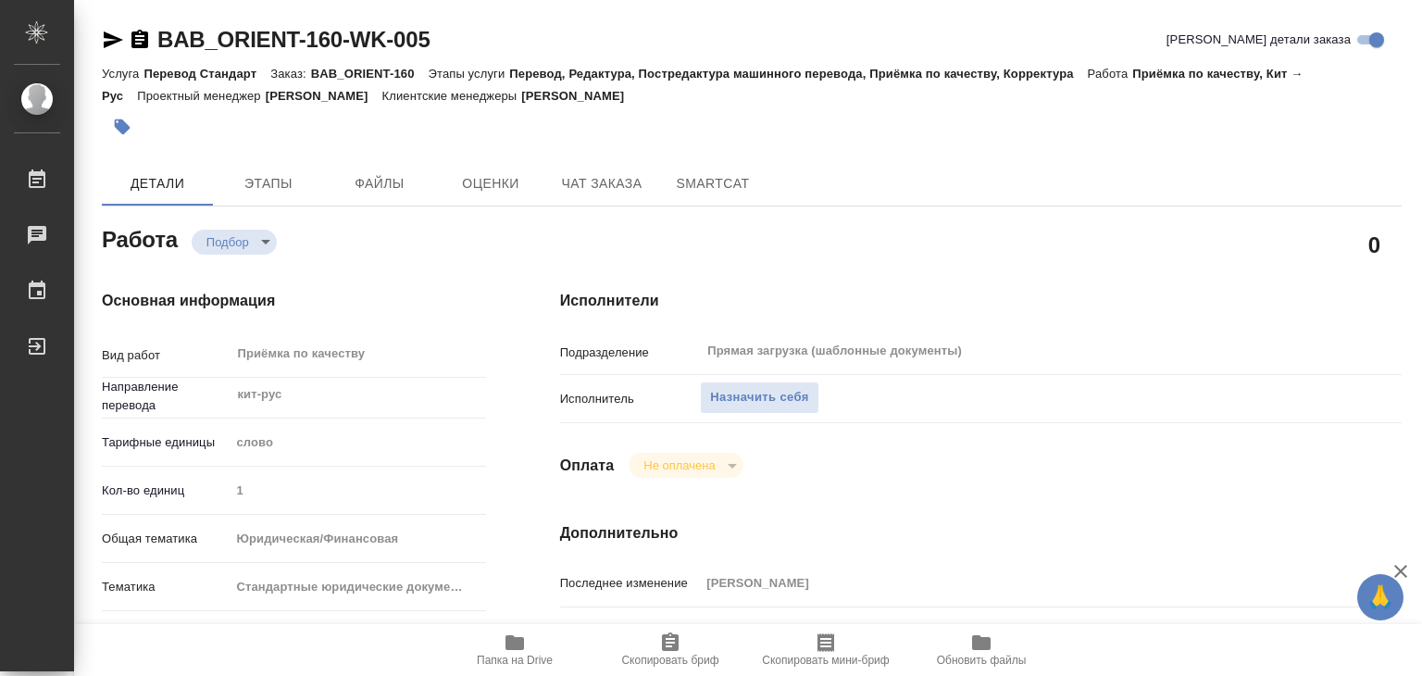
type textarea "x"
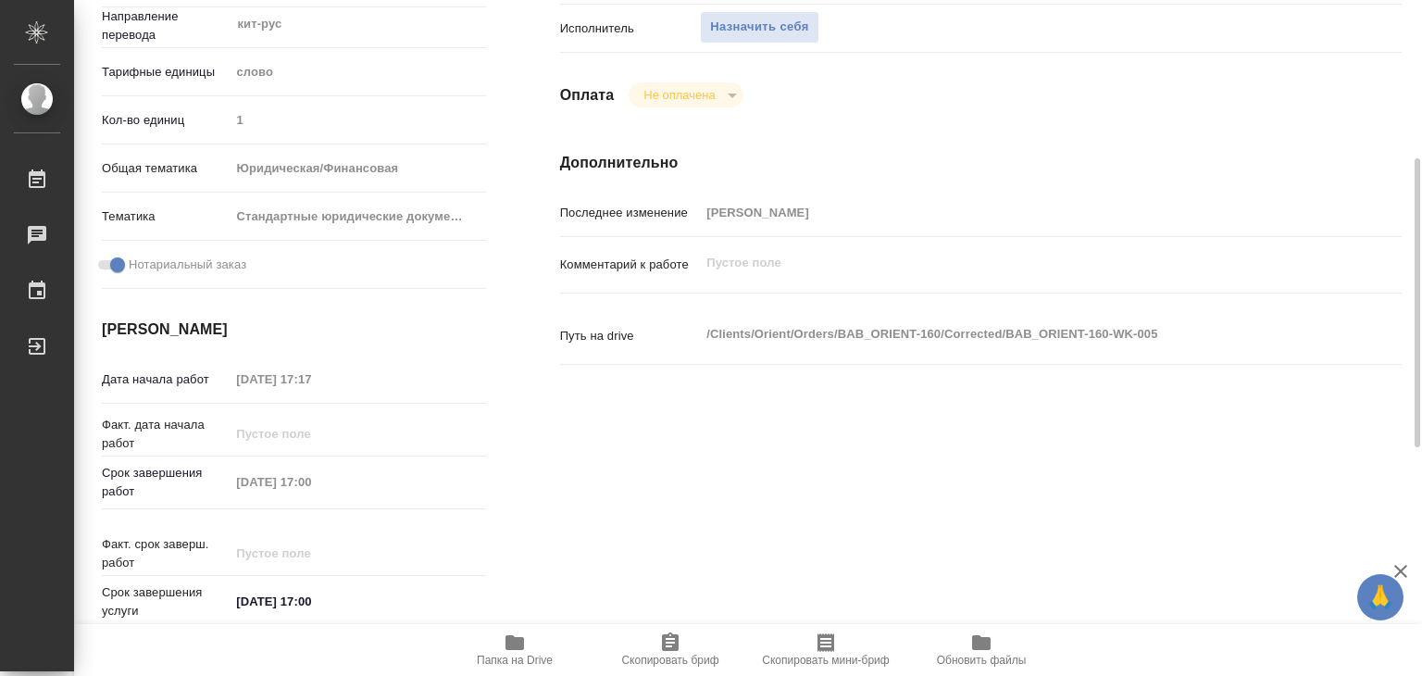
type textarea "x"
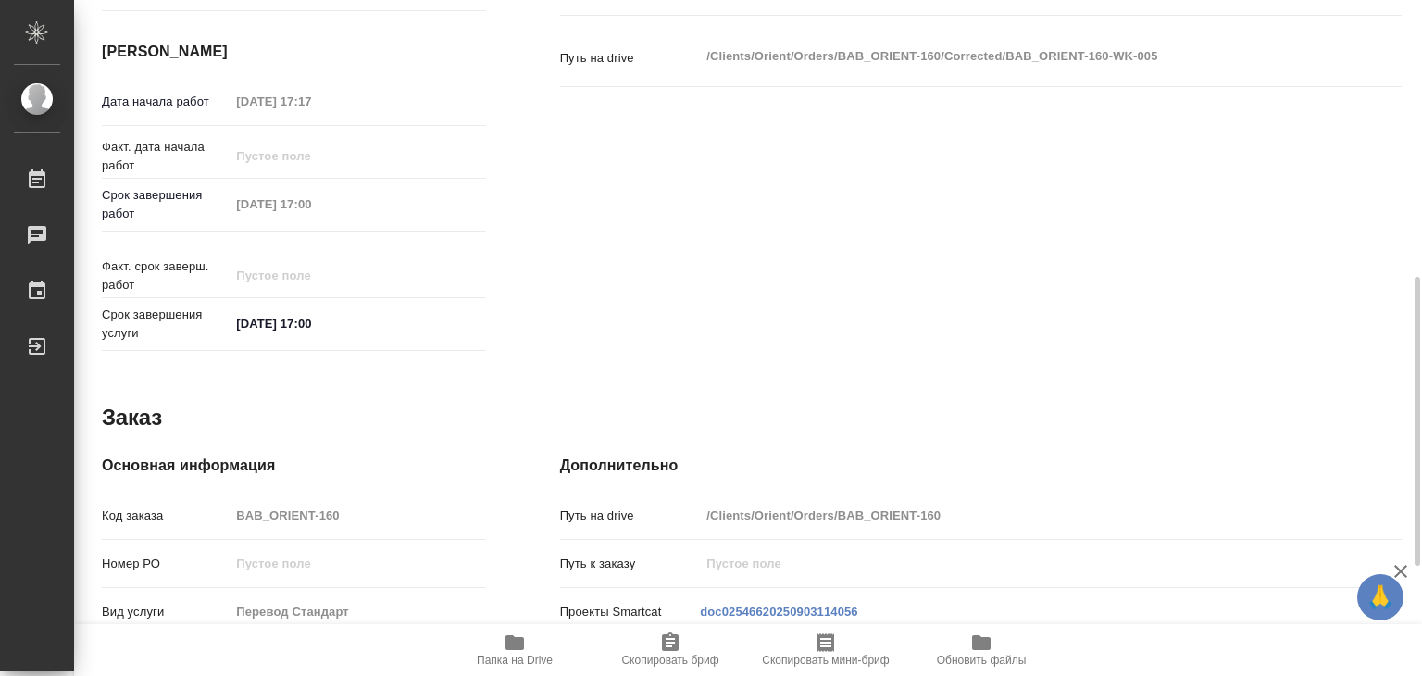
scroll to position [833, 0]
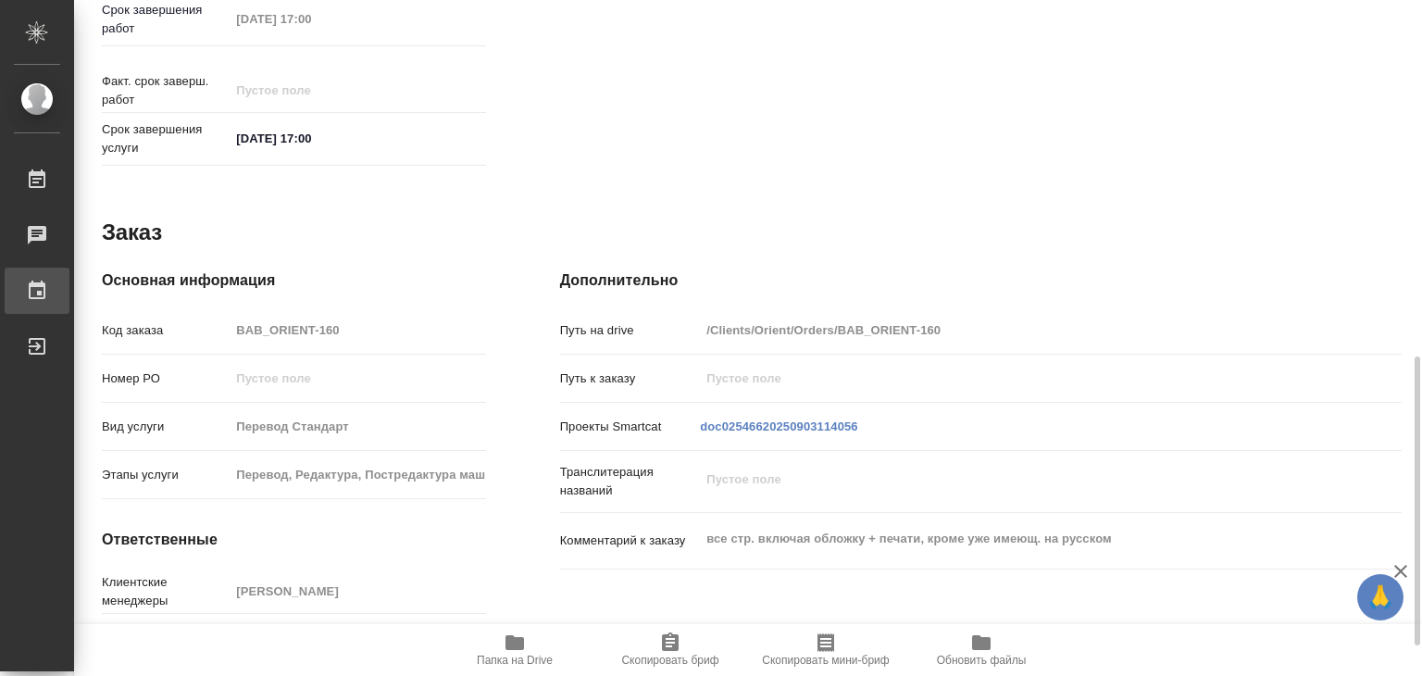
type textarea "x"
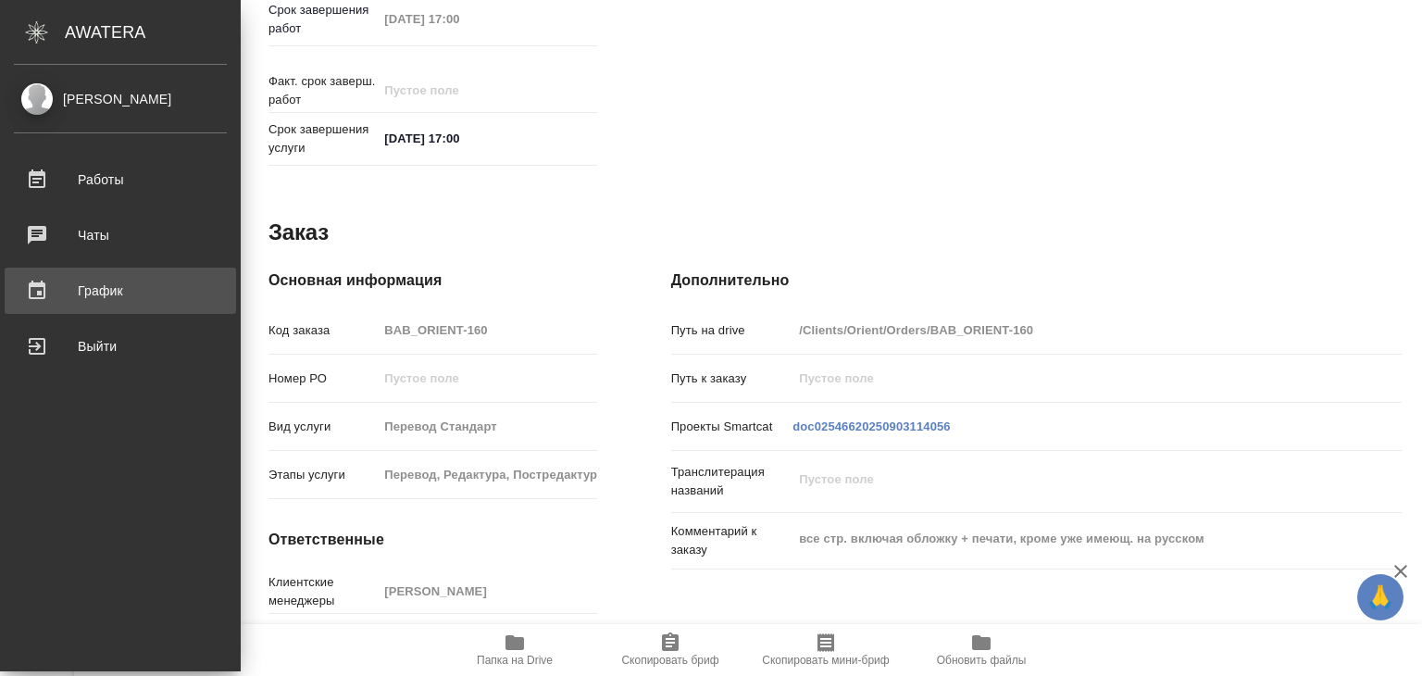
type textarea "x"
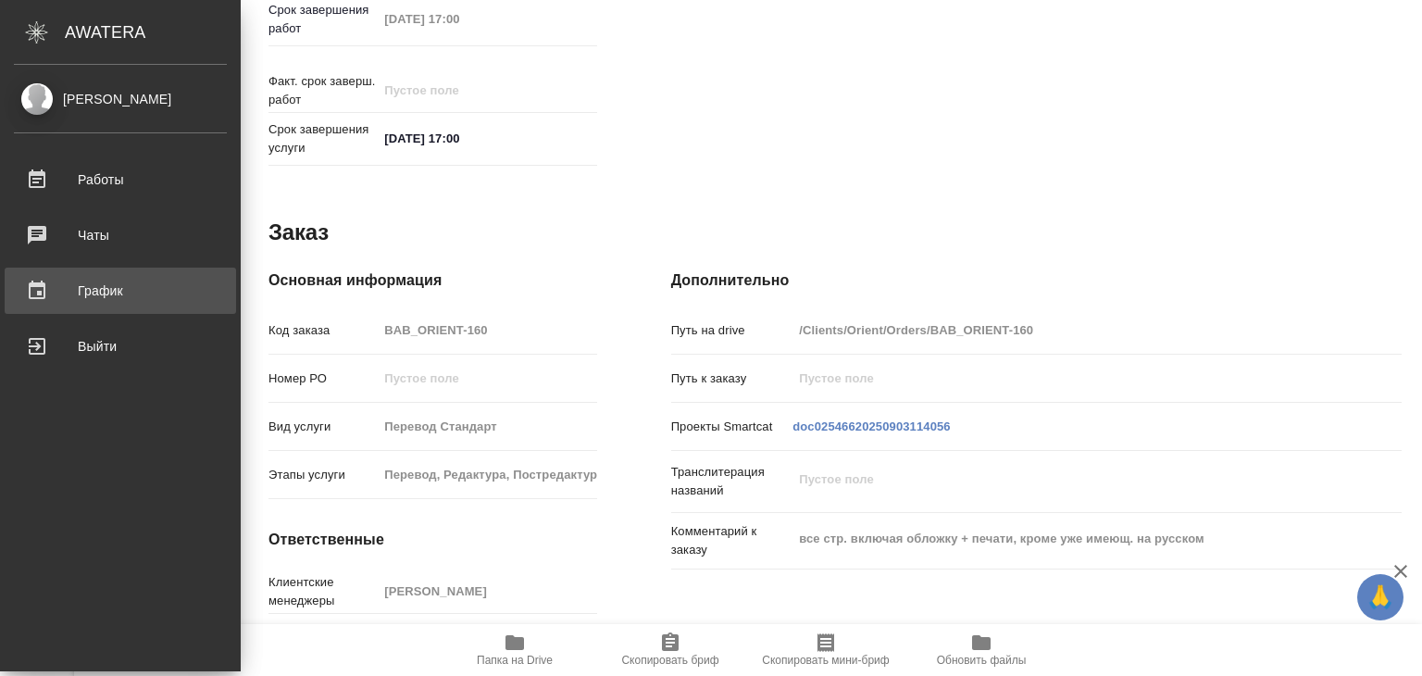
click at [61, 281] on div "График" at bounding box center [120, 291] width 213 height 28
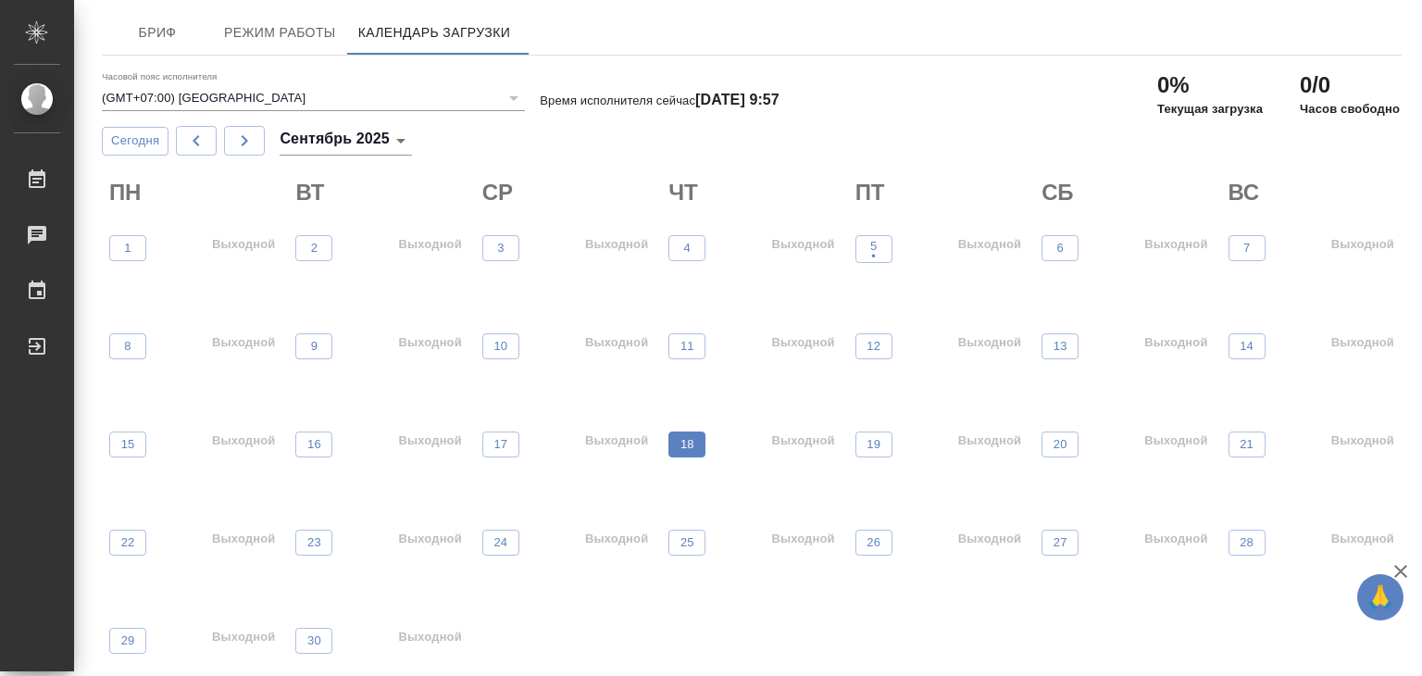
click at [675, 442] on button "18" at bounding box center [686, 444] width 37 height 26
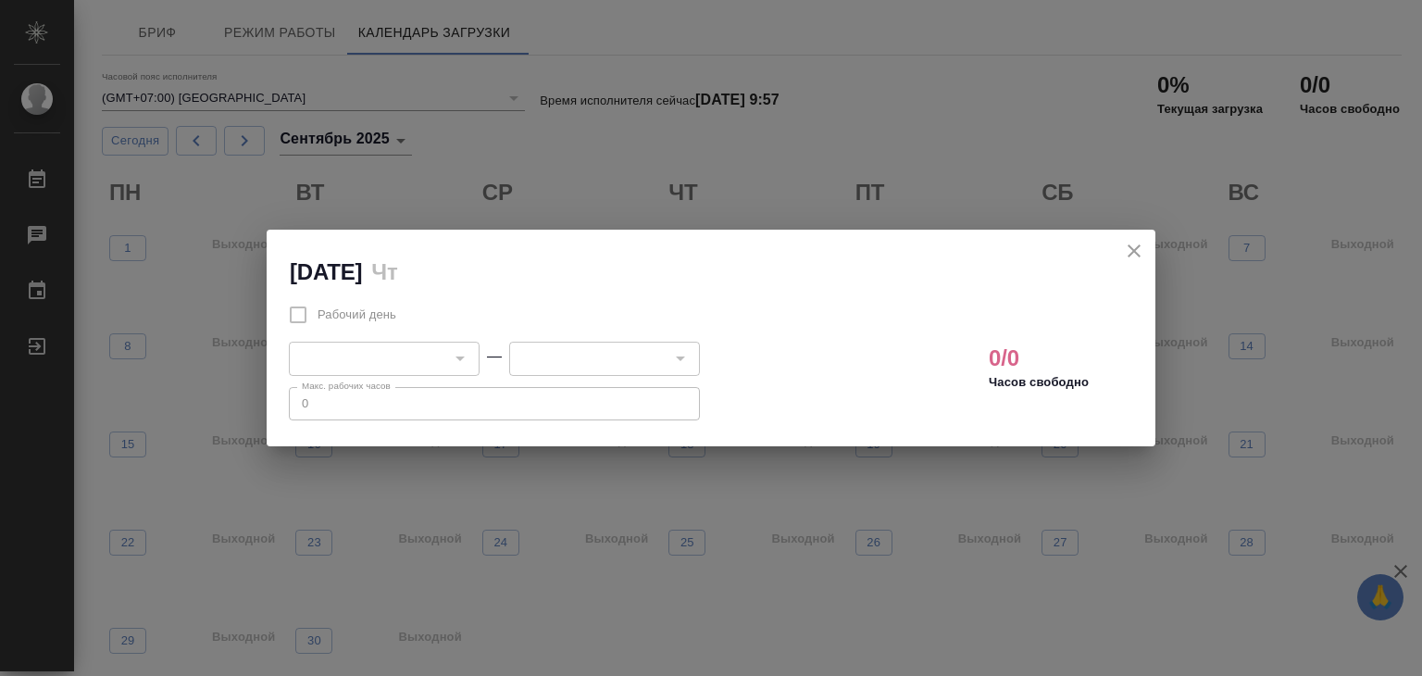
click at [447, 355] on div at bounding box center [459, 358] width 24 height 26
click at [459, 359] on div at bounding box center [459, 358] width 24 height 26
click at [1128, 248] on icon "close" at bounding box center [1134, 250] width 13 height 13
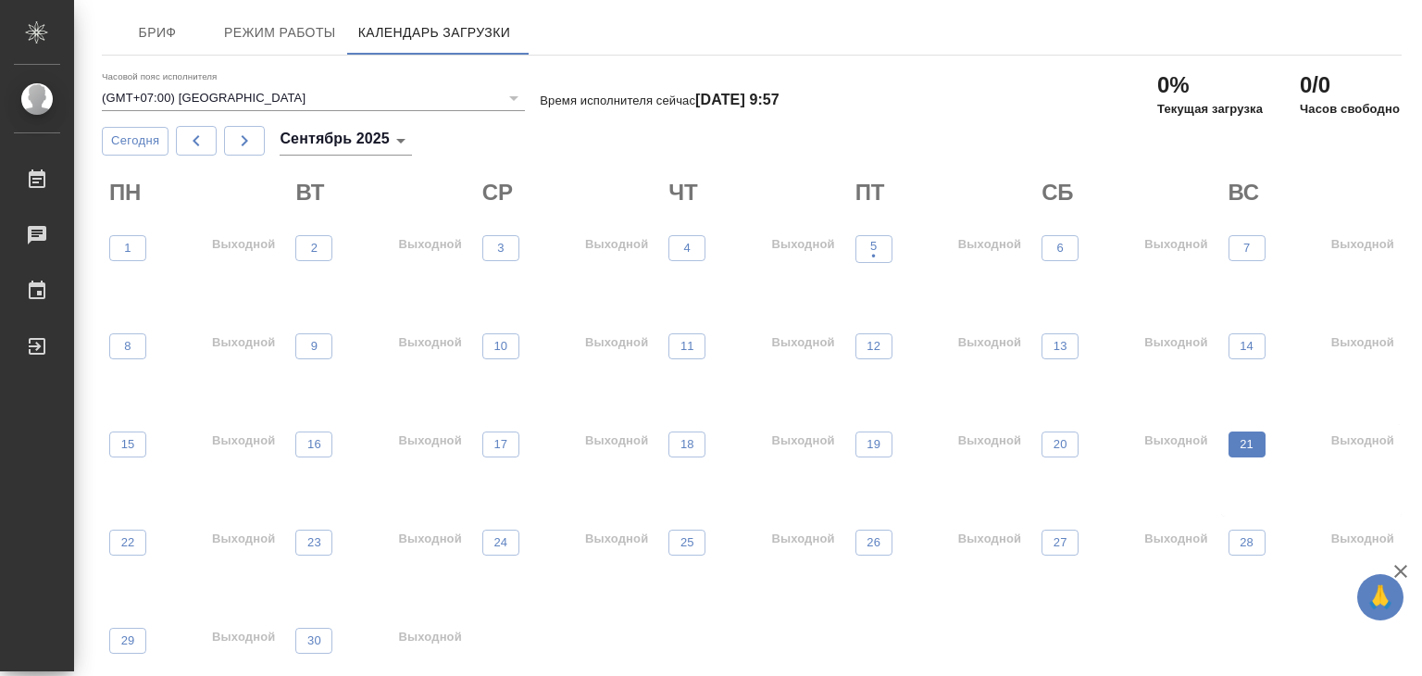
click at [1239, 446] on span "21" at bounding box center [1247, 444] width 19 height 19
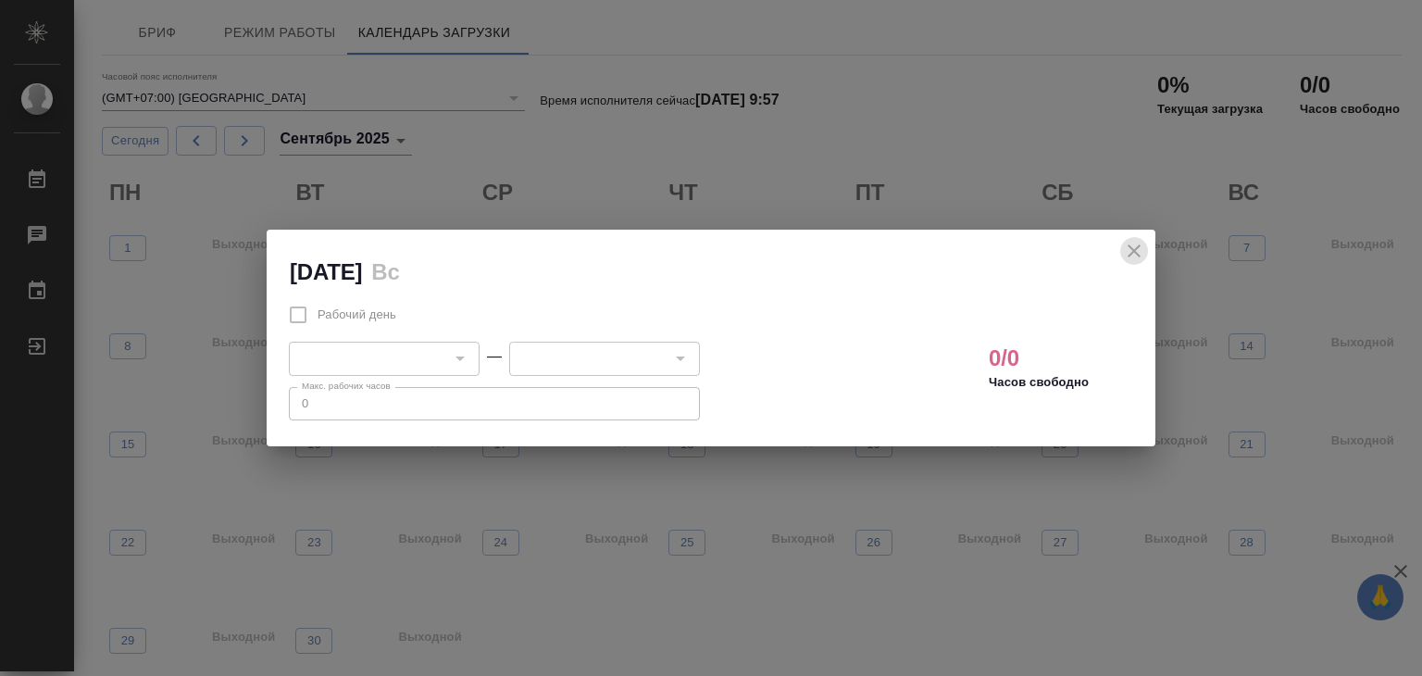
click at [1123, 252] on icon "close" at bounding box center [1134, 251] width 22 height 22
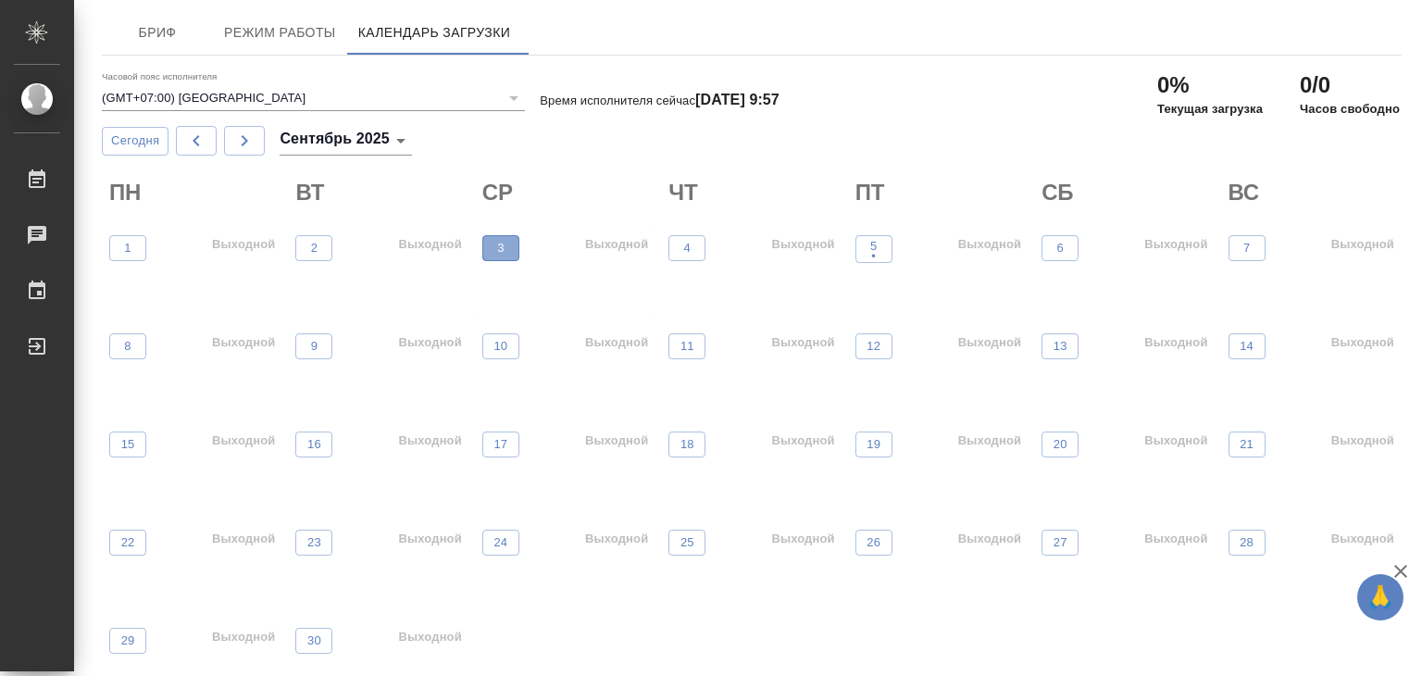
click at [494, 255] on span "3" at bounding box center [501, 248] width 19 height 19
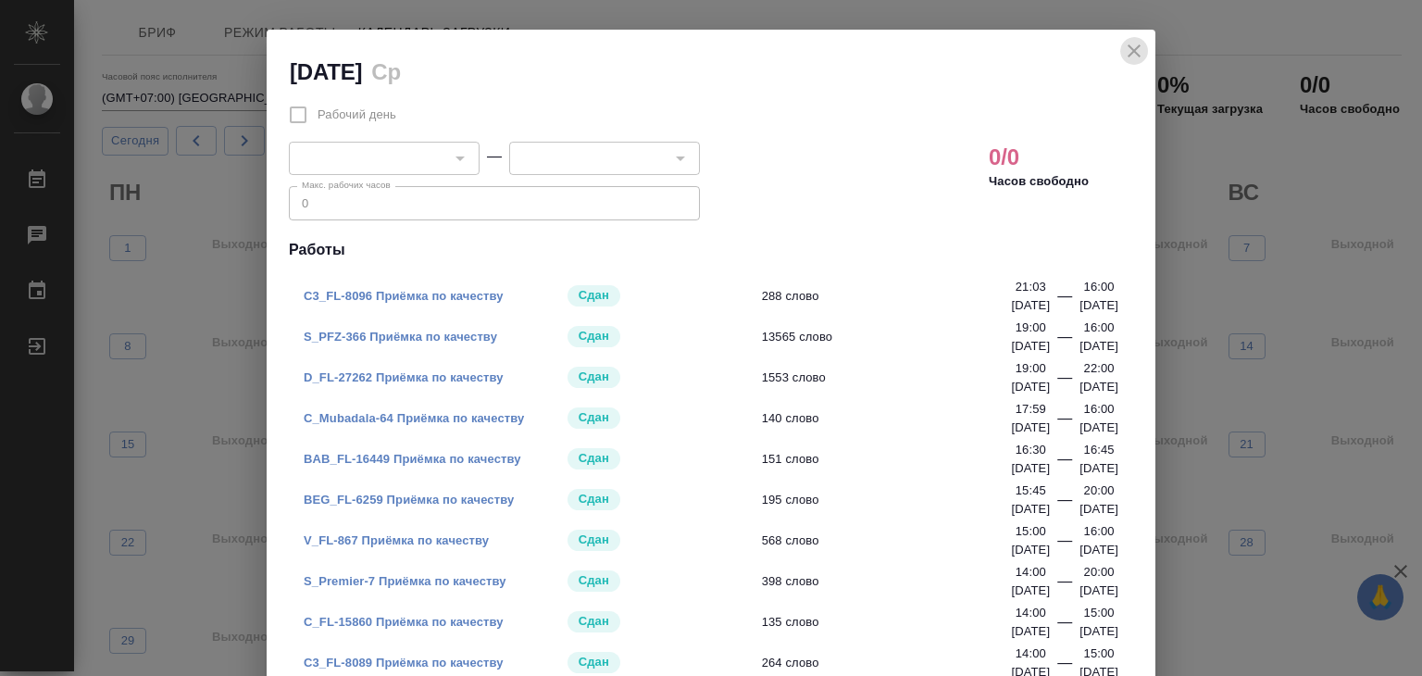
click at [1123, 48] on icon "close" at bounding box center [1134, 51] width 22 height 22
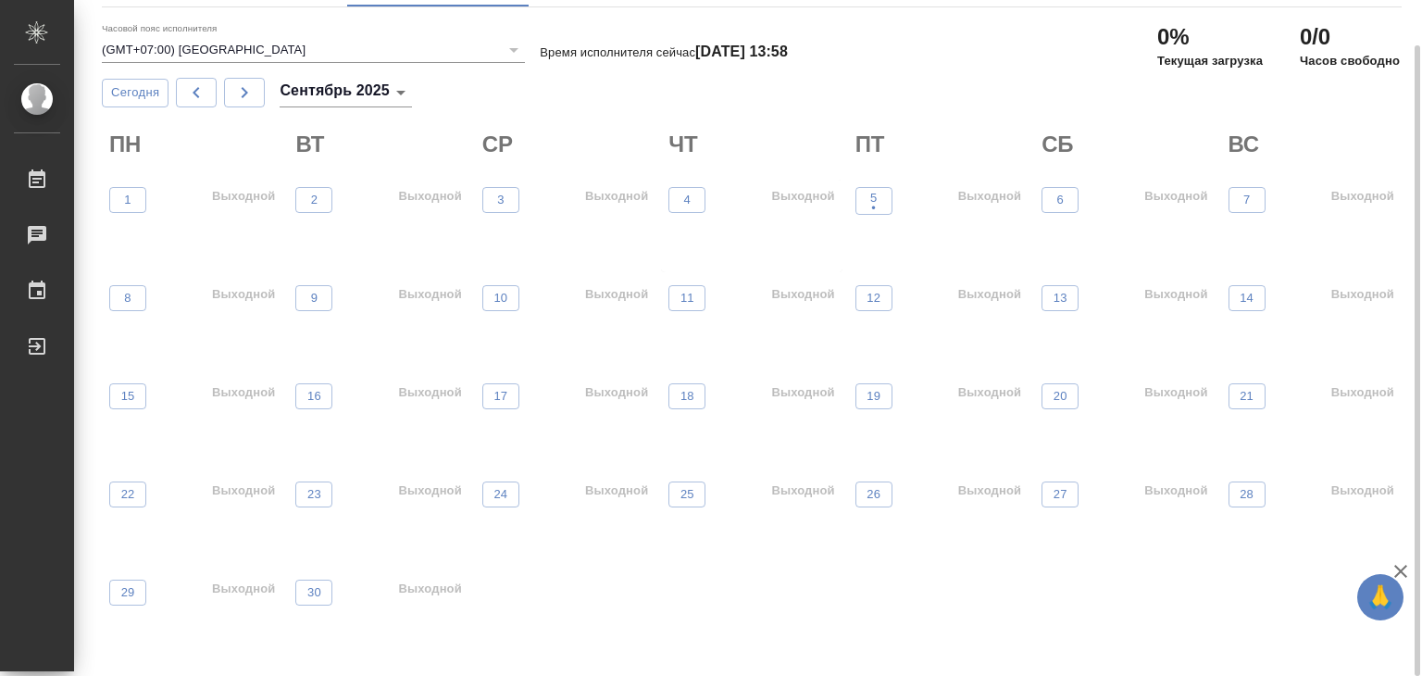
scroll to position [48, 0]
click at [681, 401] on p "18" at bounding box center [687, 396] width 14 height 19
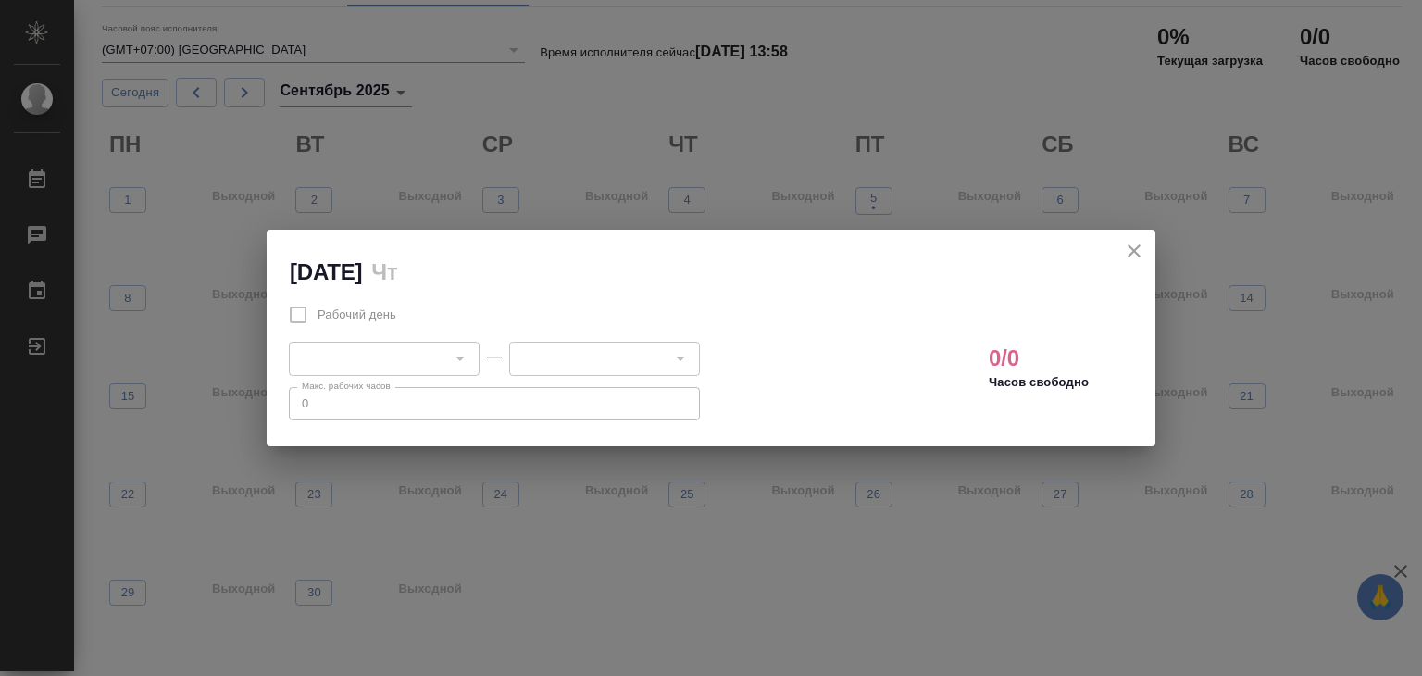
click at [1123, 243] on icon "close" at bounding box center [1134, 251] width 22 height 22
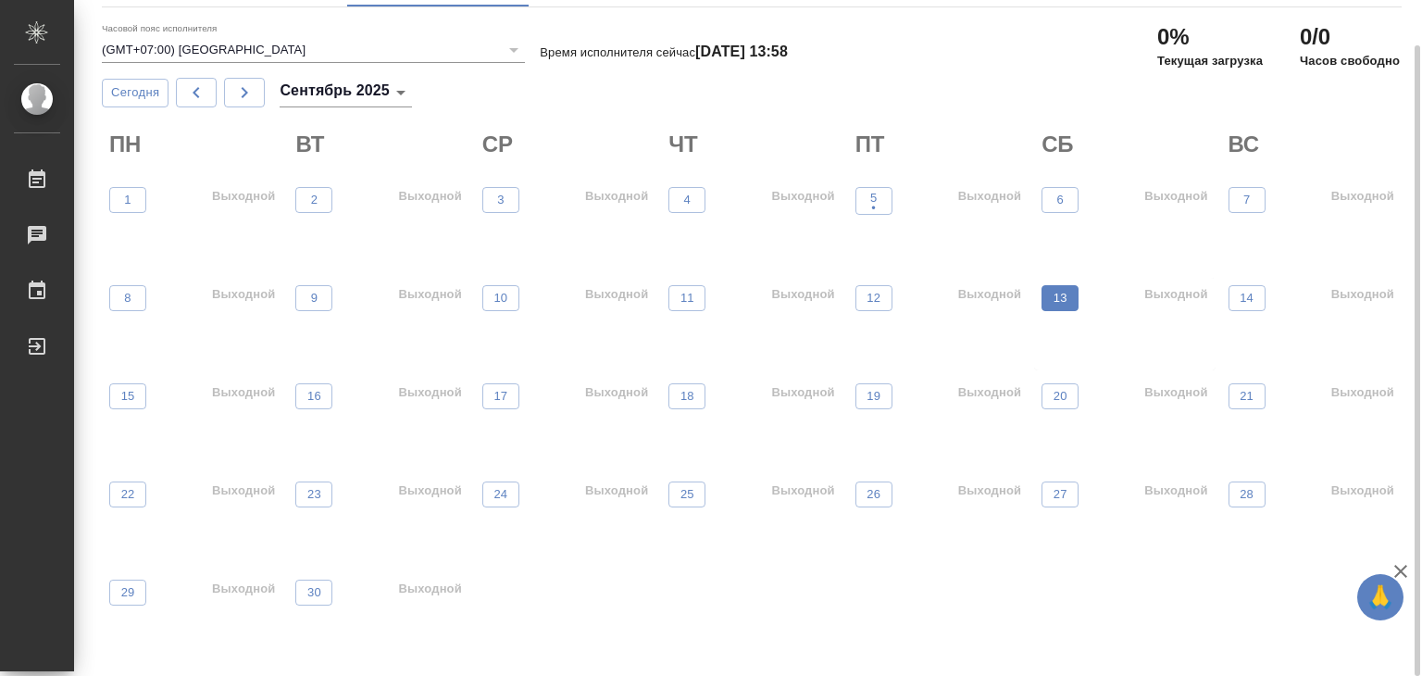
click at [1043, 296] on button "13" at bounding box center [1059, 298] width 37 height 26
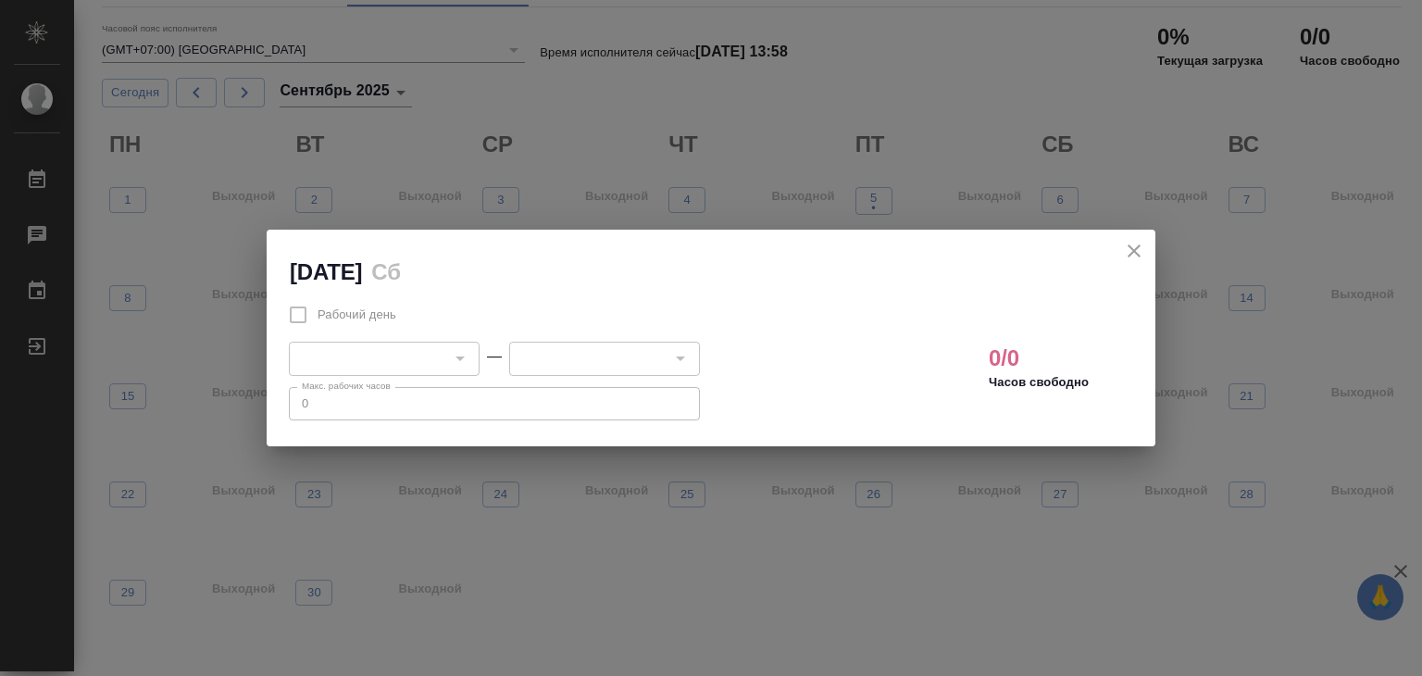
click at [1125, 250] on icon "close" at bounding box center [1134, 251] width 22 height 22
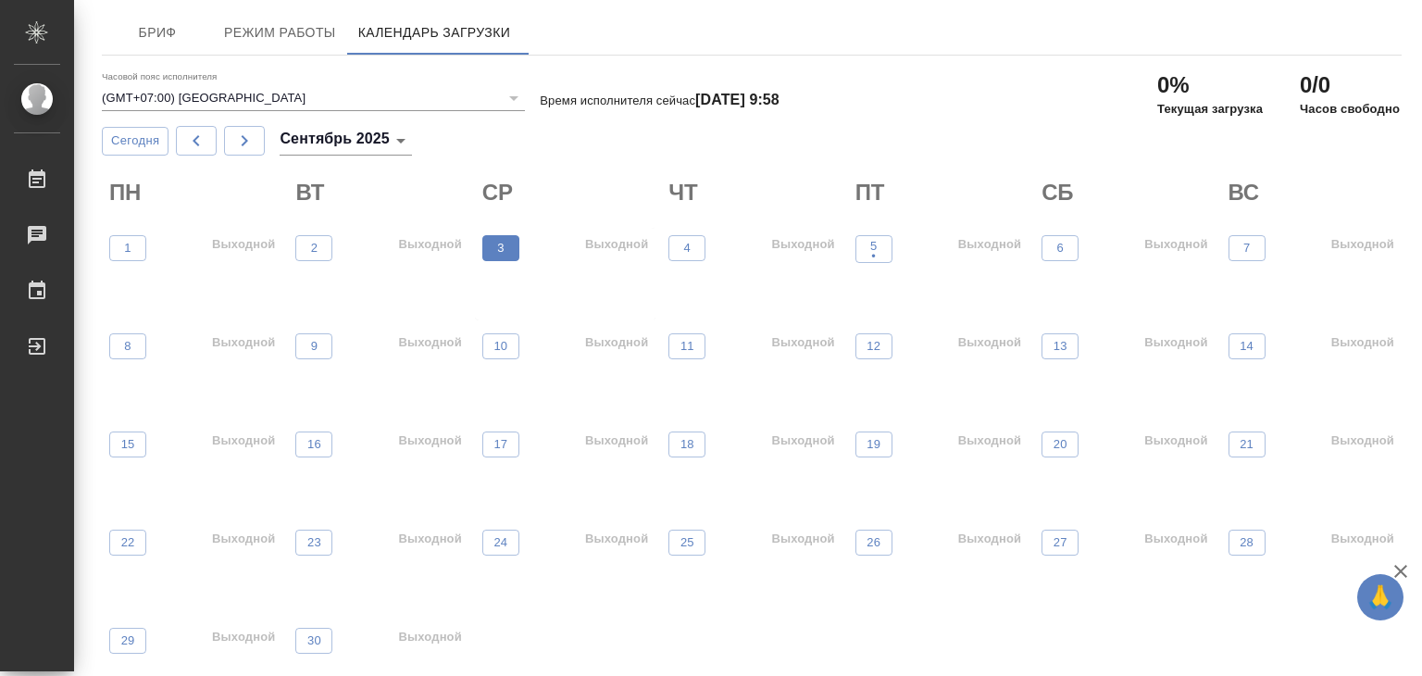
click at [482, 253] on button "3" at bounding box center [500, 248] width 37 height 26
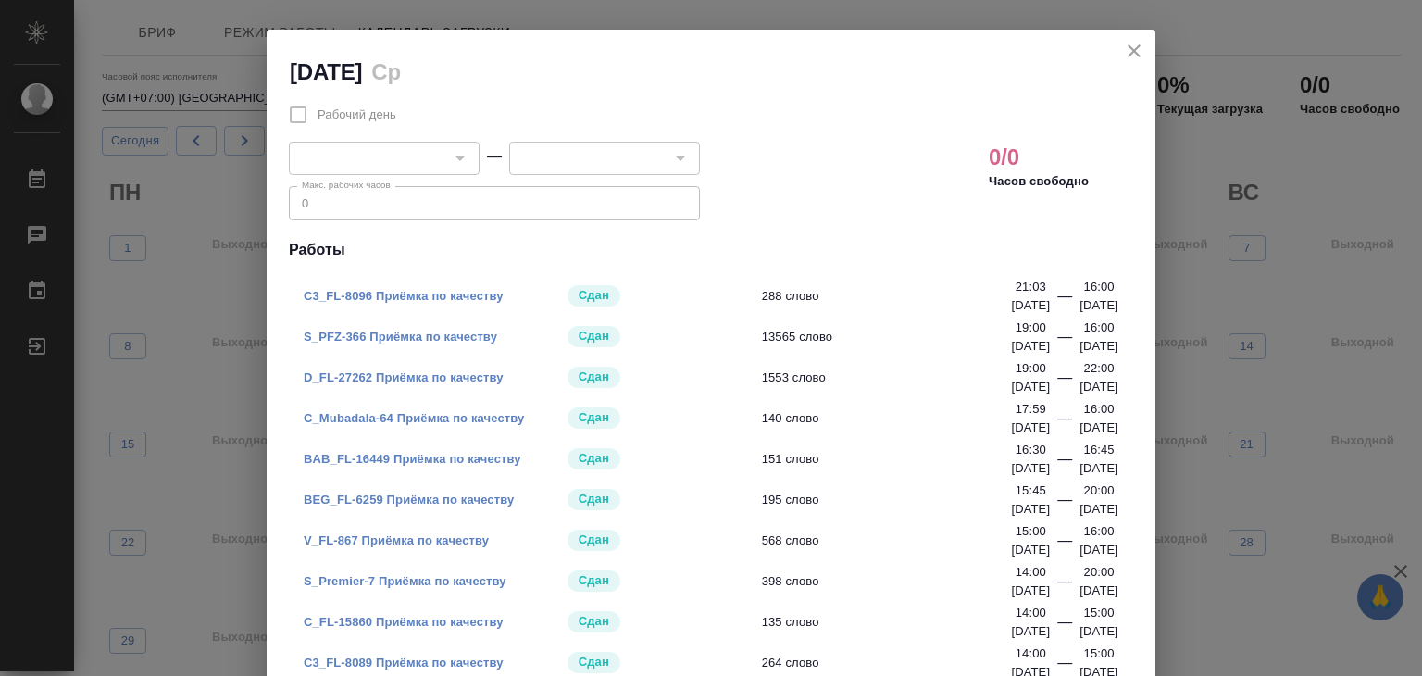
click at [1123, 50] on icon "close" at bounding box center [1134, 51] width 22 height 22
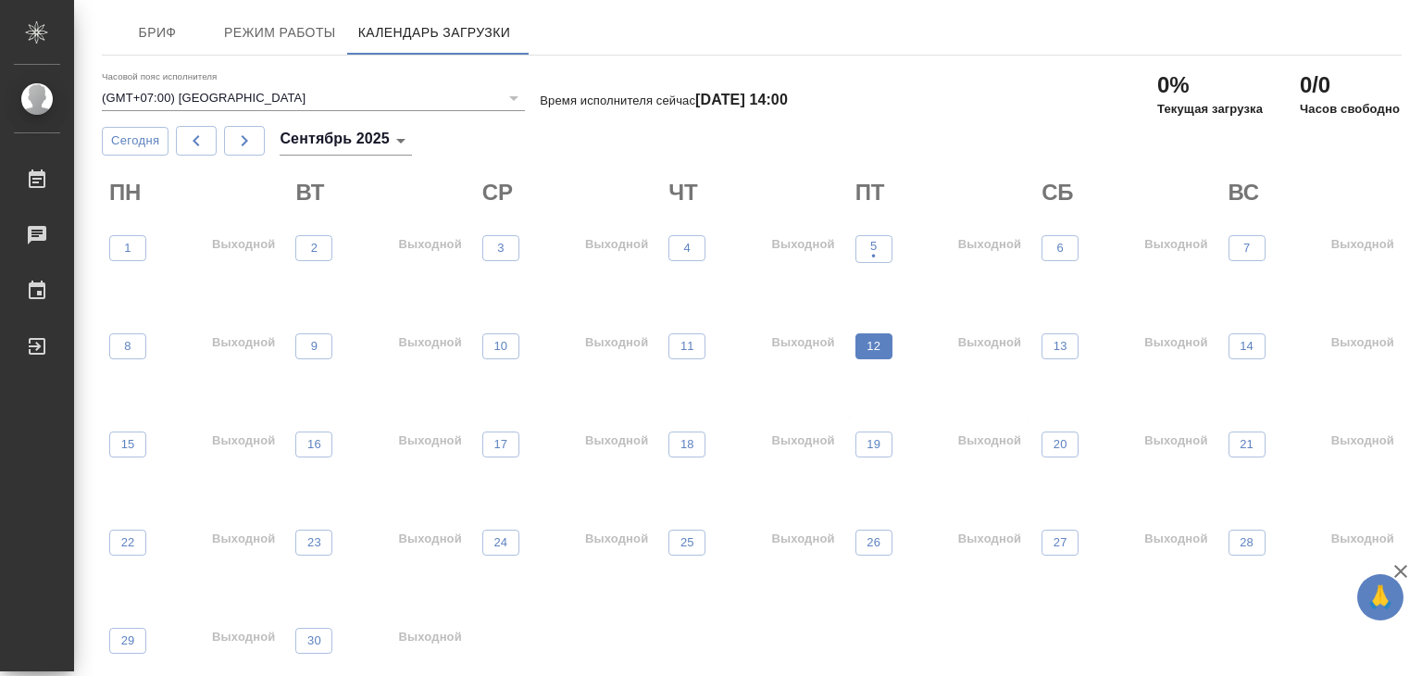
click at [865, 352] on span "12" at bounding box center [874, 346] width 19 height 19
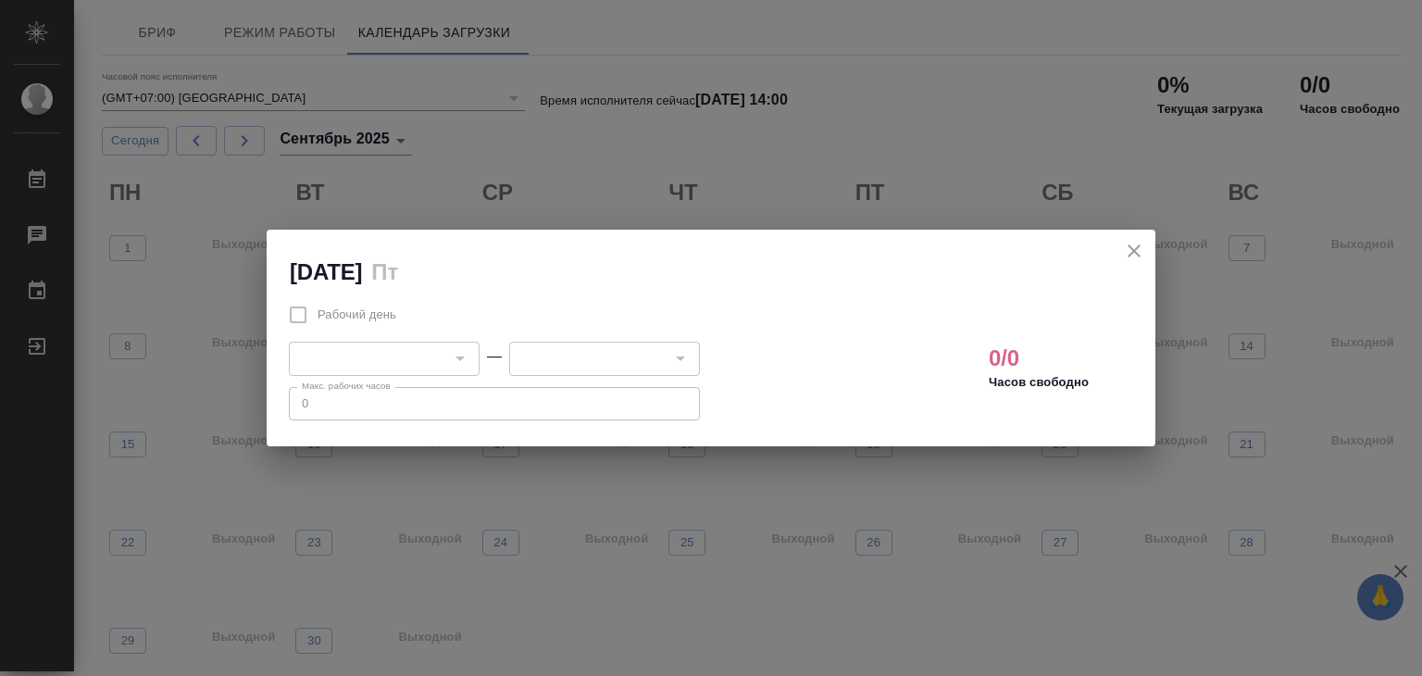
click at [1128, 251] on icon "close" at bounding box center [1134, 250] width 13 height 13
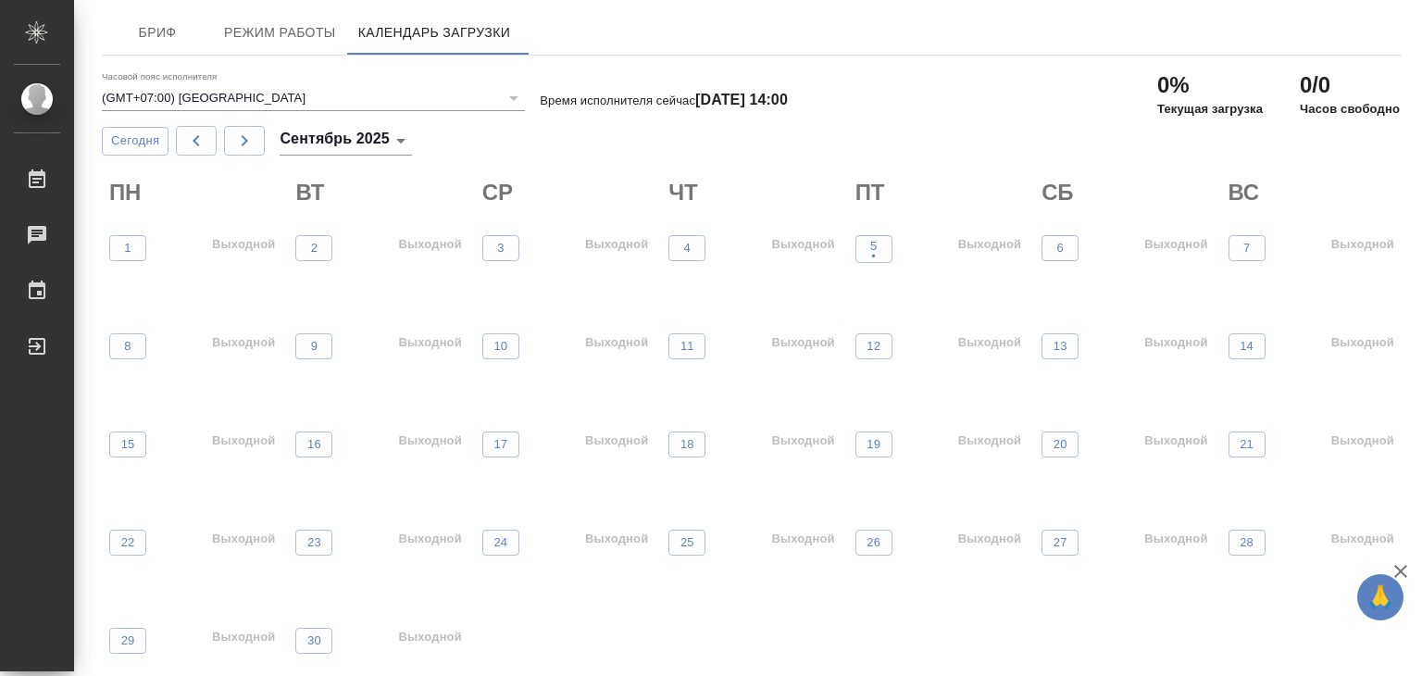
scroll to position [48, 0]
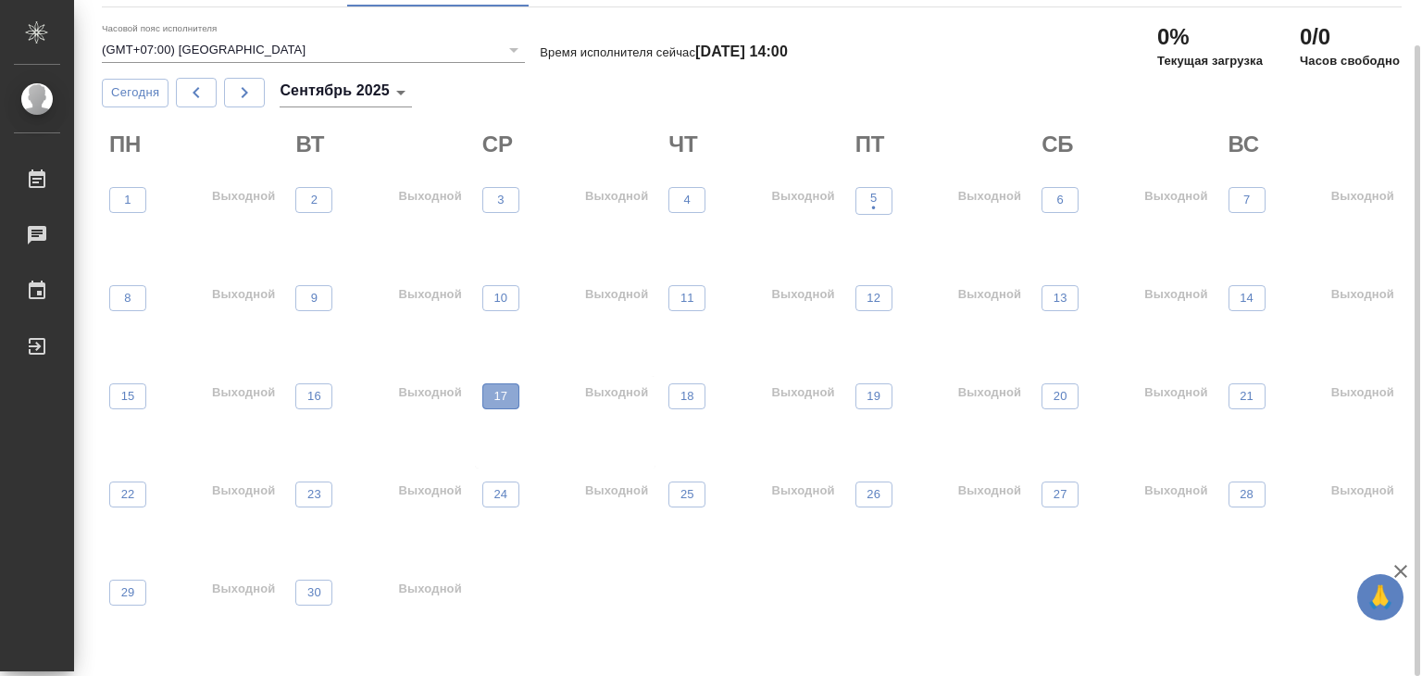
click at [482, 394] on button "17" at bounding box center [500, 396] width 37 height 26
click at [309, 307] on button "9" at bounding box center [313, 298] width 37 height 26
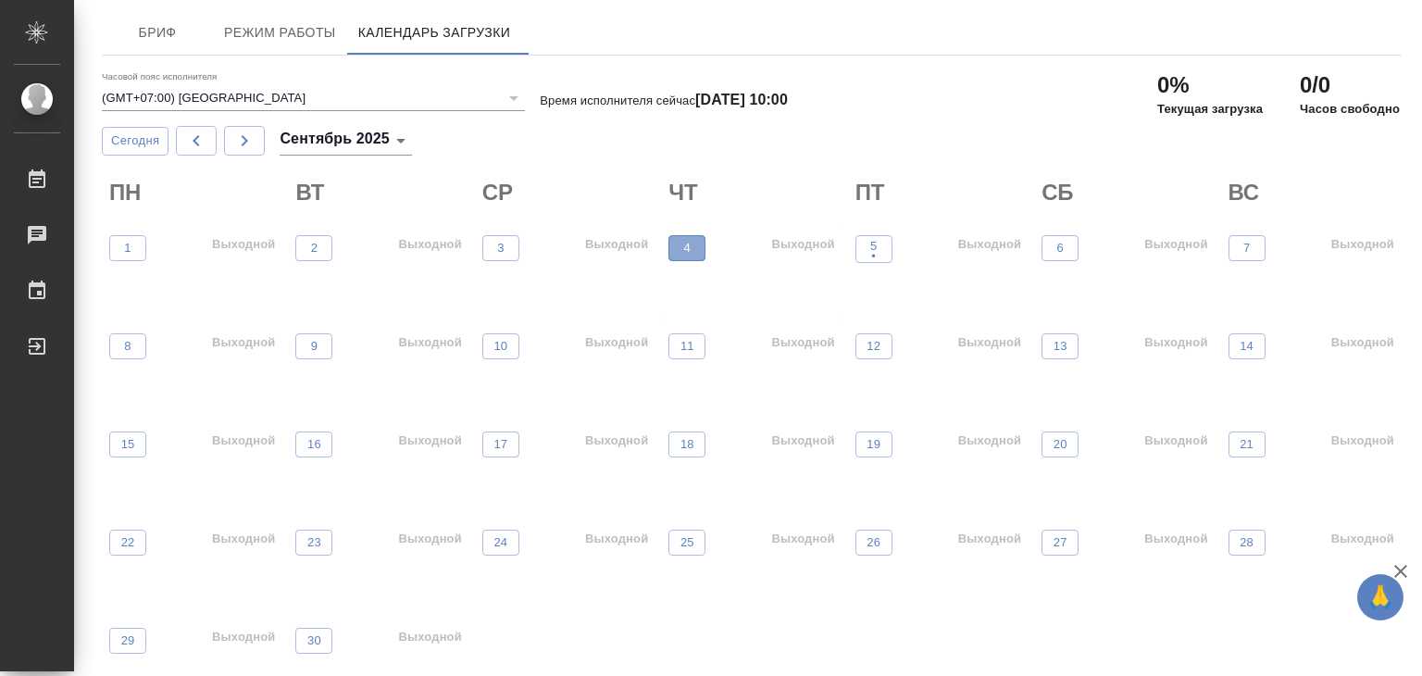
click at [684, 247] on p "4" at bounding box center [687, 248] width 6 height 19
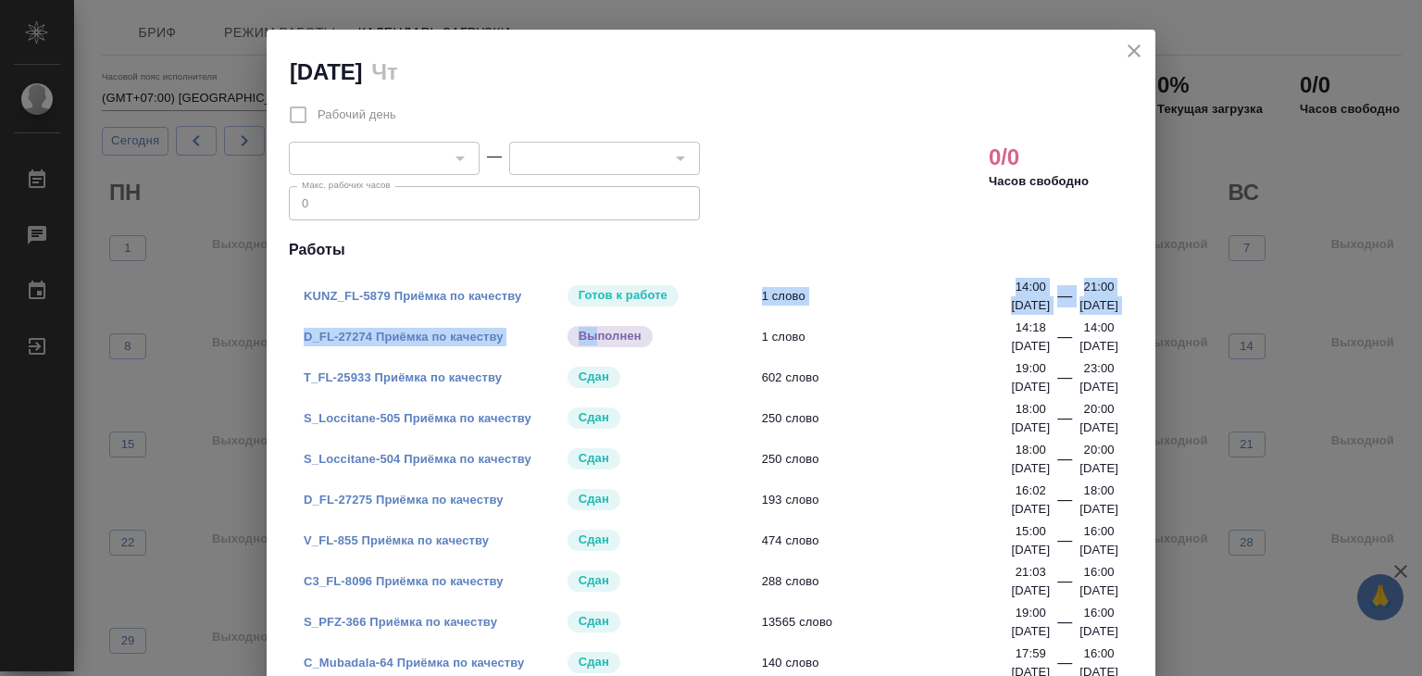
drag, startPoint x: 592, startPoint y: 338, endPoint x: 688, endPoint y: 315, distance: 99.0
click at [688, 315] on ul "KUNZ_FL-5879 Приёмка по качеству [PERSON_NAME] к работе 1 слово 14:00 [DATE] — …" at bounding box center [711, 479] width 844 height 422
click at [688, 315] on div "KUNZ_FL-5879 Приёмка по качеству [PERSON_NAME] к работе 1 слово" at bounding box center [711, 296] width 844 height 41
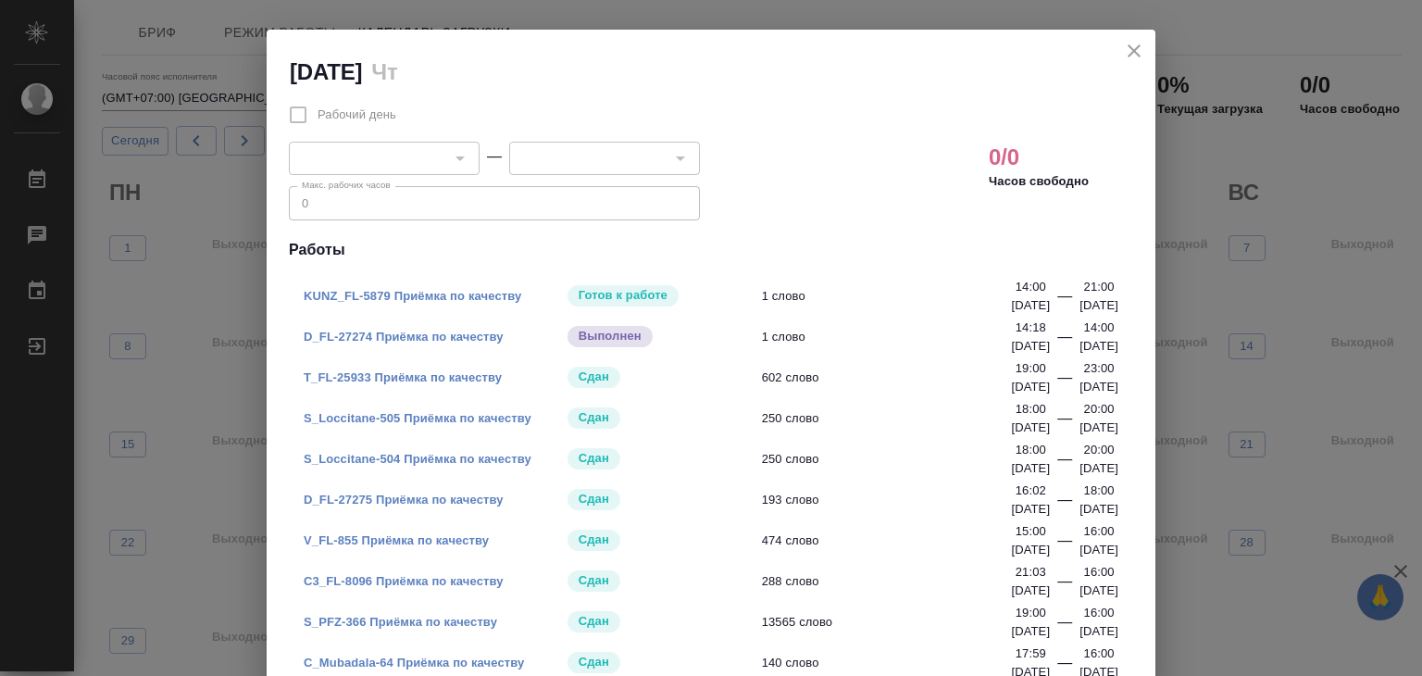
click at [437, 298] on link "KUNZ_FL-5879 Приёмка по качеству" at bounding box center [413, 296] width 218 height 14
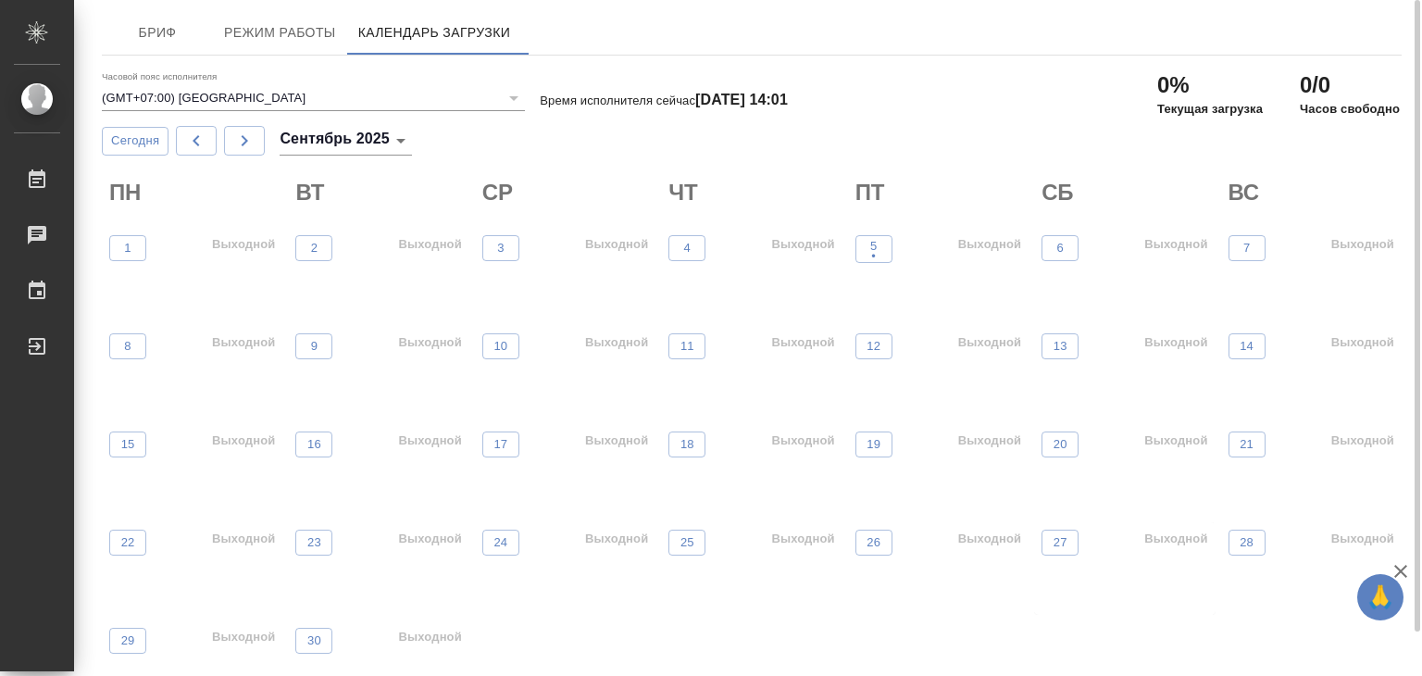
scroll to position [48, 0]
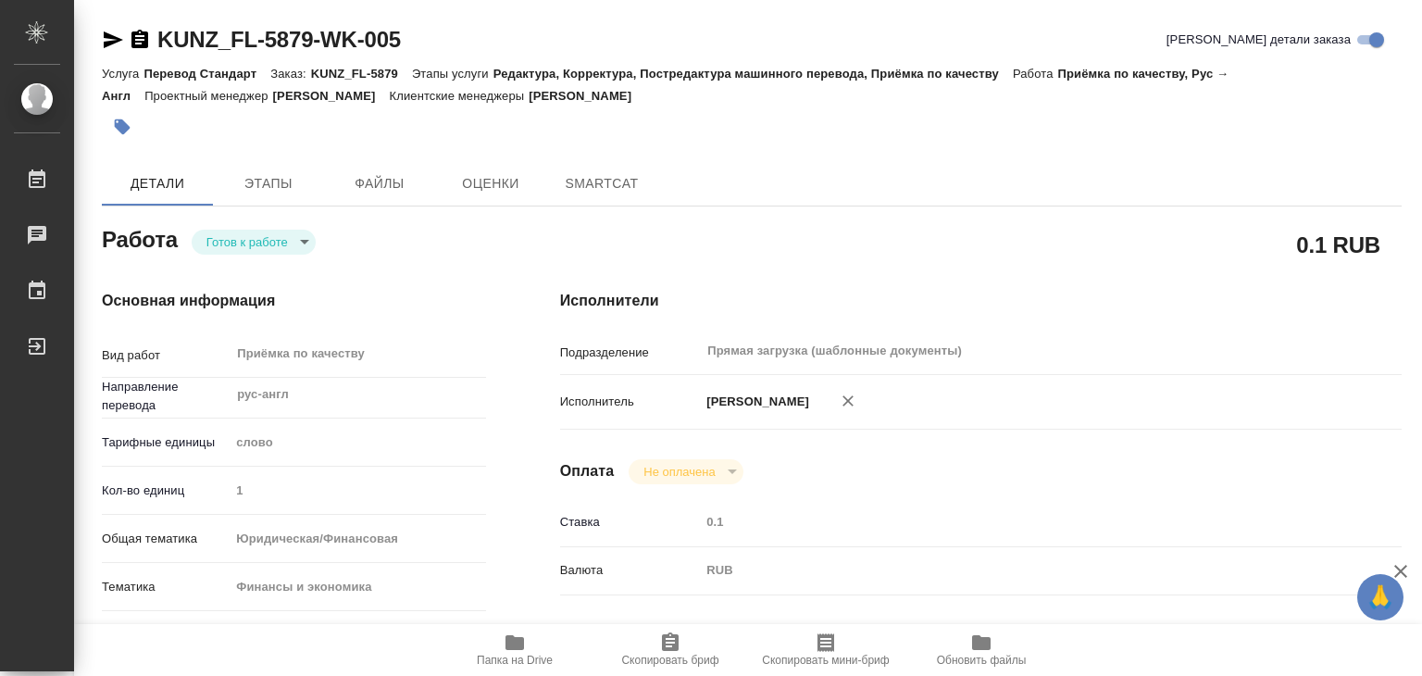
type textarea "x"
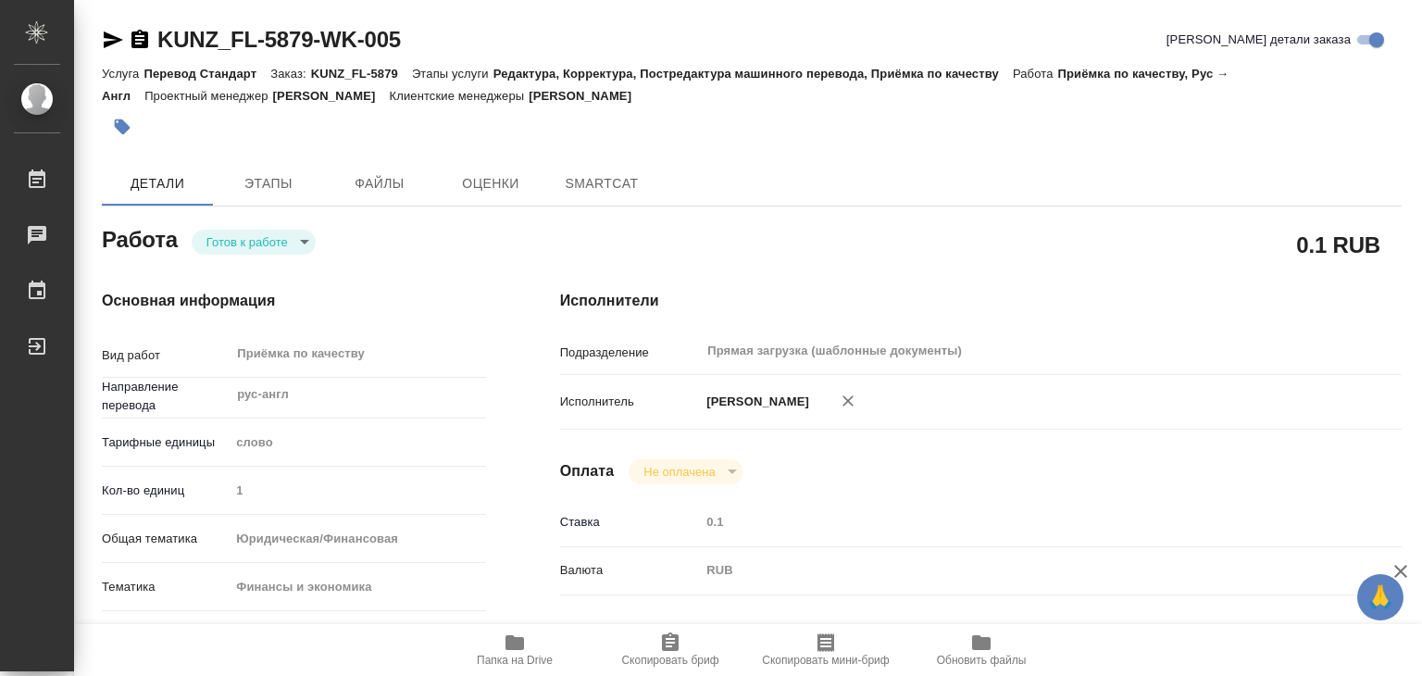
type textarea "x"
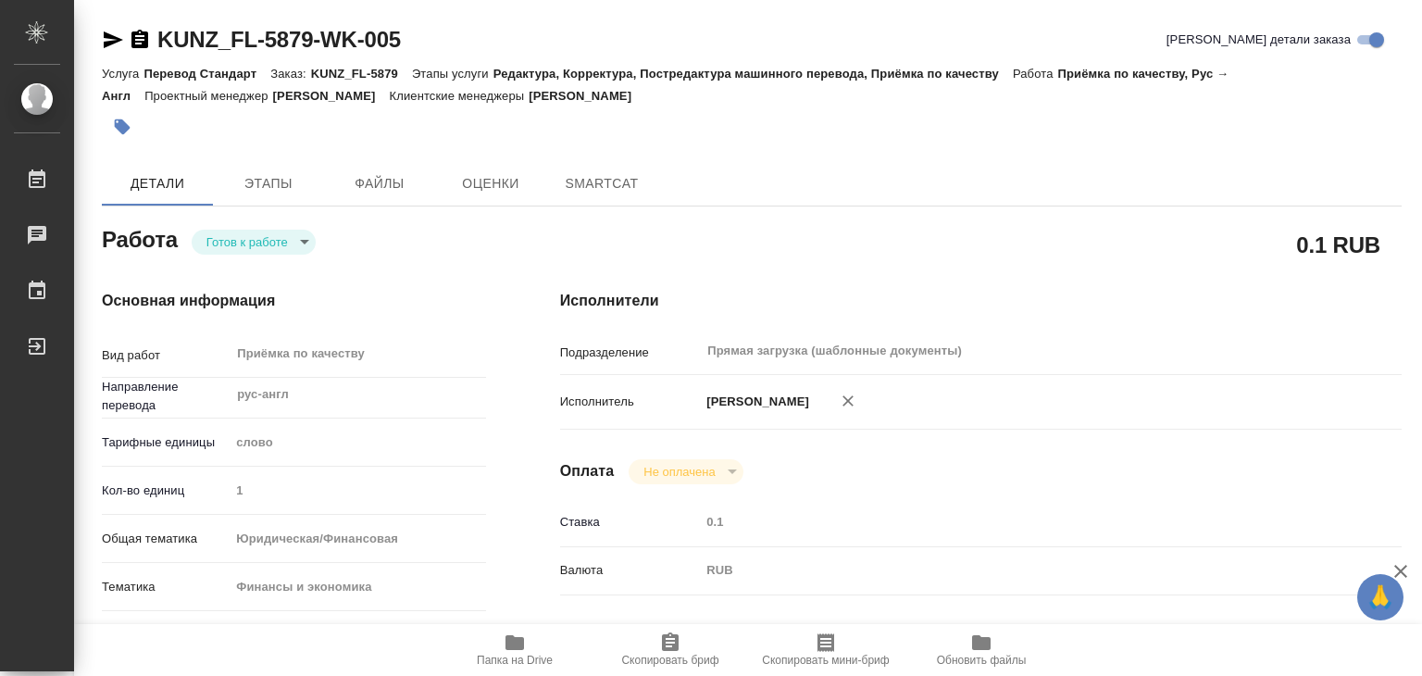
type textarea "x"
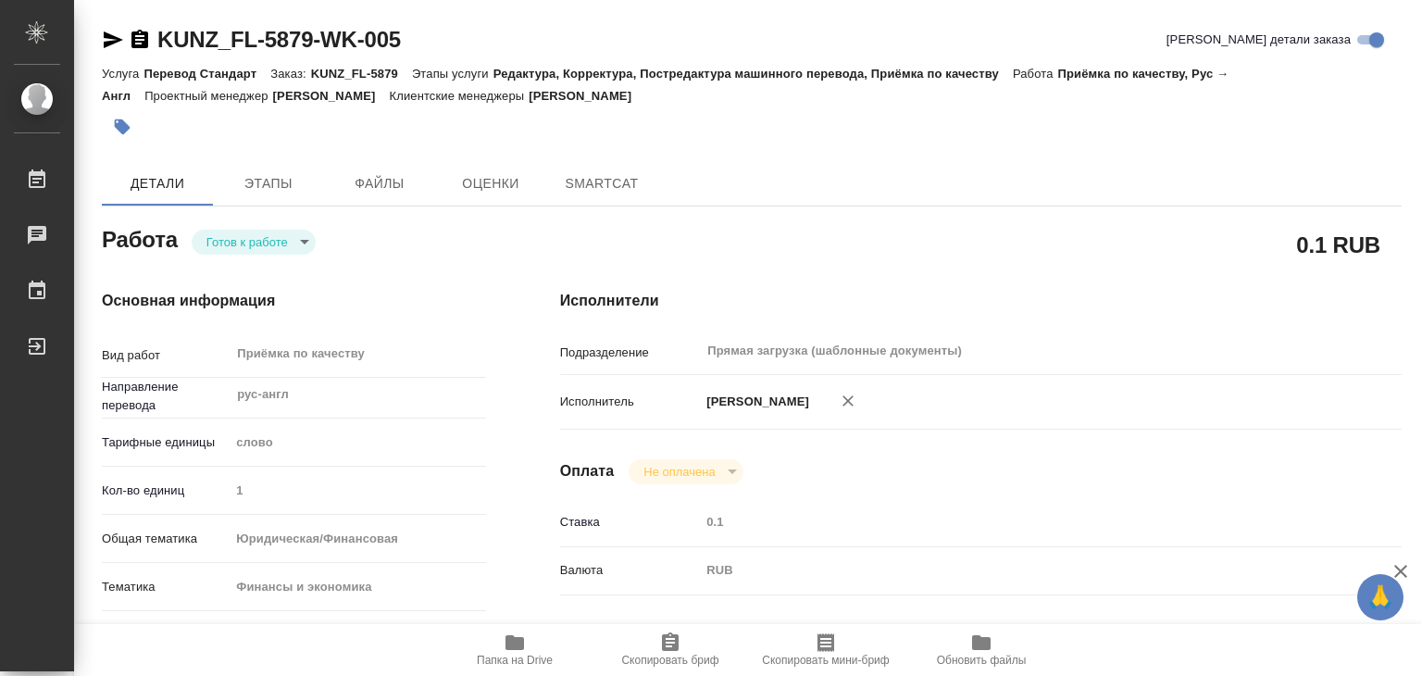
type textarea "x"
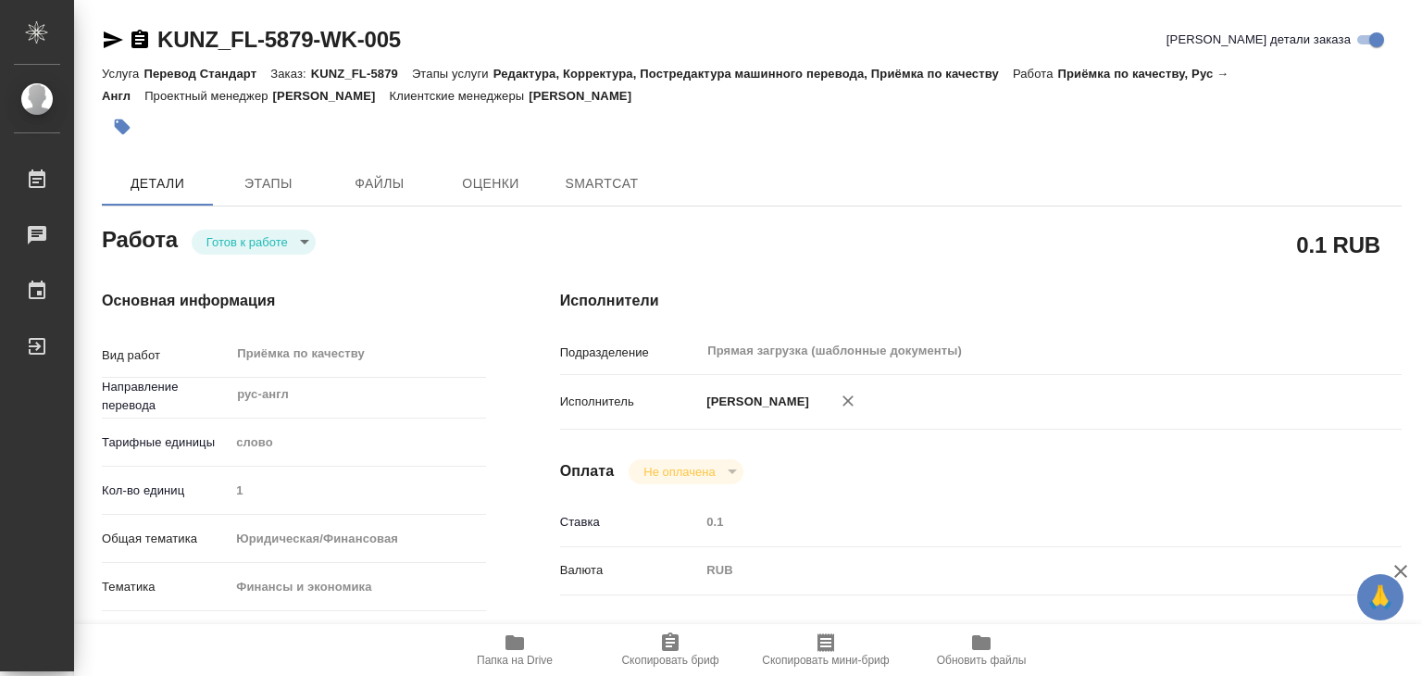
type textarea "x"
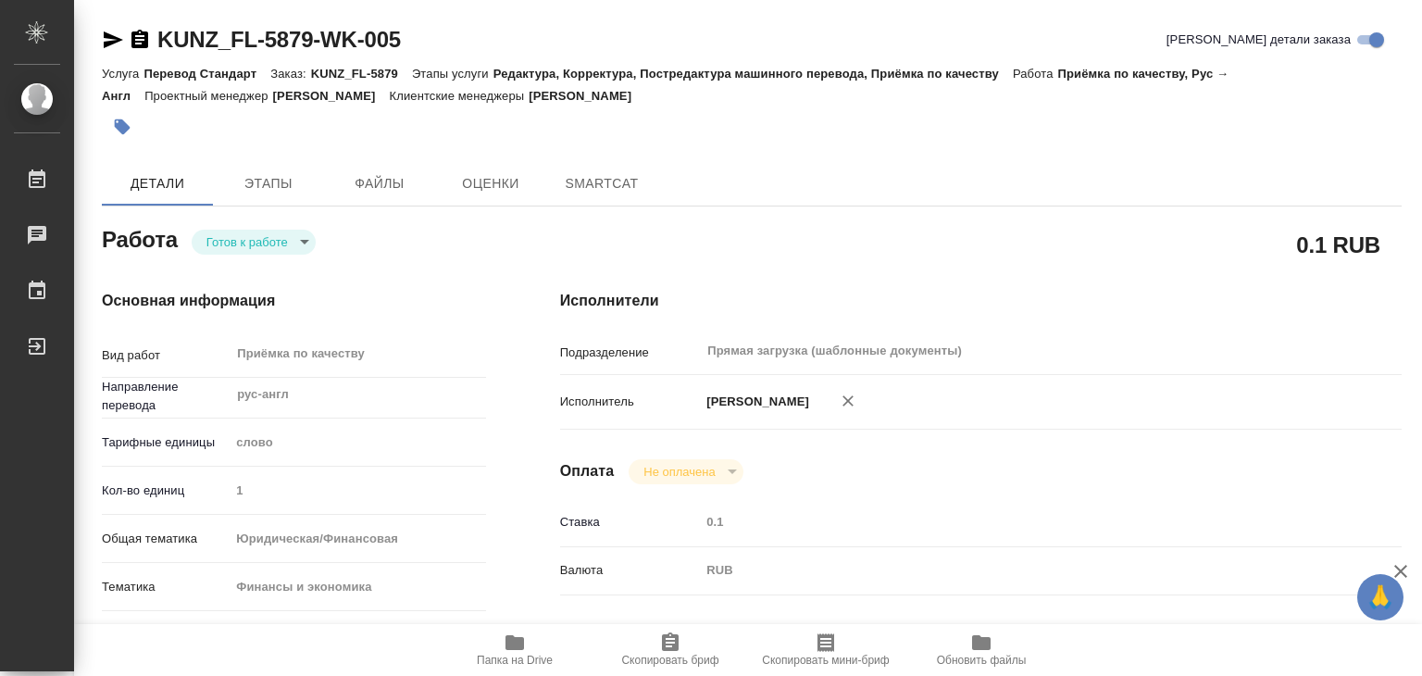
type textarea "x"
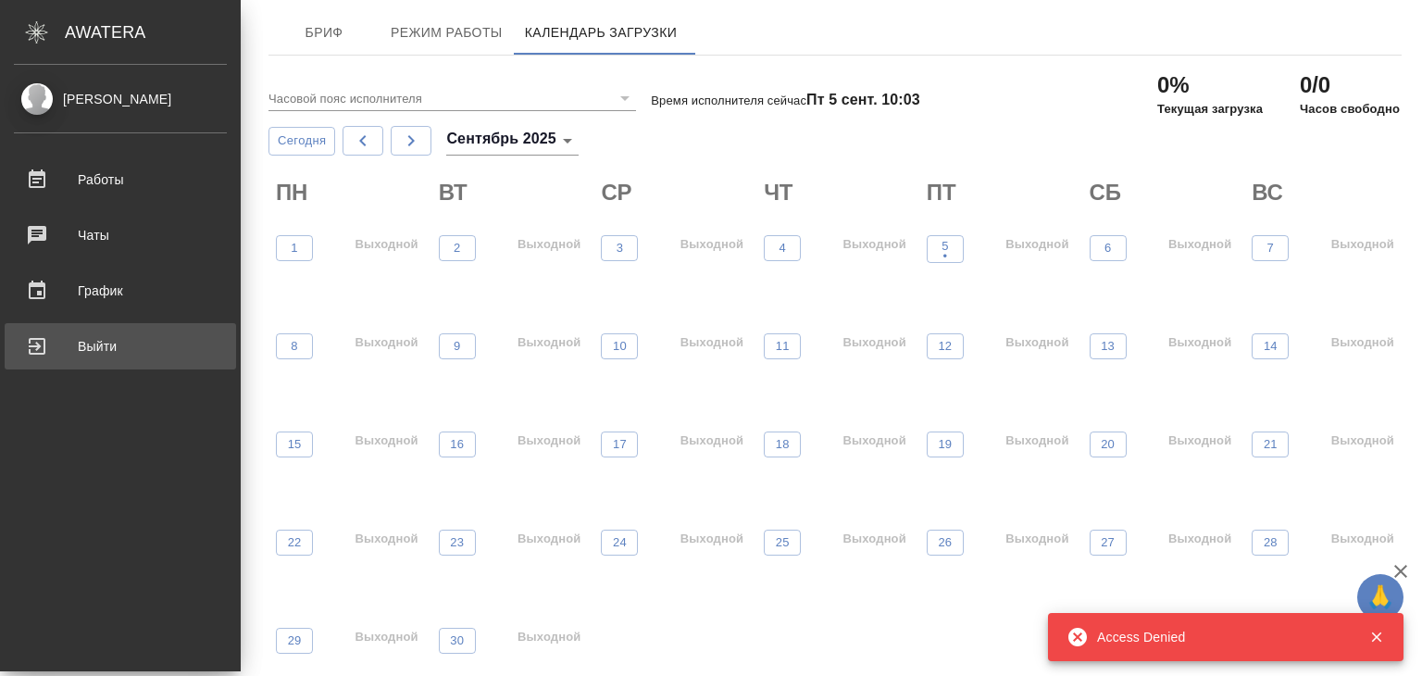
click at [111, 339] on div "Выйти" at bounding box center [120, 346] width 213 height 28
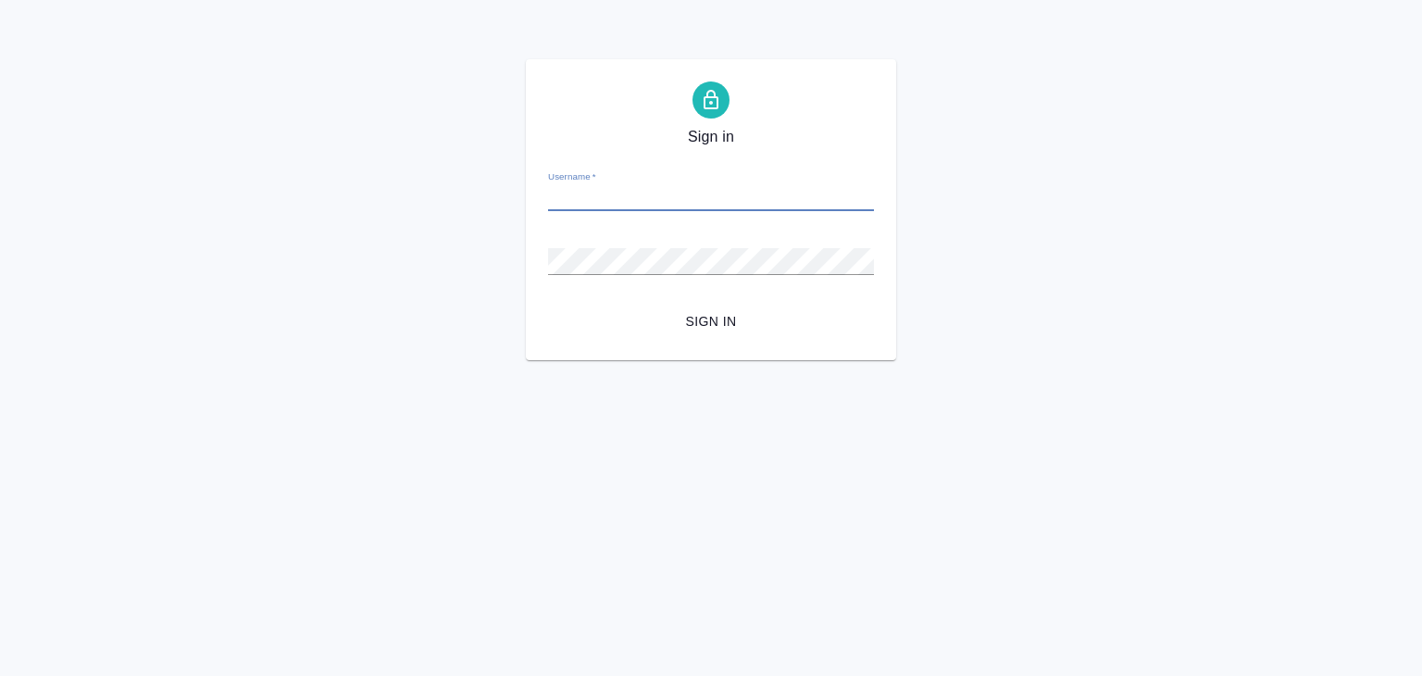
click at [598, 204] on input "Username   *" at bounding box center [711, 198] width 326 height 26
paste input "v.alilekova@awatera.com"
type input "v.alilekova@awatera.com"
click at [692, 317] on span "Sign in" at bounding box center [711, 321] width 296 height 23
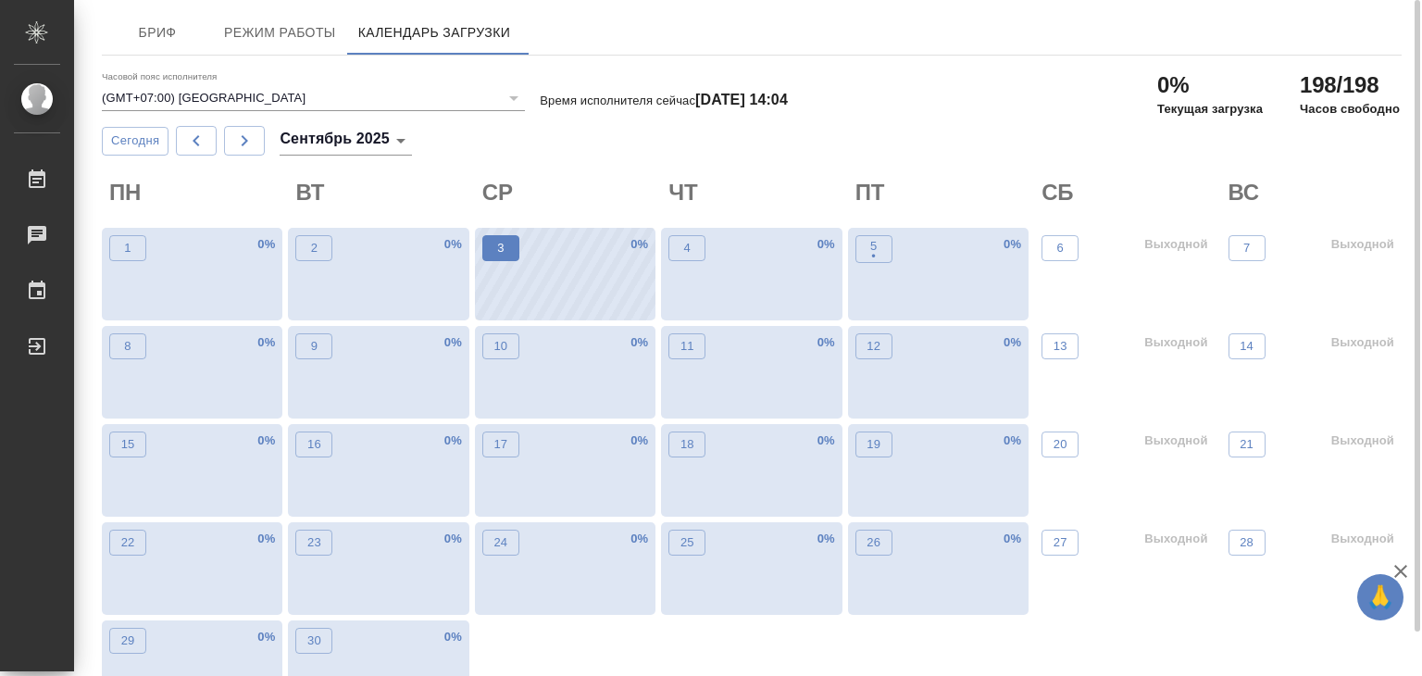
click at [504, 245] on p "3" at bounding box center [500, 248] width 6 height 19
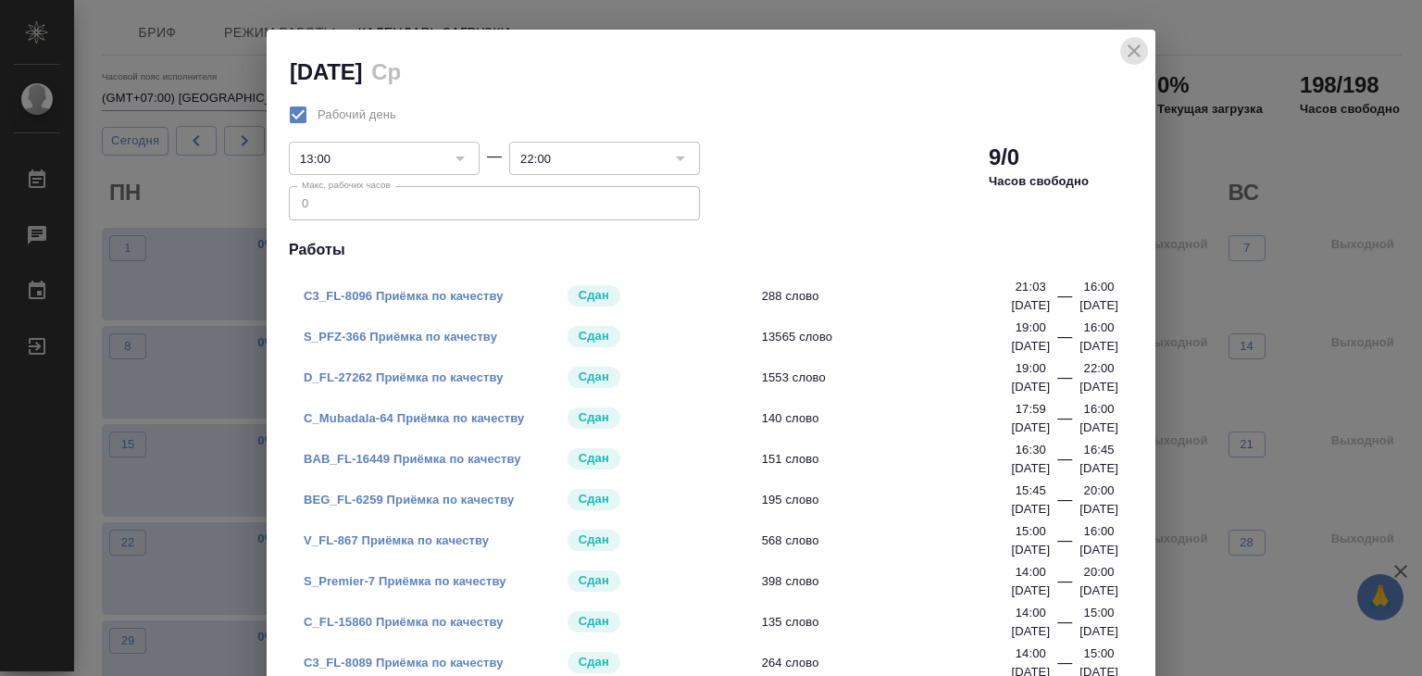
click at [1125, 44] on icon "close" at bounding box center [1134, 51] width 22 height 22
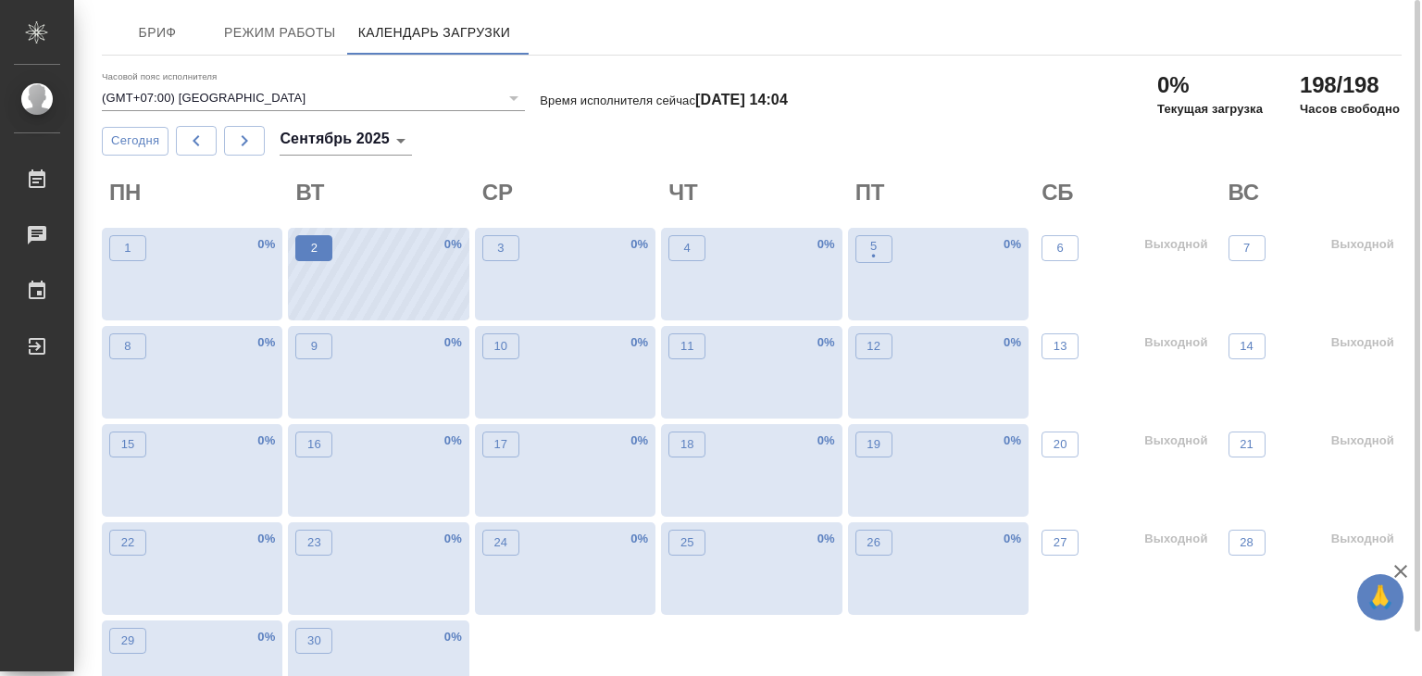
click at [315, 248] on p "2" at bounding box center [314, 248] width 6 height 19
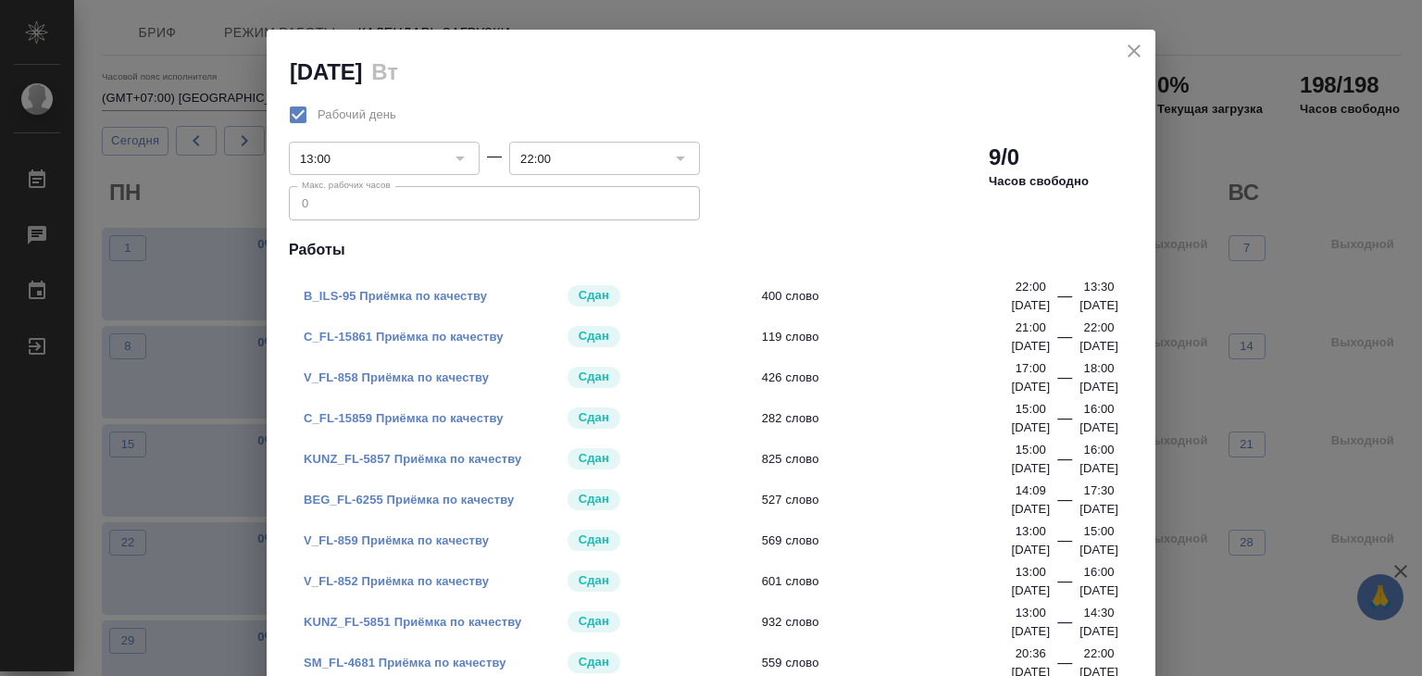
click at [394, 334] on link "C_FL-15861 Приёмка по качеству" at bounding box center [404, 337] width 200 height 14
click at [1128, 47] on icon "close" at bounding box center [1134, 50] width 13 height 13
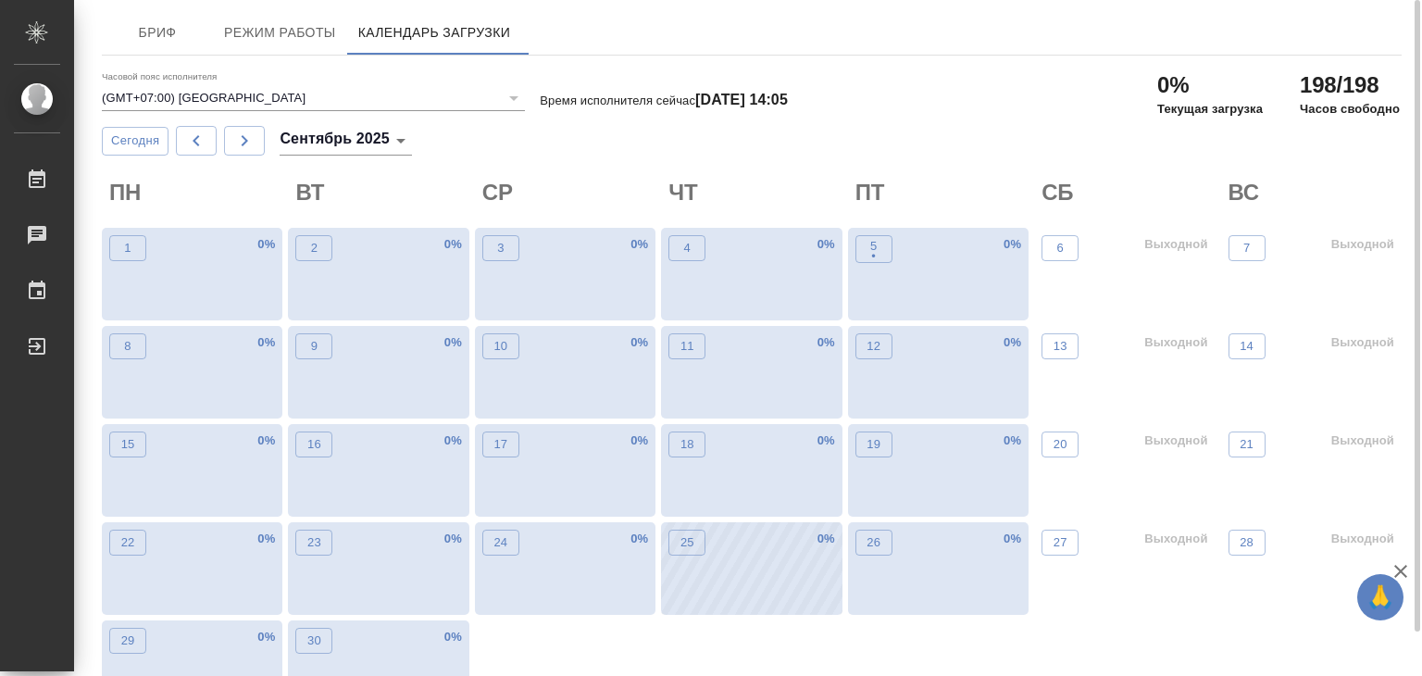
scroll to position [48, 0]
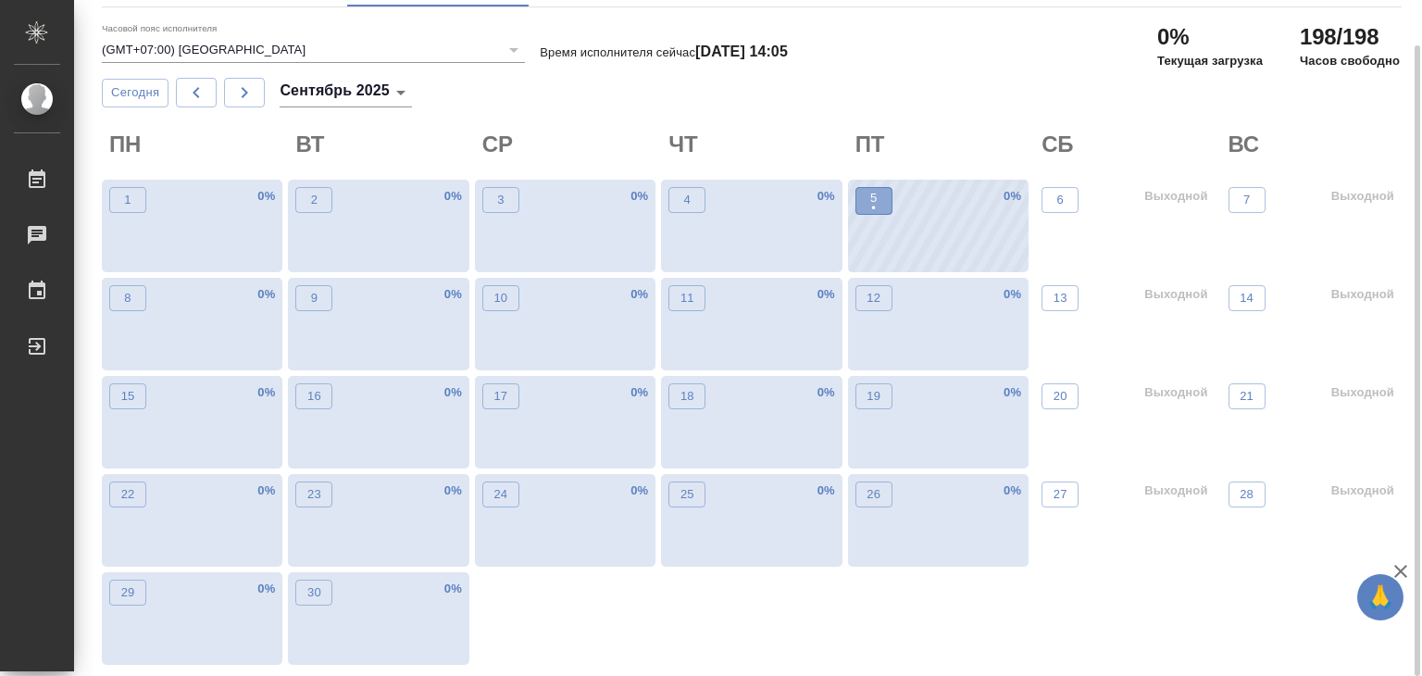
click at [889, 194] on button "5 •" at bounding box center [873, 201] width 37 height 28
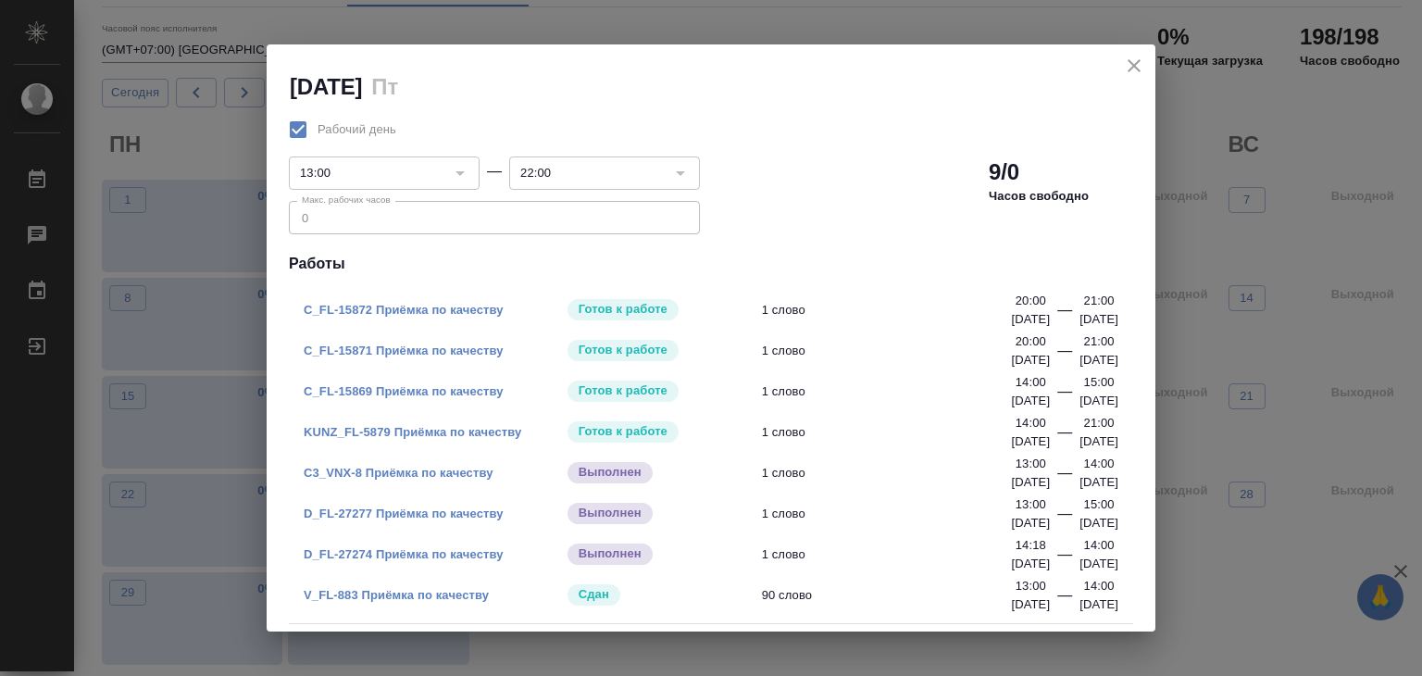
click at [622, 473] on p "Выполнен" at bounding box center [610, 472] width 63 height 19
click at [1128, 71] on icon "close" at bounding box center [1134, 66] width 22 height 22
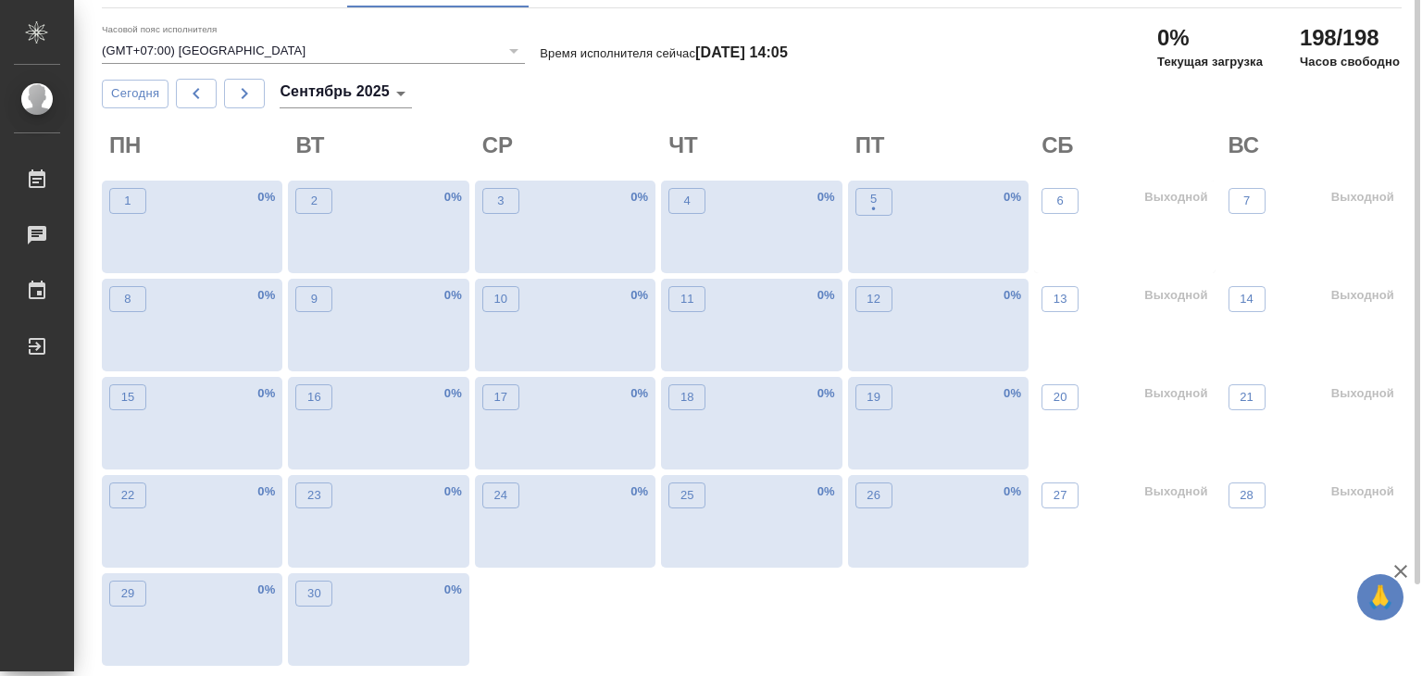
scroll to position [0, 0]
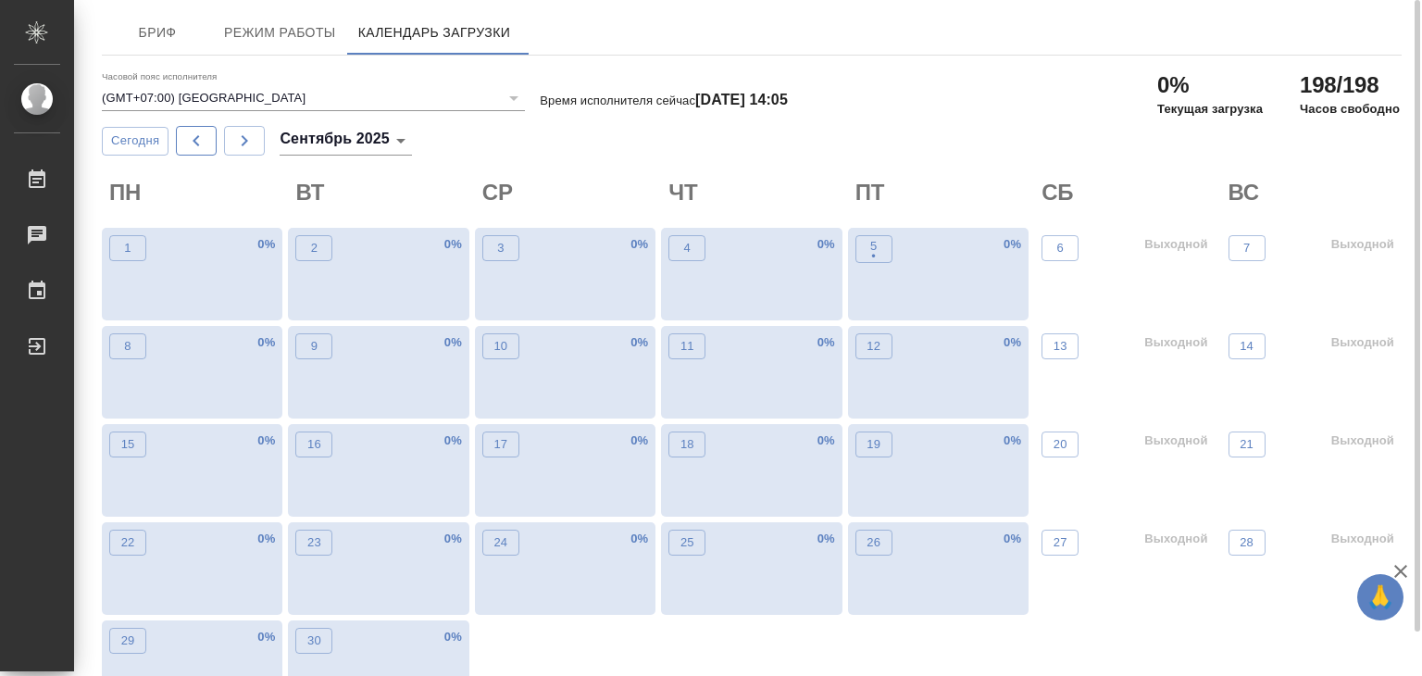
click at [200, 139] on icon "button" at bounding box center [196, 141] width 22 height 22
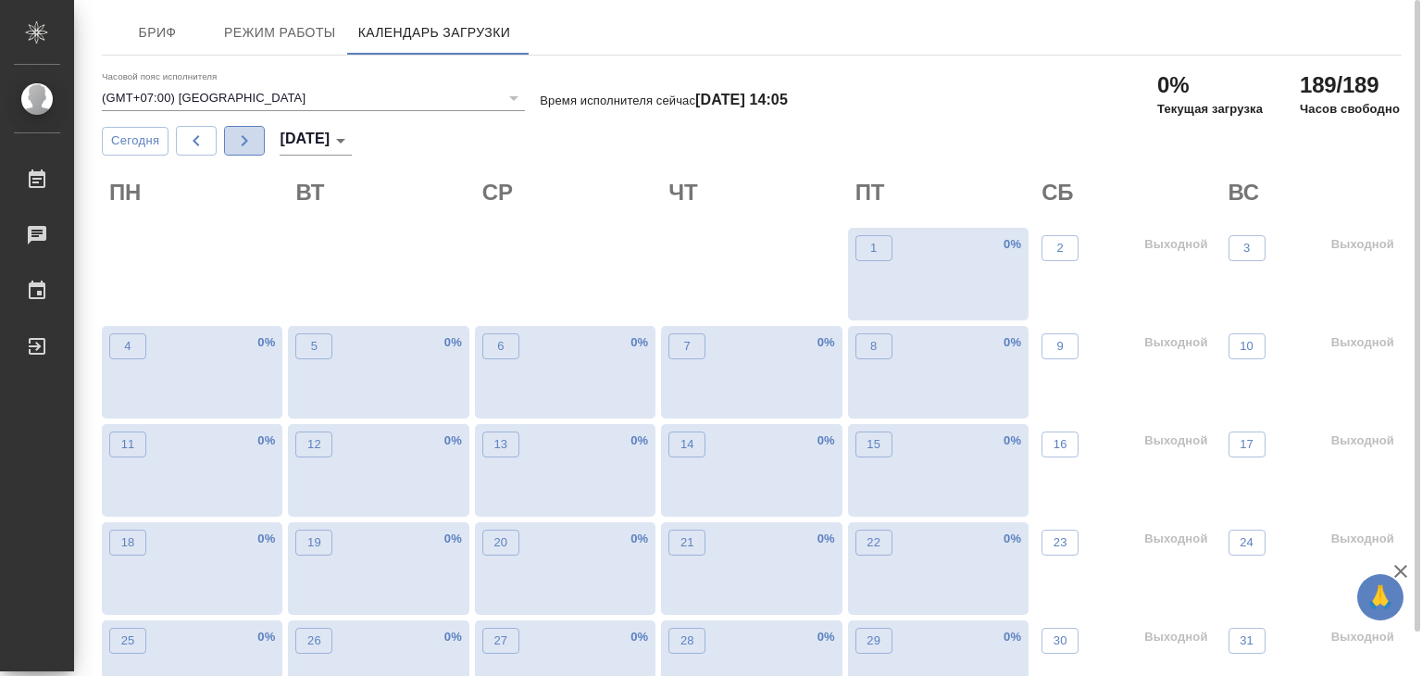
click at [241, 142] on icon "button" at bounding box center [244, 141] width 22 height 22
type input "сентябрь 2025"
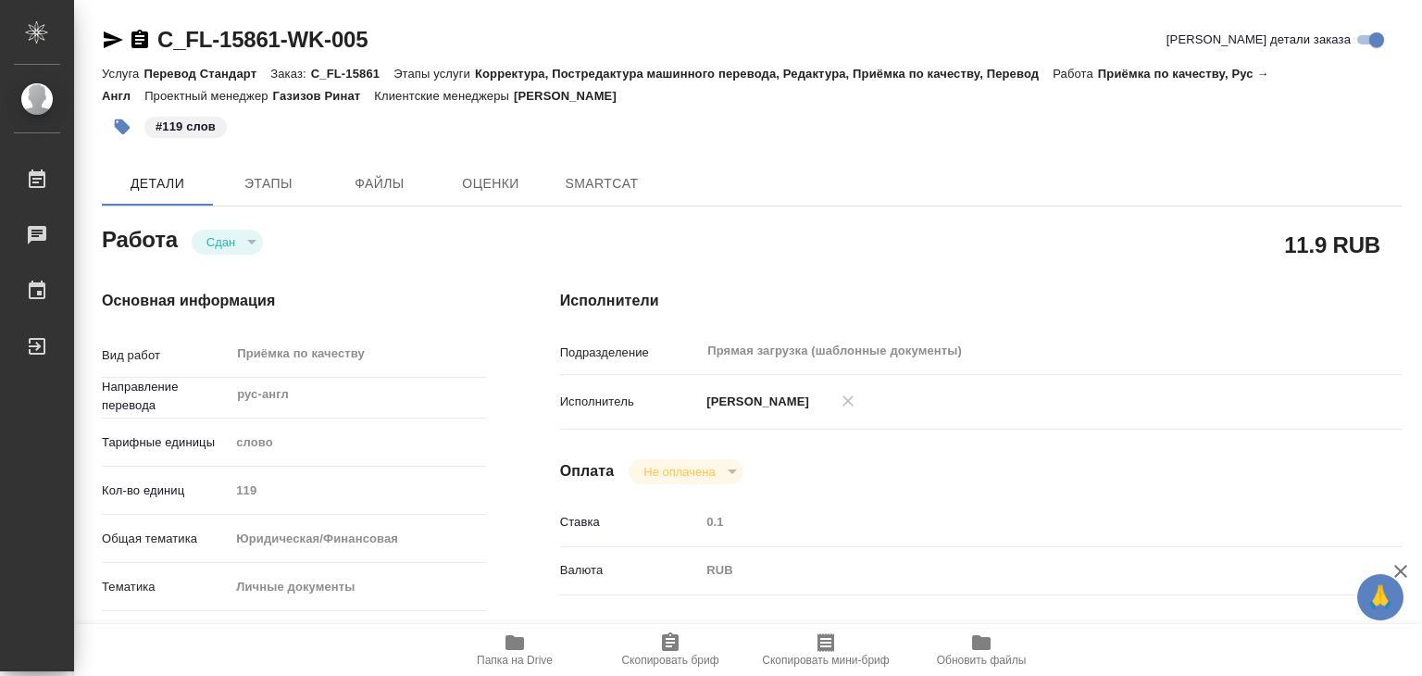
type textarea "x"
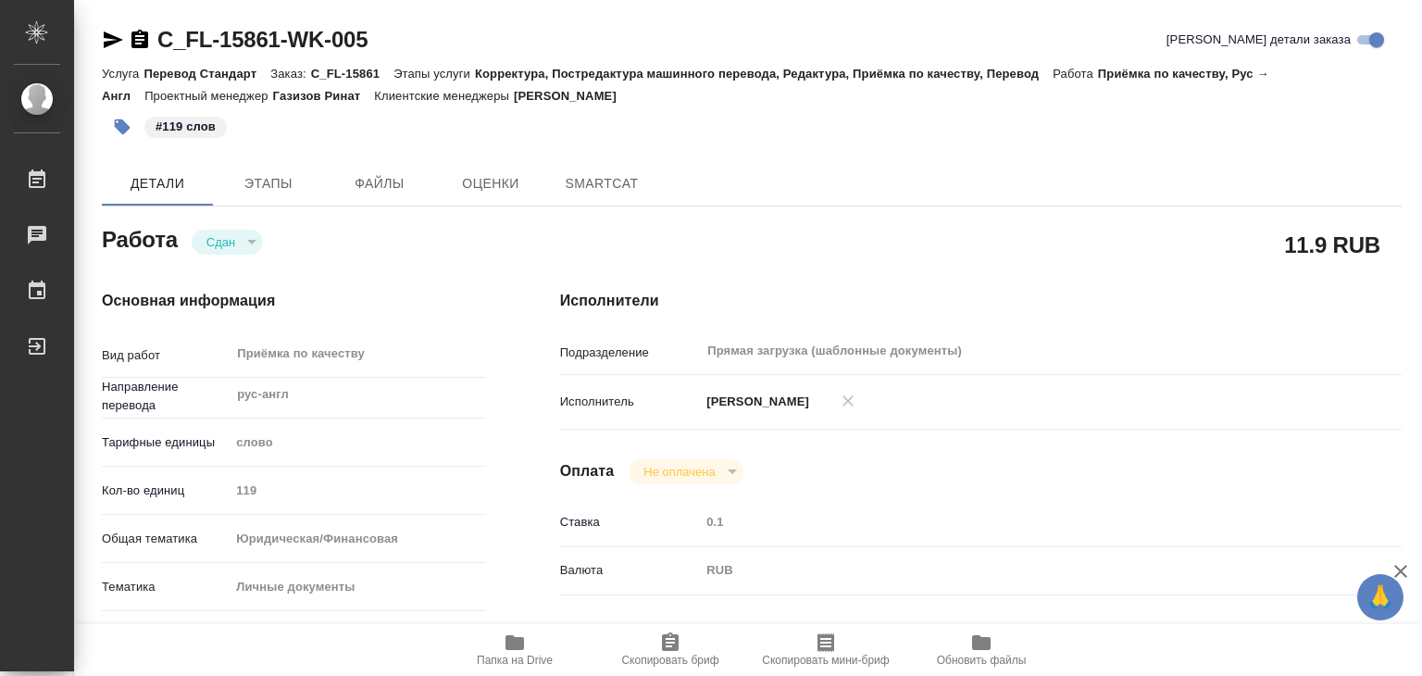
type textarea "x"
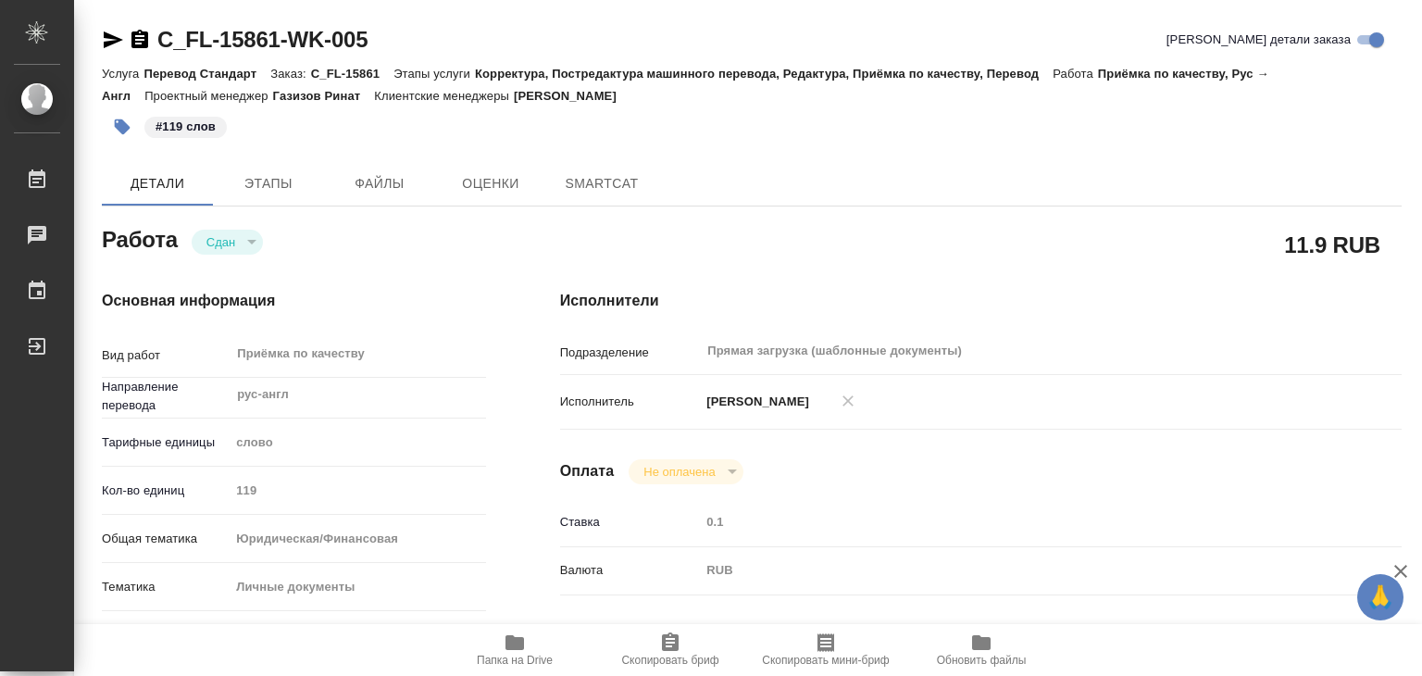
type textarea "x"
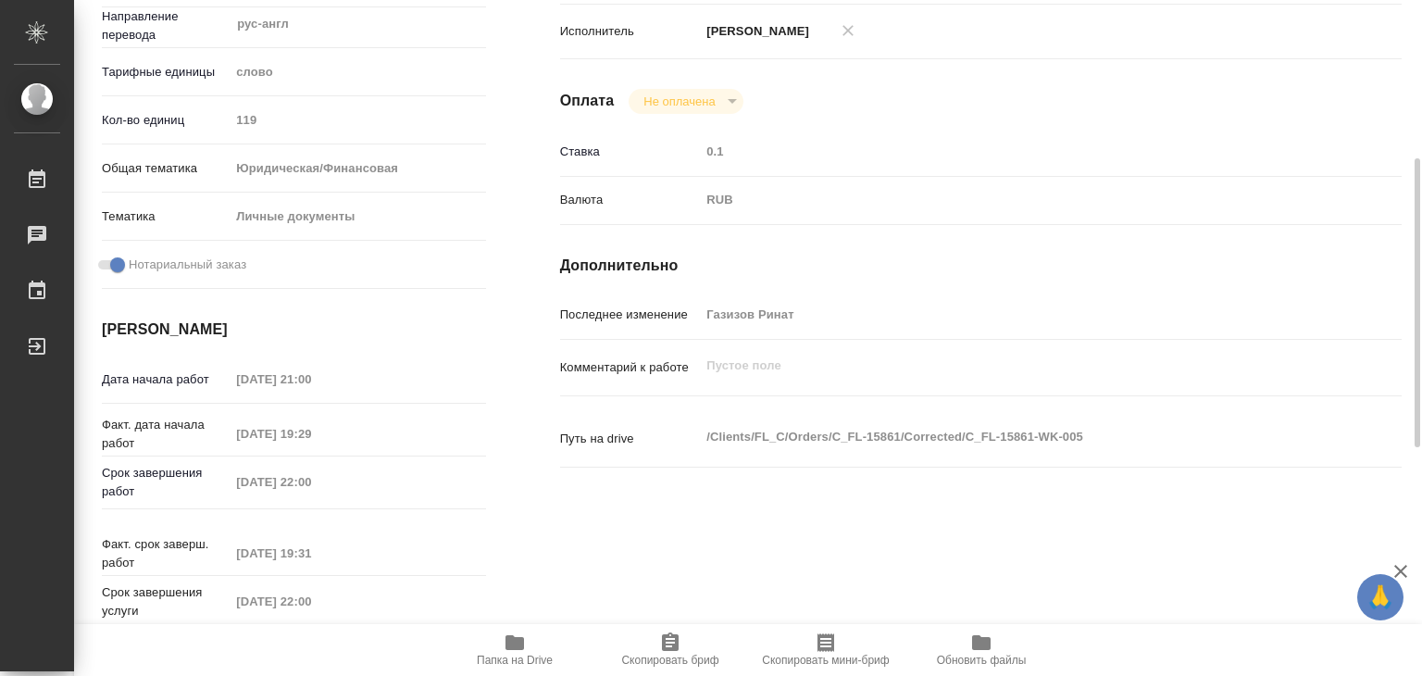
type textarea "x"
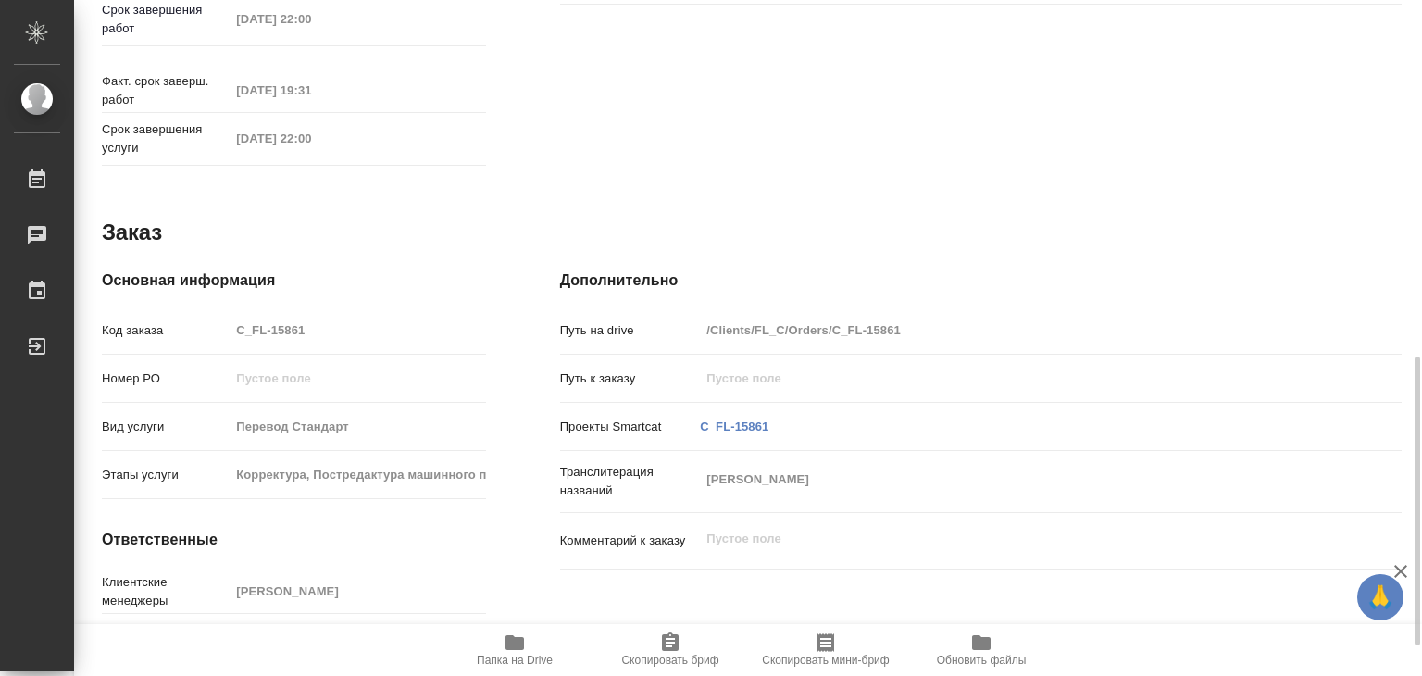
scroll to position [903, 0]
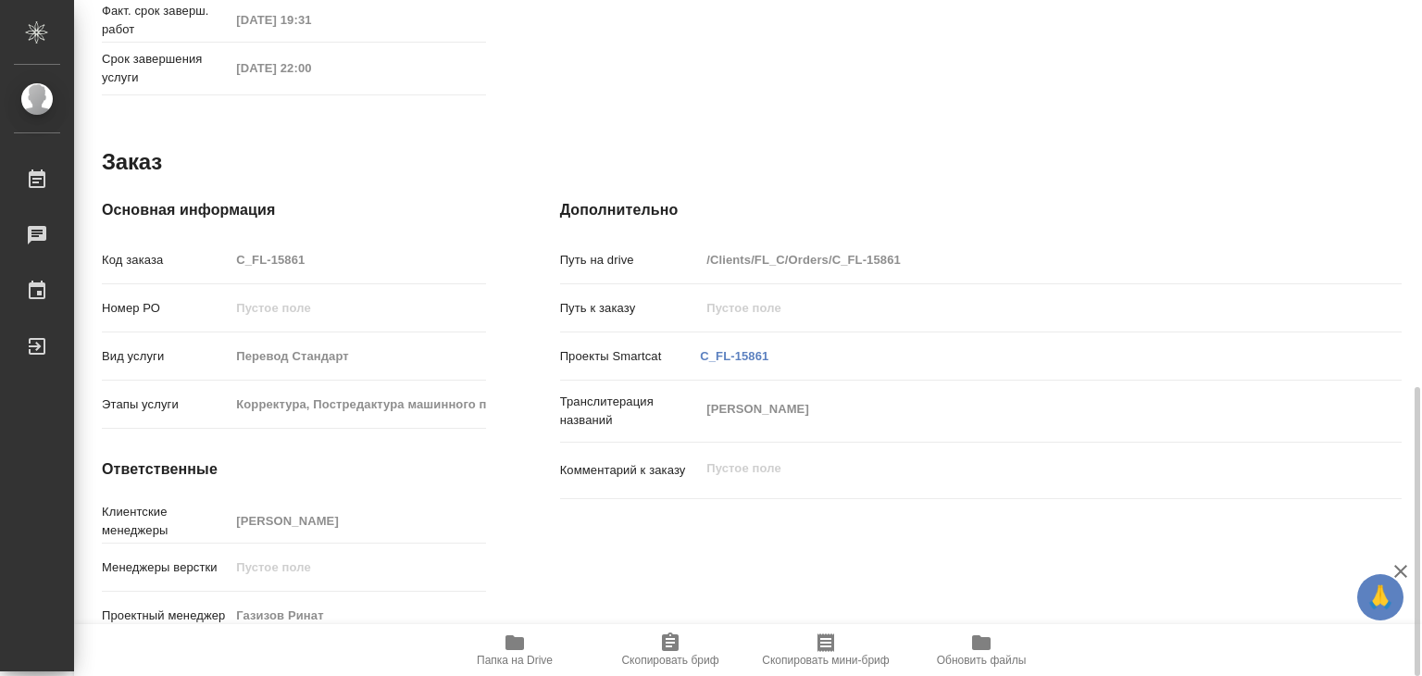
type textarea "x"
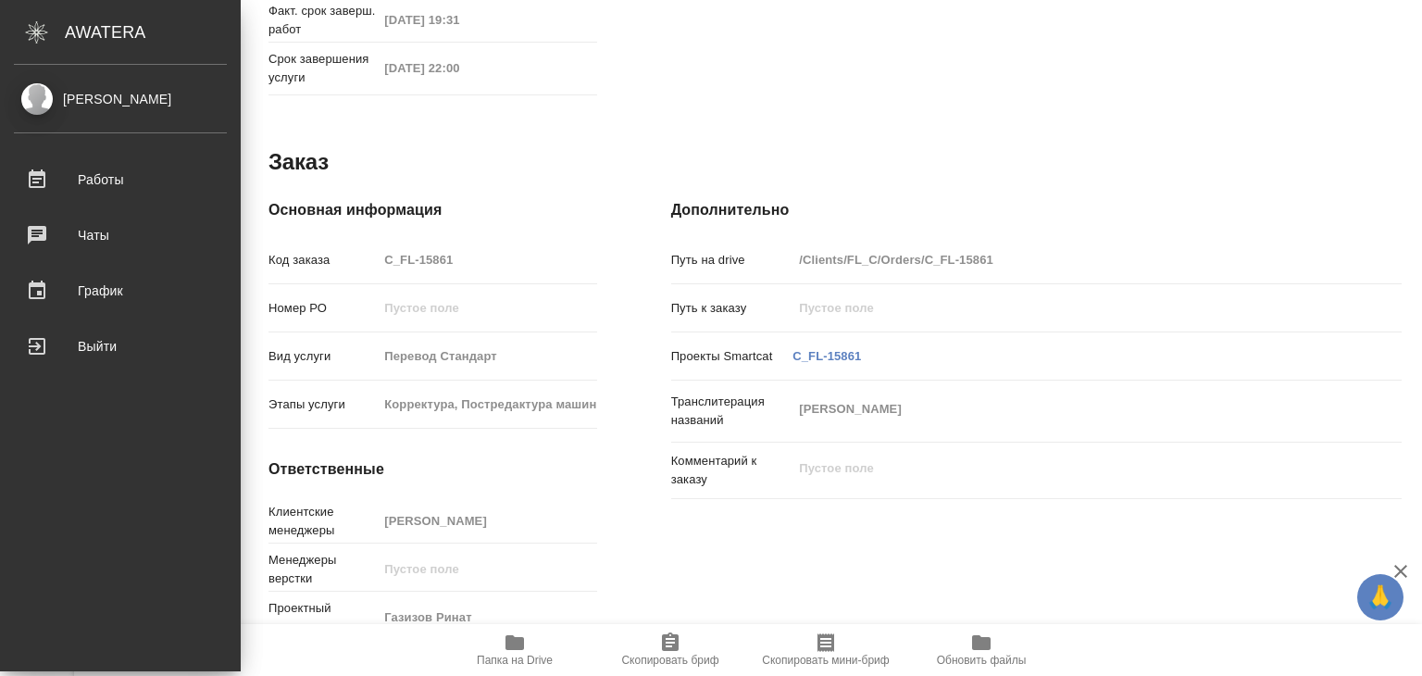
type textarea "x"
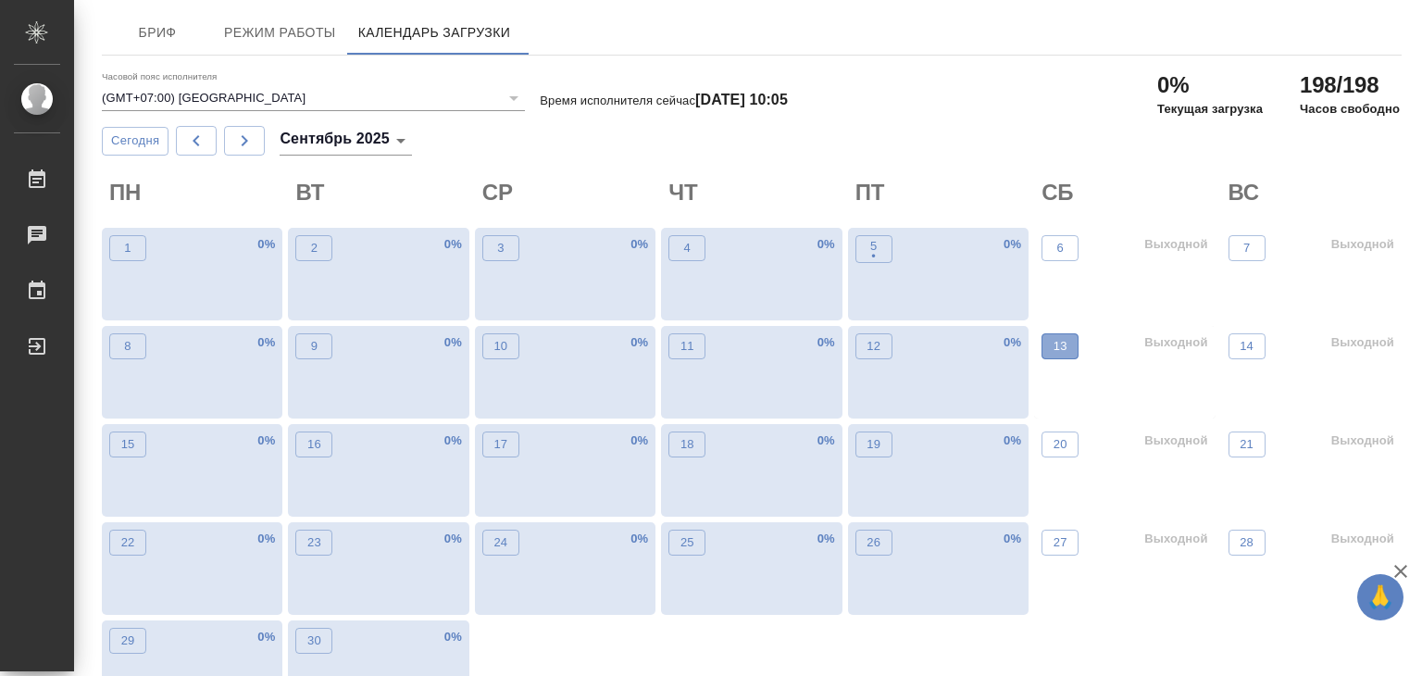
click at [1066, 349] on span "13" at bounding box center [1060, 346] width 19 height 19
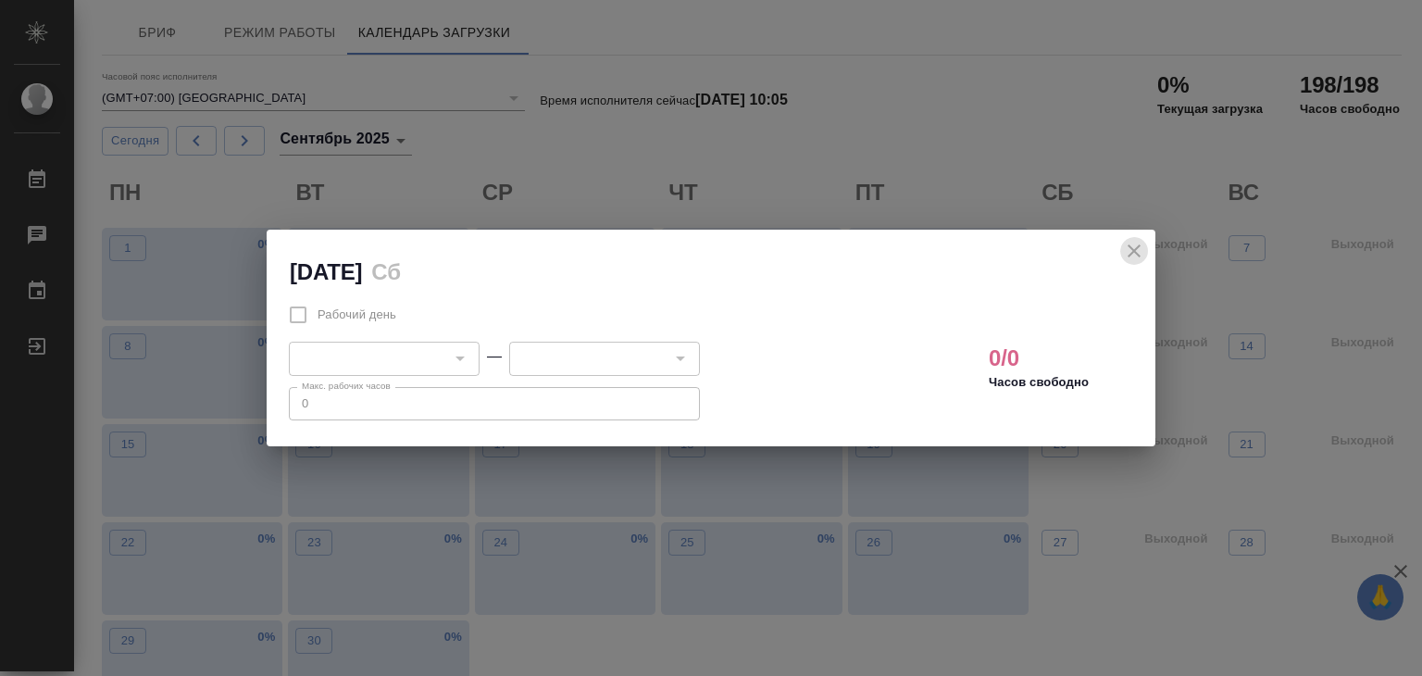
click at [1123, 245] on icon "close" at bounding box center [1134, 251] width 22 height 22
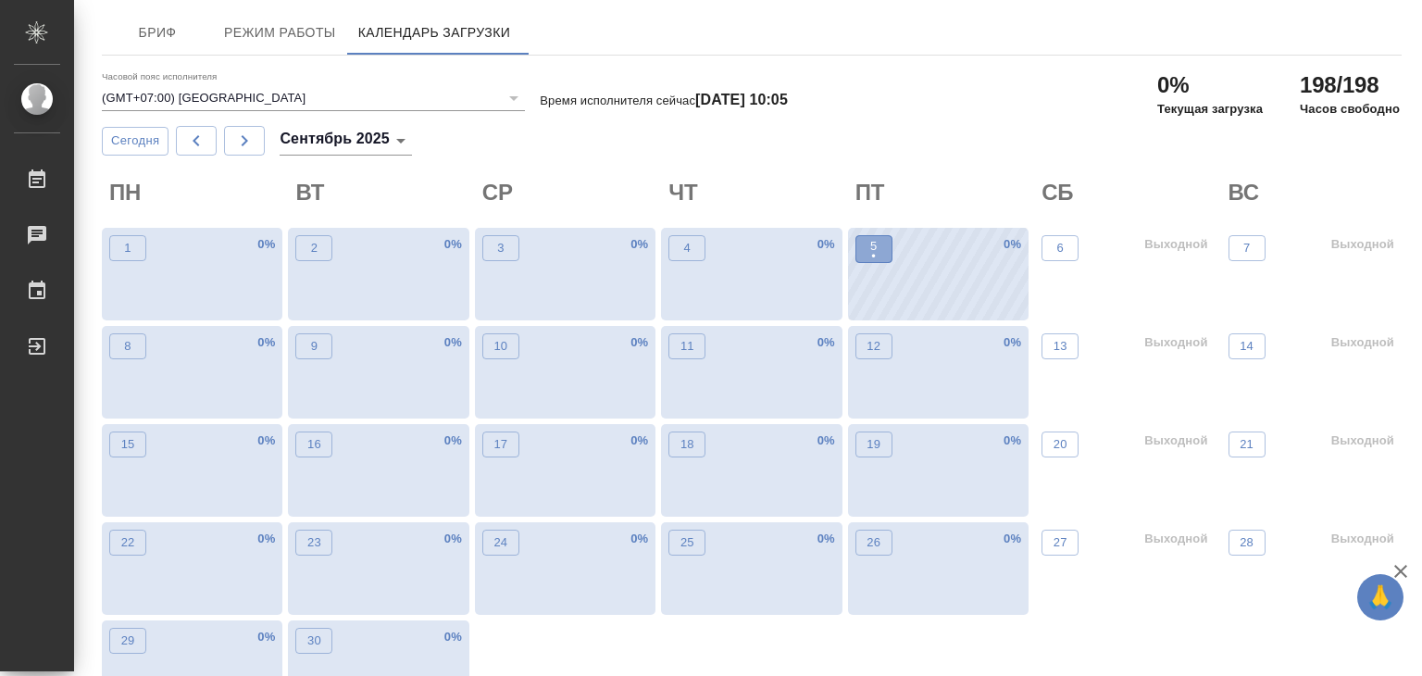
click at [870, 242] on p "5" at bounding box center [873, 246] width 6 height 19
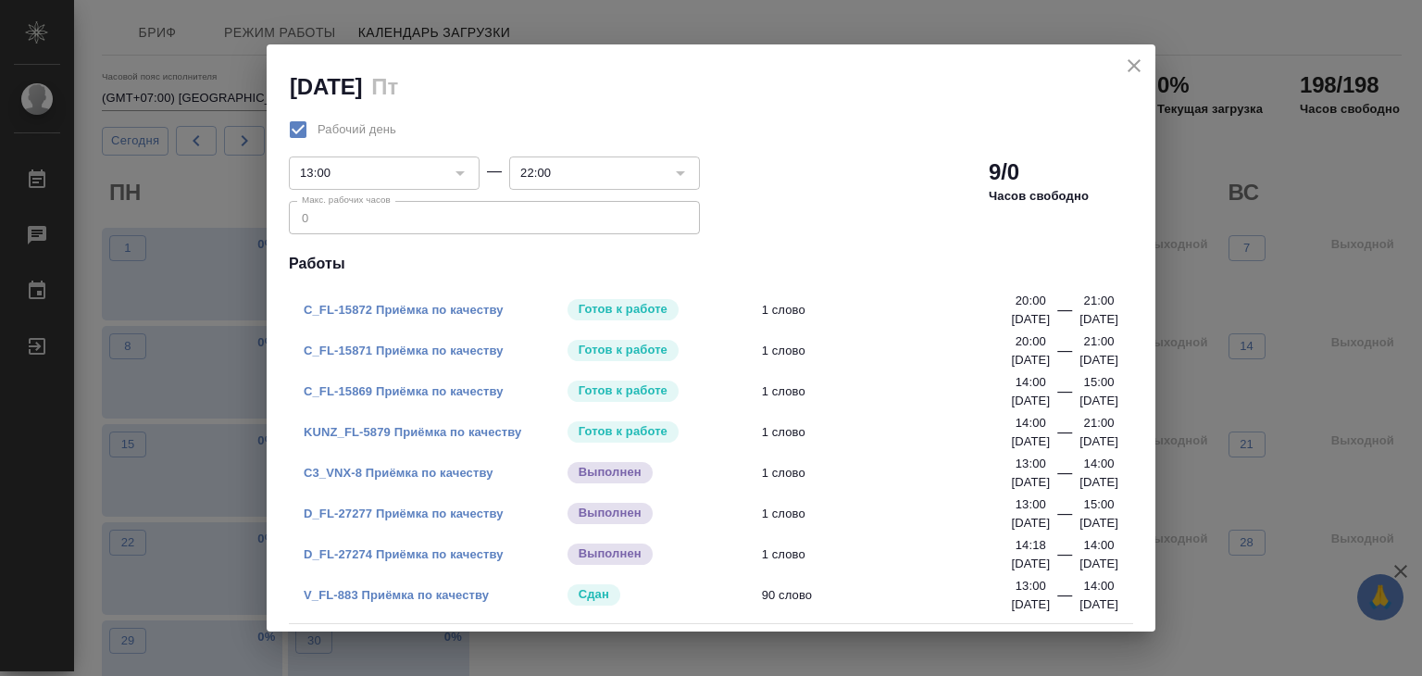
click at [426, 557] on link "D_FL-27274 Приёмка по качеству" at bounding box center [404, 554] width 200 height 14
click at [1132, 64] on icon "close" at bounding box center [1134, 66] width 22 height 22
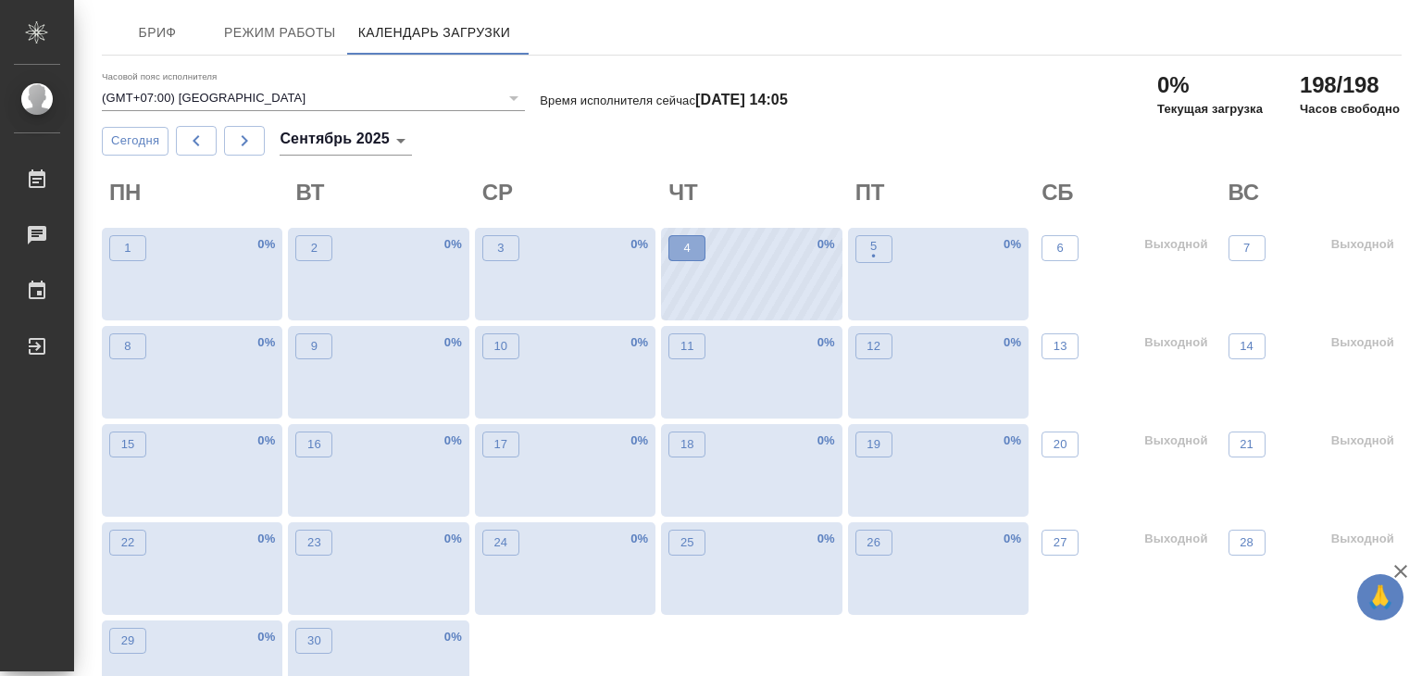
click at [694, 254] on span "4" at bounding box center [687, 248] width 19 height 19
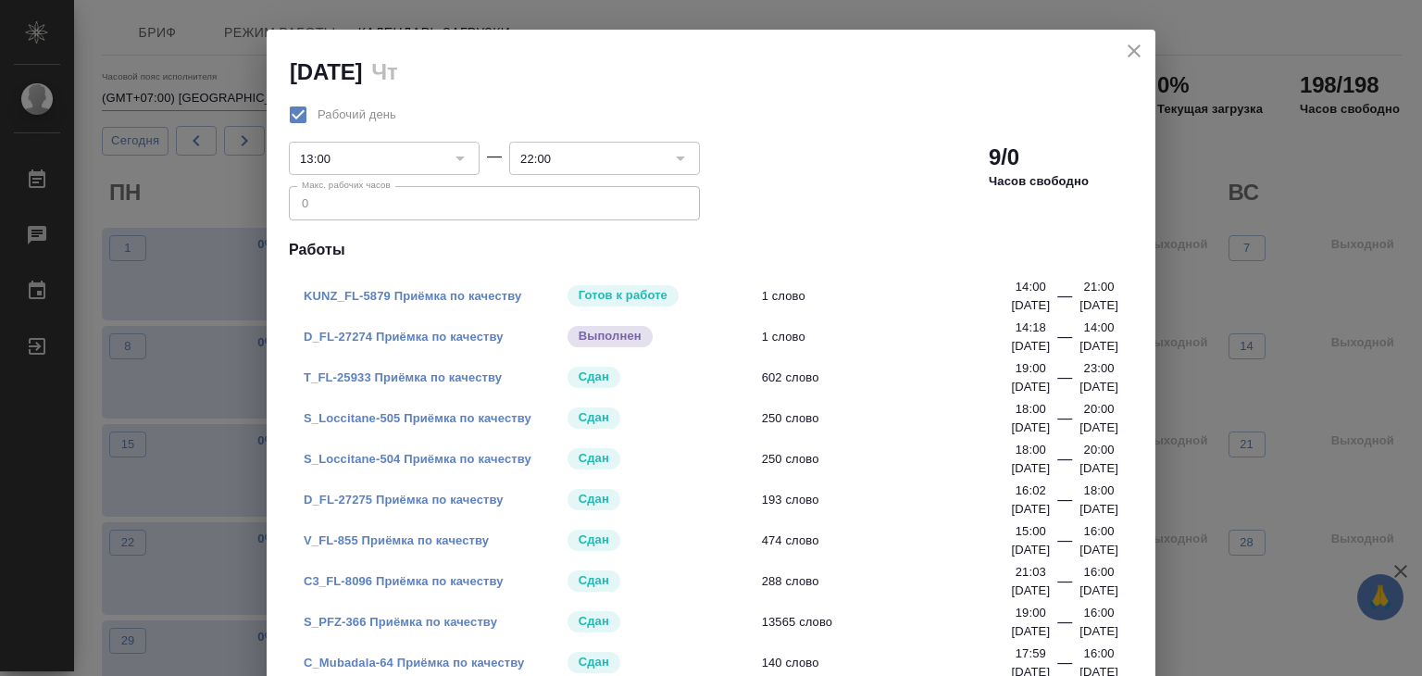
click at [1126, 47] on icon "close" at bounding box center [1134, 51] width 22 height 22
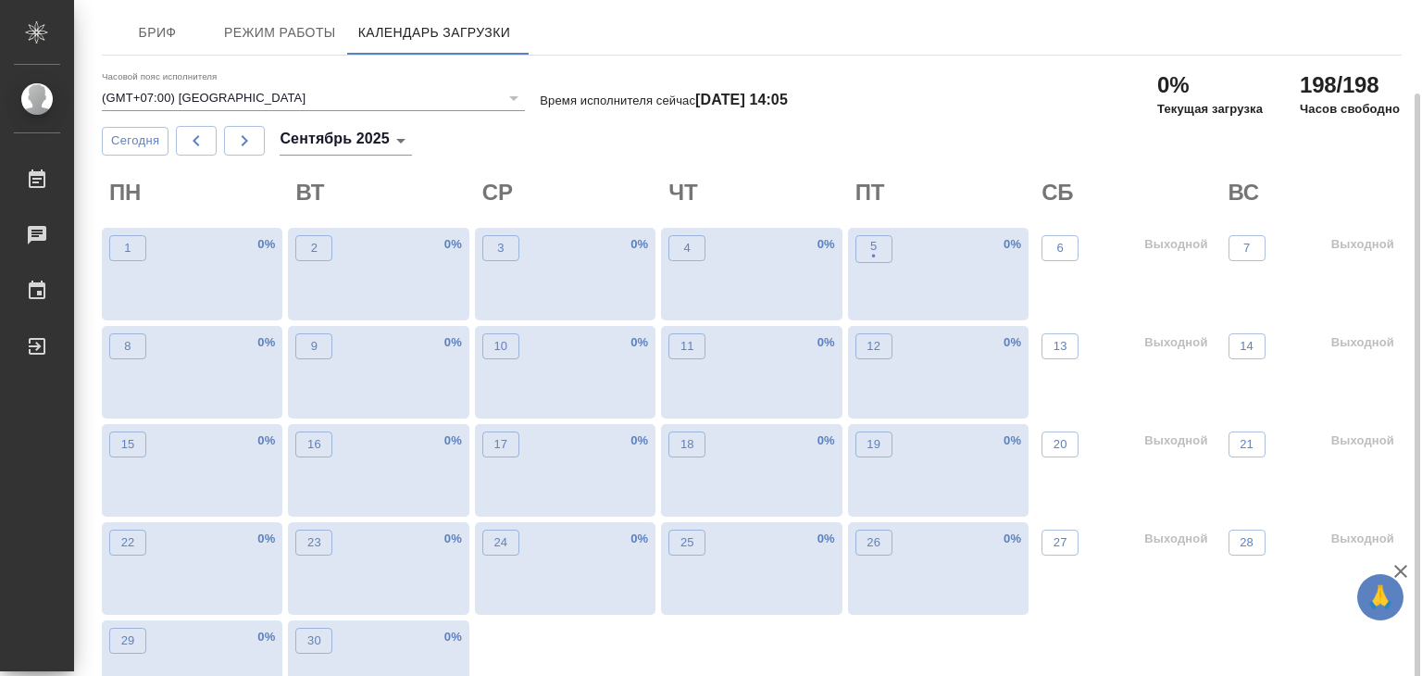
scroll to position [48, 0]
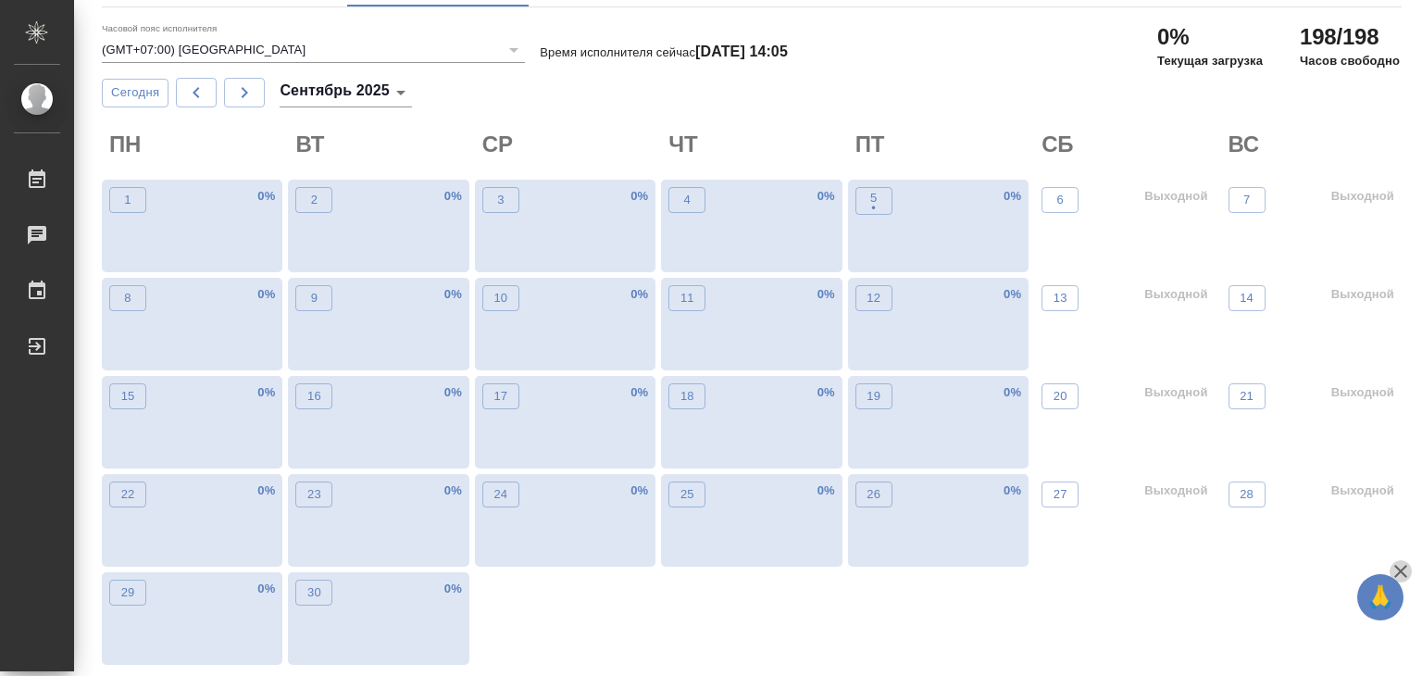
click at [1403, 560] on icon "button" at bounding box center [1400, 571] width 22 height 22
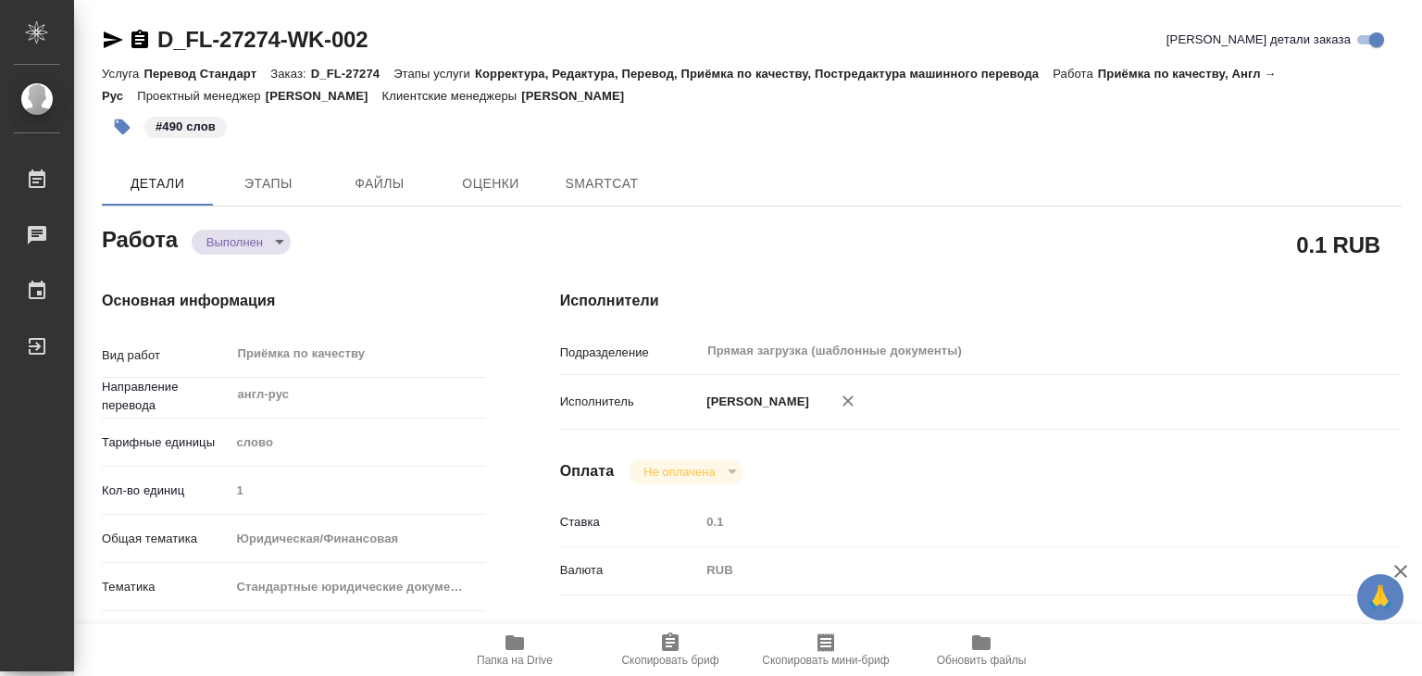
type textarea "x"
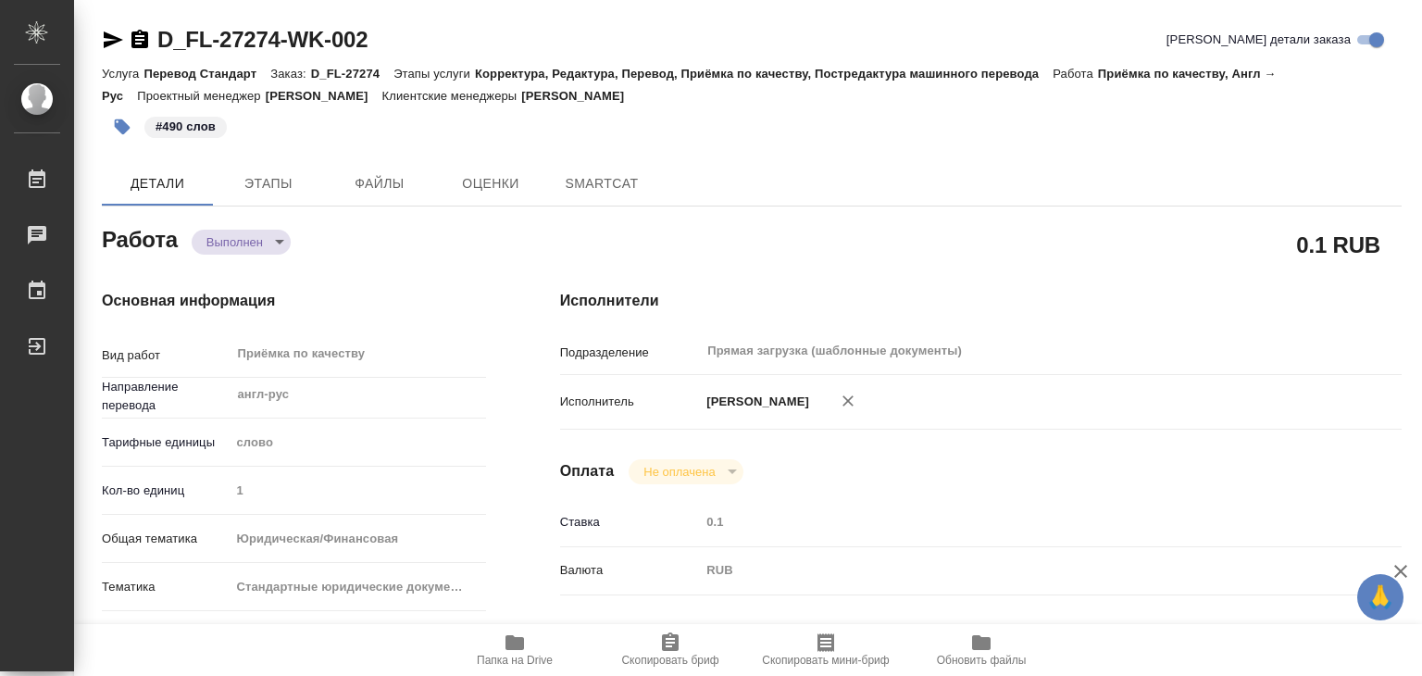
type textarea "x"
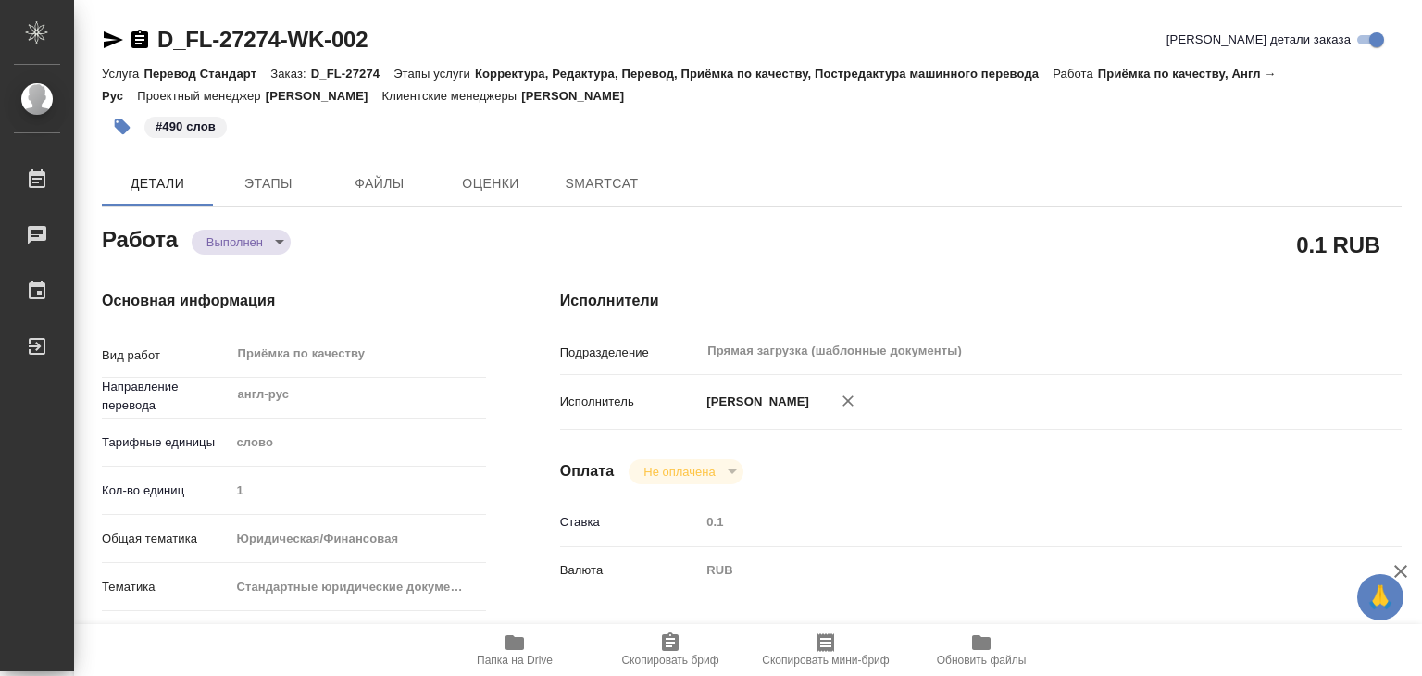
type textarea "x"
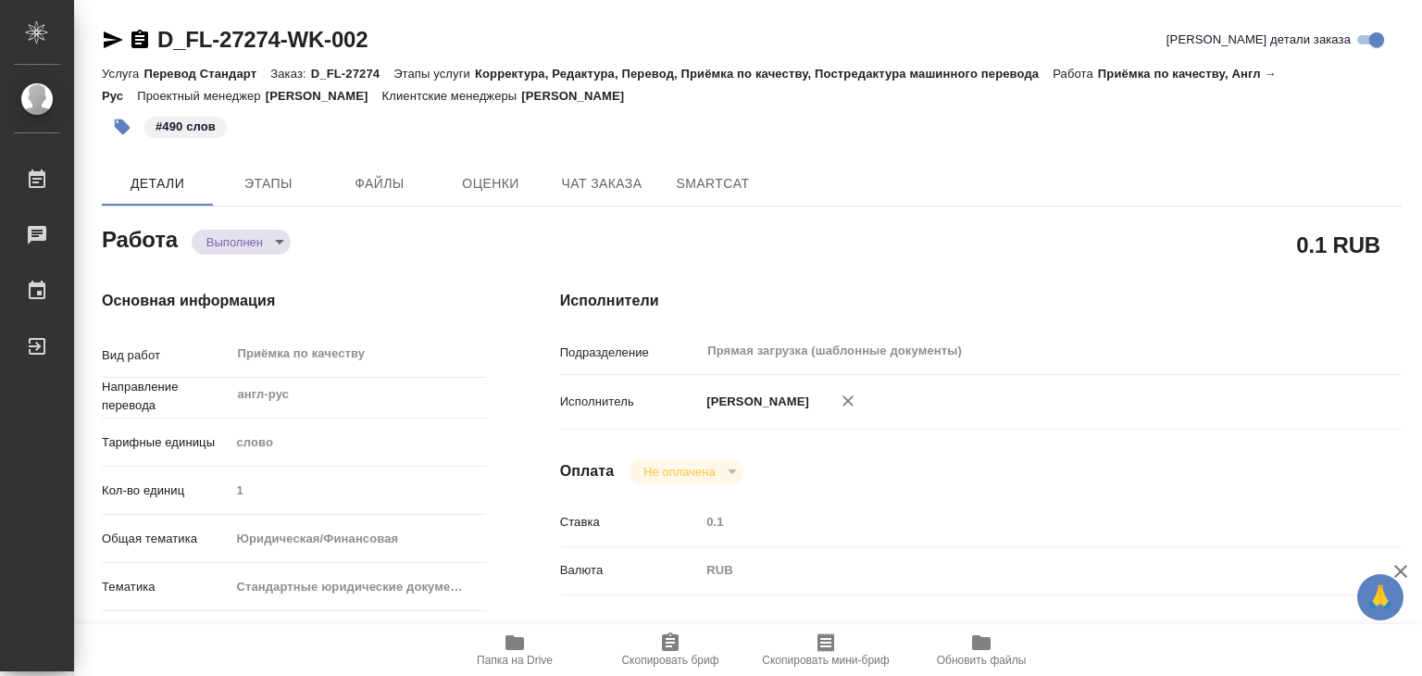
type textarea "x"
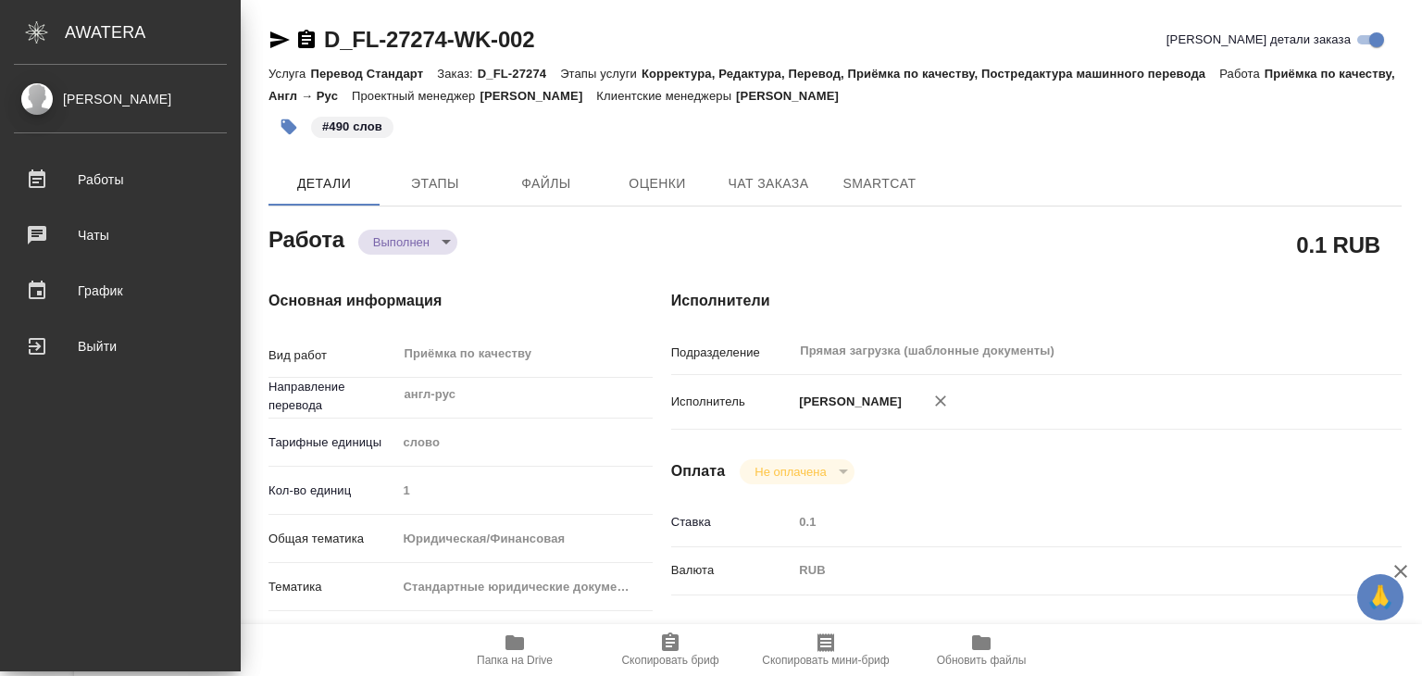
type textarea "x"
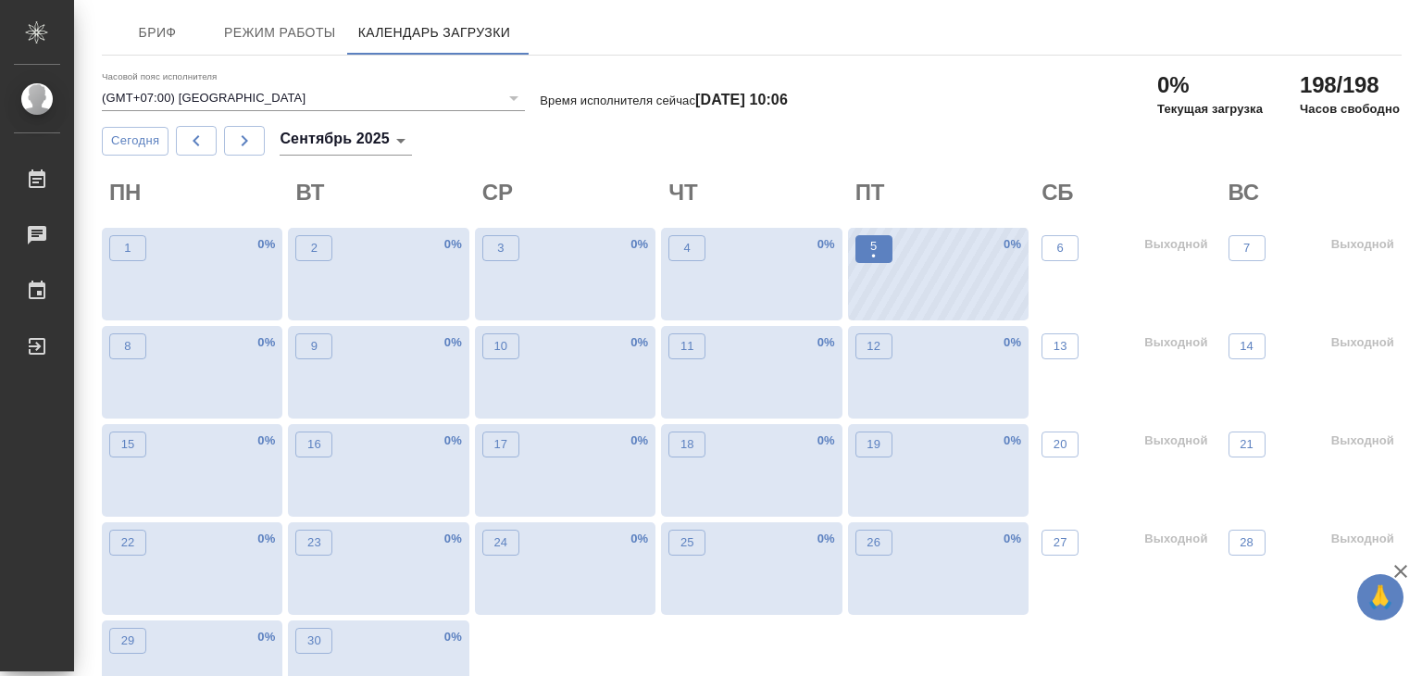
click at [874, 256] on p "•" at bounding box center [873, 256] width 6 height 19
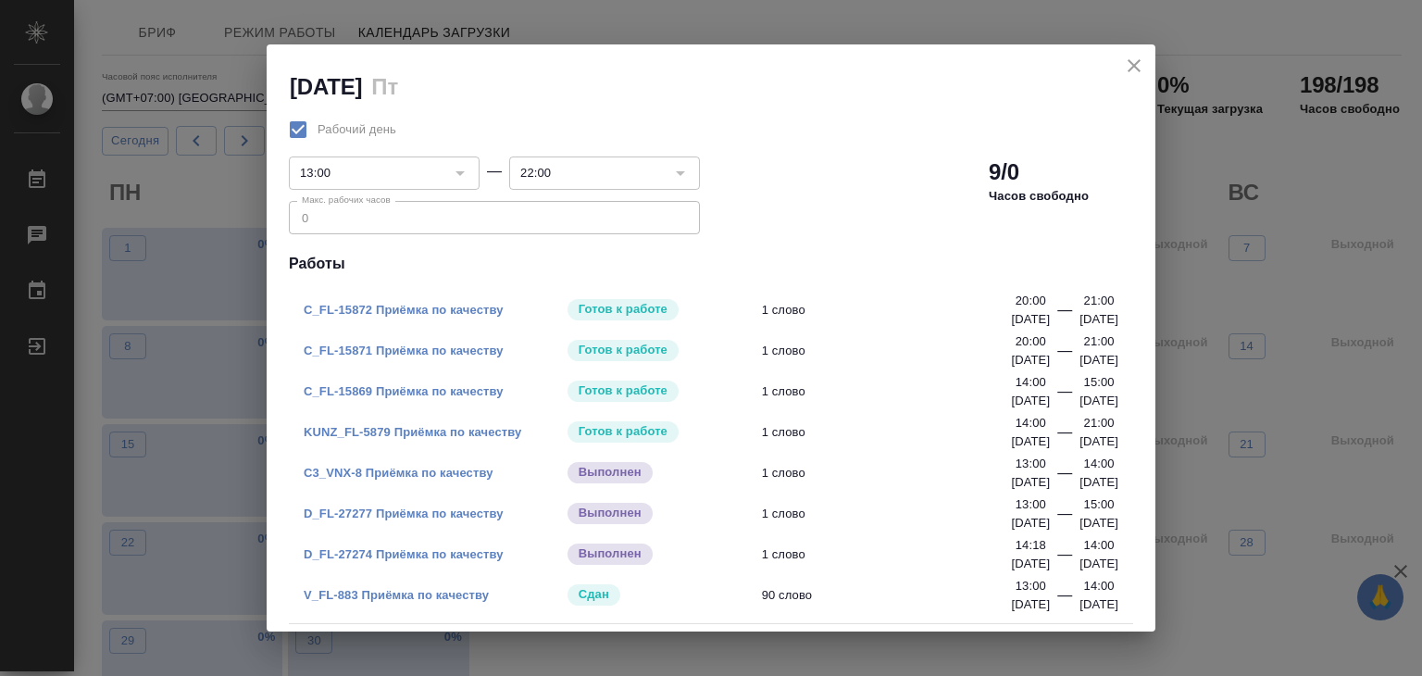
click at [1129, 64] on icon "close" at bounding box center [1134, 66] width 22 height 22
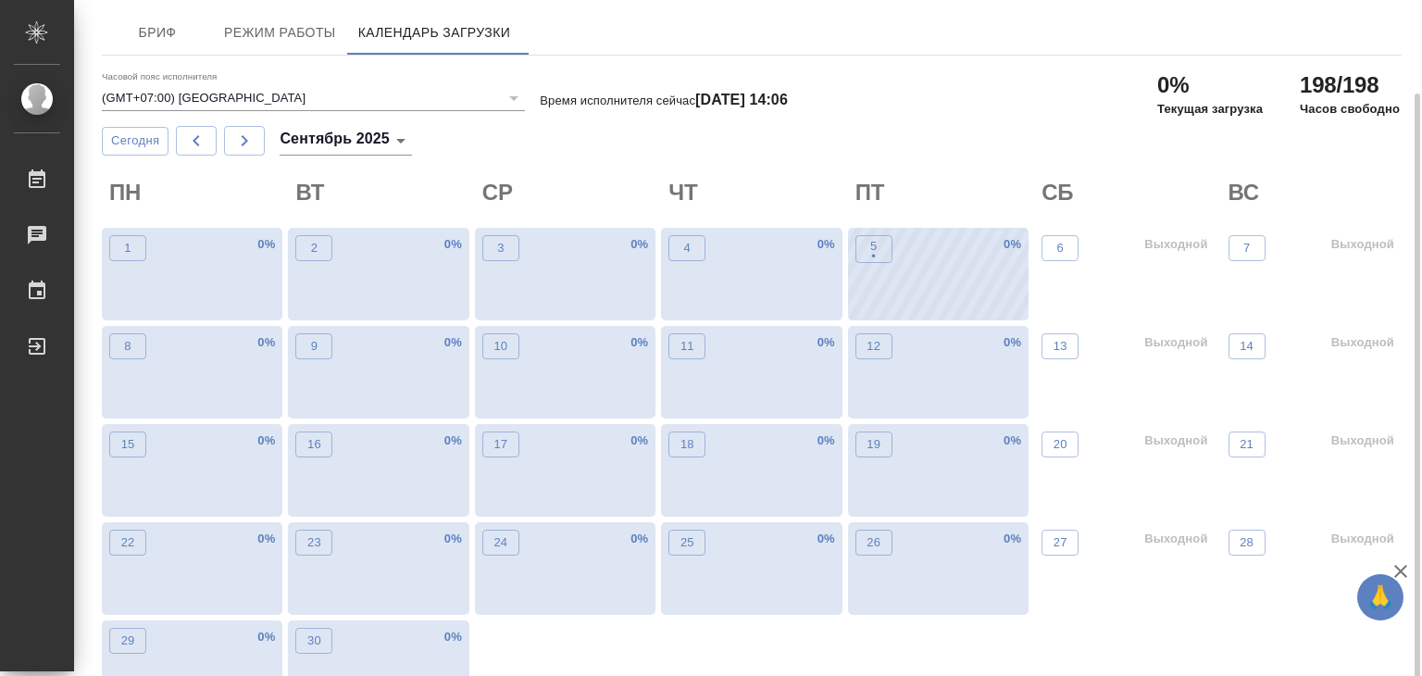
scroll to position [48, 0]
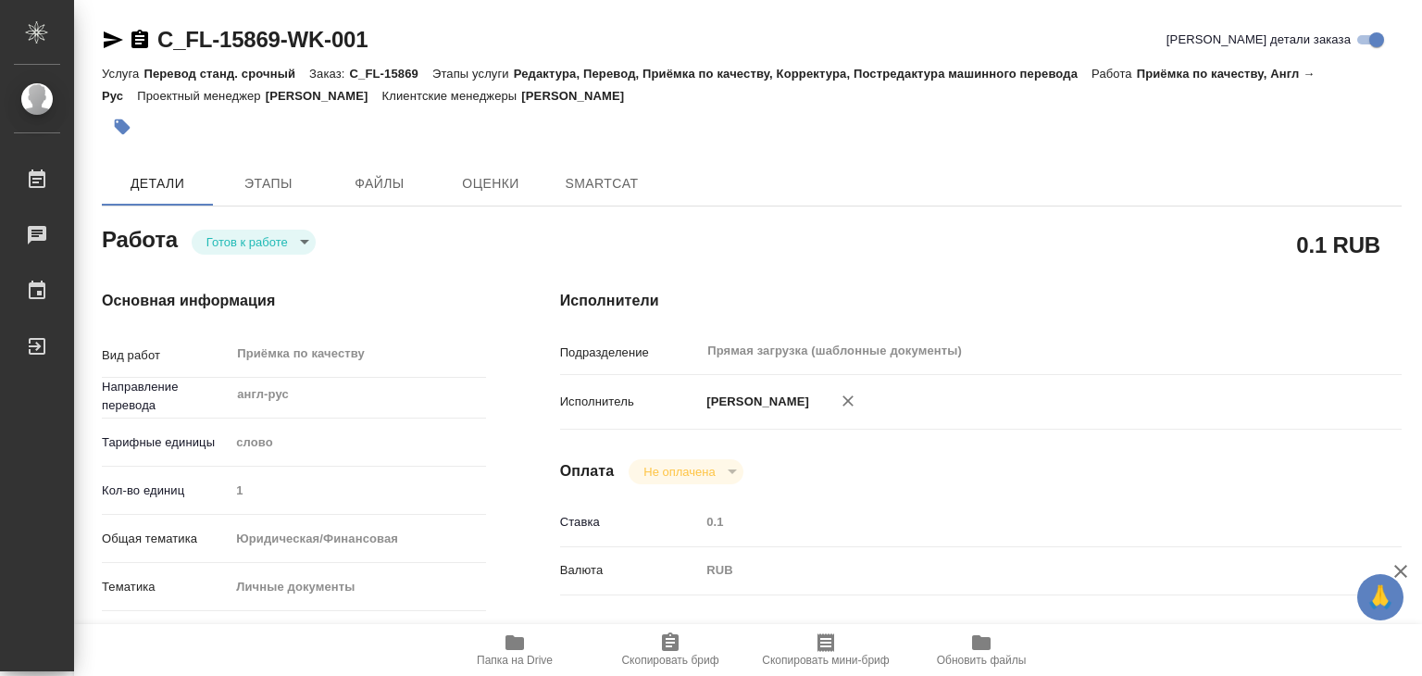
type textarea "x"
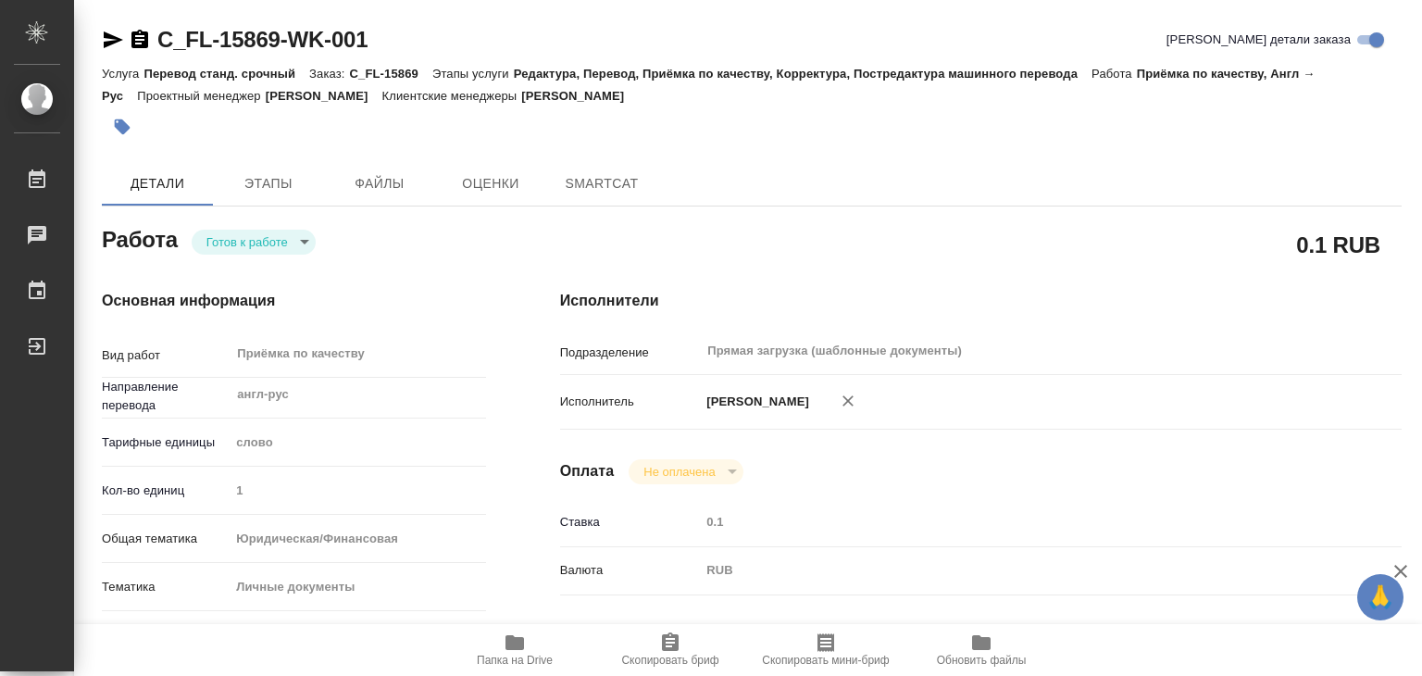
type textarea "x"
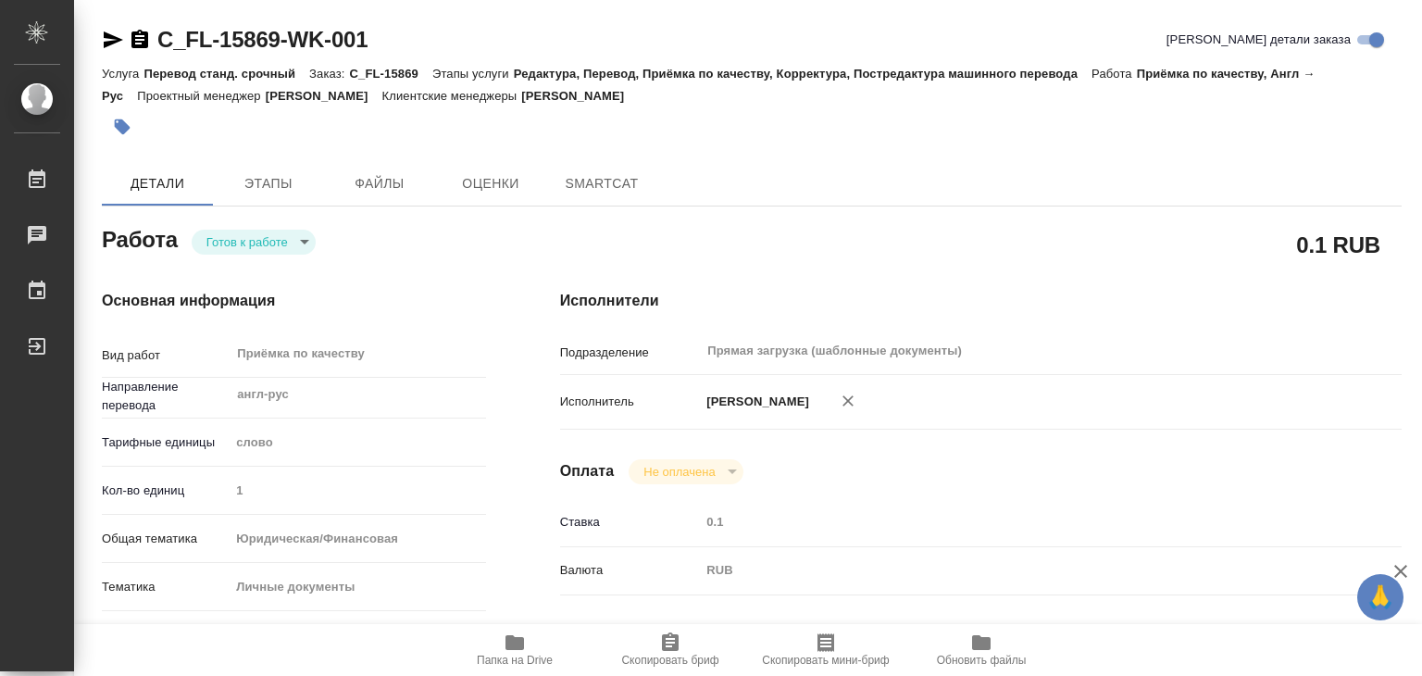
type textarea "x"
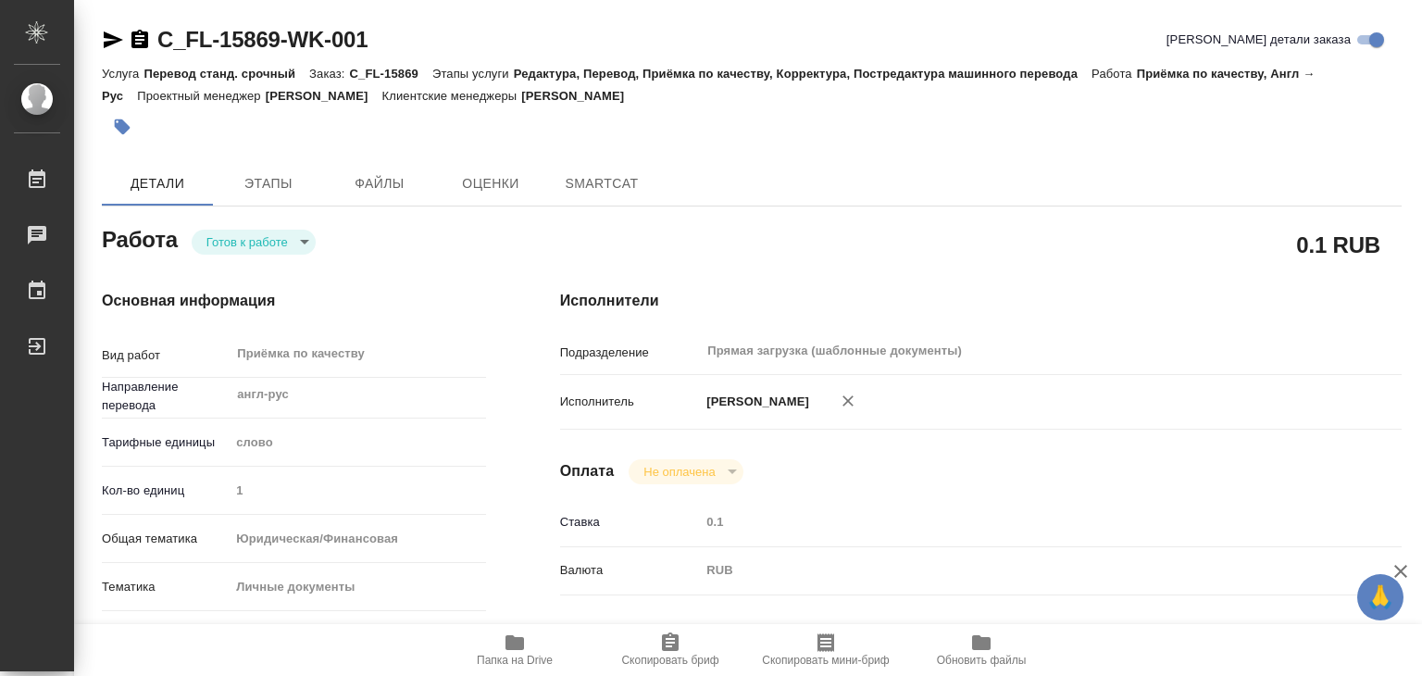
type textarea "x"
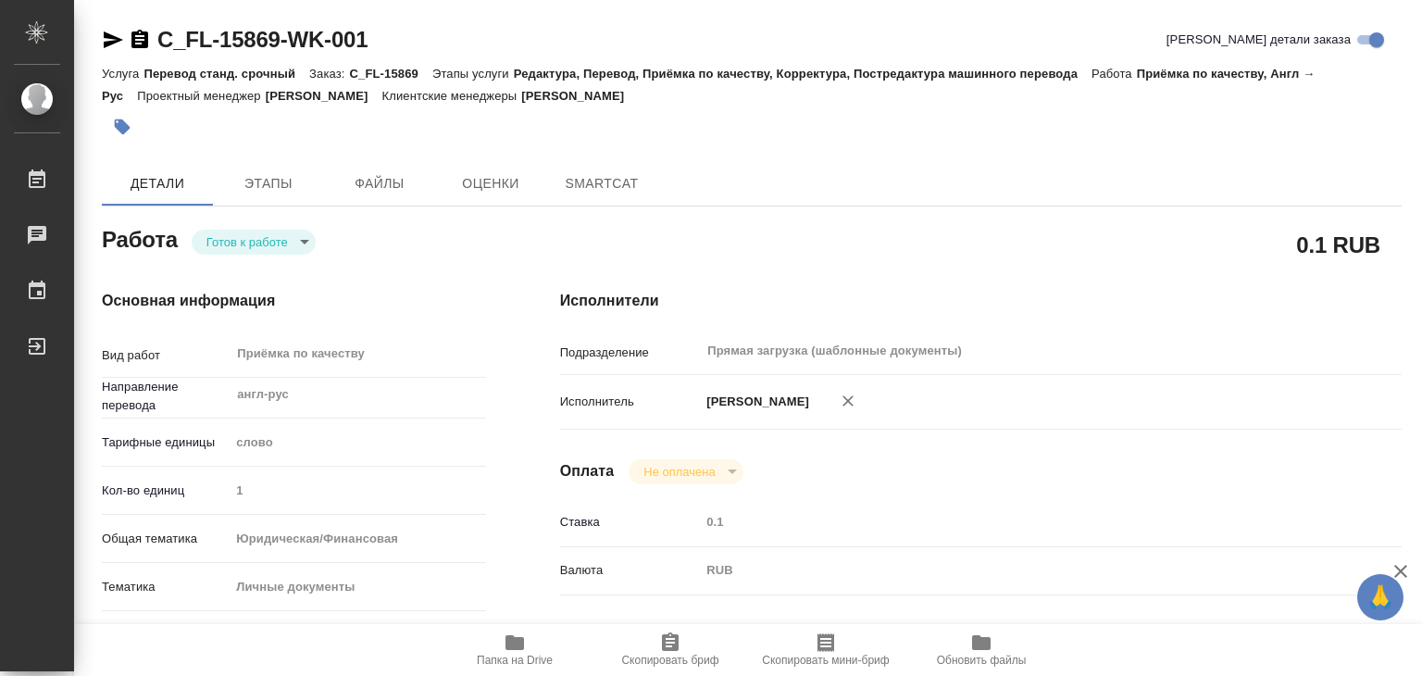
type textarea "x"
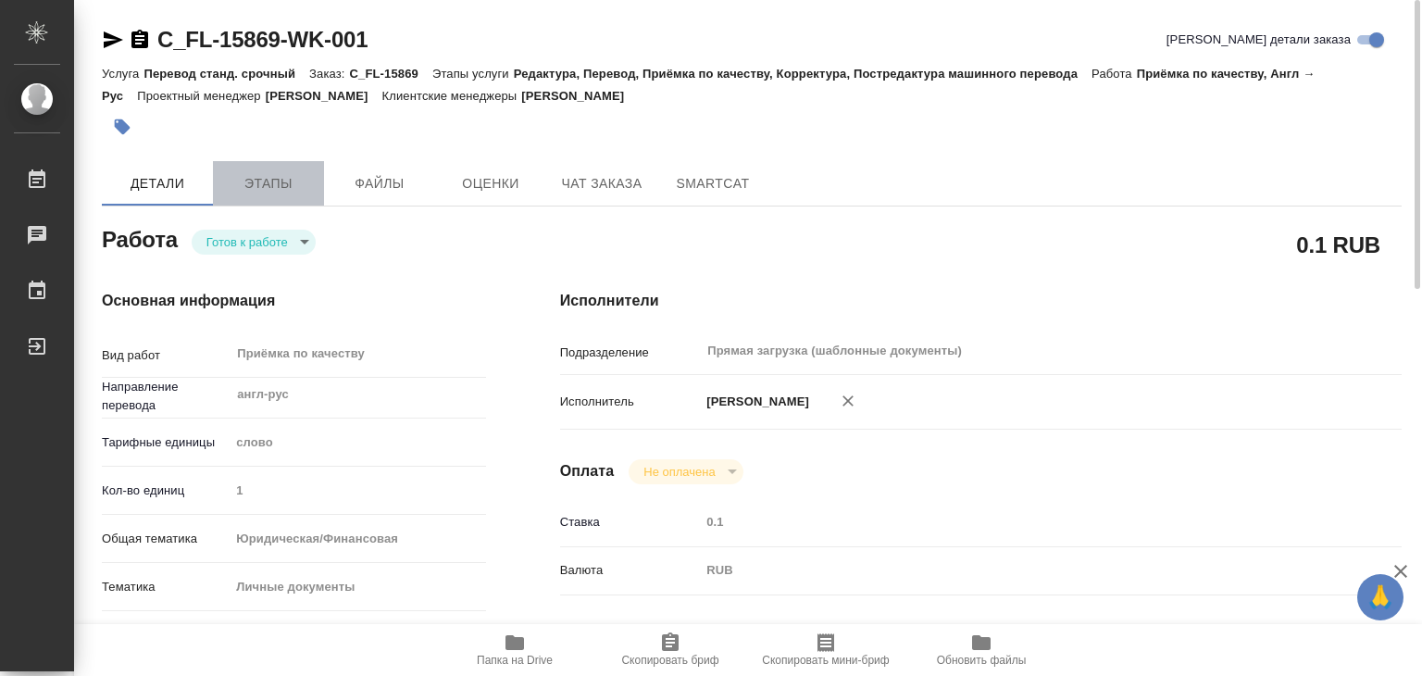
type textarea "x"
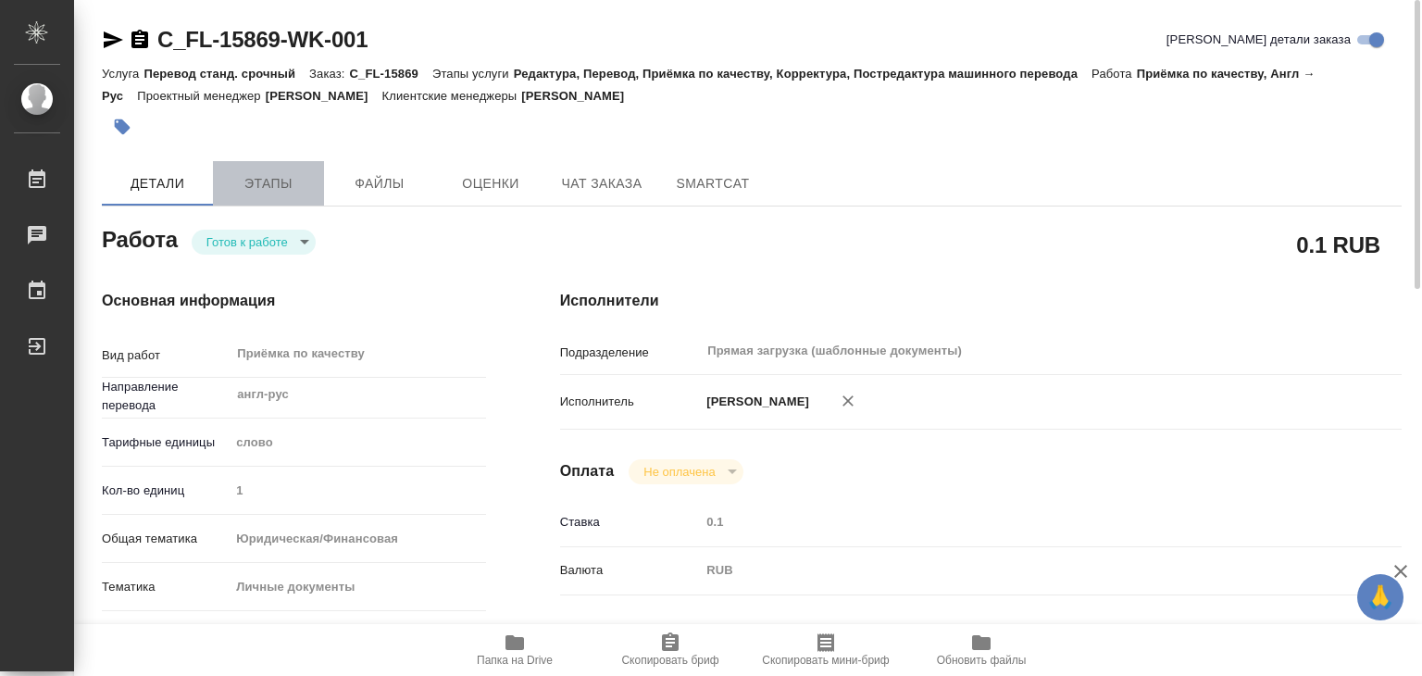
click at [270, 185] on span "Этапы" at bounding box center [268, 183] width 89 height 23
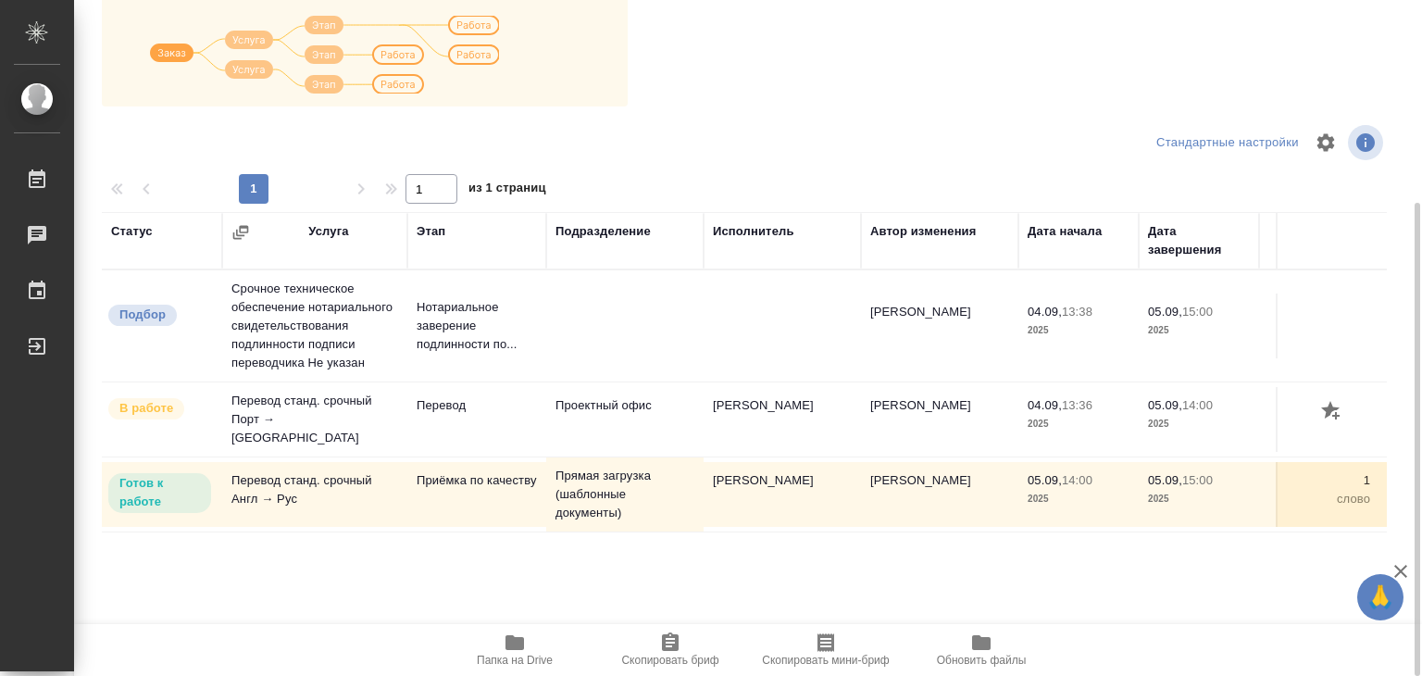
scroll to position [11, 0]
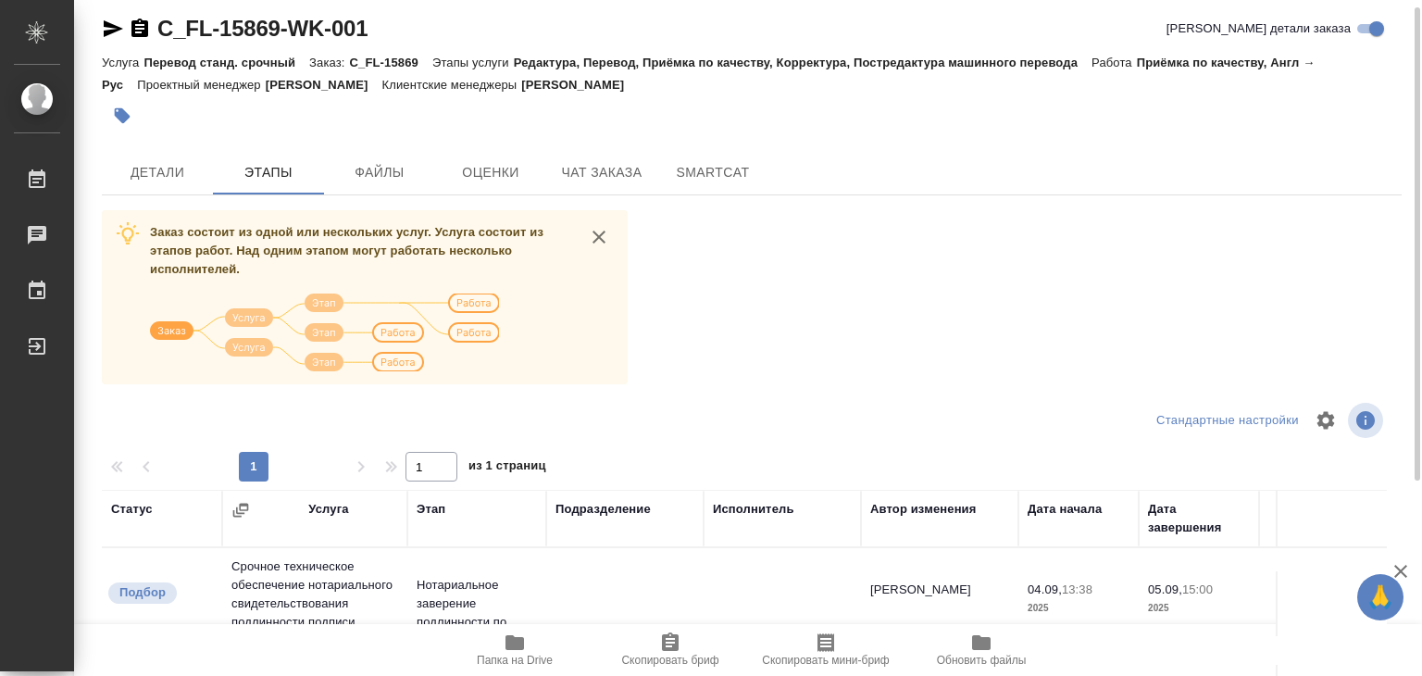
click at [521, 648] on icon "button" at bounding box center [514, 642] width 19 height 15
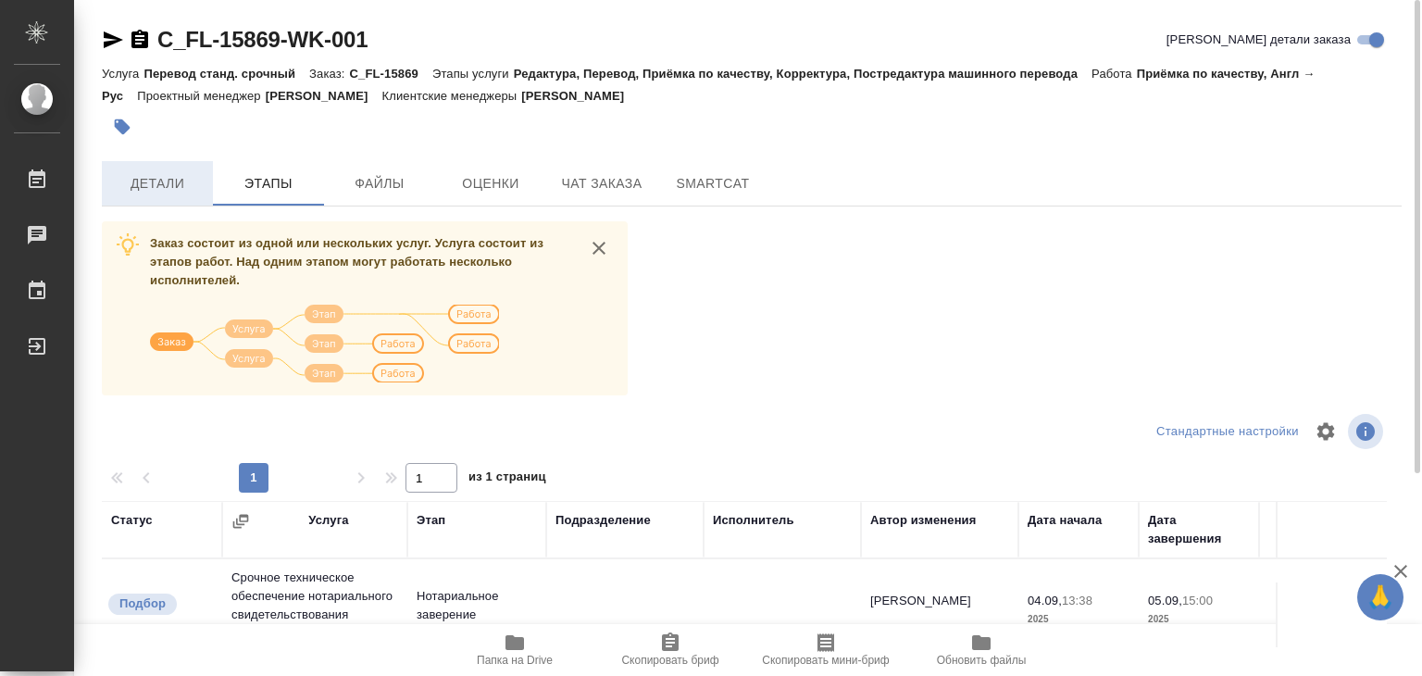
click at [171, 185] on span "Детали" at bounding box center [157, 183] width 89 height 23
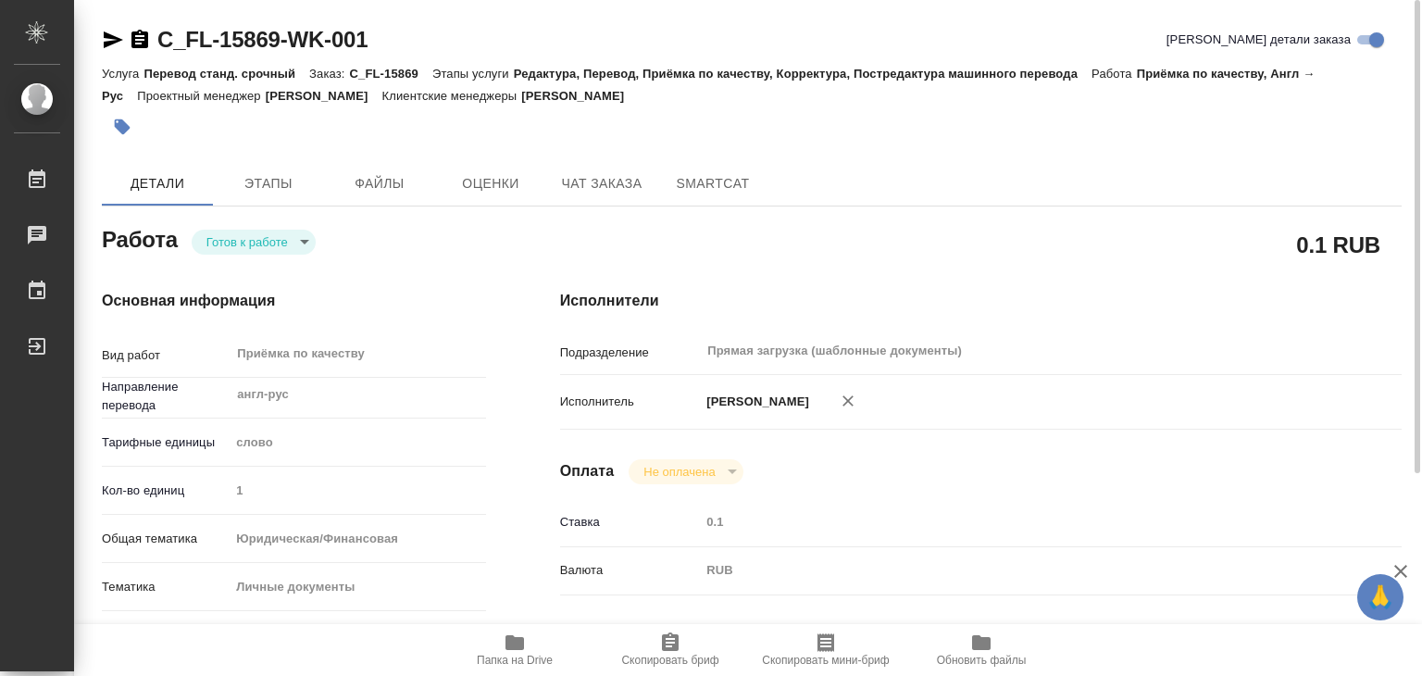
type textarea "x"
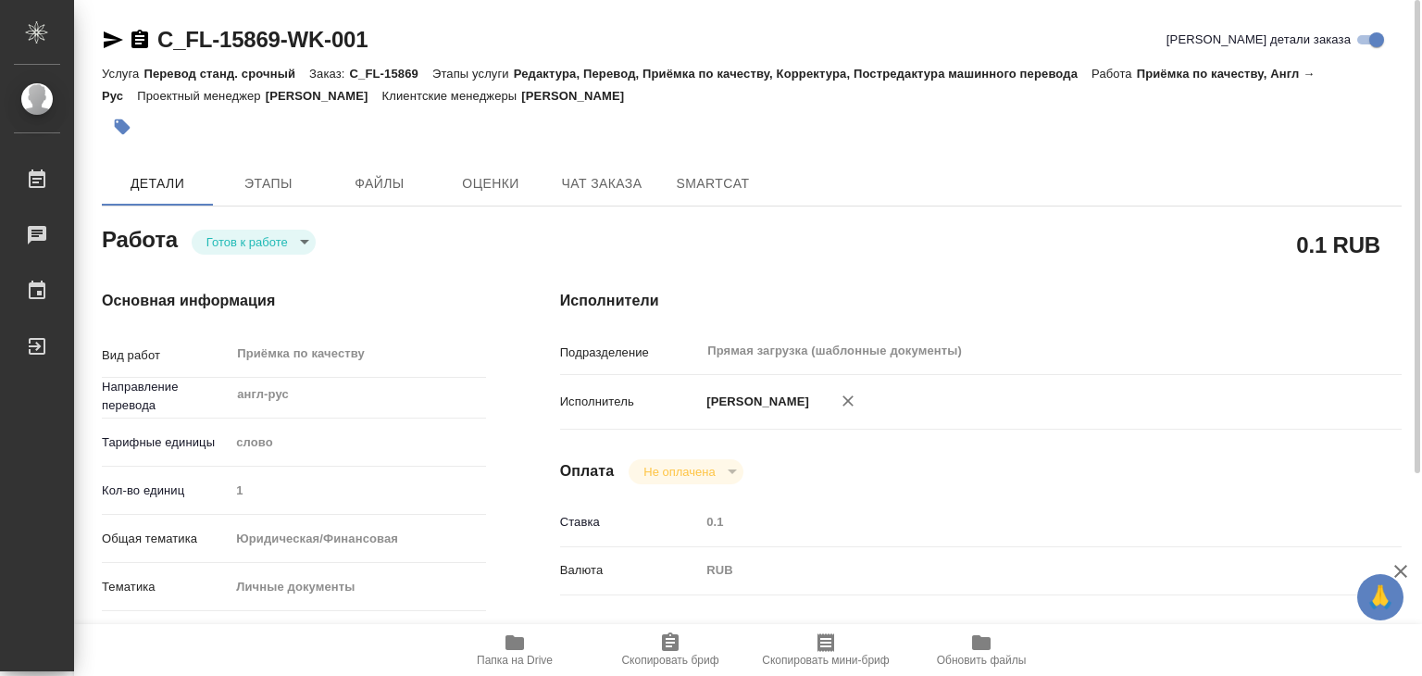
type textarea "x"
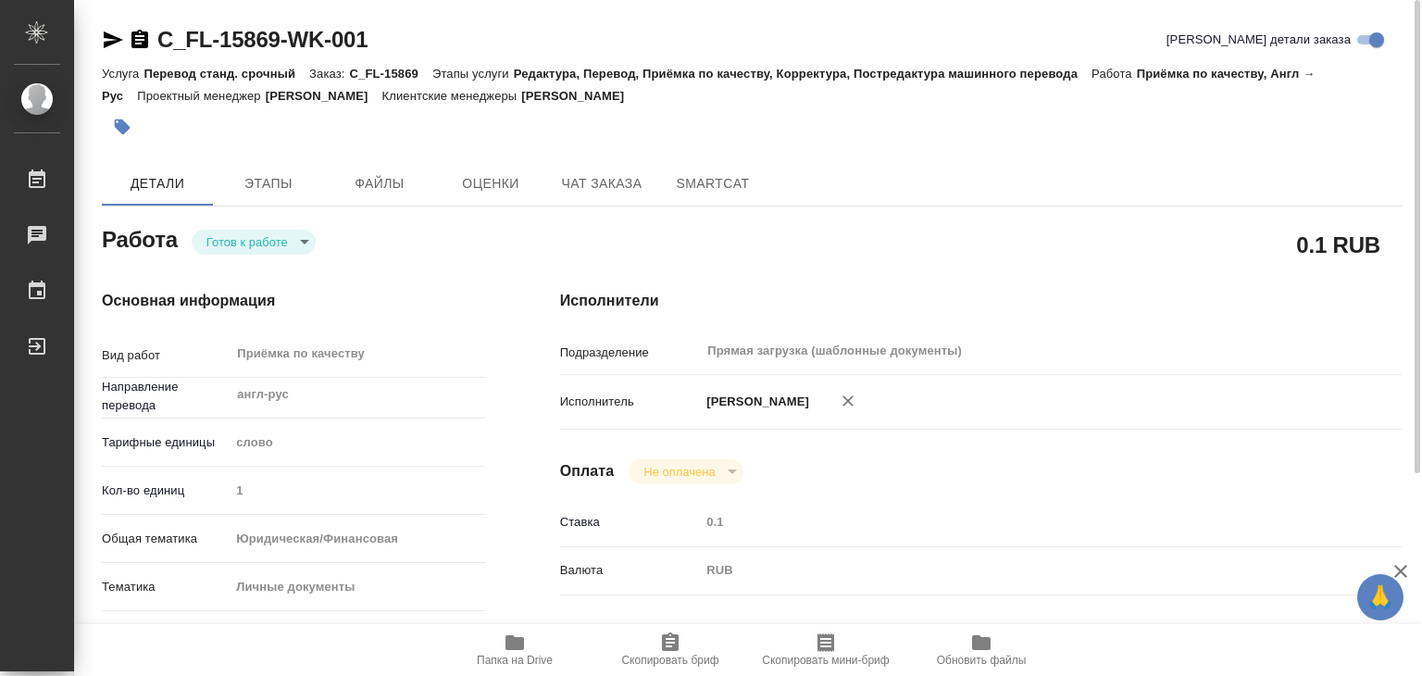
type textarea "x"
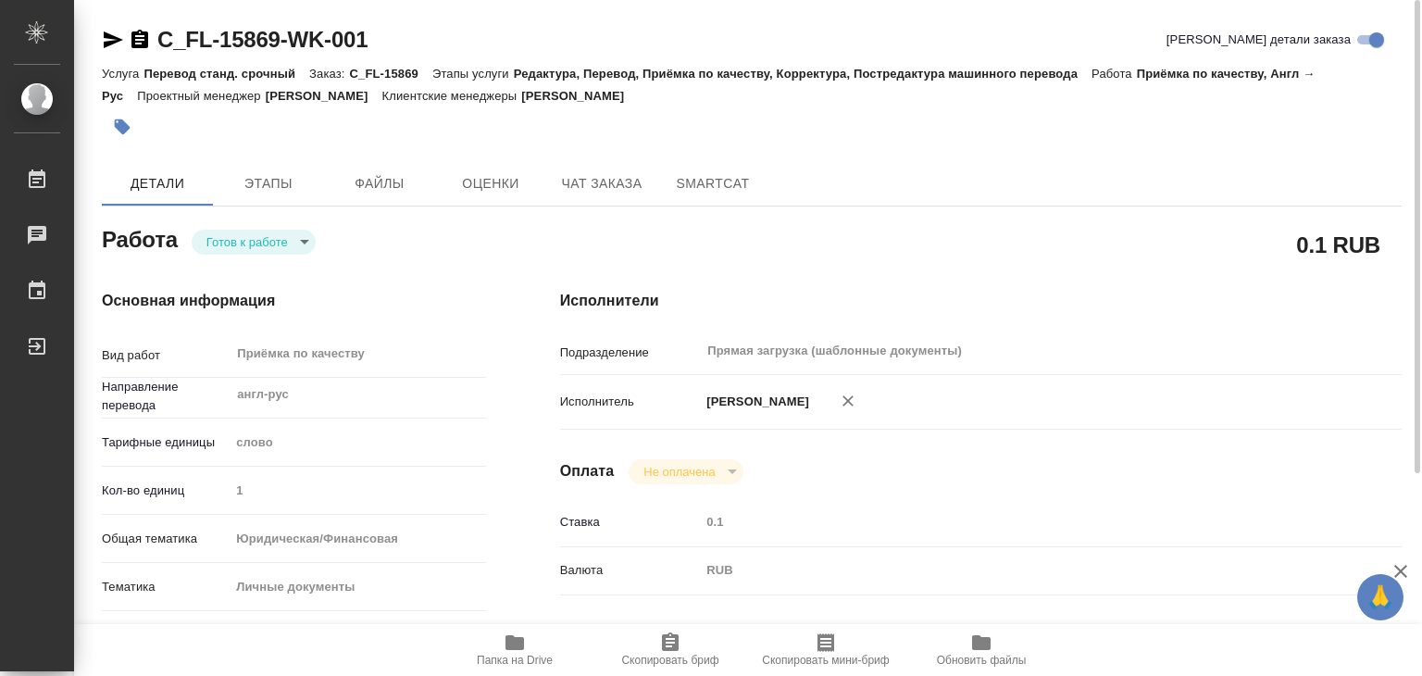
click at [287, 238] on body "🙏 .cls-1 fill:#fff; AWATERA Alilekova Valeriya Работы 0 Чаты График Выйти C_FL-…" at bounding box center [711, 338] width 1422 height 676
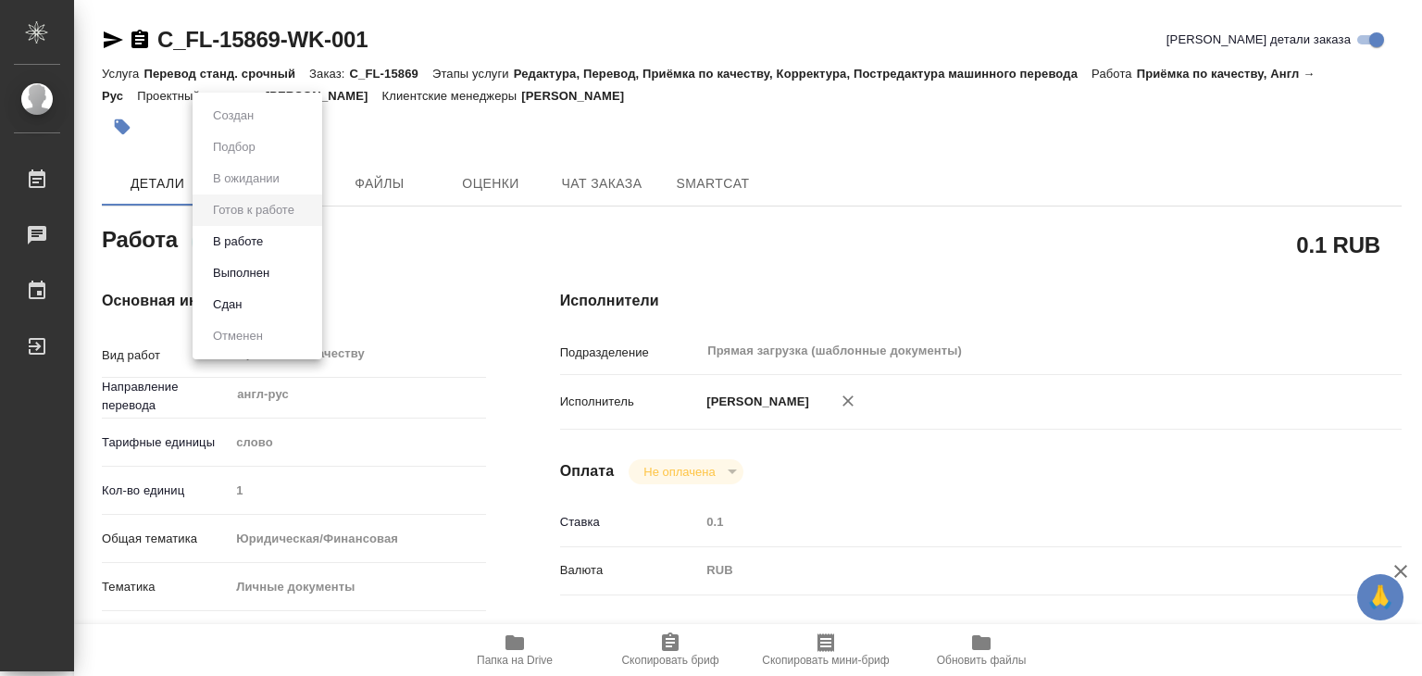
type textarea "x"
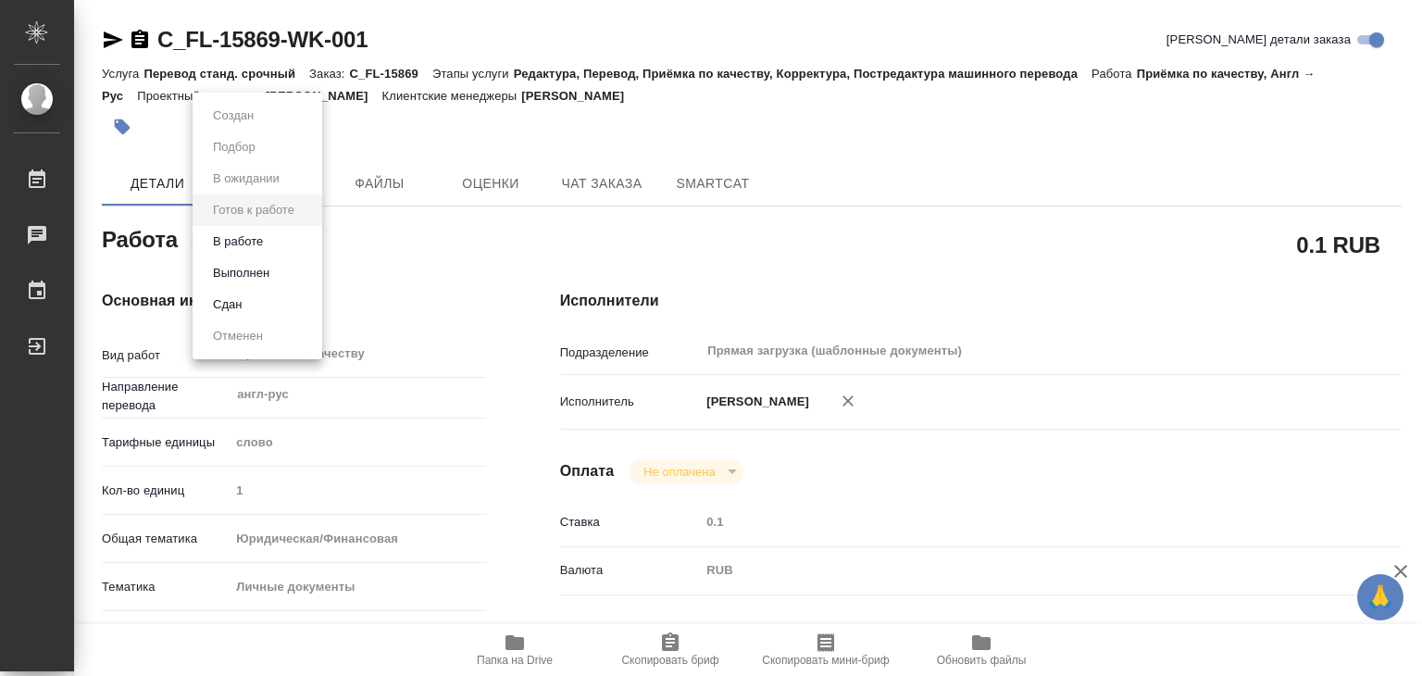
click at [288, 235] on li "В работе" at bounding box center [258, 241] width 130 height 31
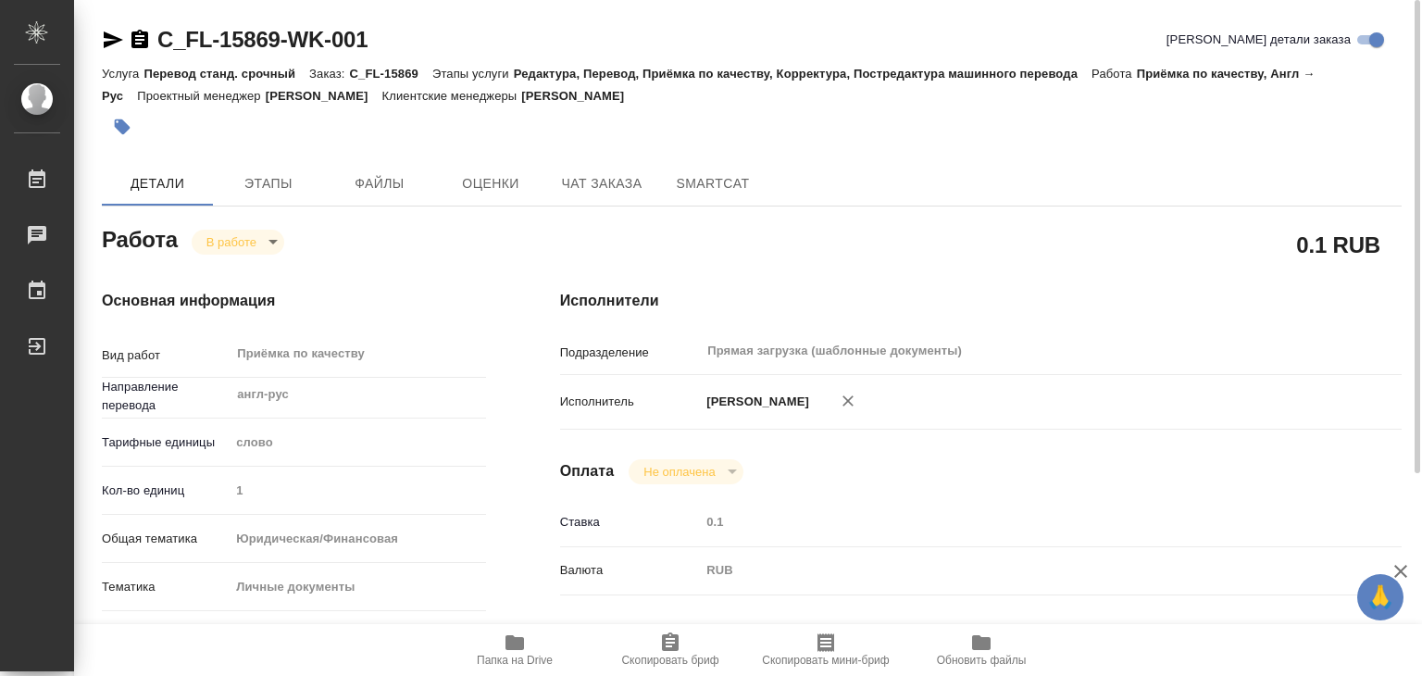
type textarea "x"
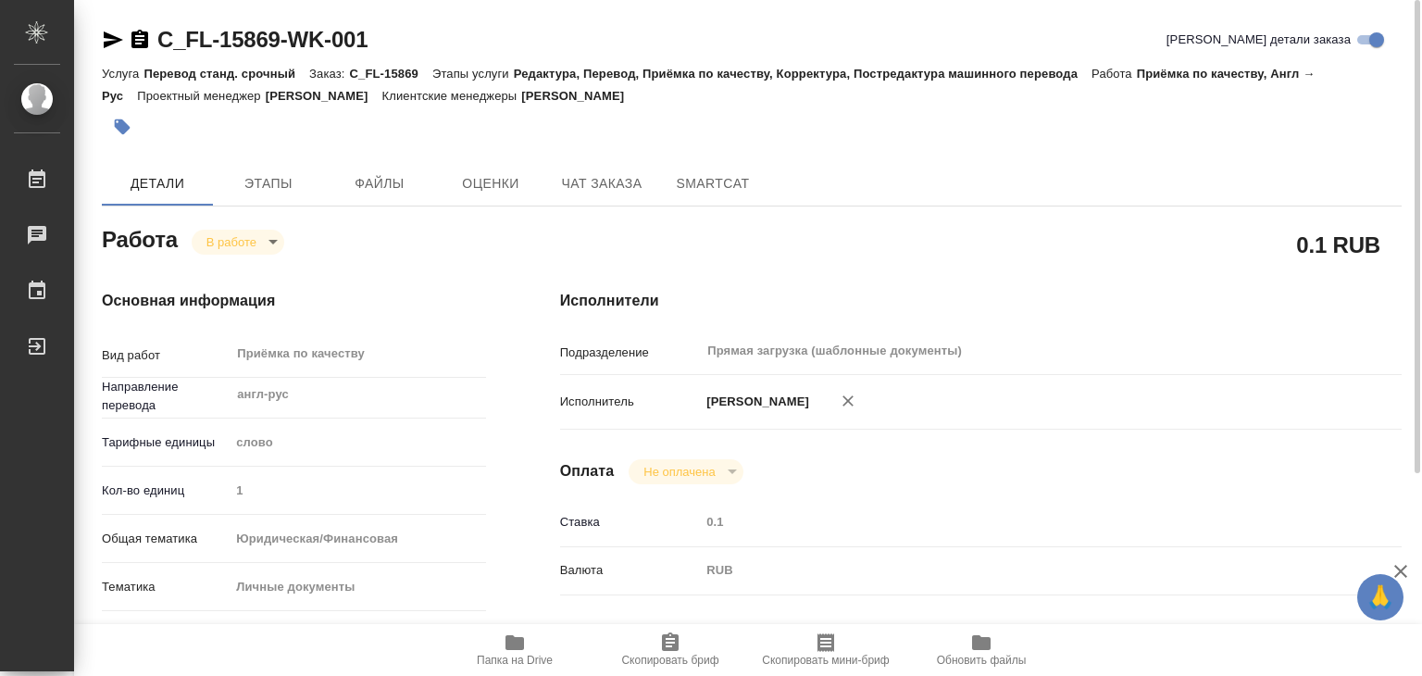
type textarea "x"
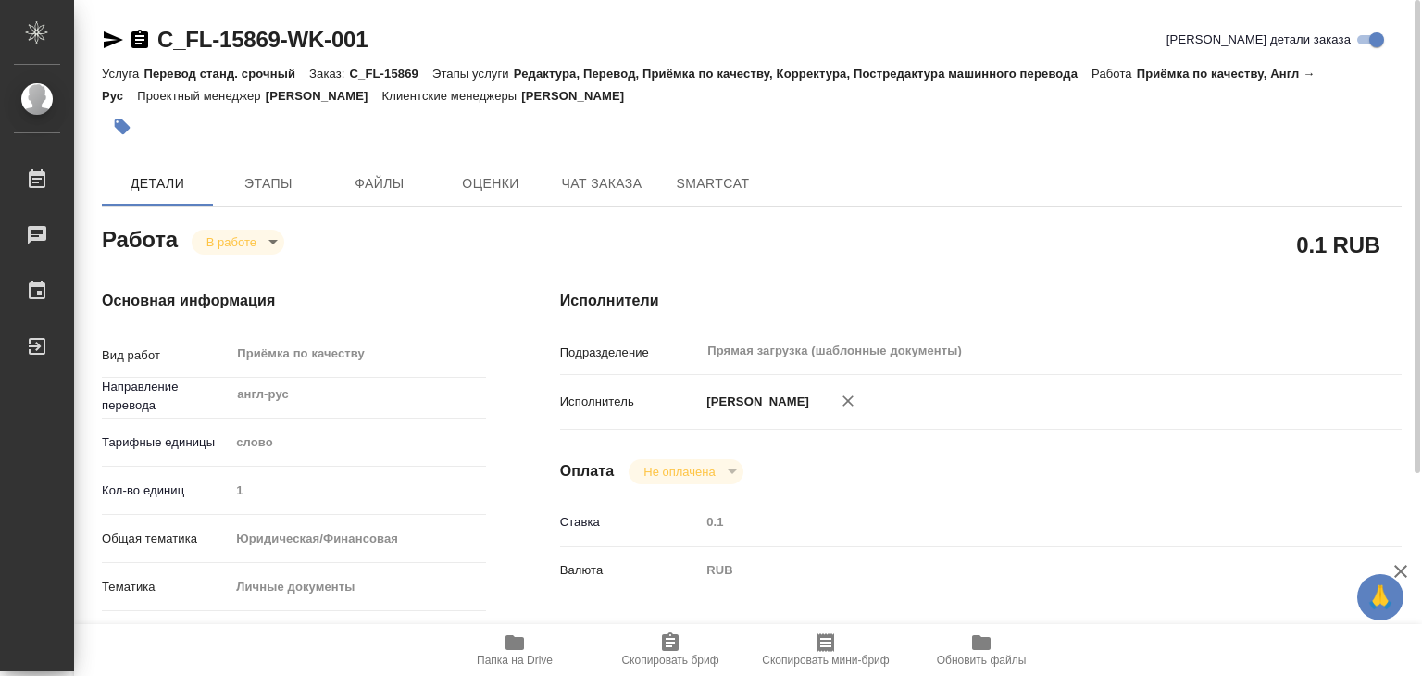
type textarea "x"
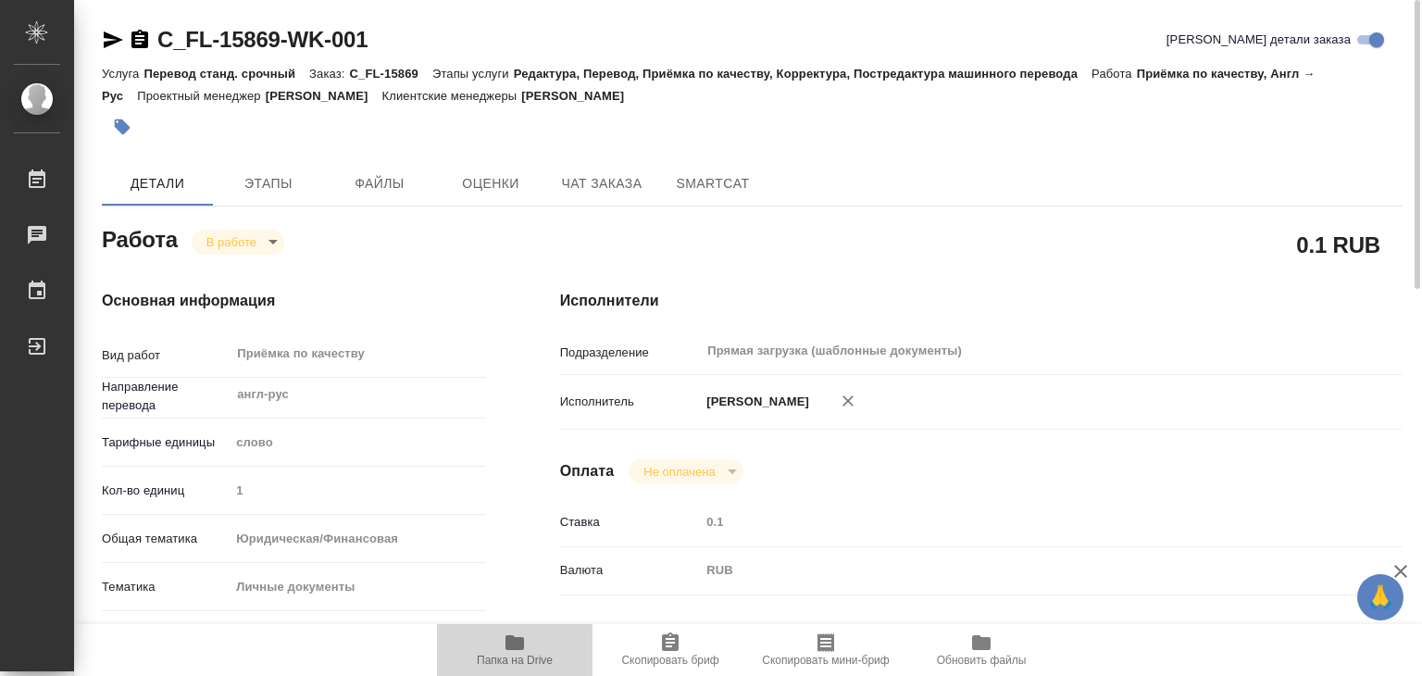
click at [505, 647] on icon "button" at bounding box center [515, 642] width 22 height 22
click at [510, 645] on icon "button" at bounding box center [514, 642] width 19 height 15
click at [123, 130] on icon "button" at bounding box center [123, 127] width 16 height 16
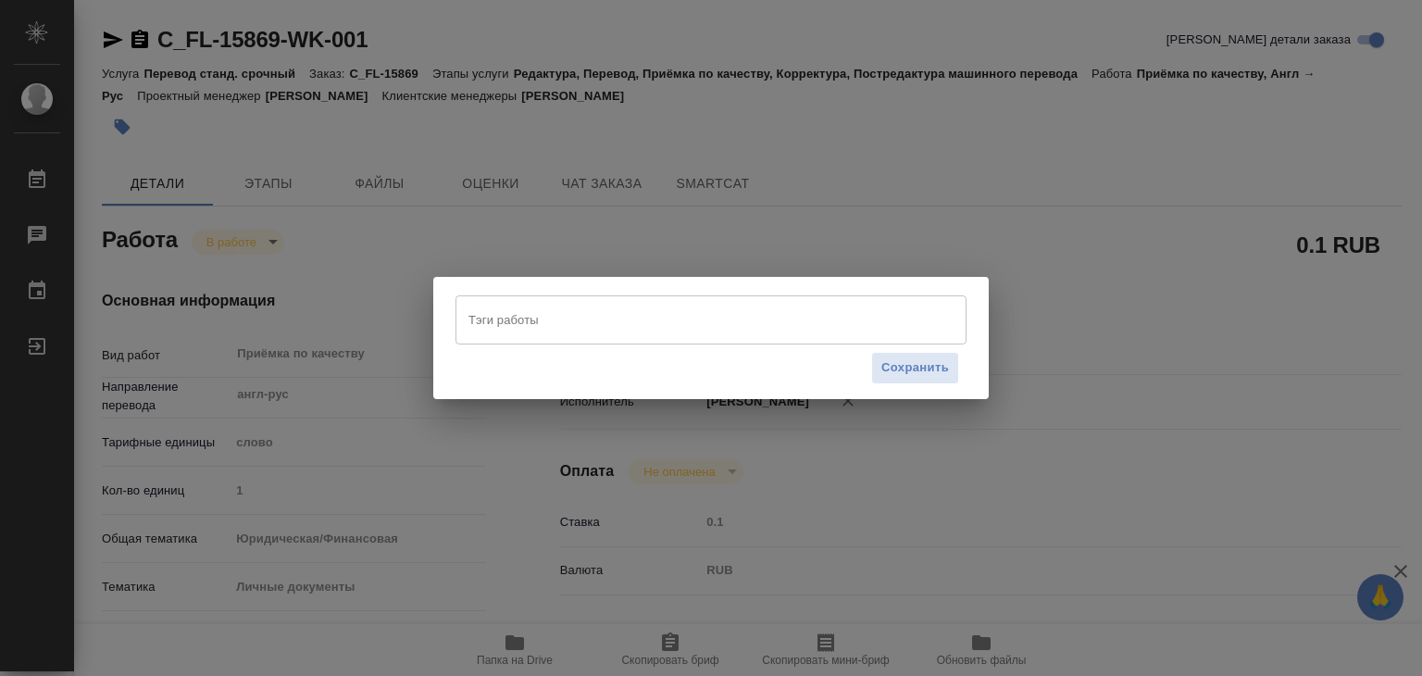
click at [691, 322] on input "Тэги работы" at bounding box center [693, 319] width 459 height 31
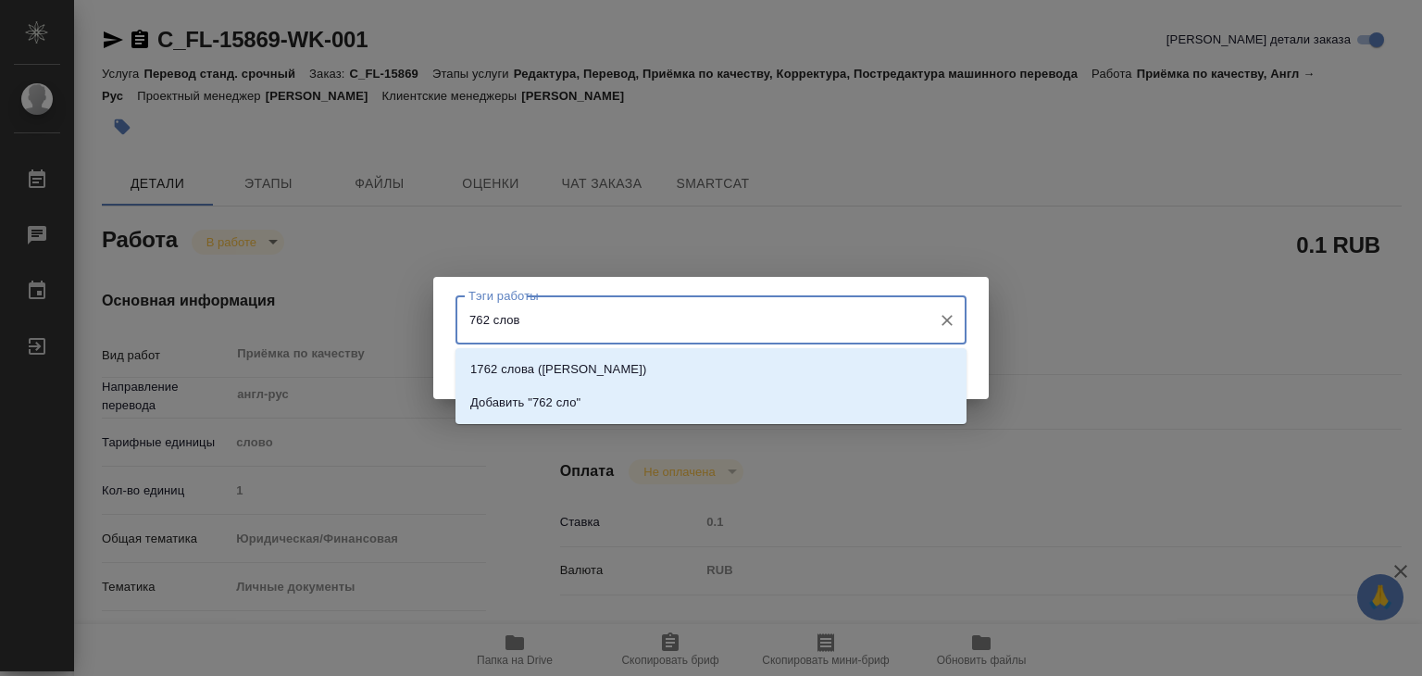
type input "762 слова"
click at [650, 405] on li "Добавить "762 слова"" at bounding box center [710, 402] width 511 height 33
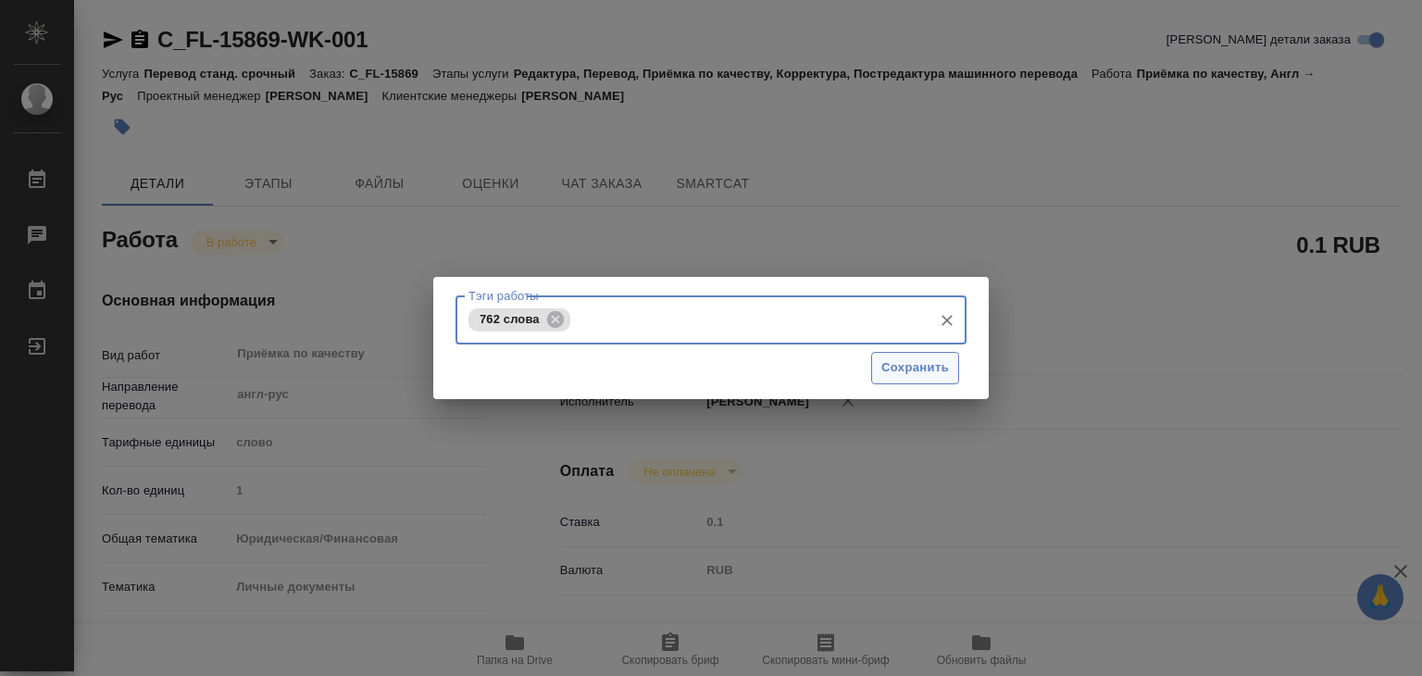
click at [905, 376] on span "Сохранить" at bounding box center [915, 367] width 68 height 21
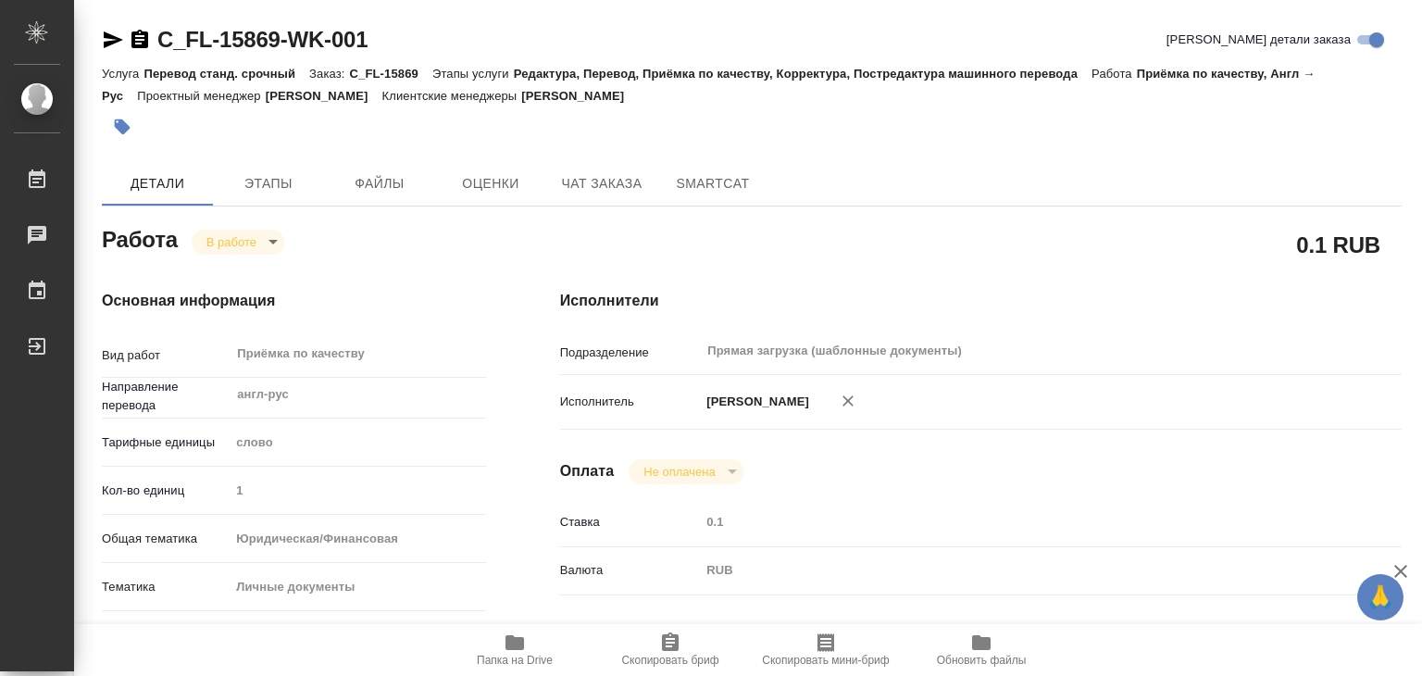
type input "inProgress"
type textarea "Приёмка по качеству"
type textarea "x"
type input "англ-рус"
type input "5a8b1489cc6b4906c91bfd90"
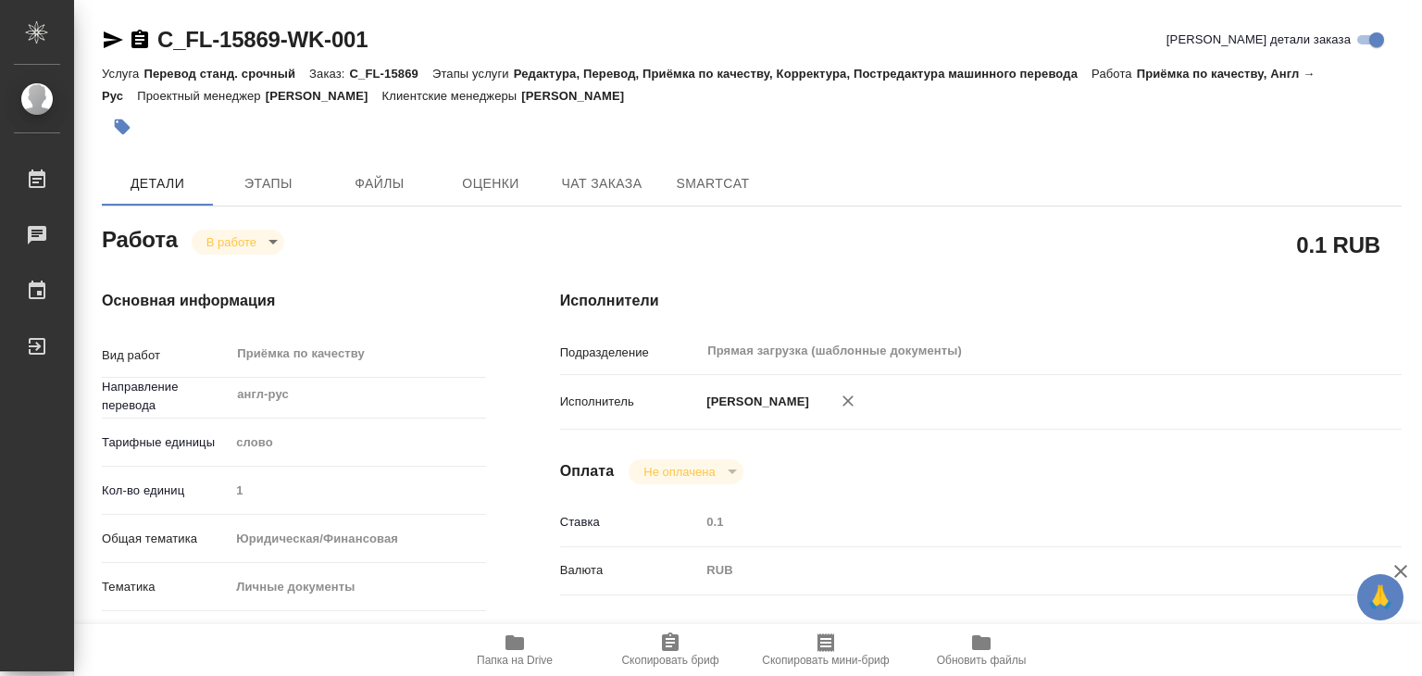
type input "1"
type input "yr-fn"
type input "5a8b8b956a9677013d343cfe"
checkbox input "true"
type input "05.09.2025 14:00"
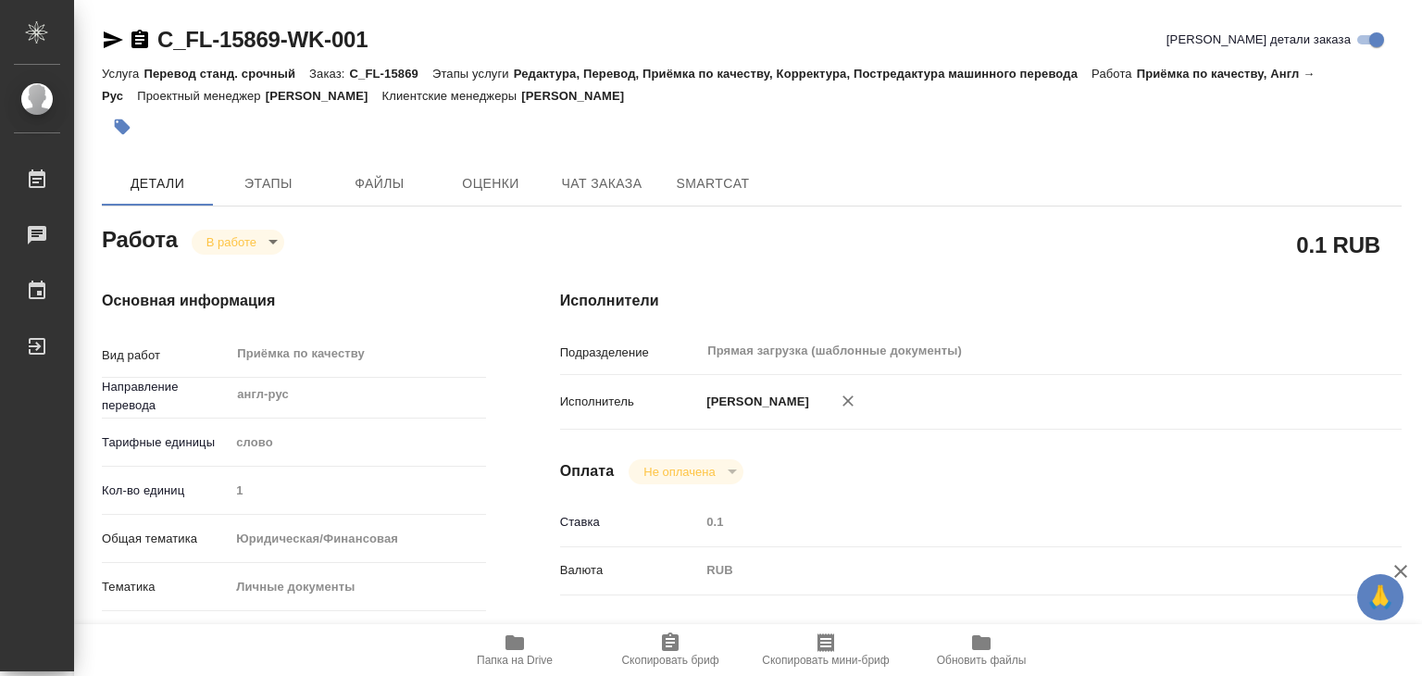
type input "05.09.2025 14:19"
type input "05.09.2025 15:00"
type input "Прямая загрузка (шаблонные документы)"
type input "notPayed"
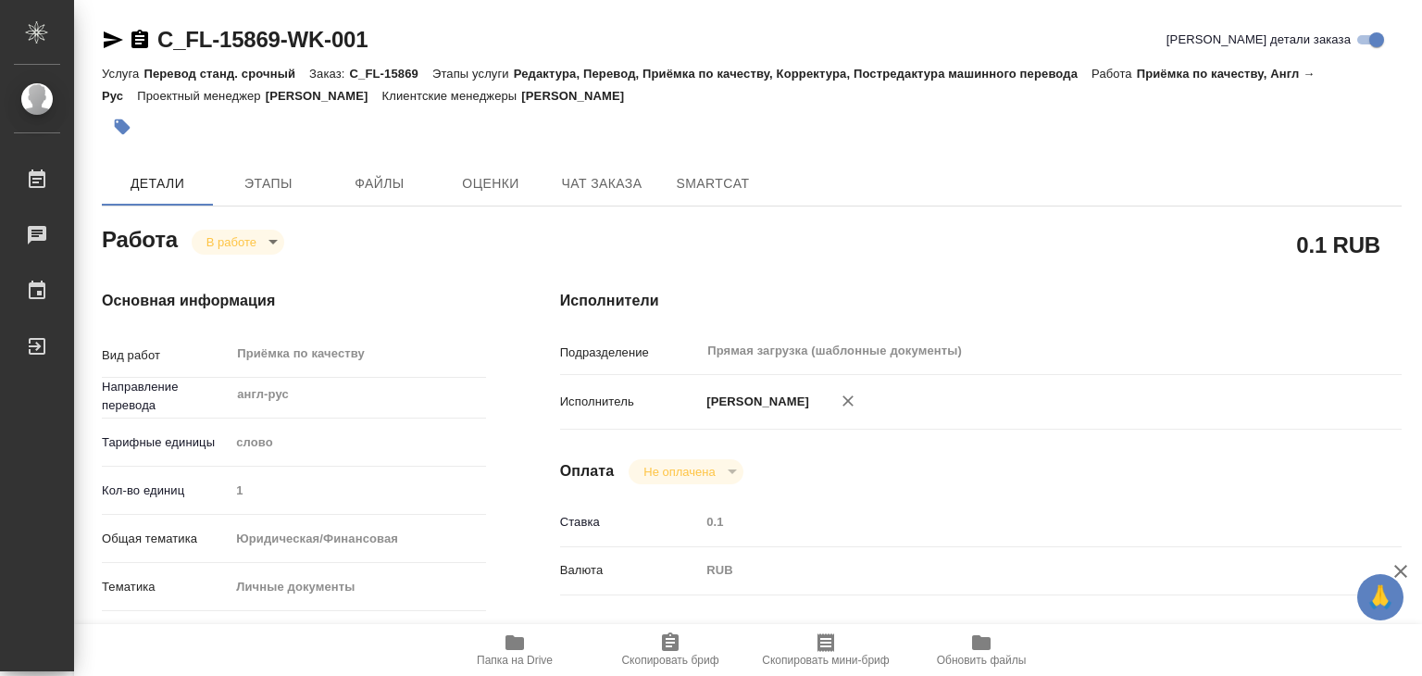
type input "0.1"
type input "RUB"
type input "[PERSON_NAME]"
type textarea "x"
type textarea "/Clients/FL_C/Orders/C_FL-15869/Corrected/C_FL-15869-WK-001"
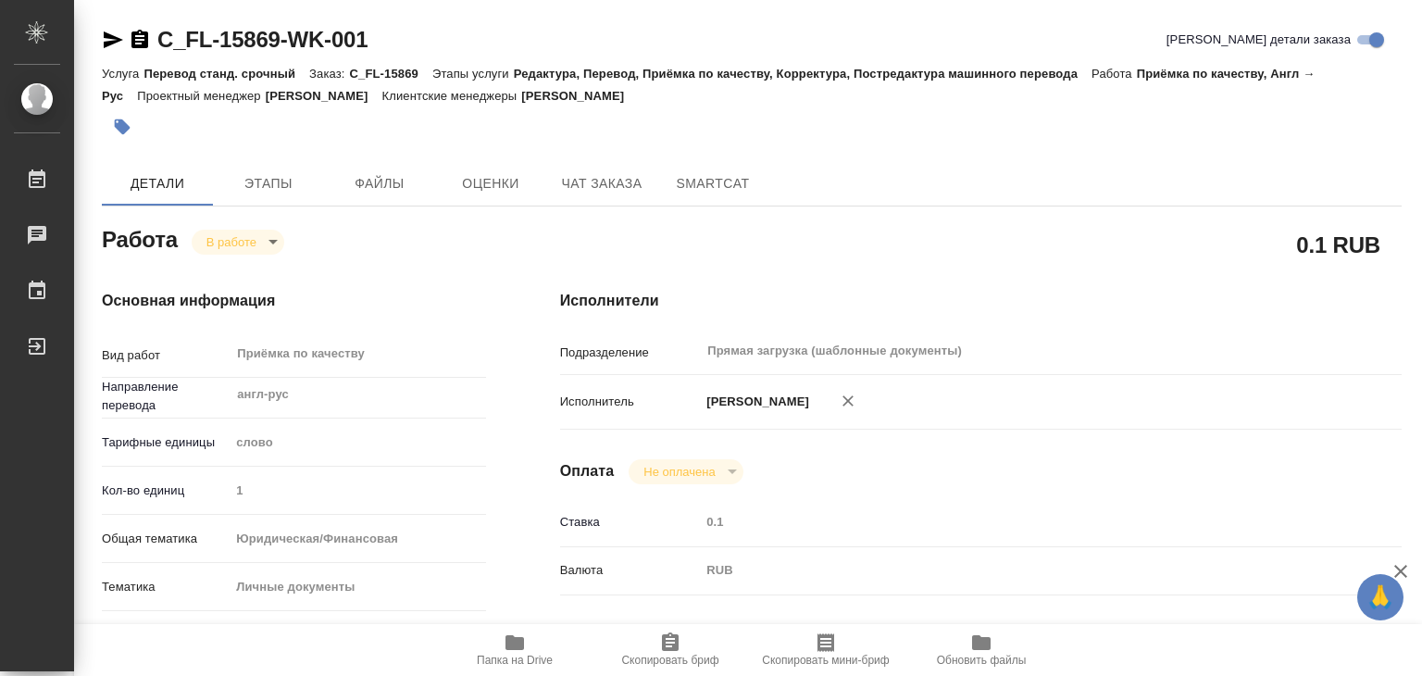
type textarea "x"
type input "C_FL-15869"
type input "Перевод станд. срочный"
type input "Редактура, Перевод, Приёмка по качеству, Корректура, Постредактура машинного пе…"
type input "Зайцева Светлана"
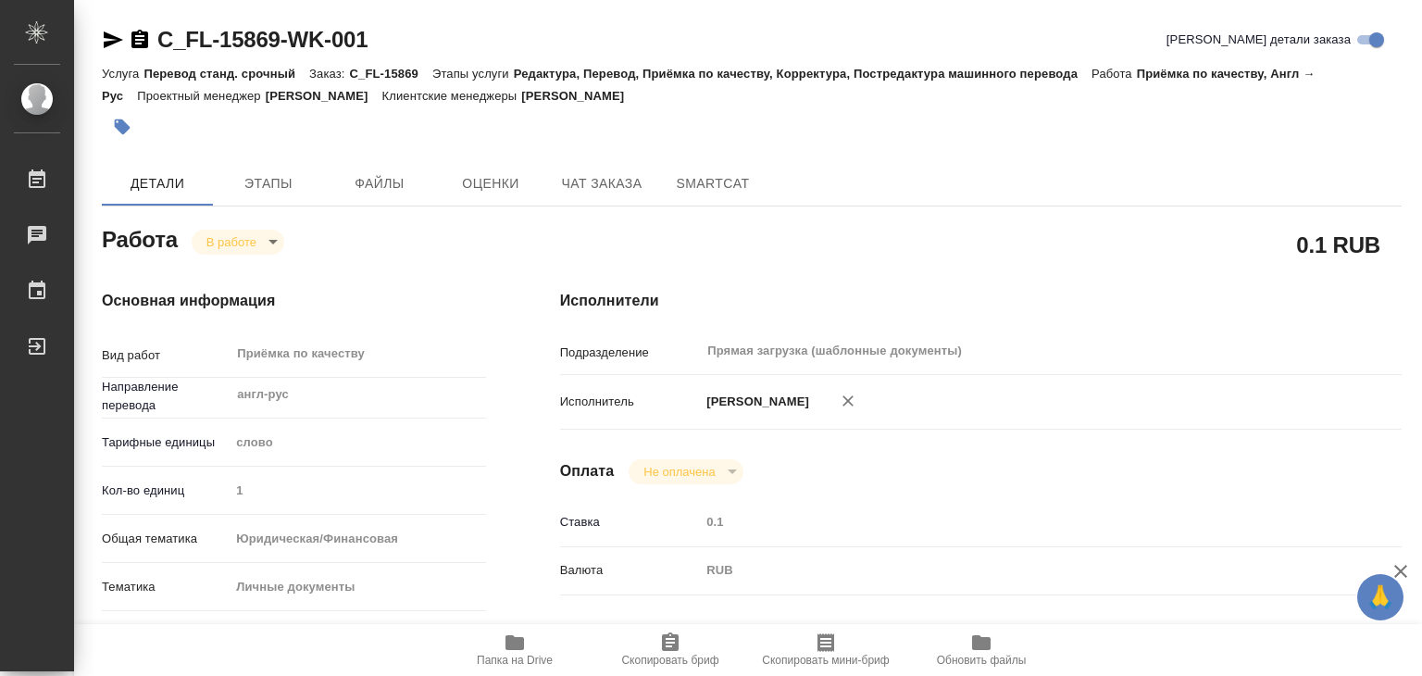
type input "/Clients/FL_C/Orders/C_FL-15869"
type textarea "x"
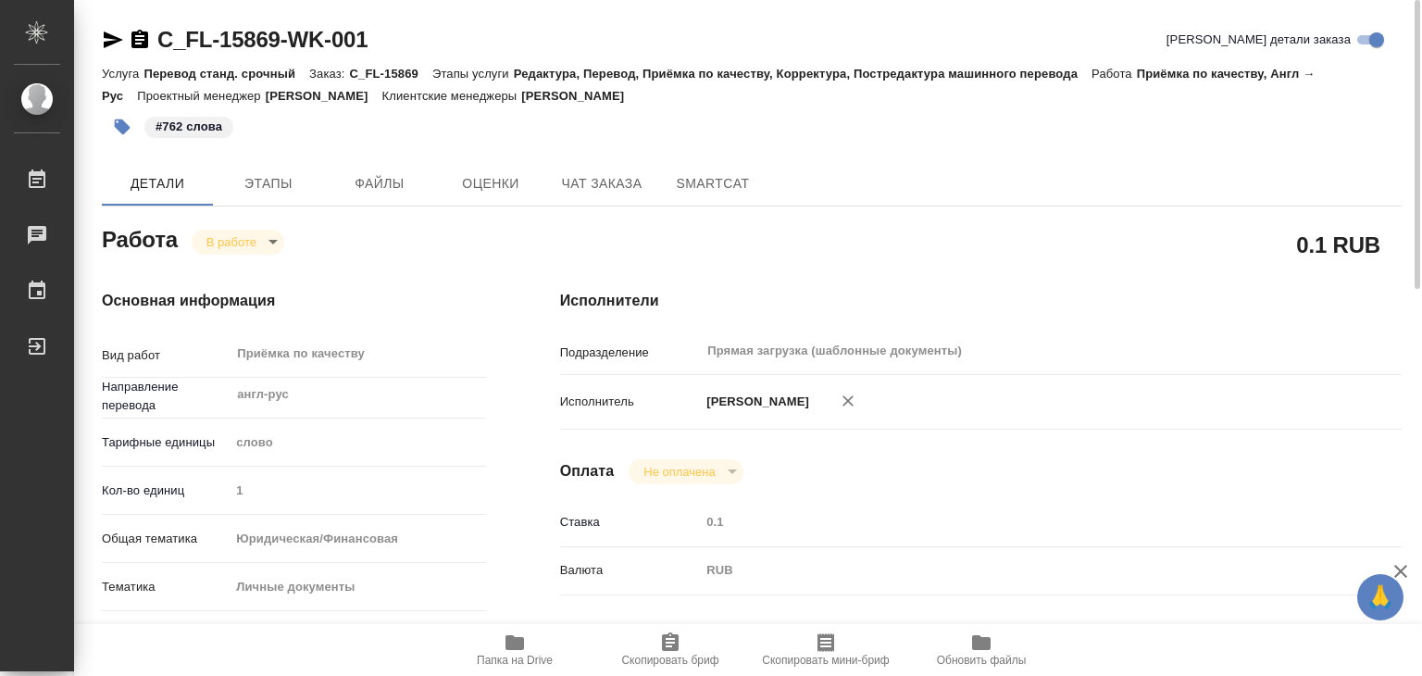
type textarea "x"
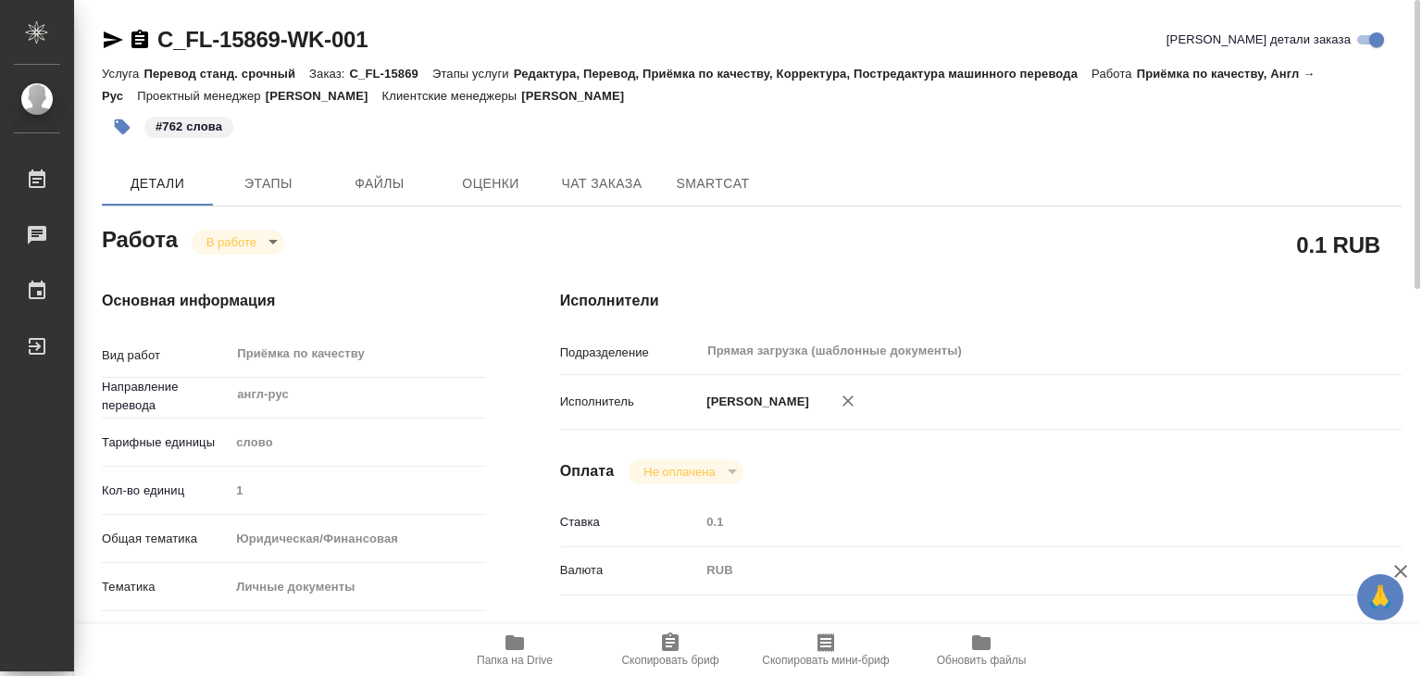
type textarea "x"
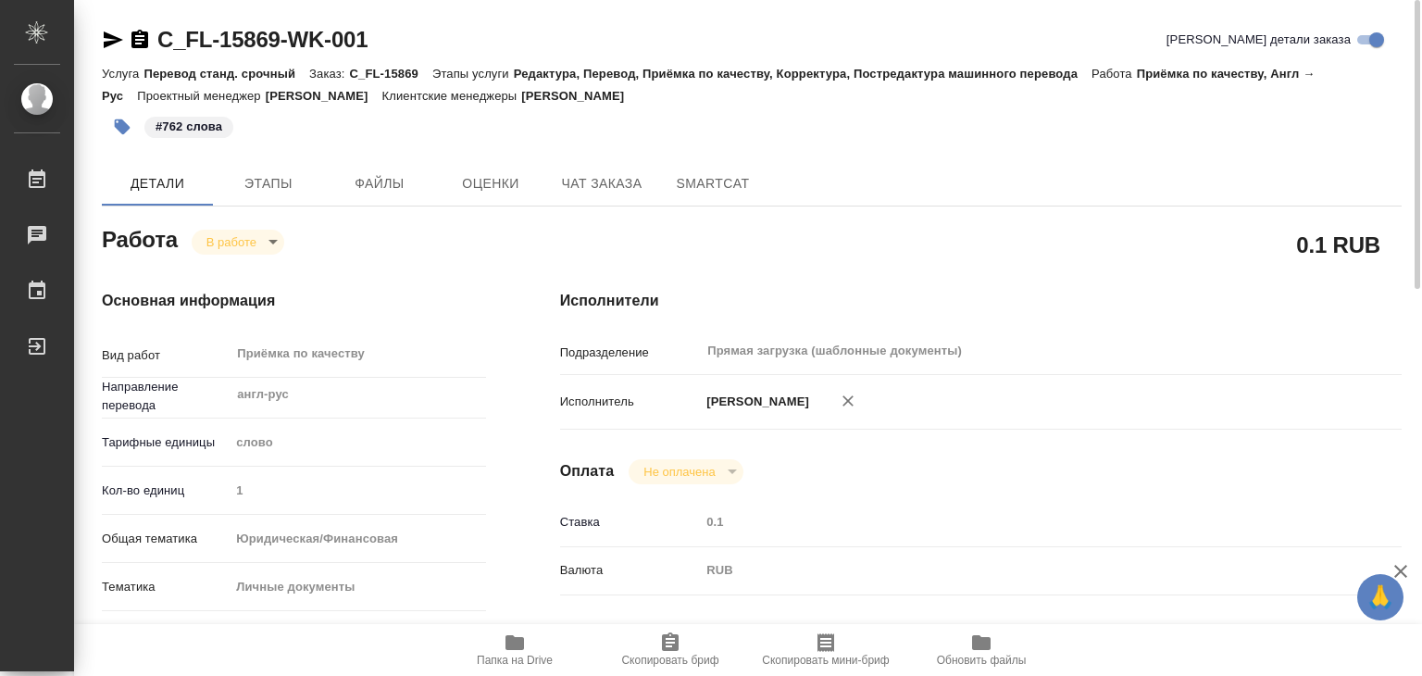
type textarea "x"
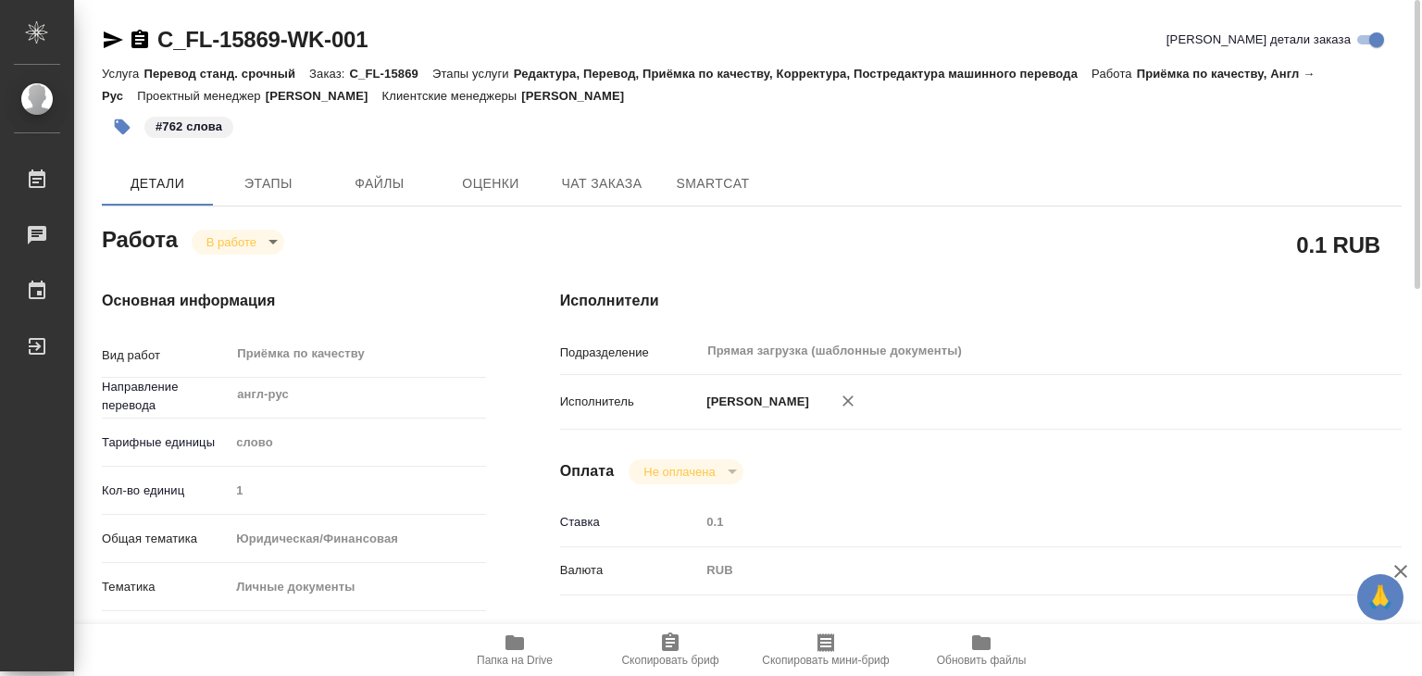
type textarea "x"
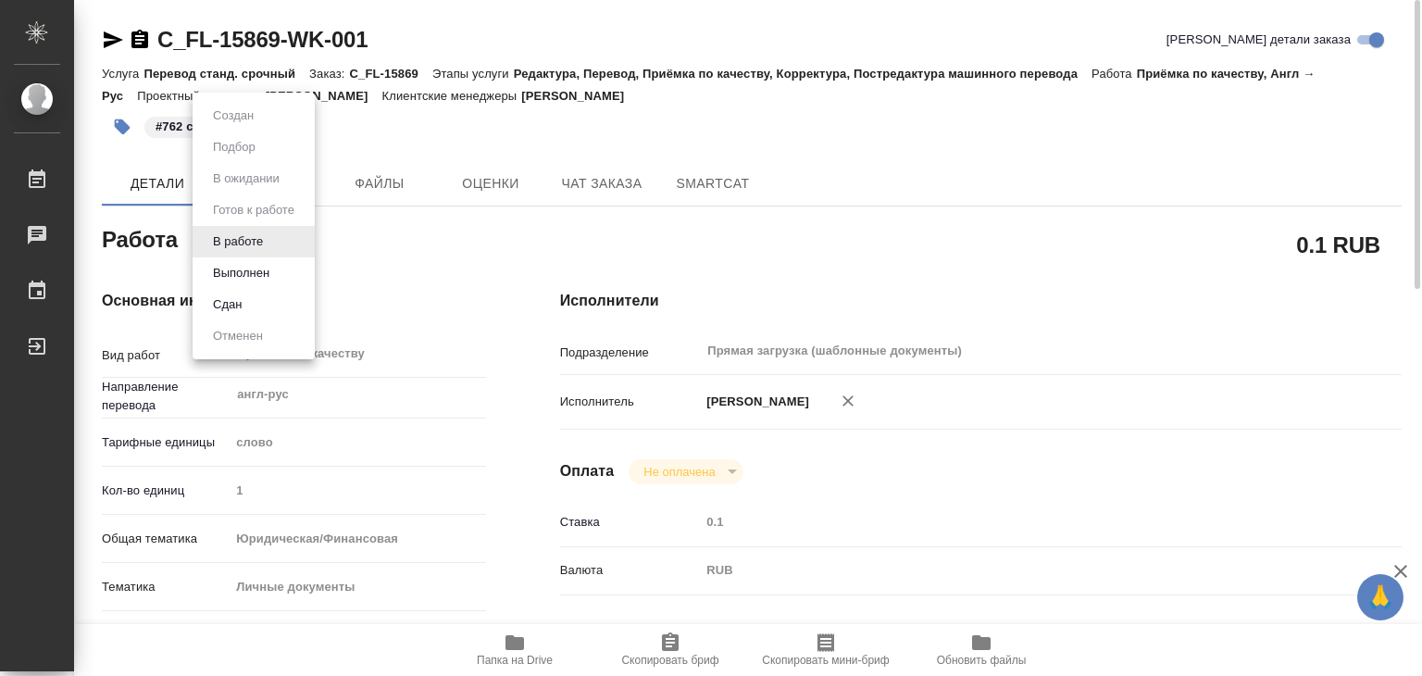
click at [255, 242] on body "🙏 .cls-1 fill:#fff; AWATERA Alilekova Valeriya Работы 0 Чаты График Выйти C_FL-…" at bounding box center [711, 338] width 1422 height 676
click at [263, 280] on button "Выполнен" at bounding box center [241, 273] width 68 height 20
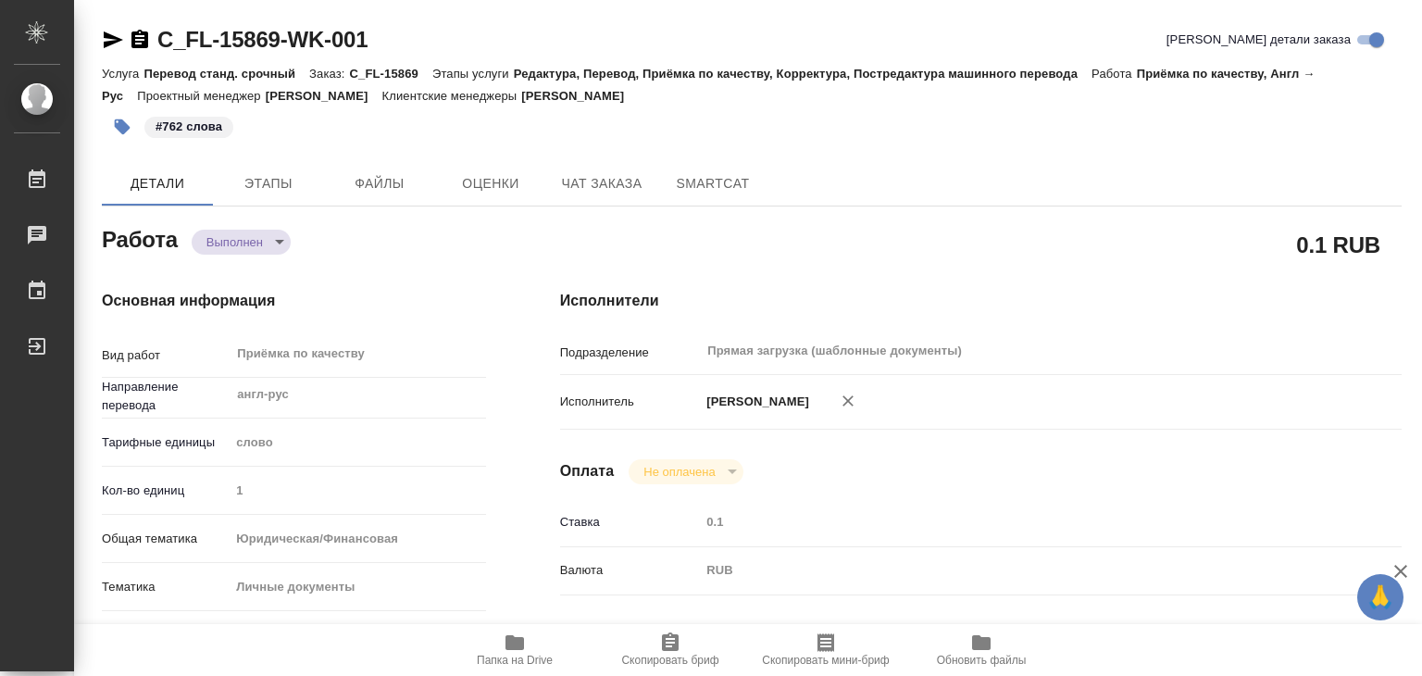
type textarea "x"
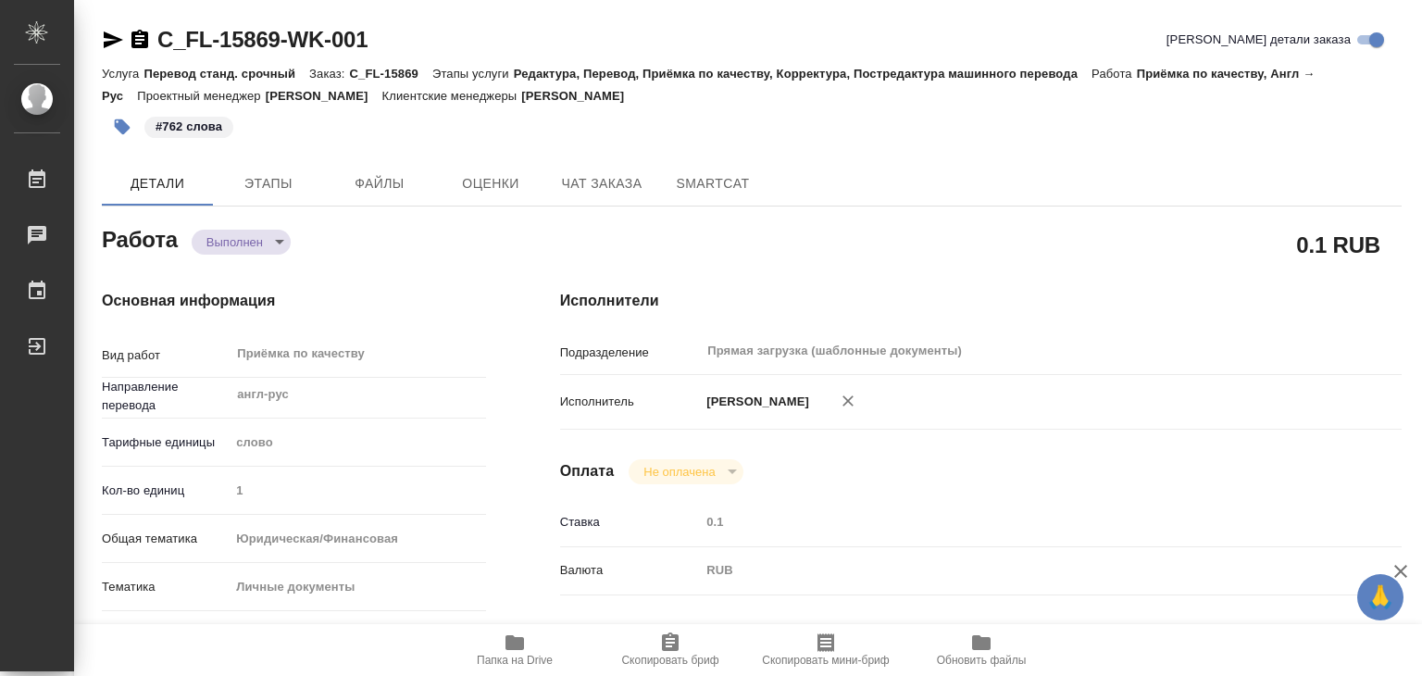
type textarea "x"
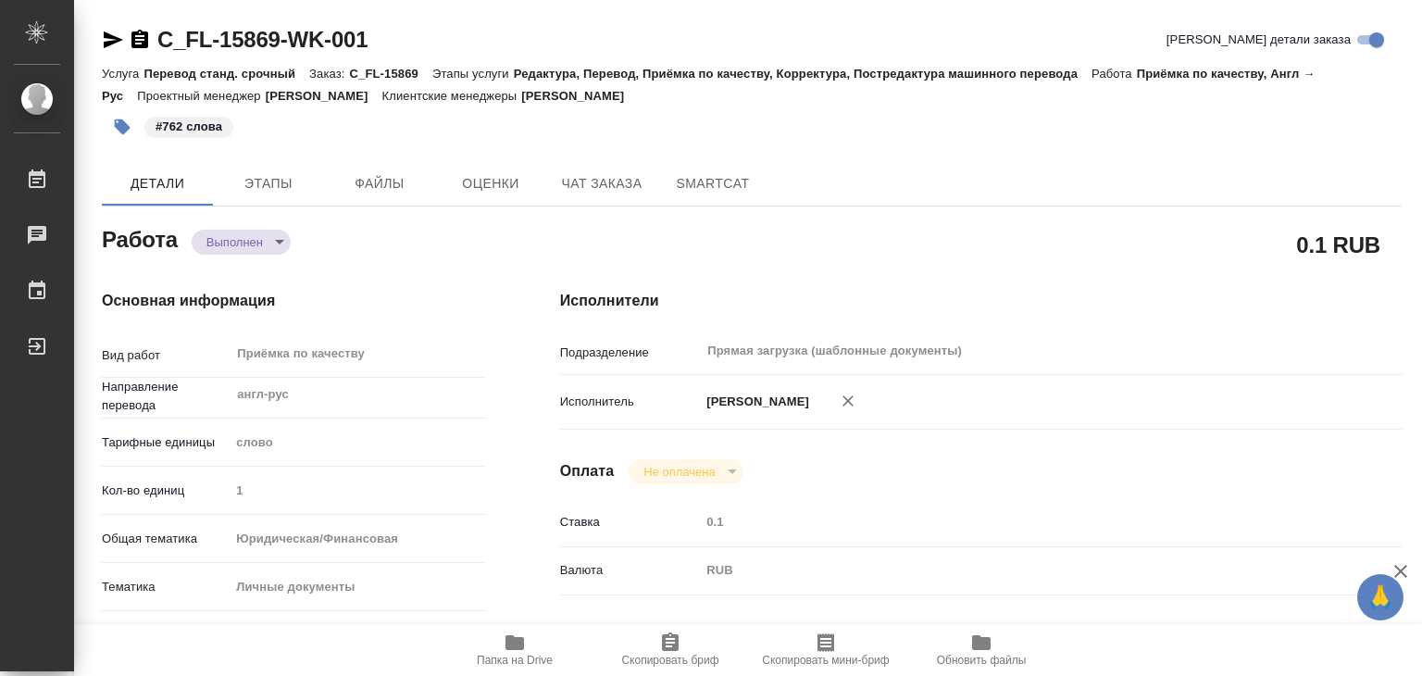
type textarea "x"
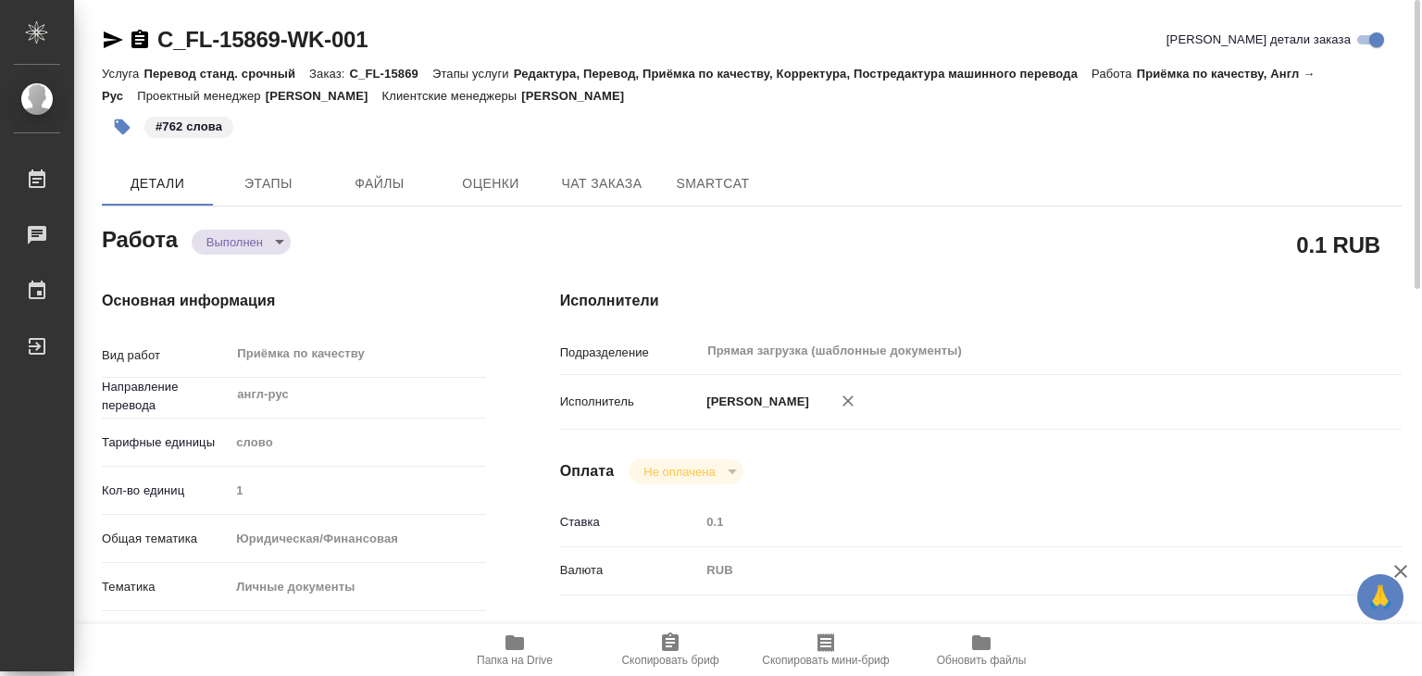
type textarea "x"
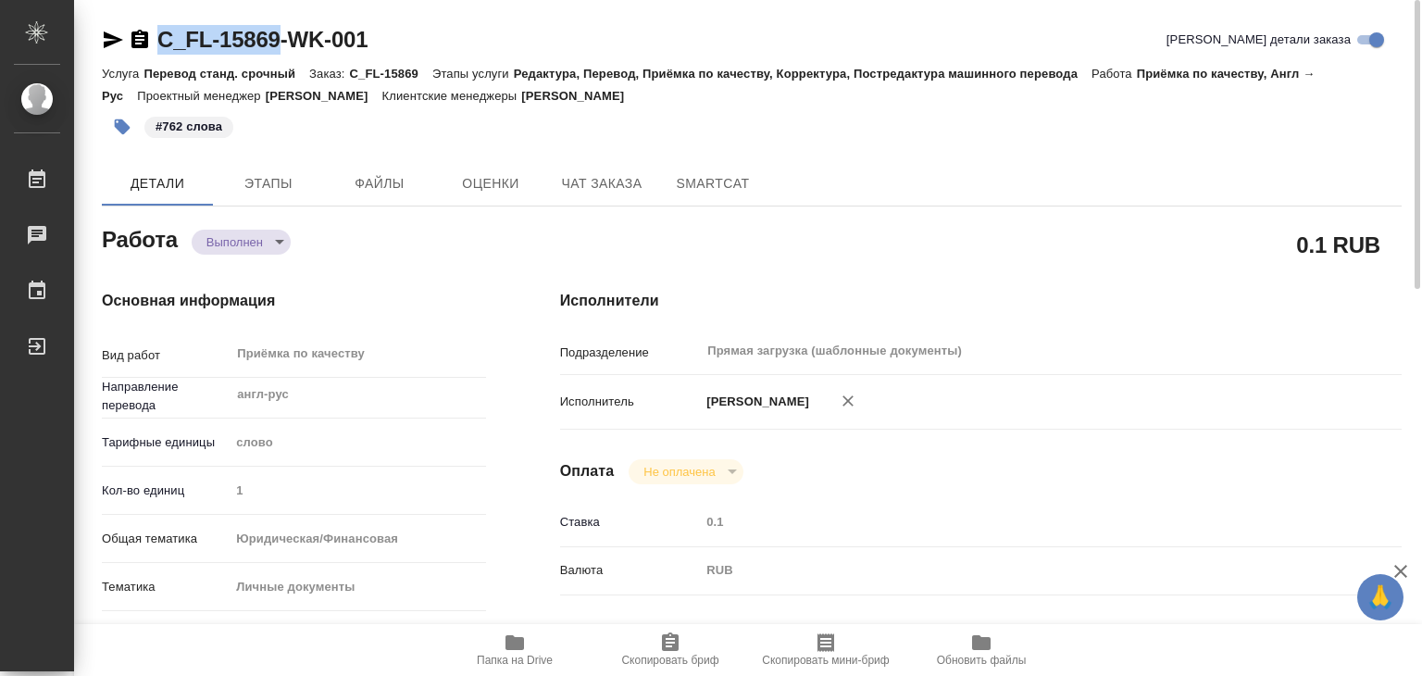
drag, startPoint x: 200, startPoint y: 29, endPoint x: 287, endPoint y: 30, distance: 87.0
click at [287, 30] on div "C_FL-15869-WK-001" at bounding box center [235, 40] width 266 height 30
copy link "C_FL-15869"
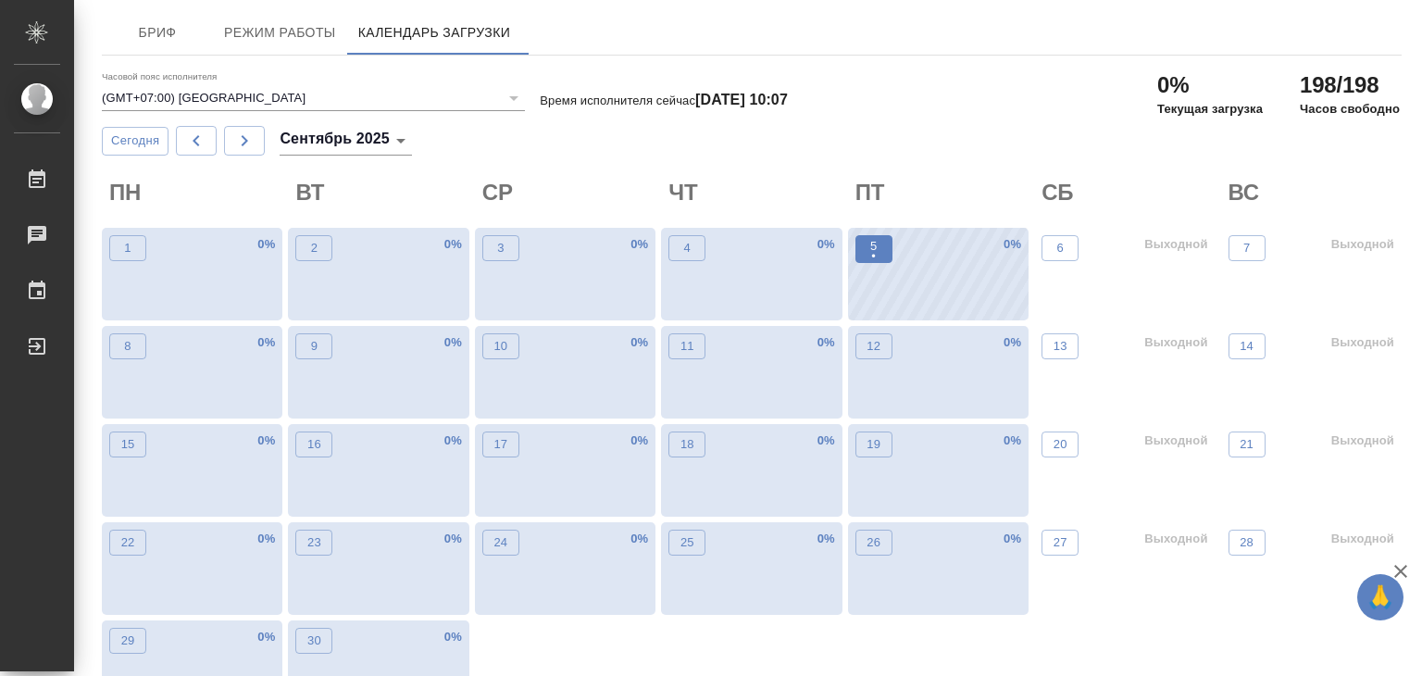
click at [879, 249] on span "5 •" at bounding box center [874, 249] width 19 height 24
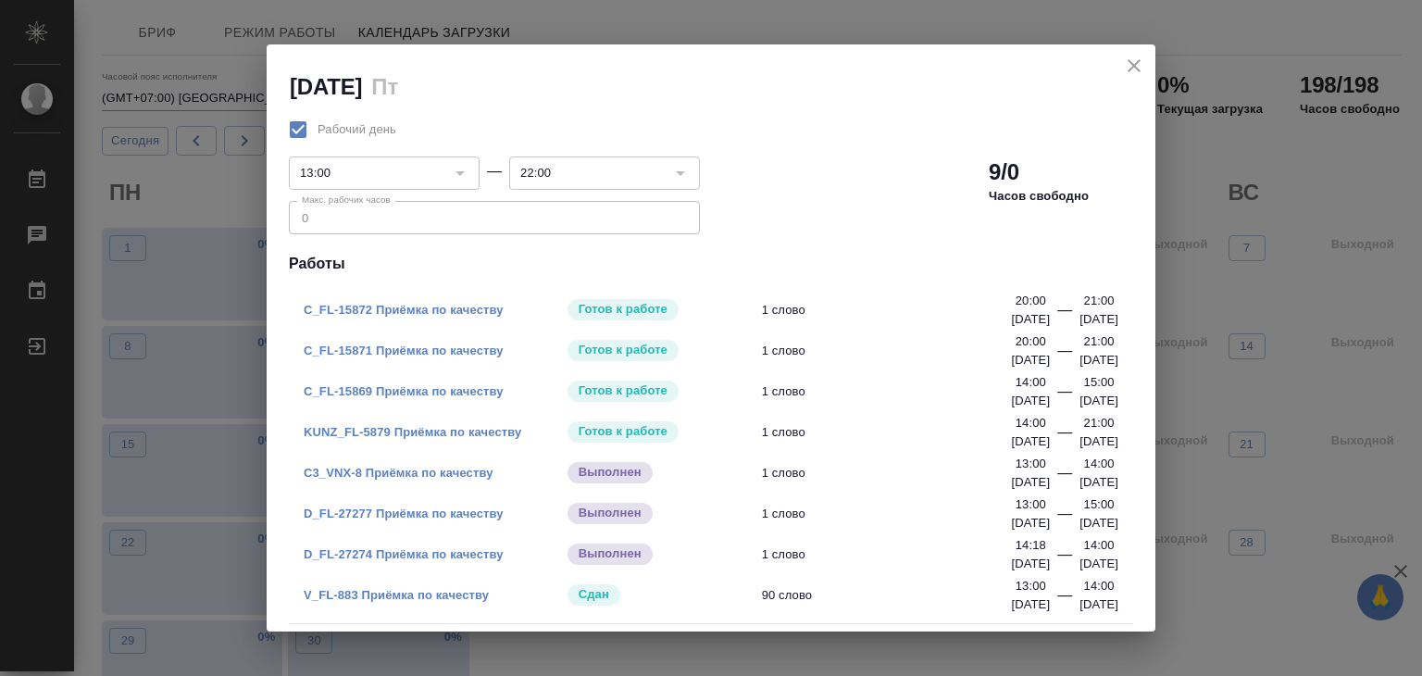
click at [667, 179] on div at bounding box center [679, 173] width 24 height 26
click at [674, 172] on div at bounding box center [679, 173] width 24 height 26
click at [1120, 68] on button "close" at bounding box center [1134, 66] width 28 height 28
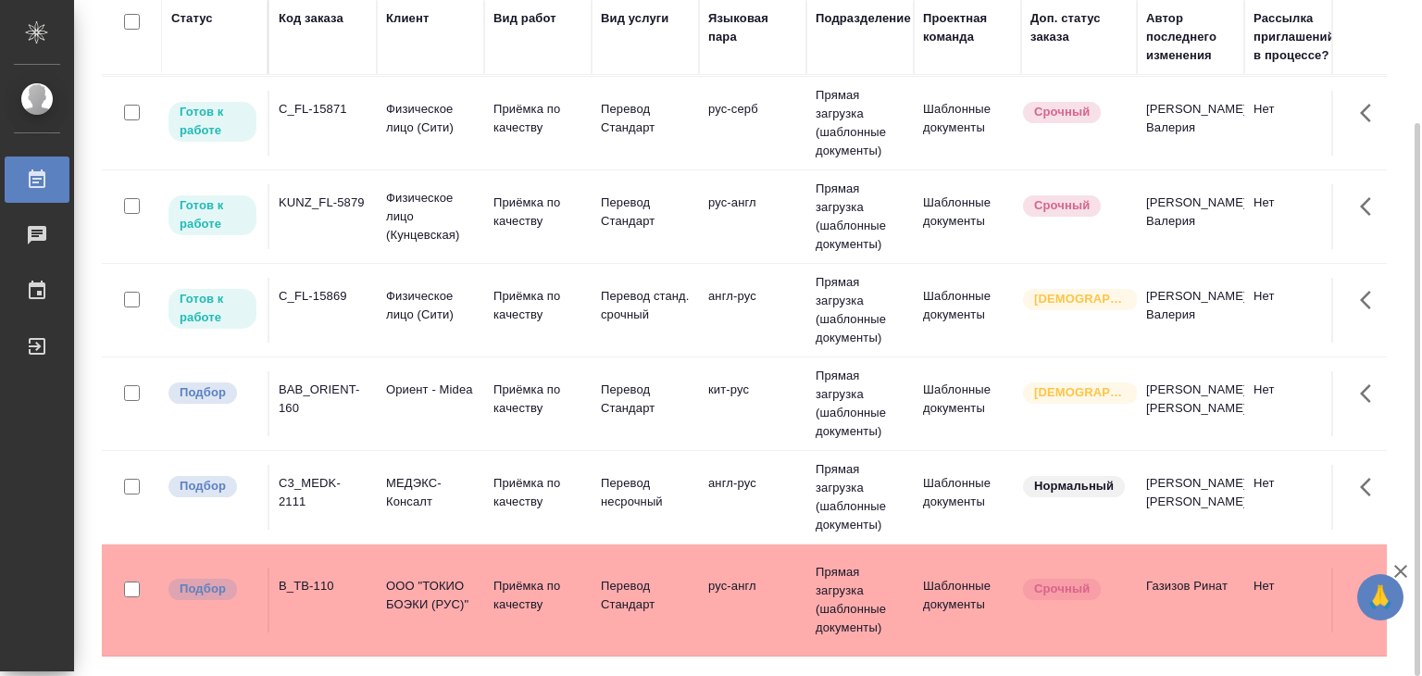
scroll to position [278, 0]
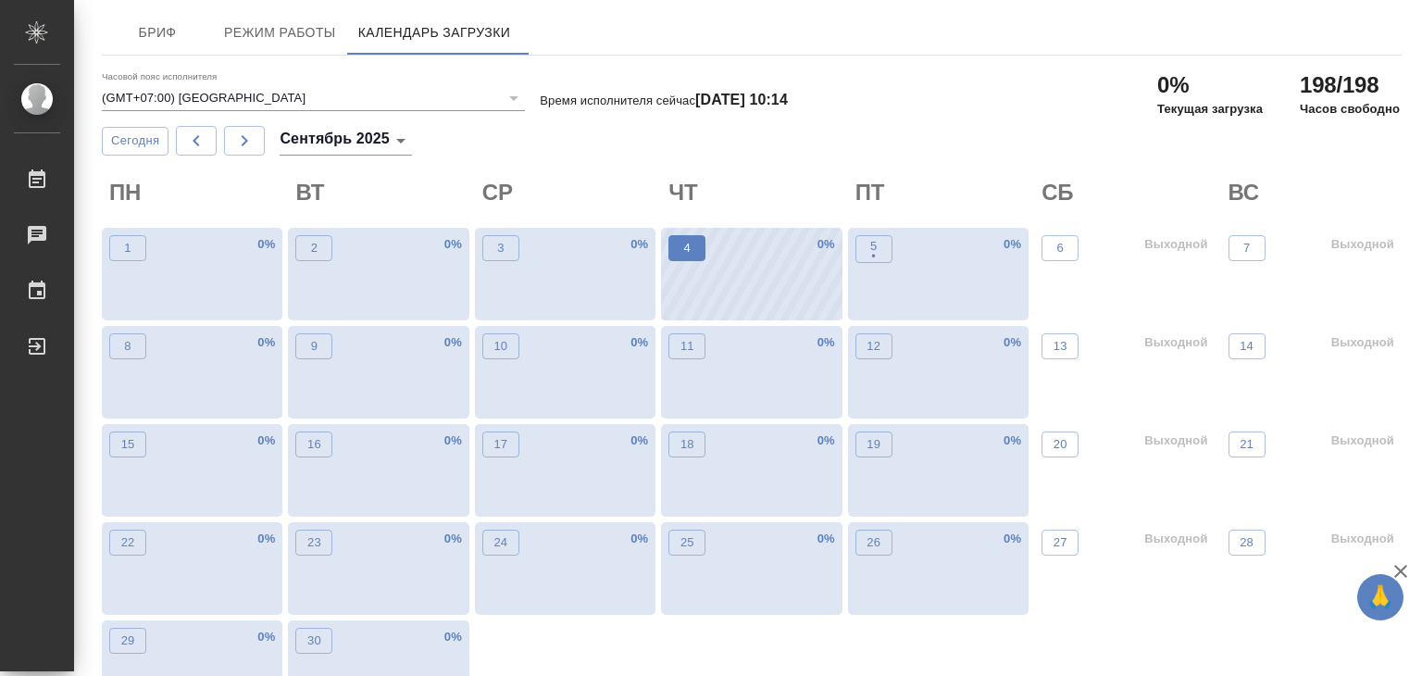
click at [692, 260] on button "4" at bounding box center [686, 248] width 37 height 26
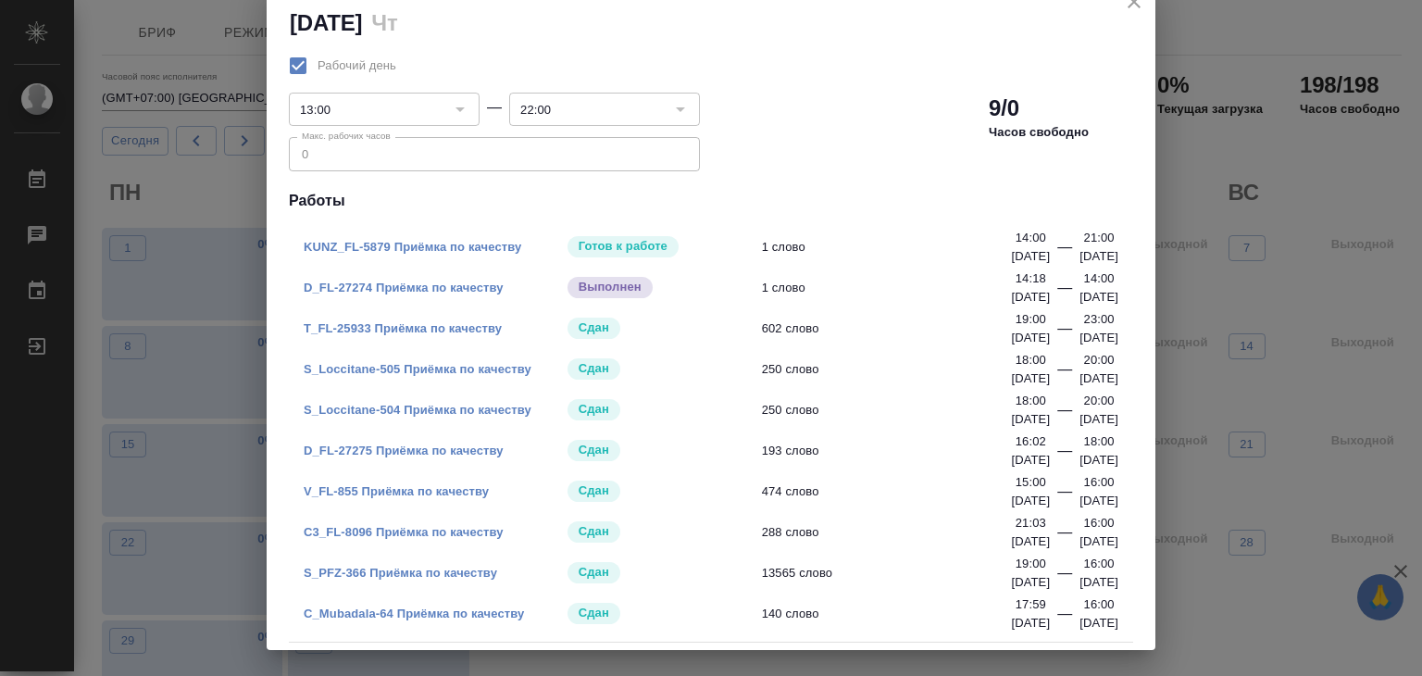
scroll to position [53, 0]
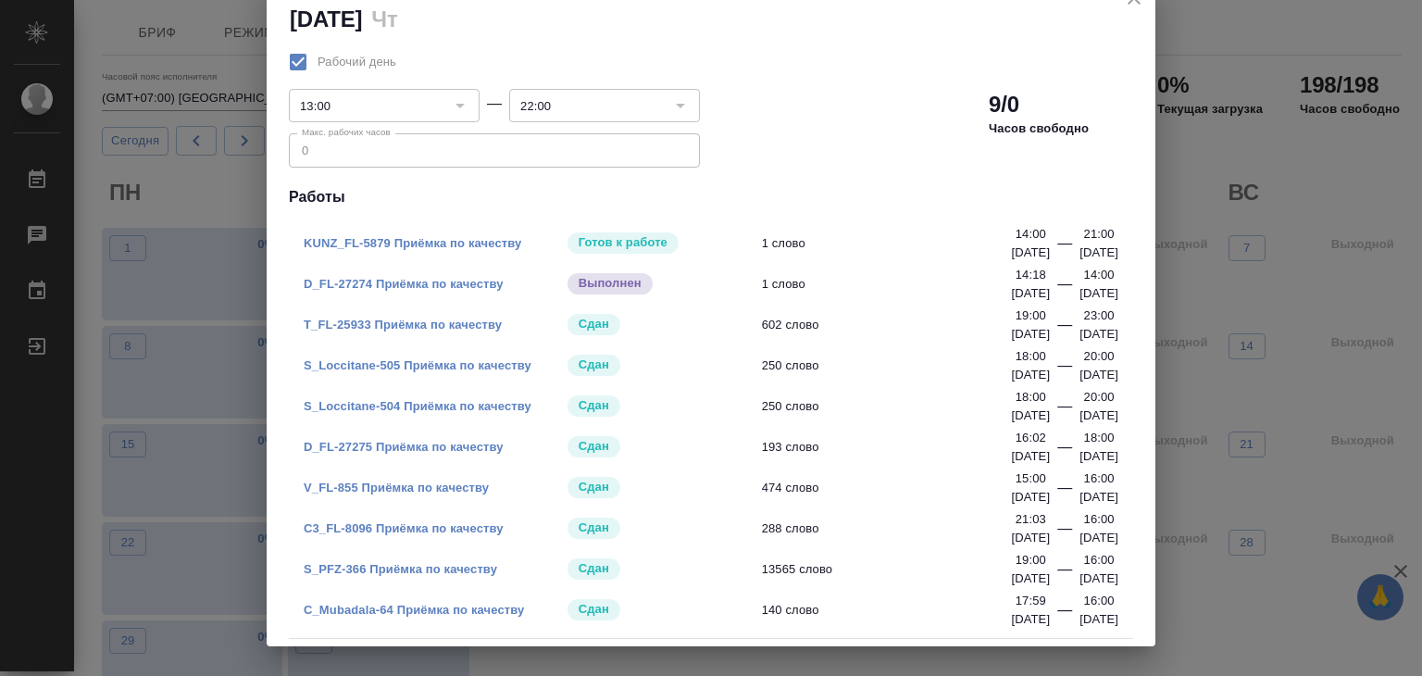
drag, startPoint x: 1260, startPoint y: 390, endPoint x: 1177, endPoint y: 420, distance: 87.9
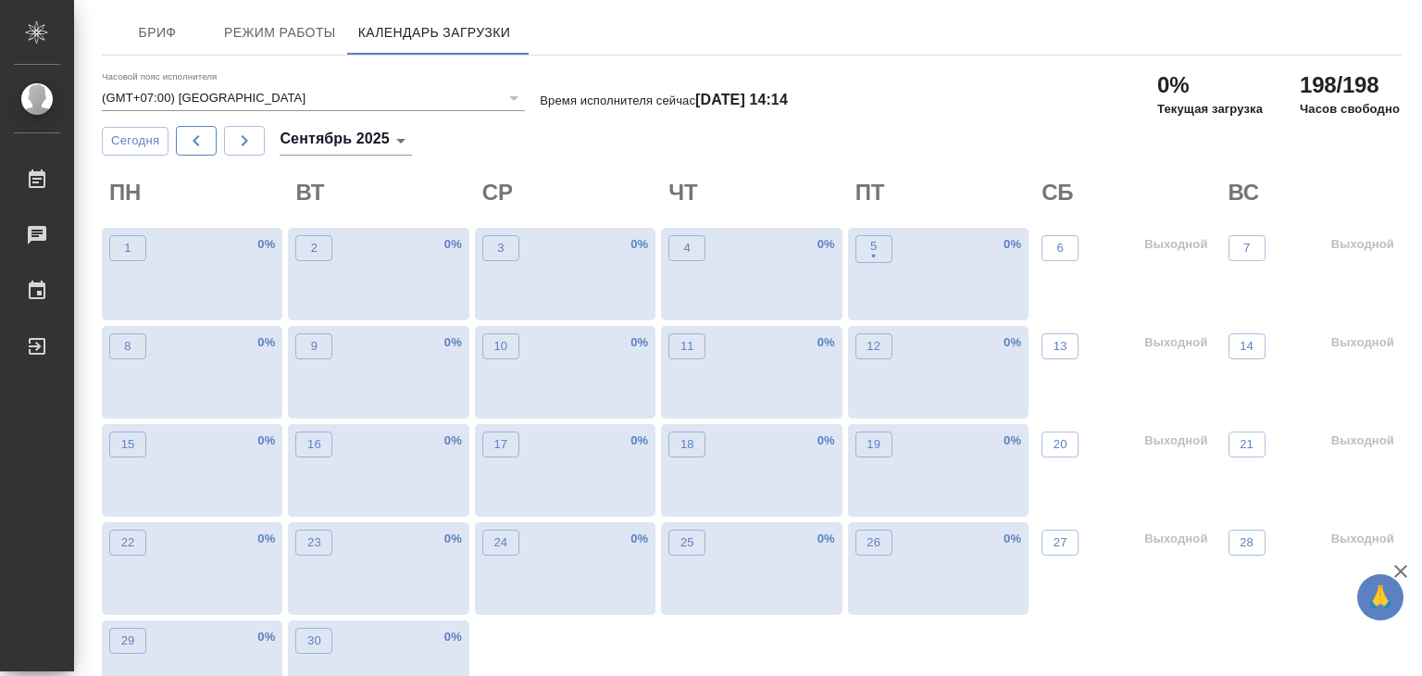
click at [199, 150] on icon "button" at bounding box center [196, 141] width 22 height 22
type input "август 2025"
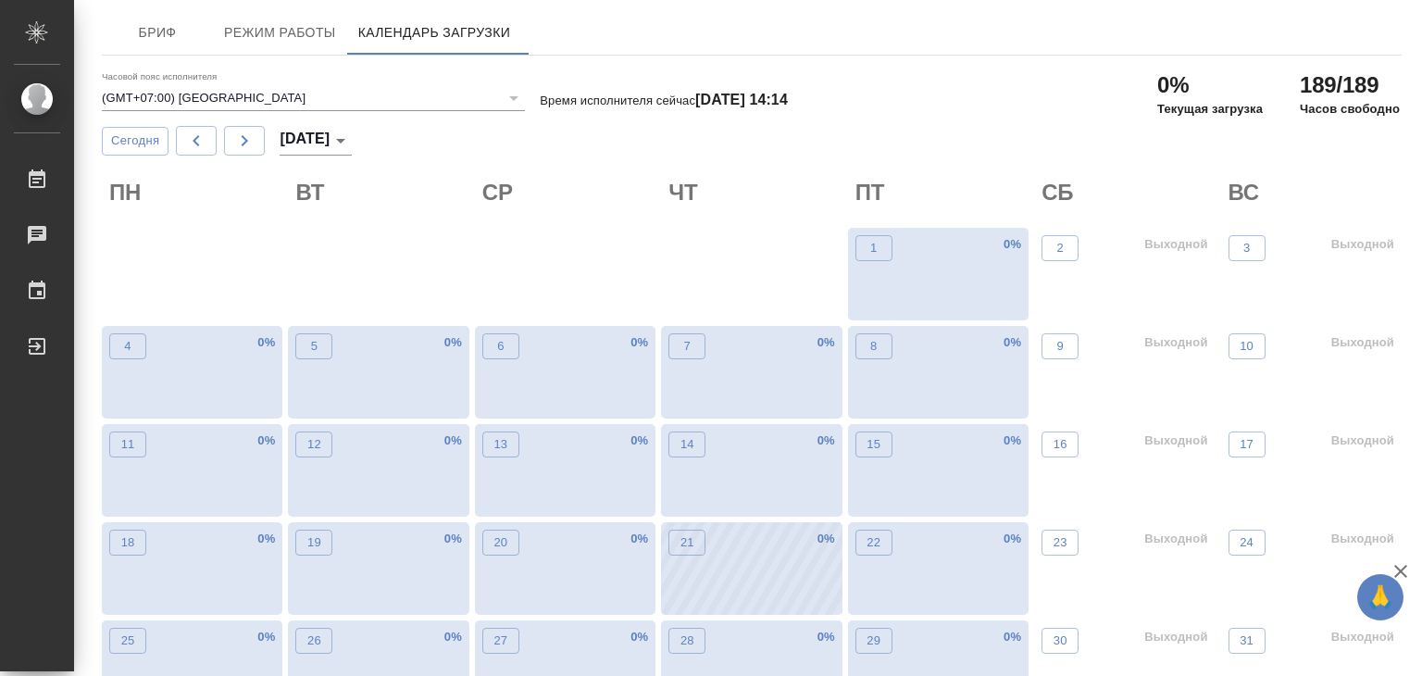
scroll to position [48, 0]
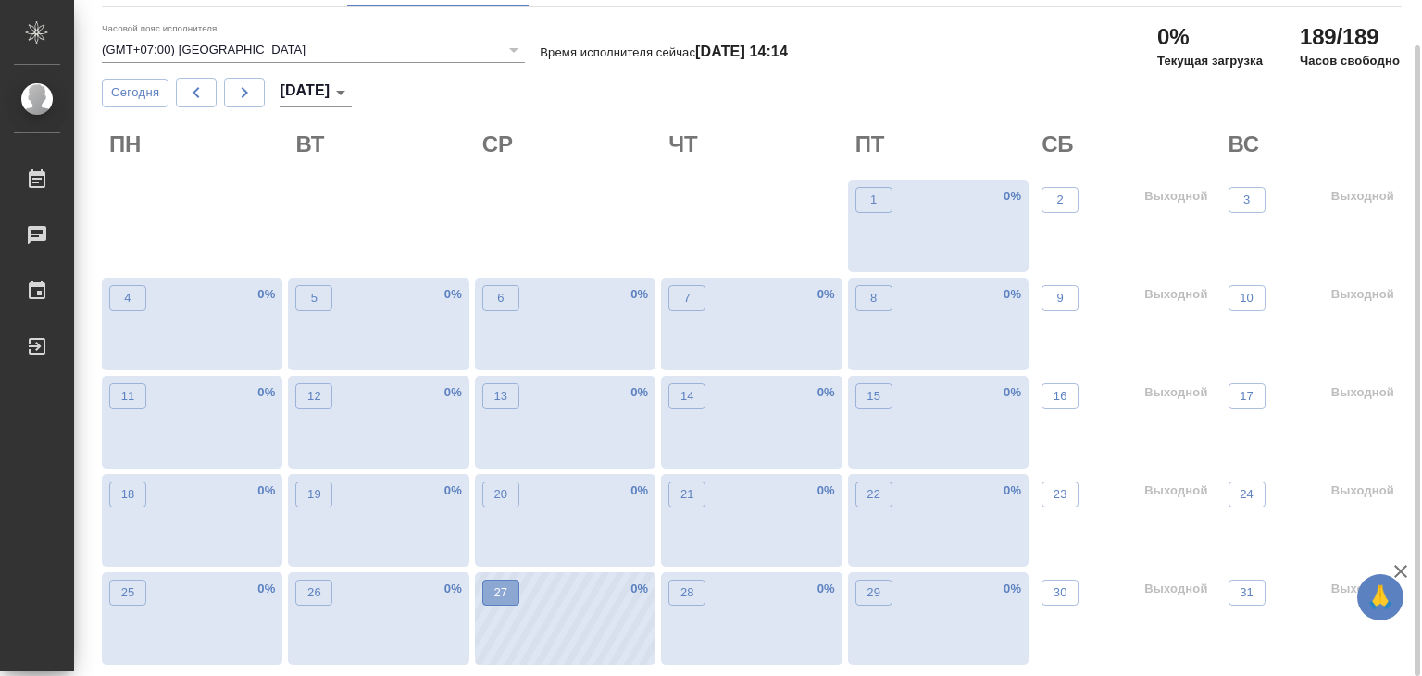
click at [492, 583] on span "27" at bounding box center [501, 592] width 19 height 19
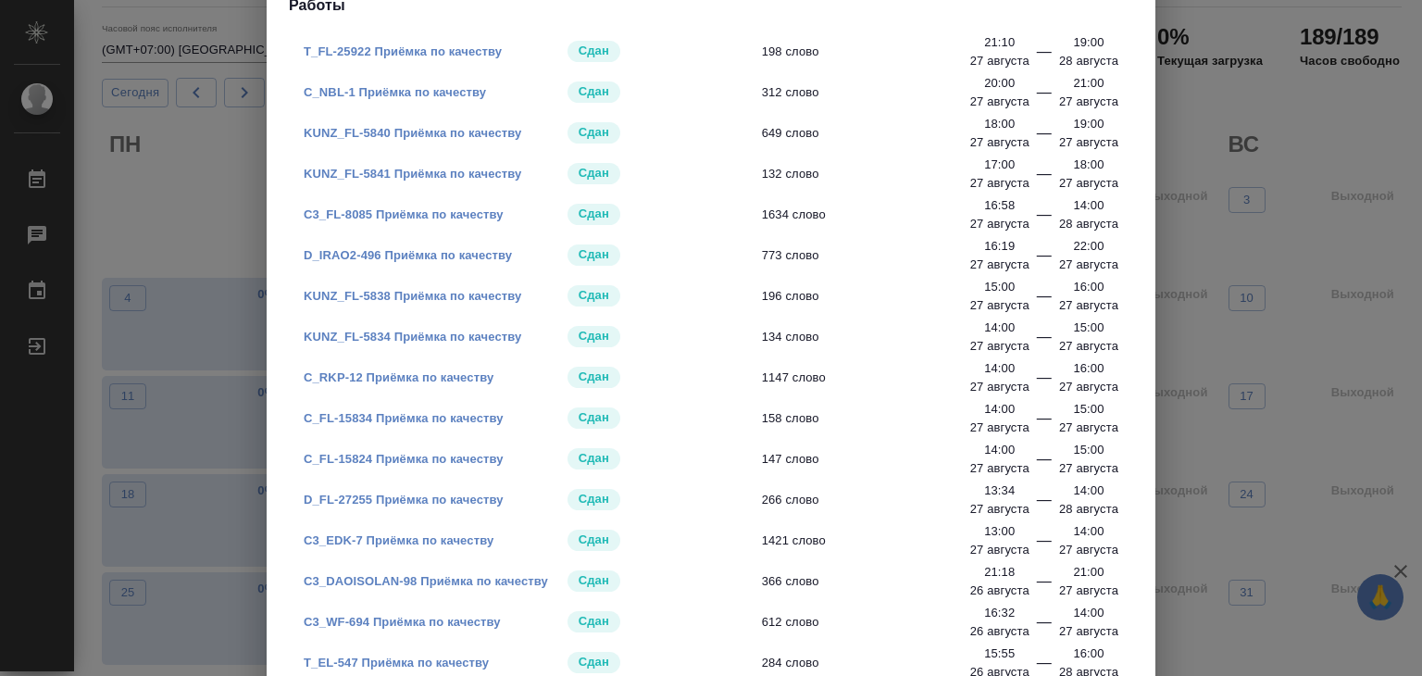
scroll to position [234, 0]
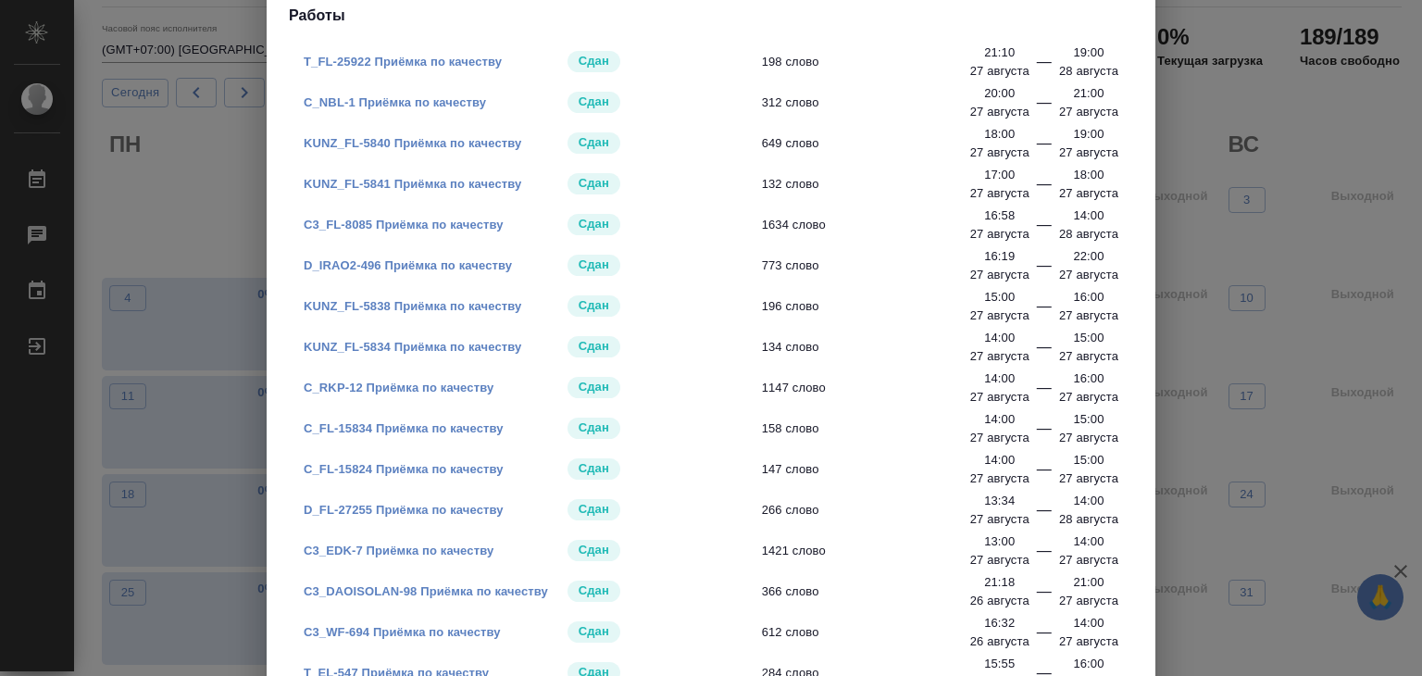
click at [419, 102] on link "C_NBL-1 Приёмка по качеству" at bounding box center [395, 102] width 182 height 14
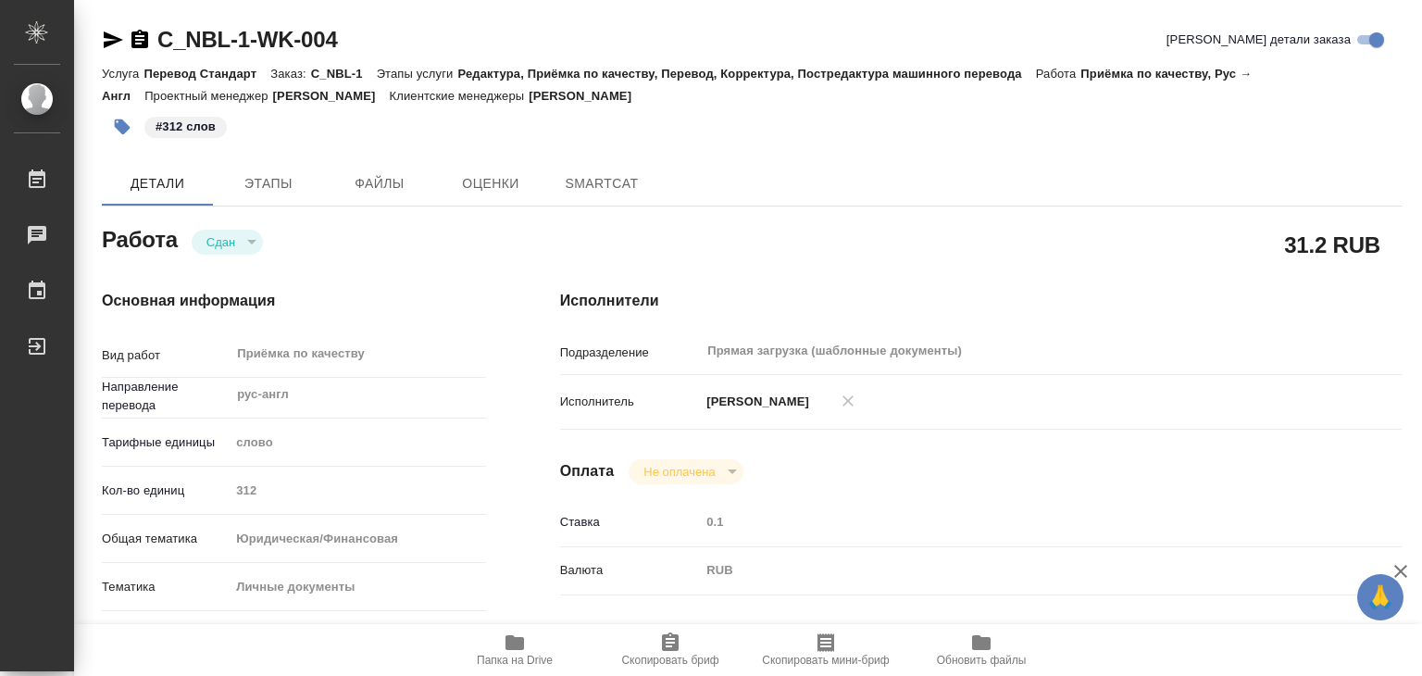
type textarea "x"
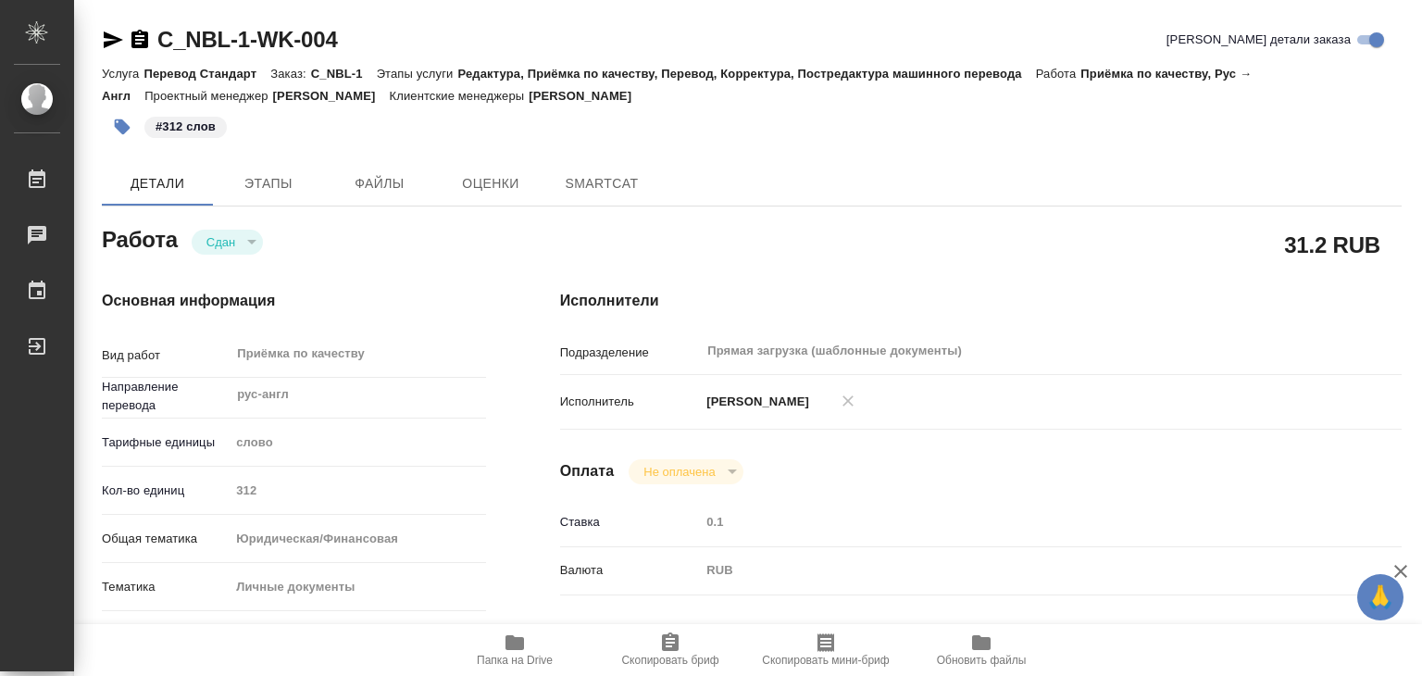
type textarea "x"
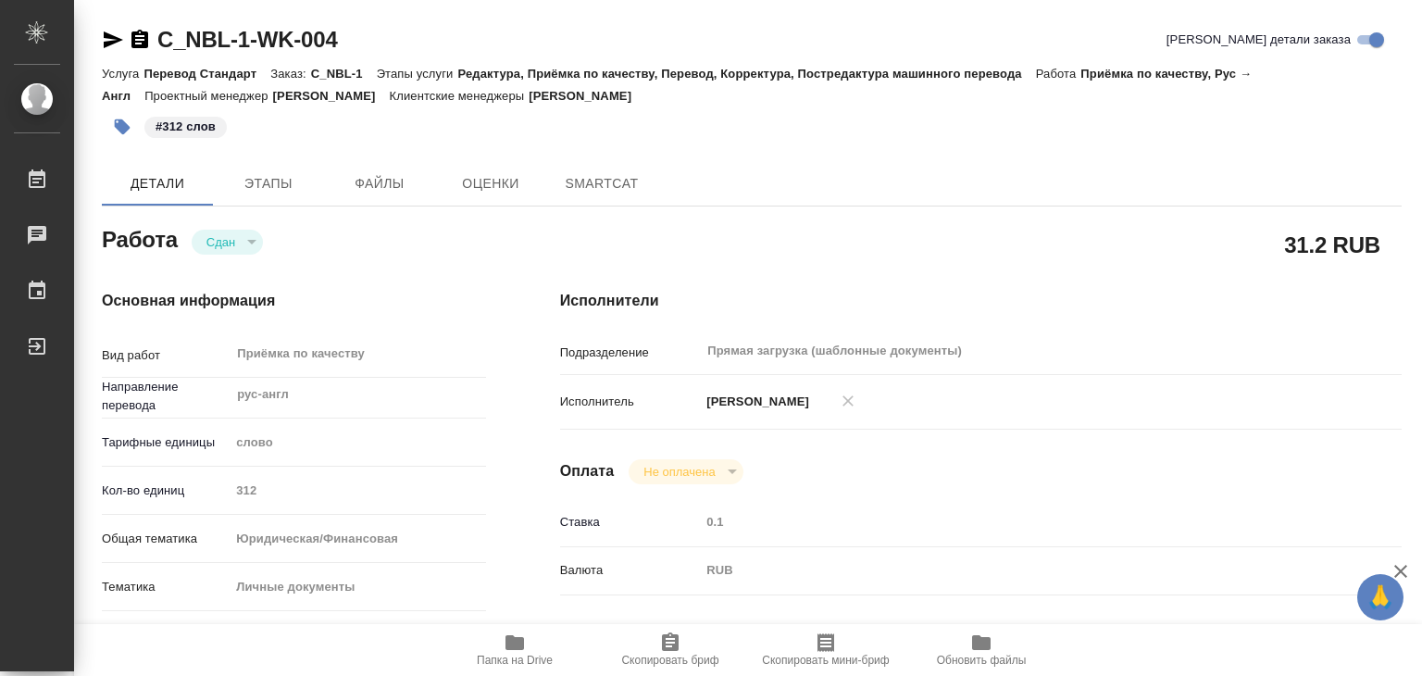
type textarea "x"
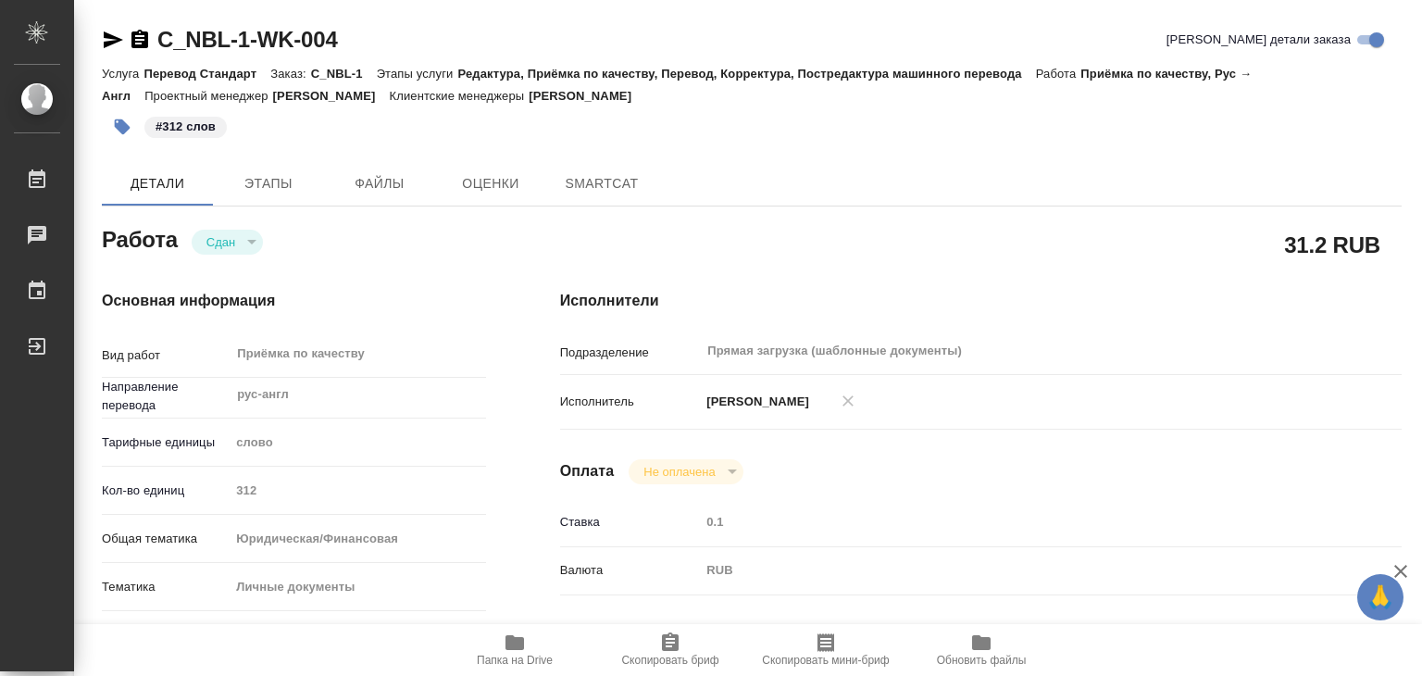
type textarea "x"
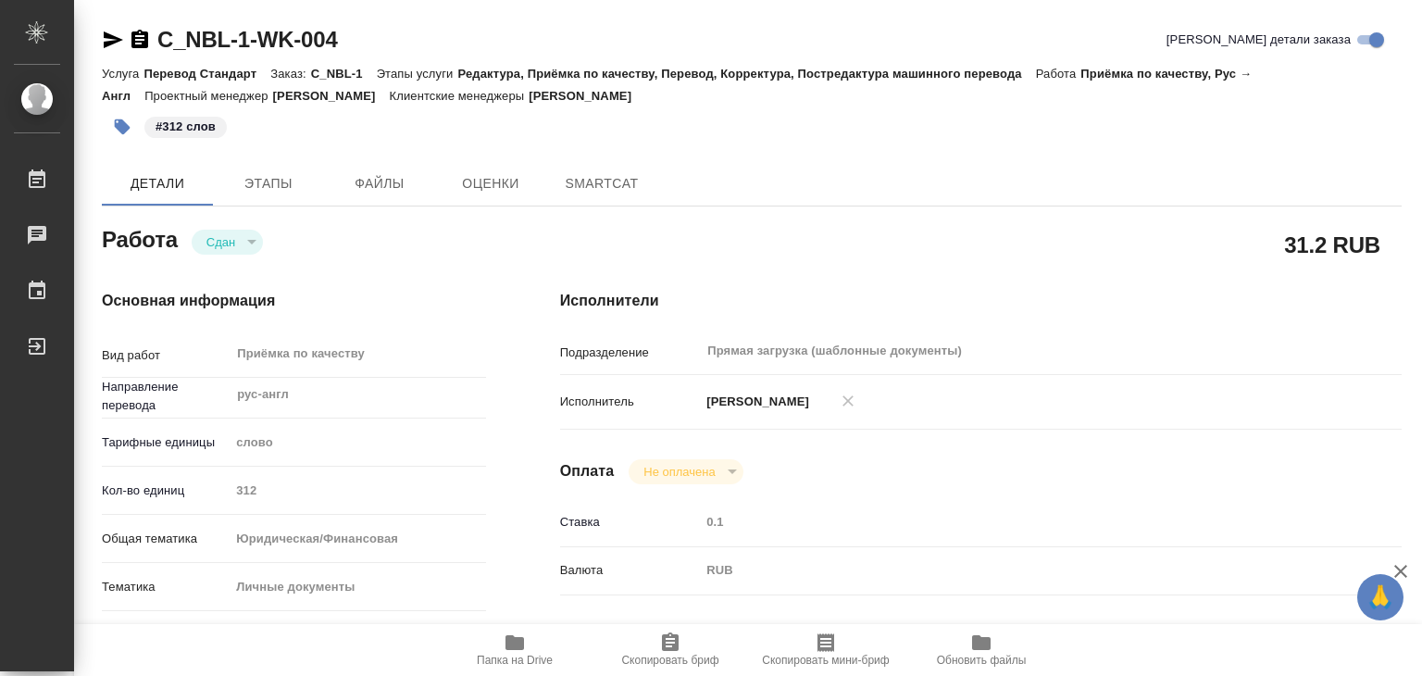
type textarea "x"
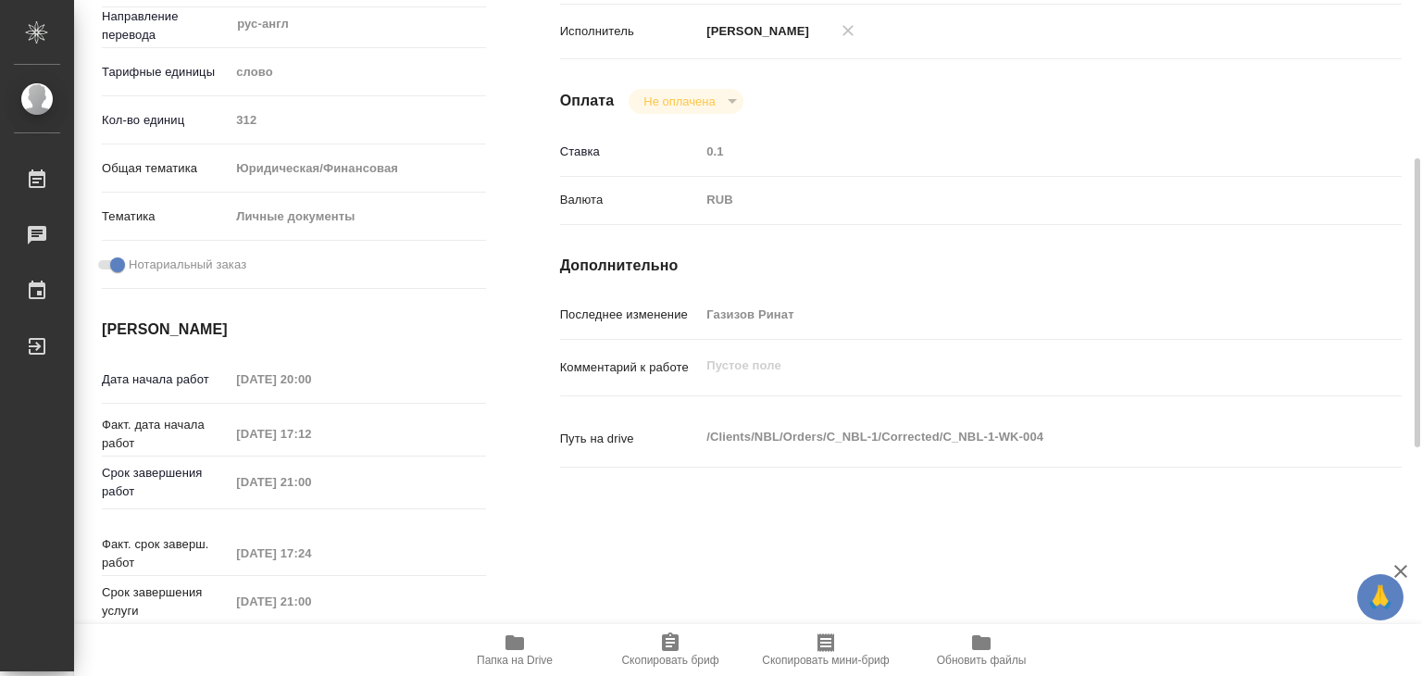
type textarea "x"
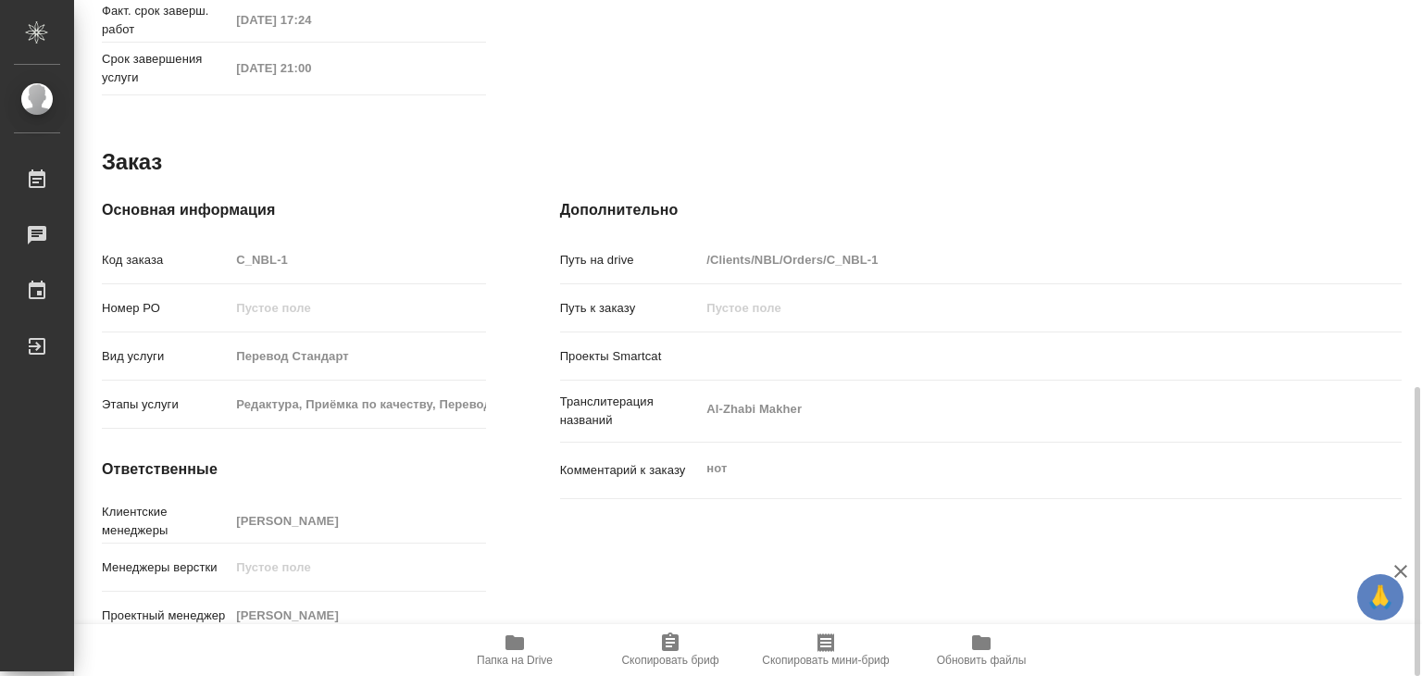
type textarea "x"
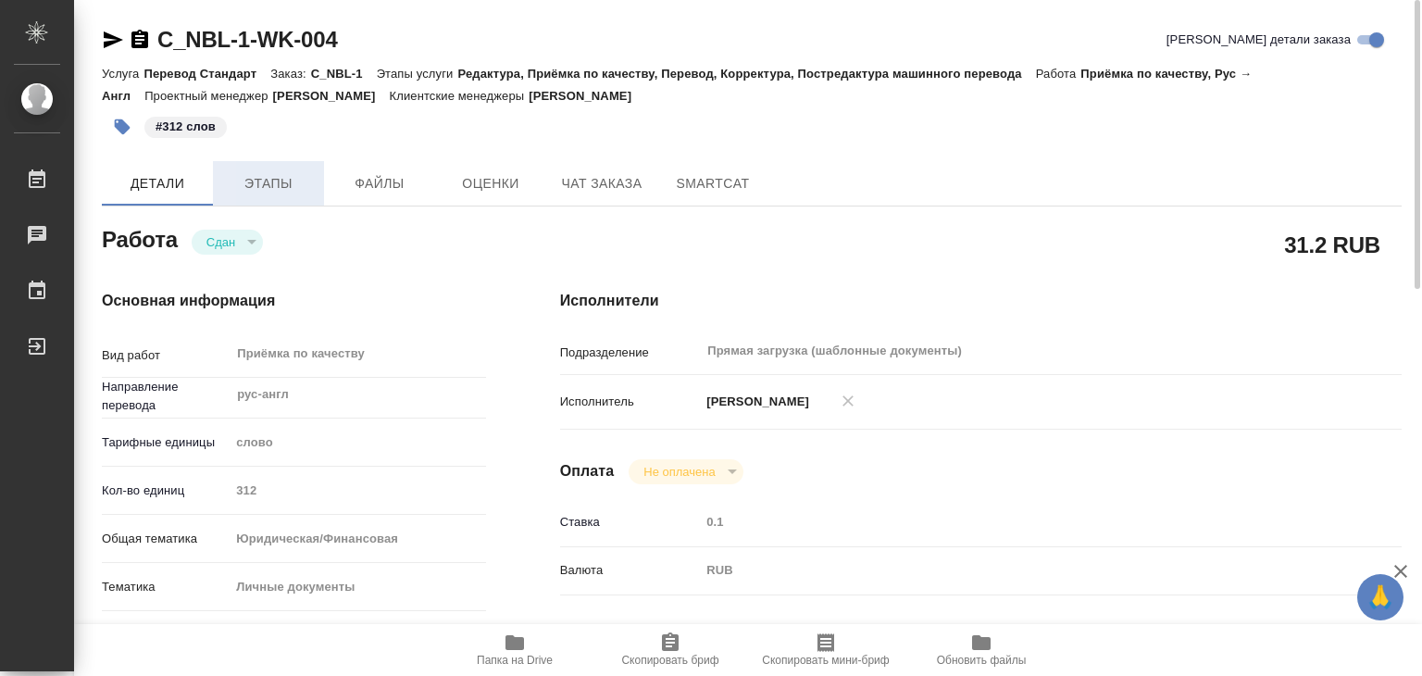
click at [294, 196] on button "Этапы" at bounding box center [268, 183] width 111 height 44
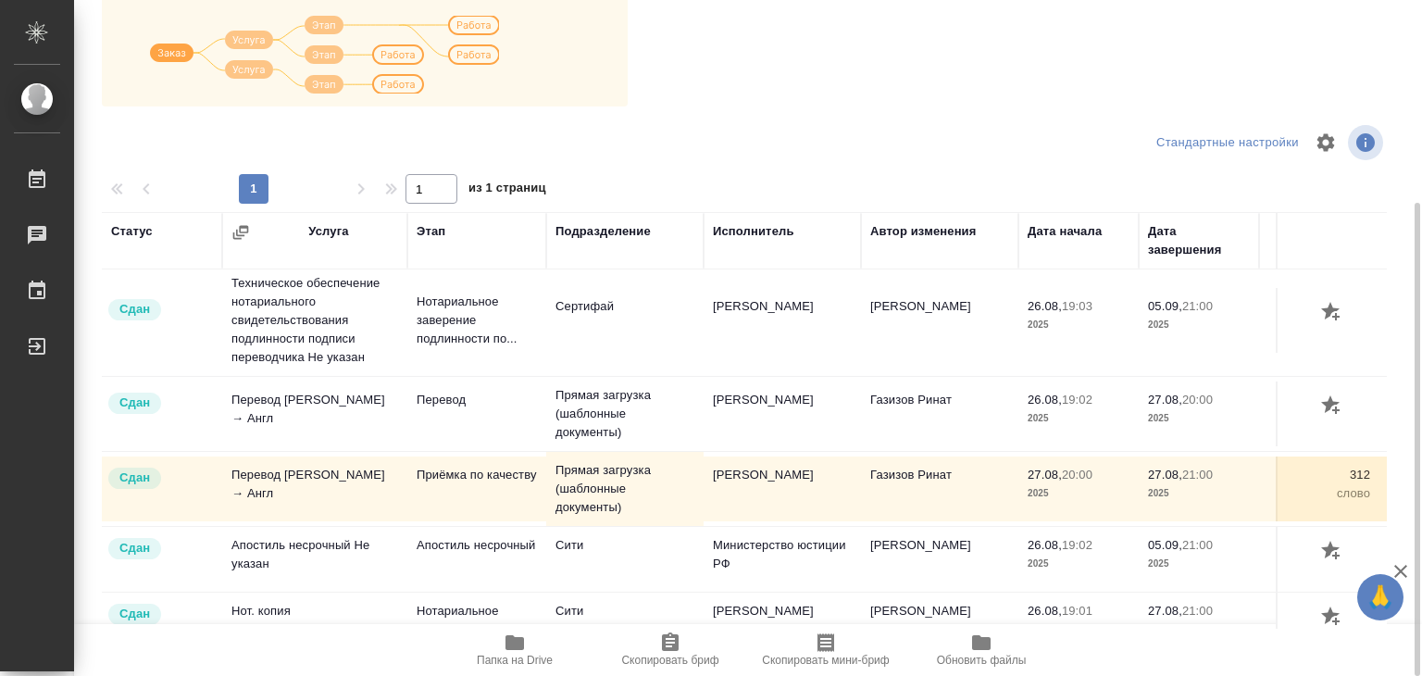
scroll to position [253, 0]
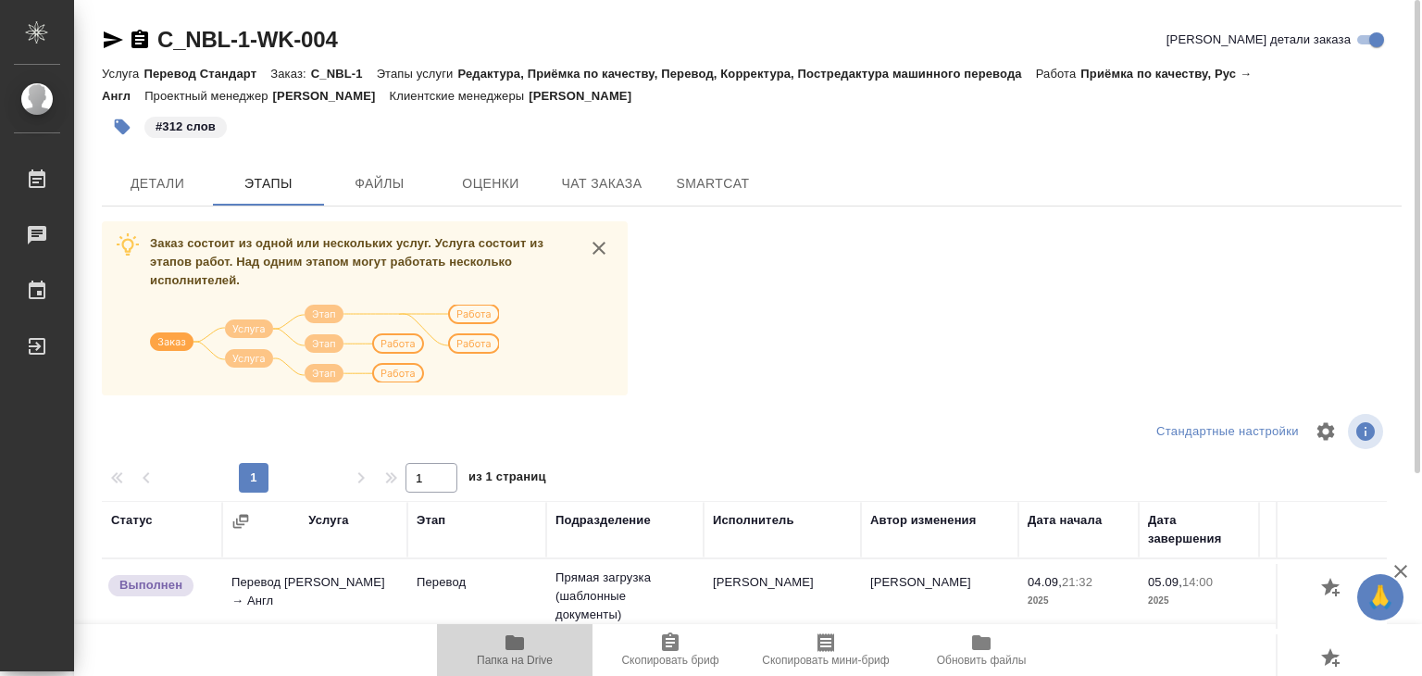
click at [511, 632] on icon "button" at bounding box center [515, 642] width 22 height 22
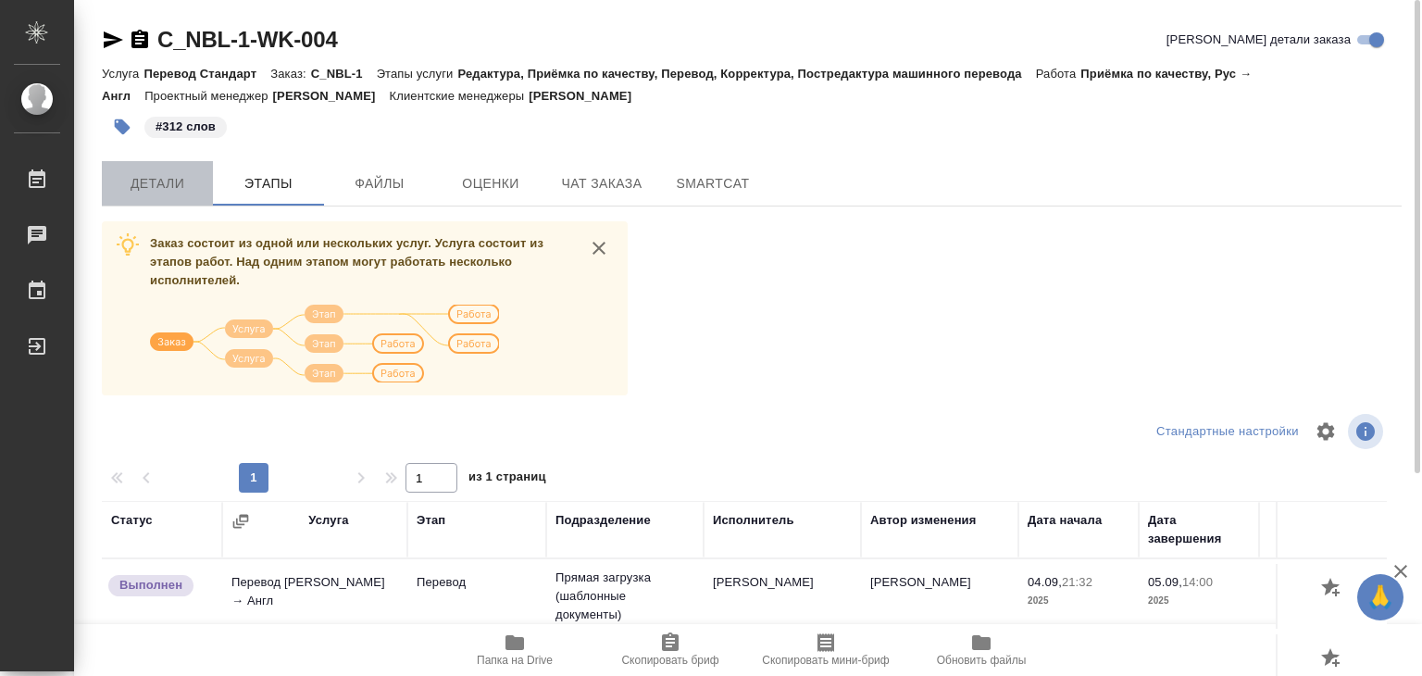
click at [182, 181] on span "Детали" at bounding box center [157, 183] width 89 height 23
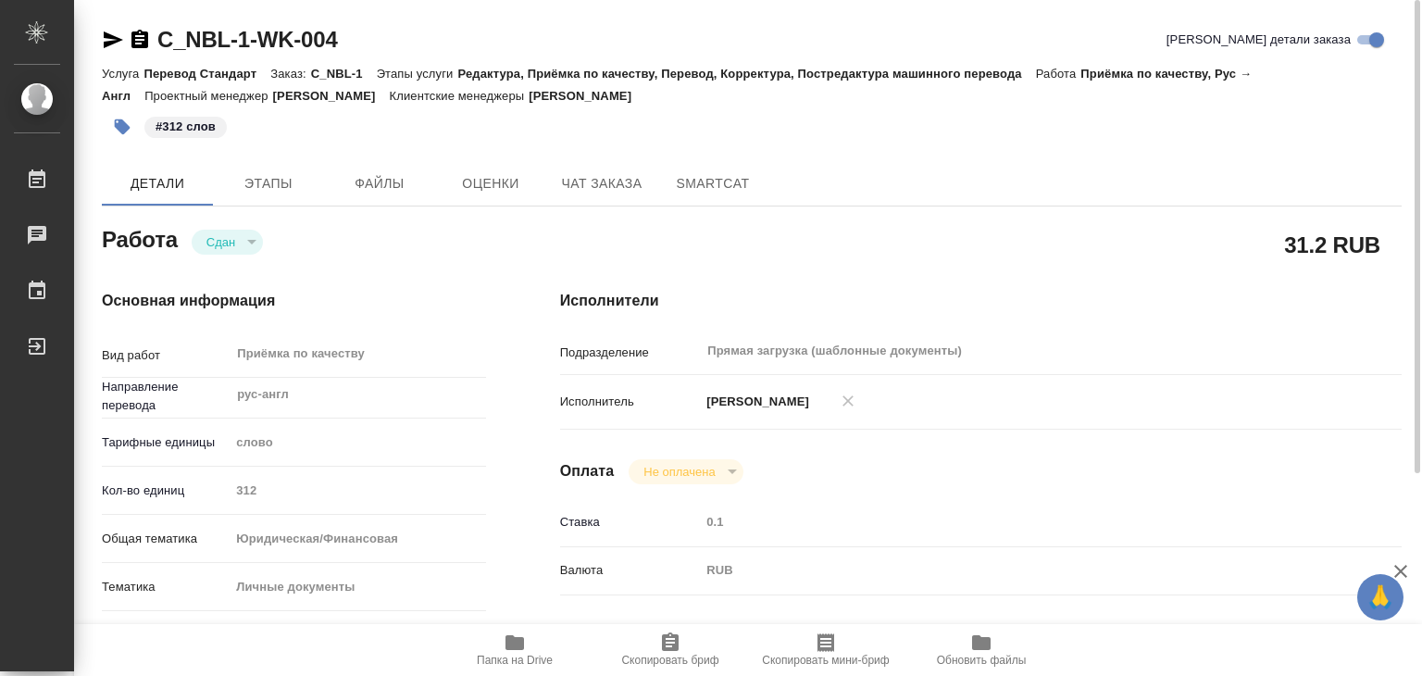
type textarea "x"
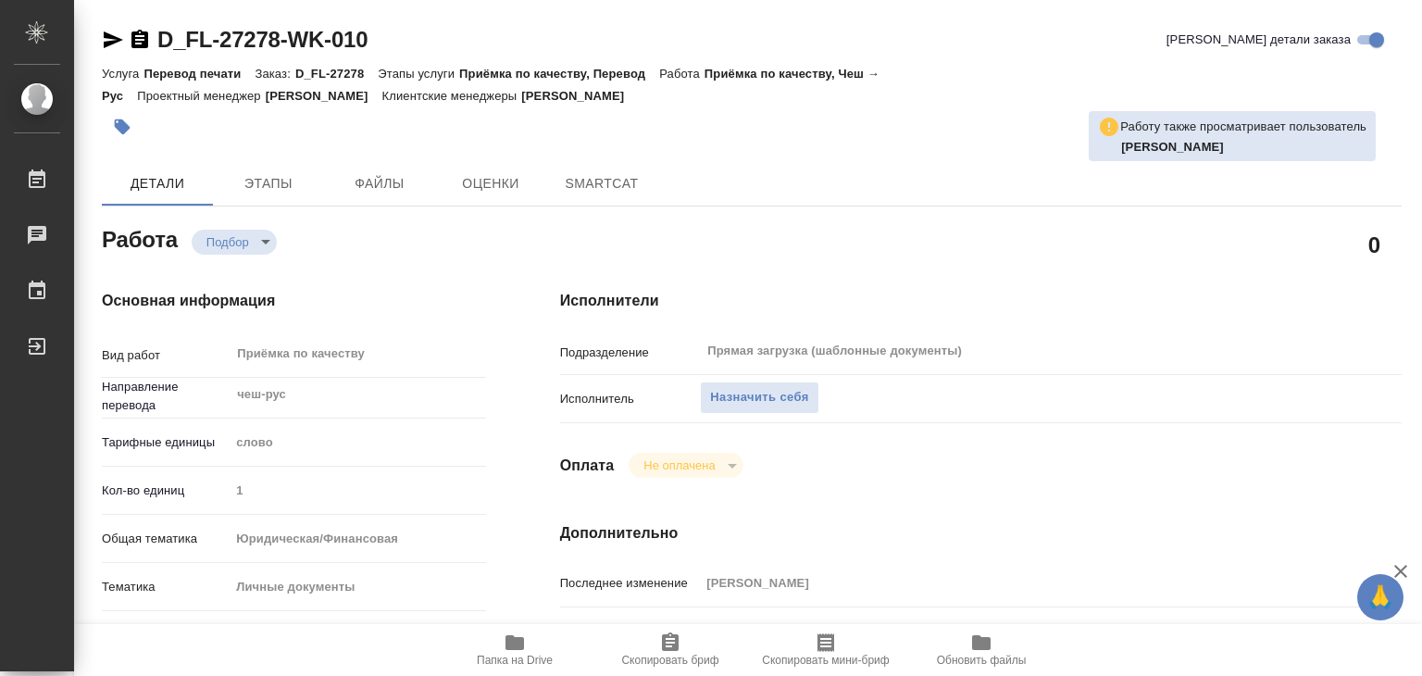
type textarea "x"
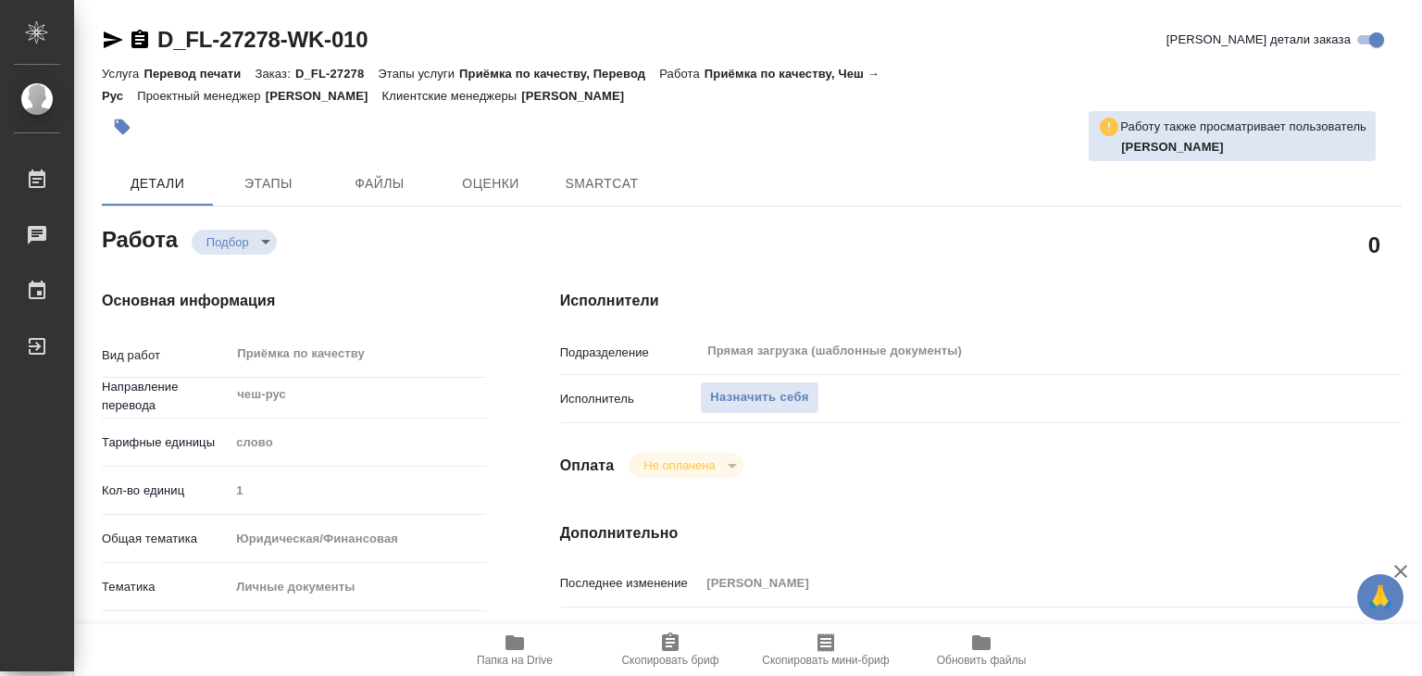
type textarea "x"
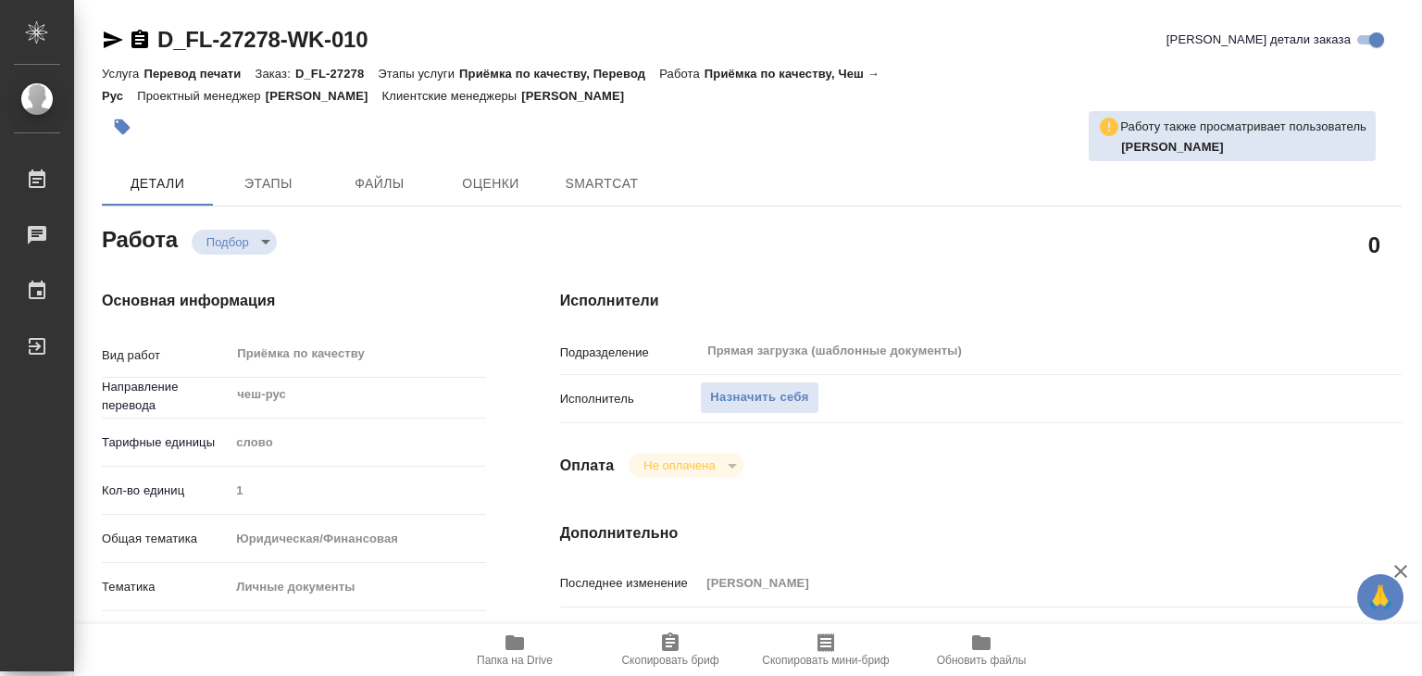
type textarea "x"
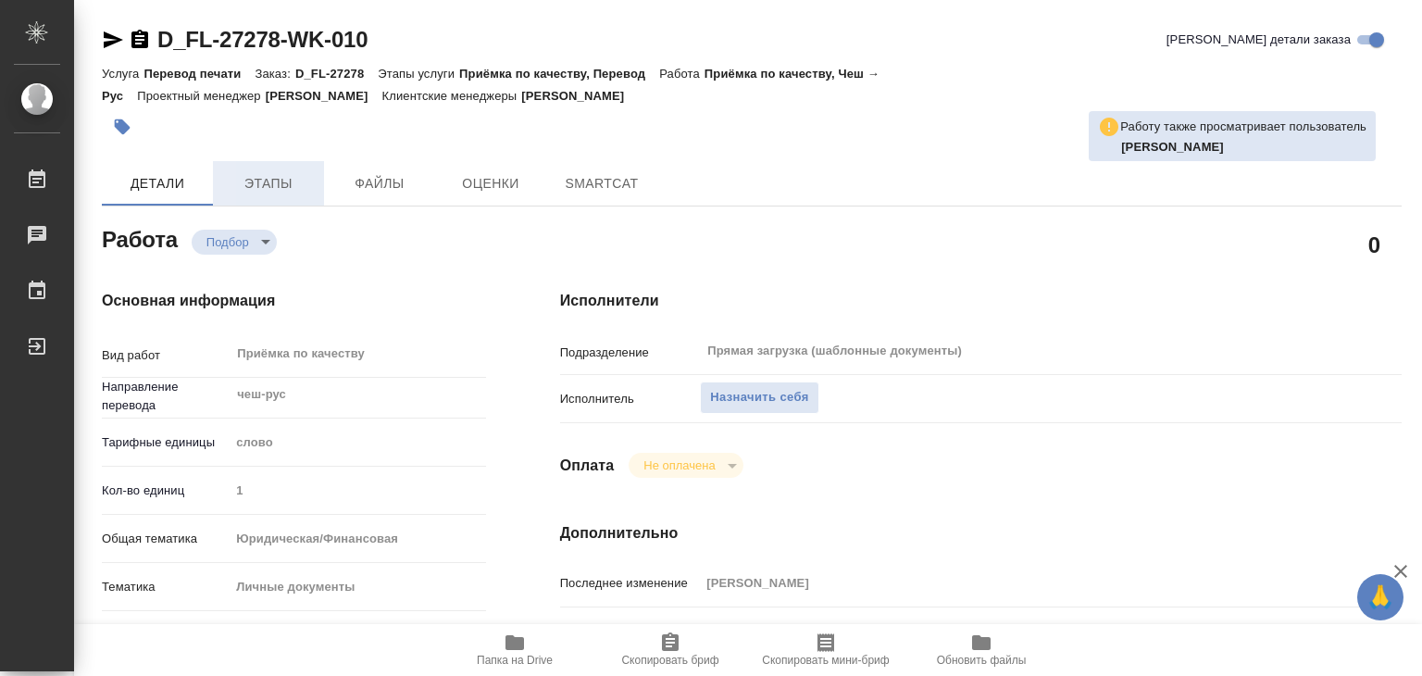
type textarea "x"
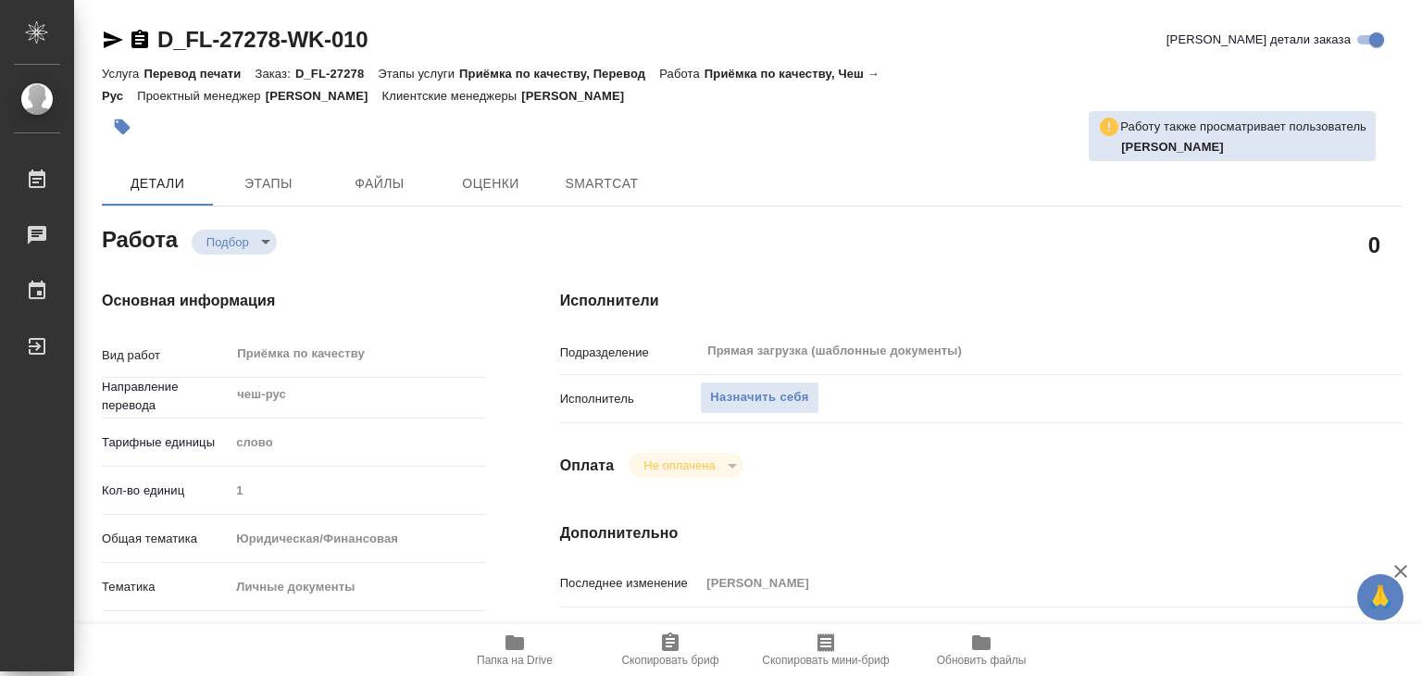
type textarea "x"
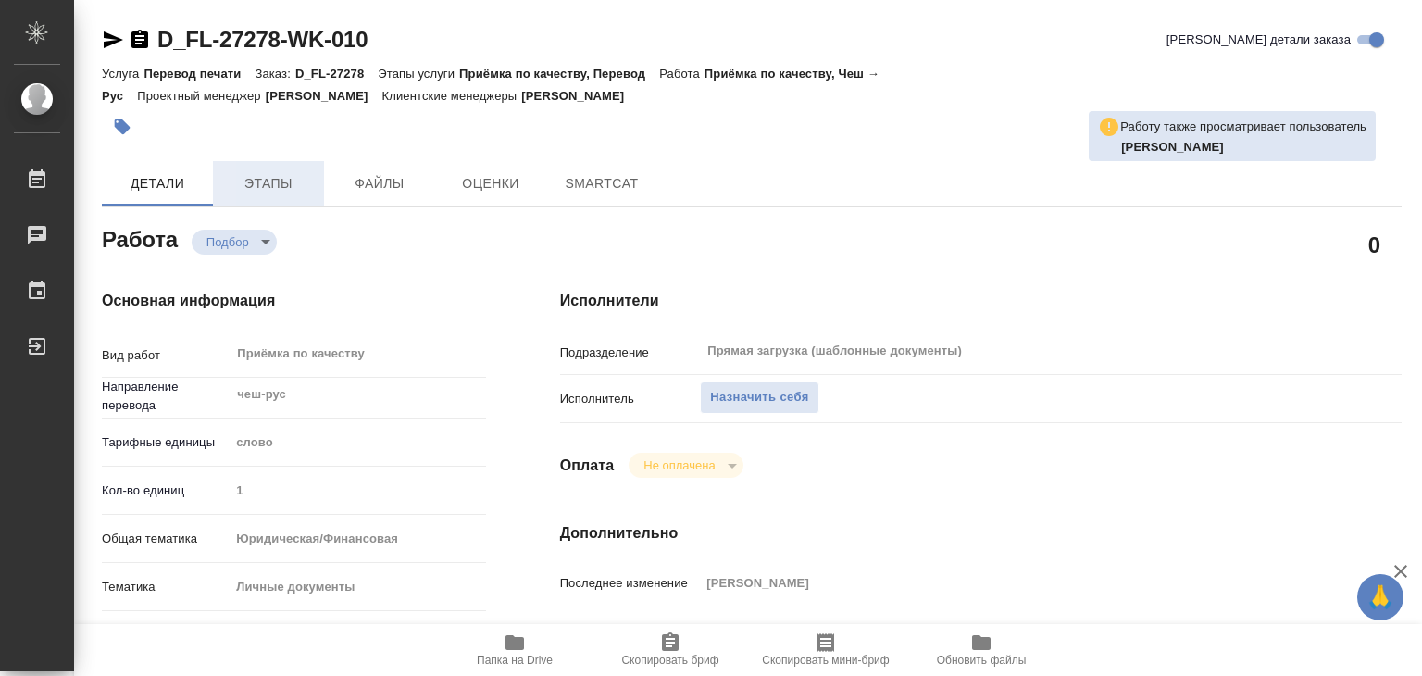
type textarea "x"
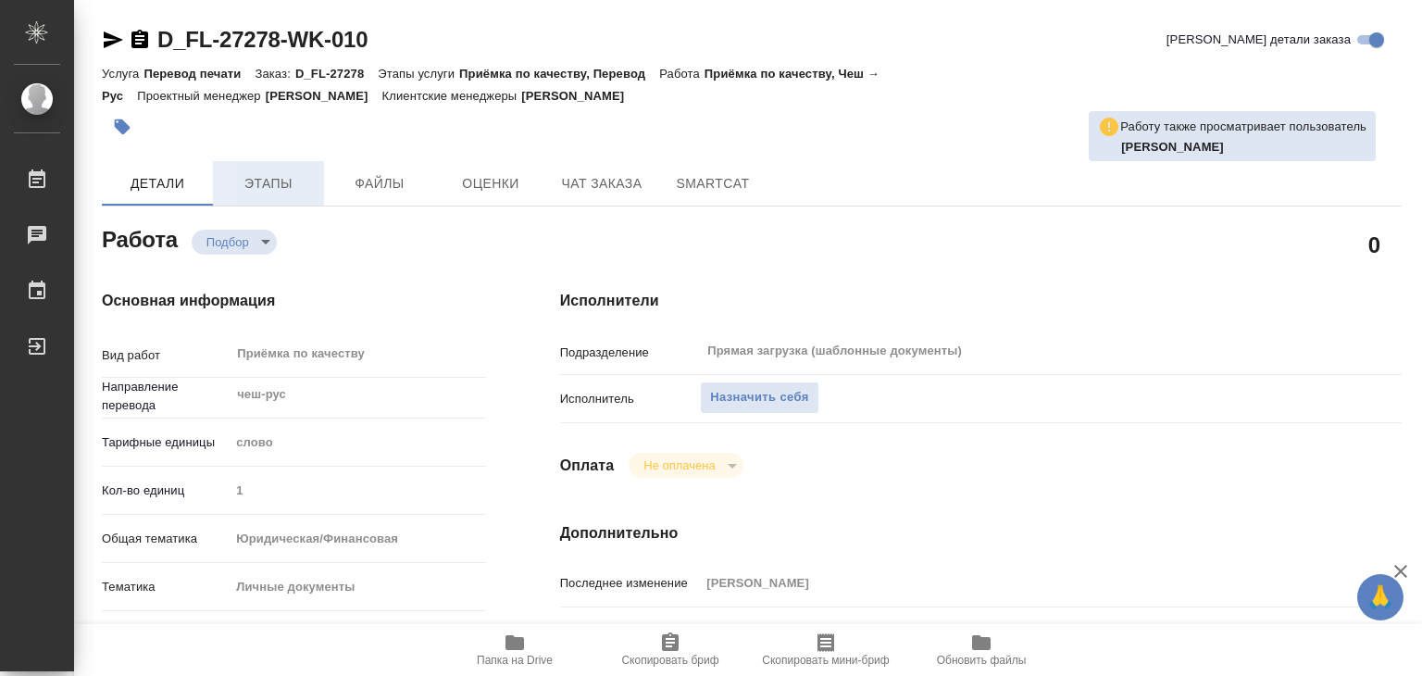
click at [258, 172] on span "Этапы" at bounding box center [268, 183] width 89 height 23
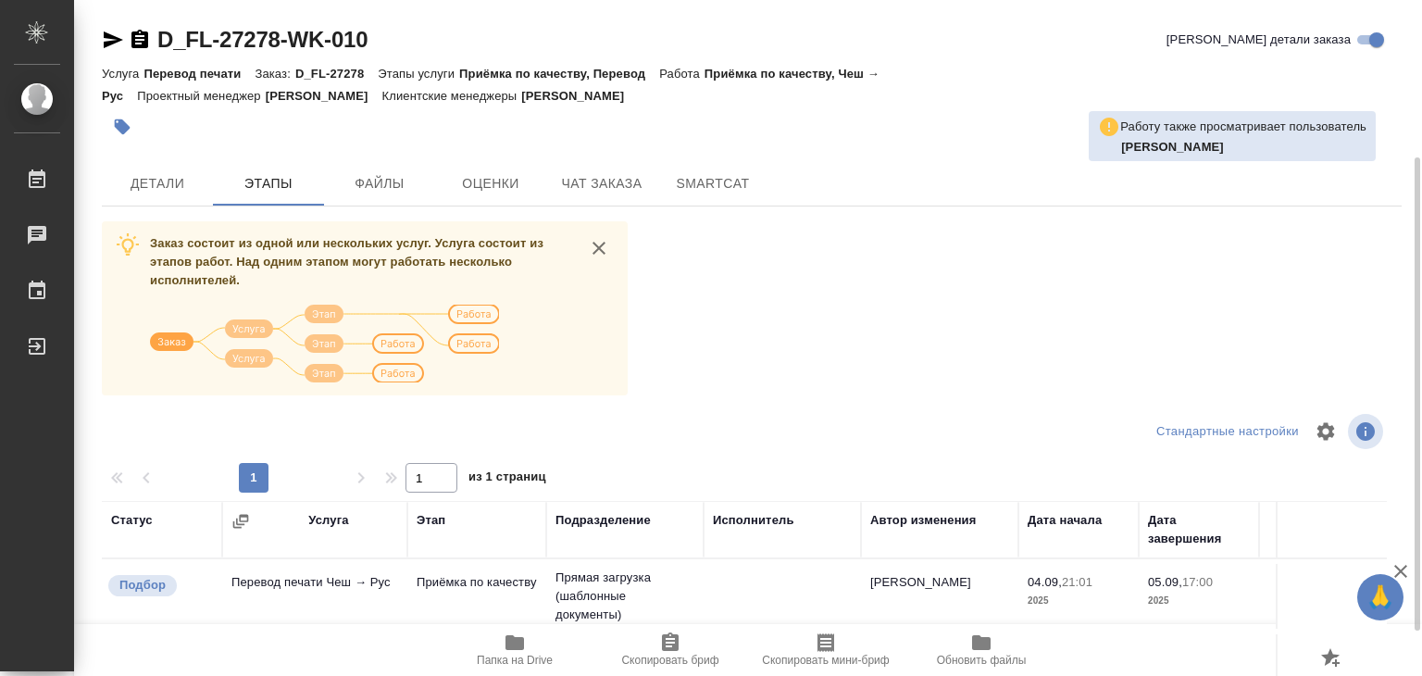
scroll to position [278, 0]
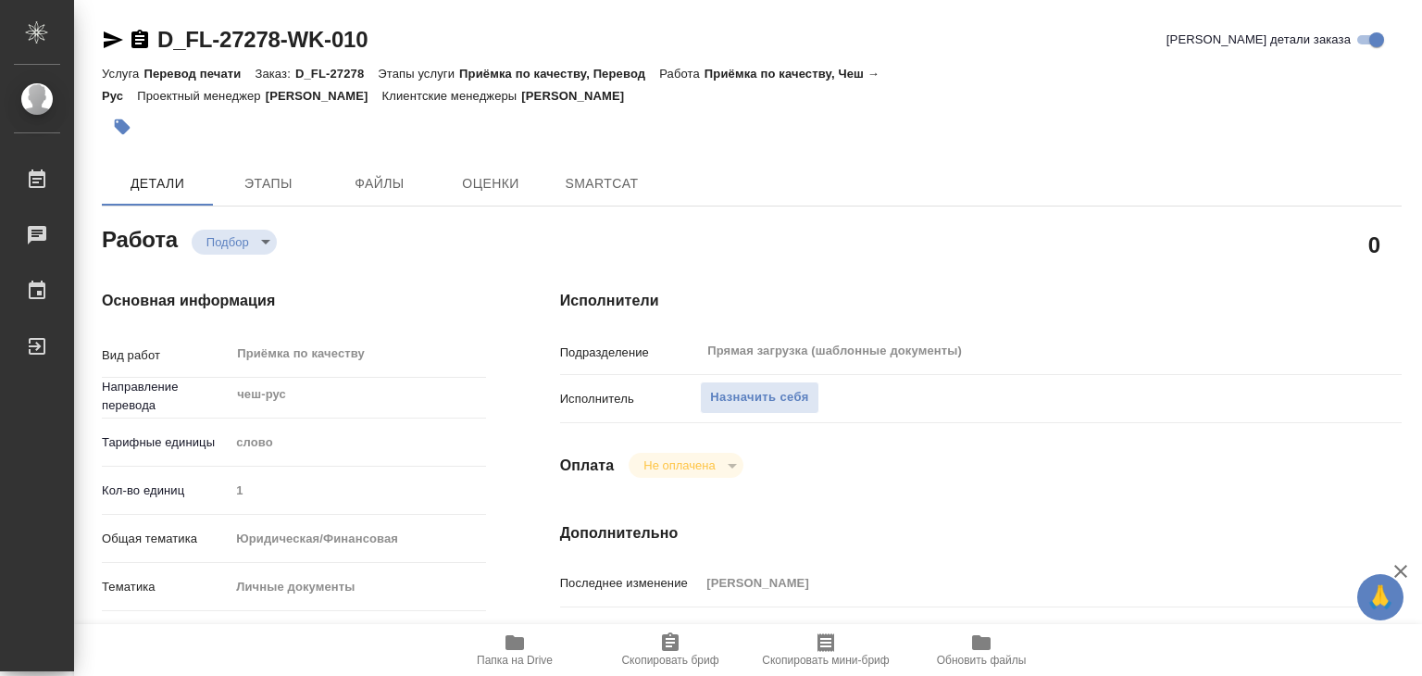
type textarea "x"
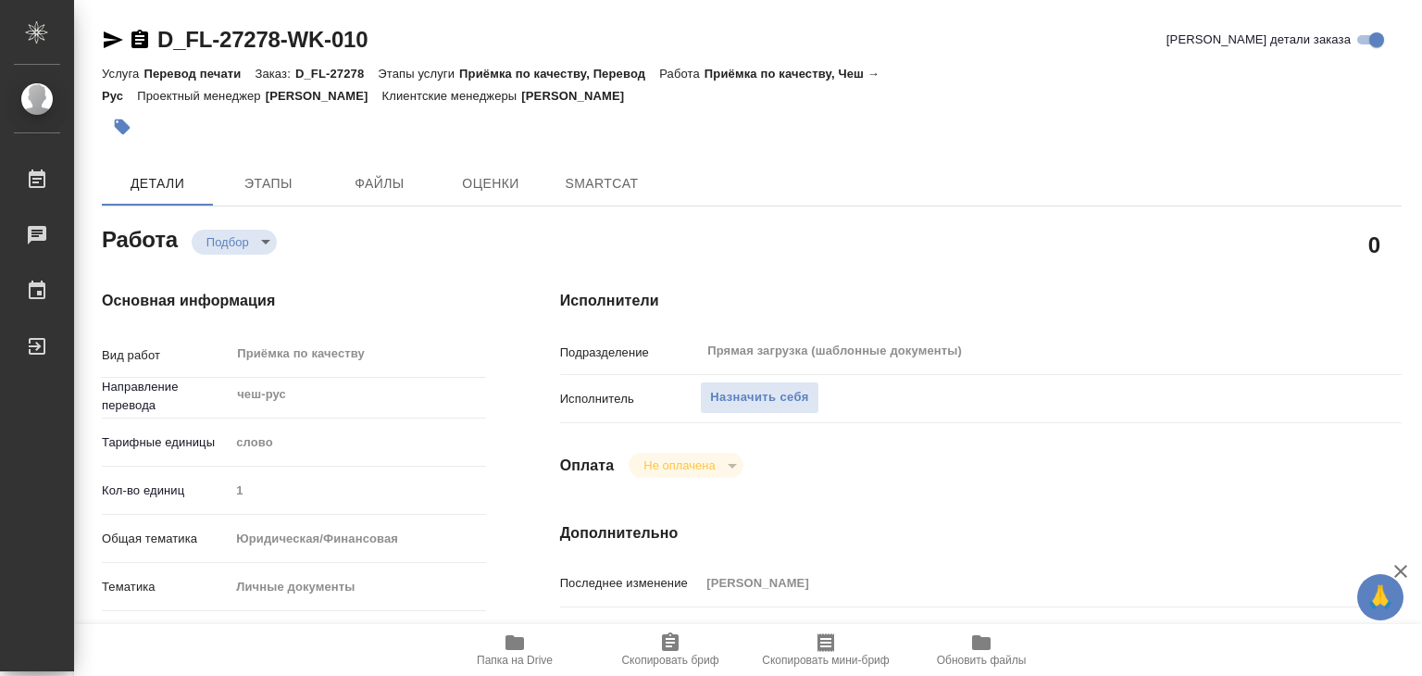
type textarea "x"
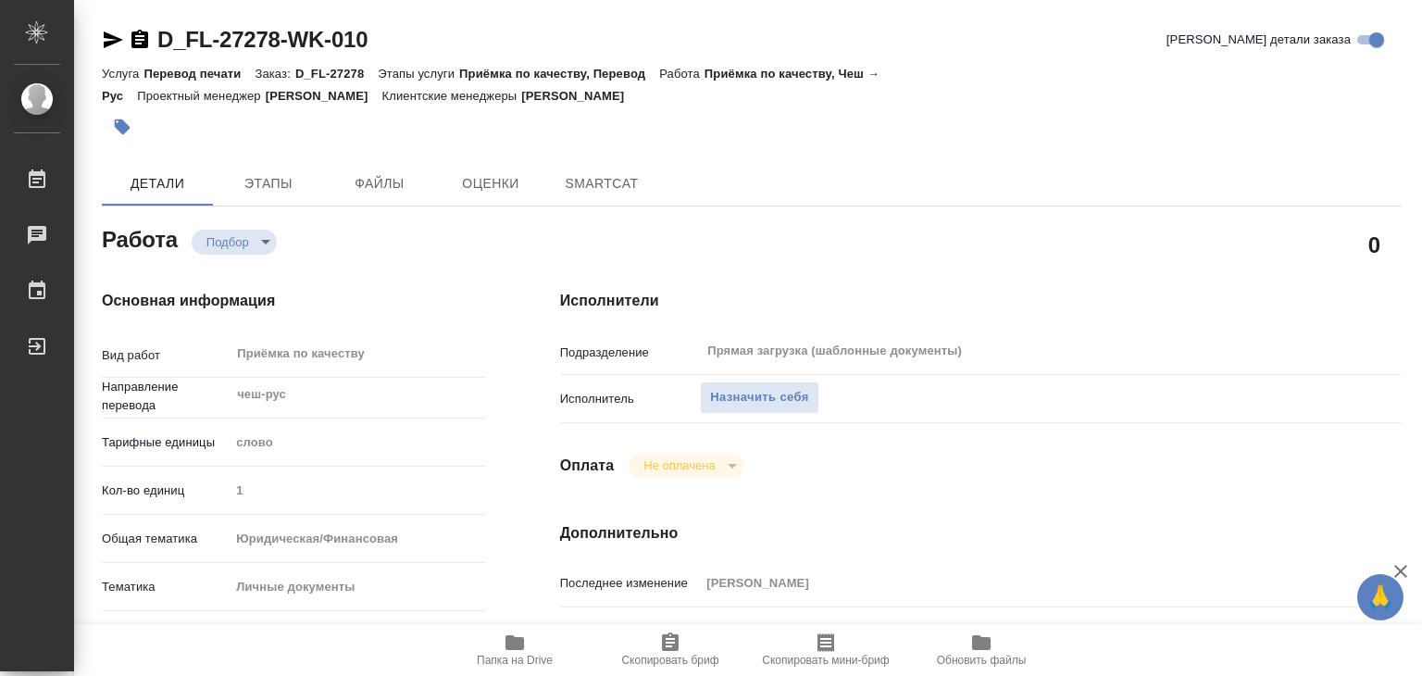
type textarea "x"
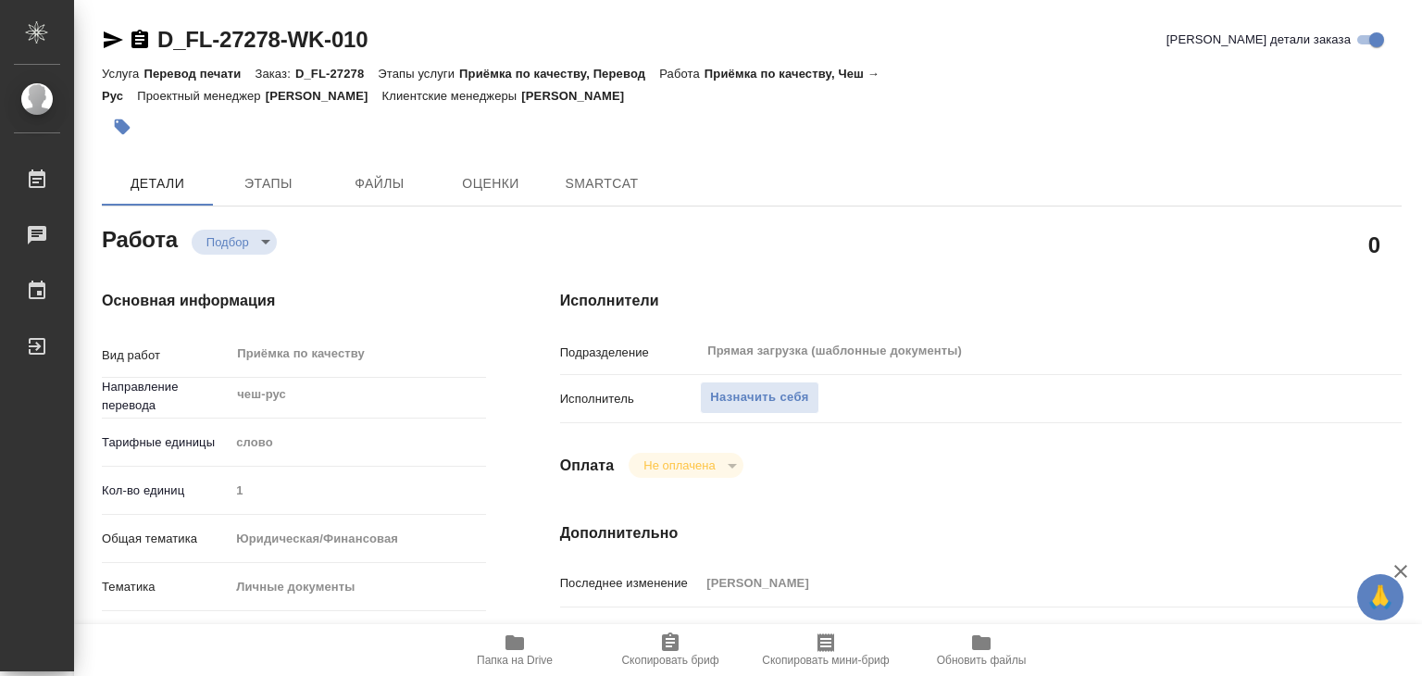
type textarea "x"
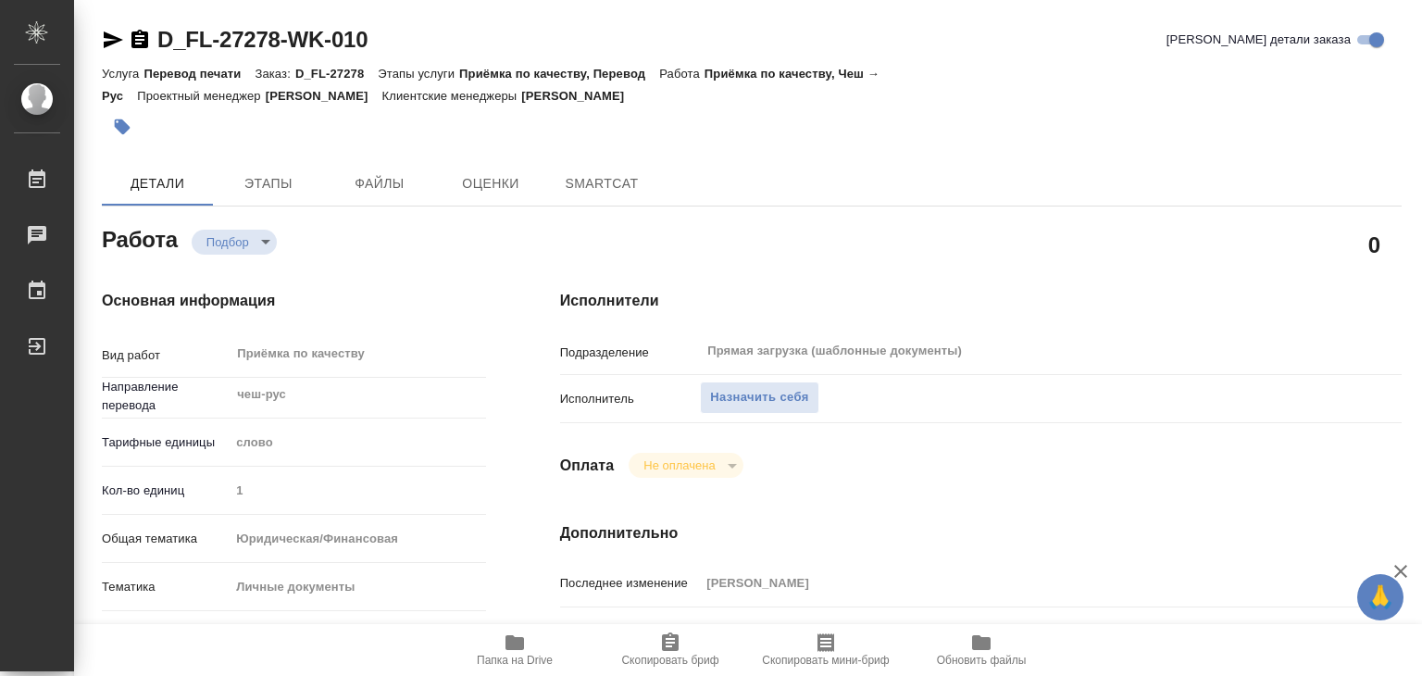
type textarea "x"
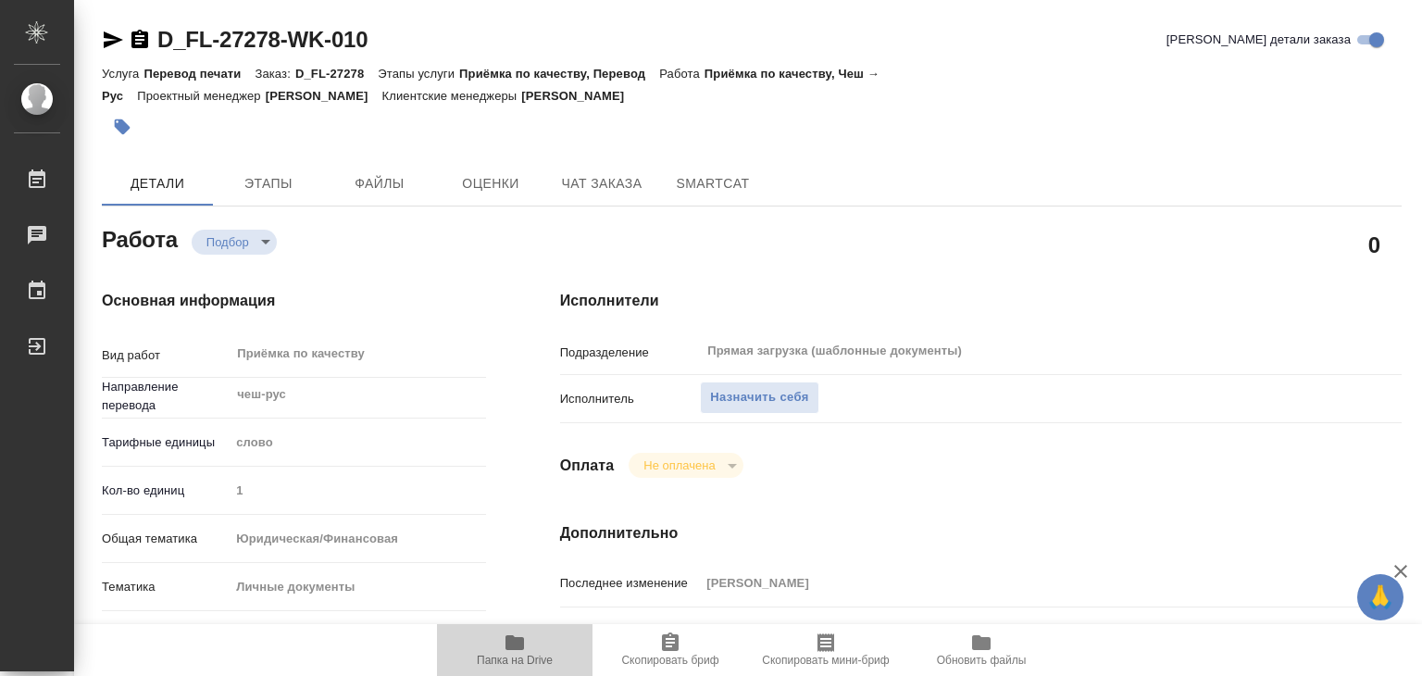
click at [519, 647] on icon "button" at bounding box center [514, 642] width 19 height 15
type textarea "x"
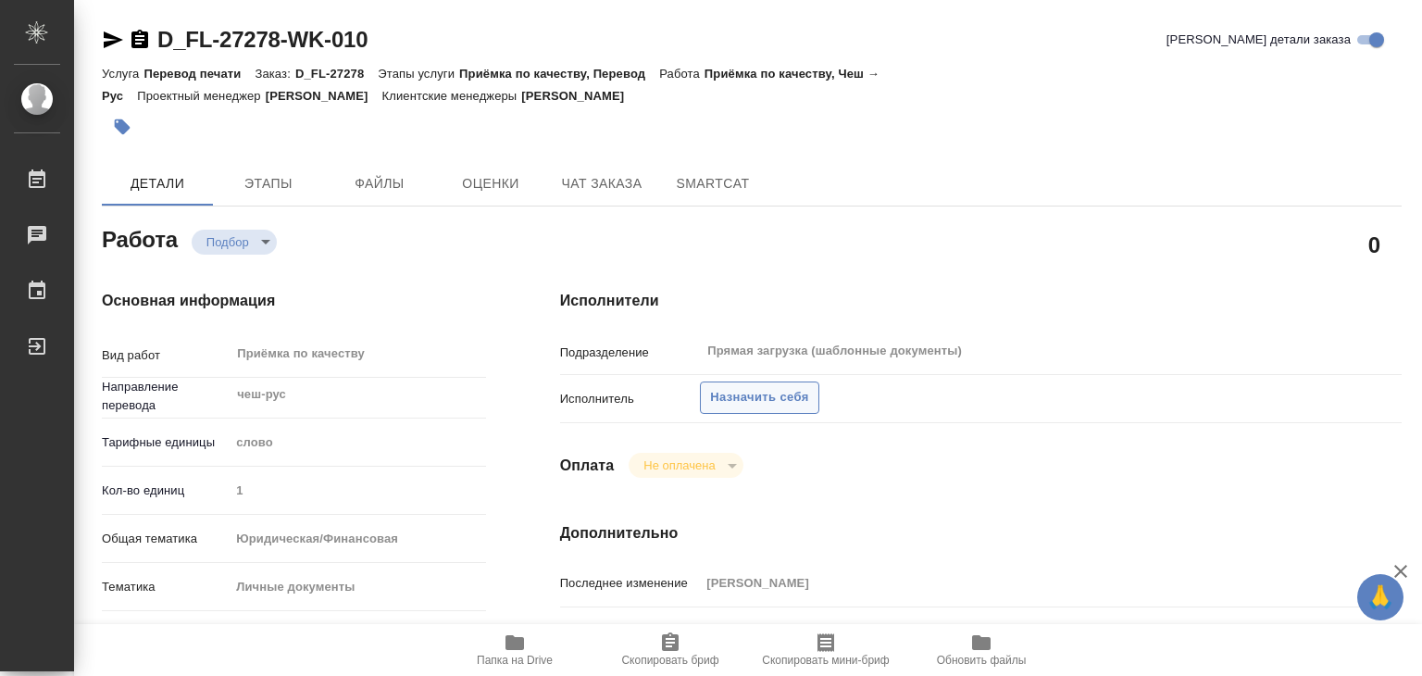
type textarea "x"
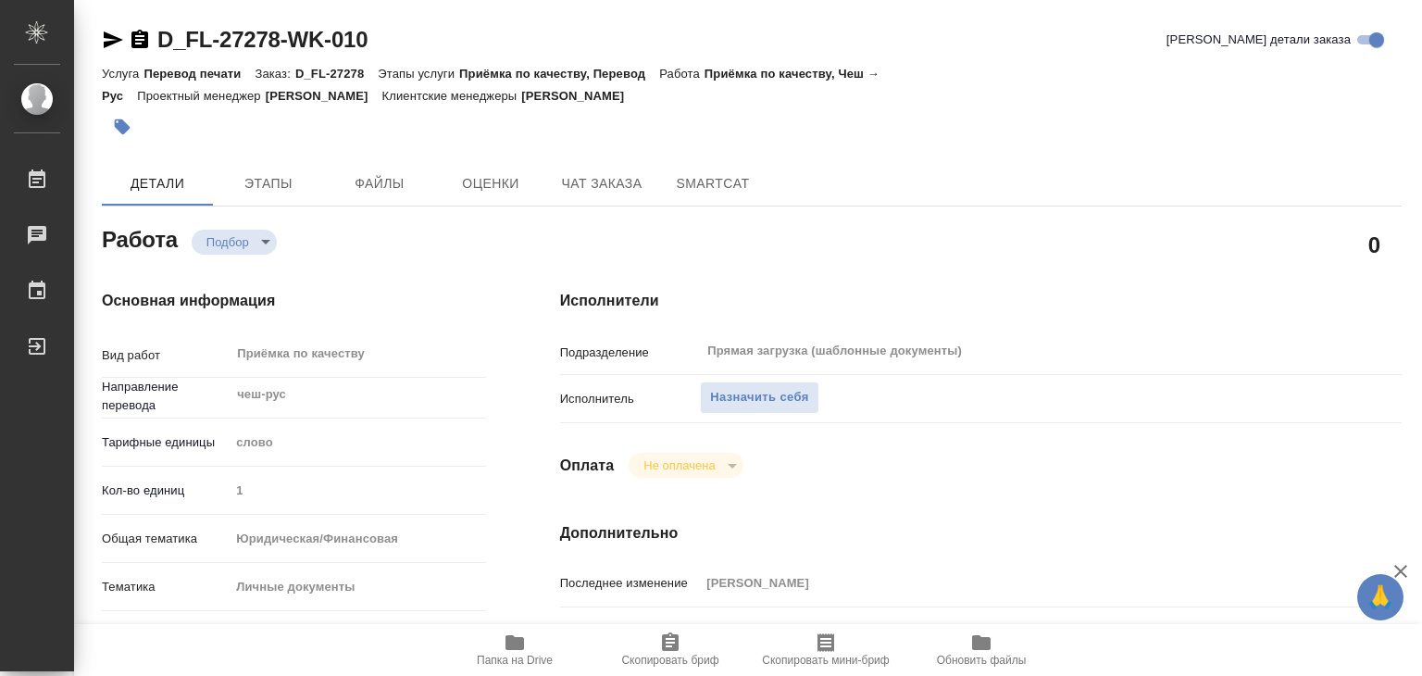
type textarea "x"
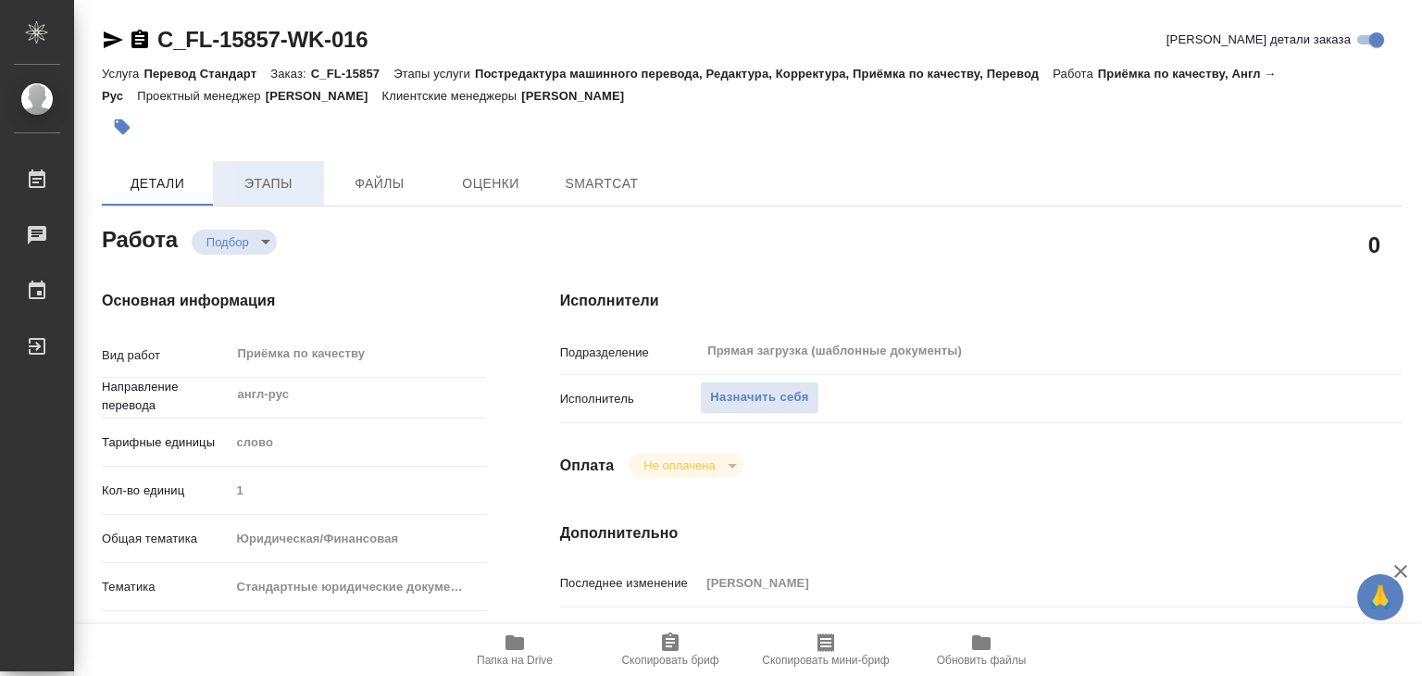
type textarea "x"
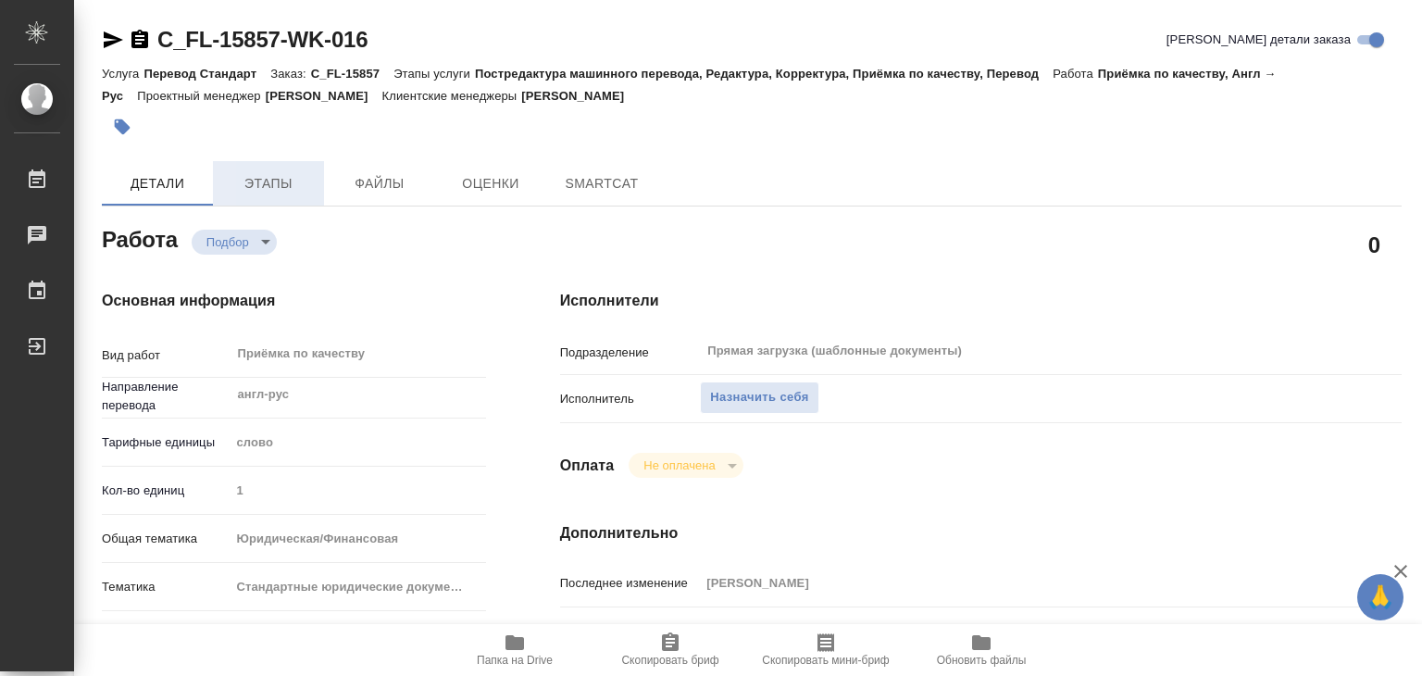
type textarea "x"
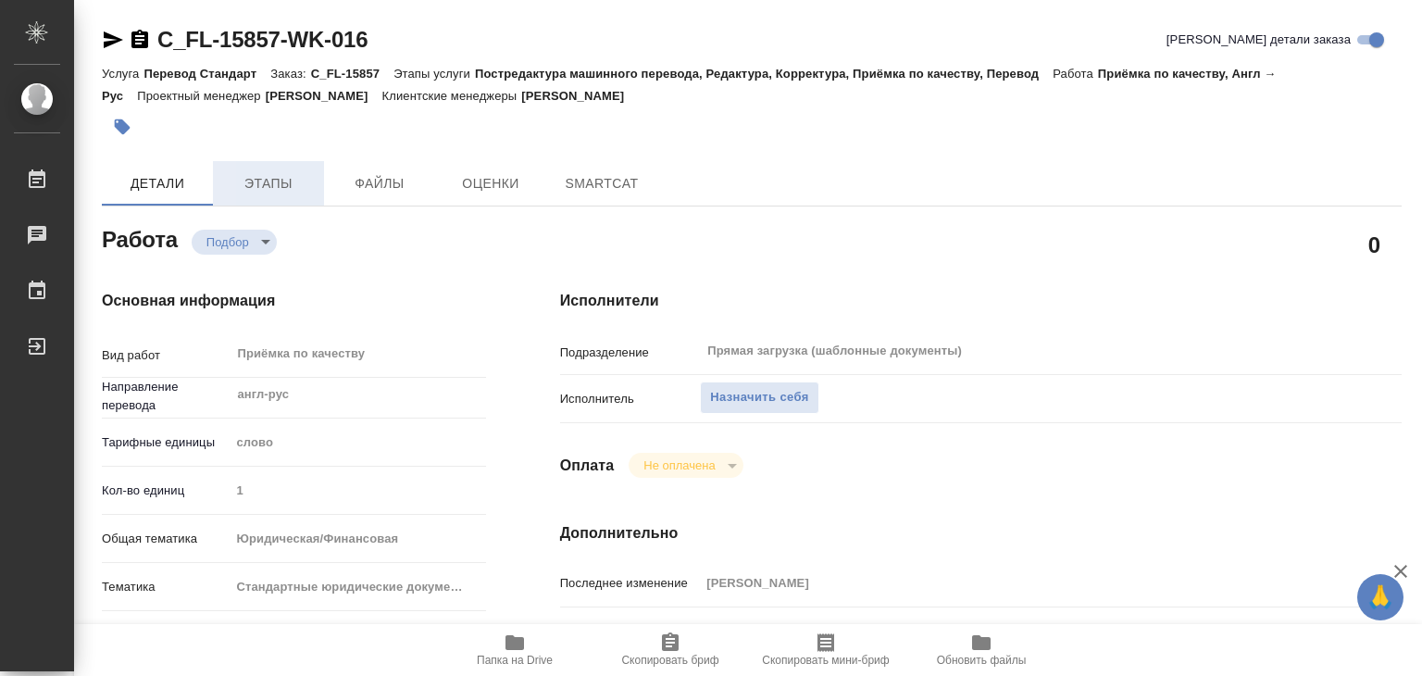
type textarea "x"
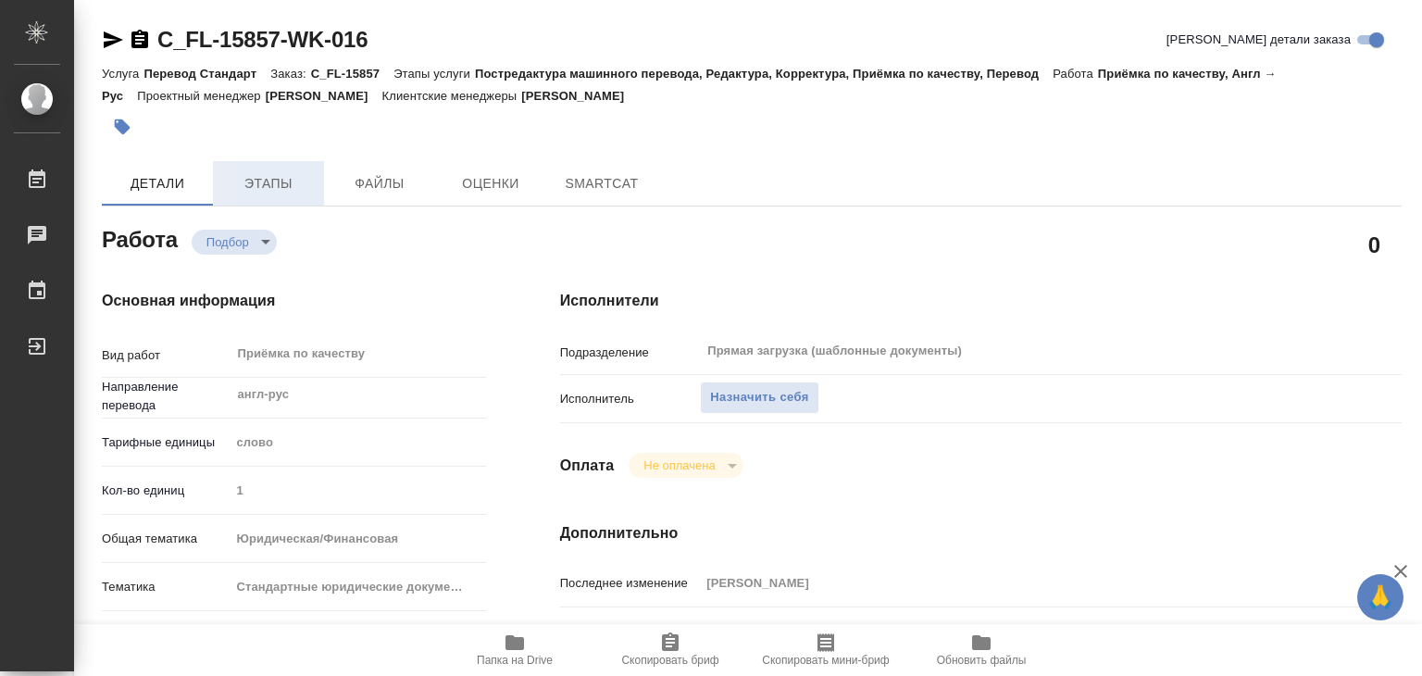
type textarea "x"
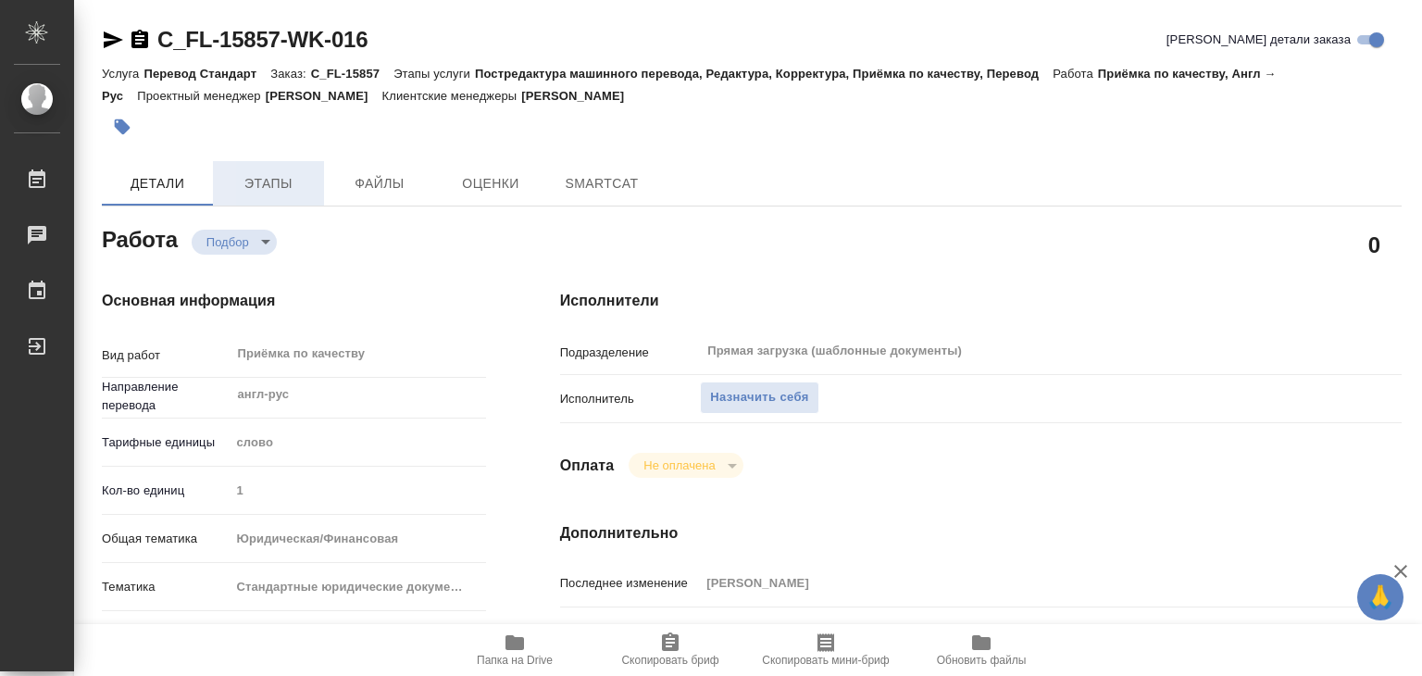
click at [289, 193] on span "Этапы" at bounding box center [268, 183] width 89 height 23
type textarea "x"
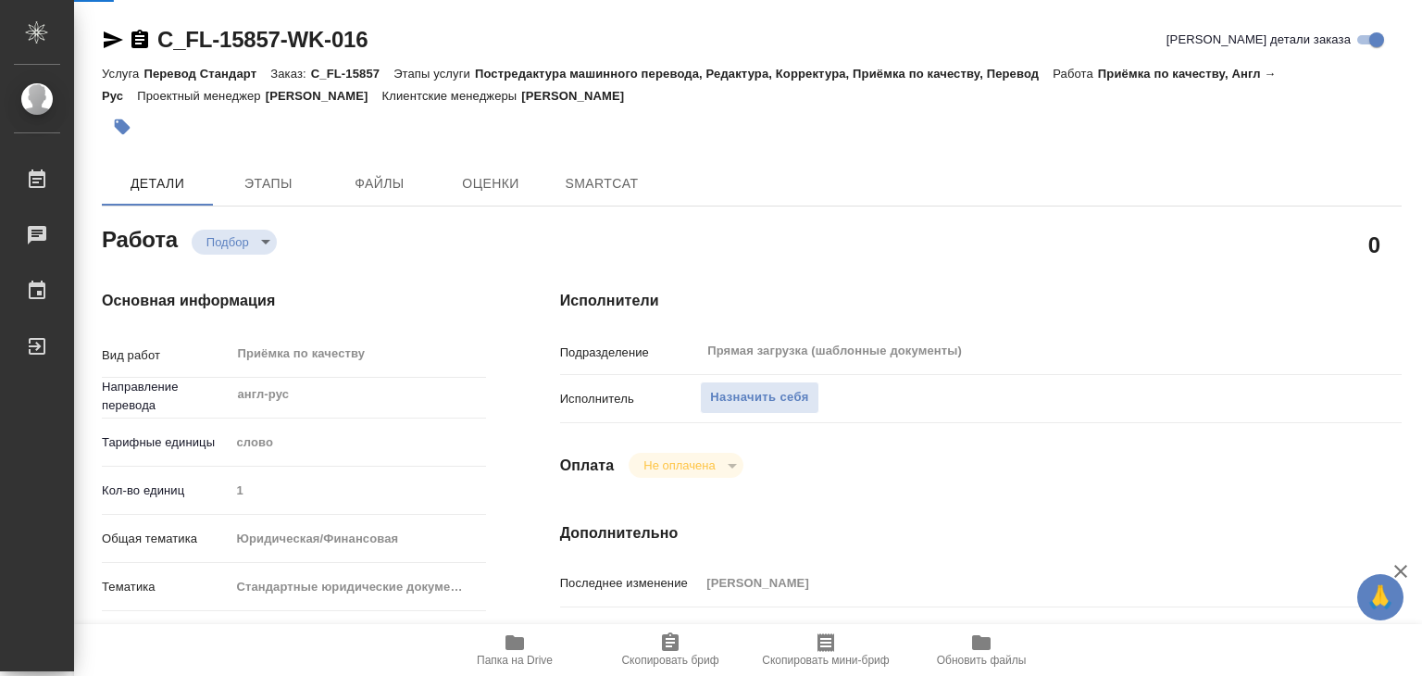
type textarea "x"
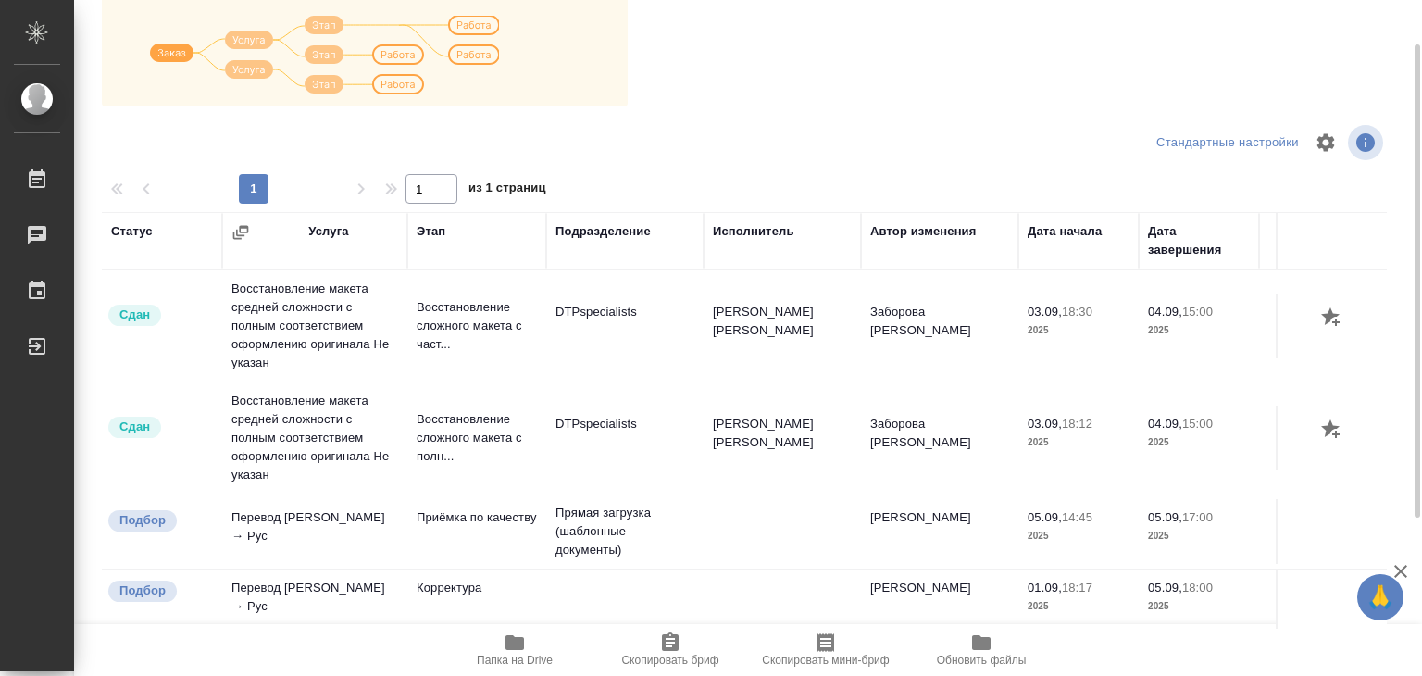
scroll to position [104, 0]
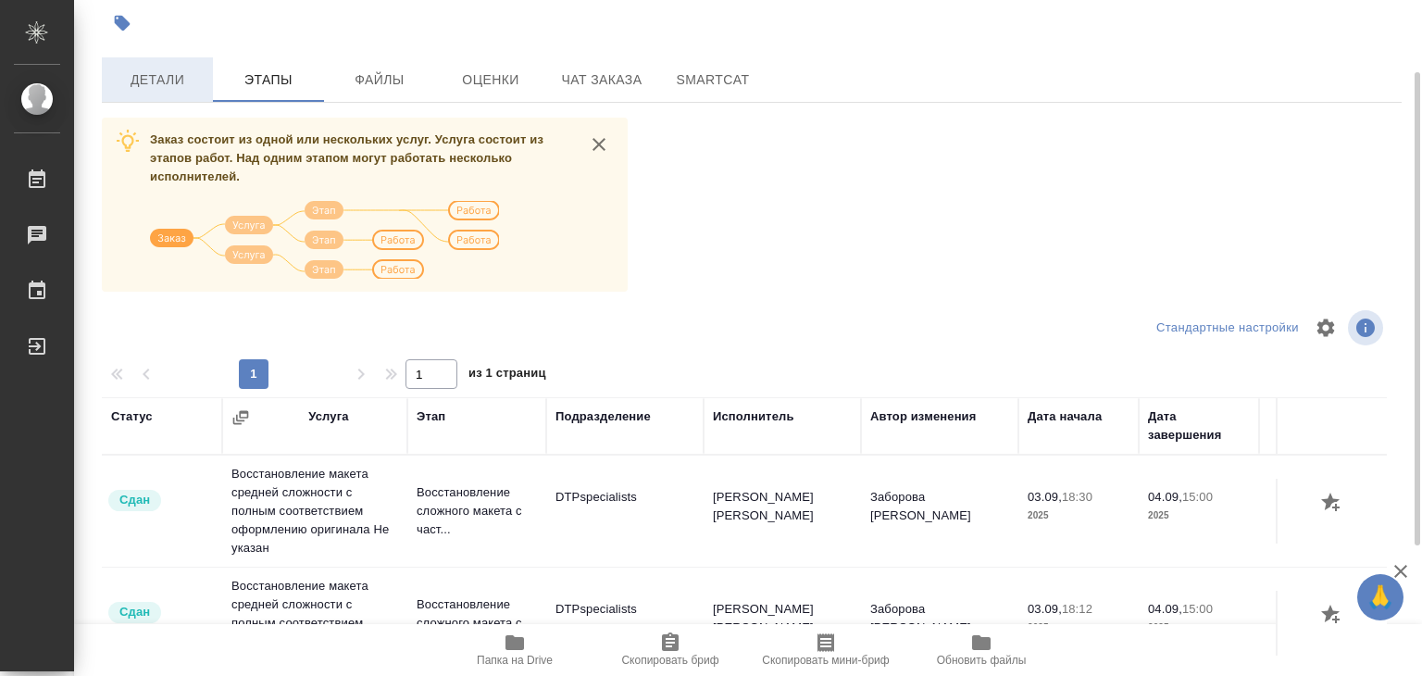
click at [176, 76] on span "Детали" at bounding box center [157, 80] width 89 height 23
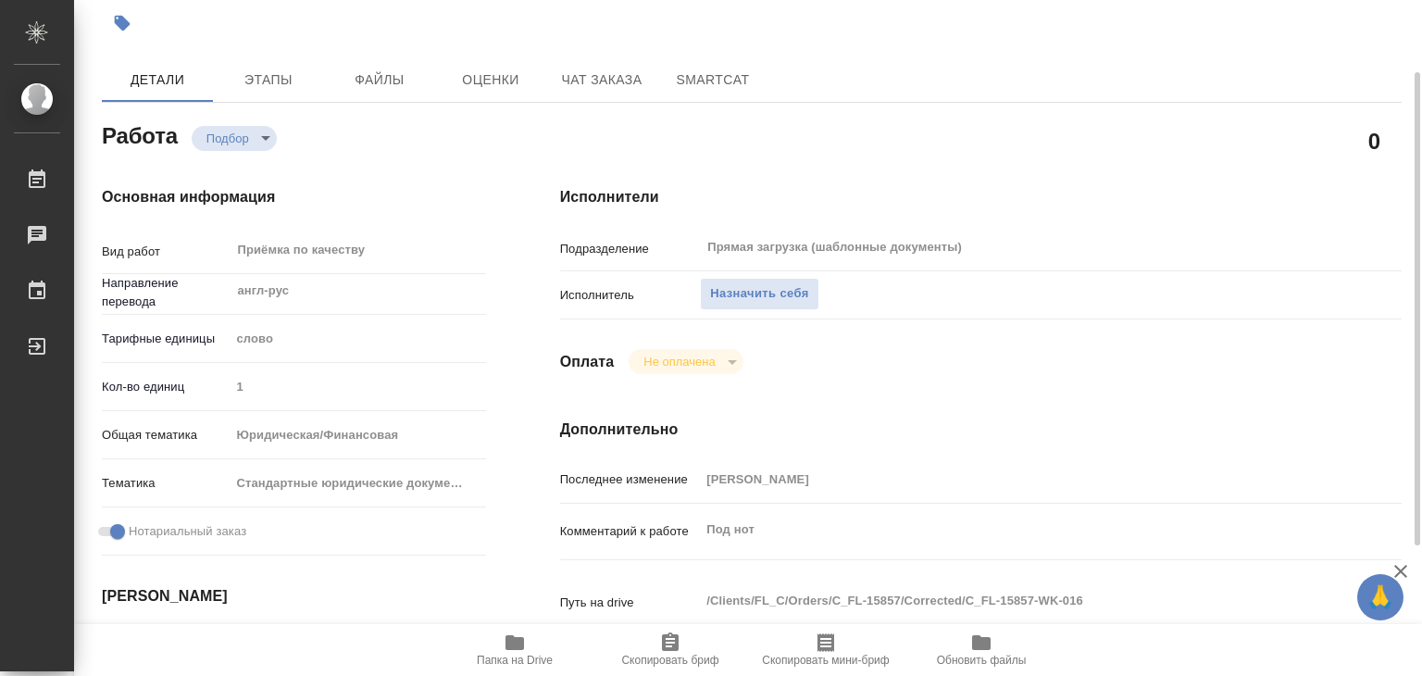
type textarea "x"
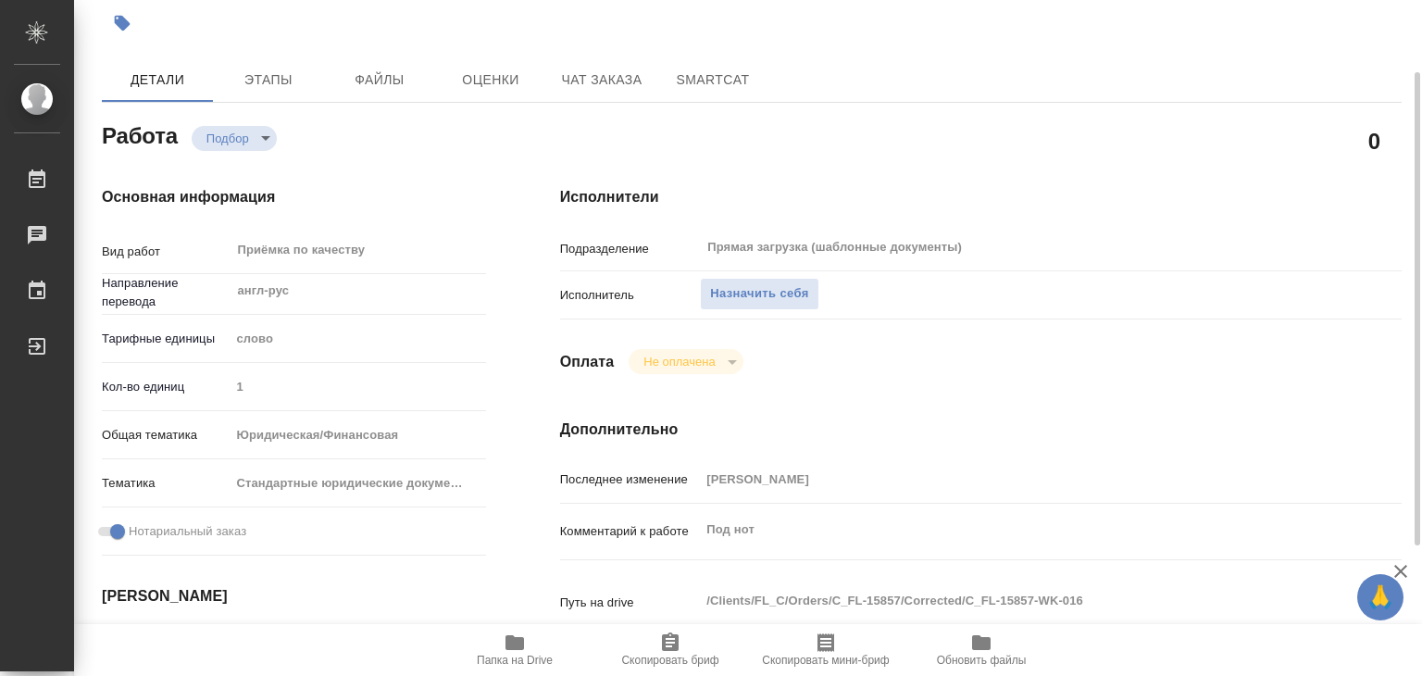
type textarea "x"
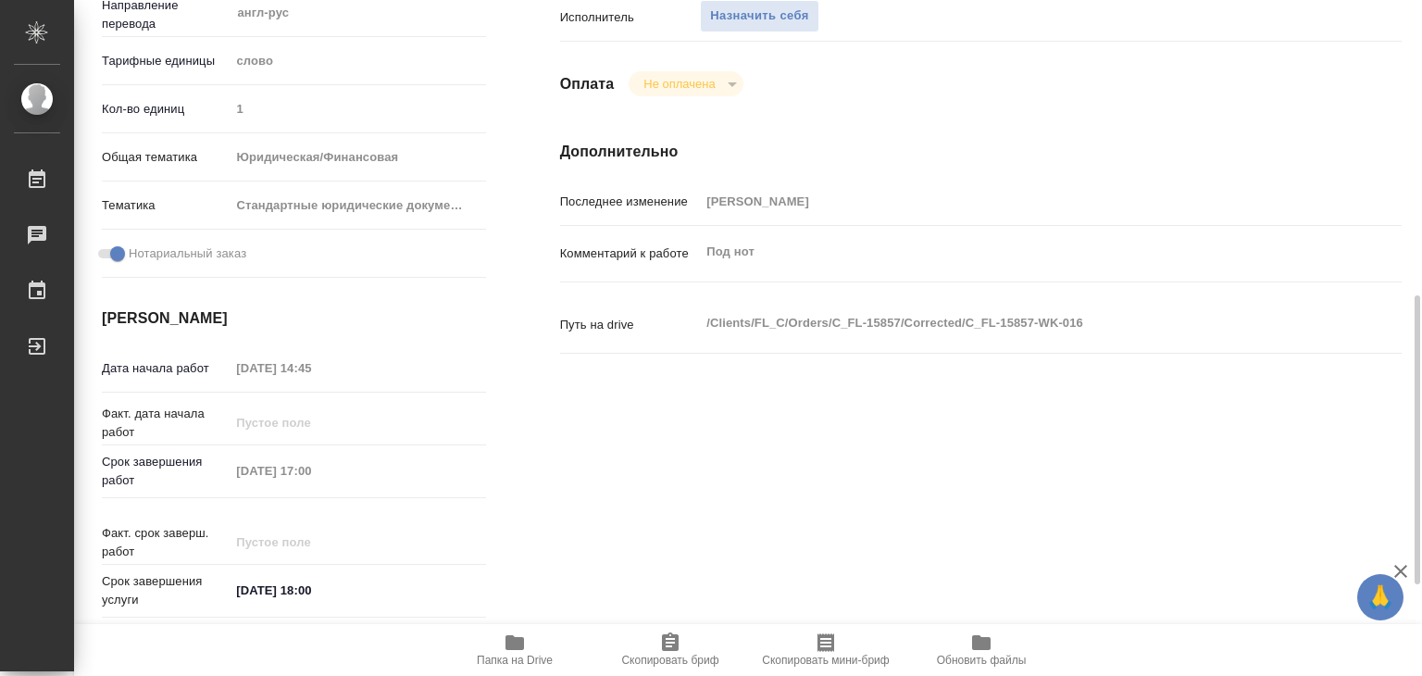
scroll to position [474, 0]
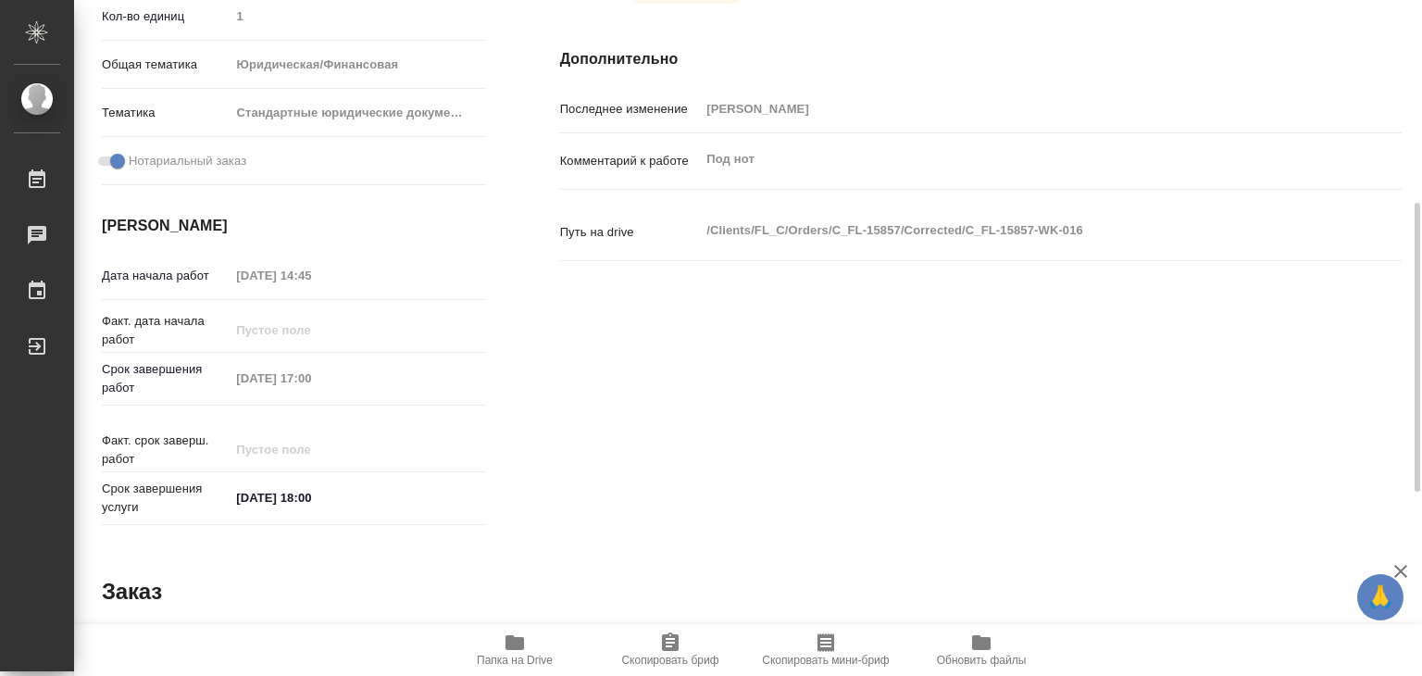
type textarea "x"
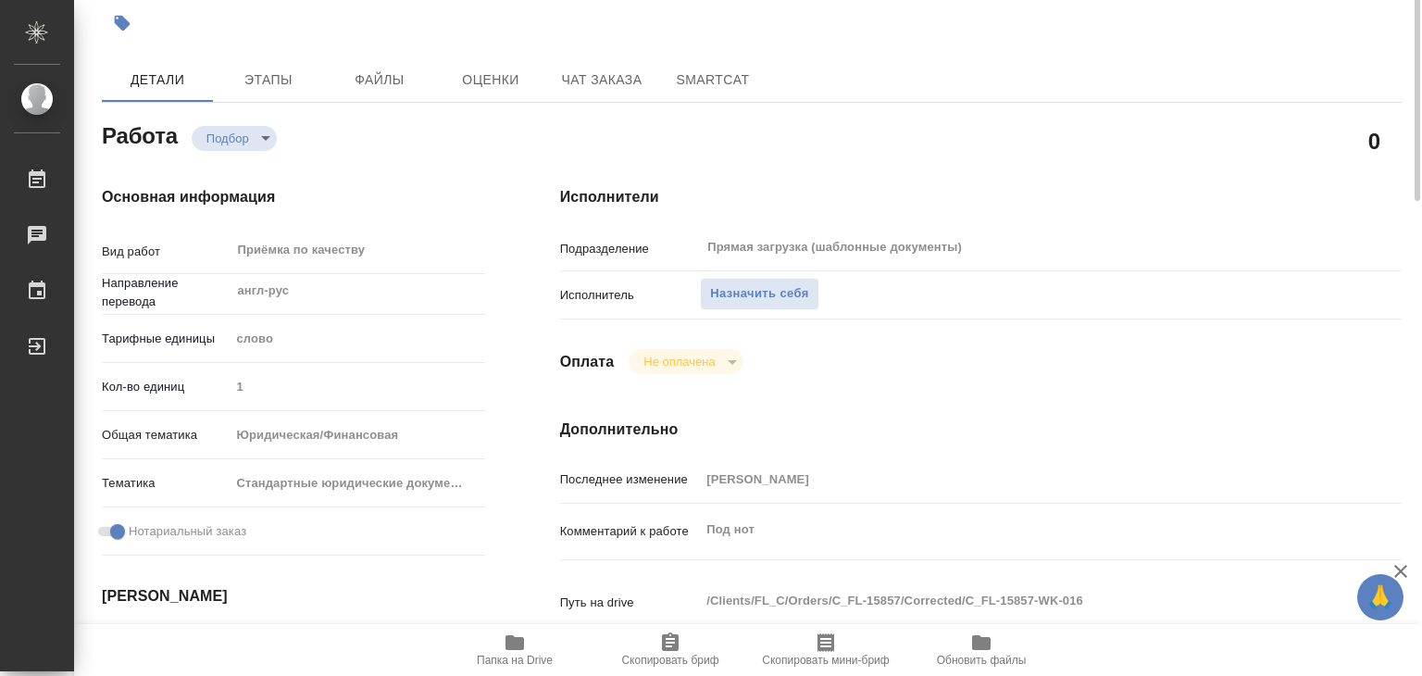
scroll to position [11, 0]
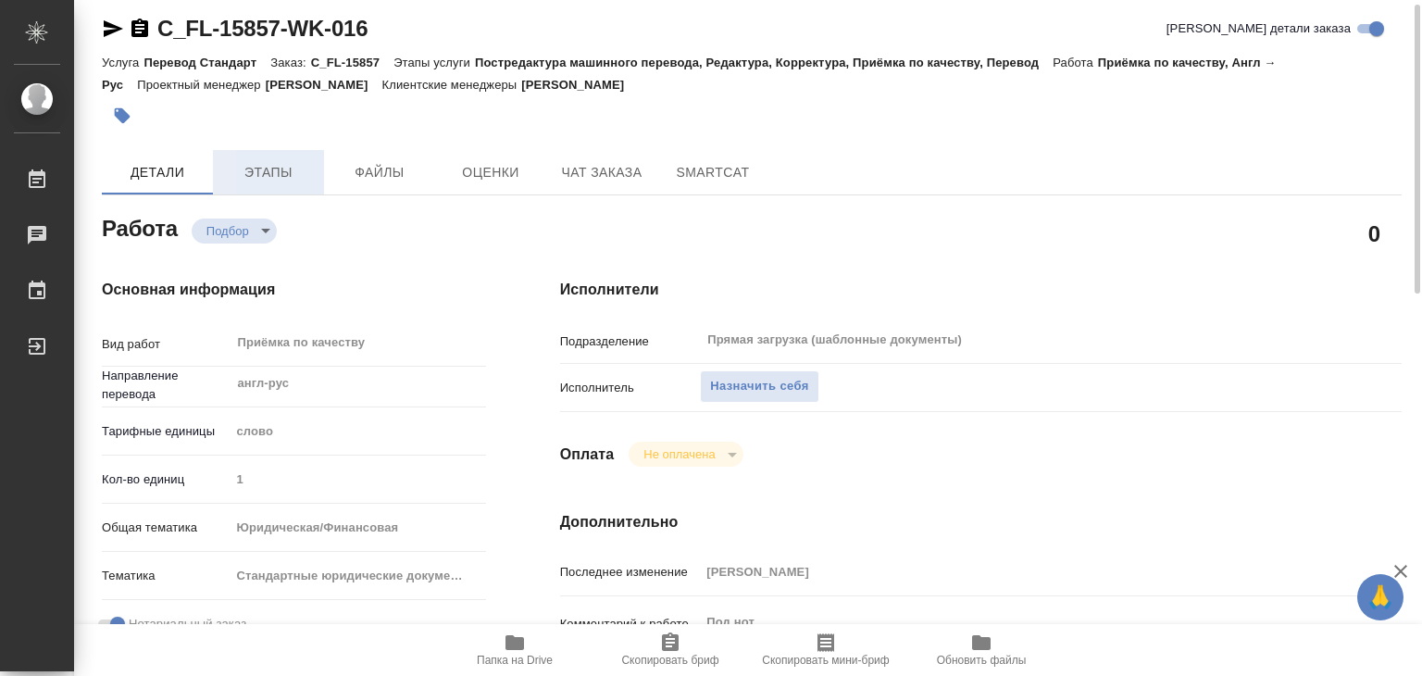
click at [280, 178] on span "Этапы" at bounding box center [268, 172] width 89 height 23
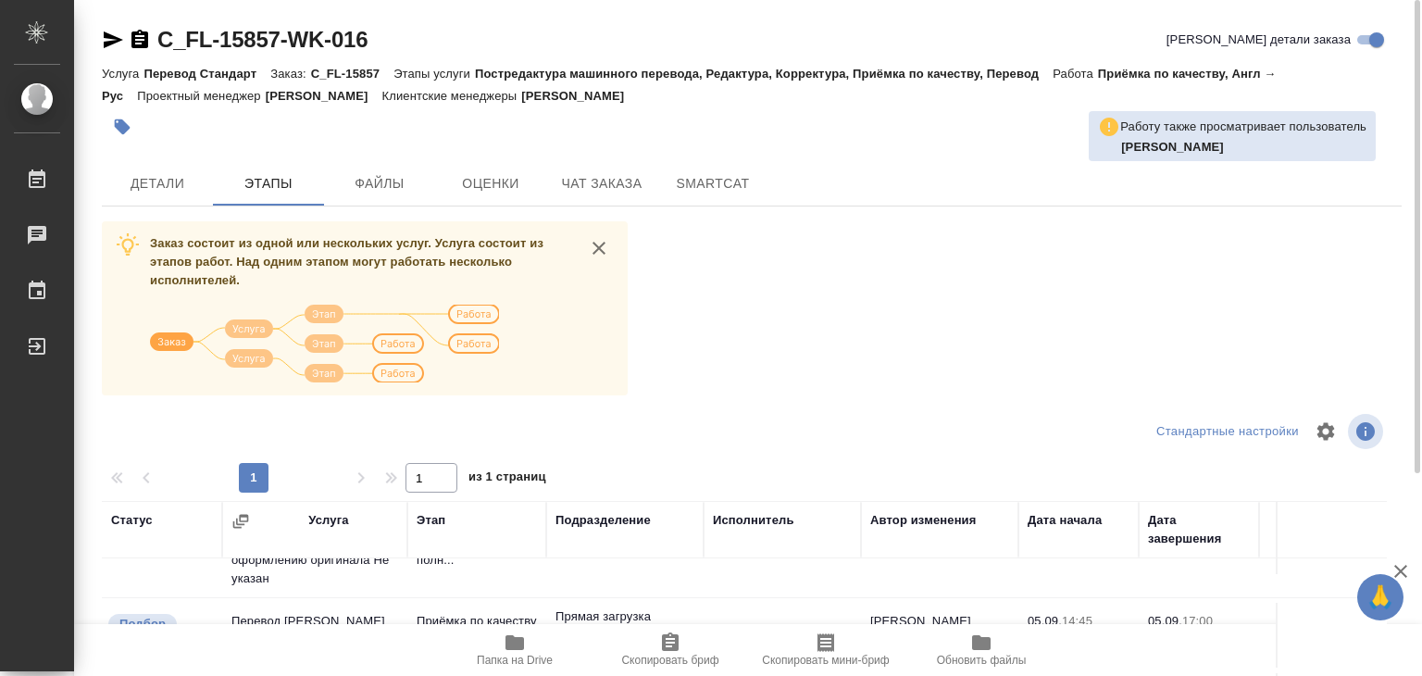
click at [181, 208] on div "C_FL-15857-WK-016 Кратко детали заказа Услуга Перевод Стандарт Заказ: C_FL-1585…" at bounding box center [752, 482] width 1320 height 965
click at [160, 179] on span "Детали" at bounding box center [157, 183] width 89 height 23
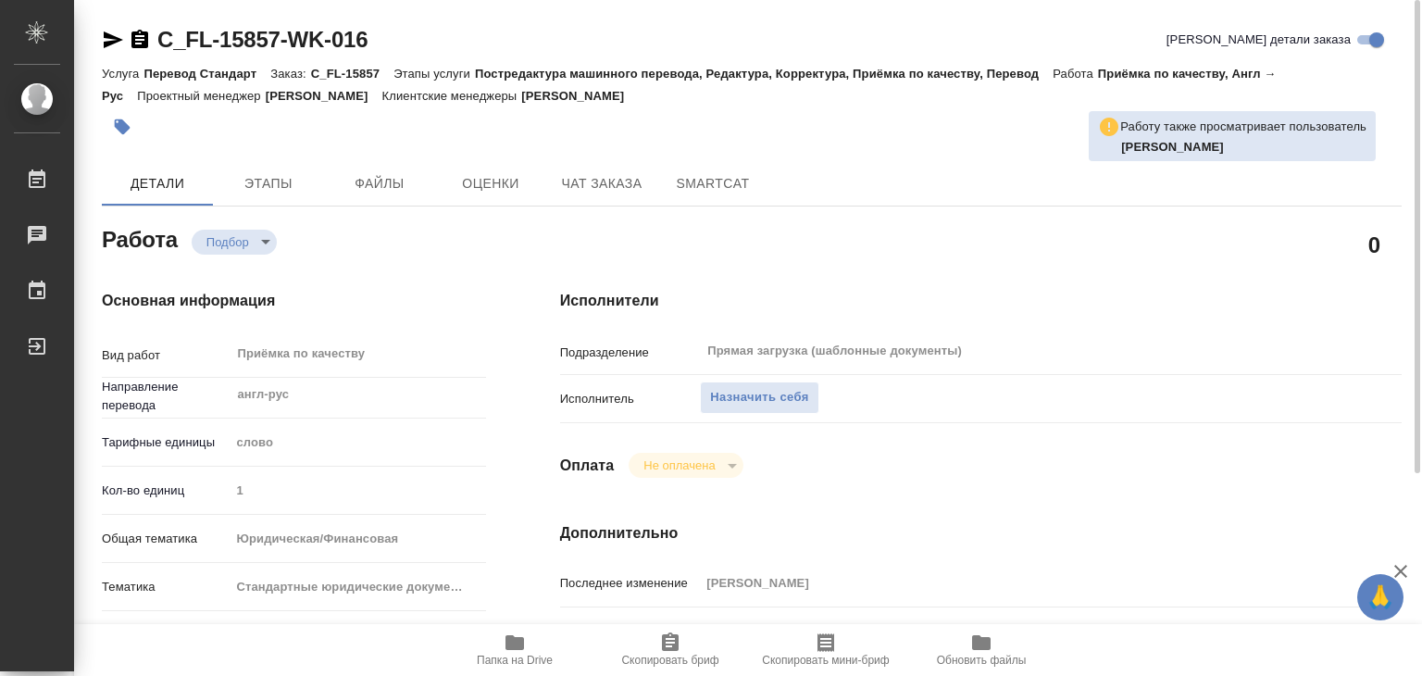
type textarea "x"
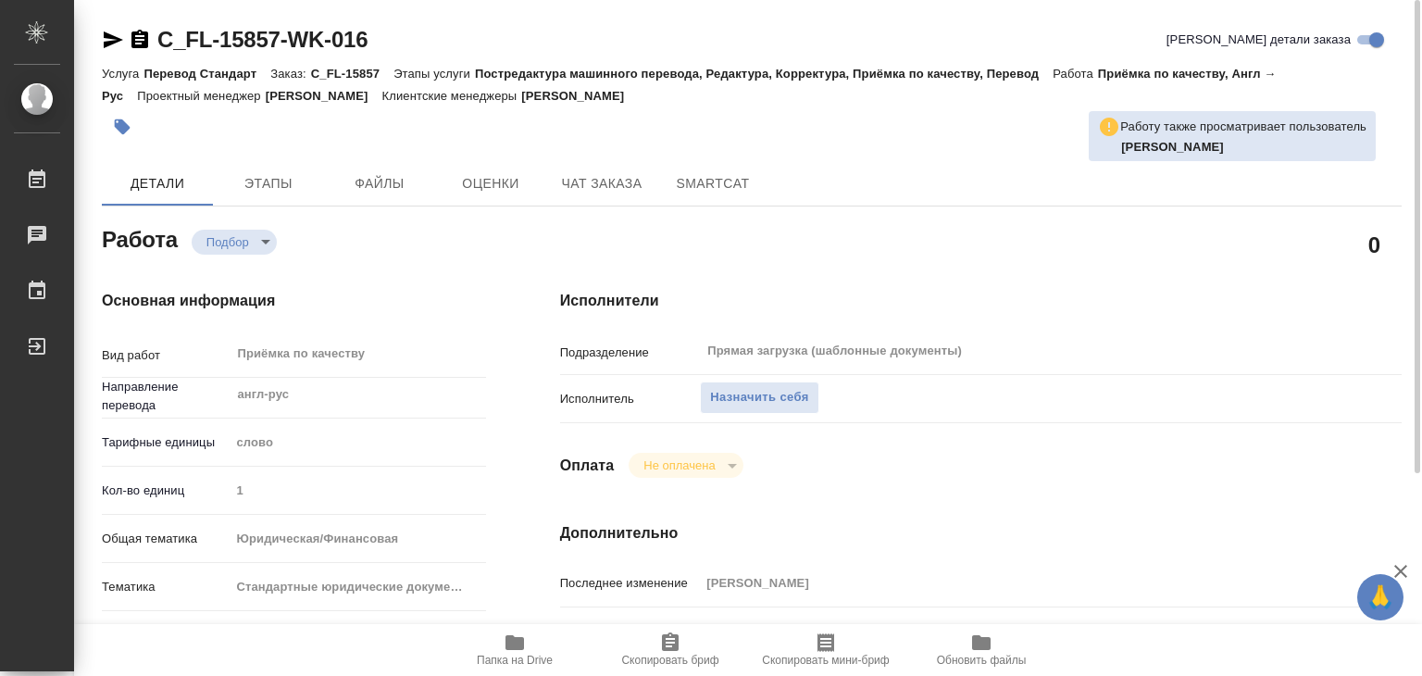
type textarea "x"
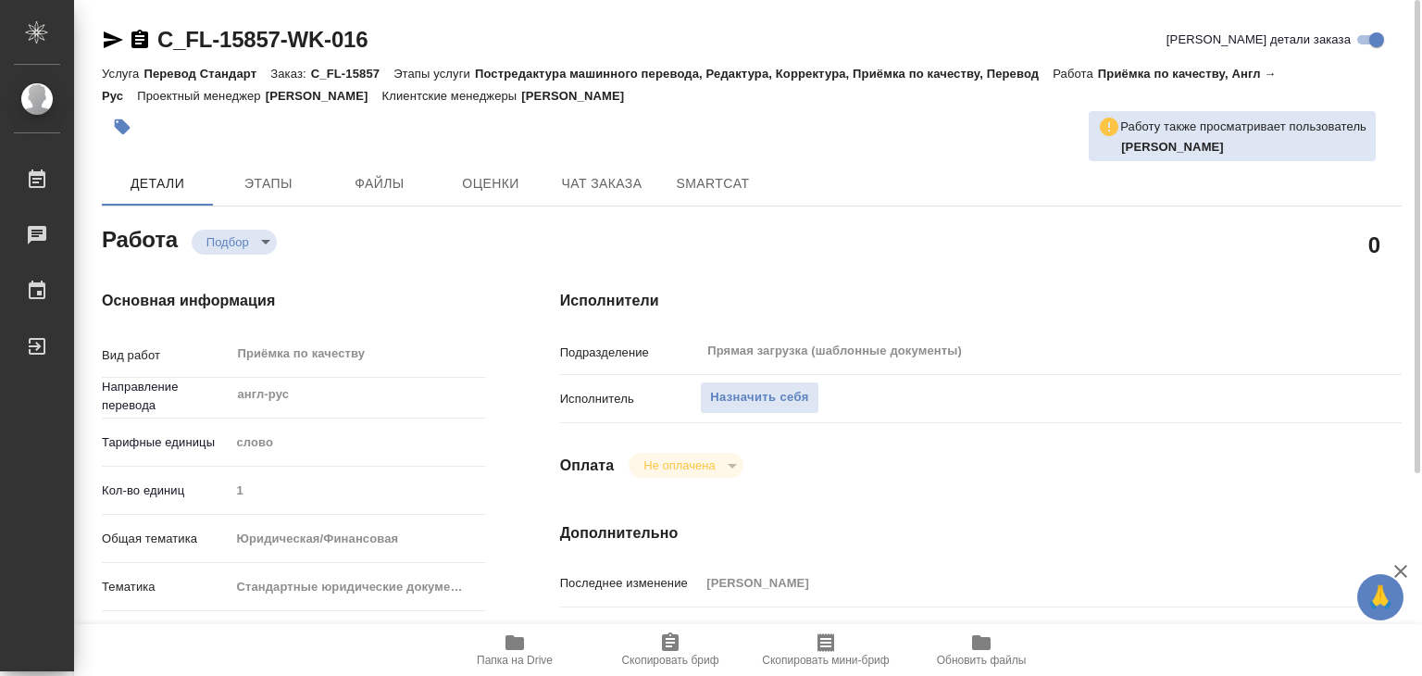
type textarea "x"
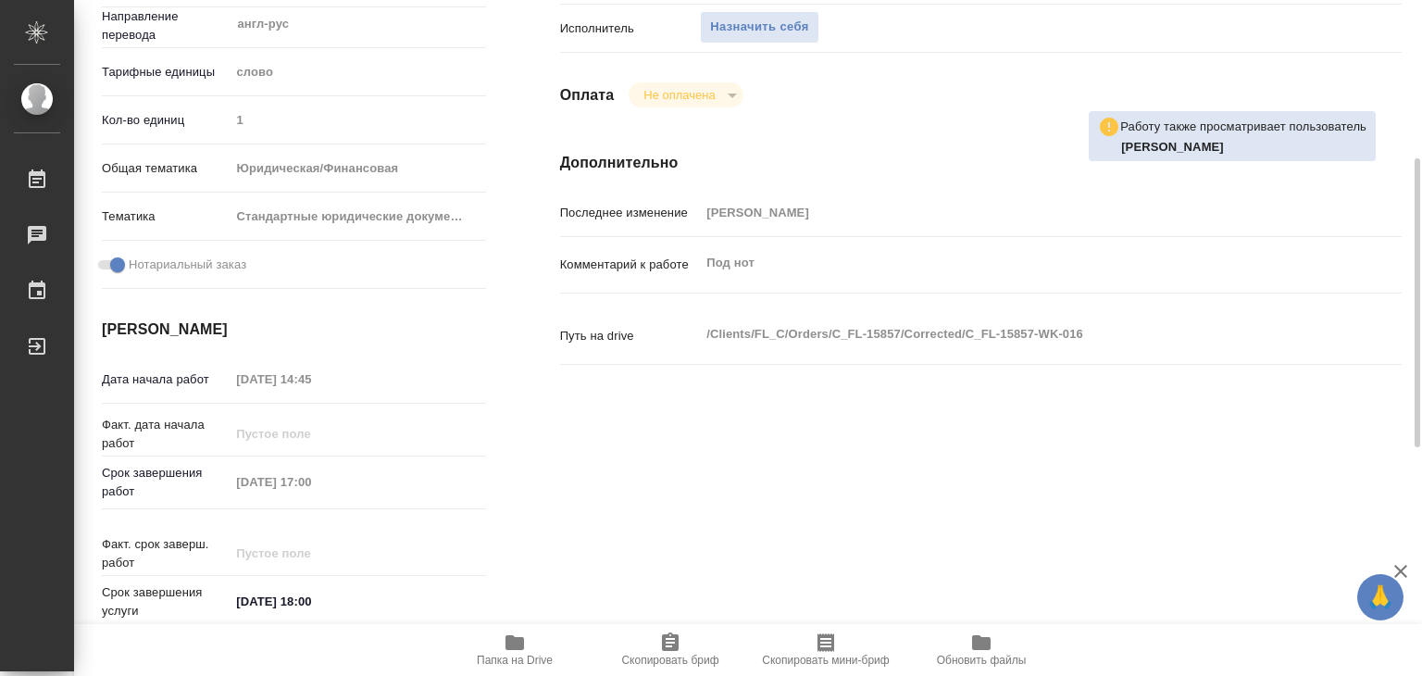
scroll to position [555, 0]
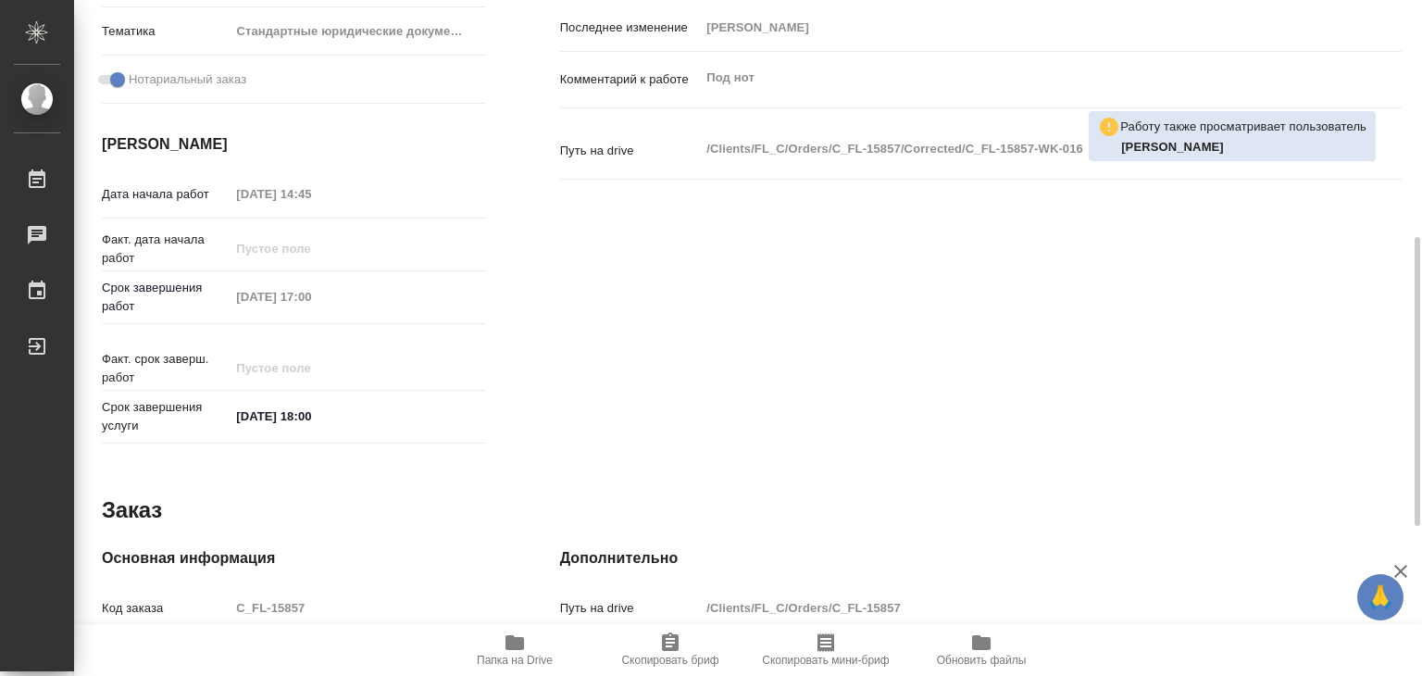
type textarea "x"
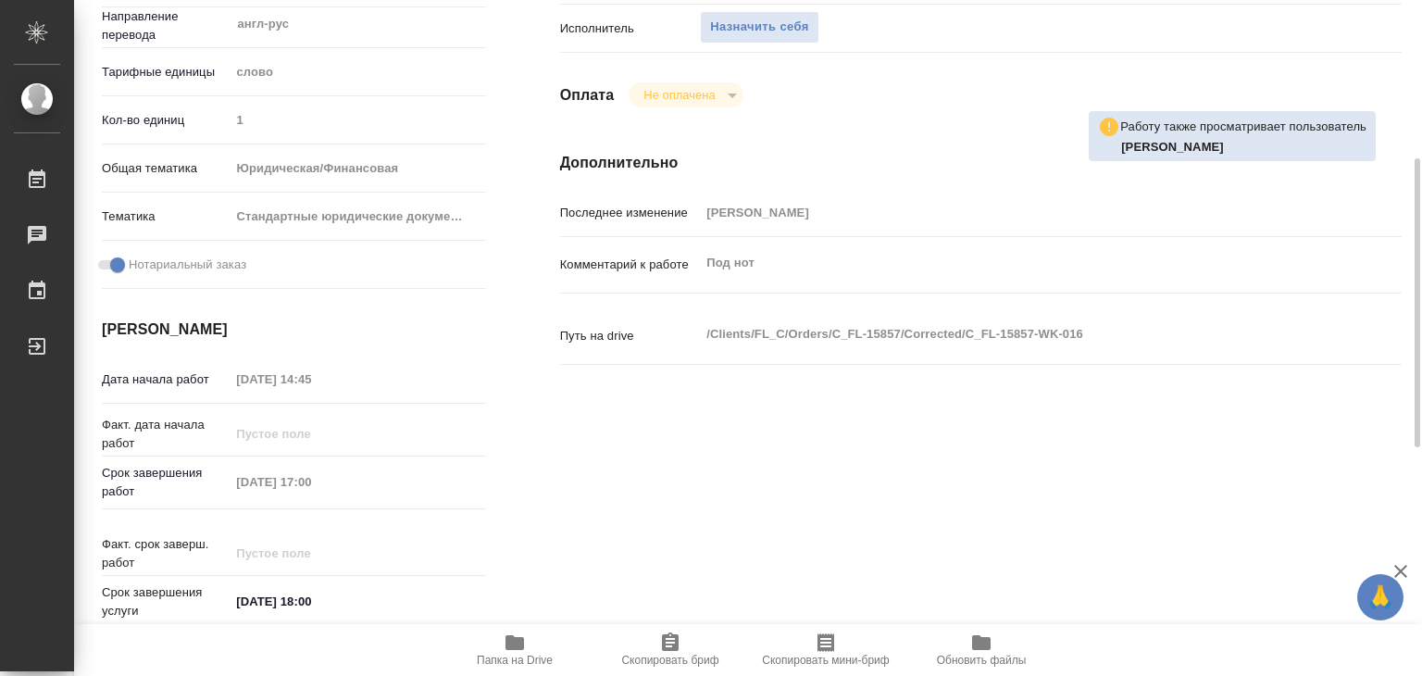
scroll to position [93, 0]
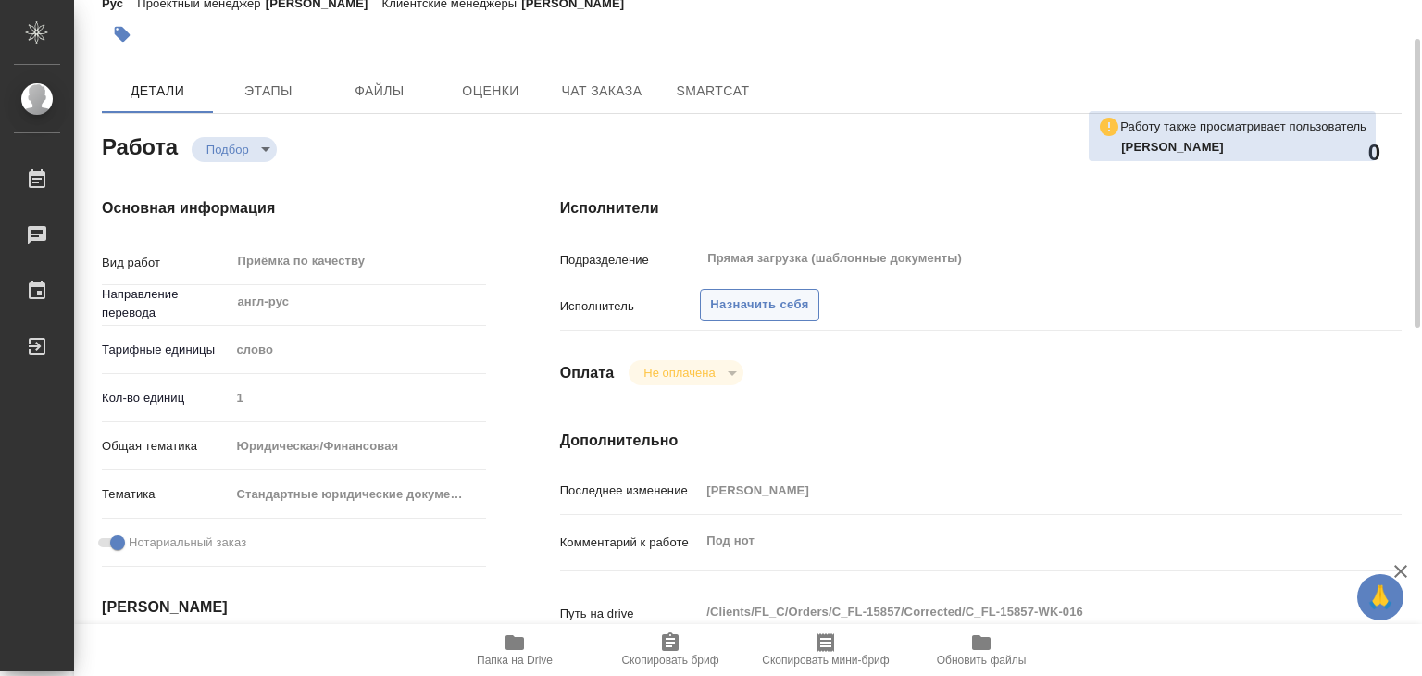
click at [754, 305] on span "Назначить себя" at bounding box center [759, 304] width 98 height 21
type textarea "x"
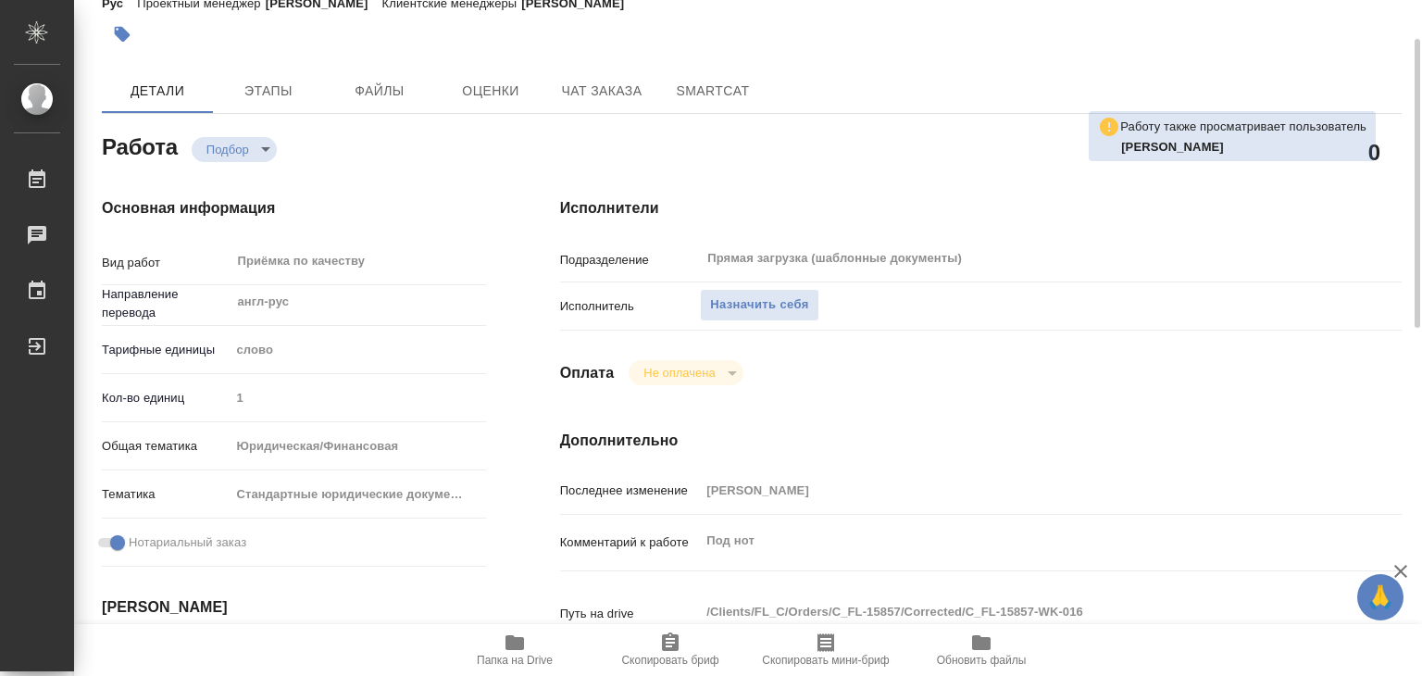
type textarea "x"
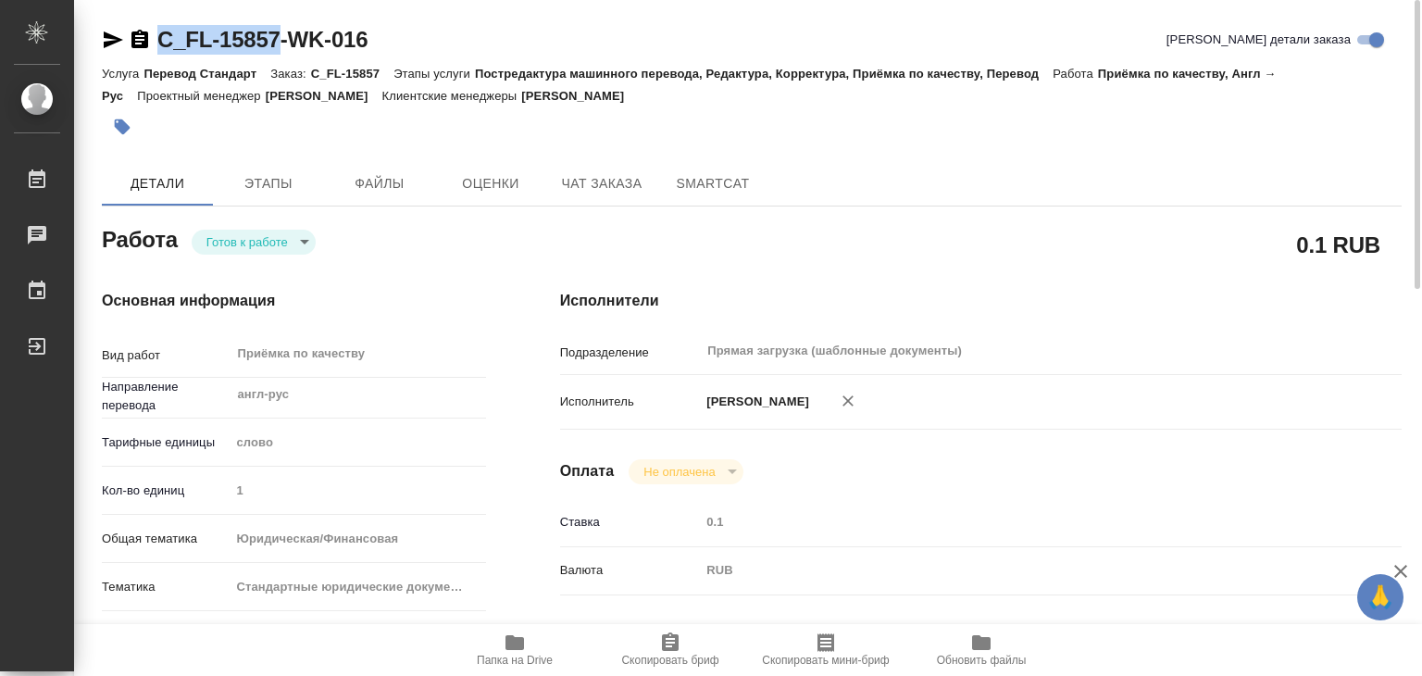
drag, startPoint x: 208, startPoint y: 38, endPoint x: 276, endPoint y: 38, distance: 67.6
copy link "C_FL-15857"
click at [955, 382] on div "[PERSON_NAME]" at bounding box center [1015, 401] width 631 height 39
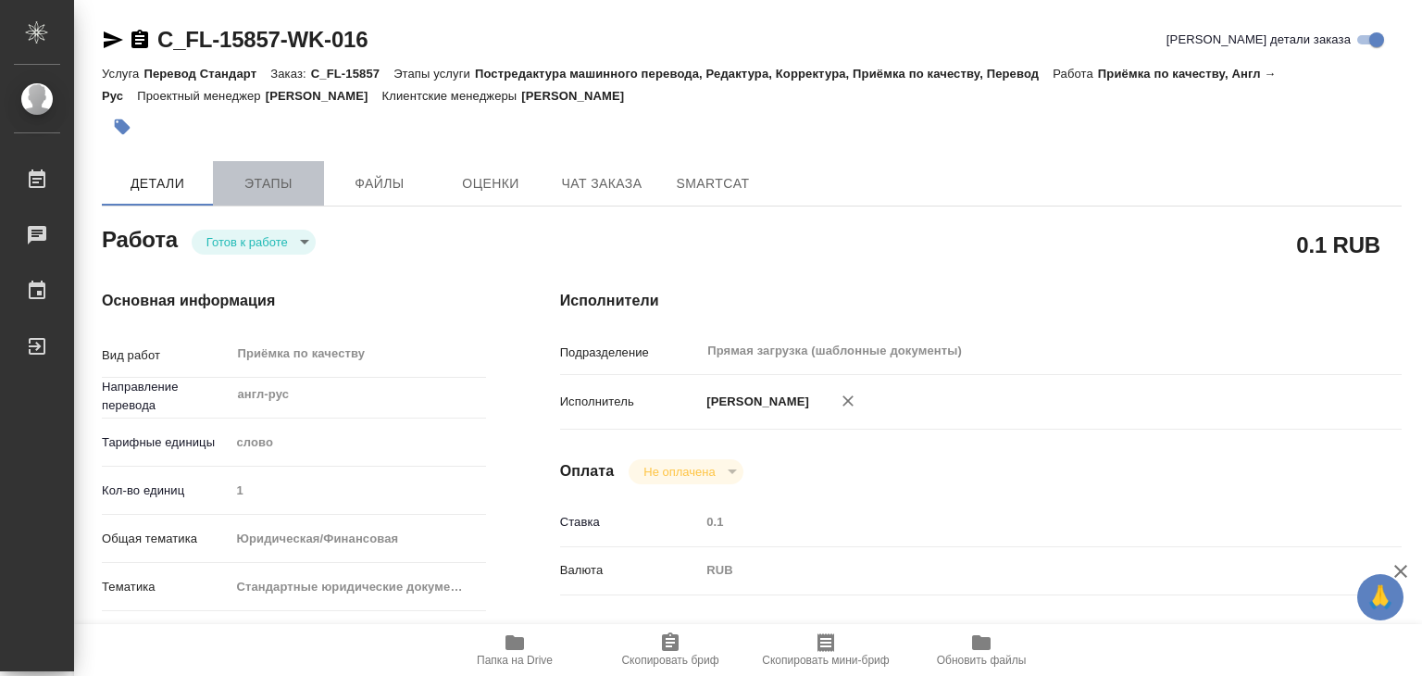
click at [239, 181] on span "Этапы" at bounding box center [268, 183] width 89 height 23
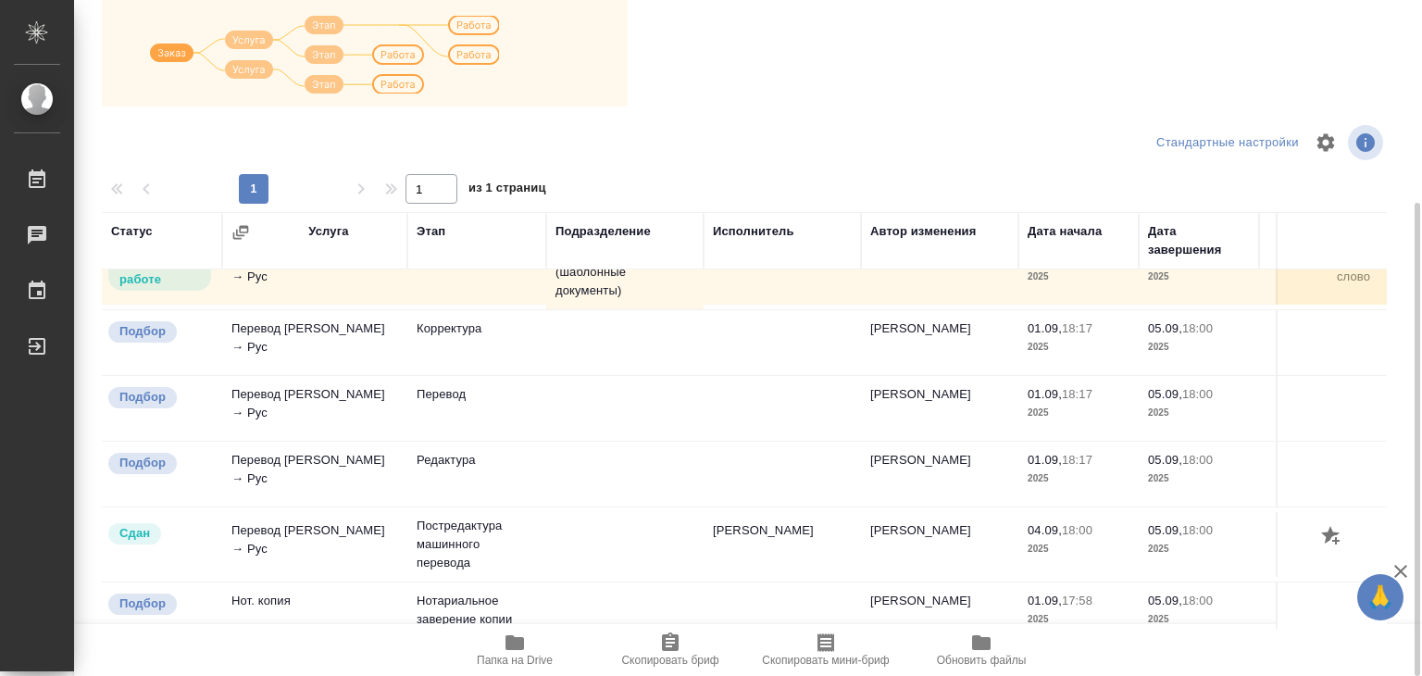
scroll to position [278, 0]
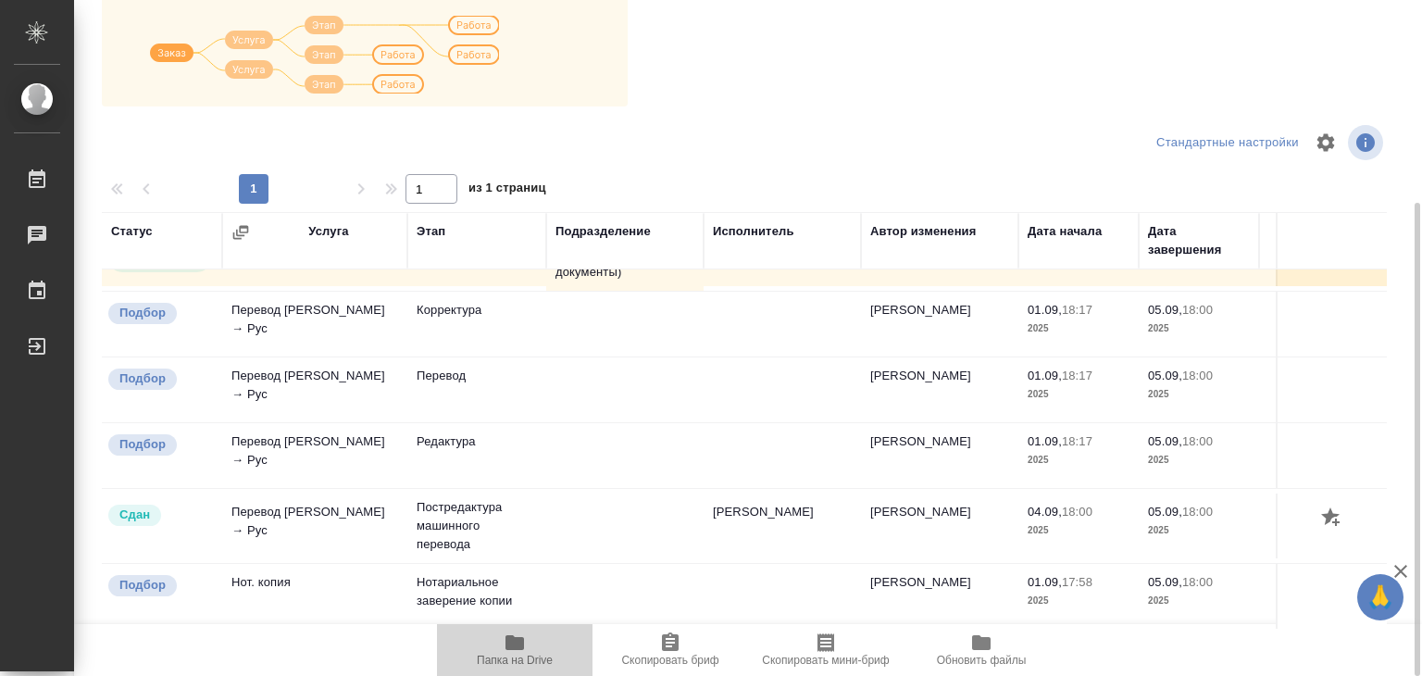
click at [505, 654] on span "Папка на Drive" at bounding box center [515, 660] width 76 height 13
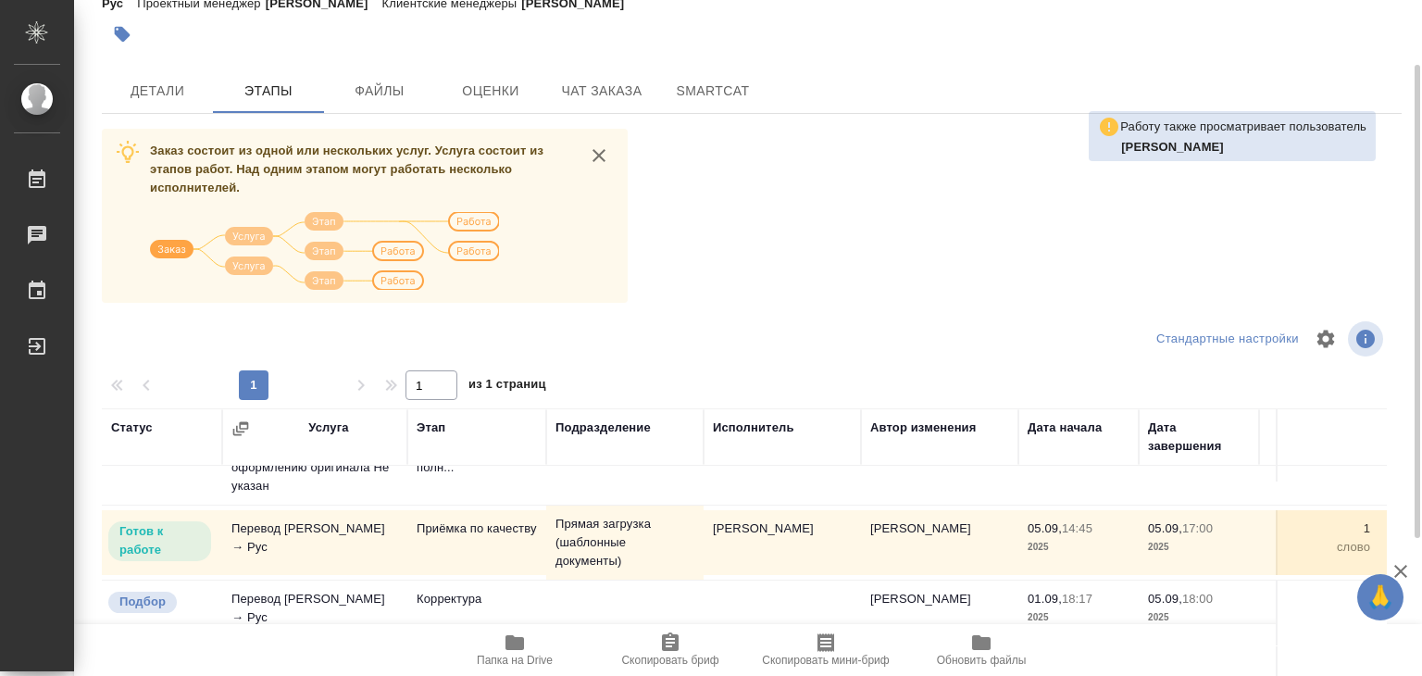
scroll to position [0, 0]
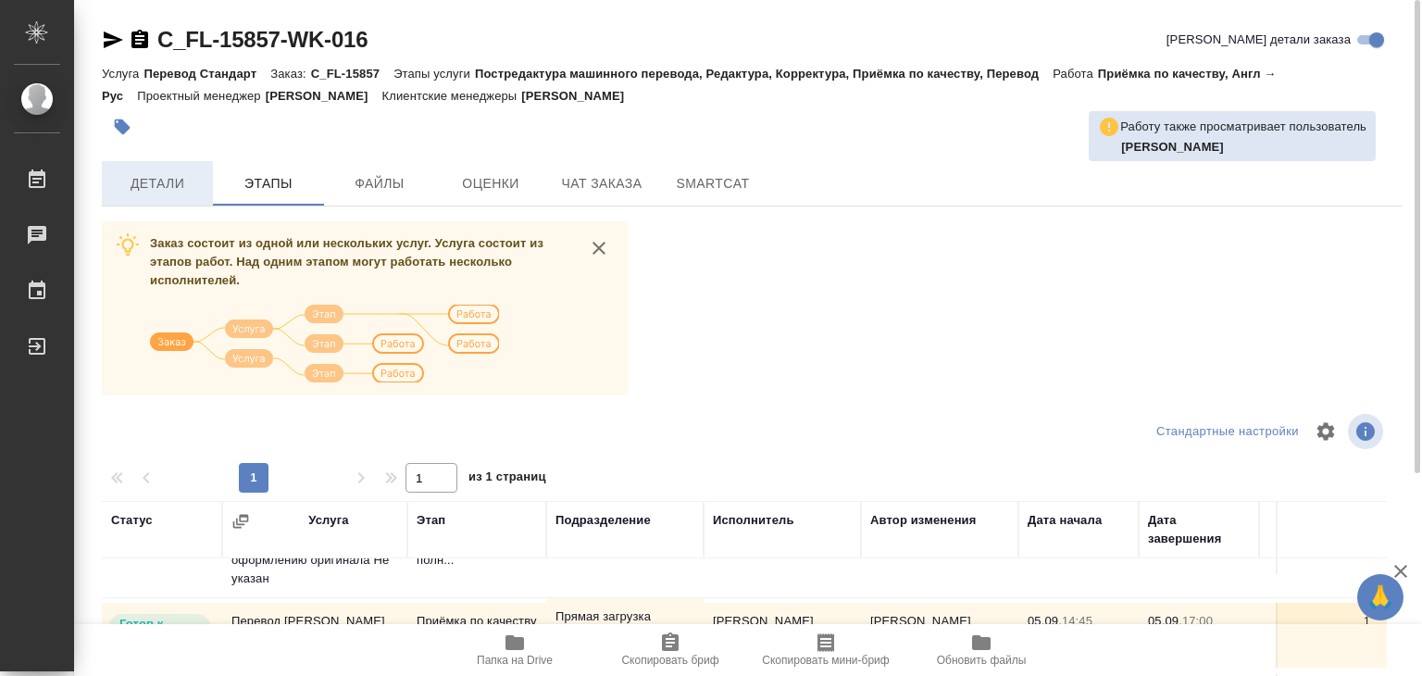
click at [149, 186] on span "Детали" at bounding box center [157, 183] width 89 height 23
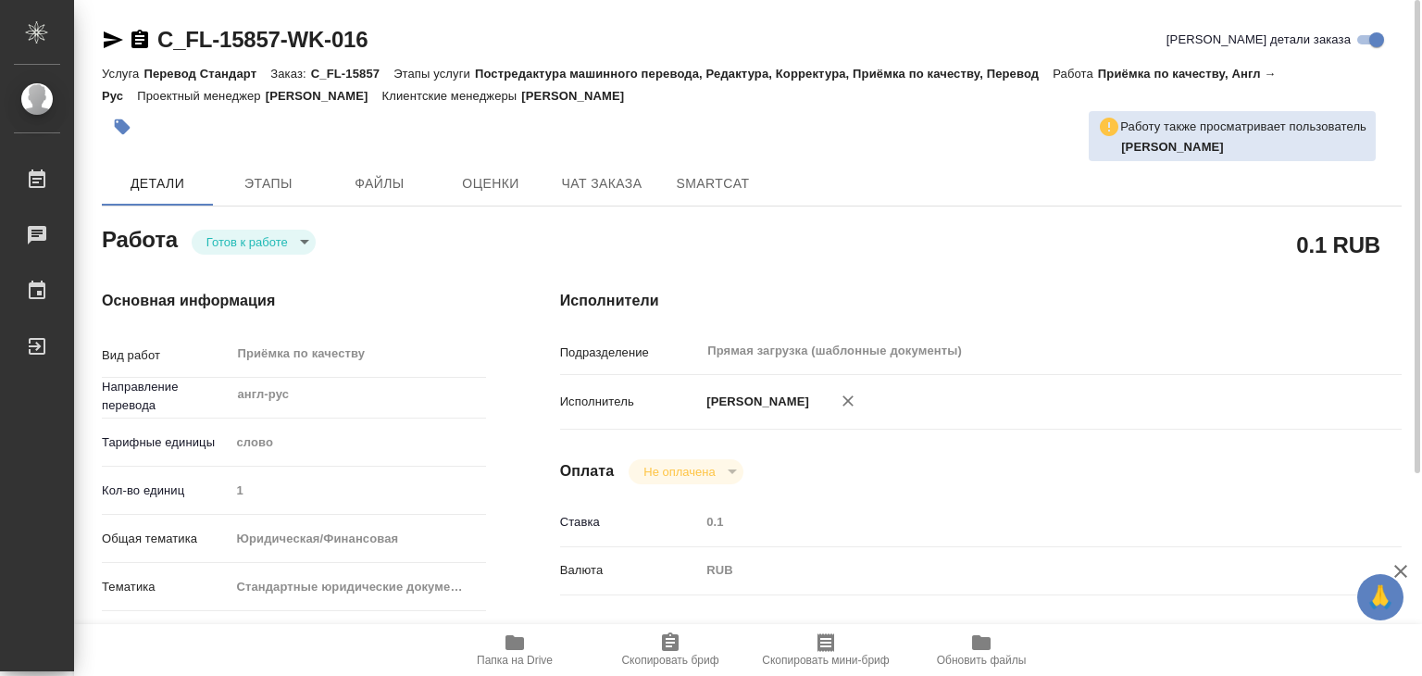
type textarea "x"
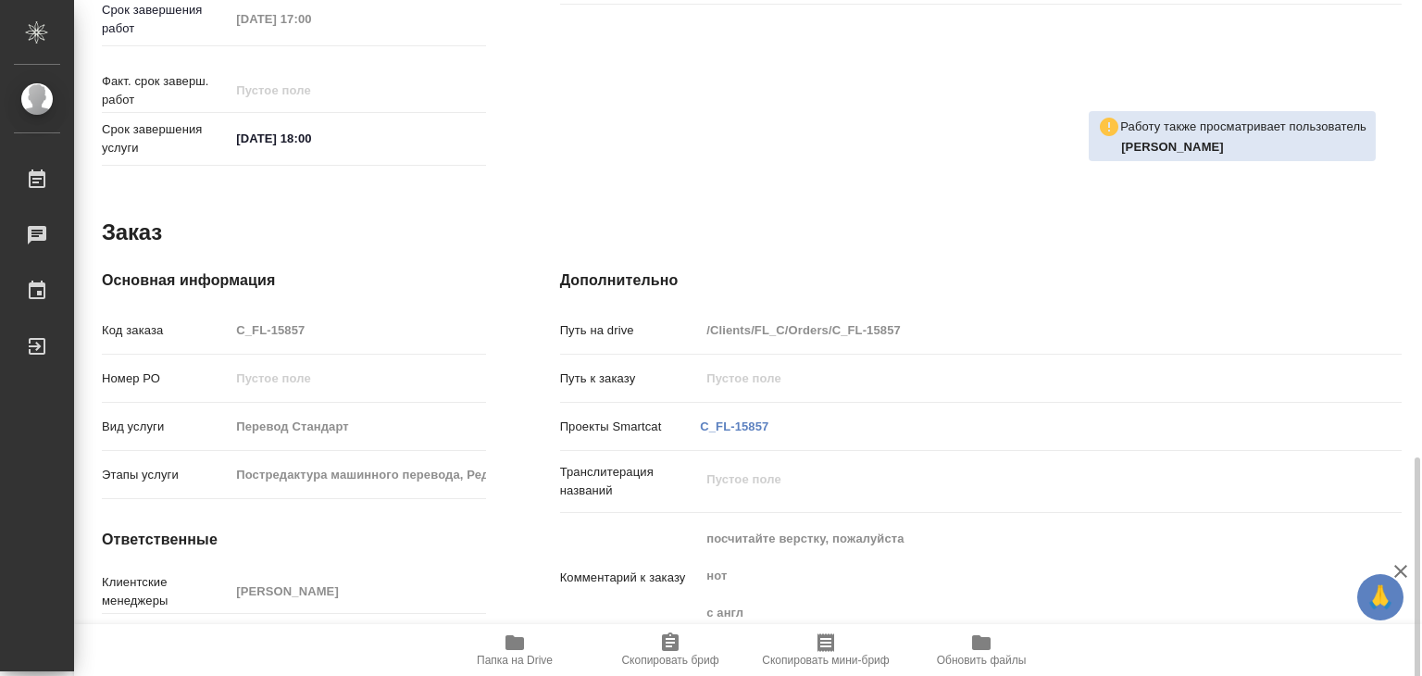
scroll to position [903, 0]
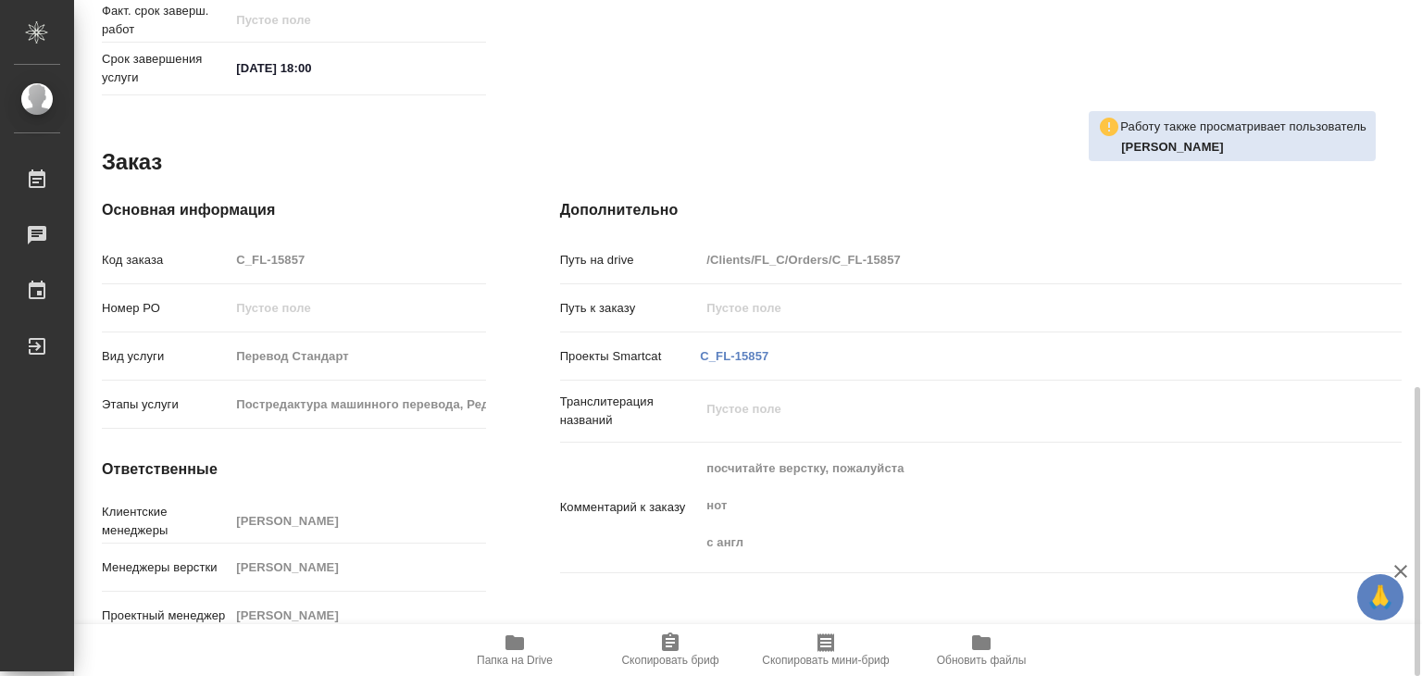
type textarea "x"
